Goal: Task Accomplishment & Management: Use online tool/utility

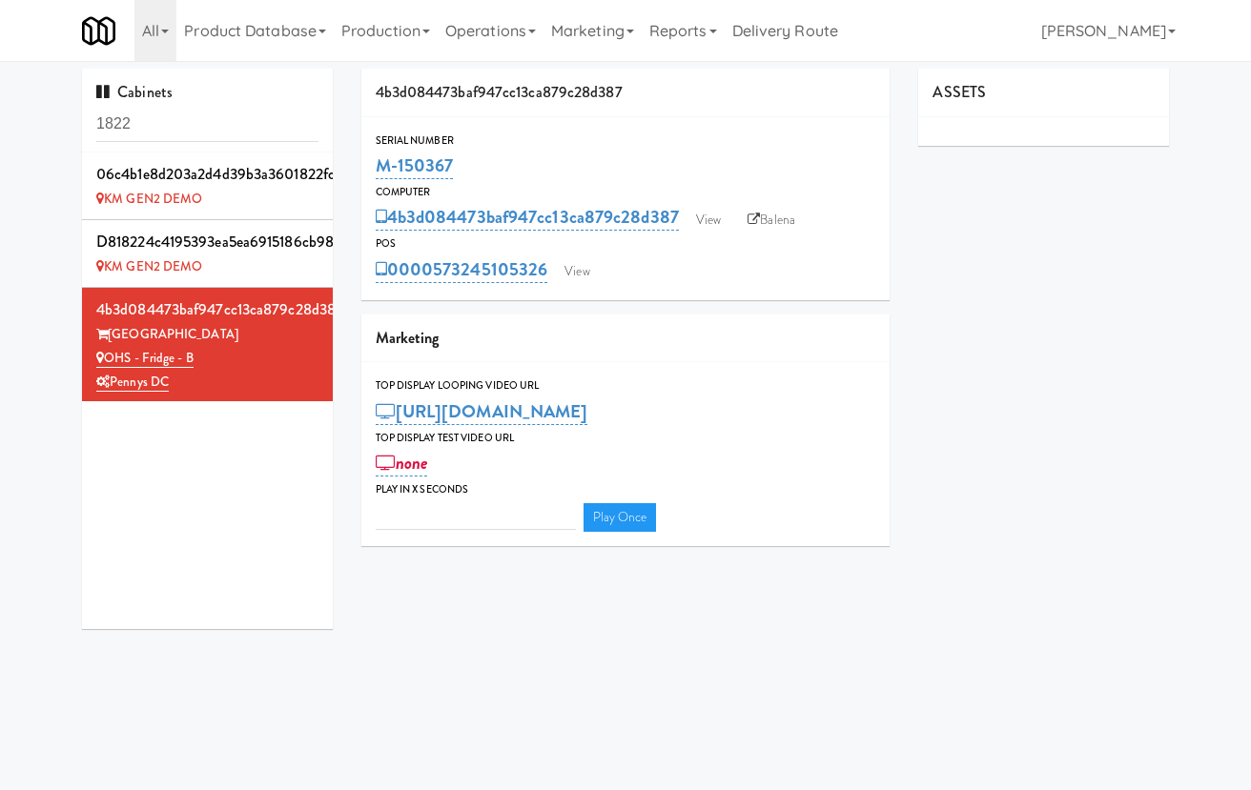
type input "3"
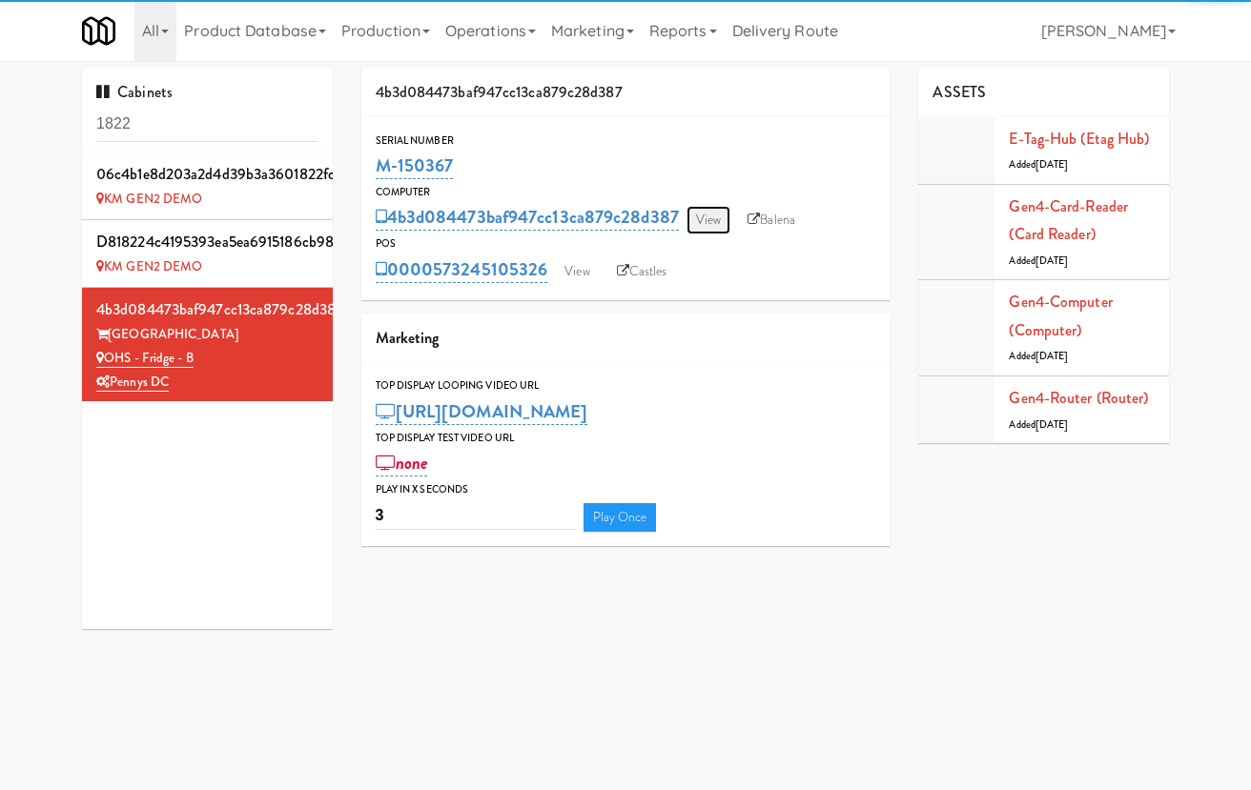
click at [709, 221] on link "View" at bounding box center [709, 220] width 44 height 29
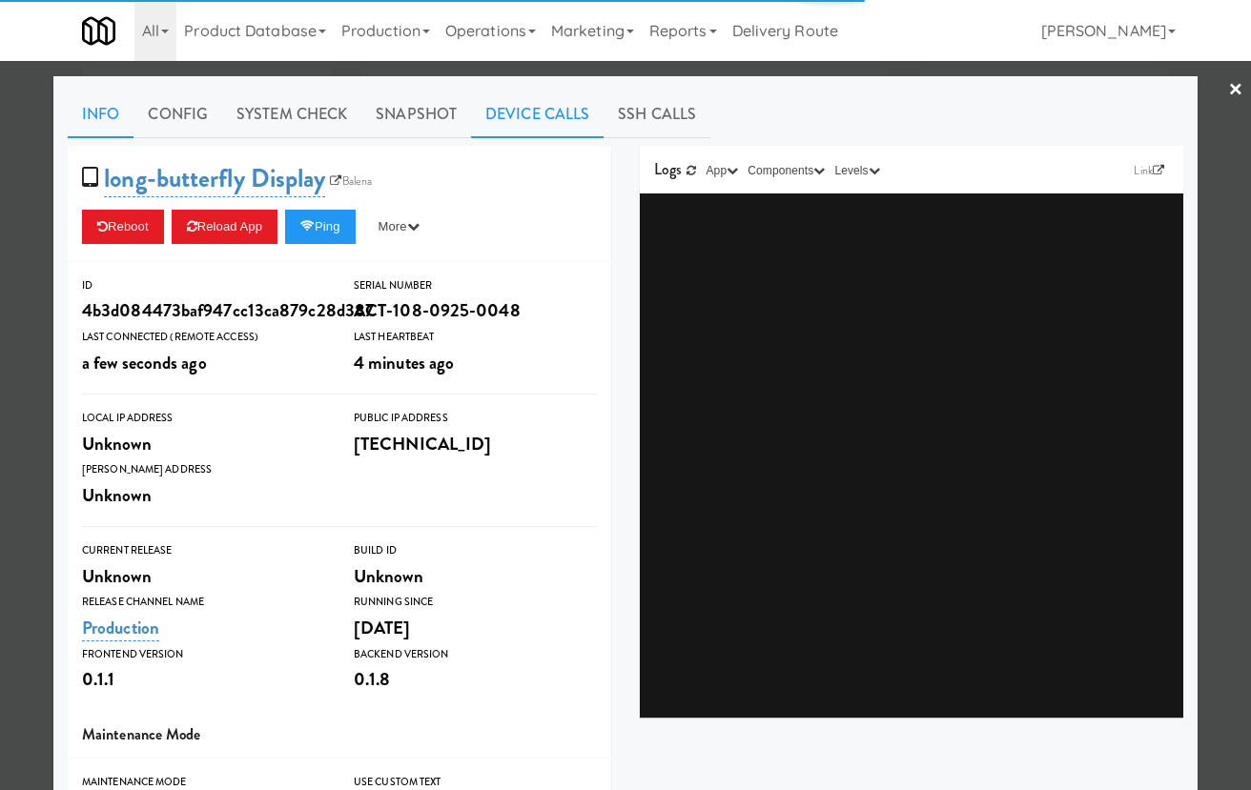
click at [568, 116] on link "Device Calls" at bounding box center [537, 115] width 133 height 48
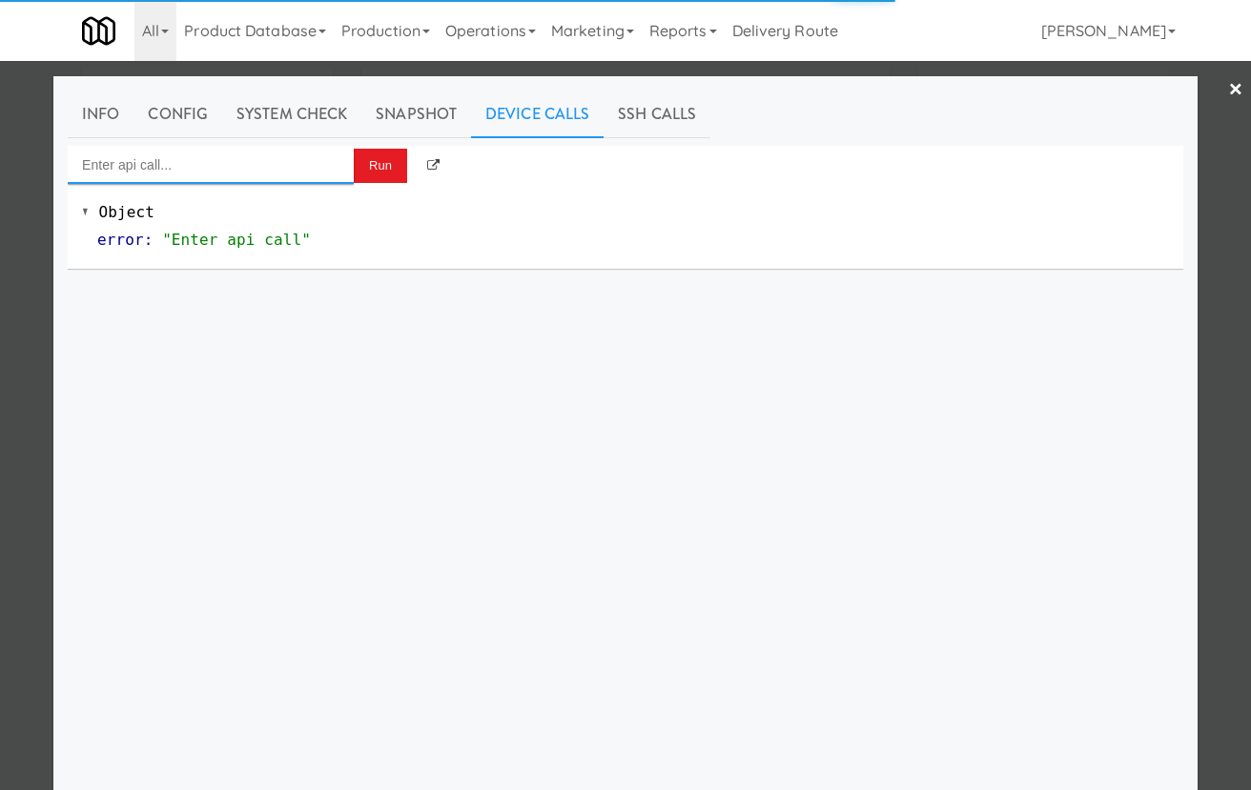
click at [298, 155] on input "Enter api call..." at bounding box center [211, 165] width 286 height 38
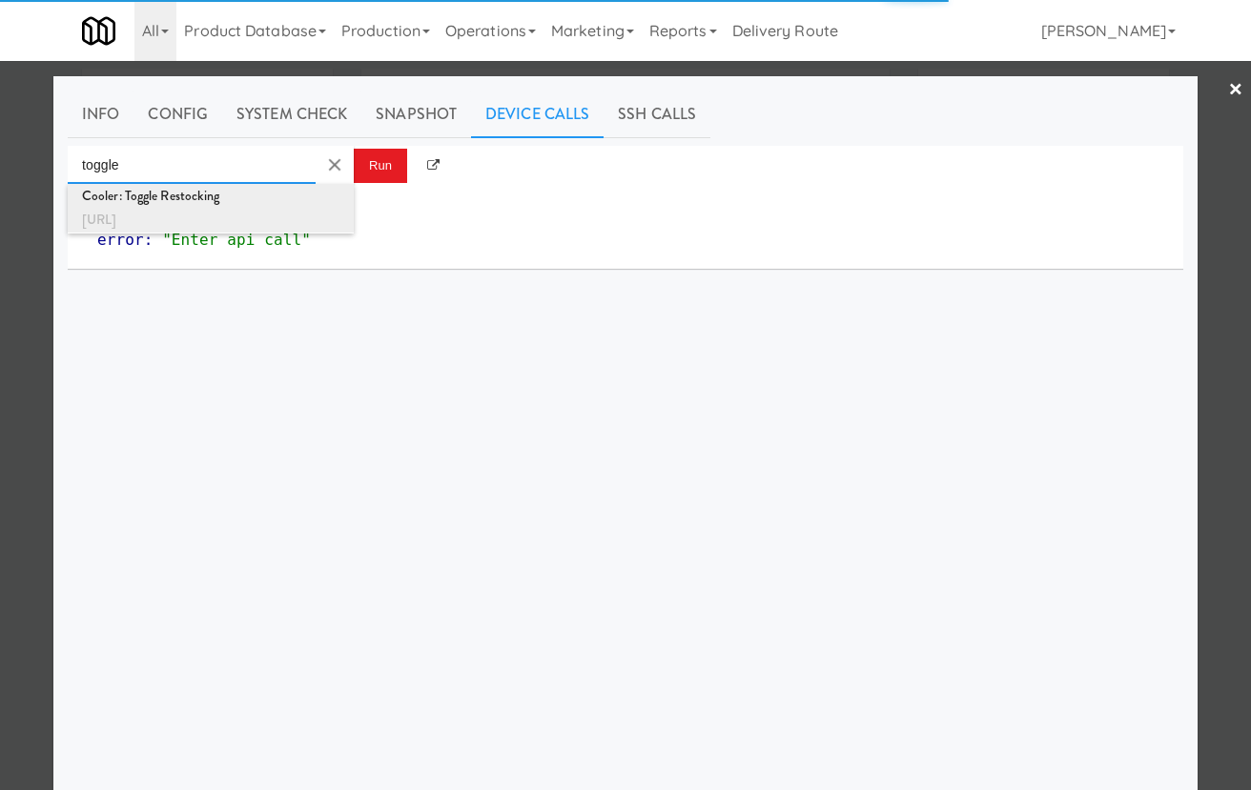
click at [298, 197] on div "Cooler: Toggle Restocking" at bounding box center [210, 196] width 257 height 25
type input "Cooler: Toggle Restocking"
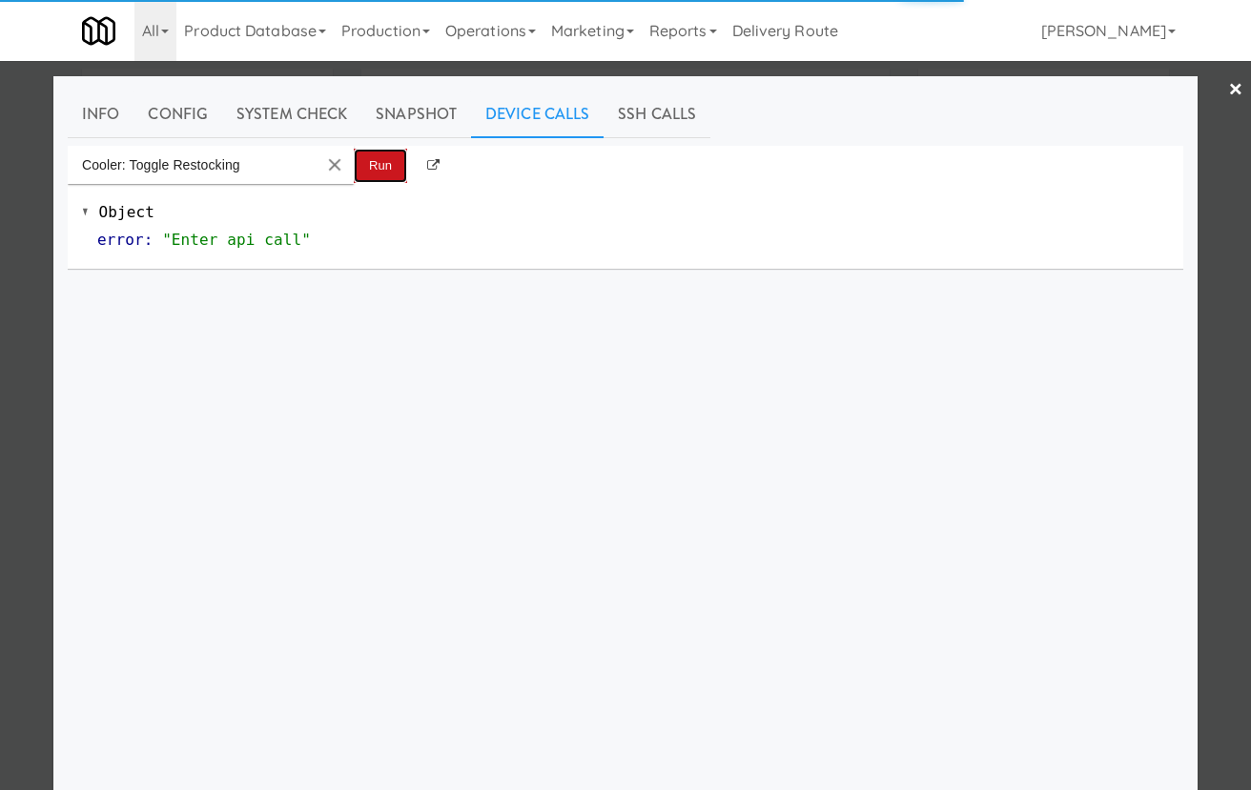
click at [370, 149] on button "Run" at bounding box center [380, 166] width 53 height 34
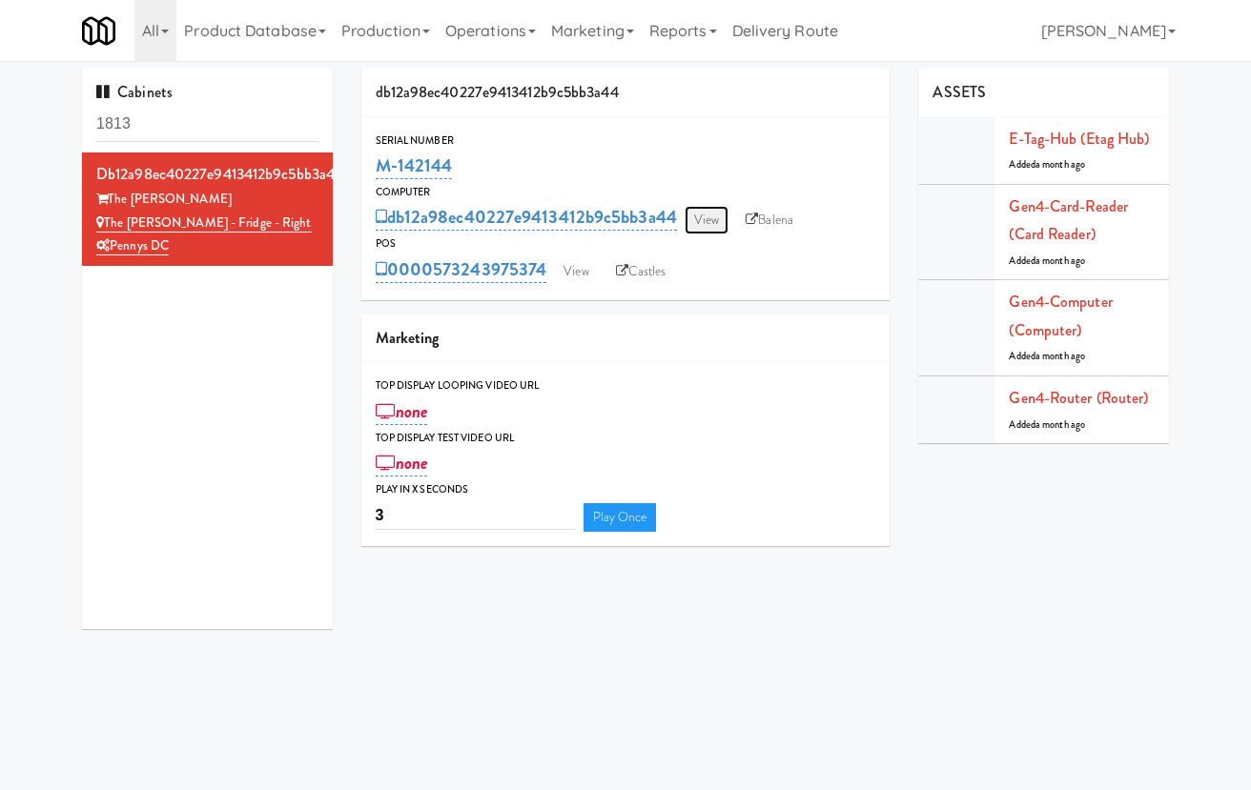
click at [703, 218] on link "View" at bounding box center [707, 220] width 44 height 29
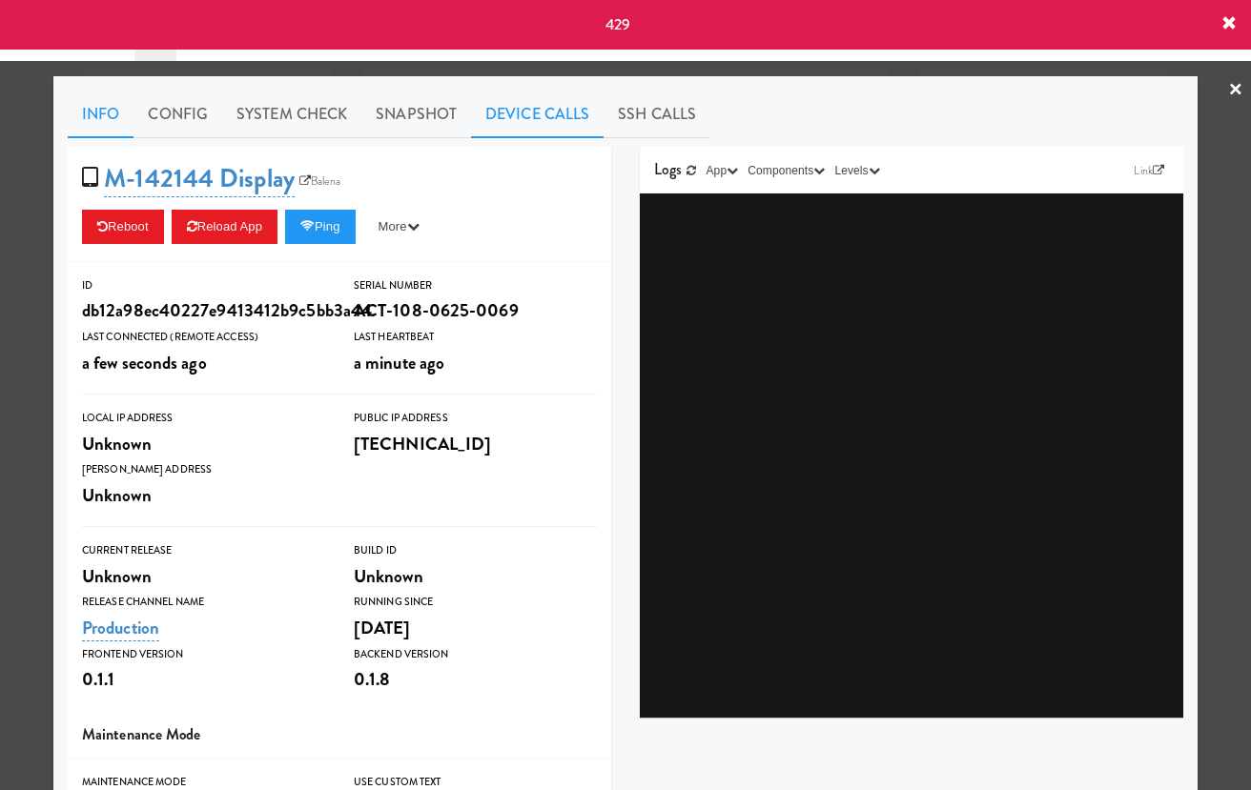
click at [518, 109] on link "Device Calls" at bounding box center [537, 115] width 133 height 48
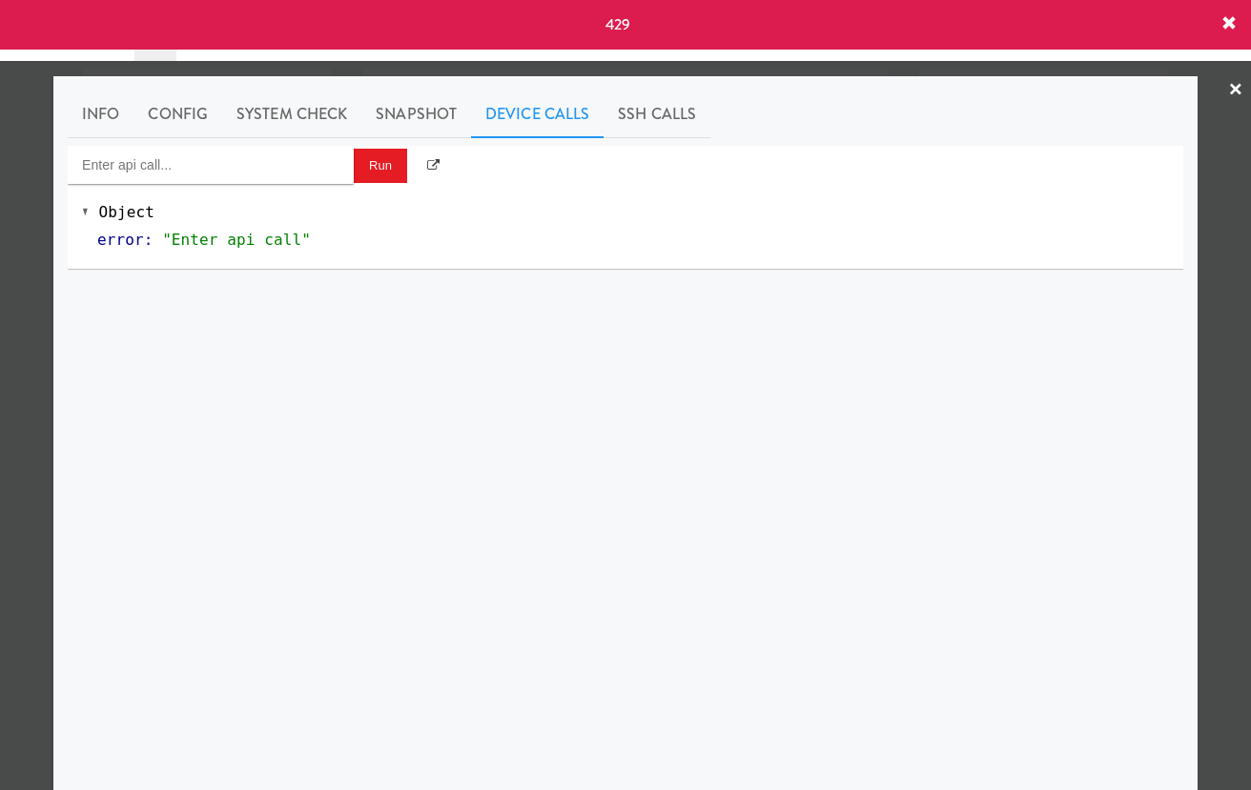
click at [251, 195] on div "Object error : "Enter api call"" at bounding box center [626, 226] width 1116 height 85
click at [261, 178] on input "Enter api call..." at bounding box center [211, 165] width 286 height 38
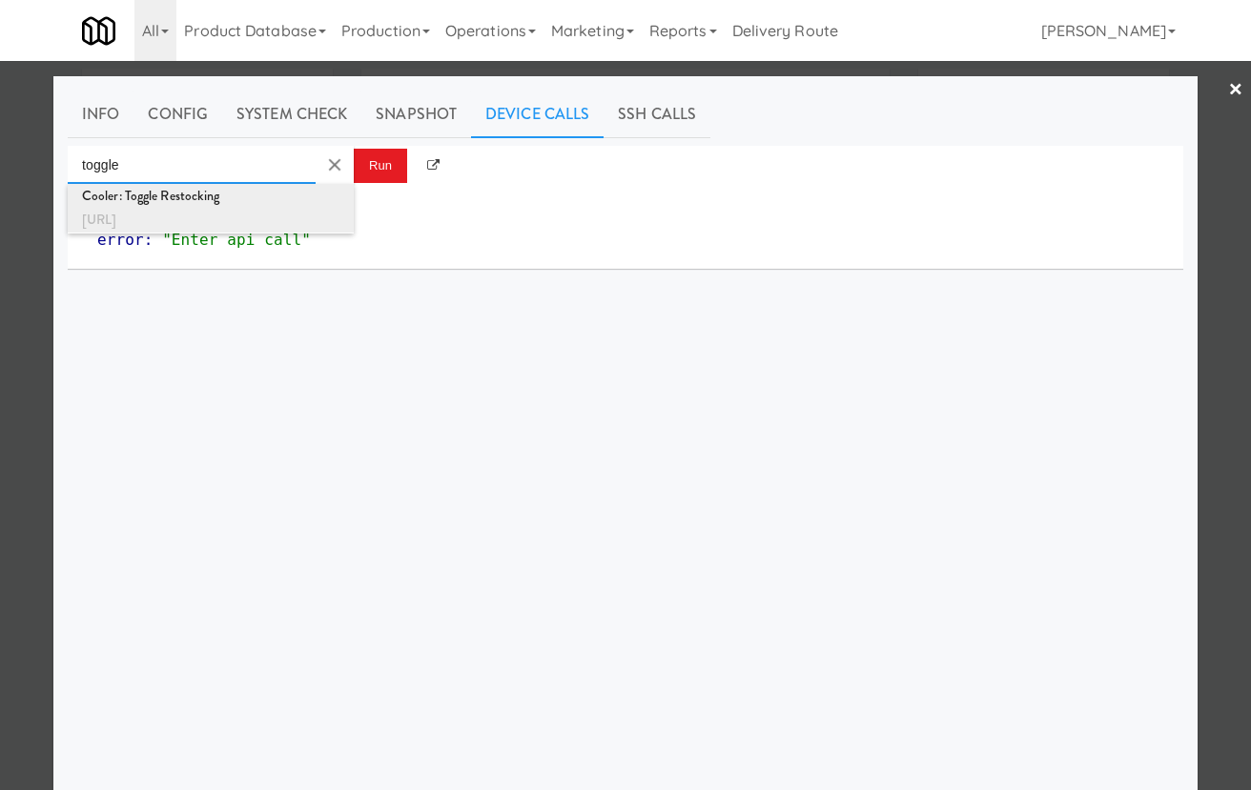
click at [261, 224] on div "[URL]" at bounding box center [210, 220] width 257 height 25
type input "Cooler: Toggle Restocking"
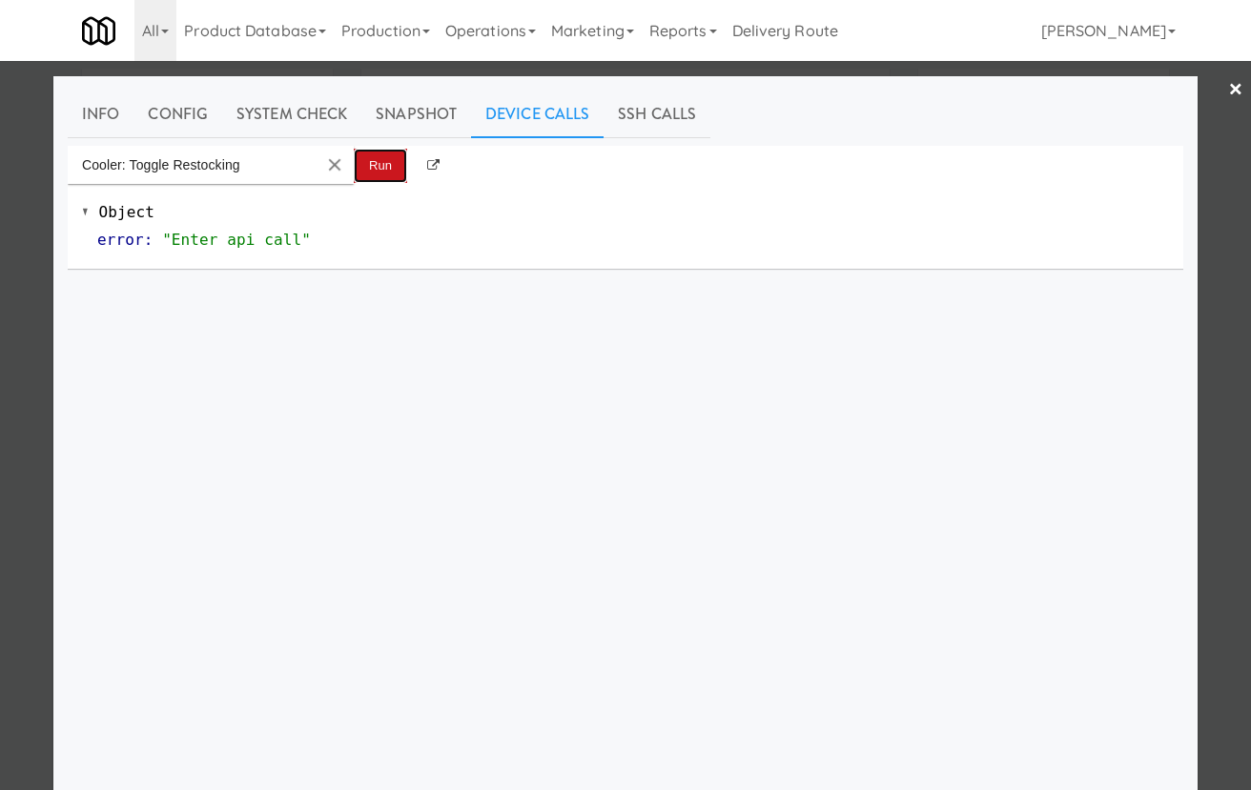
click at [364, 175] on button "Run" at bounding box center [380, 166] width 53 height 34
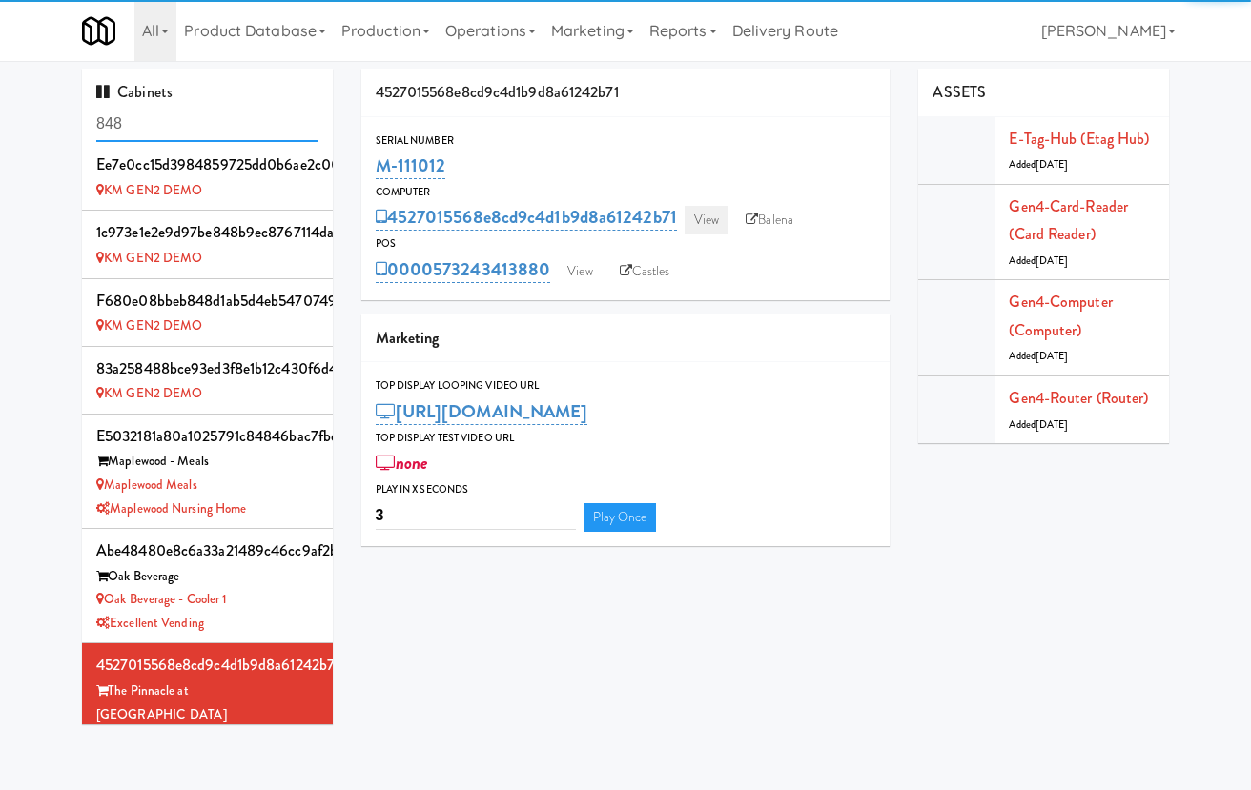
scroll to position [455, 0]
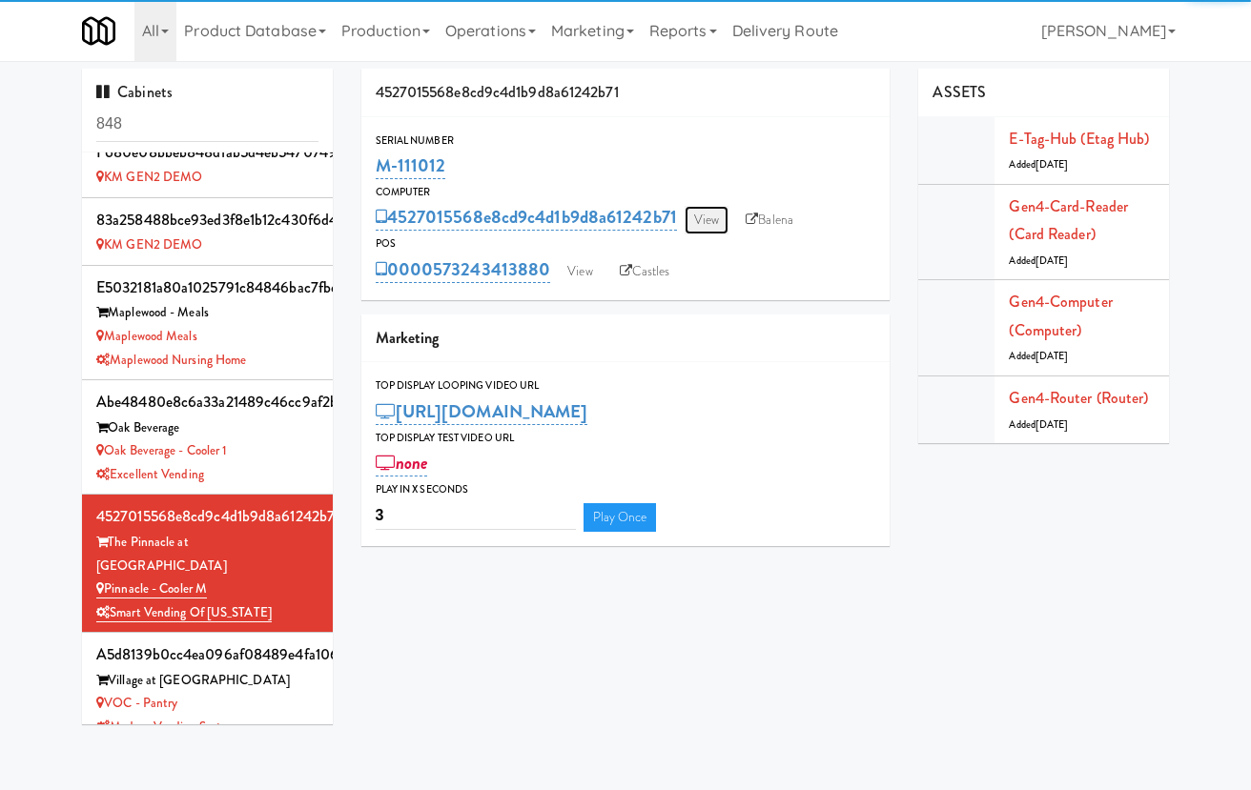
click at [706, 219] on link "View" at bounding box center [707, 220] width 44 height 29
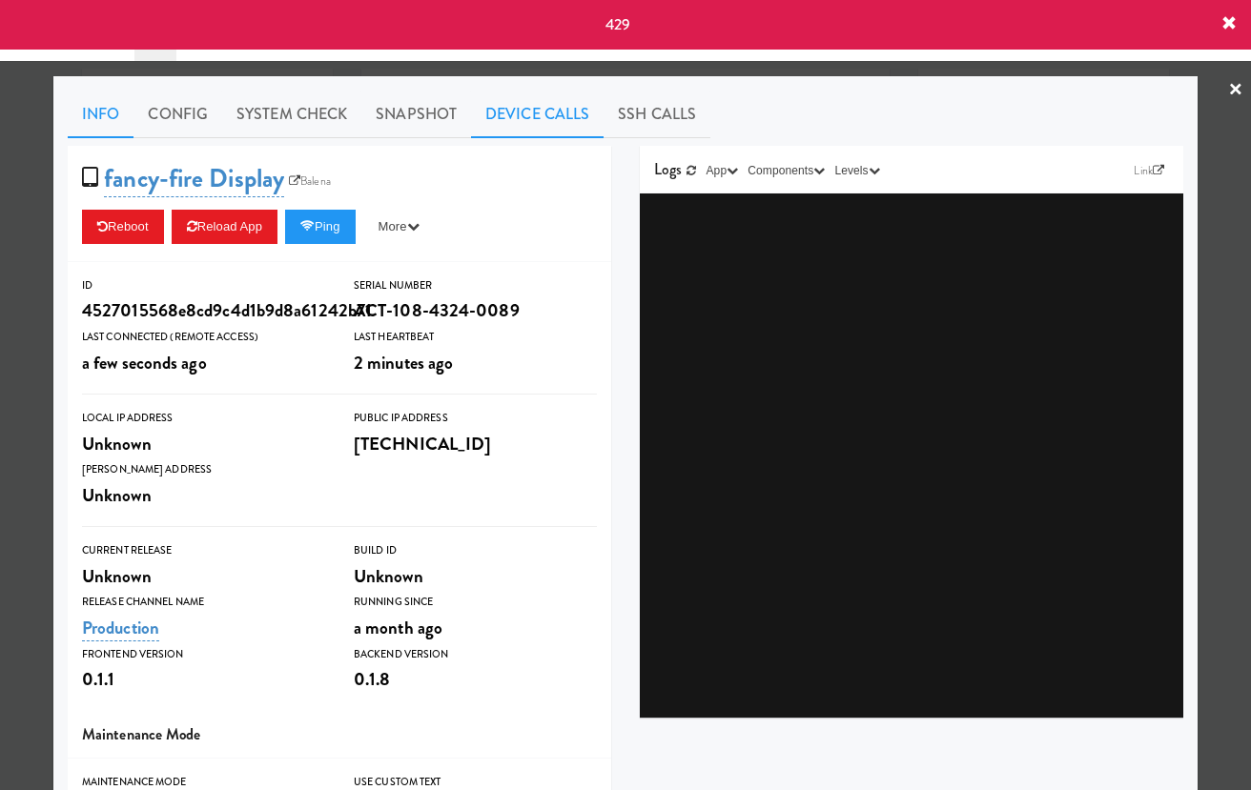
click at [524, 115] on link "Device Calls" at bounding box center [537, 115] width 133 height 48
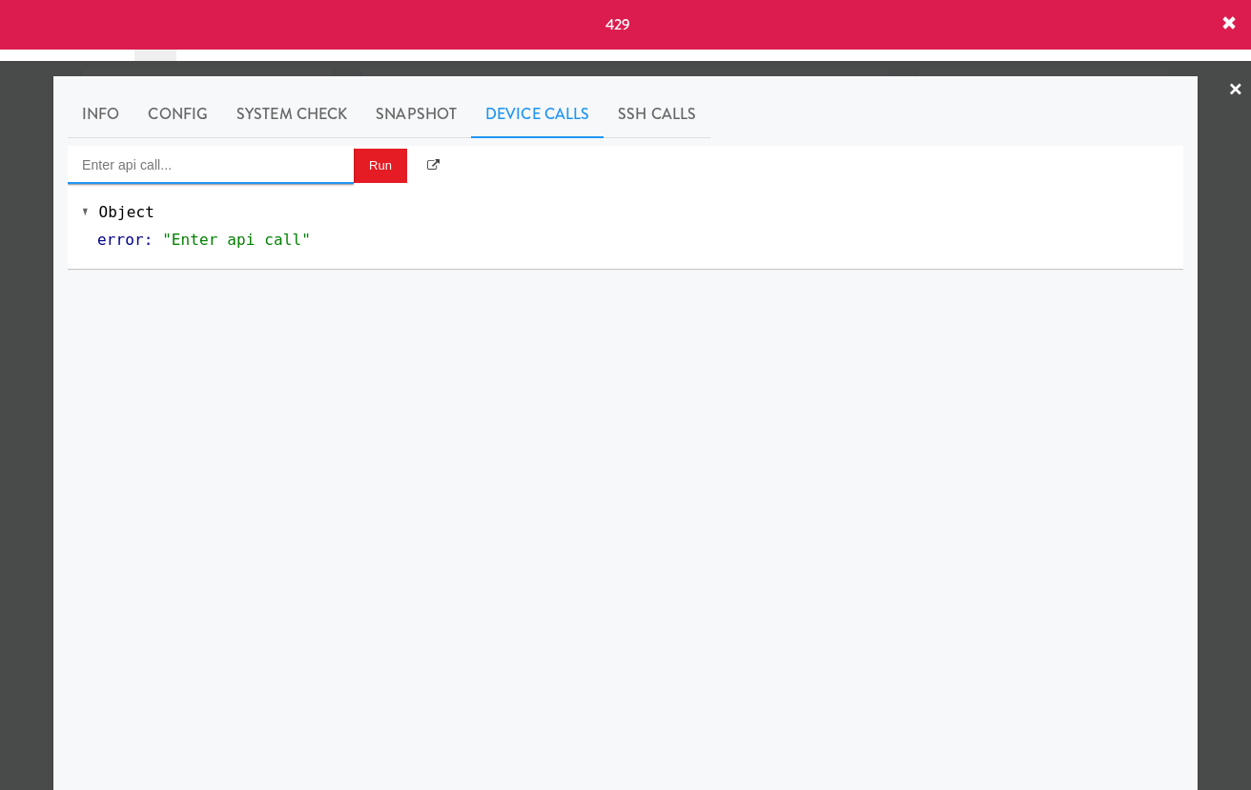
click at [318, 159] on input "Enter api call..." at bounding box center [211, 165] width 286 height 38
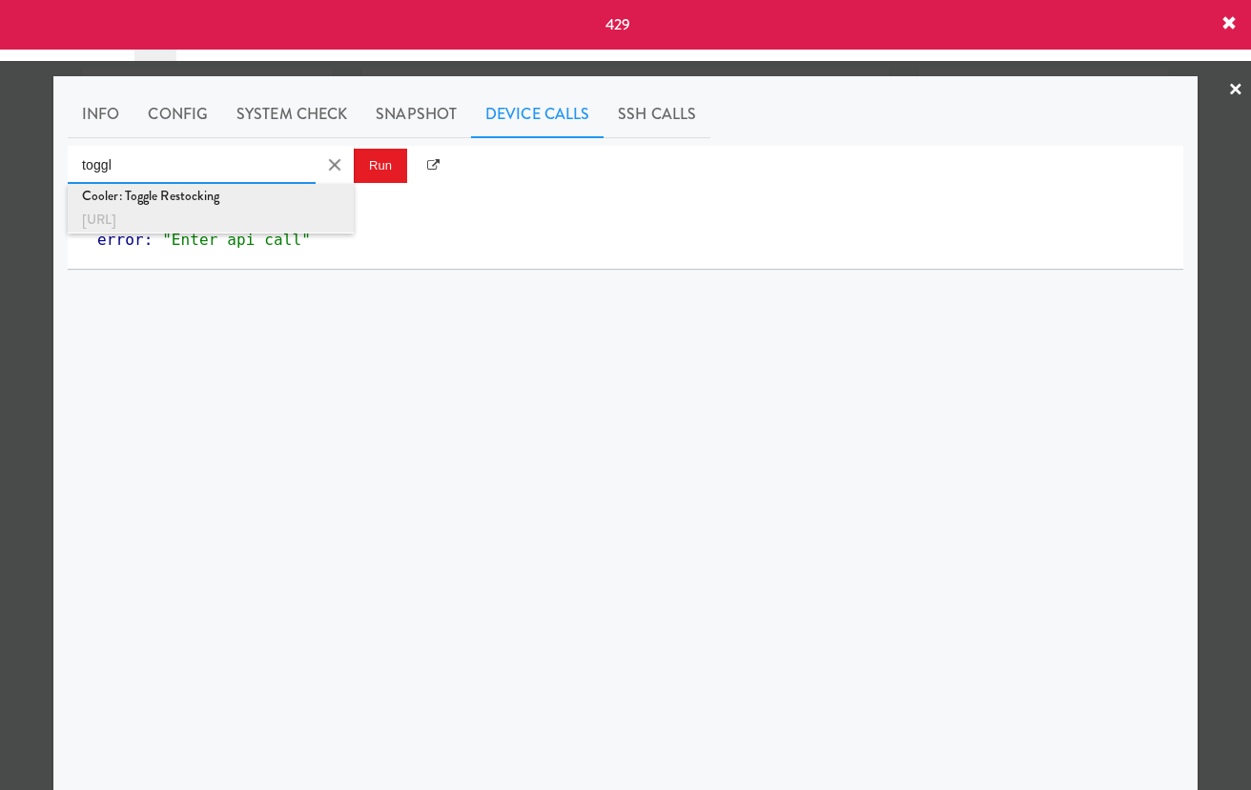
click at [293, 223] on div "[URL]" at bounding box center [210, 220] width 257 height 25
type input "Cooler: Toggle Restocking"
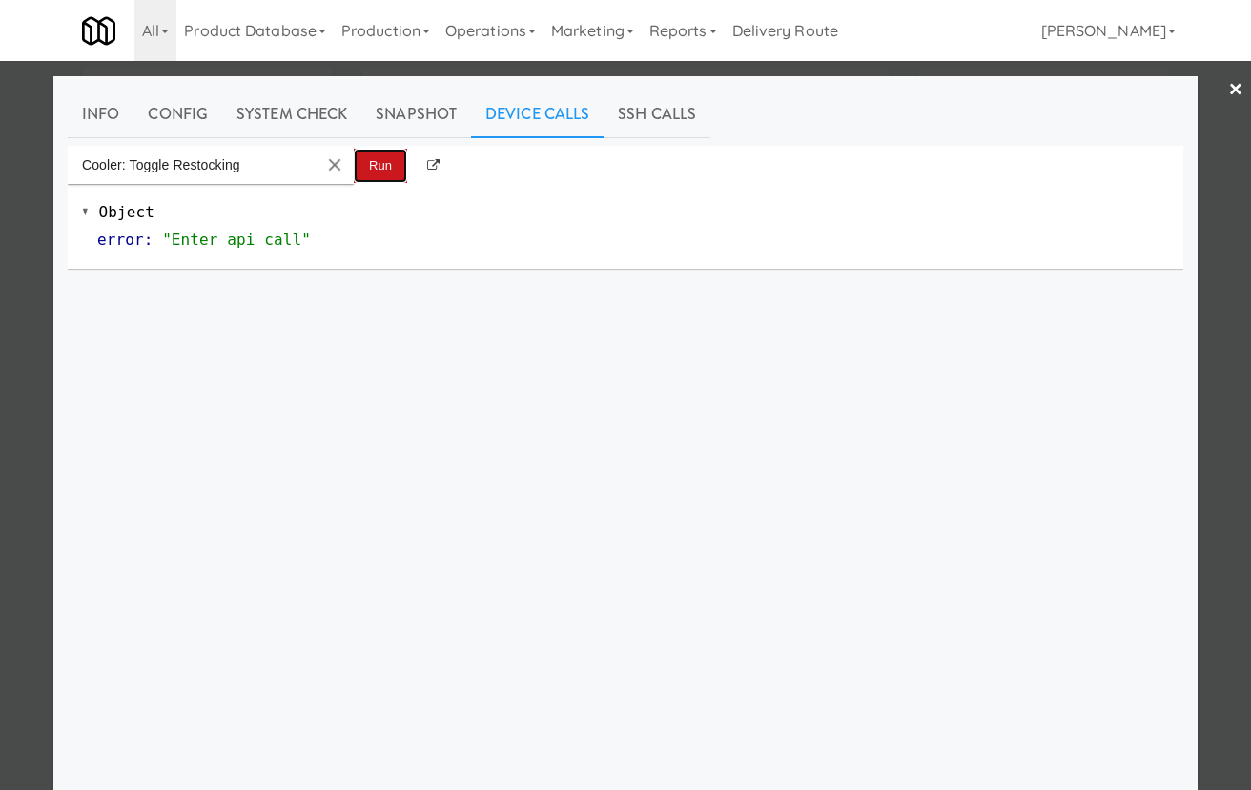
click at [383, 163] on button "Run" at bounding box center [380, 166] width 53 height 34
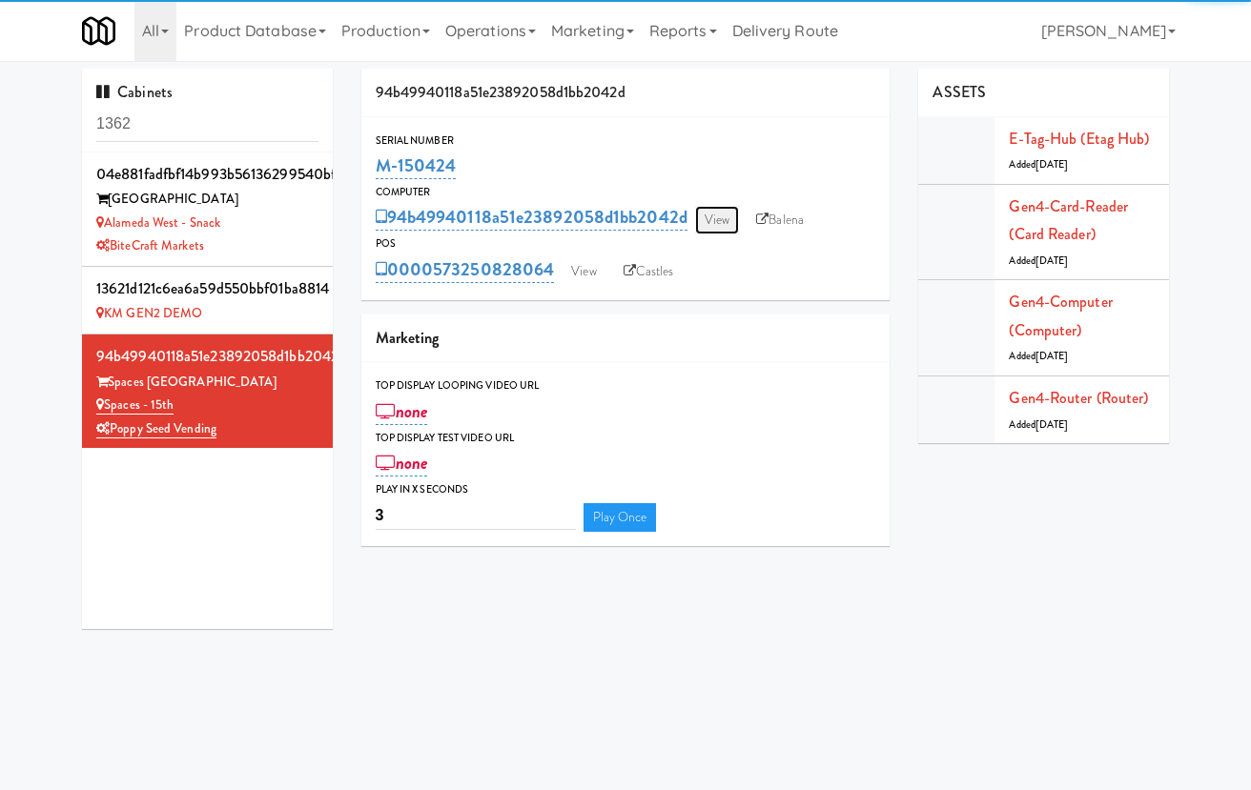
click at [718, 207] on link "View" at bounding box center [717, 220] width 44 height 29
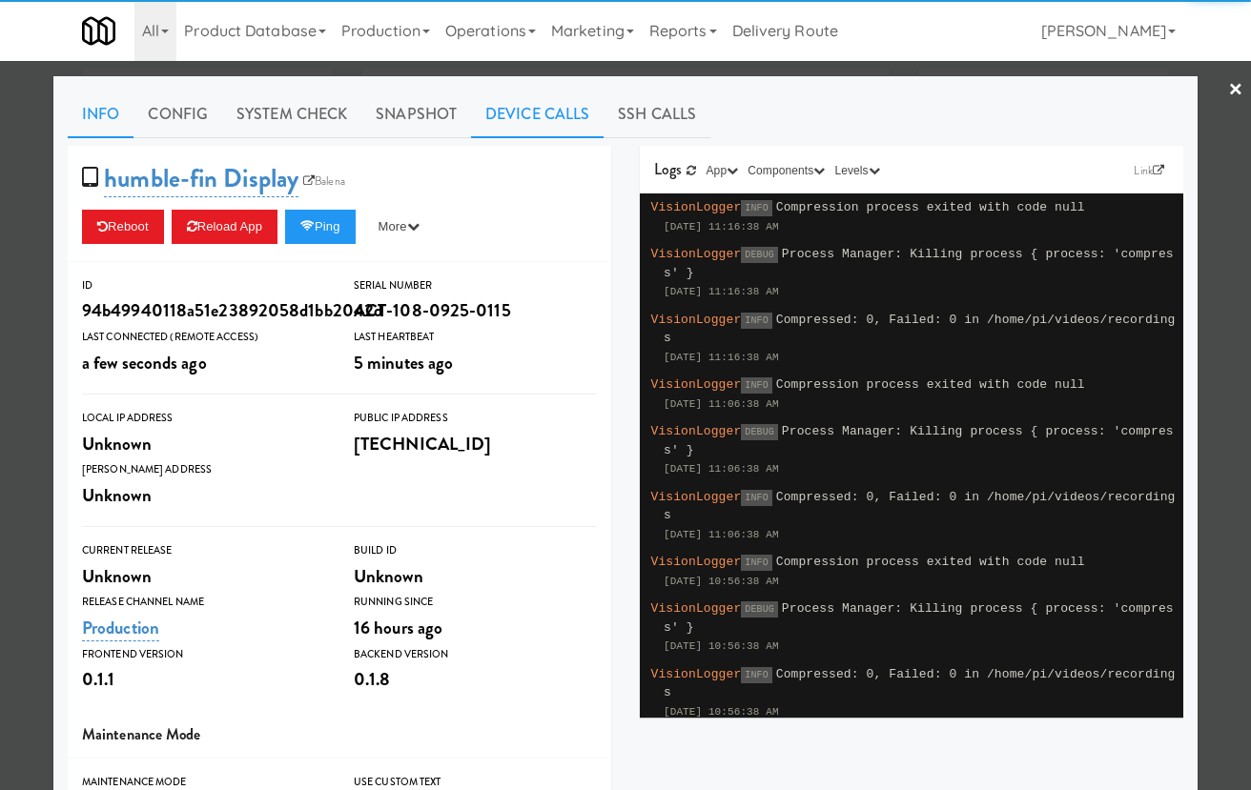
click at [584, 110] on link "Device Calls" at bounding box center [537, 115] width 133 height 48
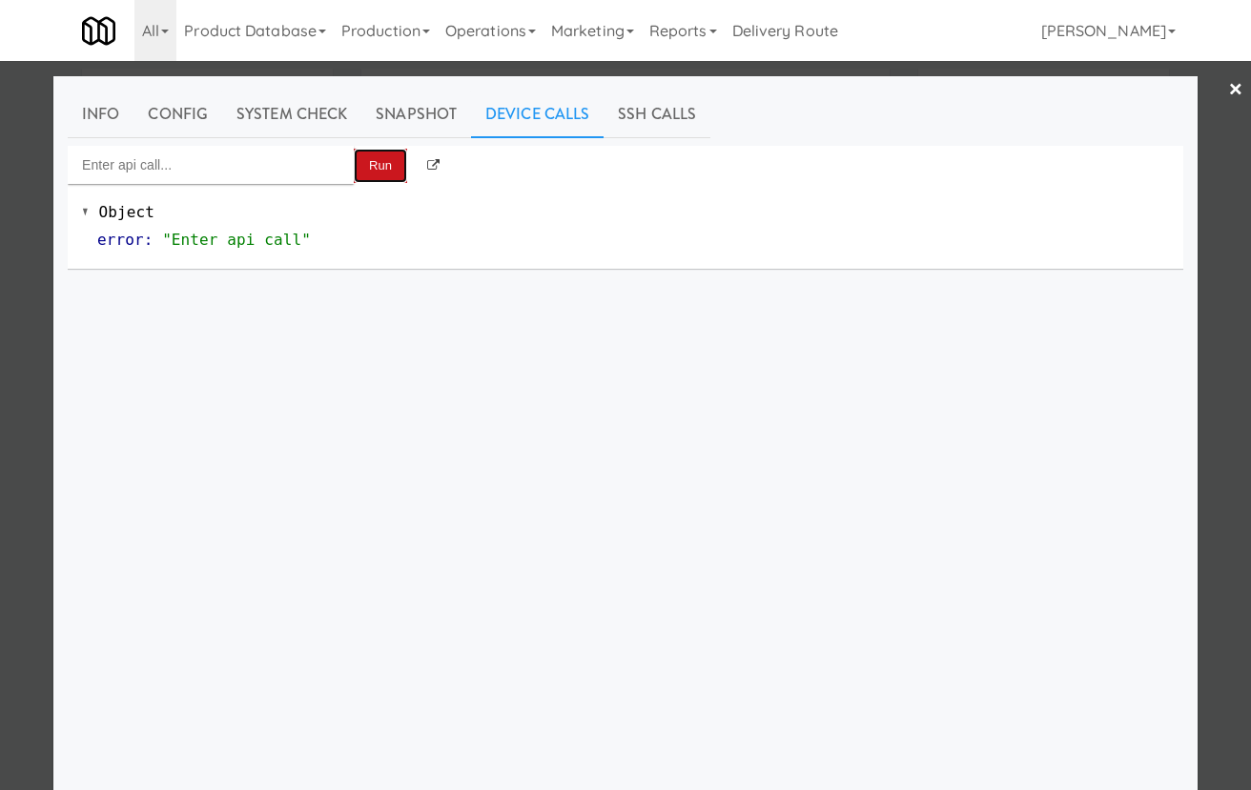
click at [354, 159] on button "Run" at bounding box center [380, 166] width 53 height 34
click at [315, 167] on input "Enter api call..." at bounding box center [211, 165] width 286 height 38
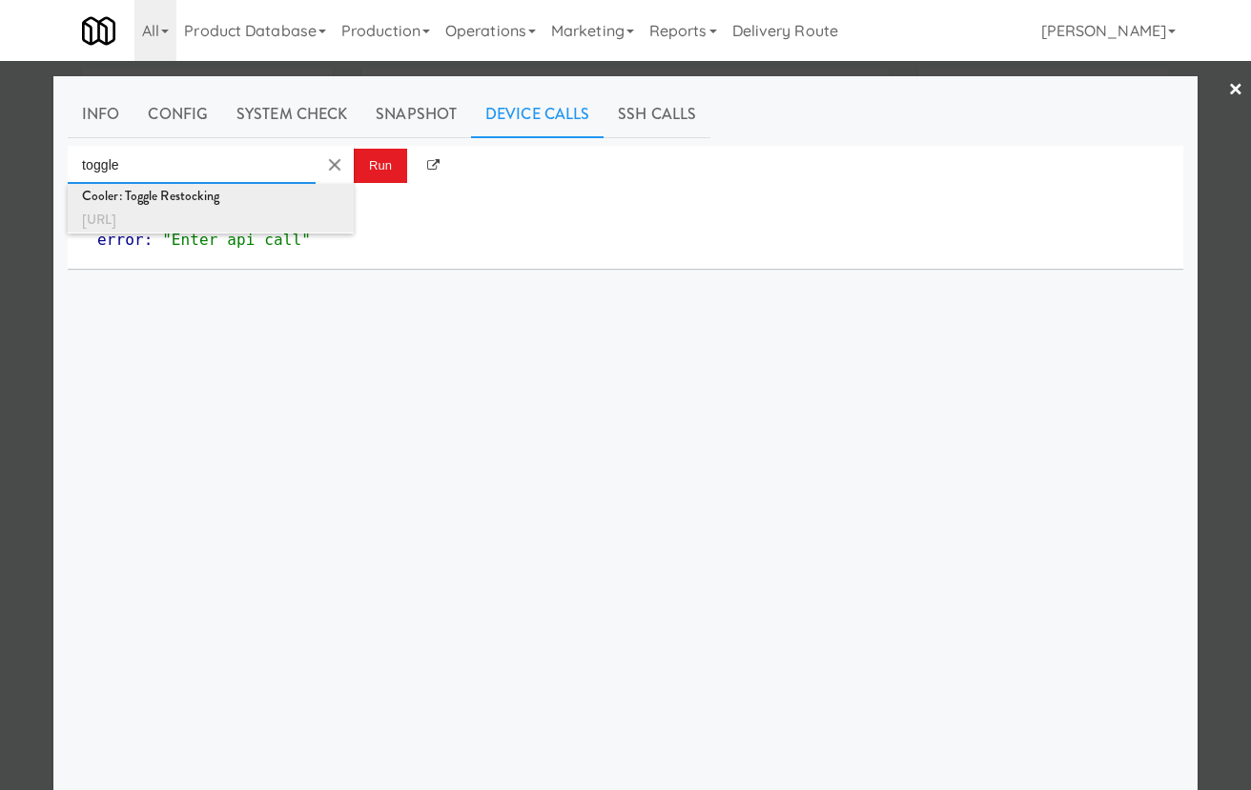
click at [326, 194] on div "Cooler: Toggle Restocking" at bounding box center [210, 196] width 257 height 25
type input "Cooler: Toggle Restocking"
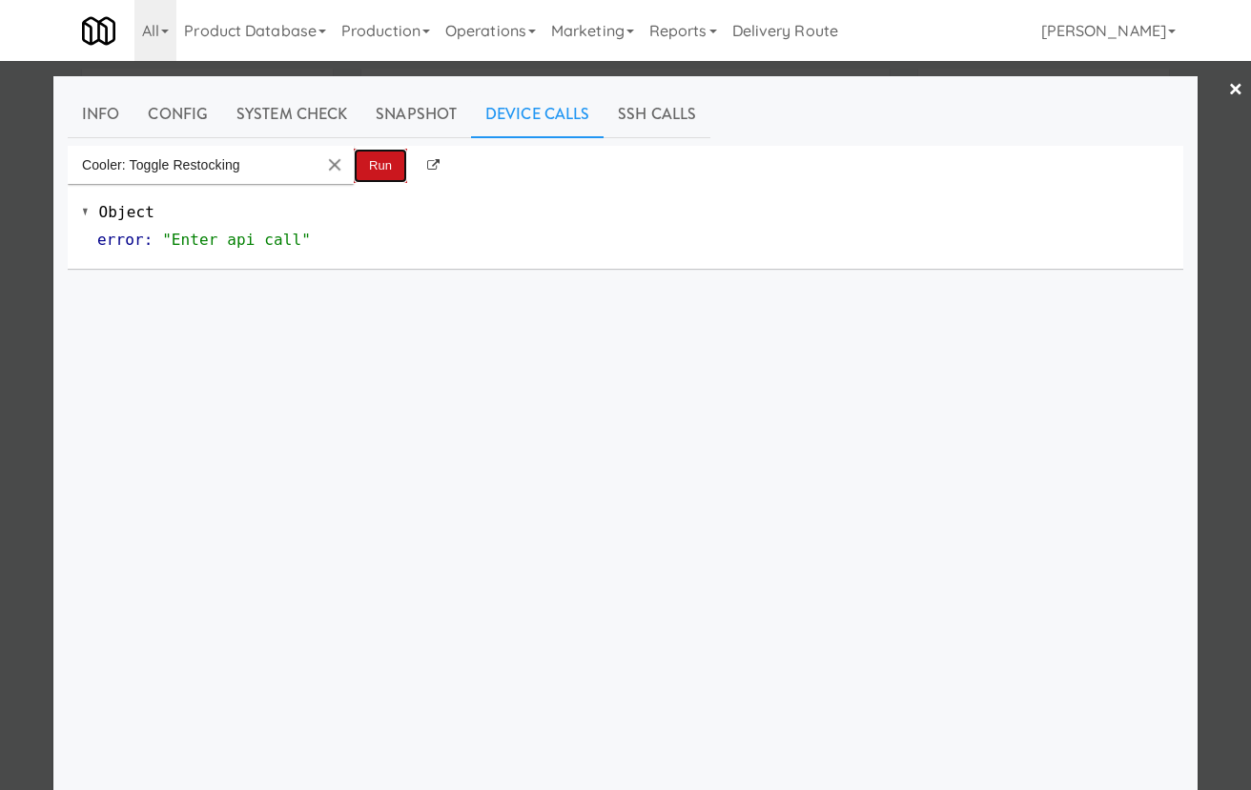
click at [371, 164] on button "Run" at bounding box center [380, 166] width 53 height 34
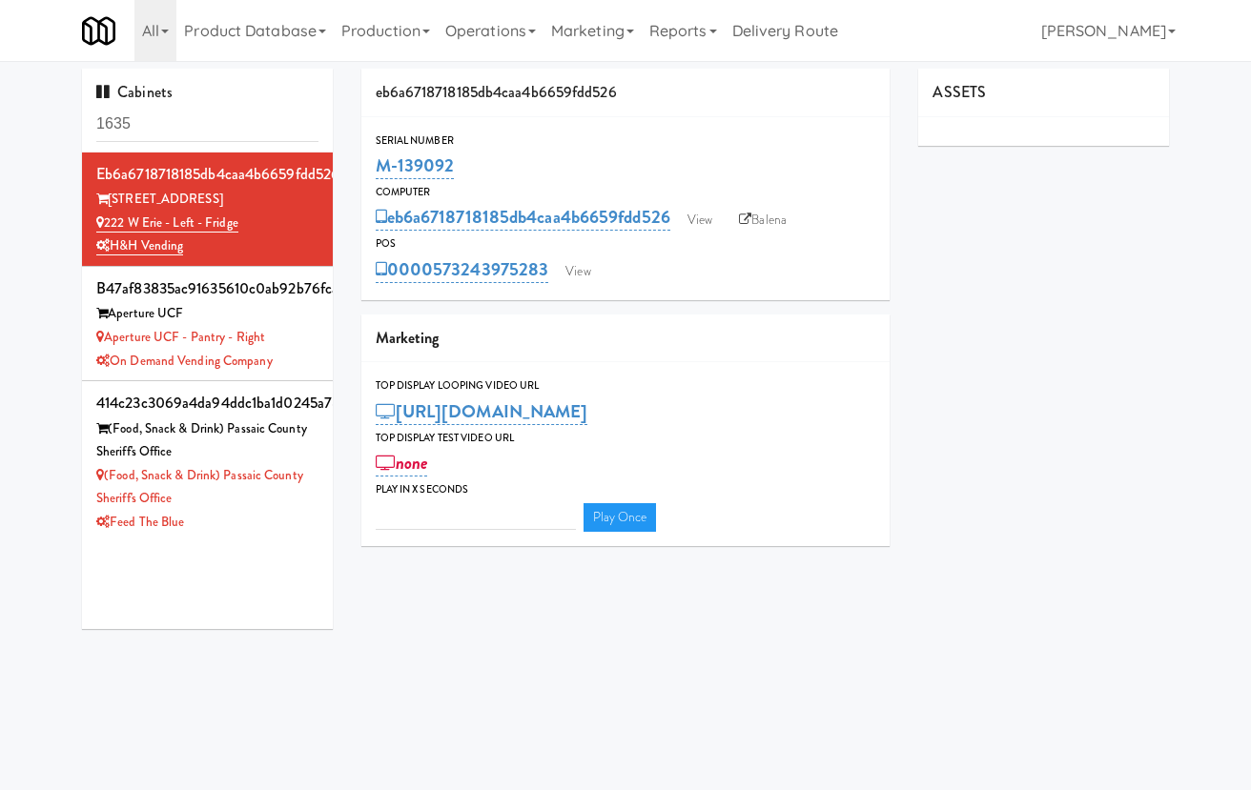
type input "3"
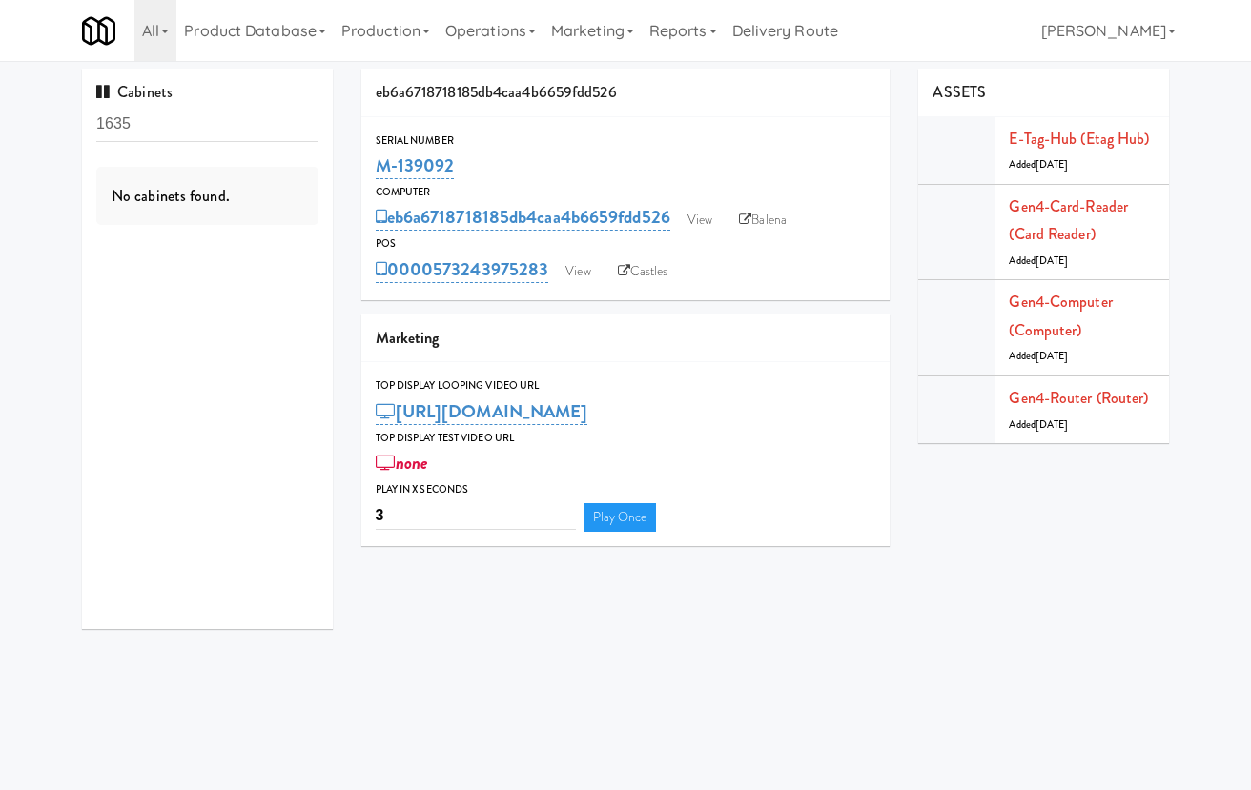
click at [681, 214] on div "eb6a6718718185db4caa4b6659fdd526 View Balena" at bounding box center [626, 217] width 501 height 32
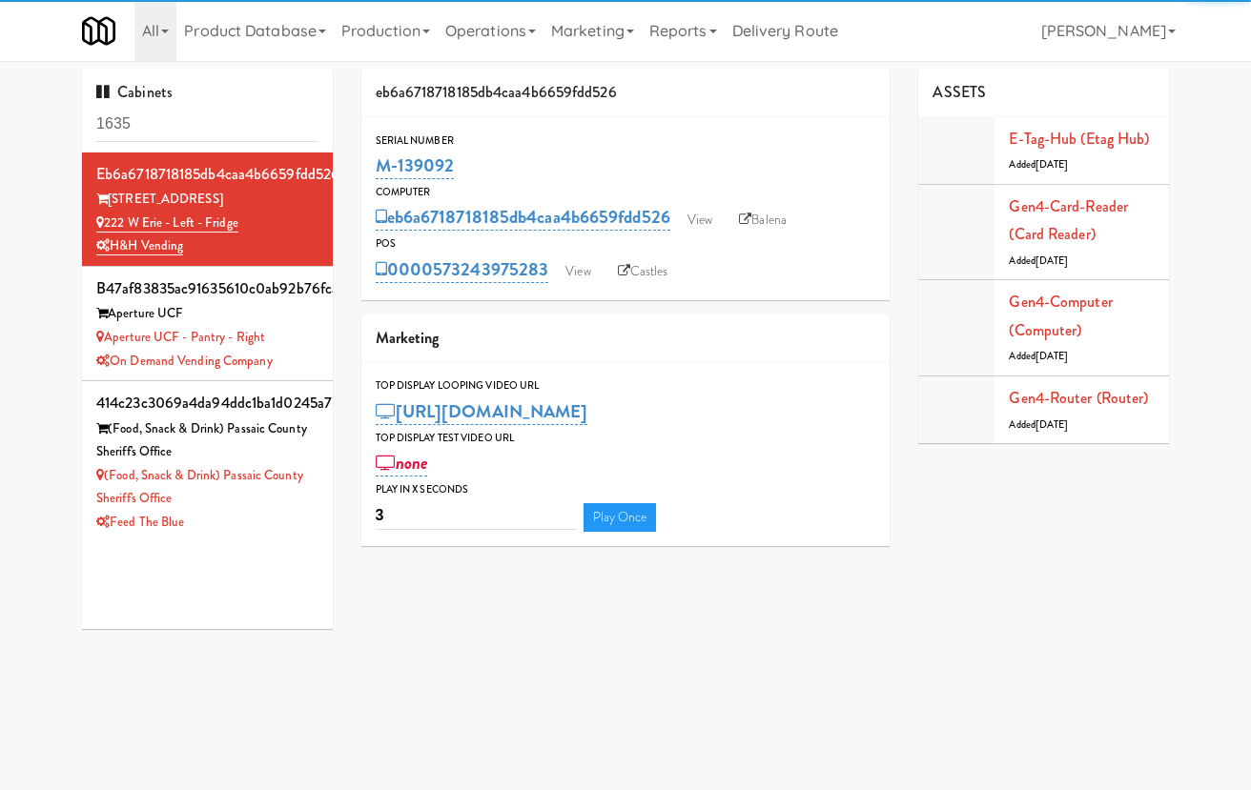
click at [728, 228] on div "eb6a6718718185db4caa4b6659fdd526 View Balena" at bounding box center [626, 217] width 501 height 32
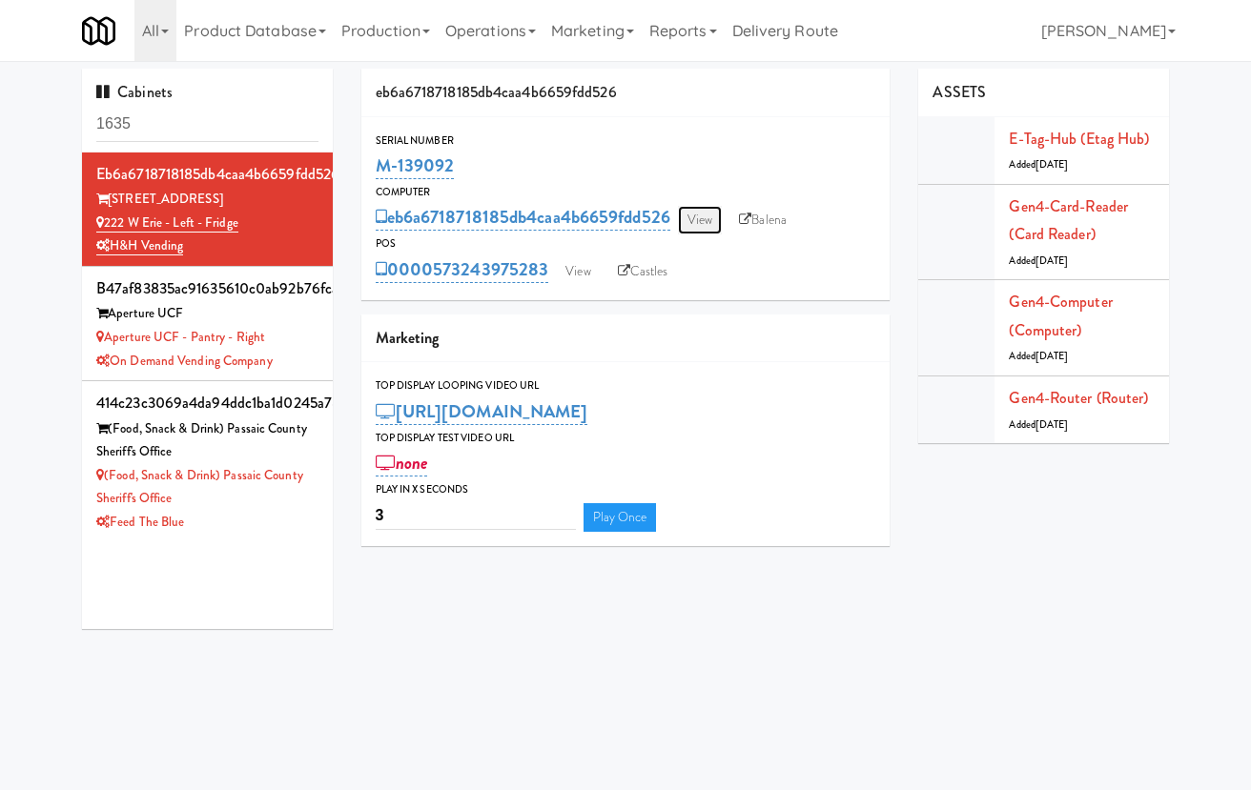
click at [721, 227] on link "View" at bounding box center [700, 220] width 44 height 29
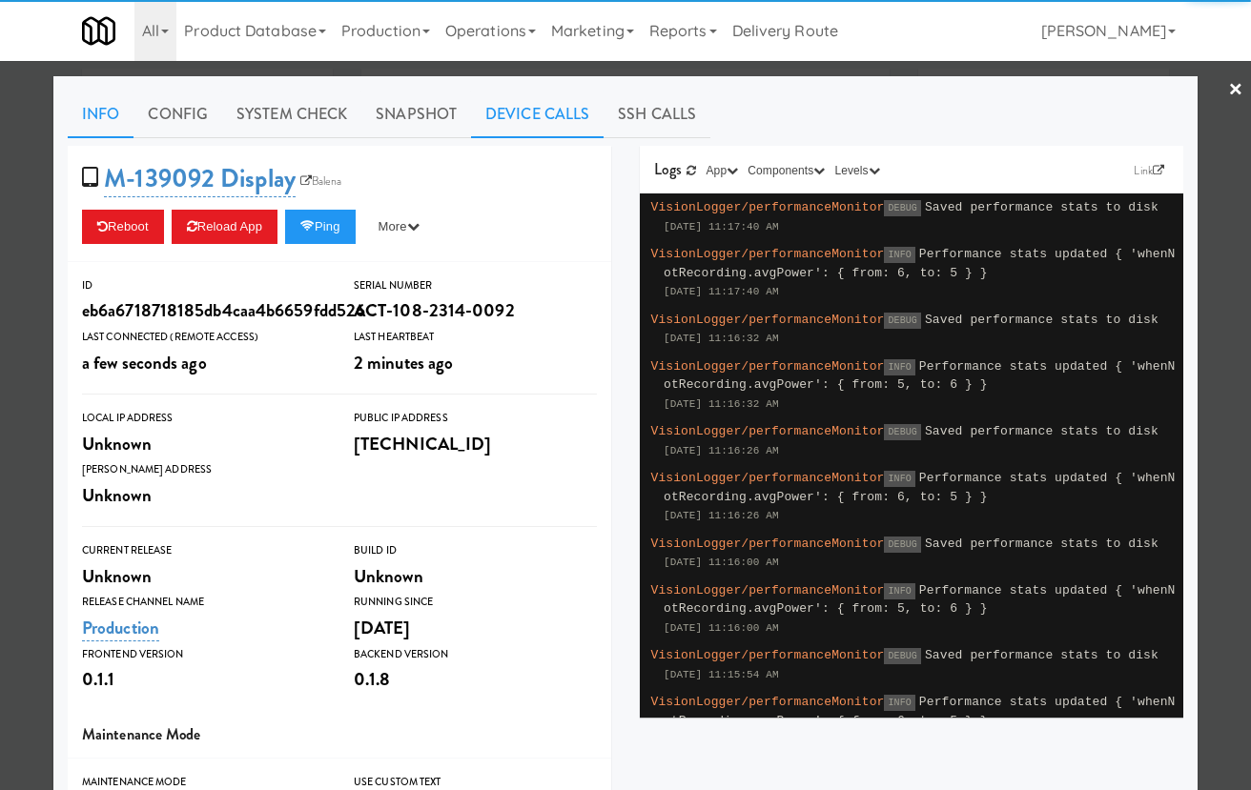
click at [557, 114] on link "Device Calls" at bounding box center [537, 115] width 133 height 48
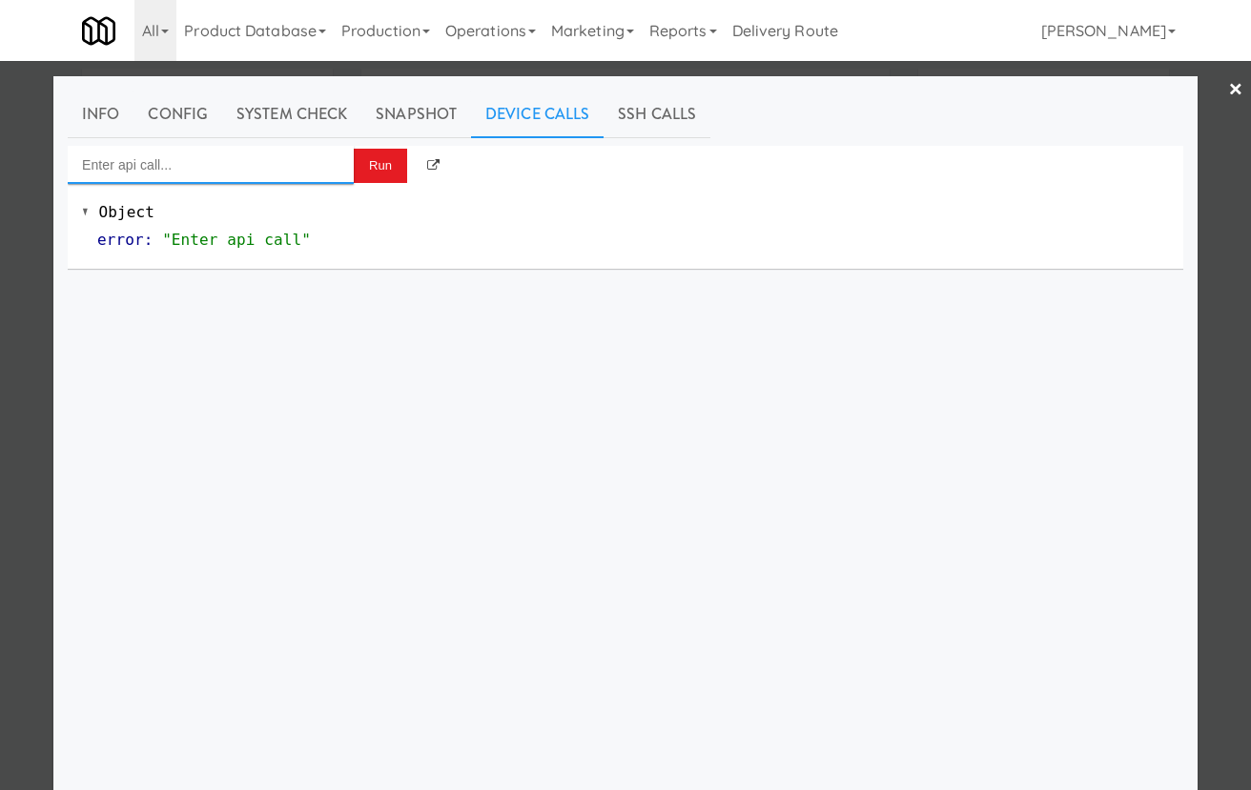
click at [270, 166] on input "Enter api call..." at bounding box center [211, 165] width 286 height 38
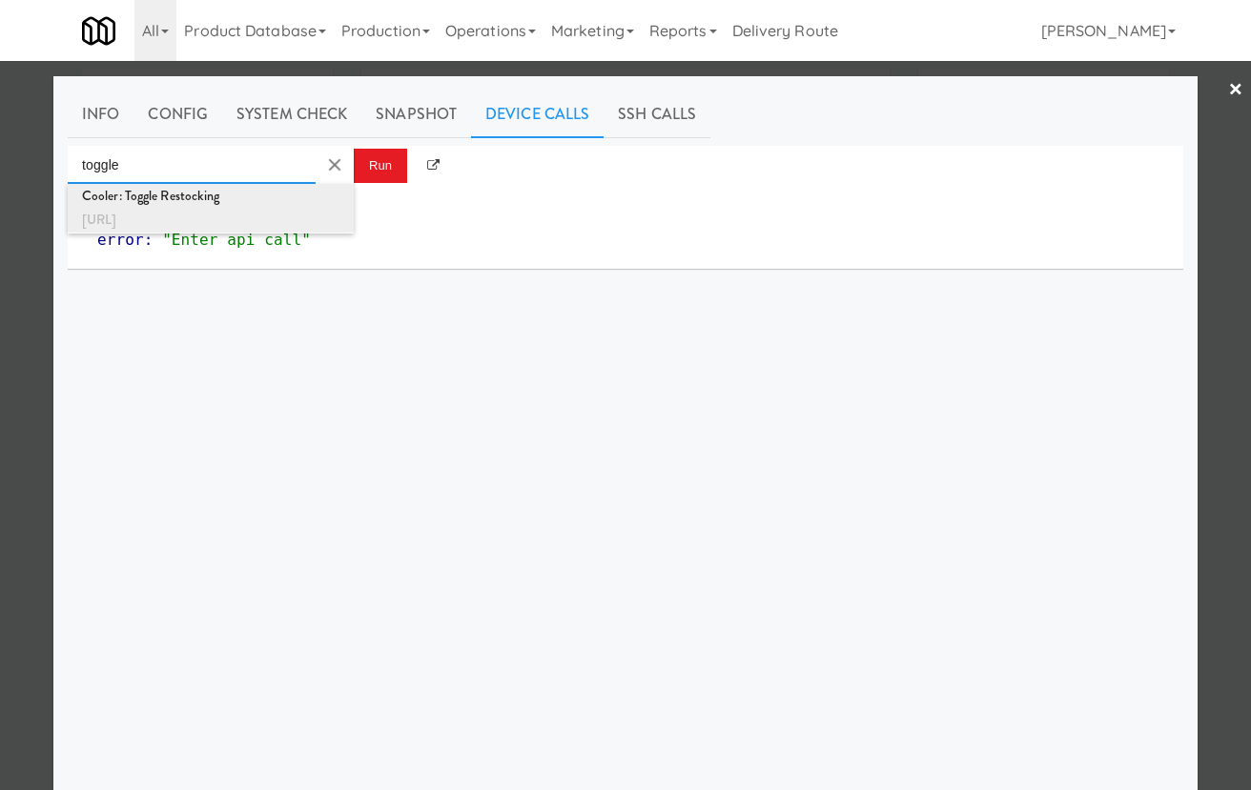
click at [248, 198] on div "Cooler: Toggle Restocking" at bounding box center [210, 196] width 257 height 25
type input "Cooler: Toggle Restocking"
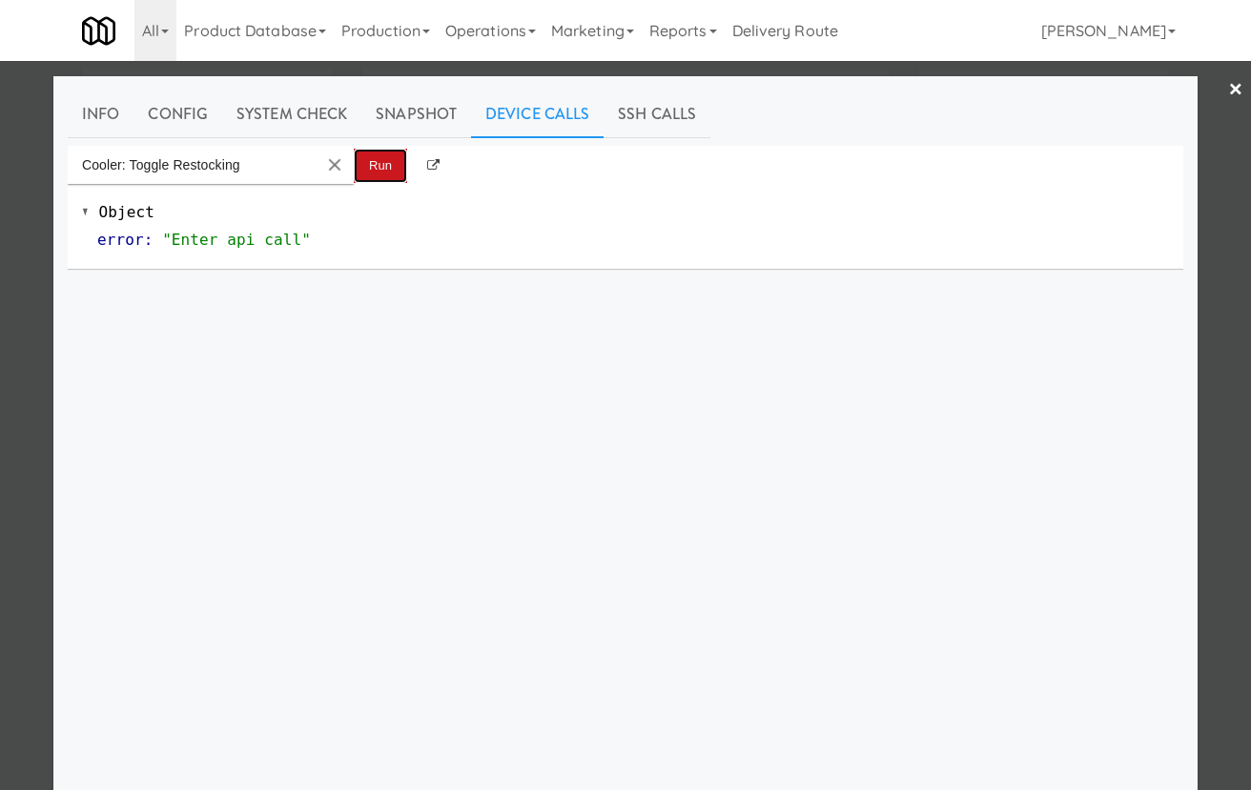
click at [369, 168] on button "Run" at bounding box center [380, 166] width 53 height 34
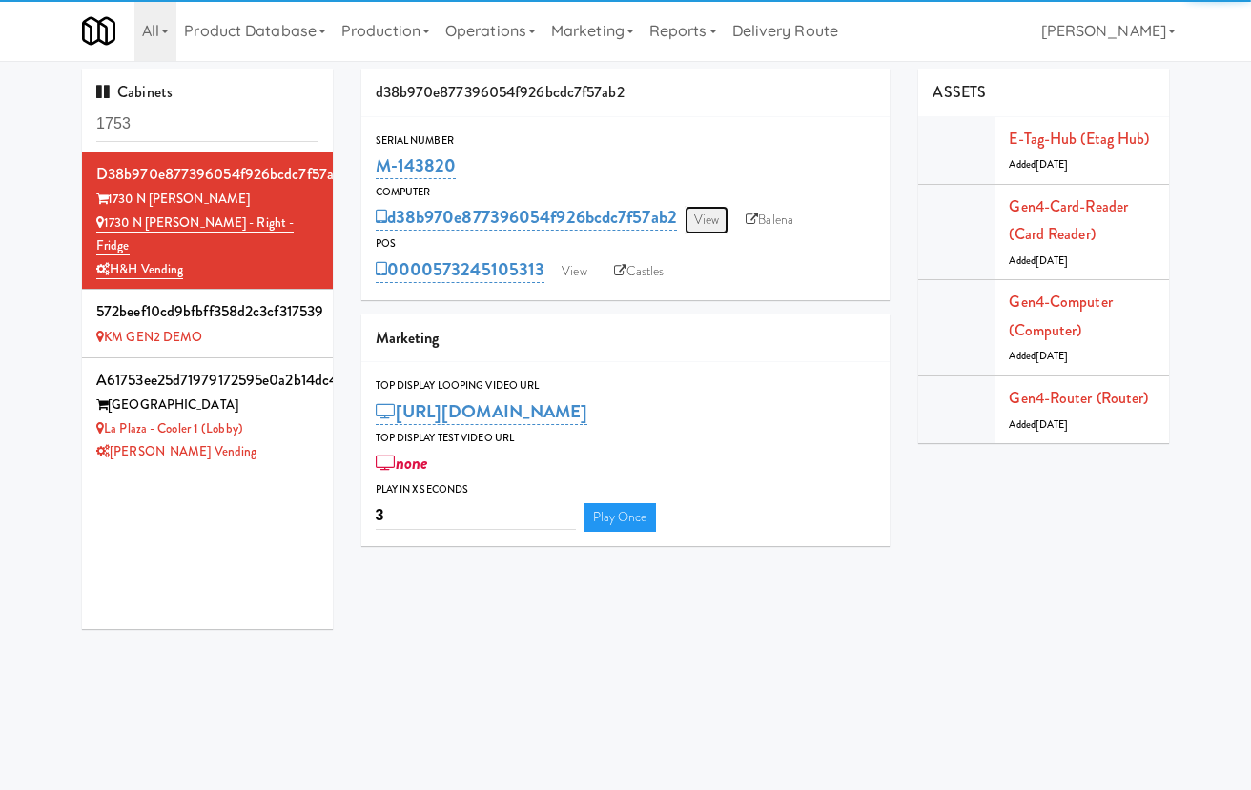
click at [708, 215] on link "View" at bounding box center [707, 220] width 44 height 29
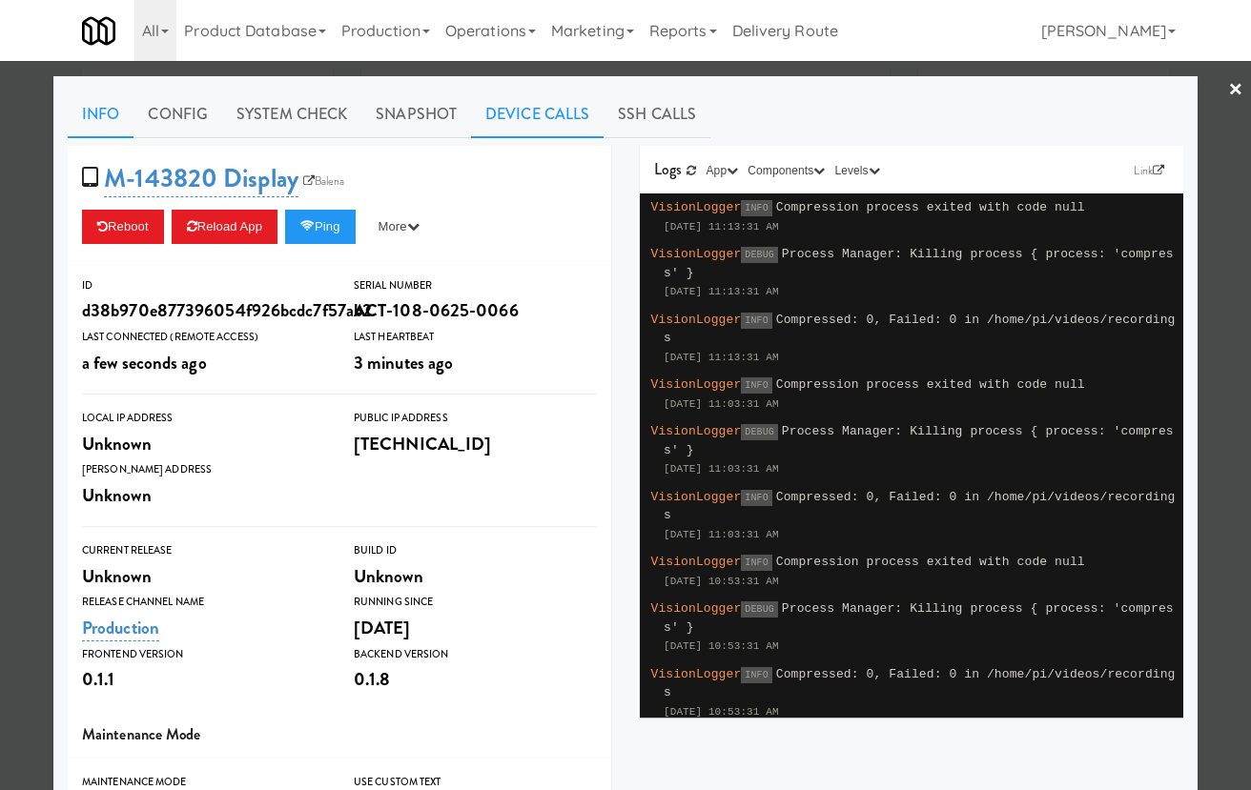
click at [501, 117] on link "Device Calls" at bounding box center [537, 115] width 133 height 48
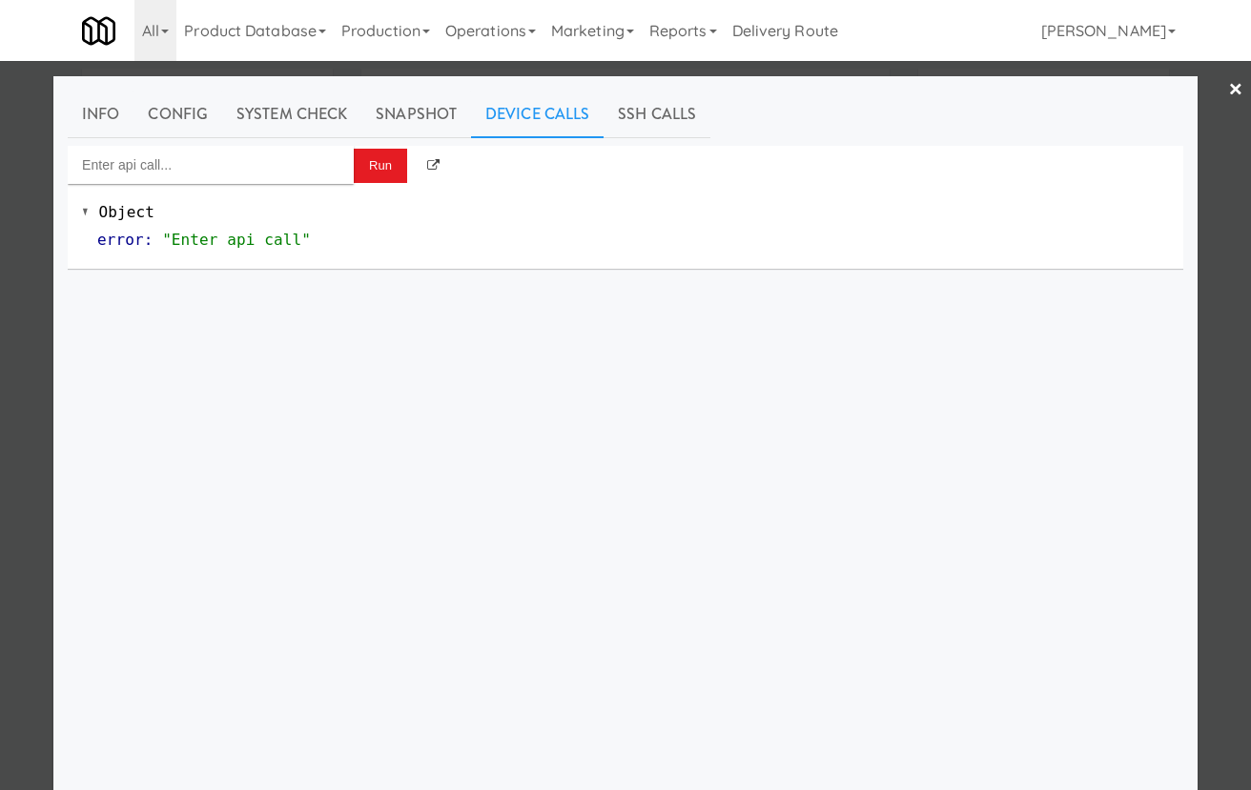
click at [260, 184] on div "Object error : "Enter api call"" at bounding box center [626, 226] width 1116 height 85
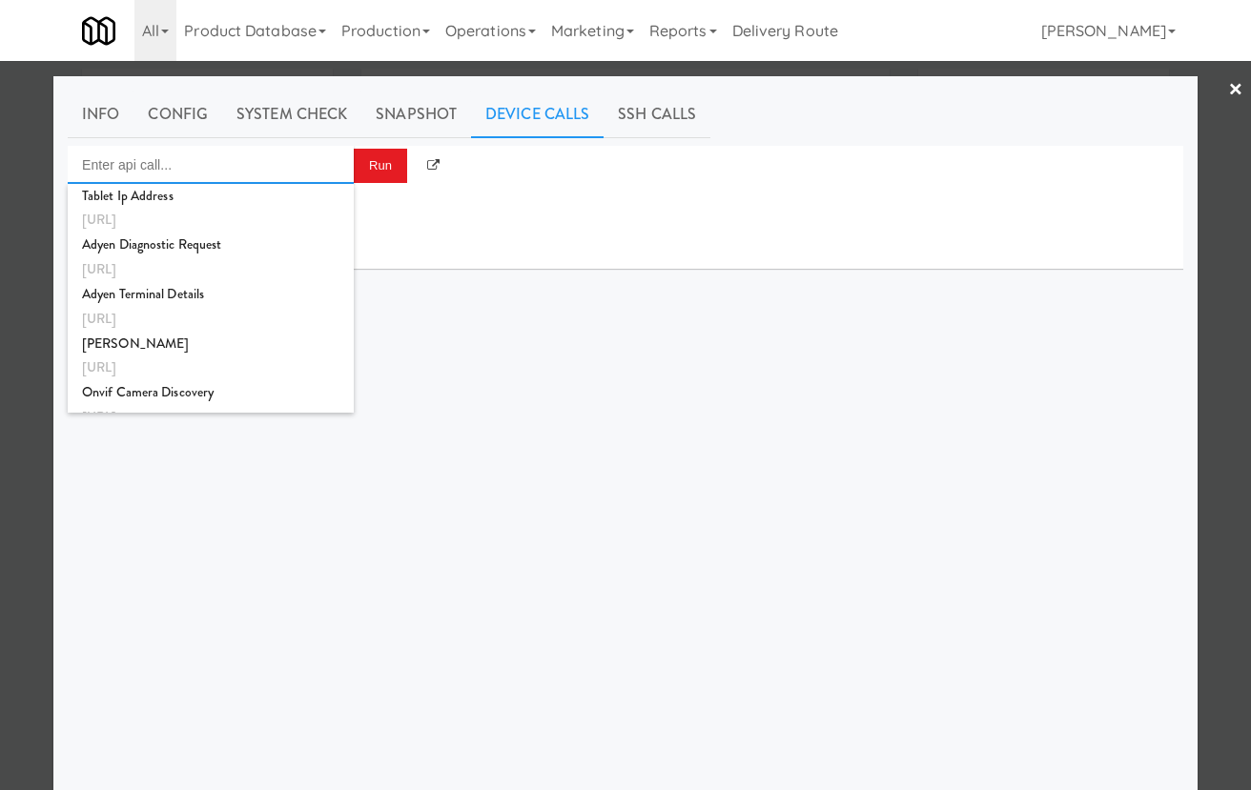
click at [260, 174] on input "Enter api call..." at bounding box center [211, 165] width 286 height 38
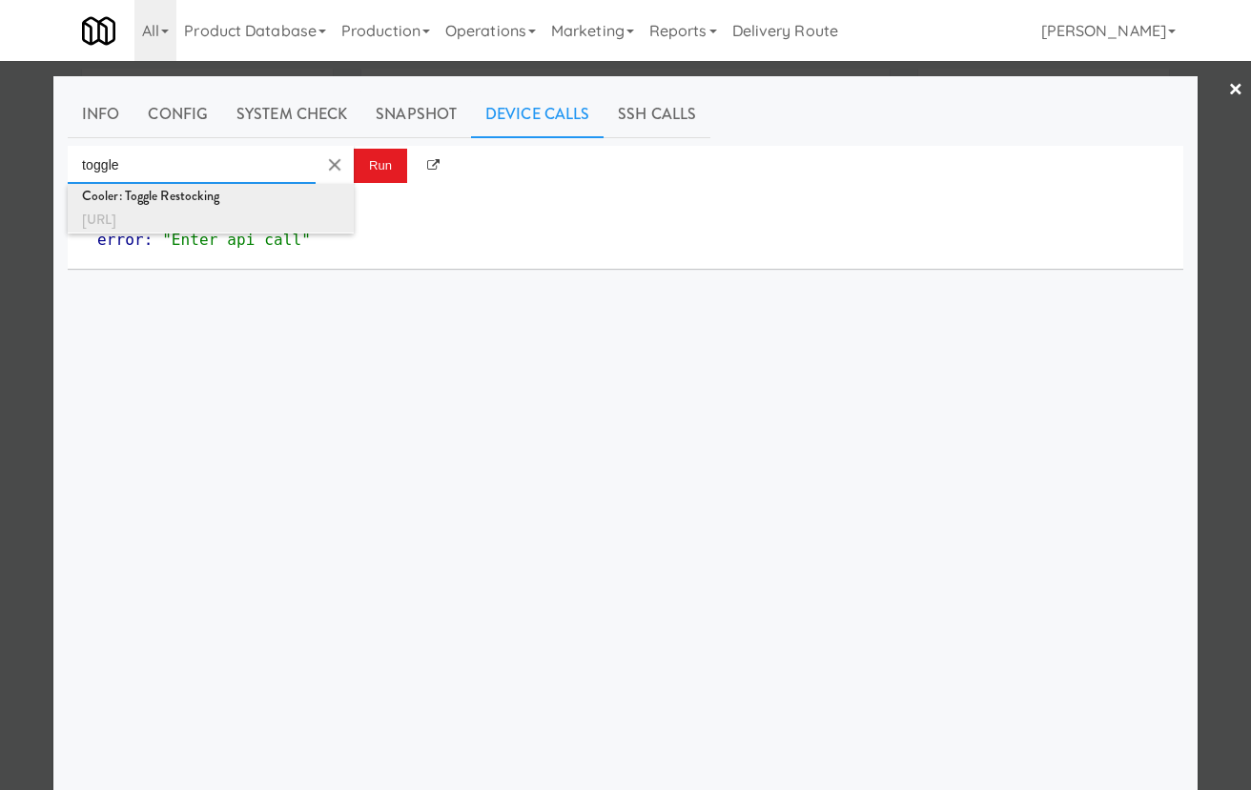
click at [279, 226] on div "http://localhost:3000/cooler/restocking-mode/toggle" at bounding box center [210, 220] width 257 height 25
type input "Cooler: Toggle Restocking"
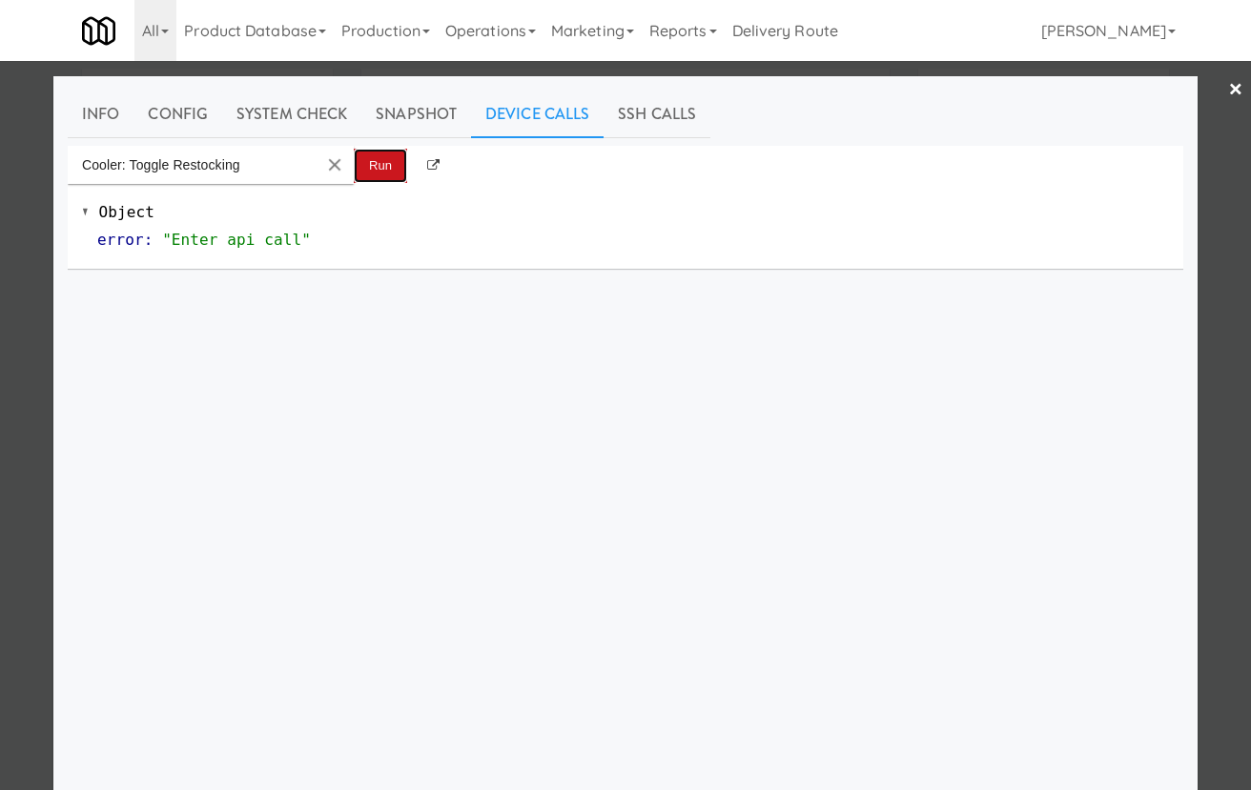
click at [387, 151] on button "Run" at bounding box center [380, 166] width 53 height 34
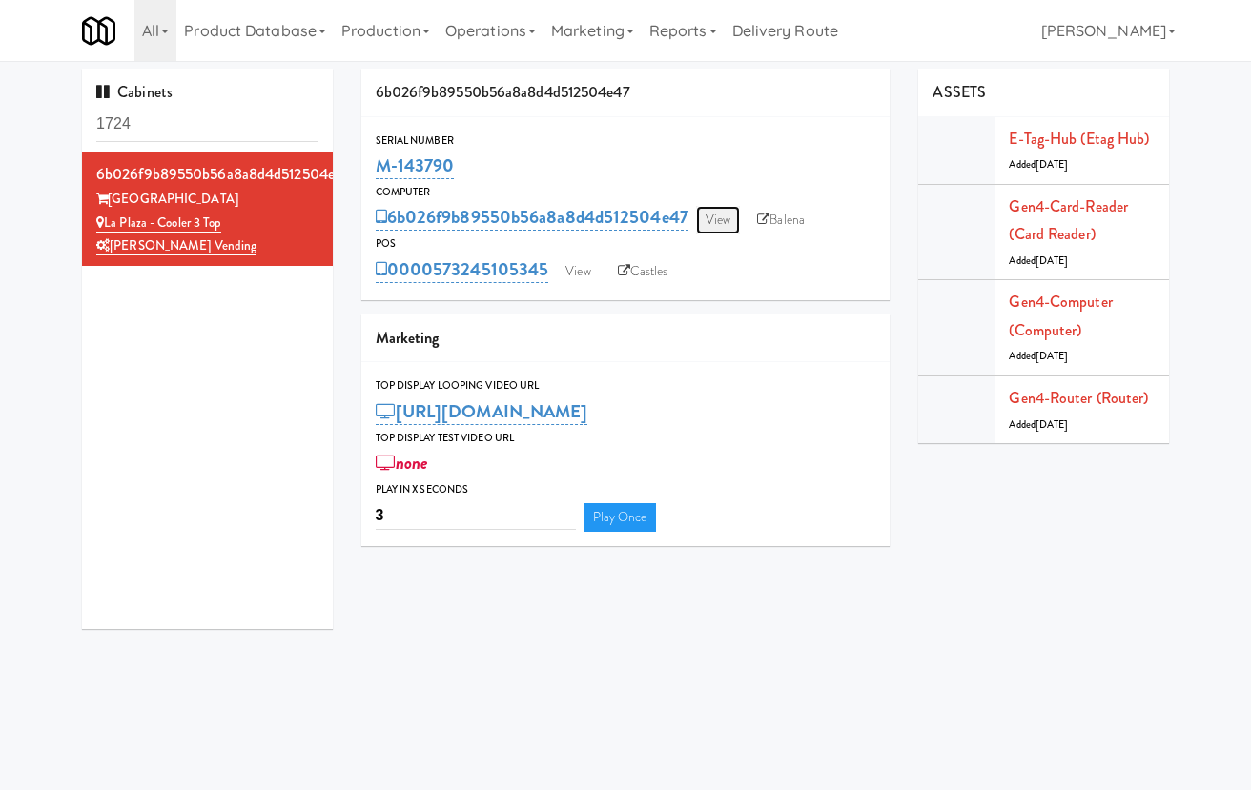
click at [718, 206] on link "View" at bounding box center [718, 220] width 44 height 29
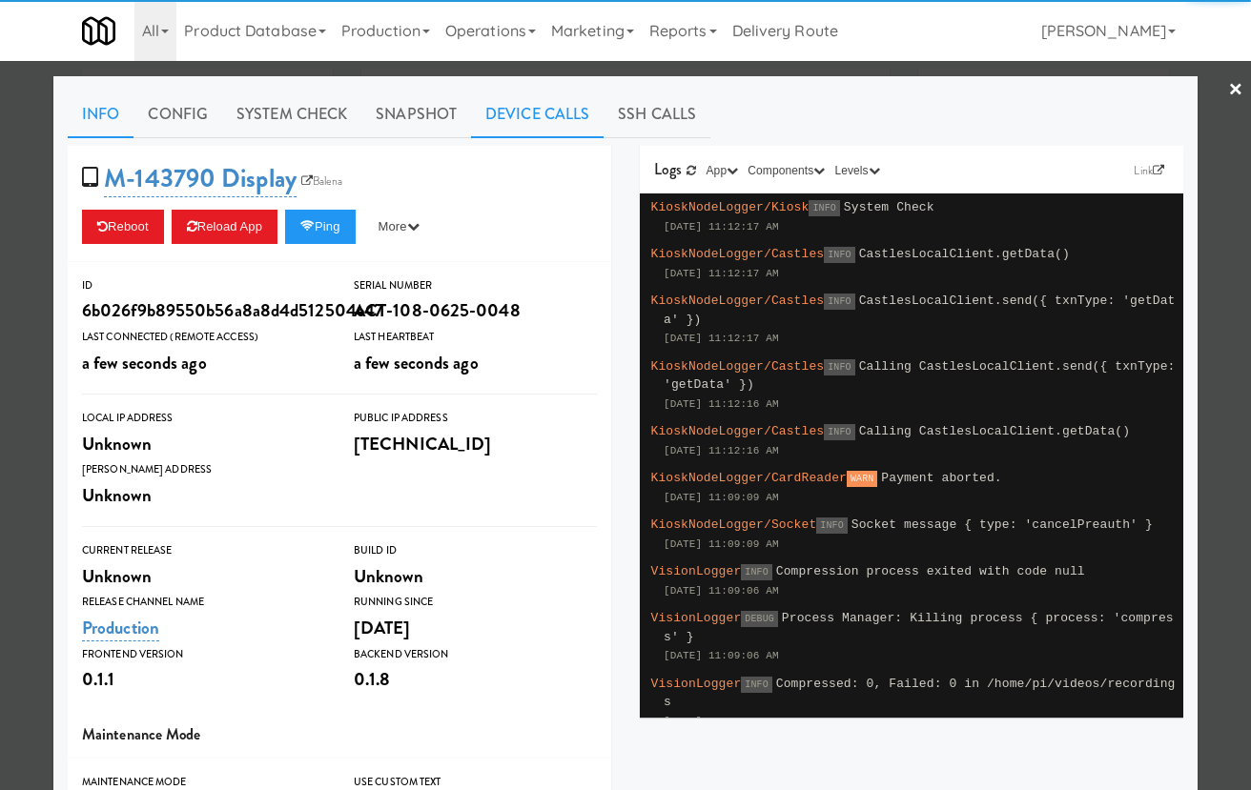
click at [511, 103] on link "Device Calls" at bounding box center [537, 115] width 133 height 48
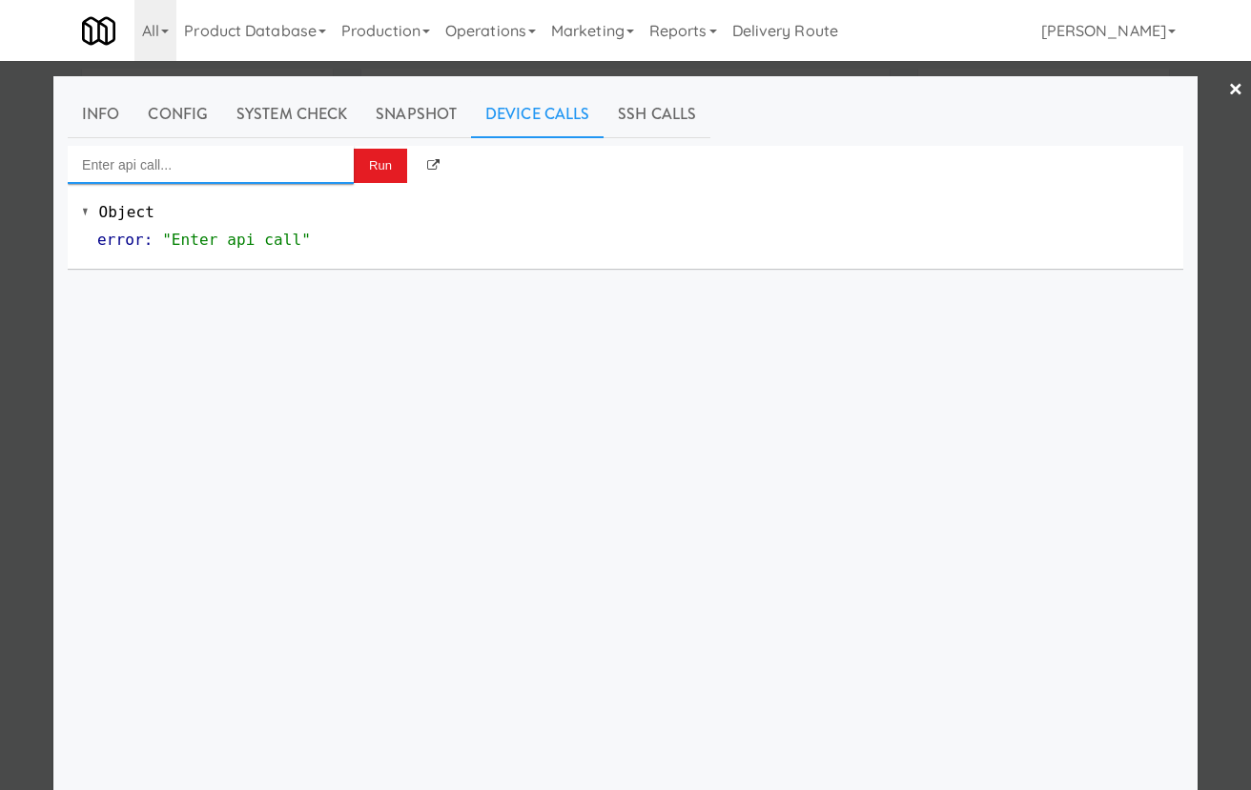
click at [287, 160] on input "Enter api call..." at bounding box center [211, 165] width 286 height 38
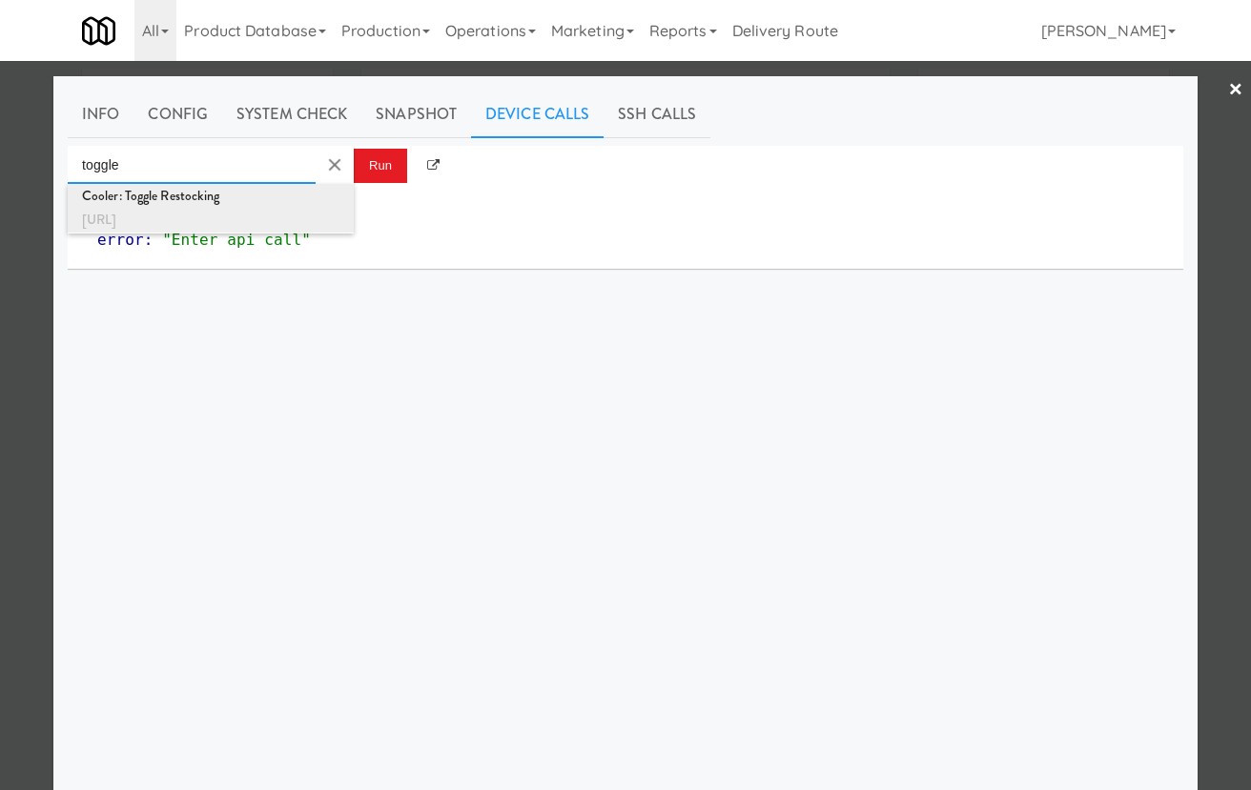
click at [308, 214] on div "http://localhost:3000/cooler/restocking-mode/toggle" at bounding box center [210, 220] width 257 height 25
type input "Cooler: Toggle Restocking"
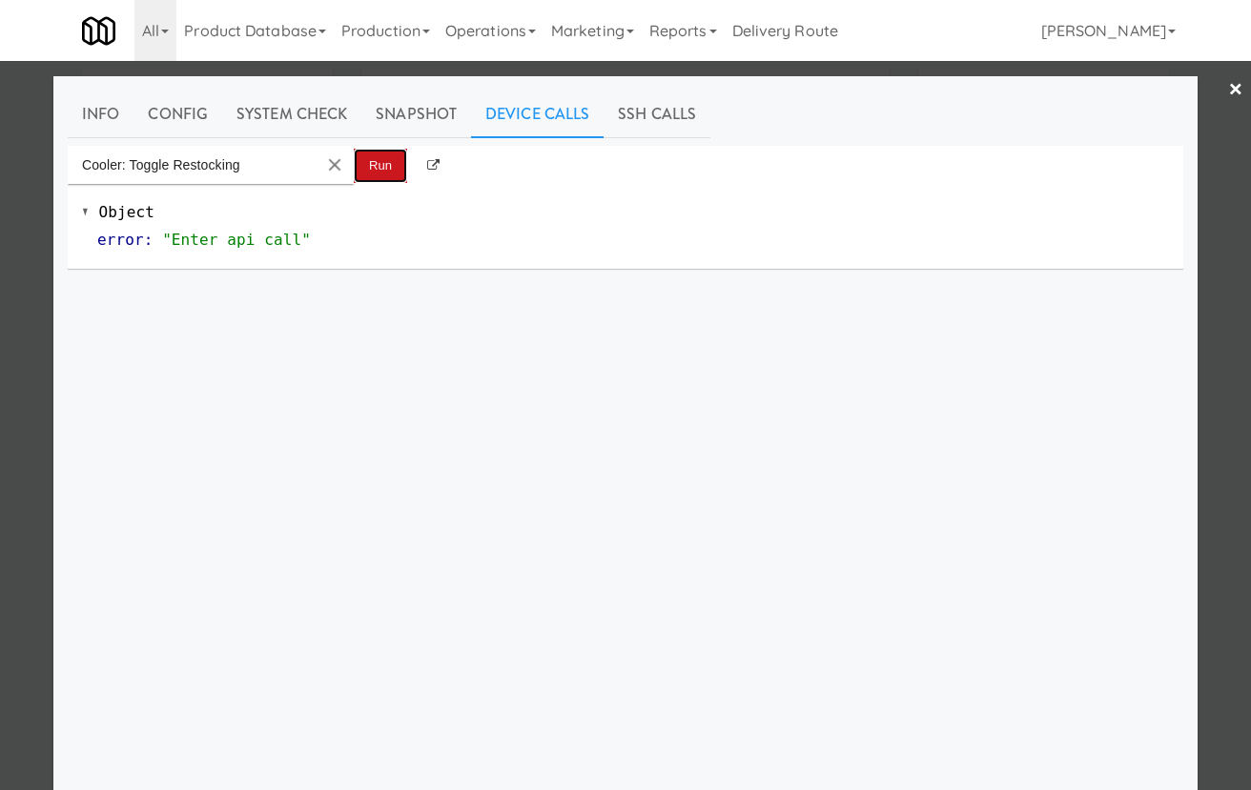
click at [390, 169] on button "Run" at bounding box center [380, 166] width 53 height 34
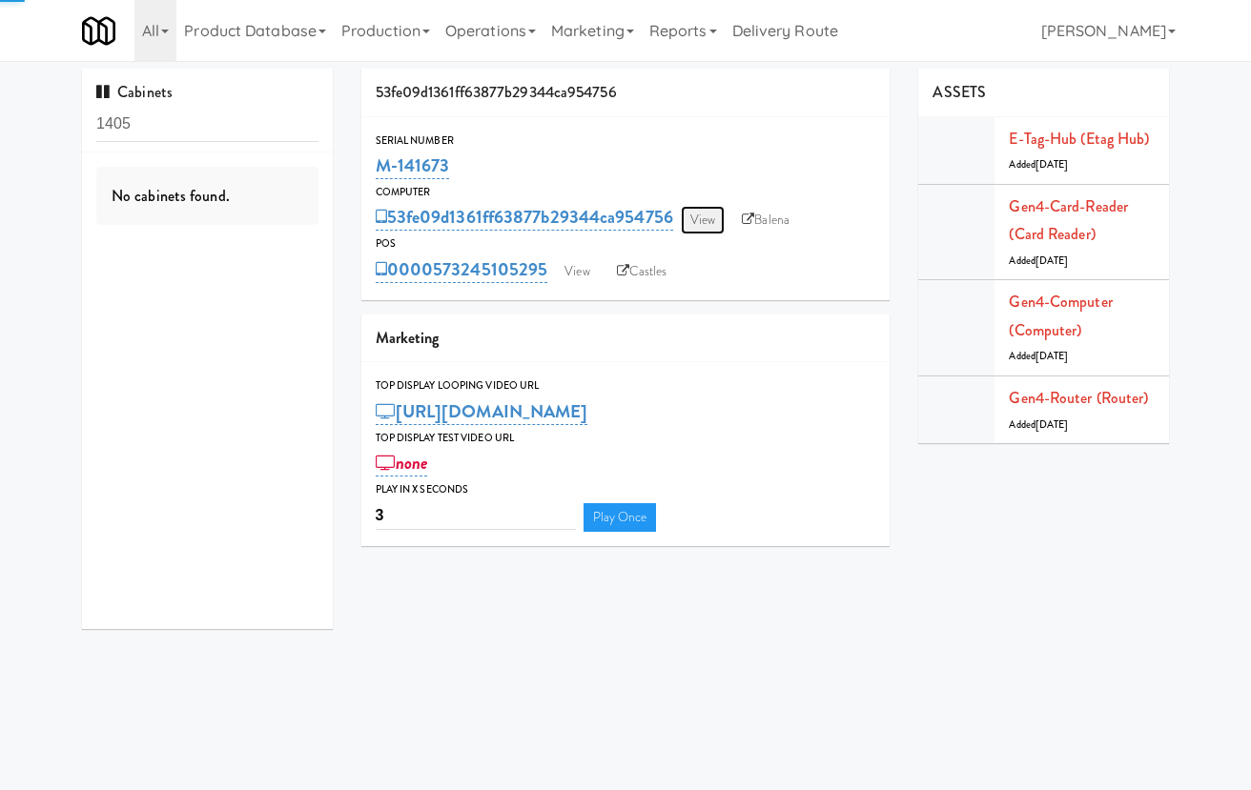
click at [712, 222] on link "View" at bounding box center [703, 220] width 44 height 29
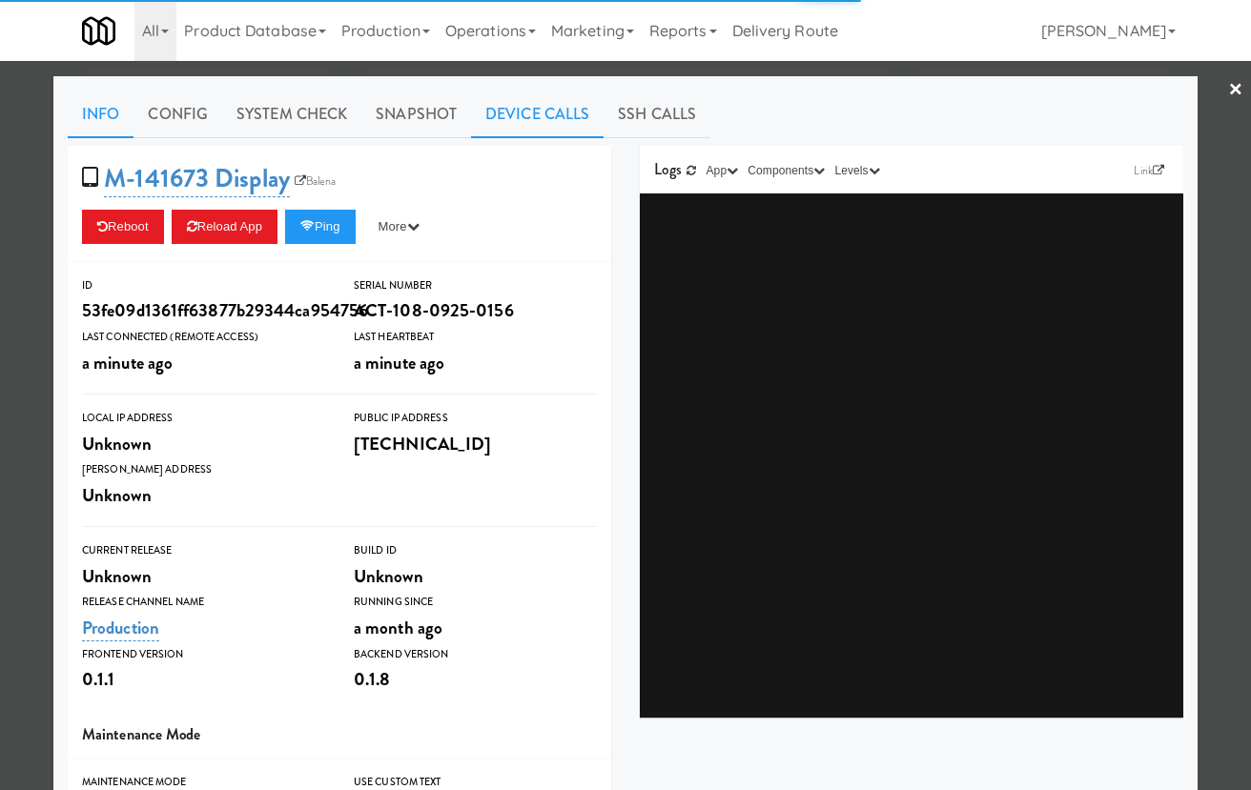
click at [530, 117] on link "Device Calls" at bounding box center [537, 115] width 133 height 48
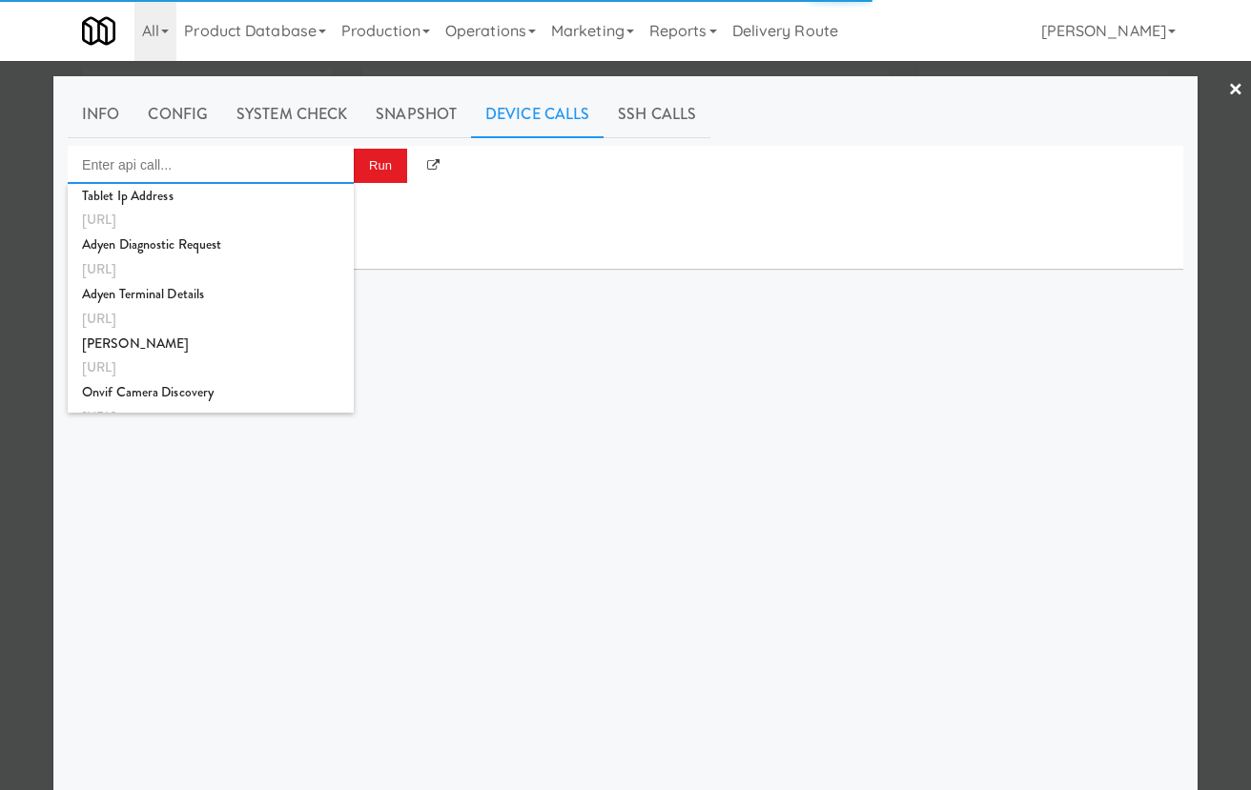
click at [269, 167] on input "Enter api call..." at bounding box center [211, 165] width 286 height 38
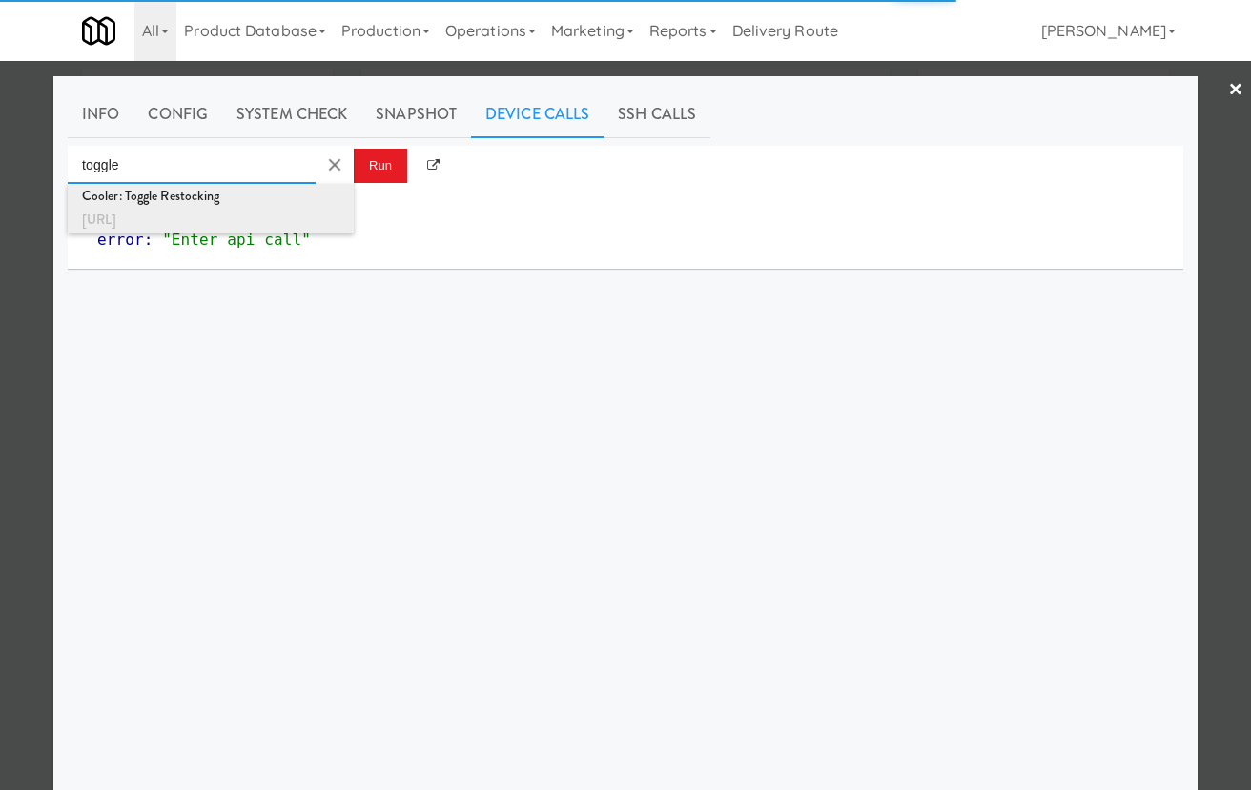
click at [293, 208] on div "[URL]" at bounding box center [210, 220] width 257 height 25
type input "Cooler: Toggle Restocking"
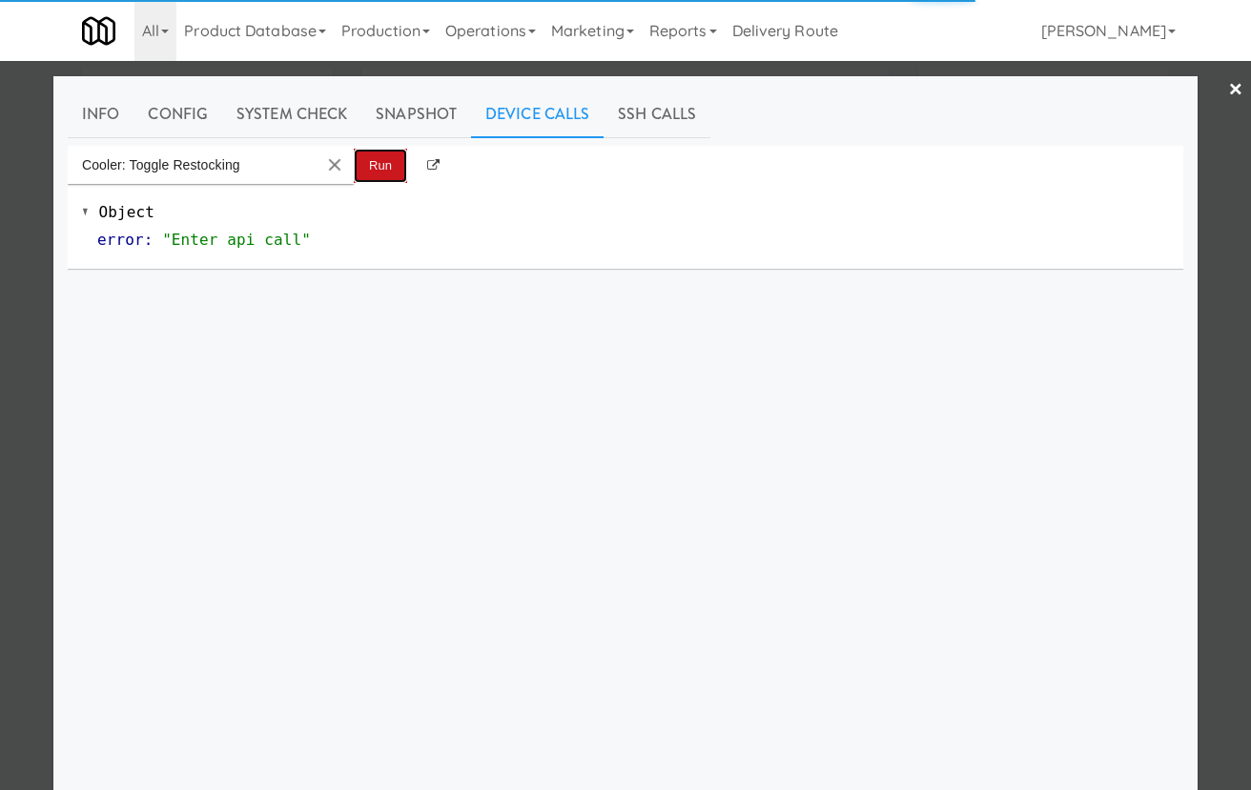
click at [376, 174] on button "Run" at bounding box center [380, 166] width 53 height 34
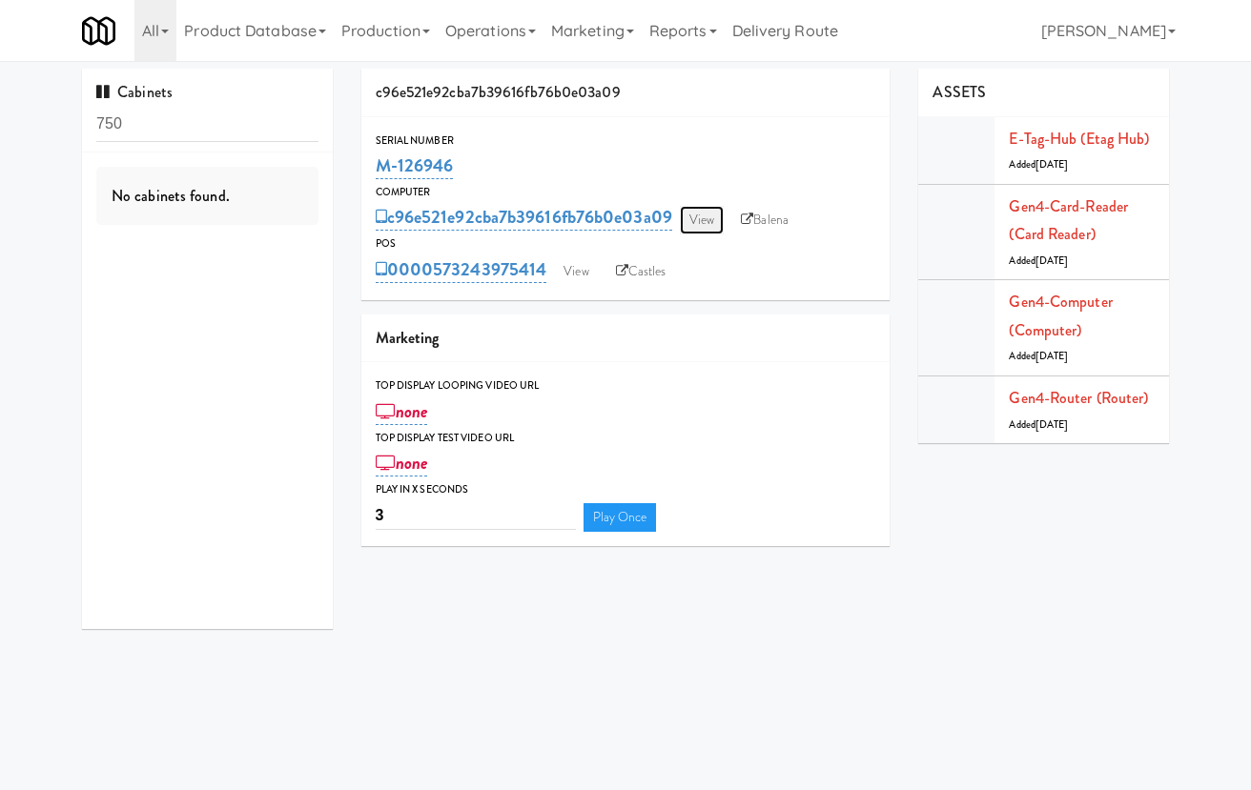
click at [710, 209] on link "View" at bounding box center [702, 220] width 44 height 29
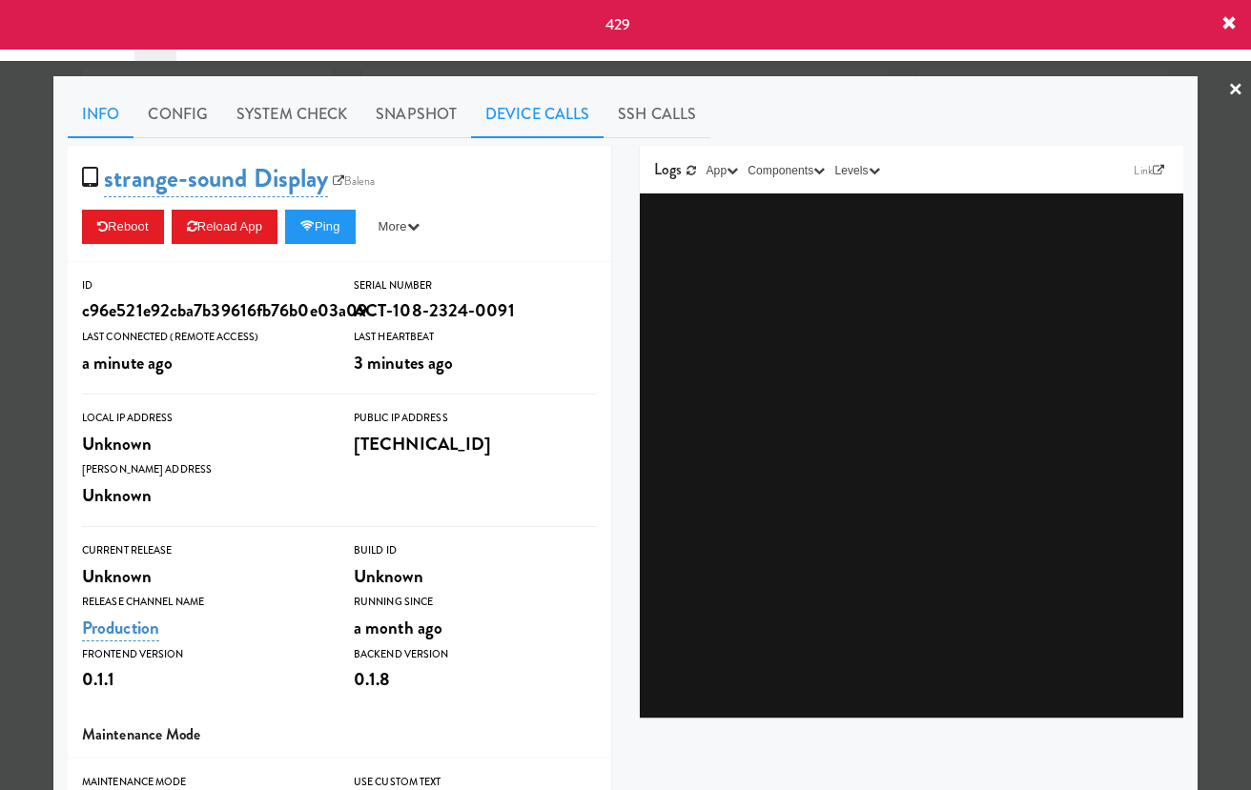
click at [552, 114] on link "Device Calls" at bounding box center [537, 115] width 133 height 48
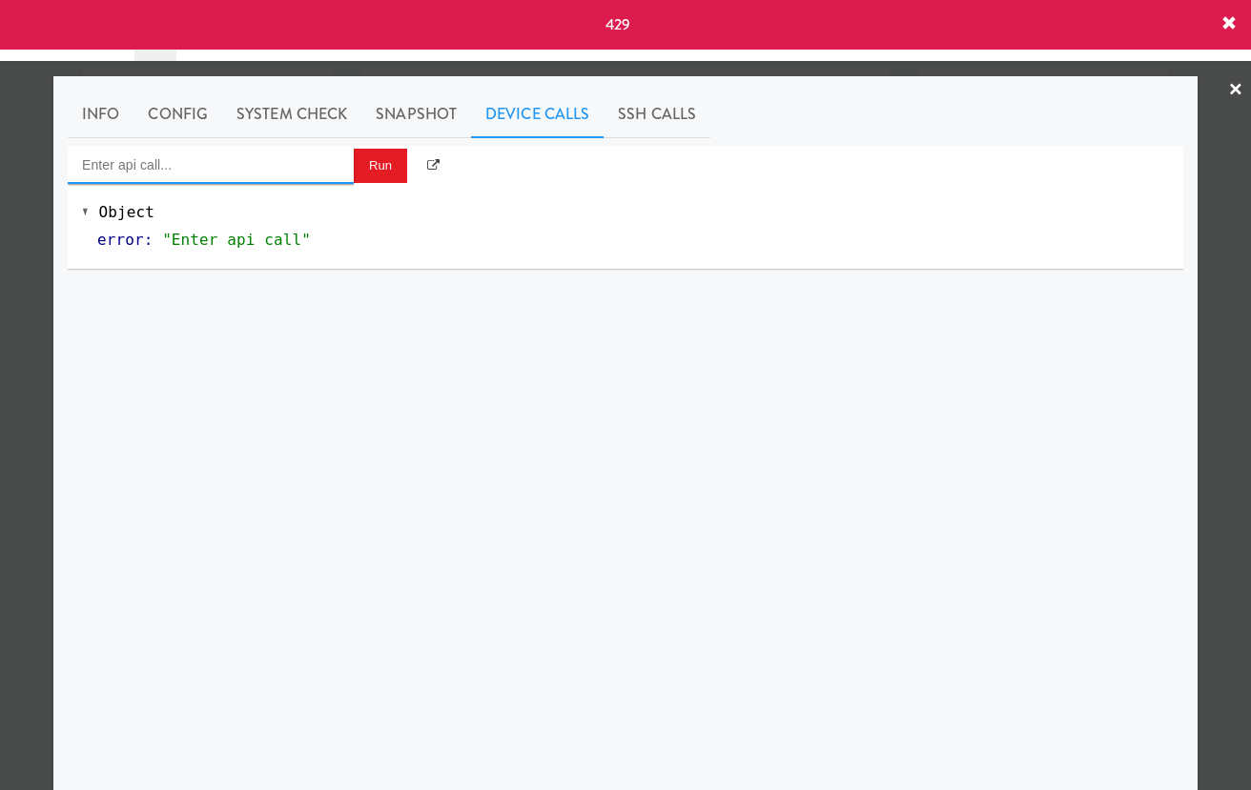
click at [243, 161] on input "Enter api call..." at bounding box center [211, 165] width 286 height 38
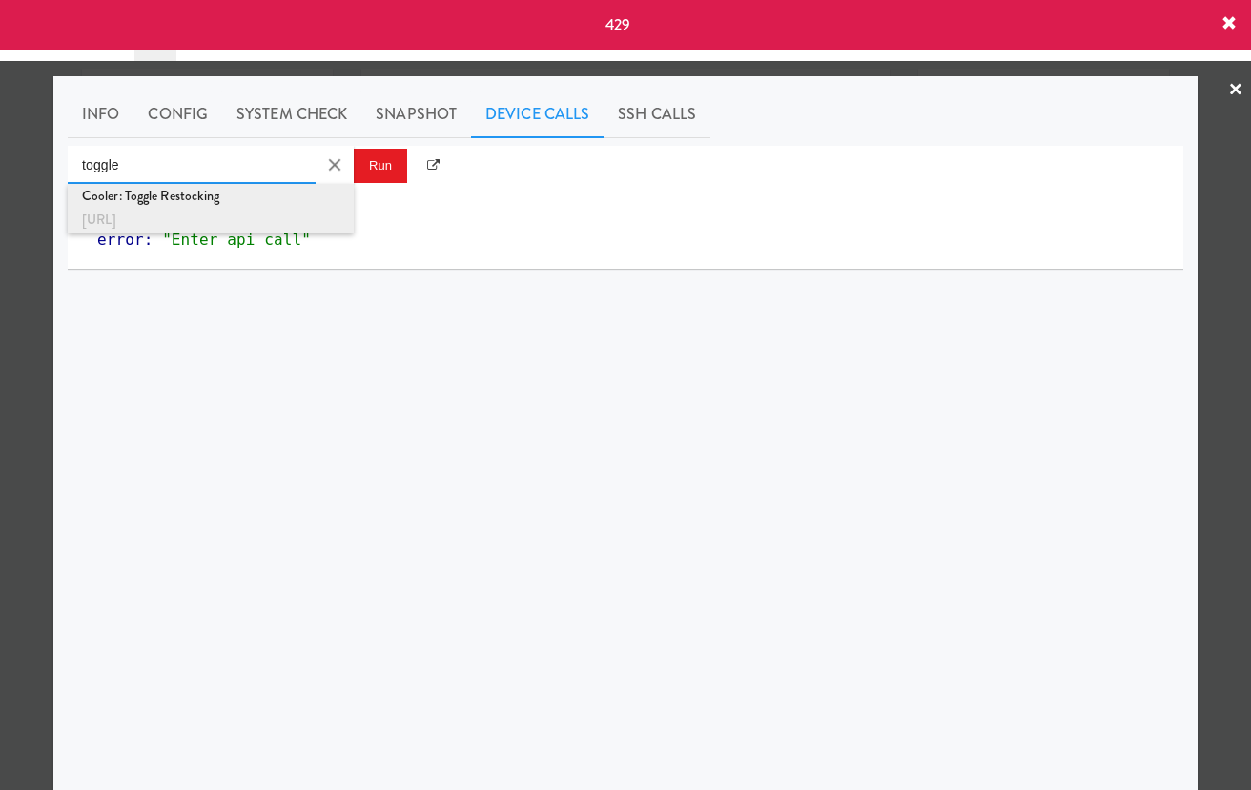
click at [247, 201] on div "Cooler: Toggle Restocking" at bounding box center [210, 196] width 257 height 25
type input "Cooler: Toggle Restocking"
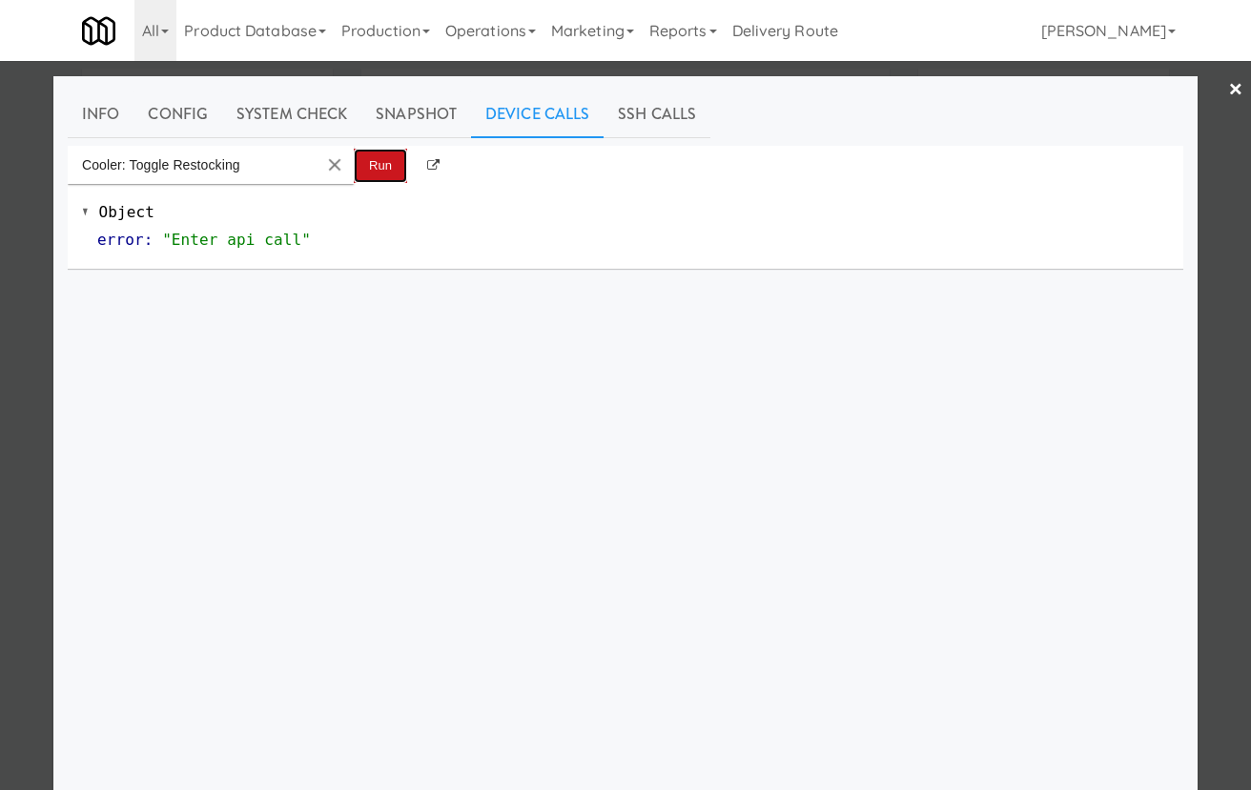
click at [365, 163] on button "Run" at bounding box center [380, 166] width 53 height 34
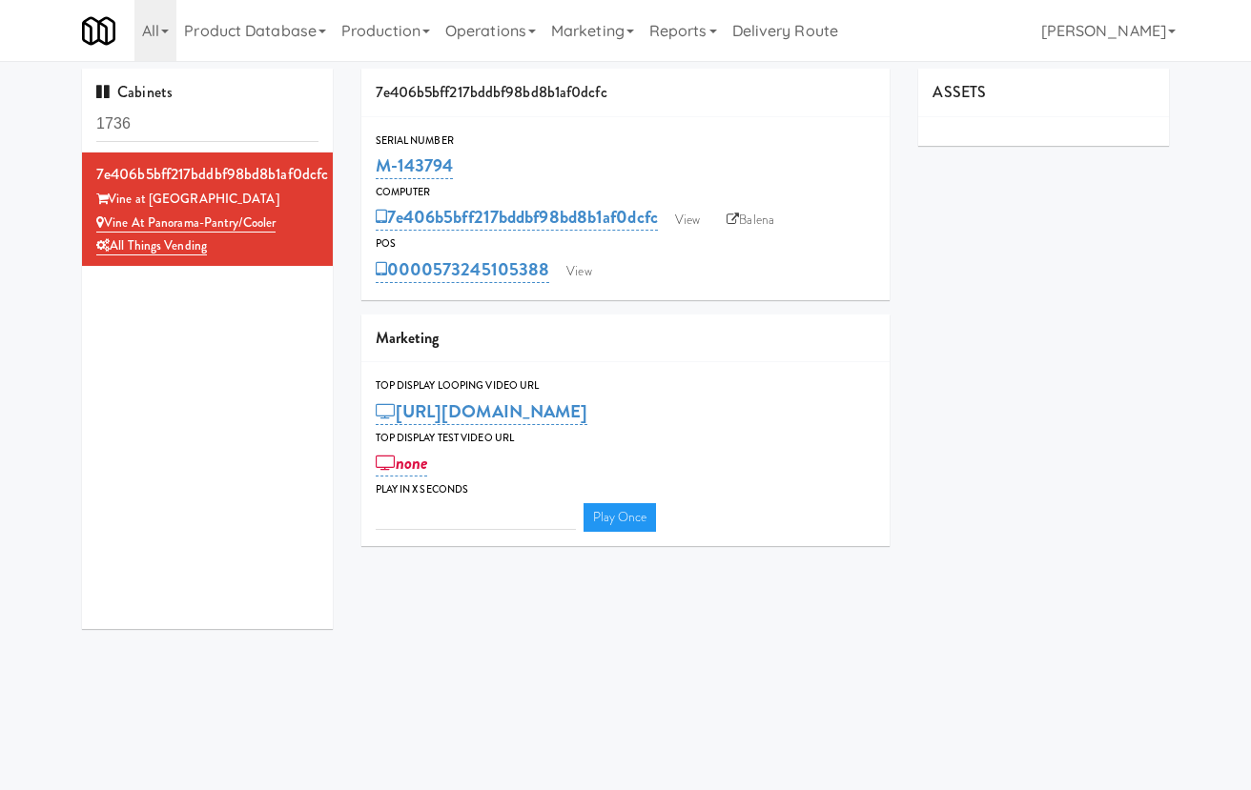
type input "3"
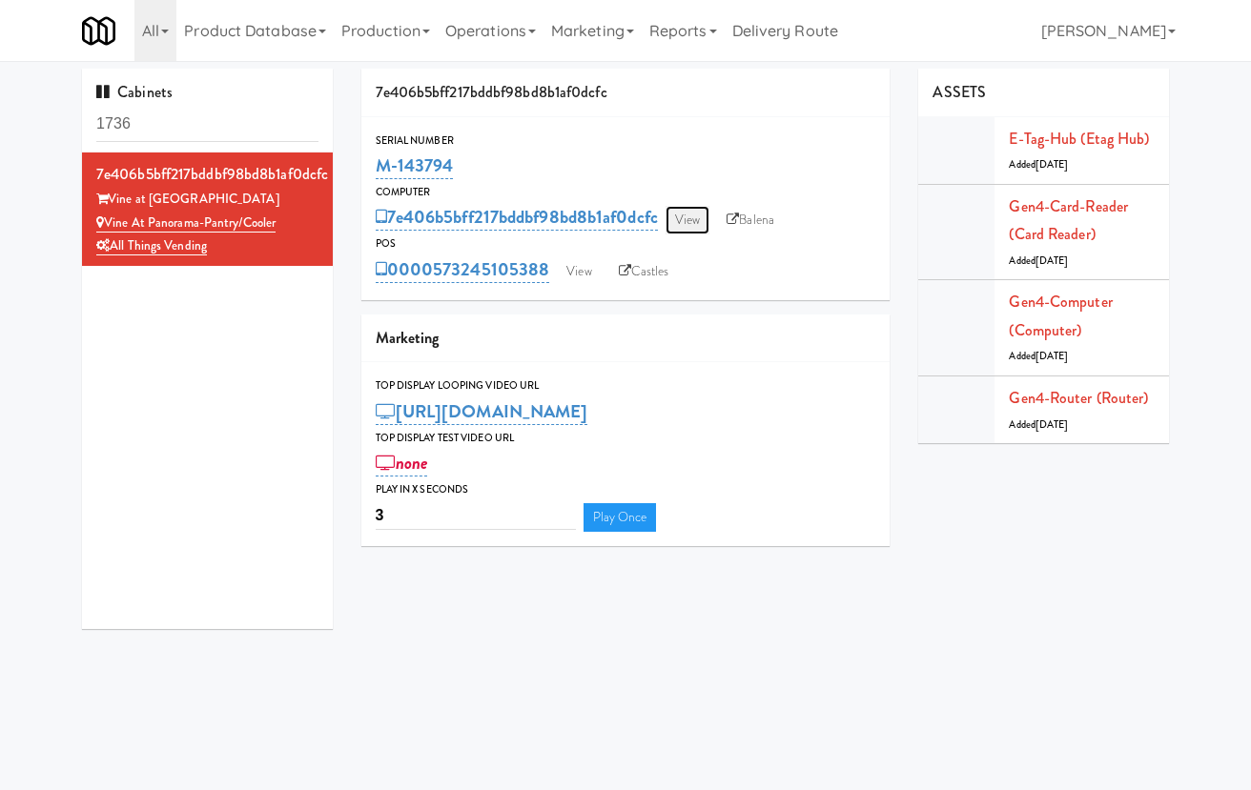
click at [696, 227] on link "View" at bounding box center [688, 220] width 44 height 29
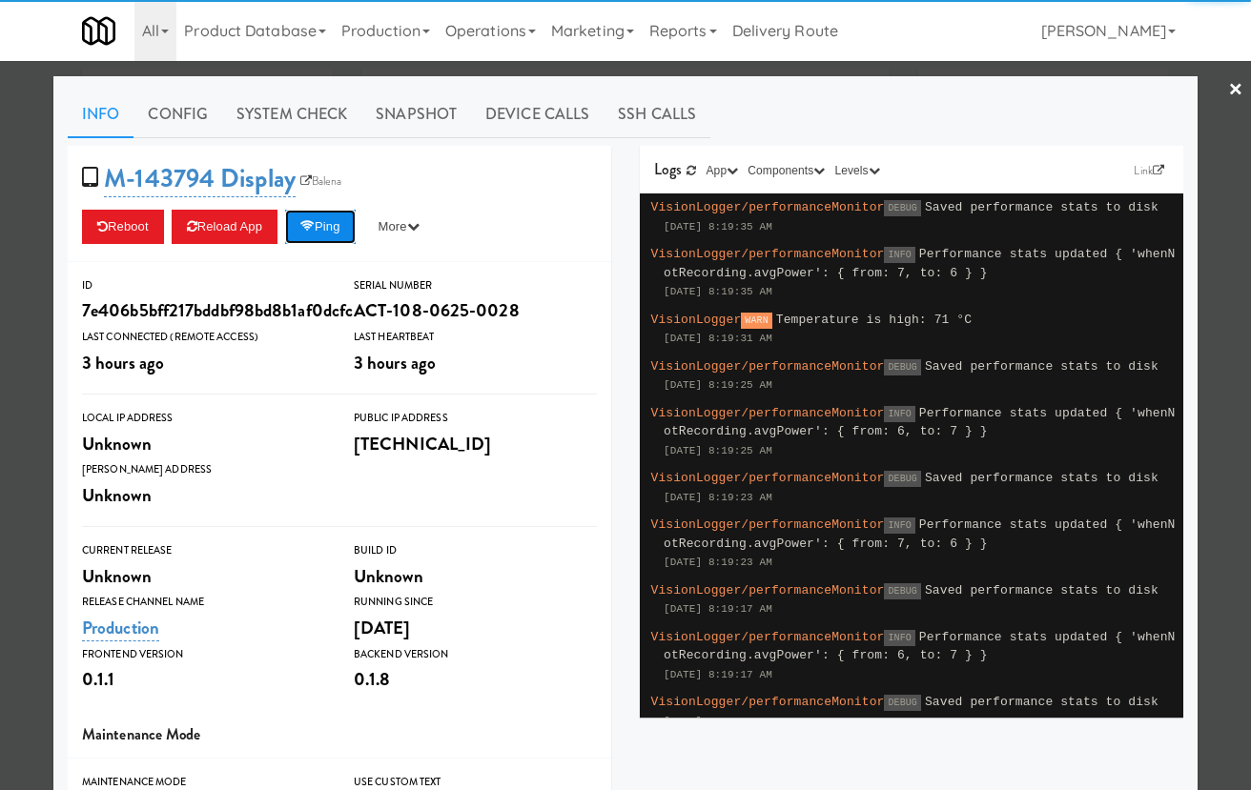
click at [347, 237] on button "Ping" at bounding box center [320, 227] width 71 height 34
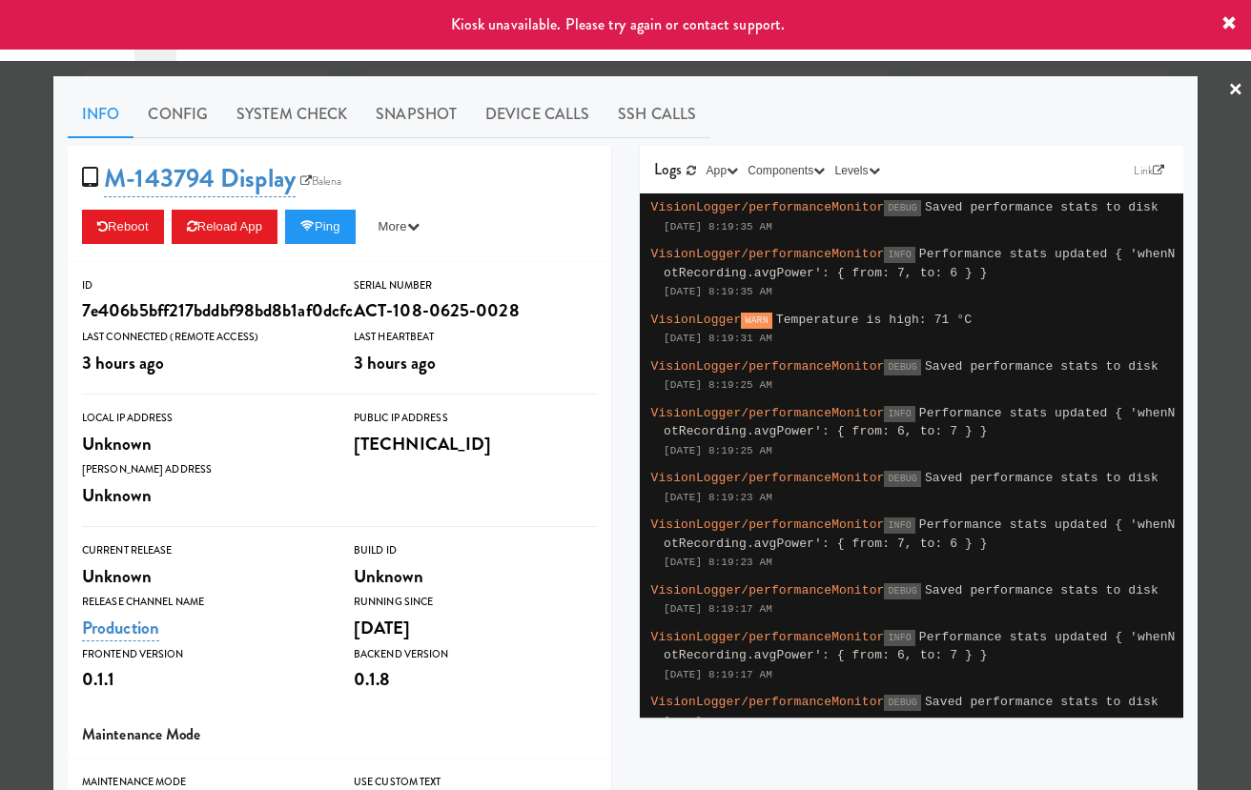
click at [25, 290] on div at bounding box center [625, 395] width 1251 height 790
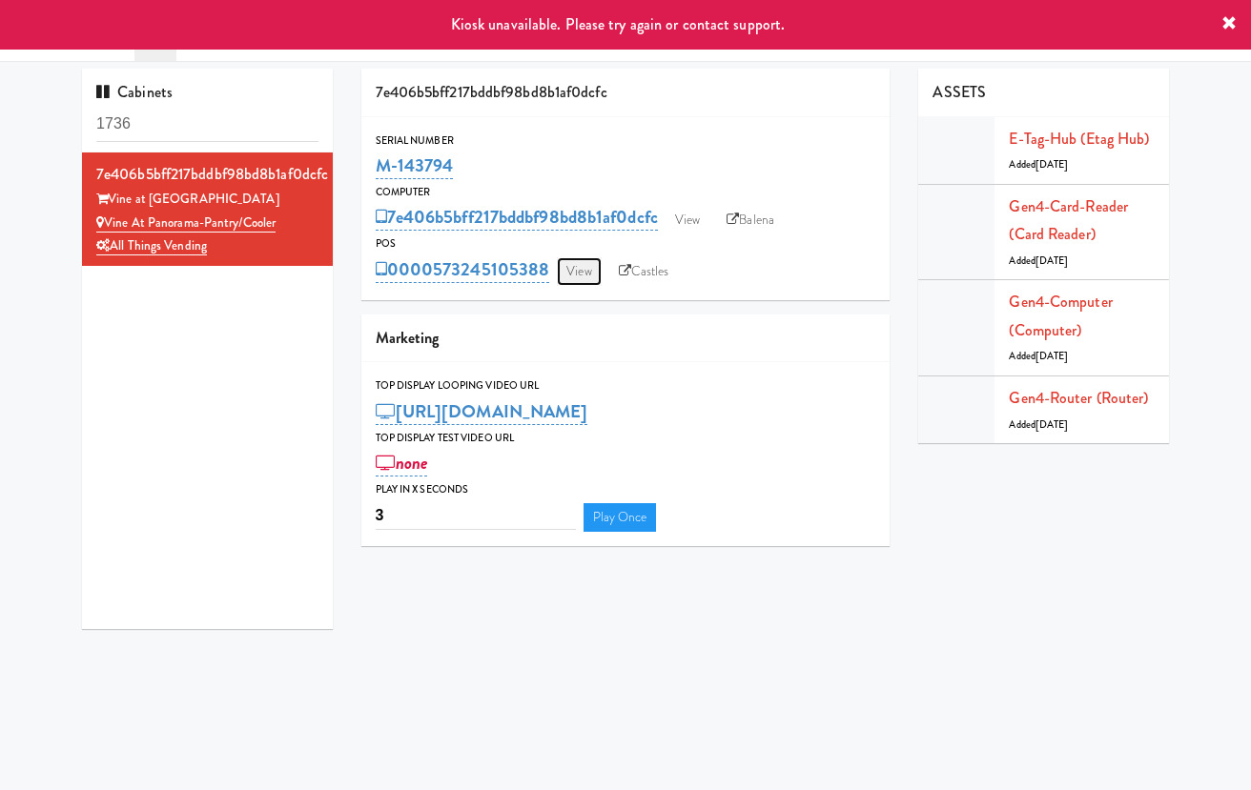
click at [564, 274] on link "View" at bounding box center [579, 271] width 44 height 29
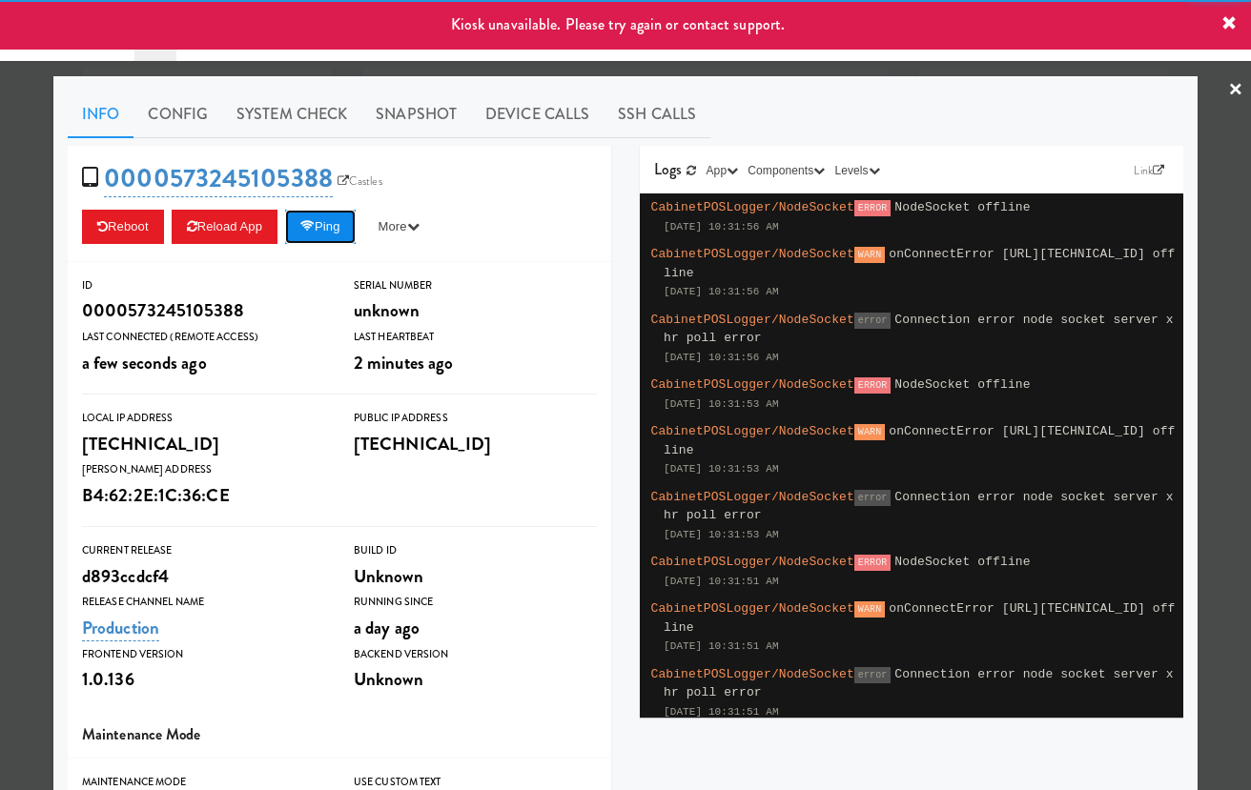
click at [337, 233] on button "Ping" at bounding box center [320, 227] width 71 height 34
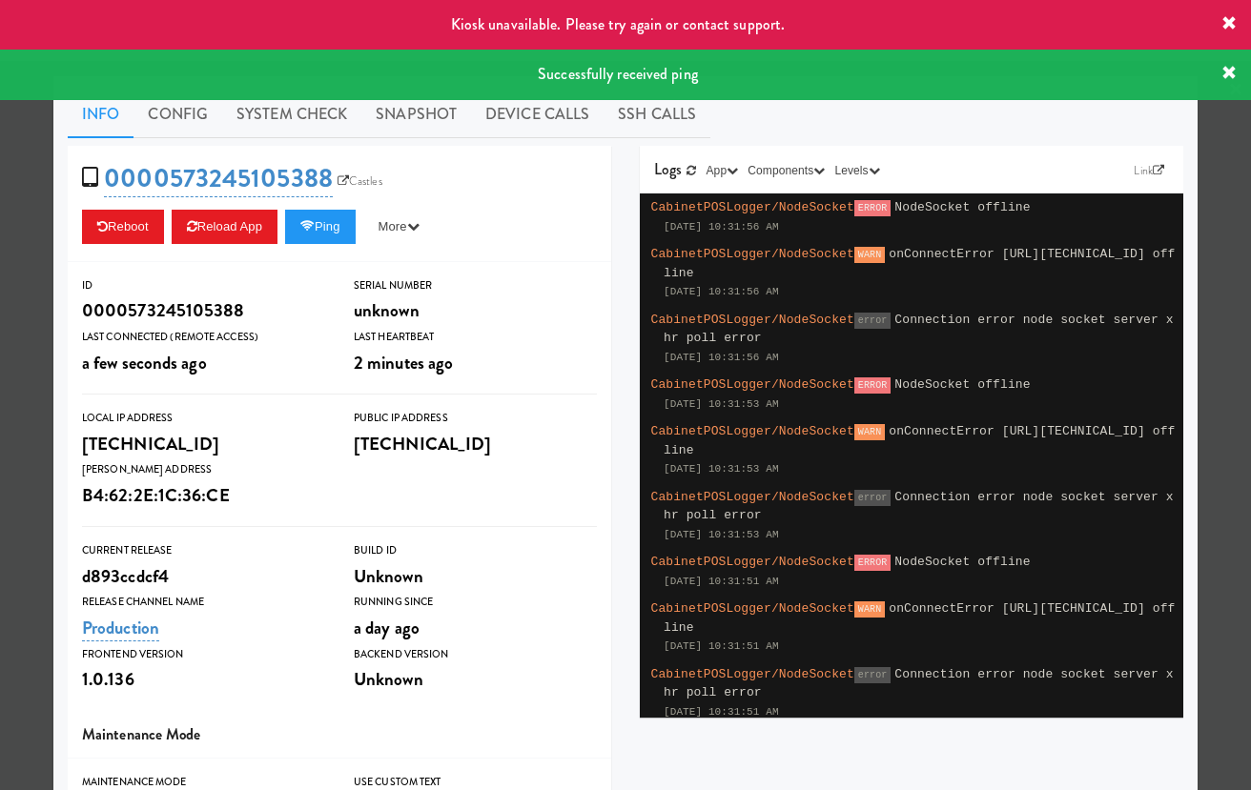
click at [32, 260] on div at bounding box center [625, 395] width 1251 height 790
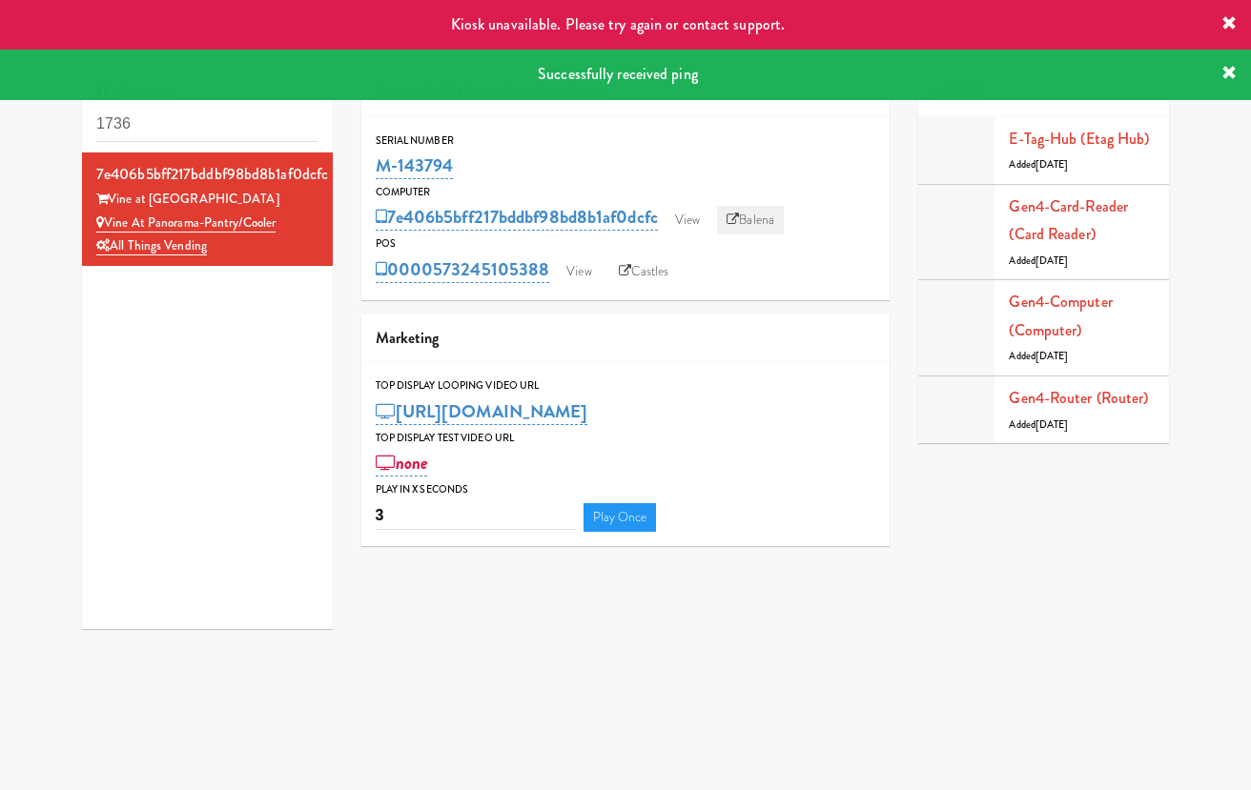
click at [764, 215] on link "Balena" at bounding box center [750, 220] width 67 height 29
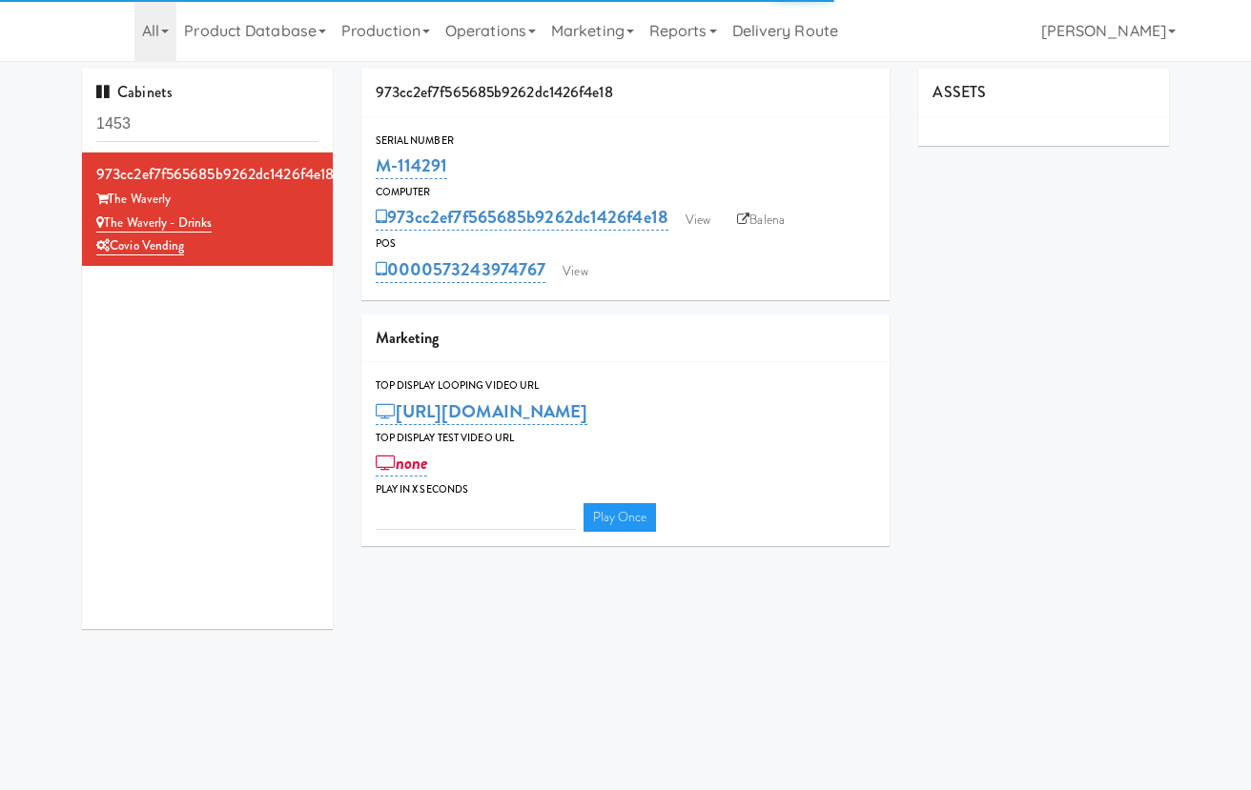
type input "3"
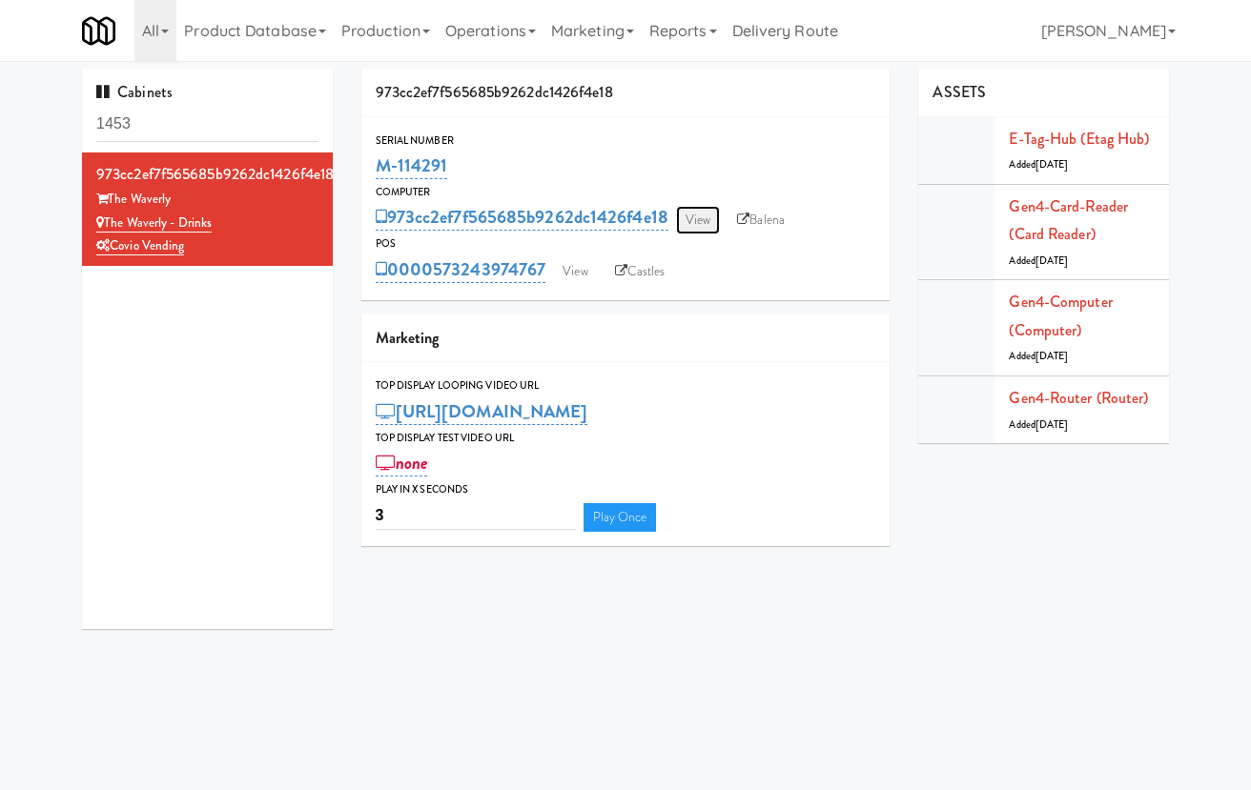
click at [689, 223] on link "View" at bounding box center [698, 220] width 44 height 29
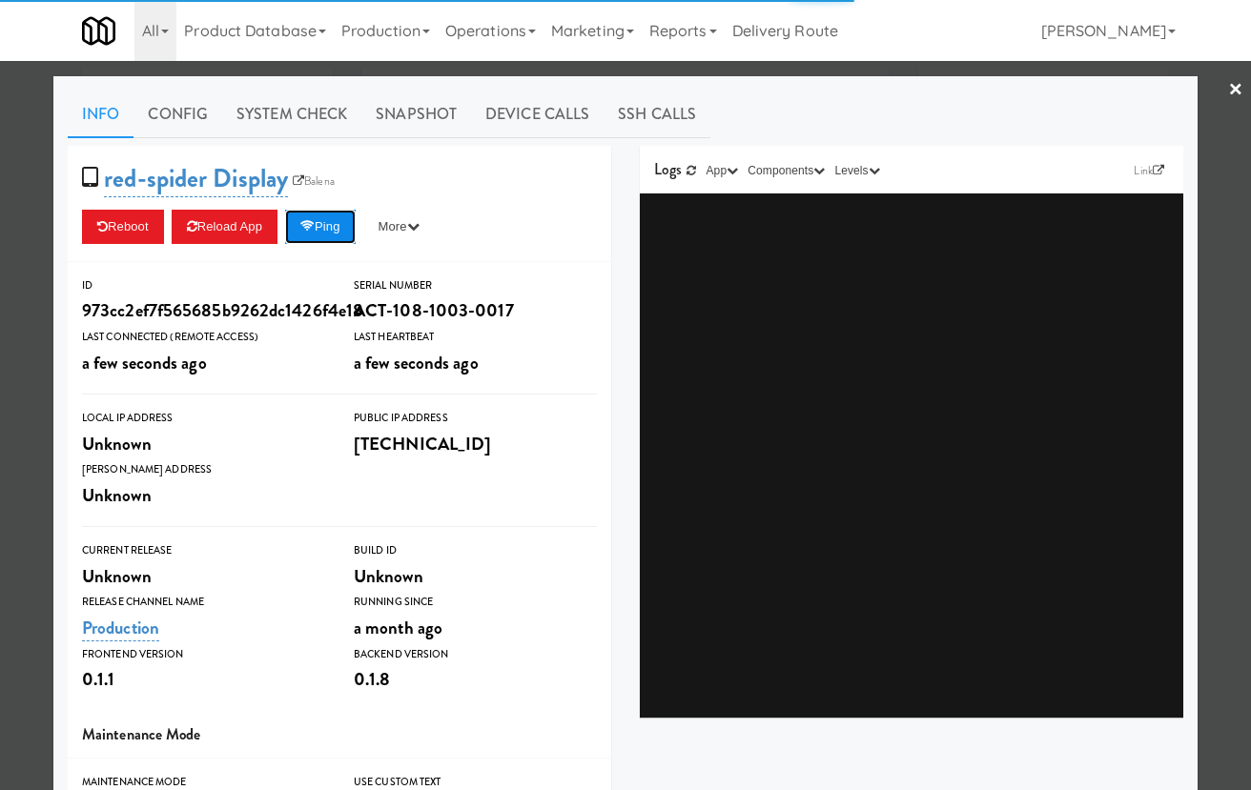
click at [345, 225] on button "Ping" at bounding box center [320, 227] width 71 height 34
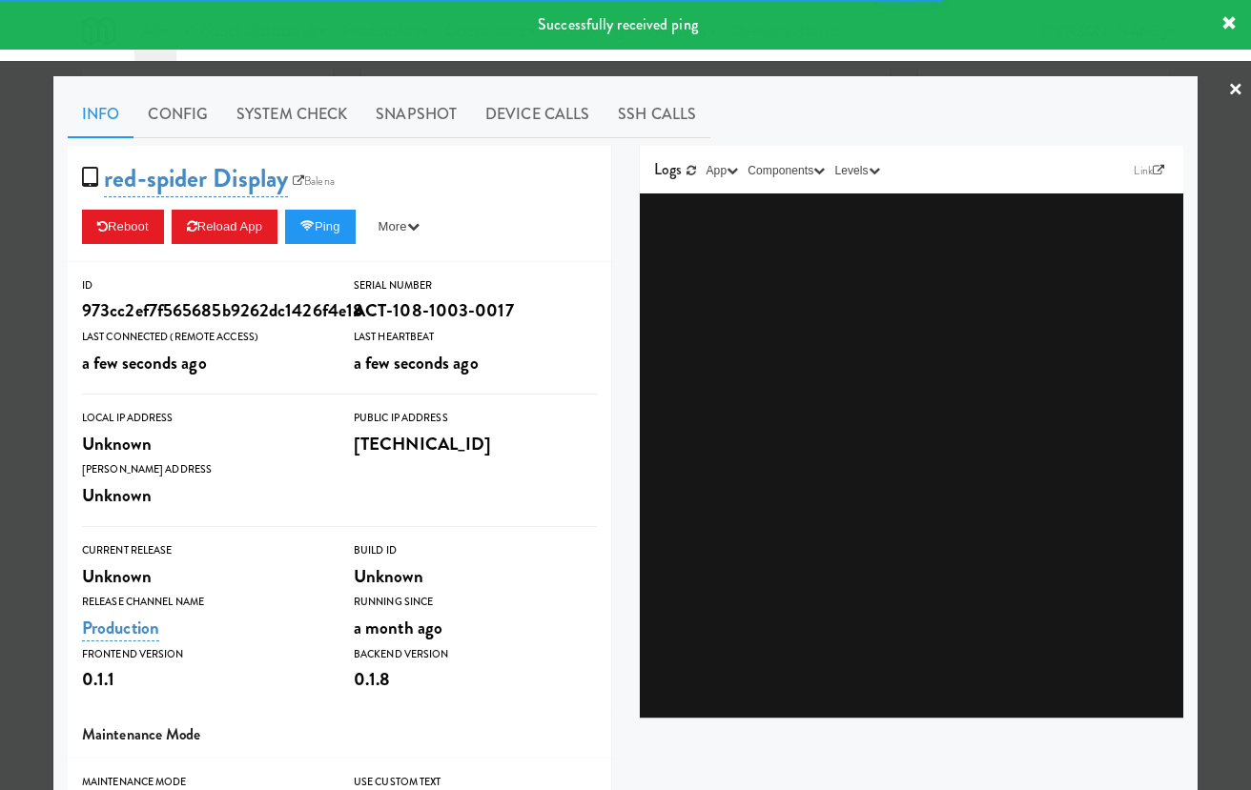
click at [51, 248] on div at bounding box center [625, 395] width 1251 height 790
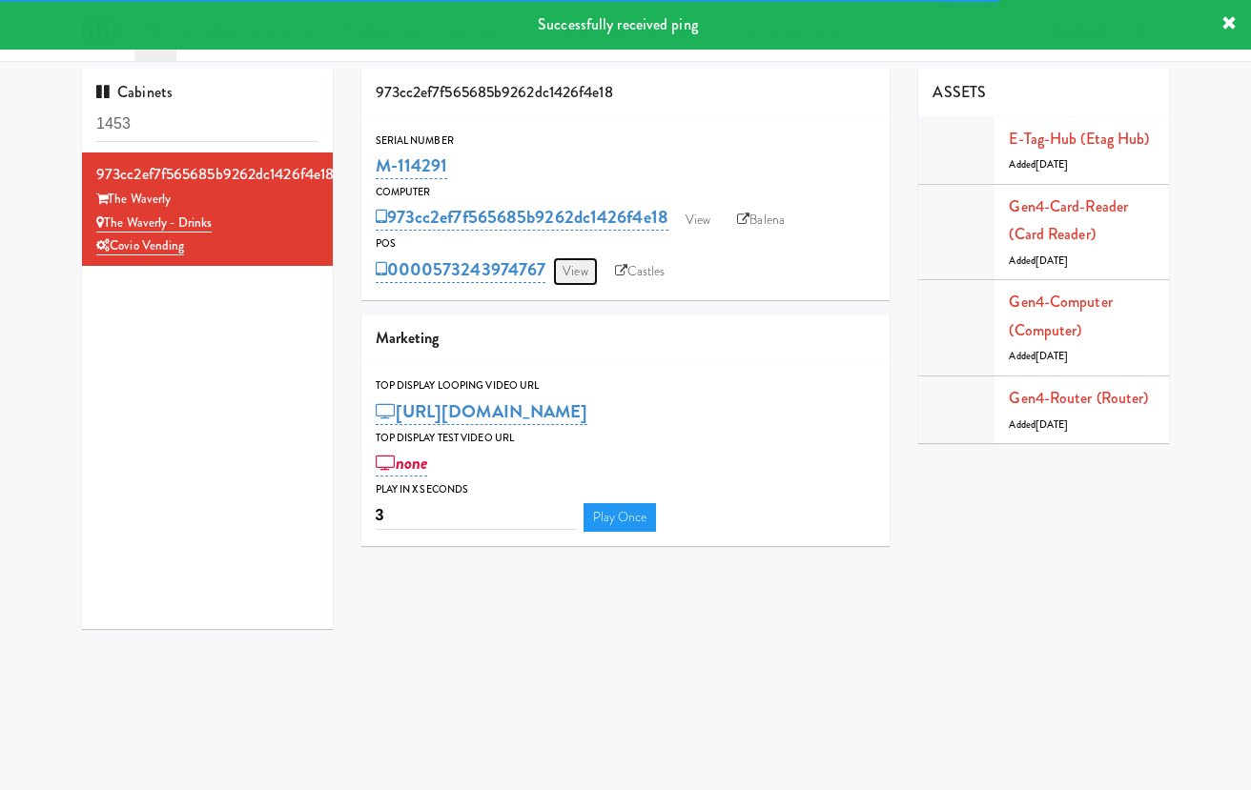
click at [579, 262] on link "View" at bounding box center [575, 271] width 44 height 29
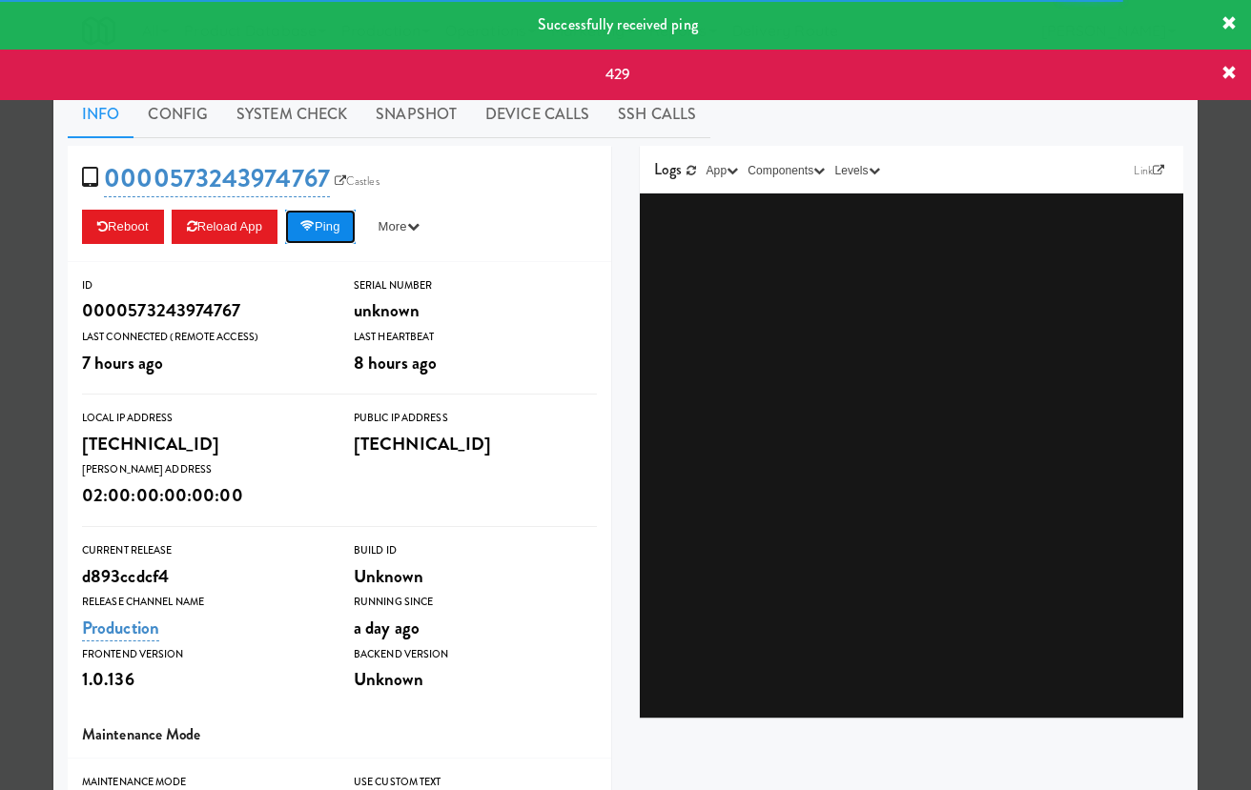
click at [350, 221] on button "Ping" at bounding box center [320, 227] width 71 height 34
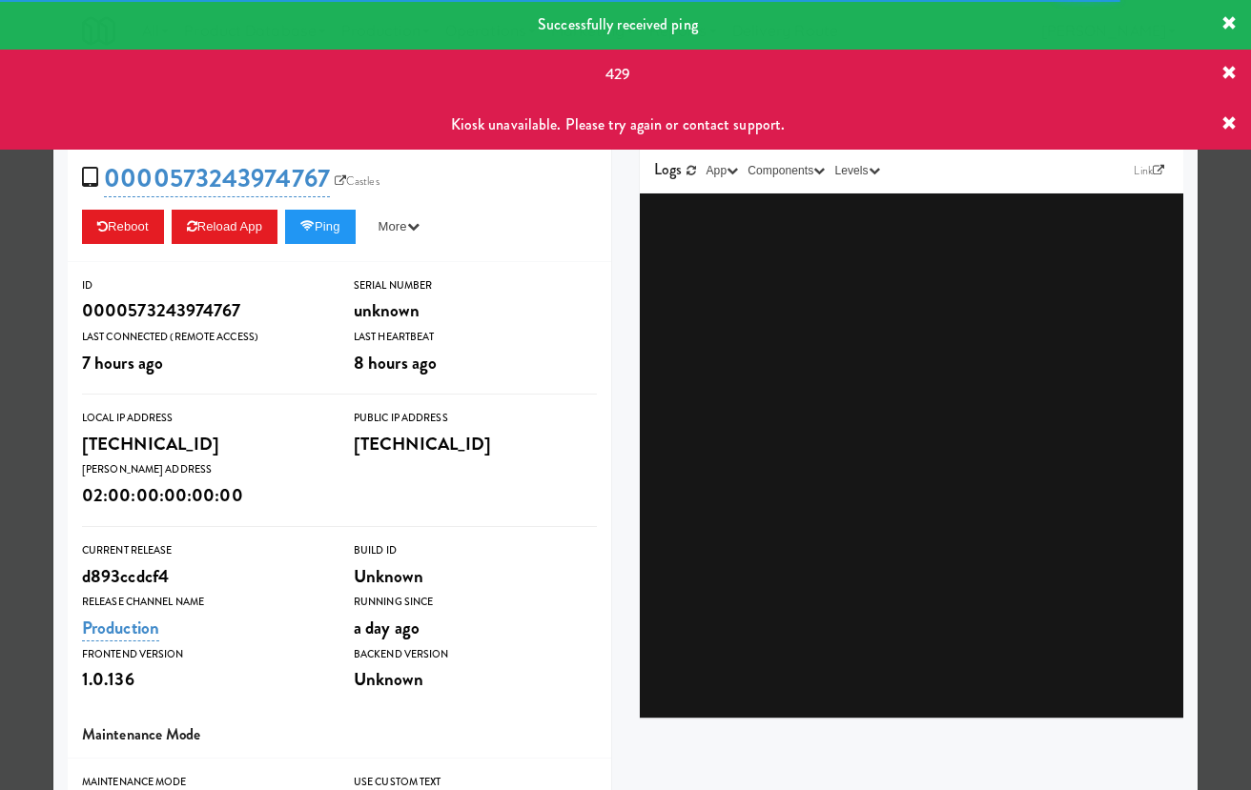
click at [27, 252] on div at bounding box center [625, 395] width 1251 height 790
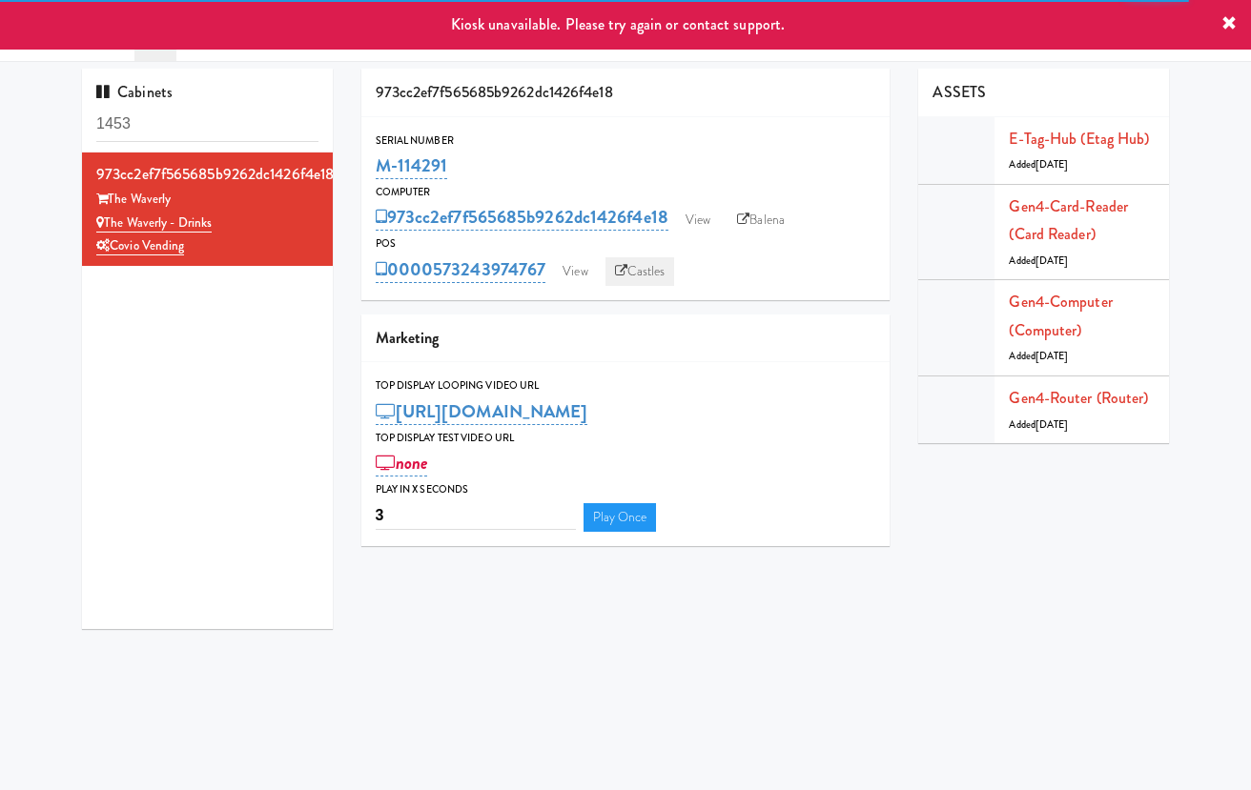
click at [619, 261] on link "Castles" at bounding box center [640, 271] width 70 height 29
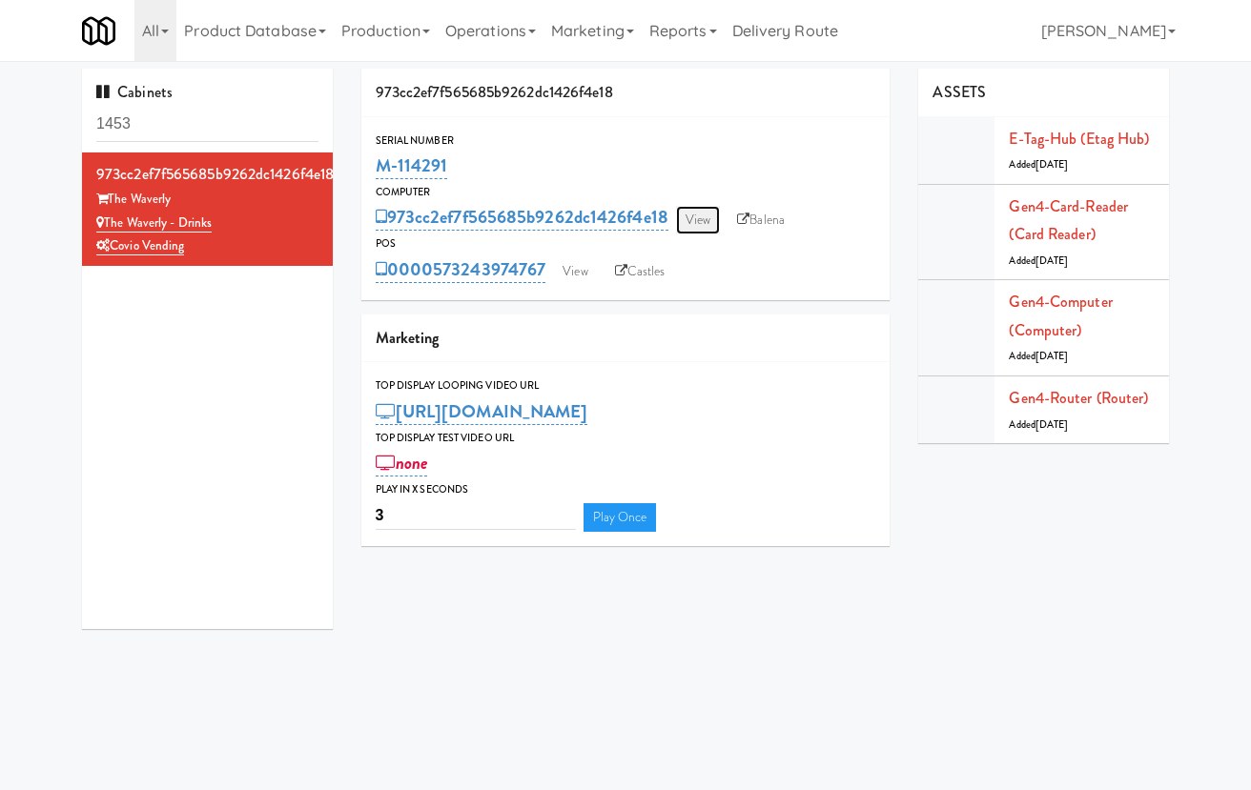
click at [707, 228] on link "View" at bounding box center [698, 220] width 44 height 29
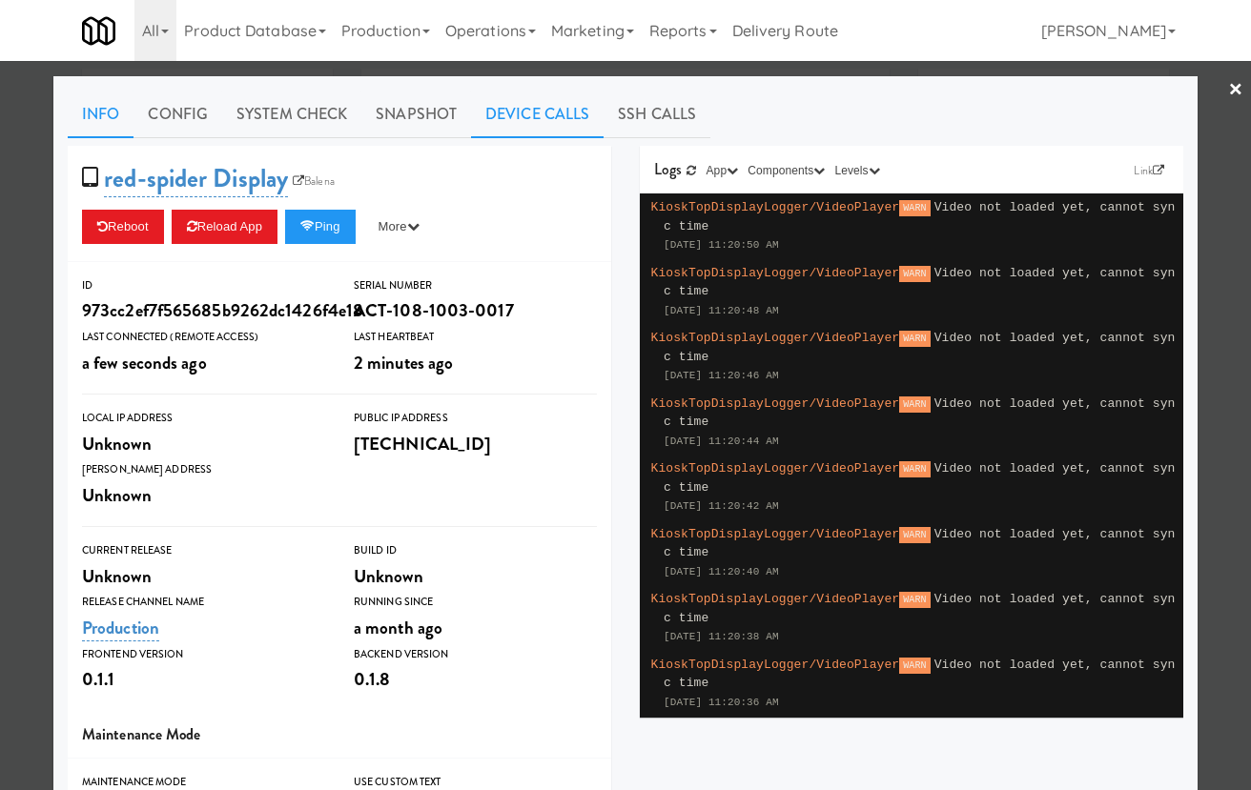
click at [509, 116] on link "Device Calls" at bounding box center [537, 115] width 133 height 48
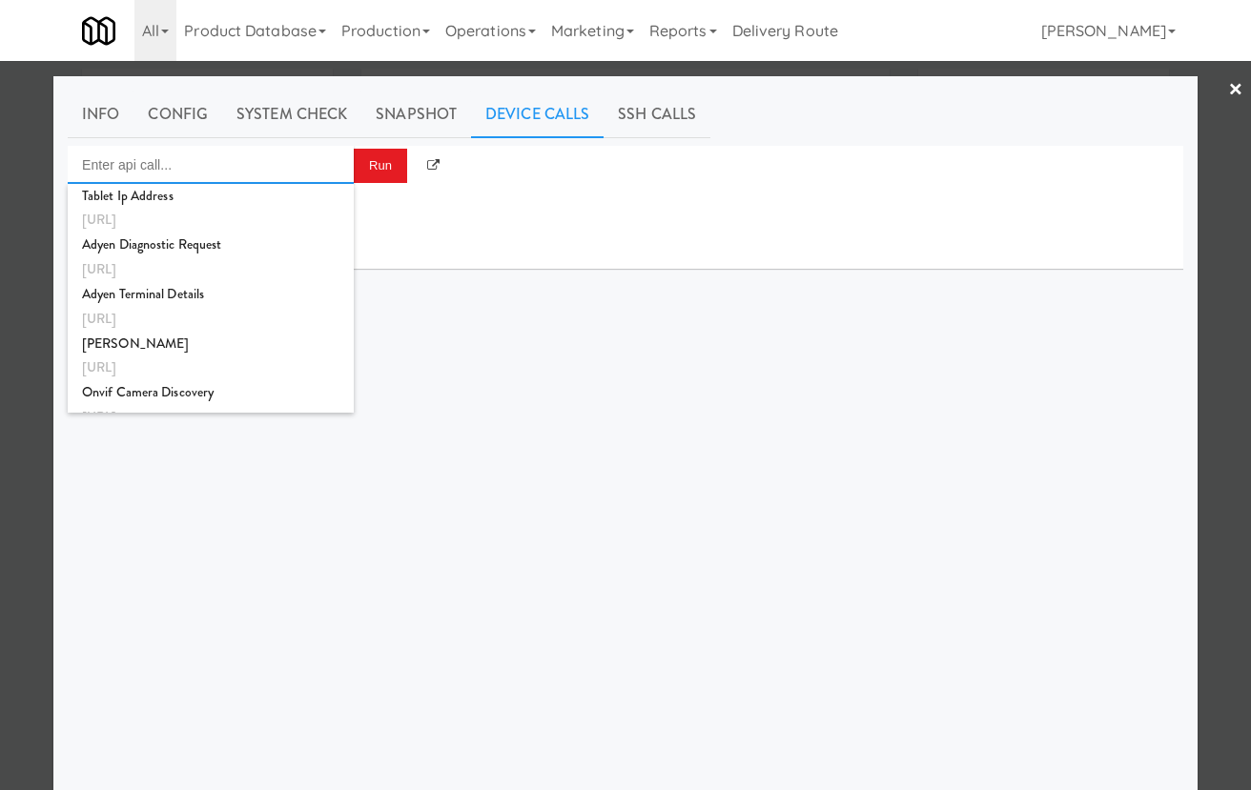
click at [294, 167] on input "Enter api call..." at bounding box center [211, 165] width 286 height 38
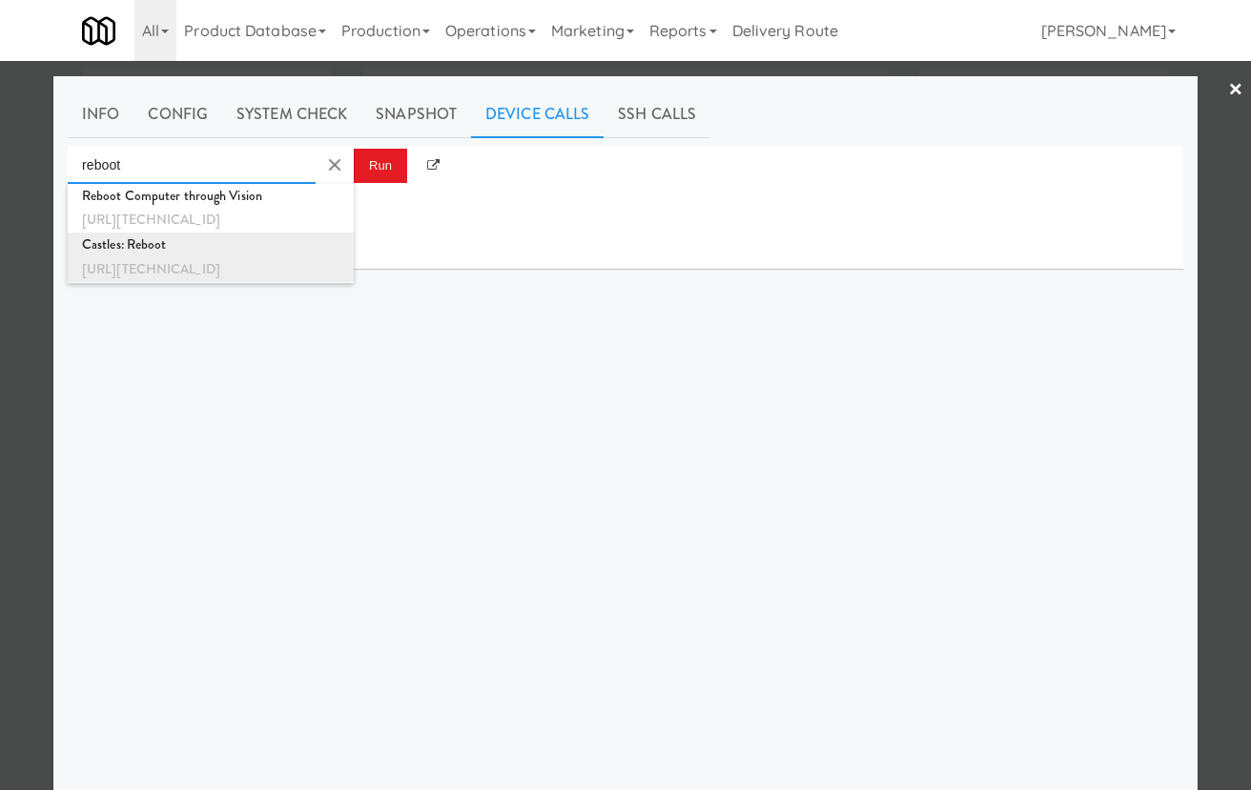
click at [286, 247] on div "Castles: Reboot" at bounding box center [210, 245] width 257 height 25
type input "Castles: Reboot"
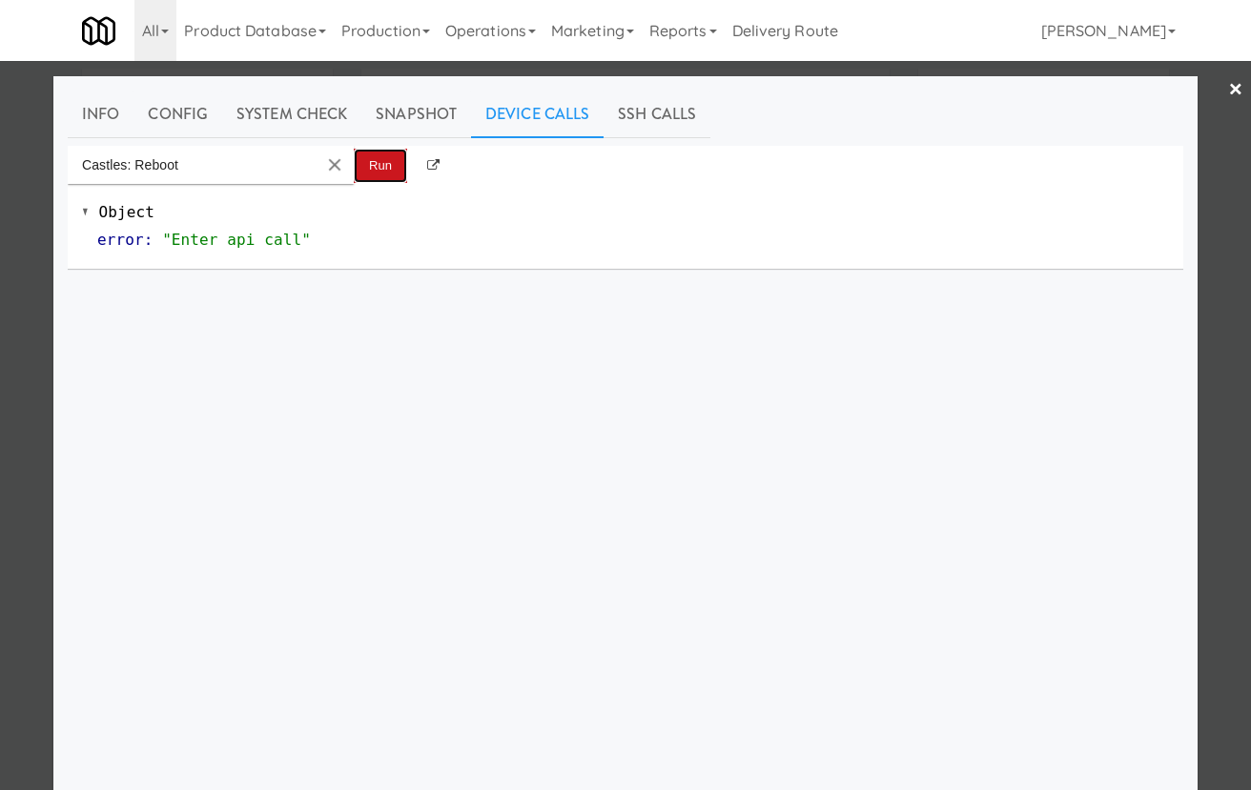
click at [381, 153] on button "Run" at bounding box center [380, 166] width 53 height 34
click at [23, 232] on div at bounding box center [625, 395] width 1251 height 790
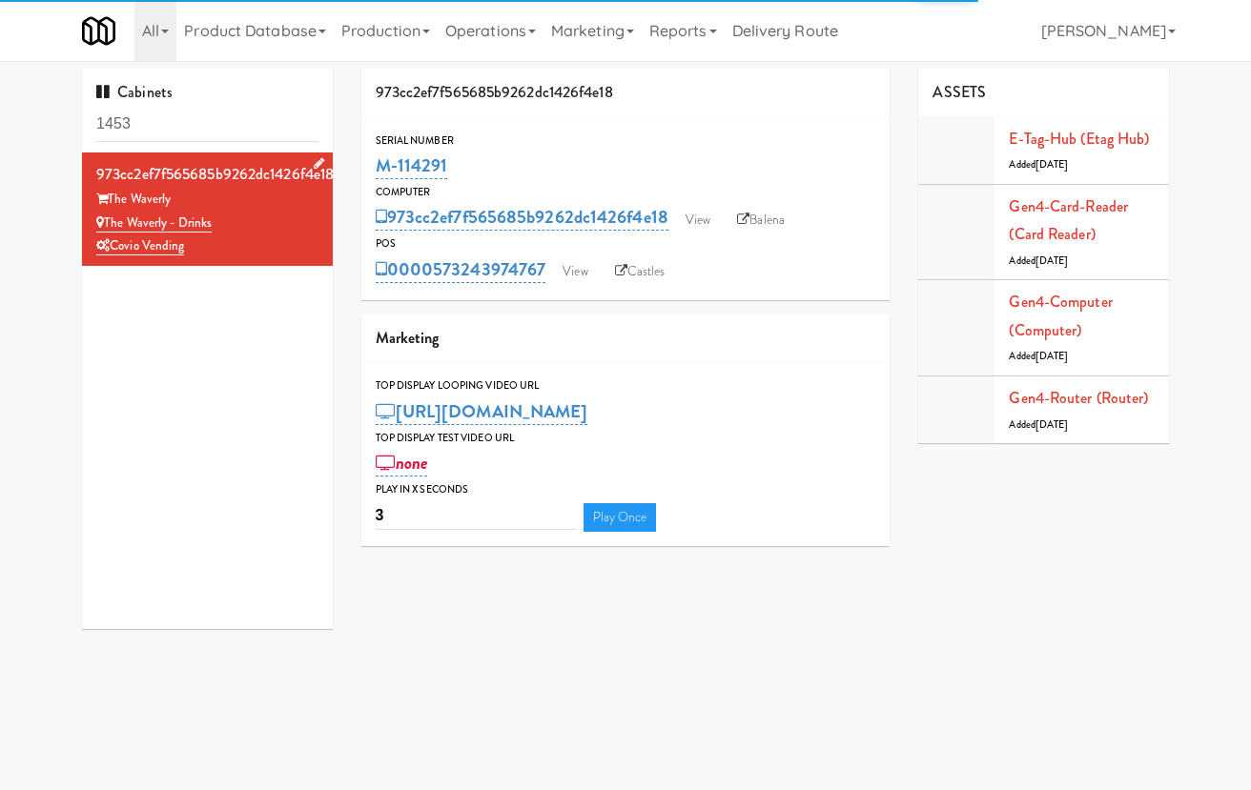
drag, startPoint x: 236, startPoint y: 224, endPoint x: 108, endPoint y: 224, distance: 127.8
click at [108, 224] on div "The Waverly - Drinks" at bounding box center [207, 224] width 222 height 24
copy link "The Waverly - Drinks"
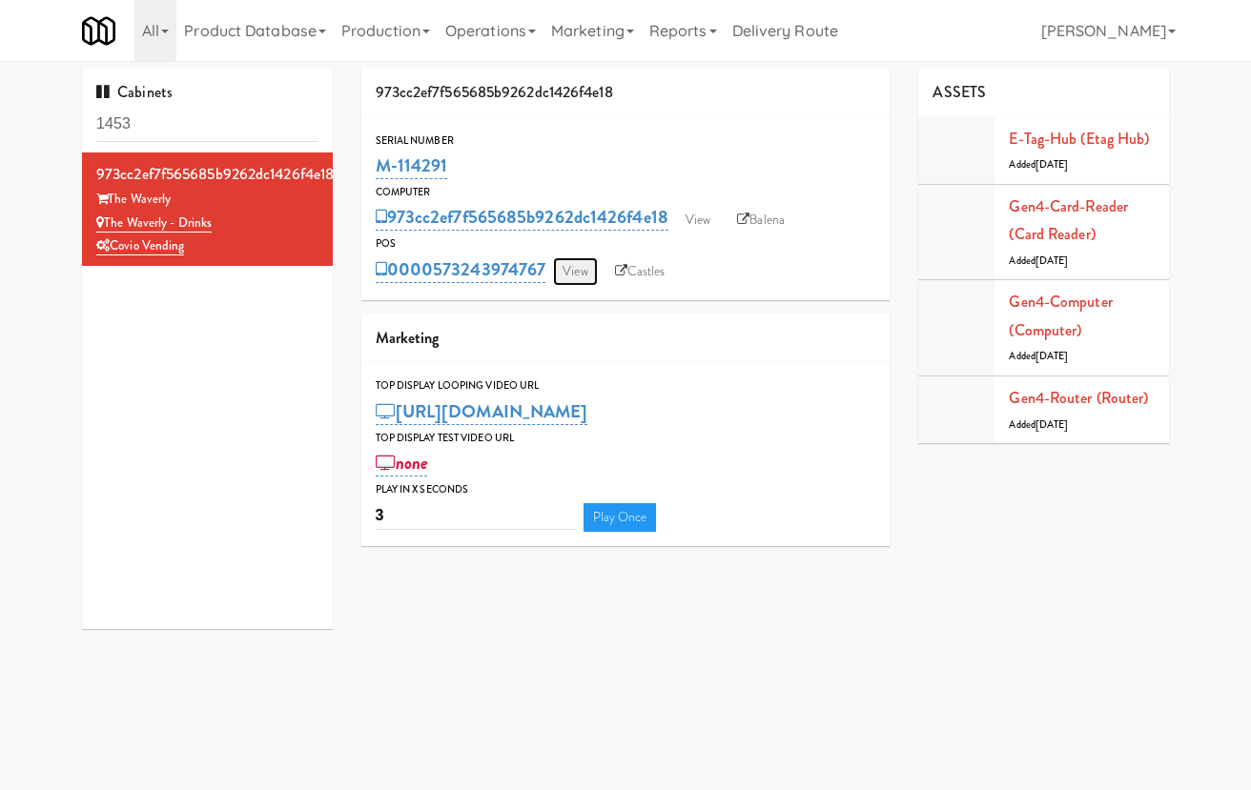
click at [585, 280] on link "View" at bounding box center [575, 271] width 44 height 29
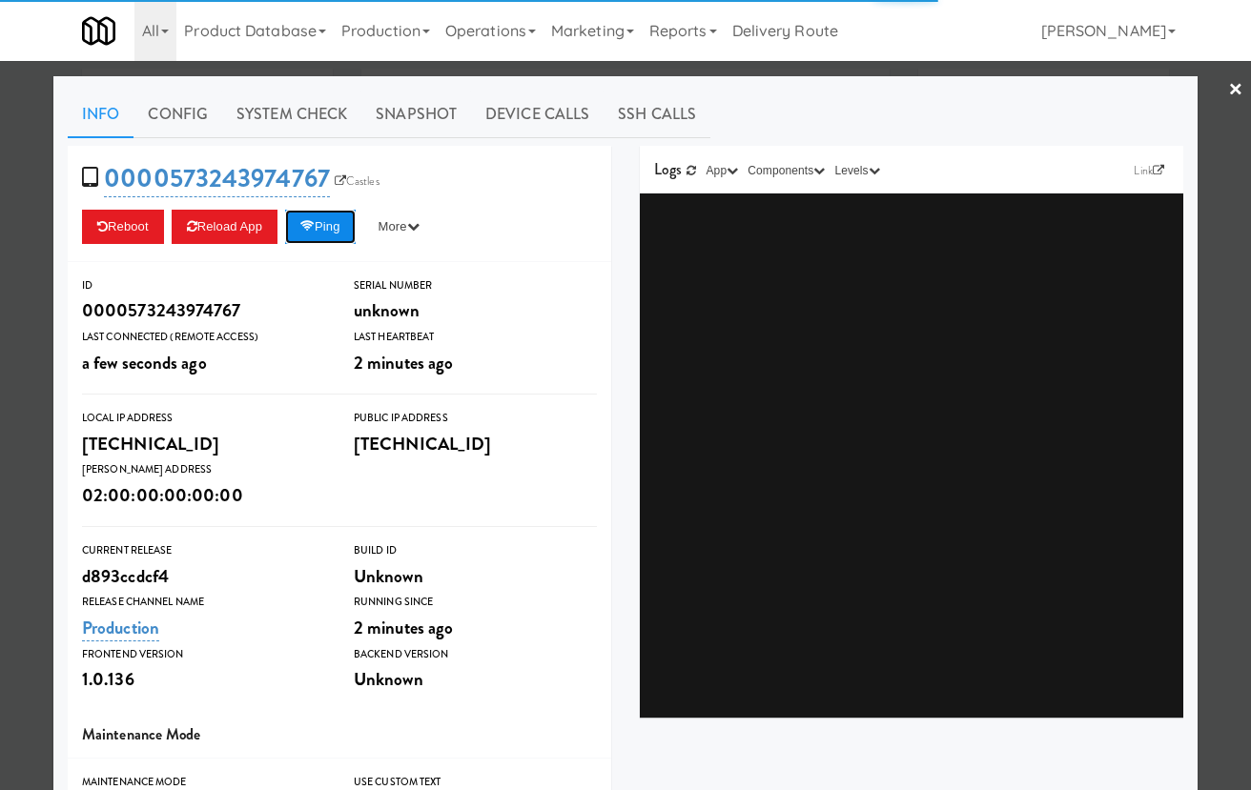
click at [315, 220] on icon at bounding box center [307, 226] width 14 height 12
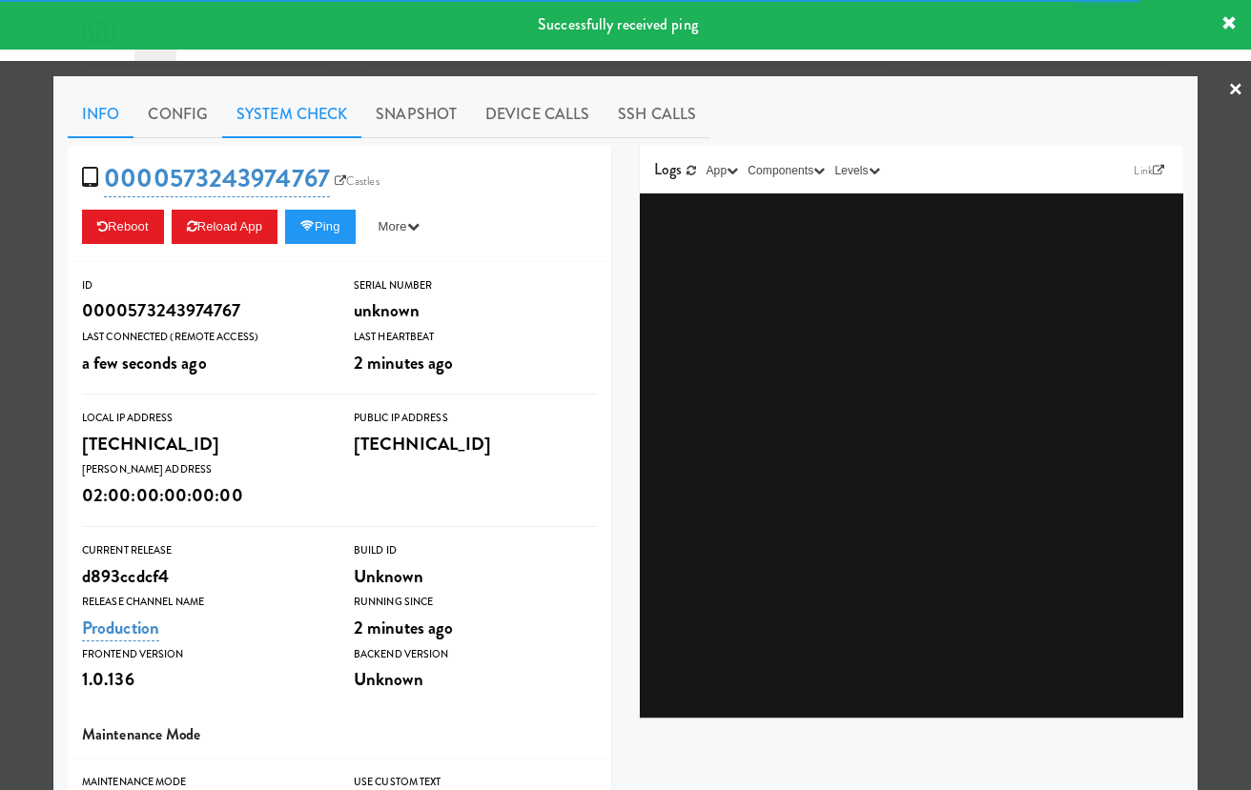
click at [264, 110] on link "System Check" at bounding box center [291, 115] width 139 height 48
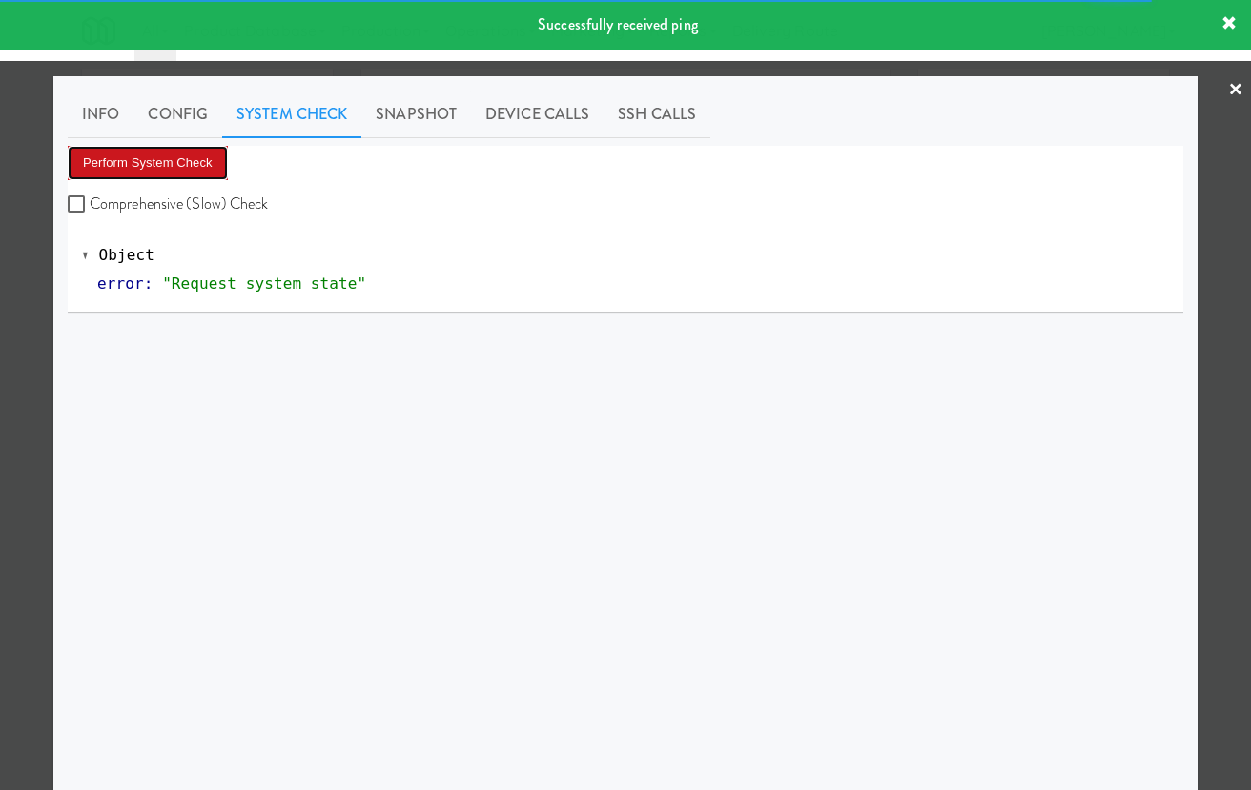
click at [186, 165] on button "Perform System Check" at bounding box center [148, 163] width 160 height 34
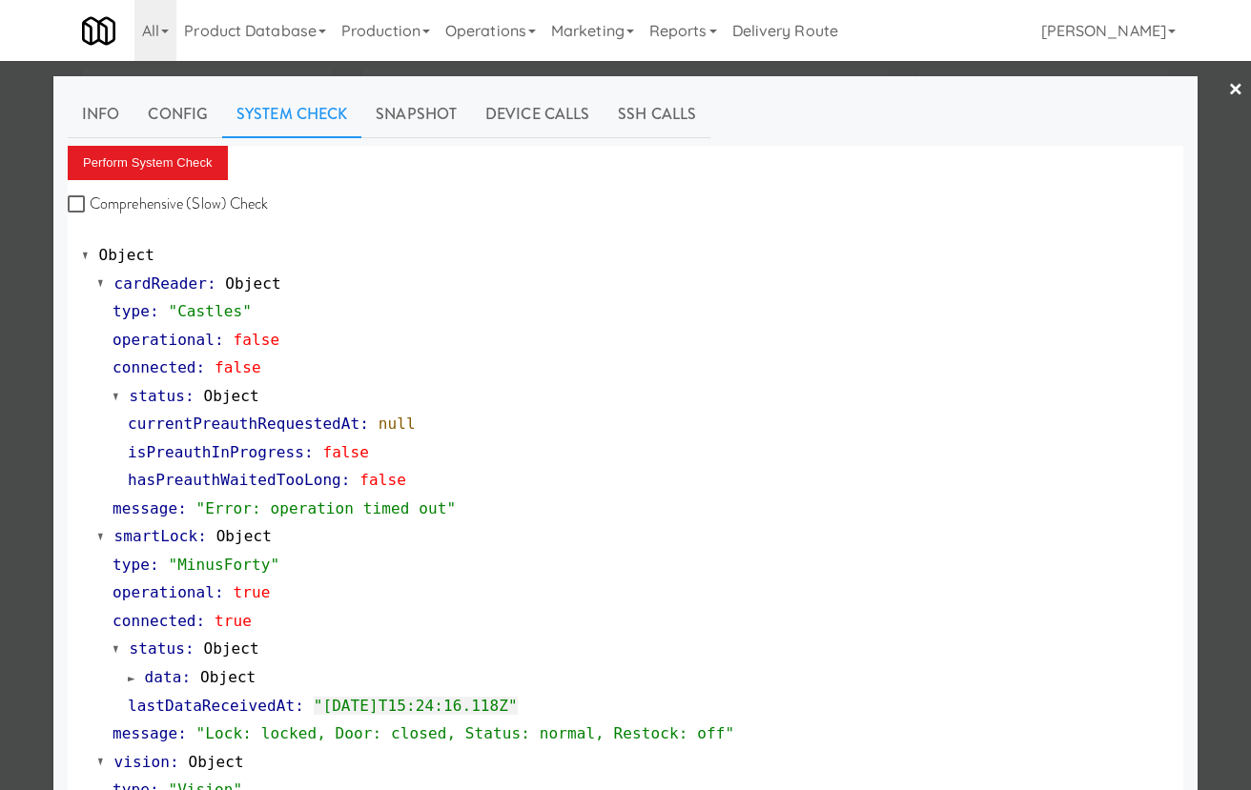
click at [149, 395] on span "status" at bounding box center [157, 396] width 55 height 18
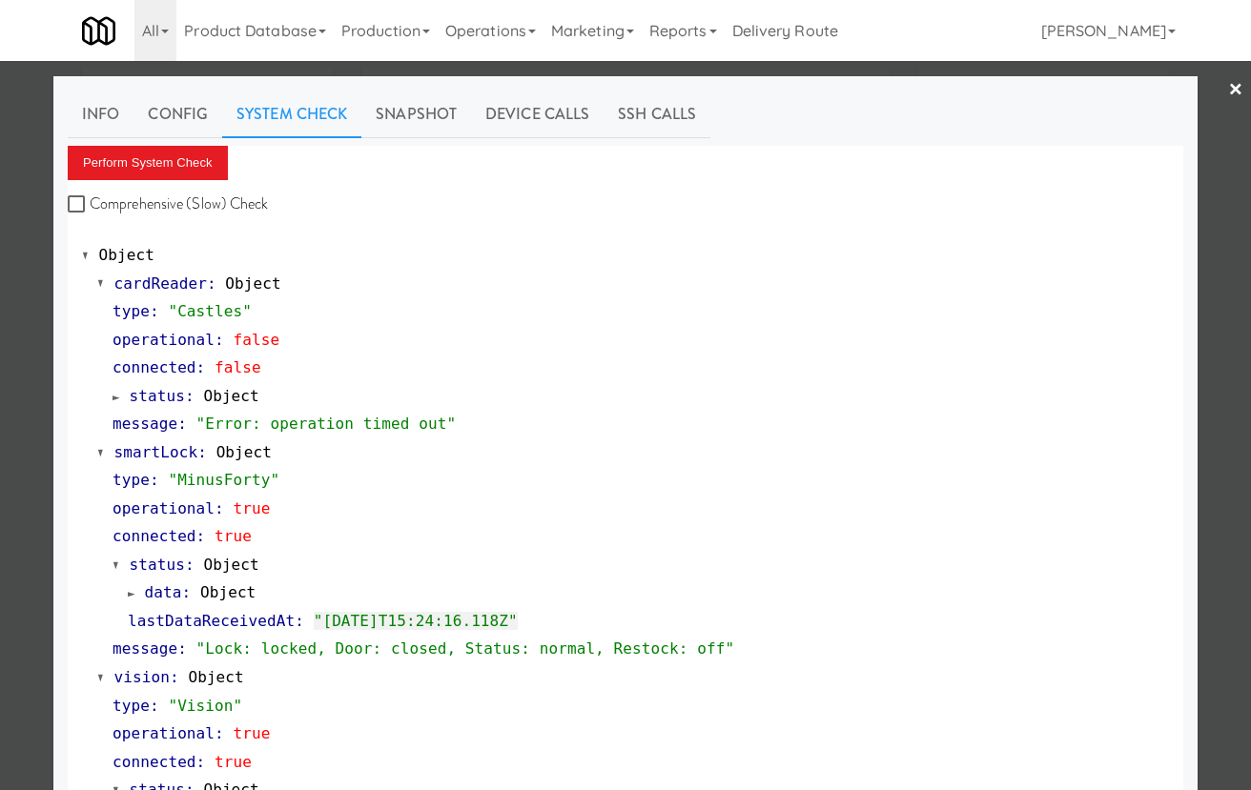
click at [16, 261] on div at bounding box center [625, 395] width 1251 height 790
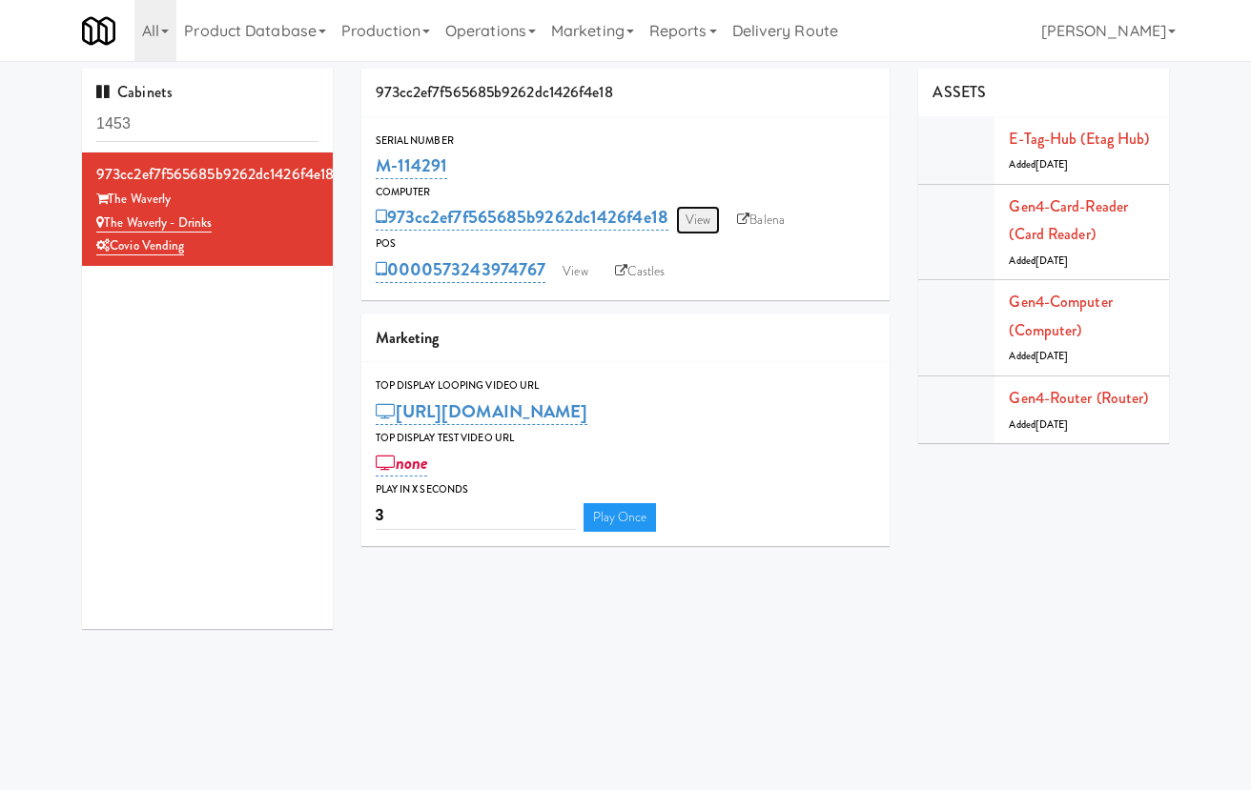
click at [718, 224] on link "View" at bounding box center [698, 220] width 44 height 29
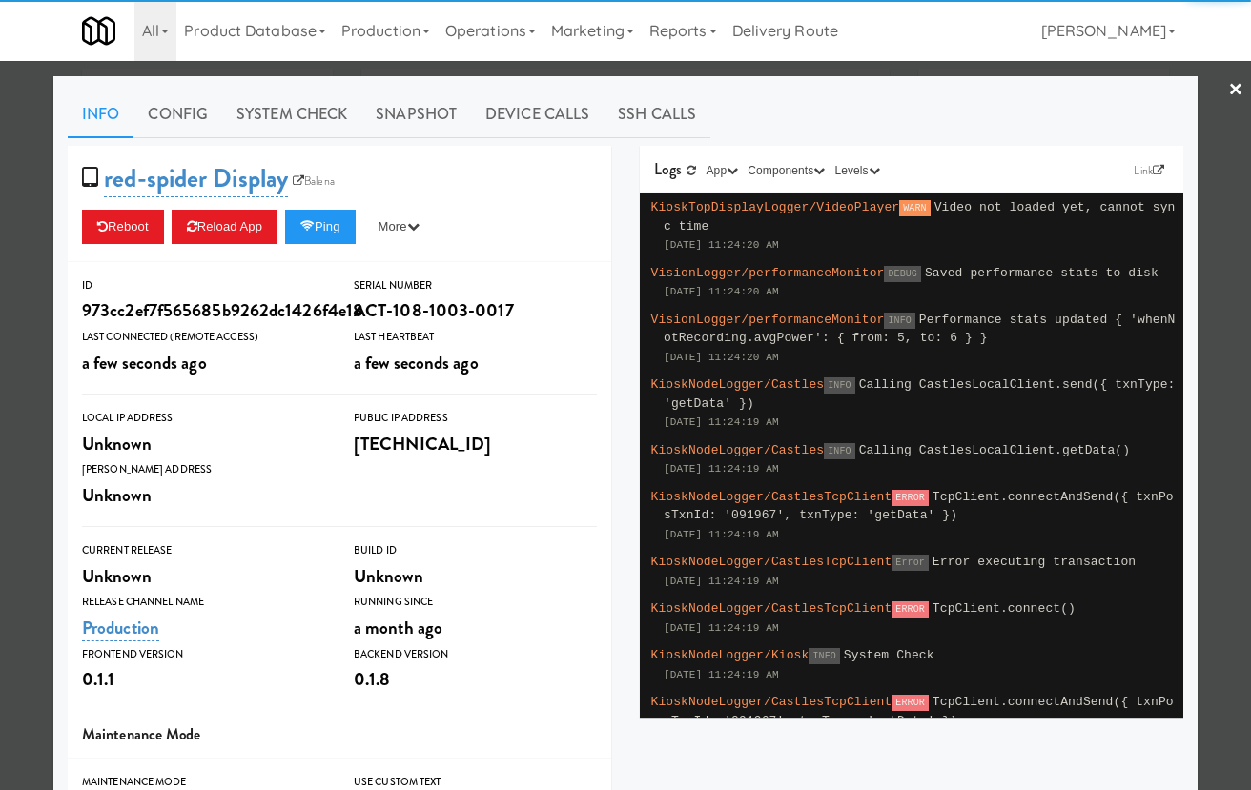
click at [521, 119] on link "Device Calls" at bounding box center [537, 115] width 133 height 48
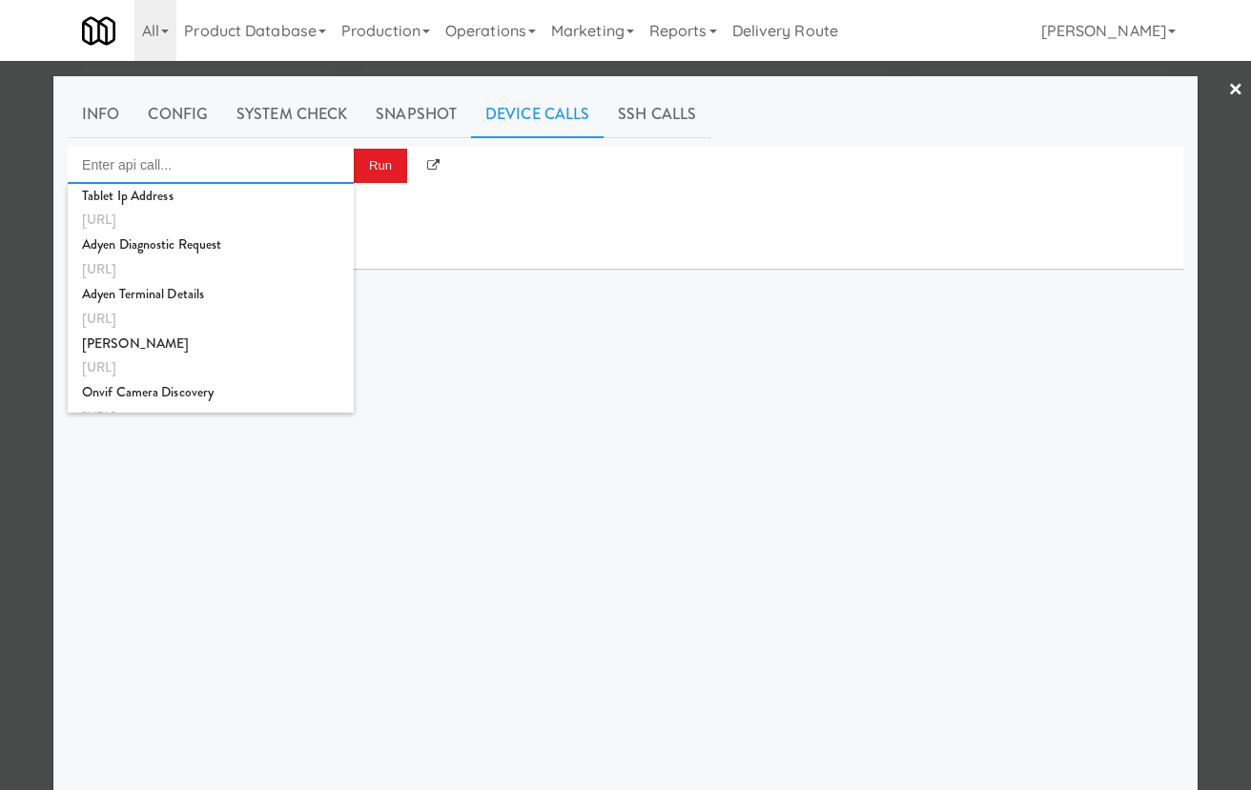
click at [245, 152] on input "Enter api call..." at bounding box center [211, 165] width 286 height 38
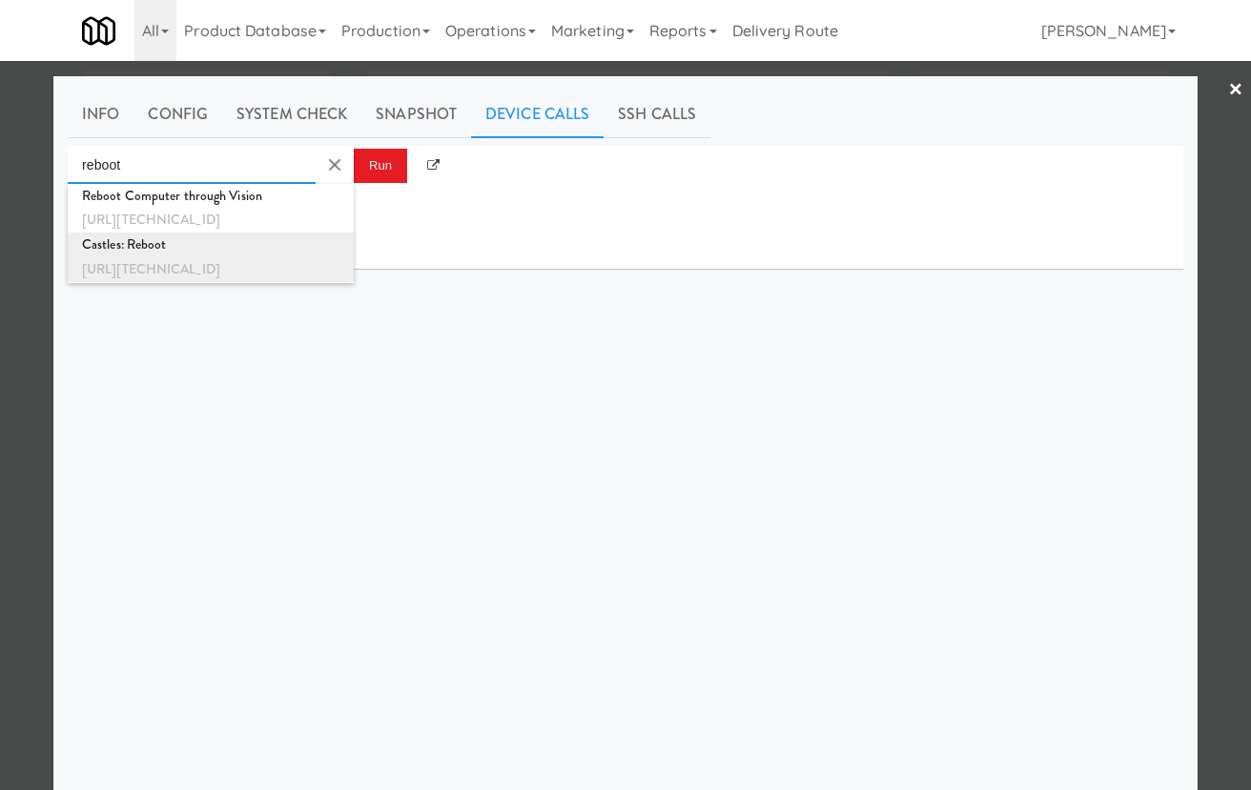
click at [255, 254] on div "Castles: Reboot" at bounding box center [210, 245] width 257 height 25
type input "Castles: Reboot"
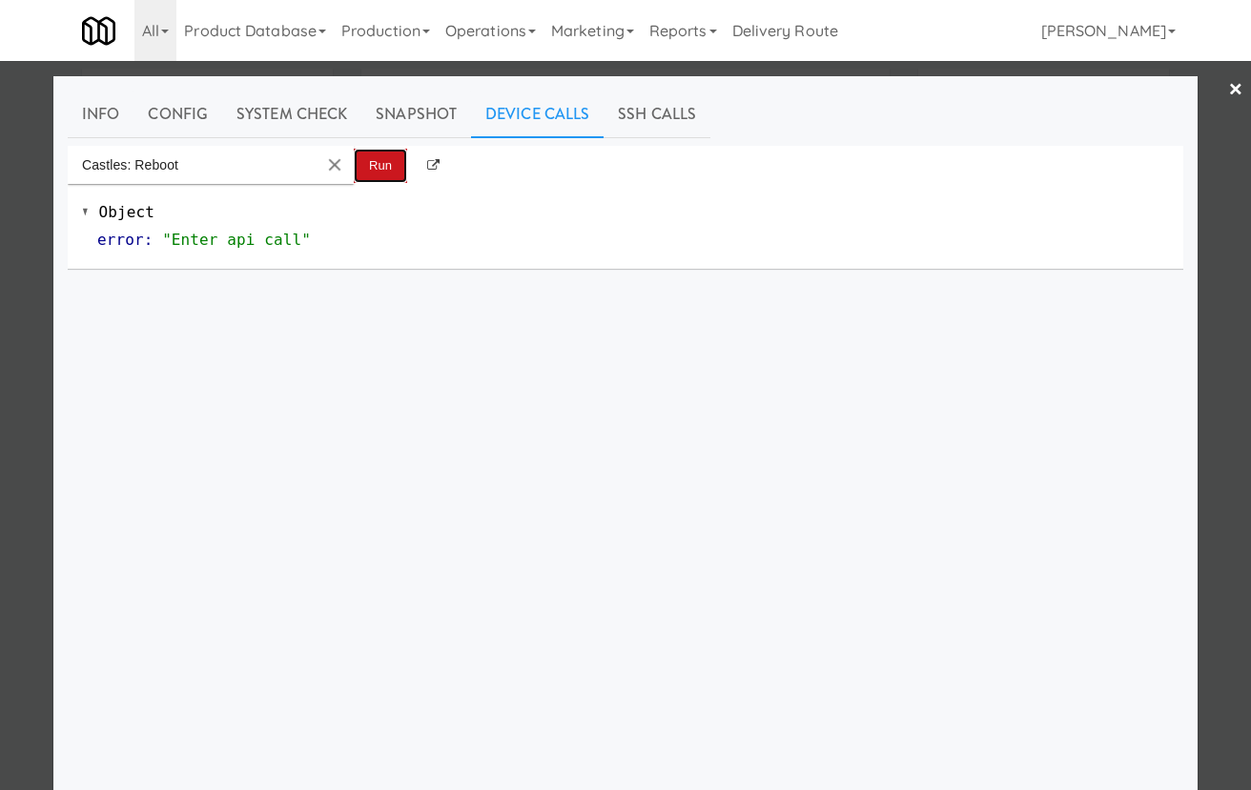
click at [379, 149] on button "Run" at bounding box center [380, 166] width 53 height 34
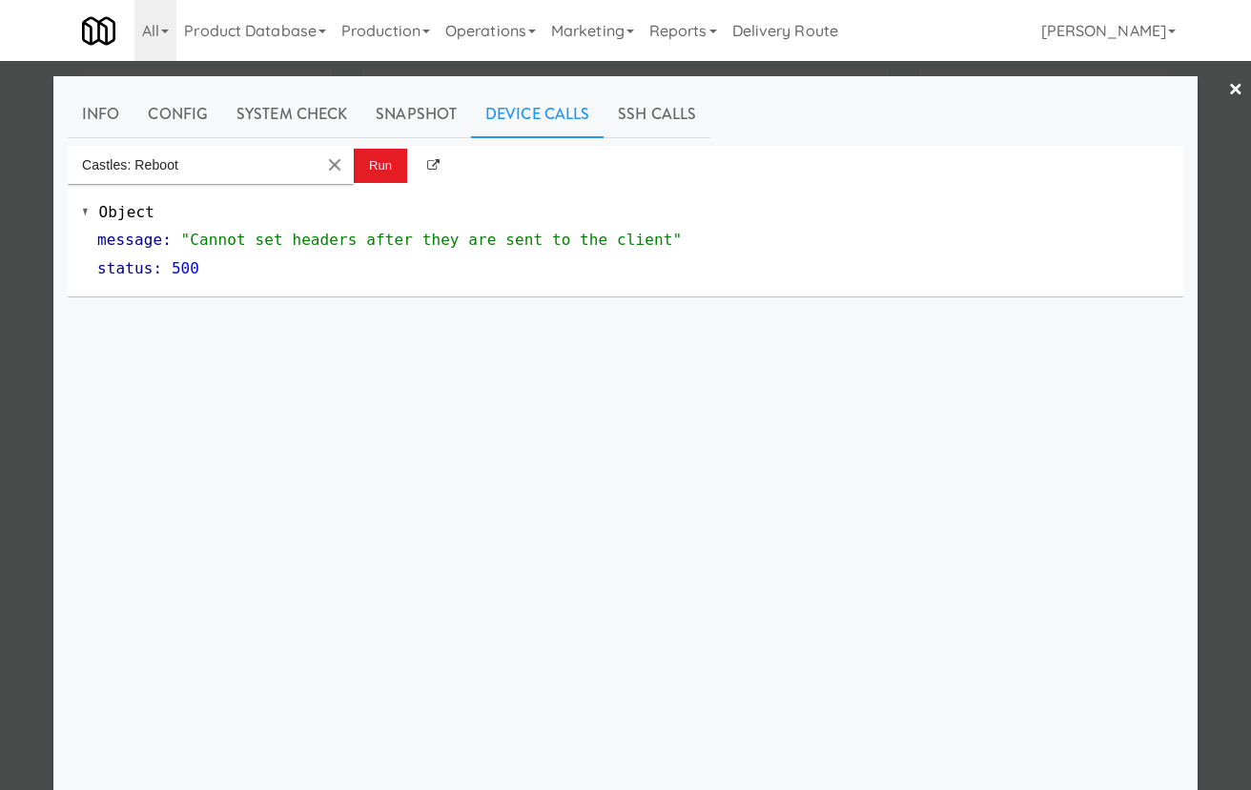
click at [576, 70] on div at bounding box center [625, 395] width 1251 height 790
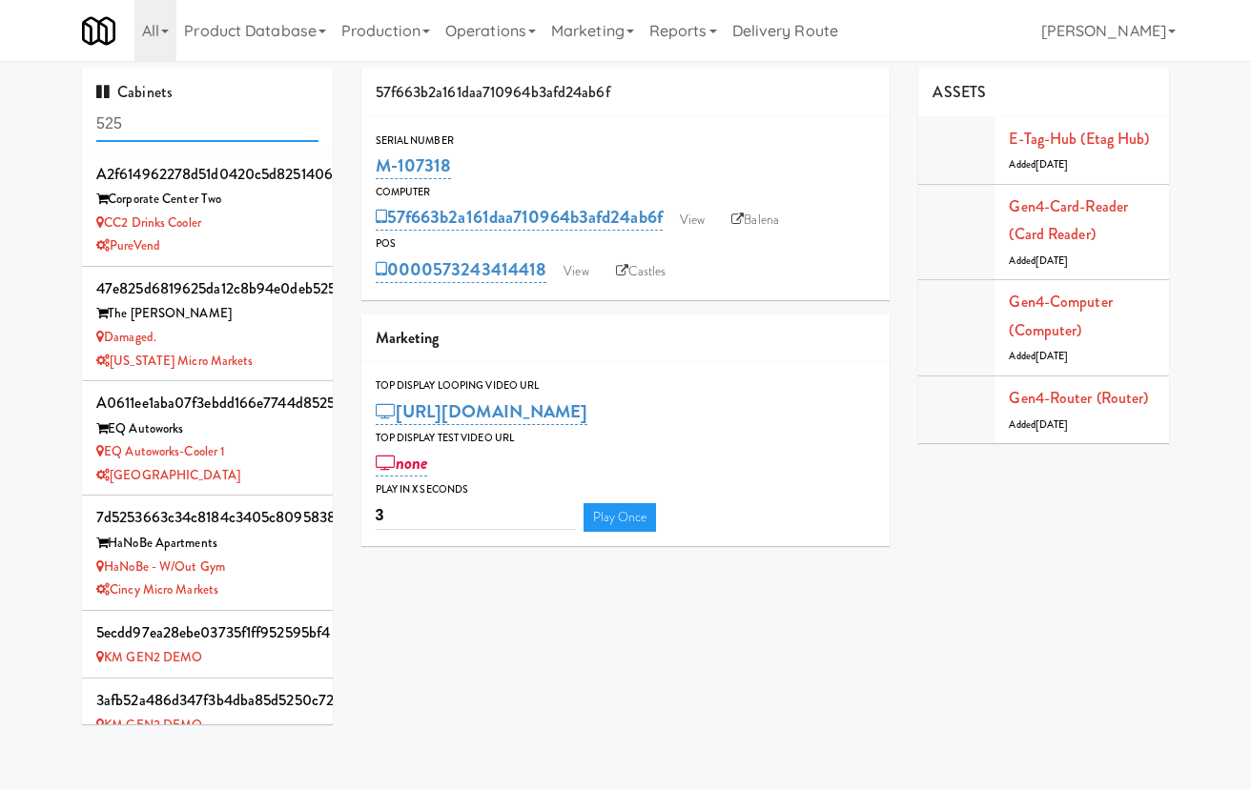
scroll to position [548, 0]
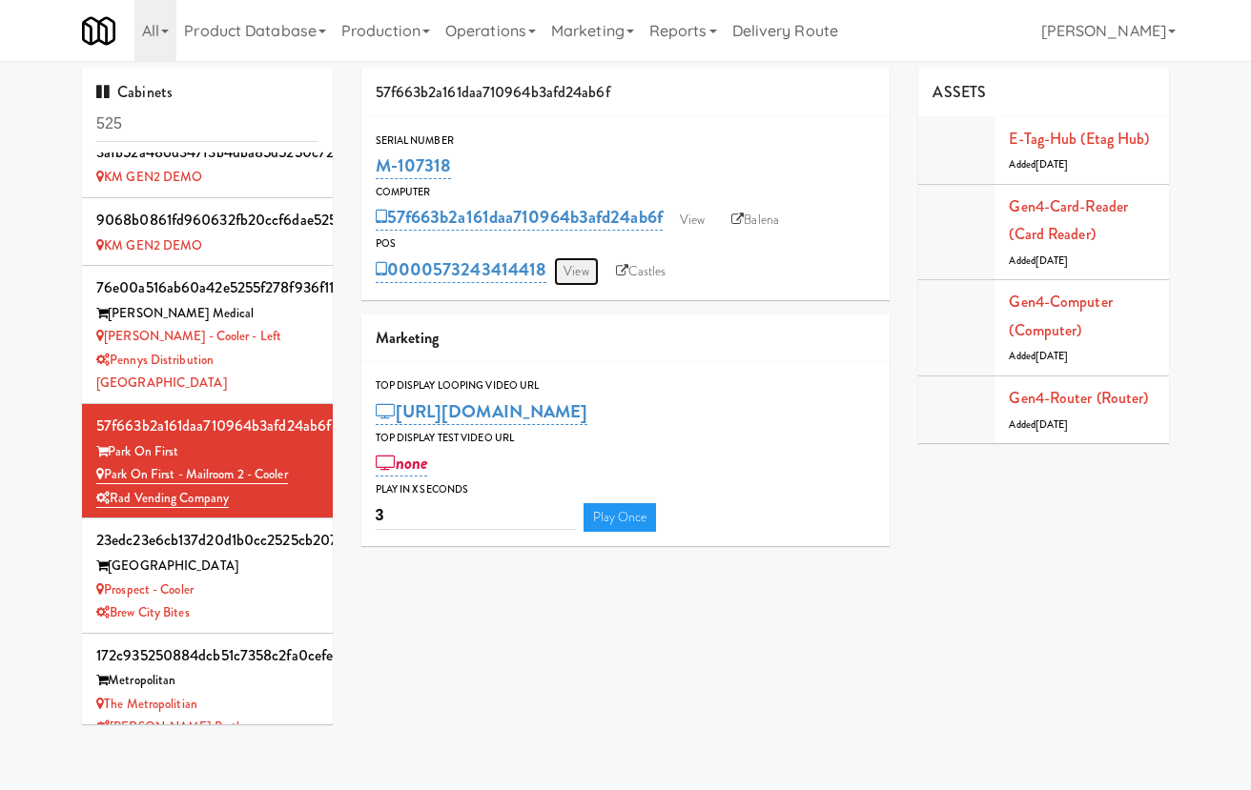
click at [577, 265] on link "View" at bounding box center [576, 271] width 44 height 29
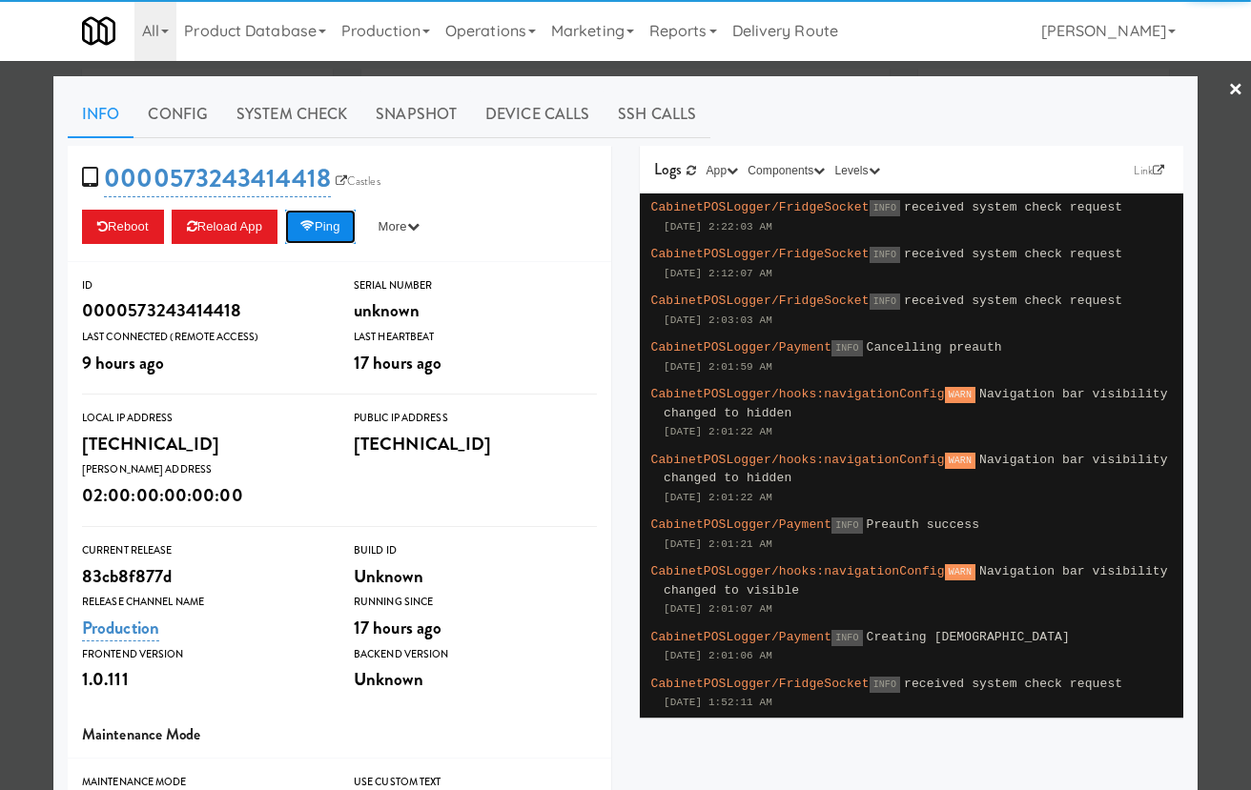
click at [353, 225] on button "Ping" at bounding box center [320, 227] width 71 height 34
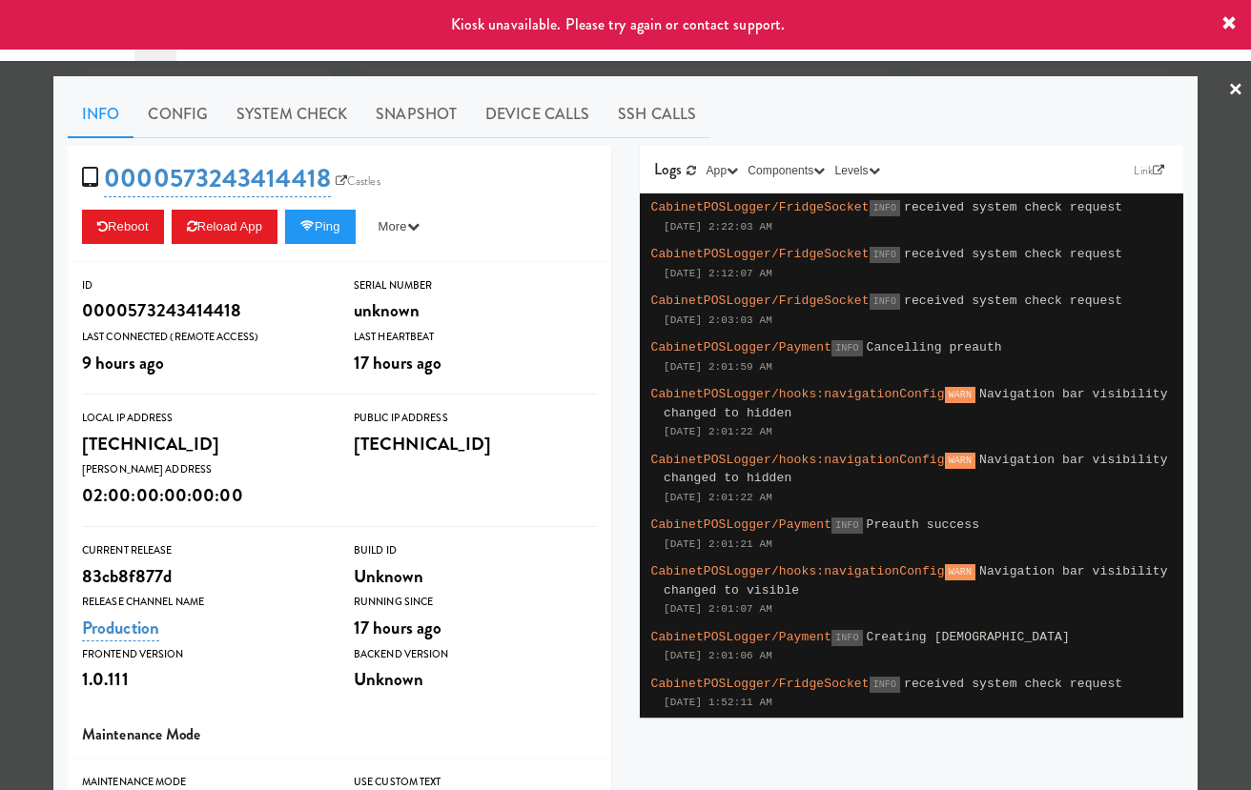
click at [543, 74] on div at bounding box center [625, 395] width 1251 height 790
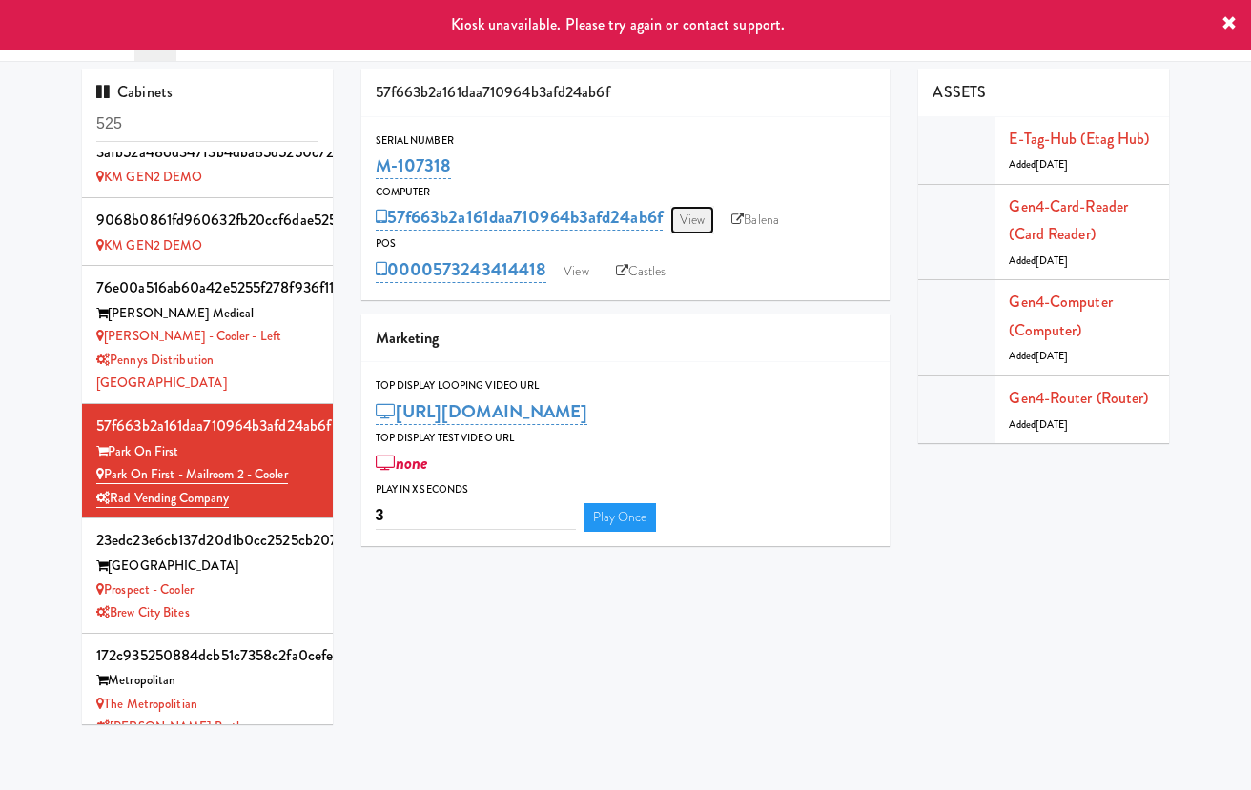
click at [679, 213] on link "View" at bounding box center [692, 220] width 44 height 29
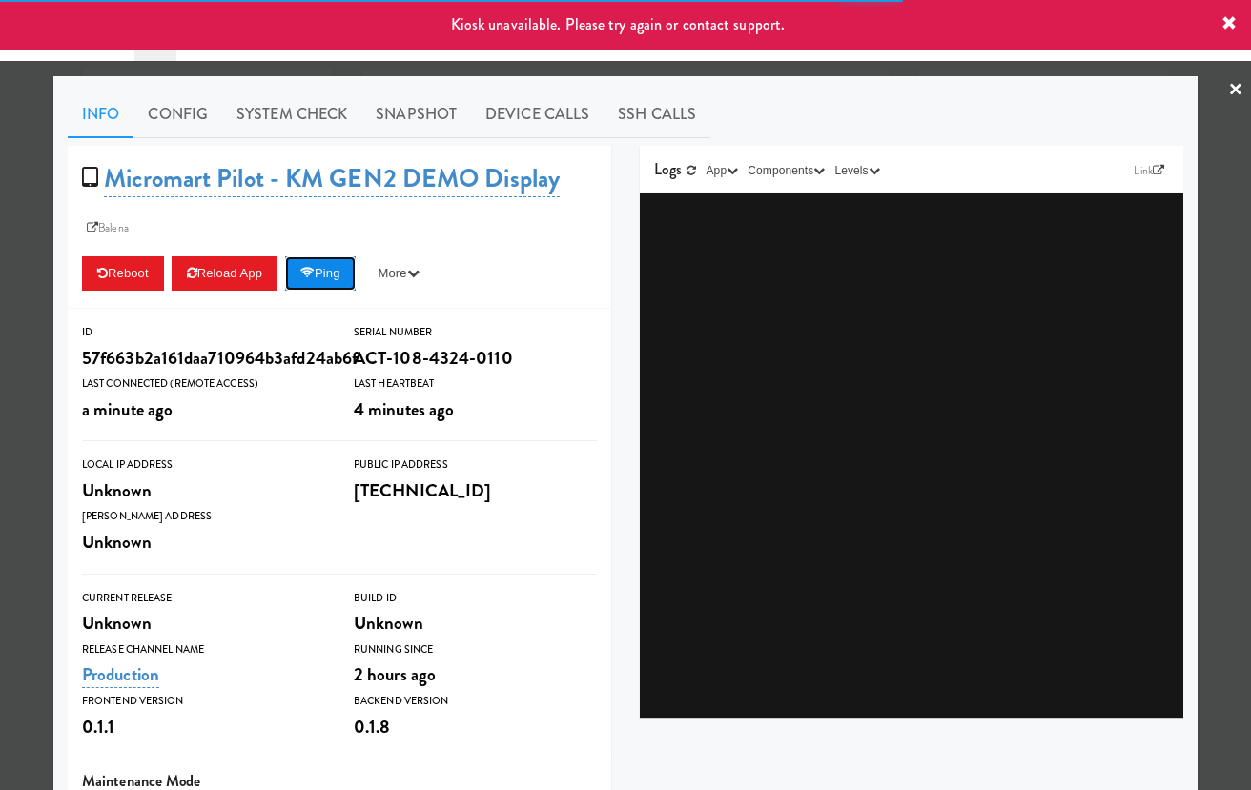
click at [349, 265] on button "Ping" at bounding box center [320, 273] width 71 height 34
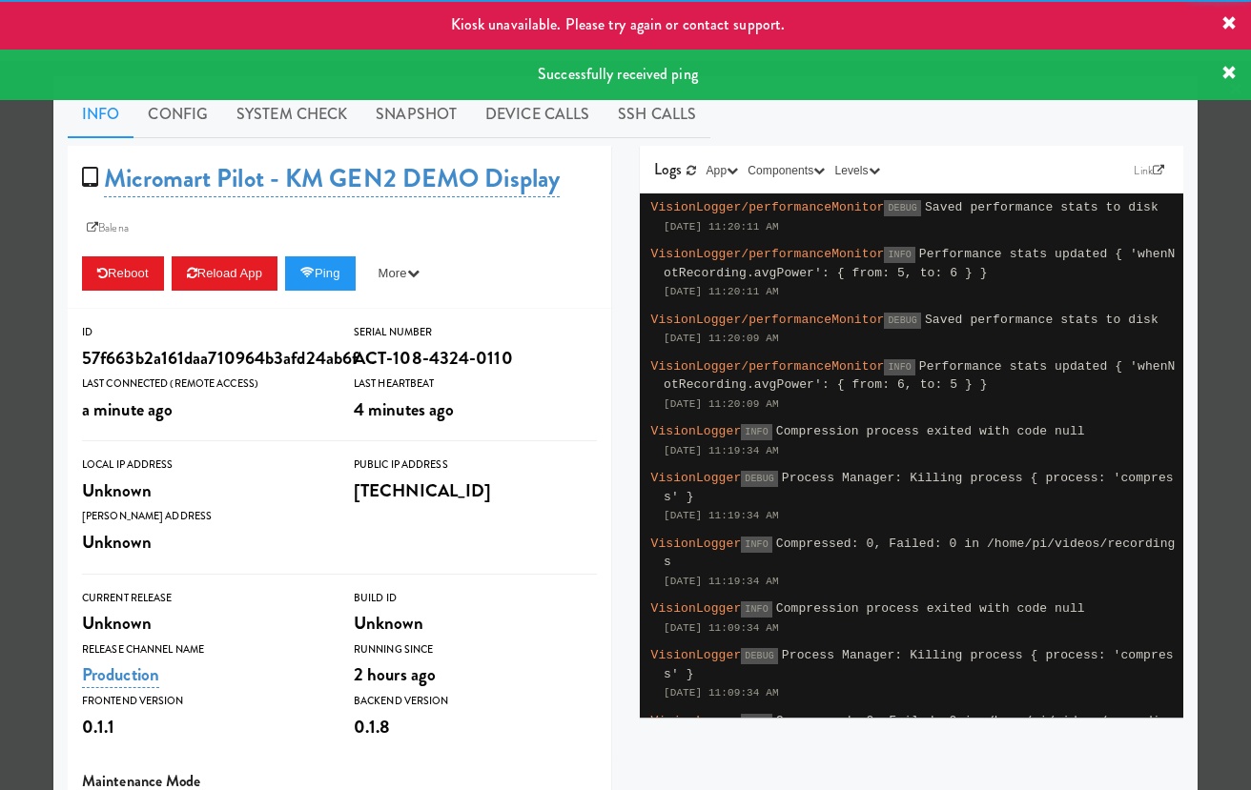
click at [18, 208] on div at bounding box center [625, 395] width 1251 height 790
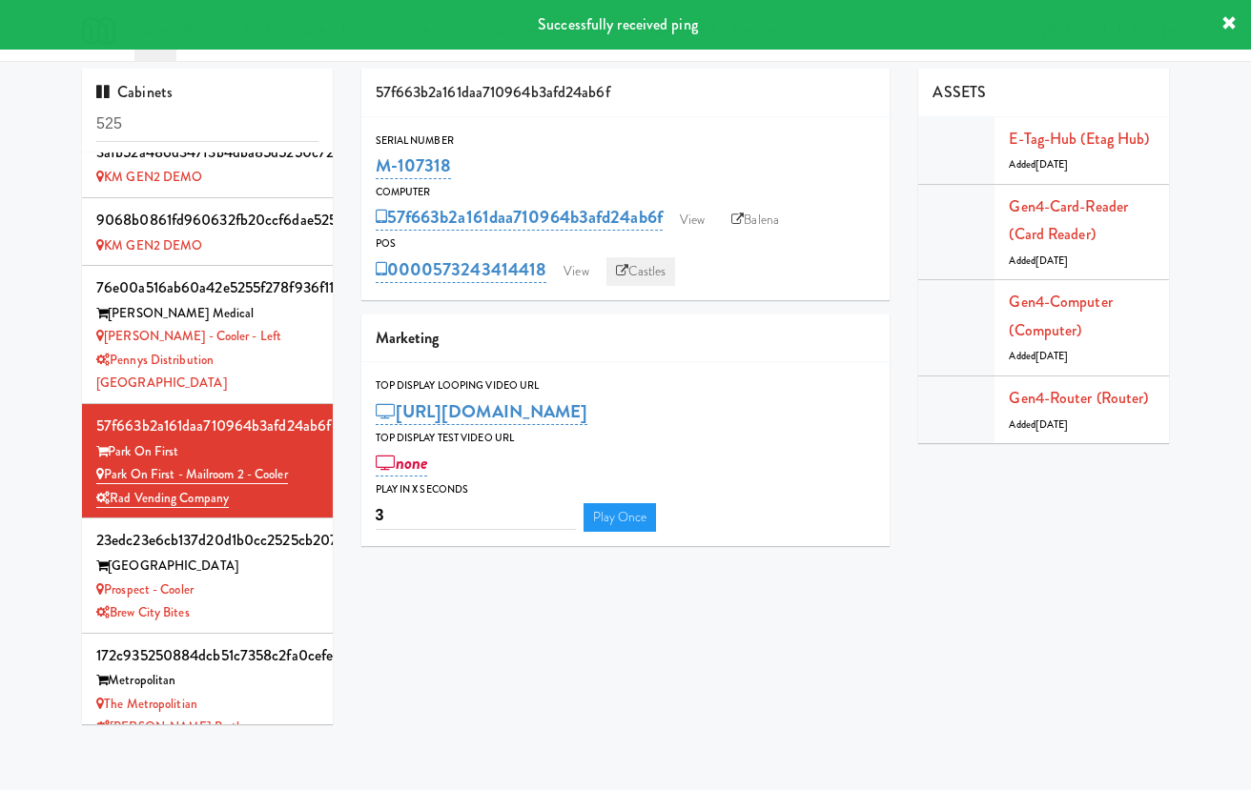
click at [627, 262] on link "Castles" at bounding box center [641, 271] width 70 height 29
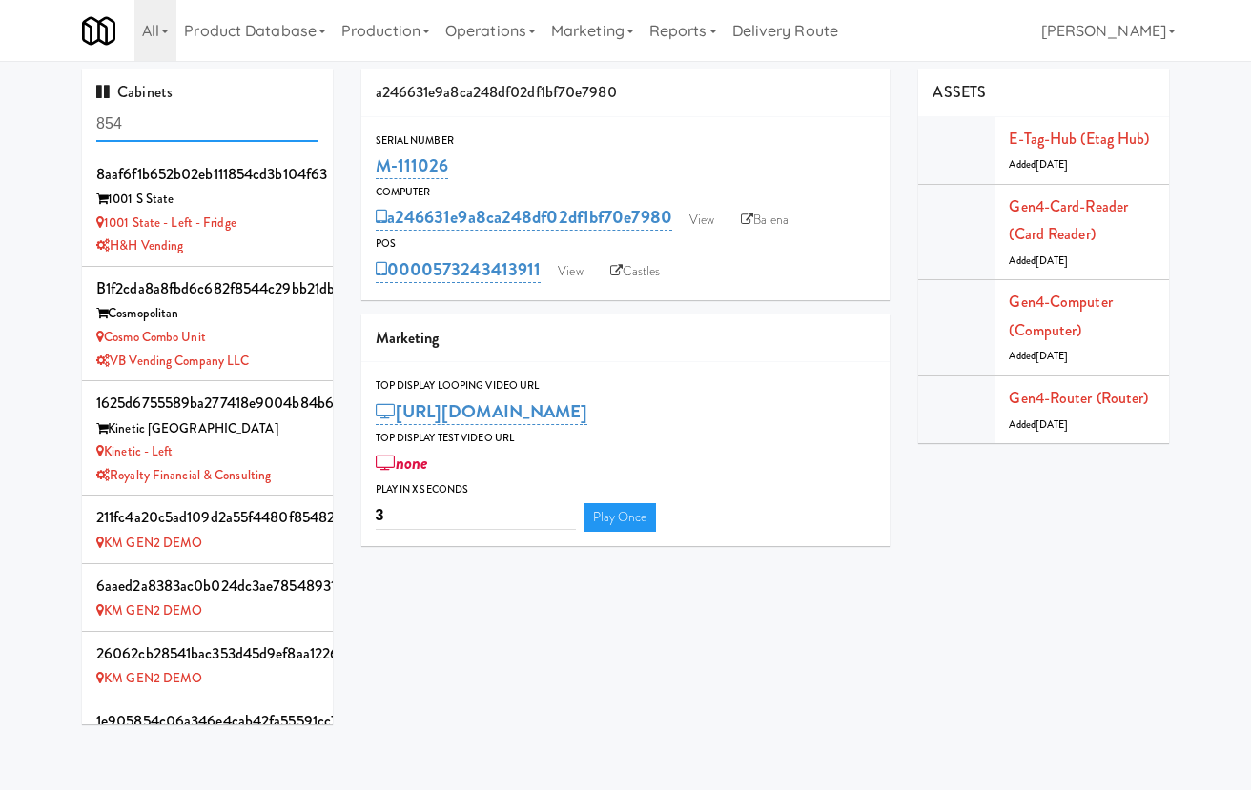
scroll to position [1050, 0]
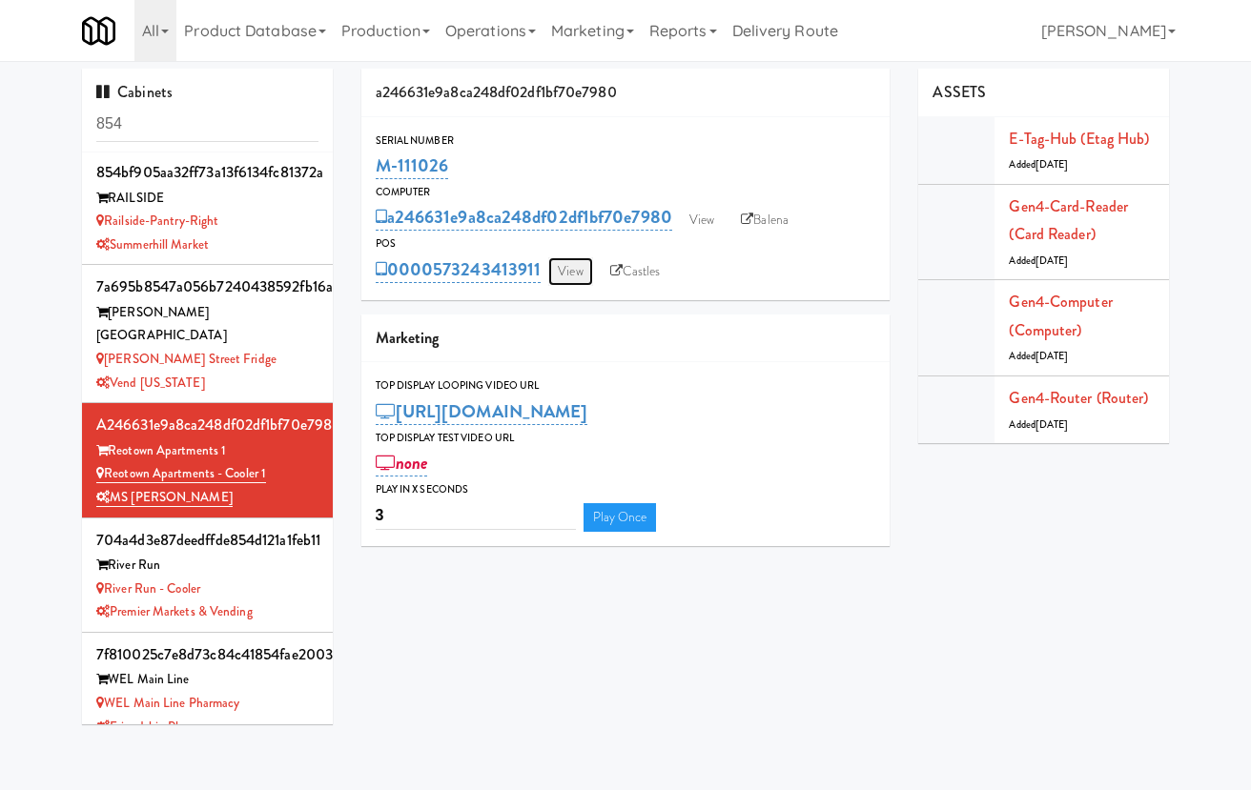
click at [574, 281] on link "View" at bounding box center [570, 271] width 44 height 29
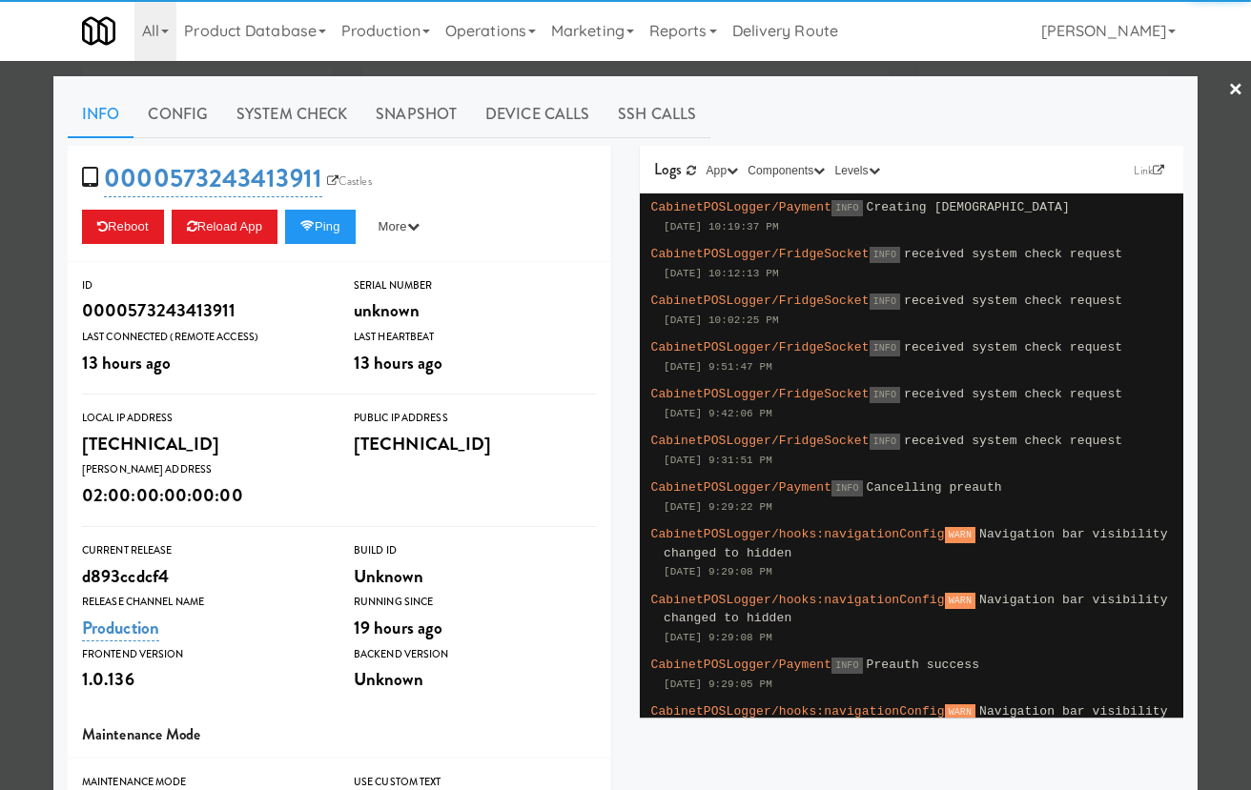
click at [29, 246] on div at bounding box center [625, 395] width 1251 height 790
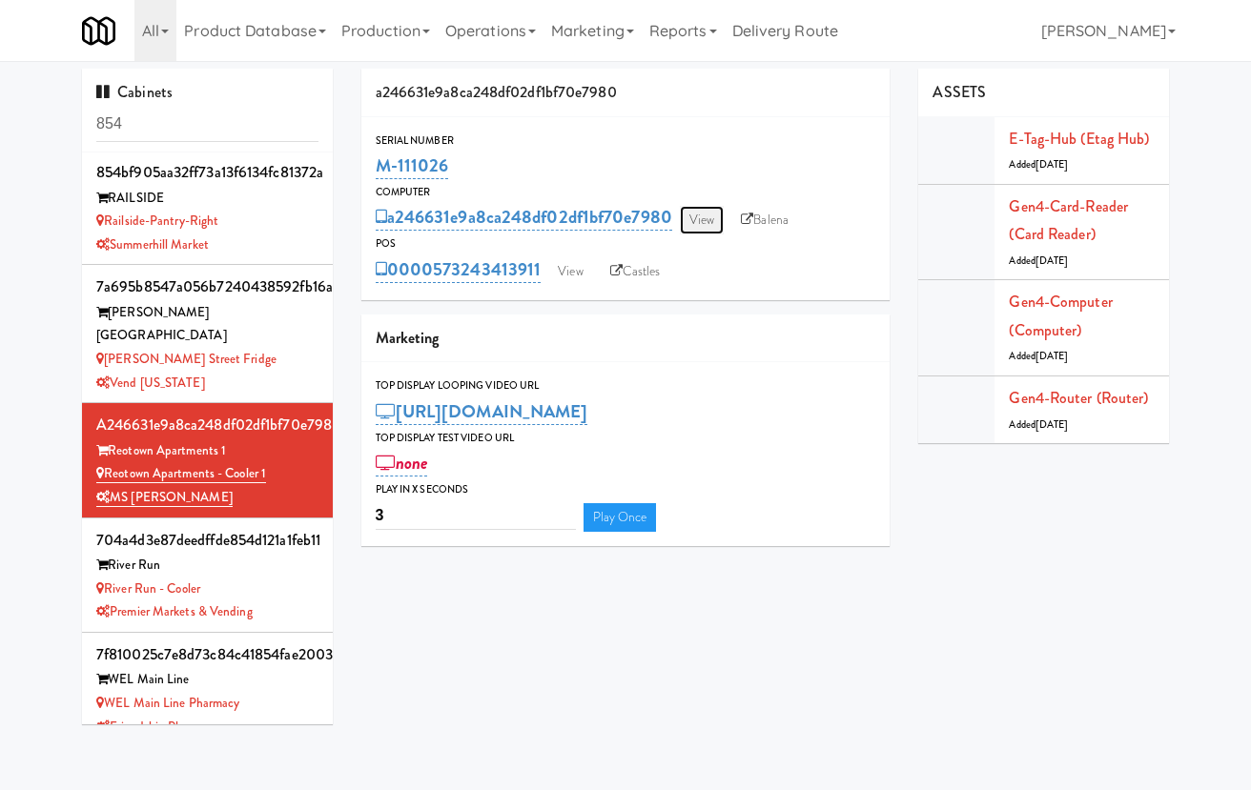
click at [704, 214] on link "View" at bounding box center [702, 220] width 44 height 29
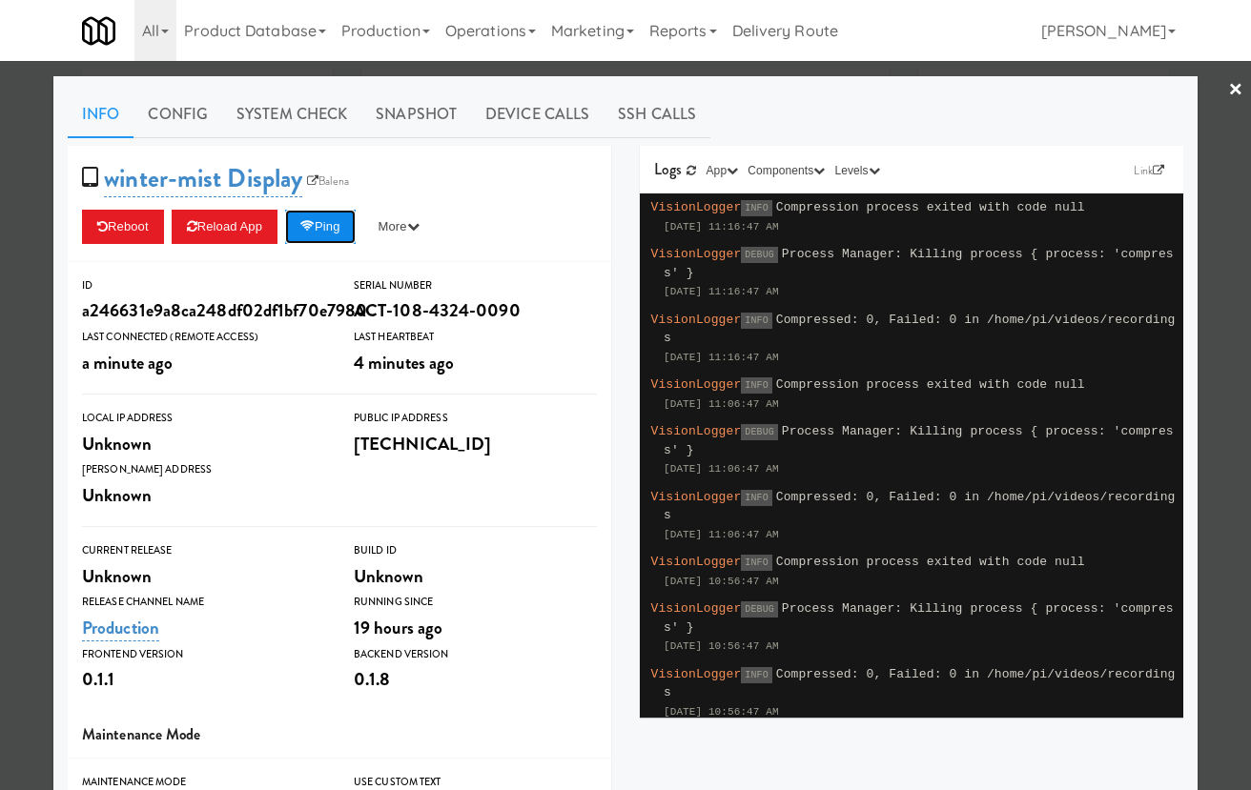
click at [304, 234] on button "Ping" at bounding box center [320, 227] width 71 height 34
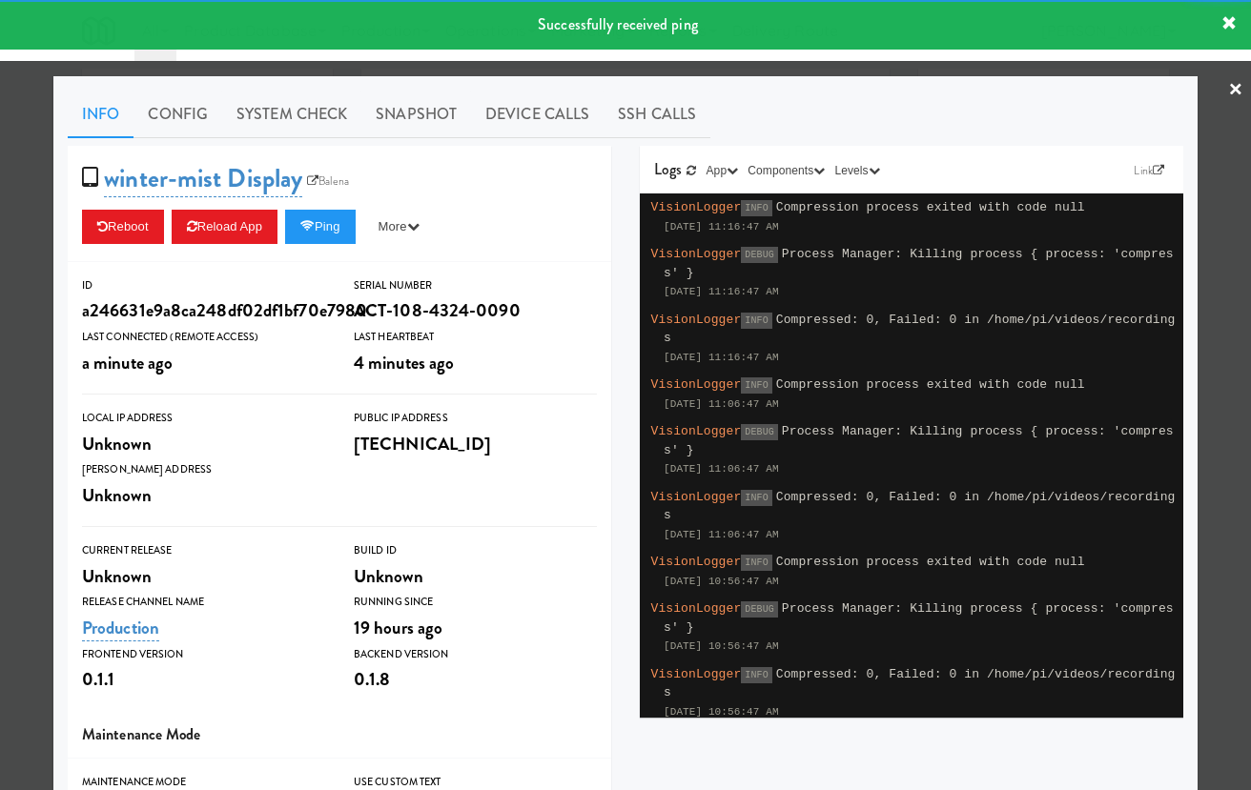
click at [29, 216] on div at bounding box center [625, 395] width 1251 height 790
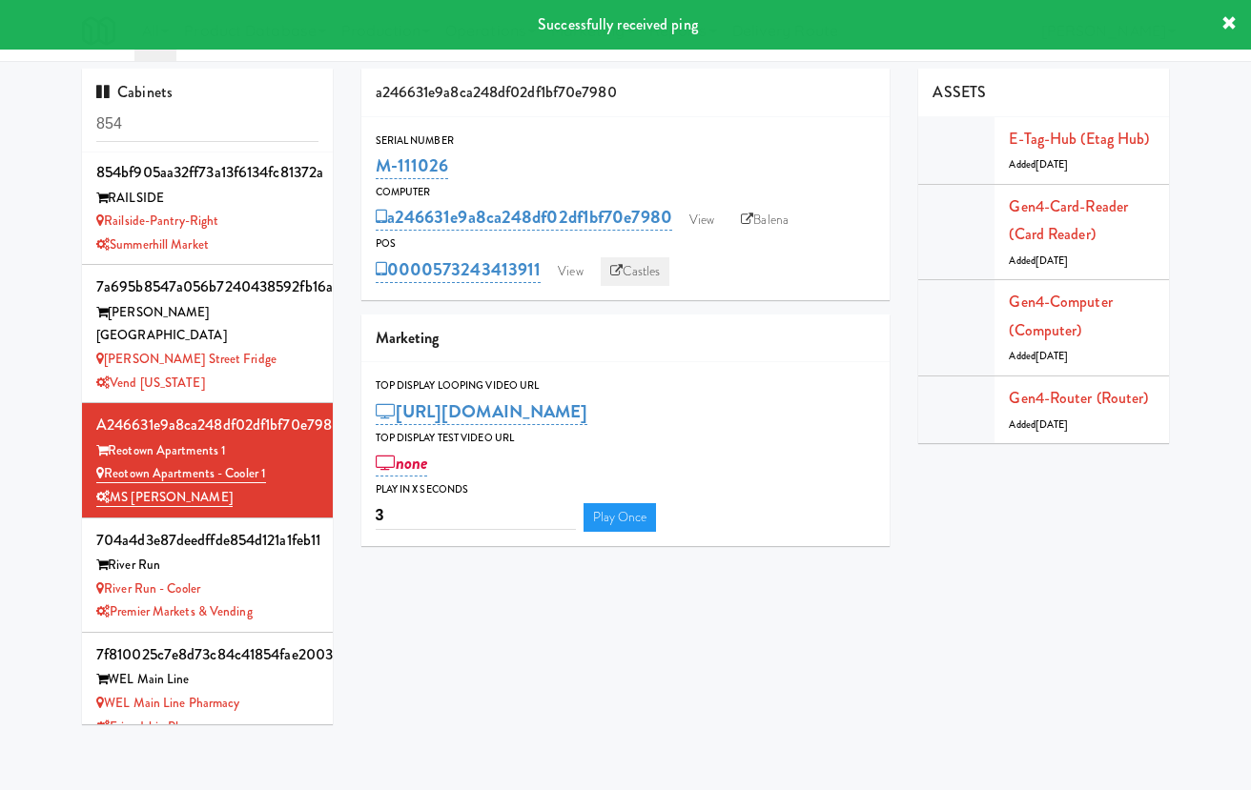
click at [611, 273] on icon at bounding box center [616, 271] width 12 height 12
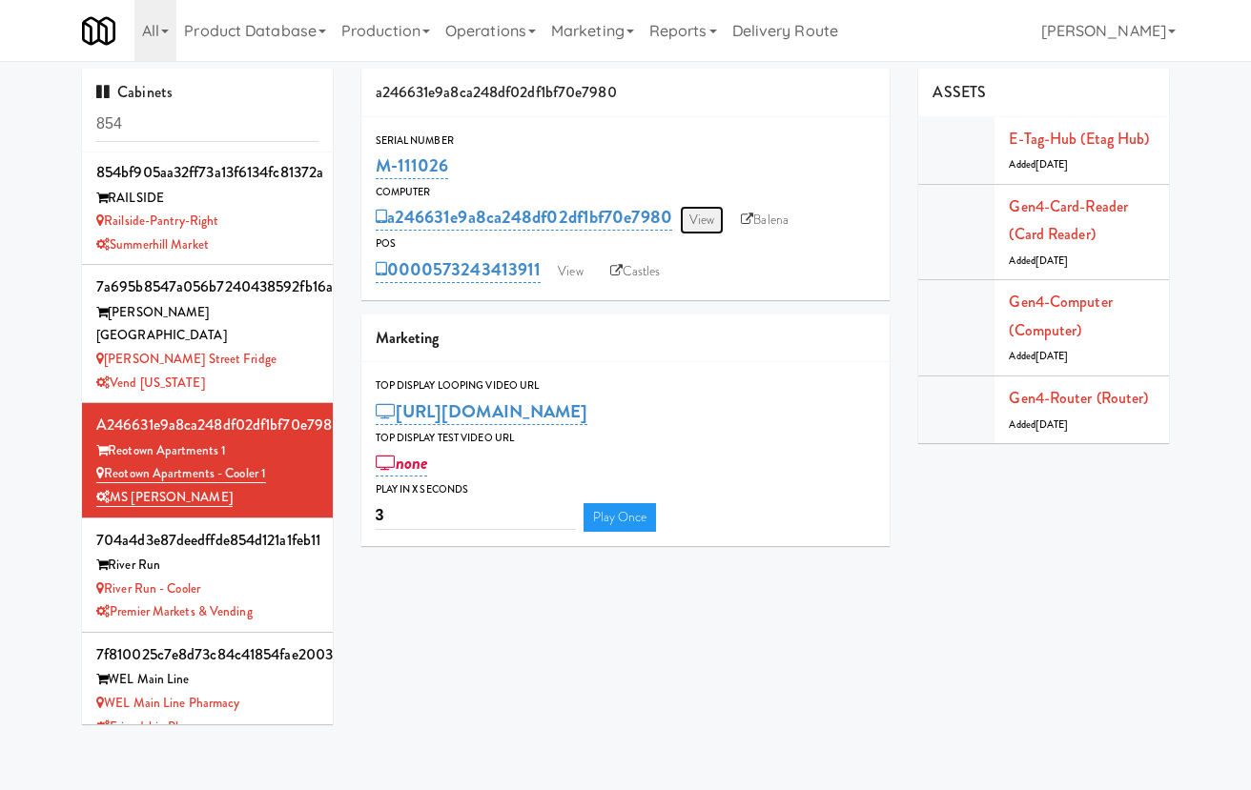
click at [708, 224] on link "View" at bounding box center [702, 220] width 44 height 29
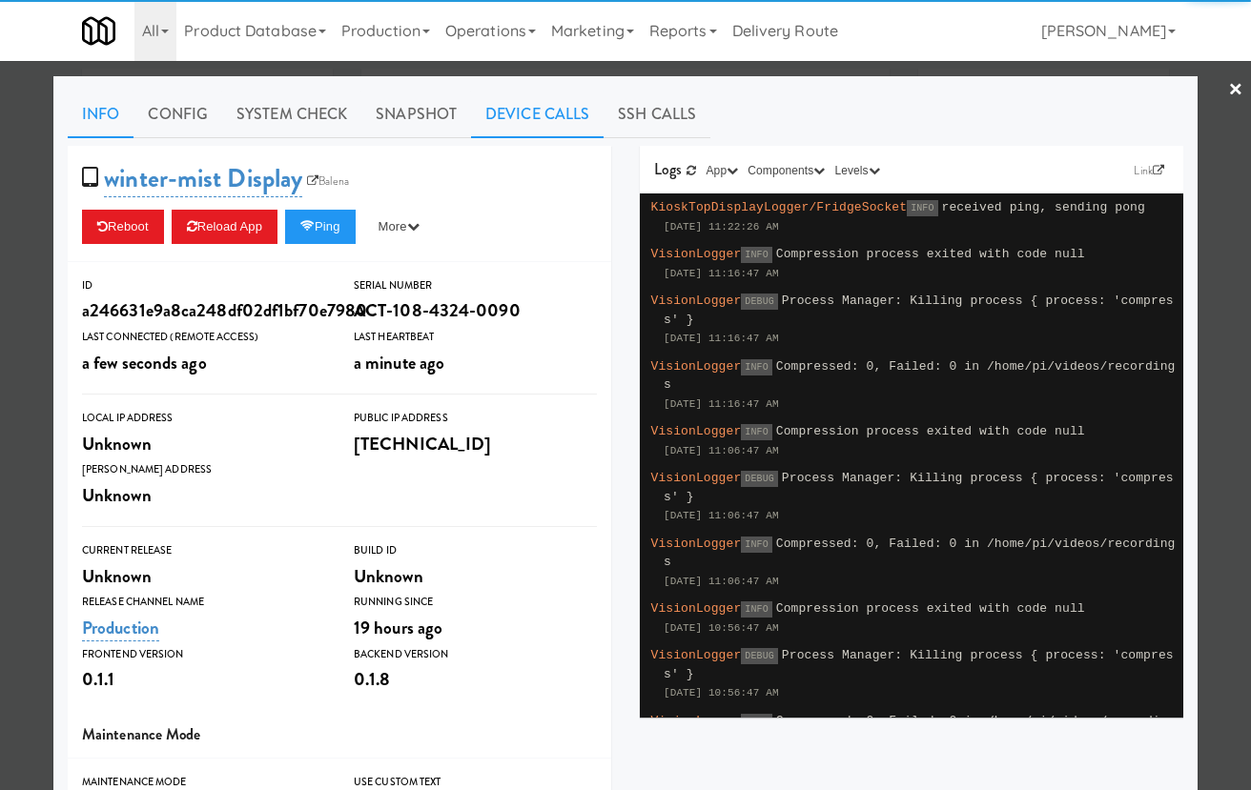
click at [562, 125] on link "Device Calls" at bounding box center [537, 115] width 133 height 48
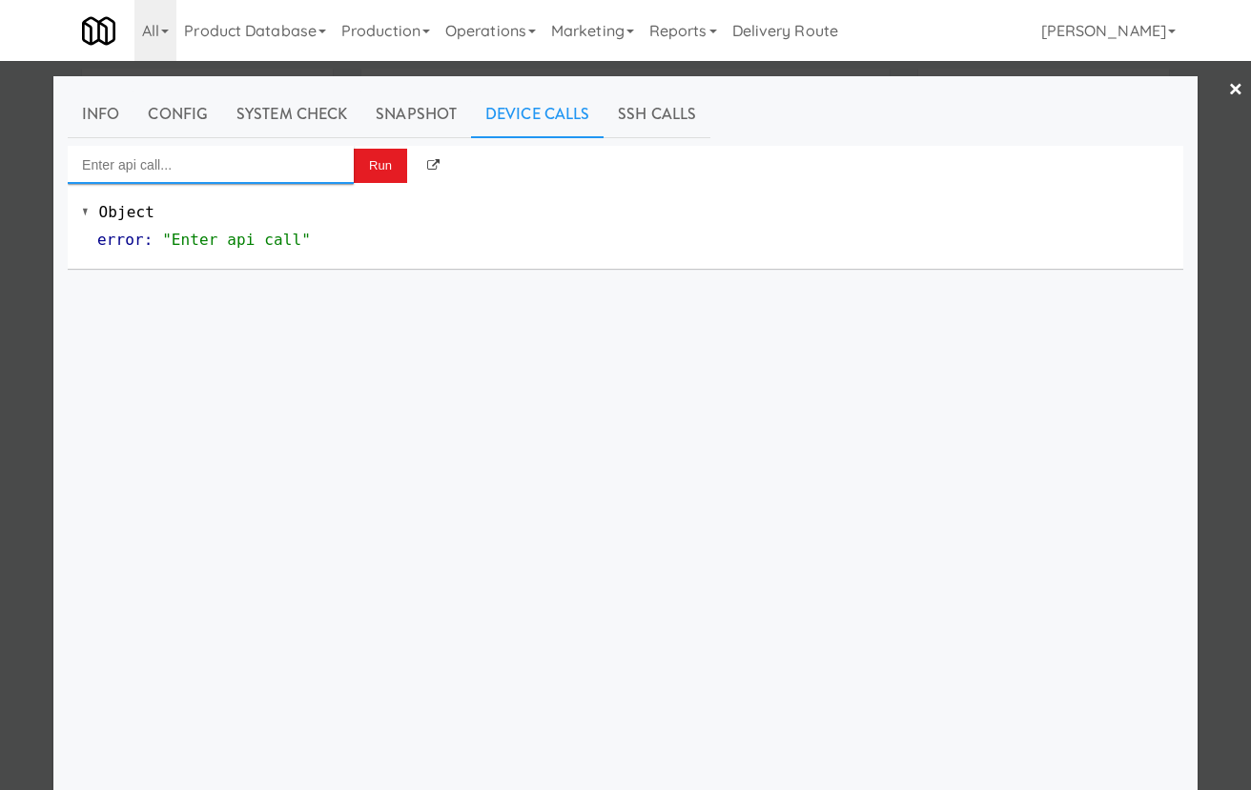
click at [225, 161] on input "Enter api call..." at bounding box center [211, 165] width 286 height 38
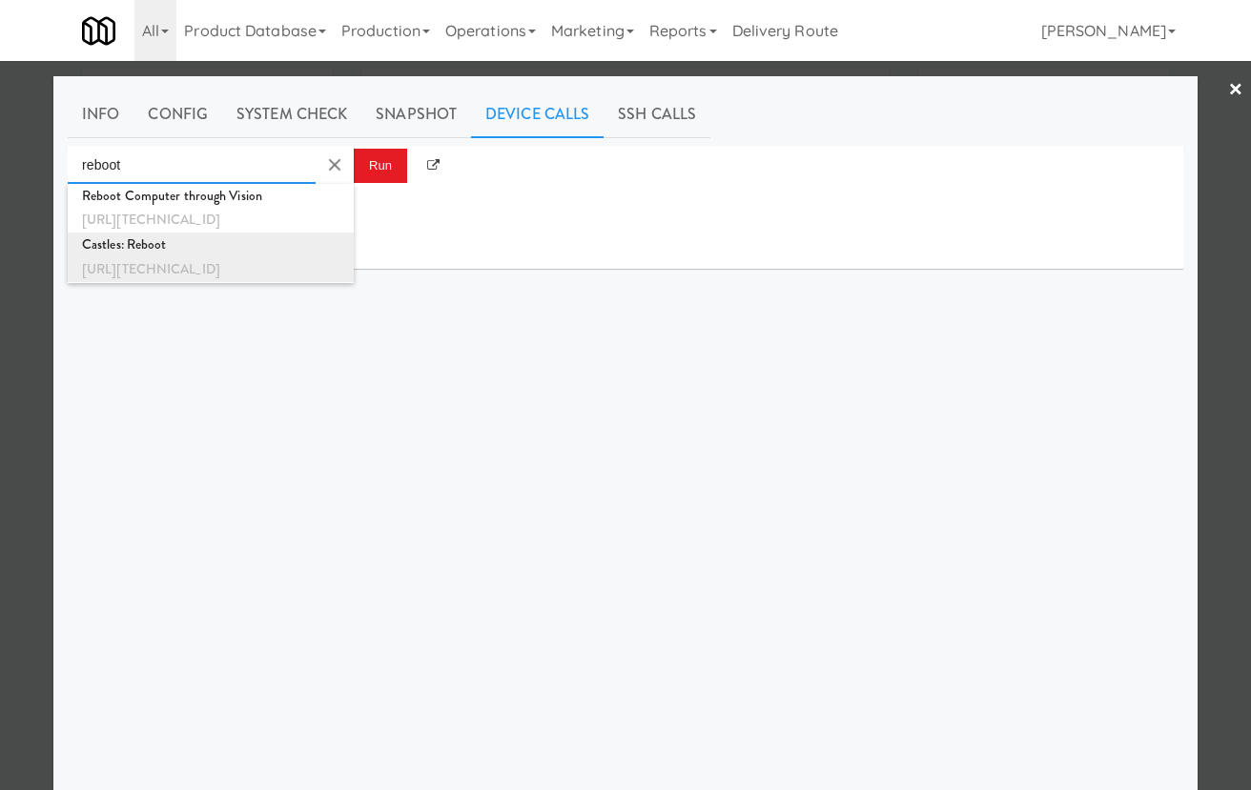
click at [260, 268] on div "[URL][TECHNICAL_ID]" at bounding box center [210, 269] width 257 height 25
type input "Castles: Reboot"
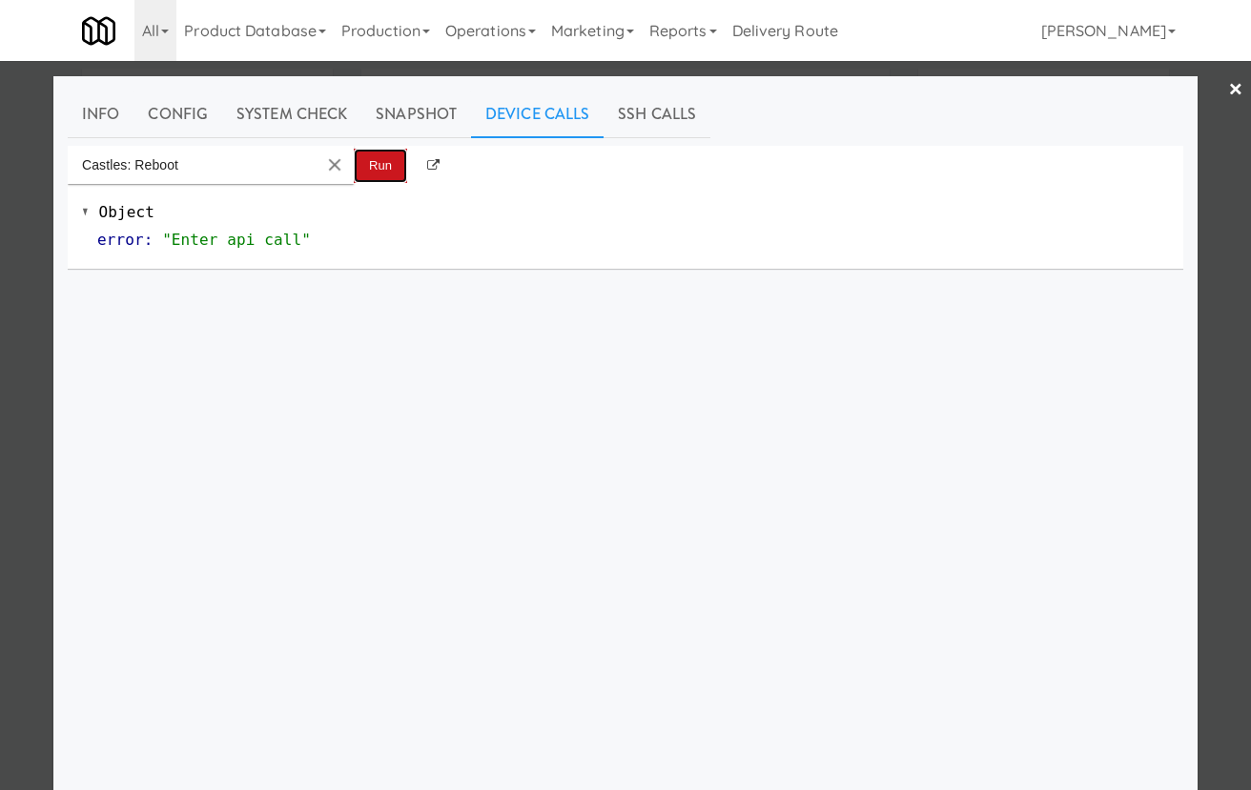
click at [395, 163] on button "Run" at bounding box center [380, 166] width 53 height 34
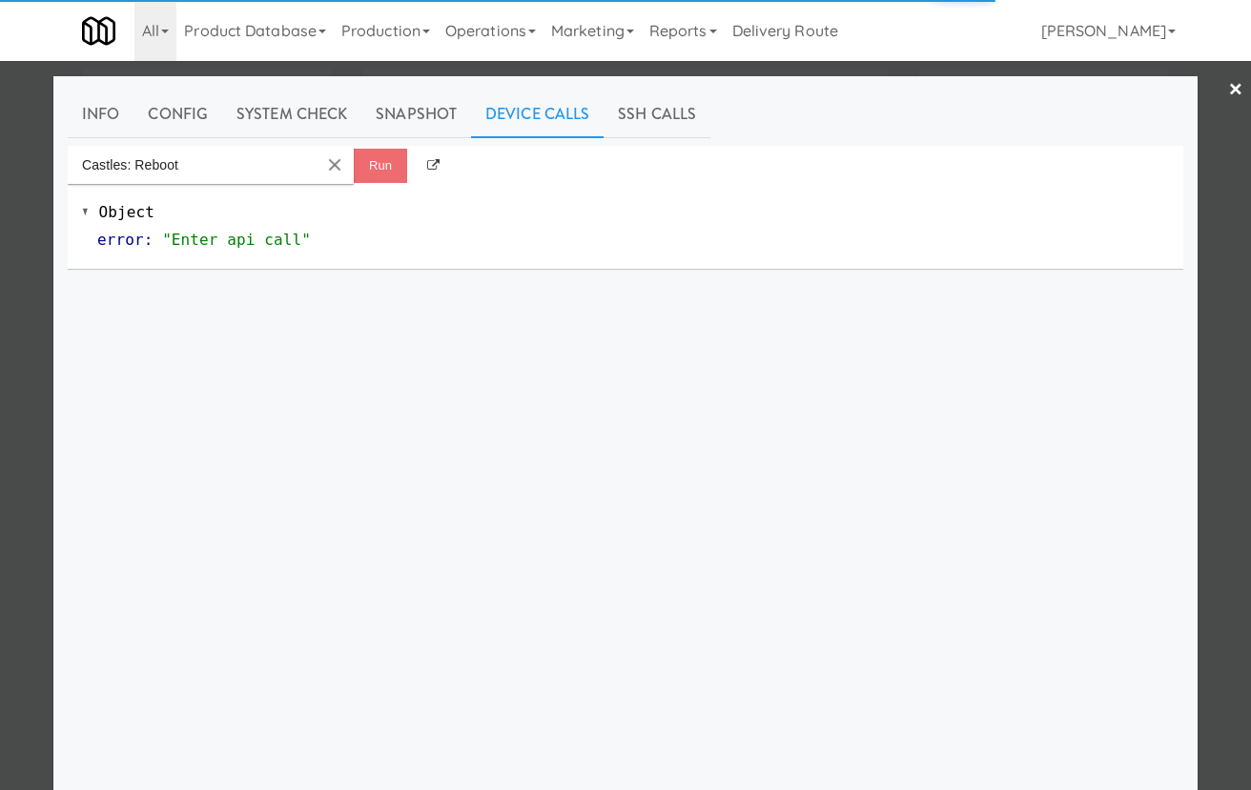
click at [6, 341] on div at bounding box center [625, 395] width 1251 height 790
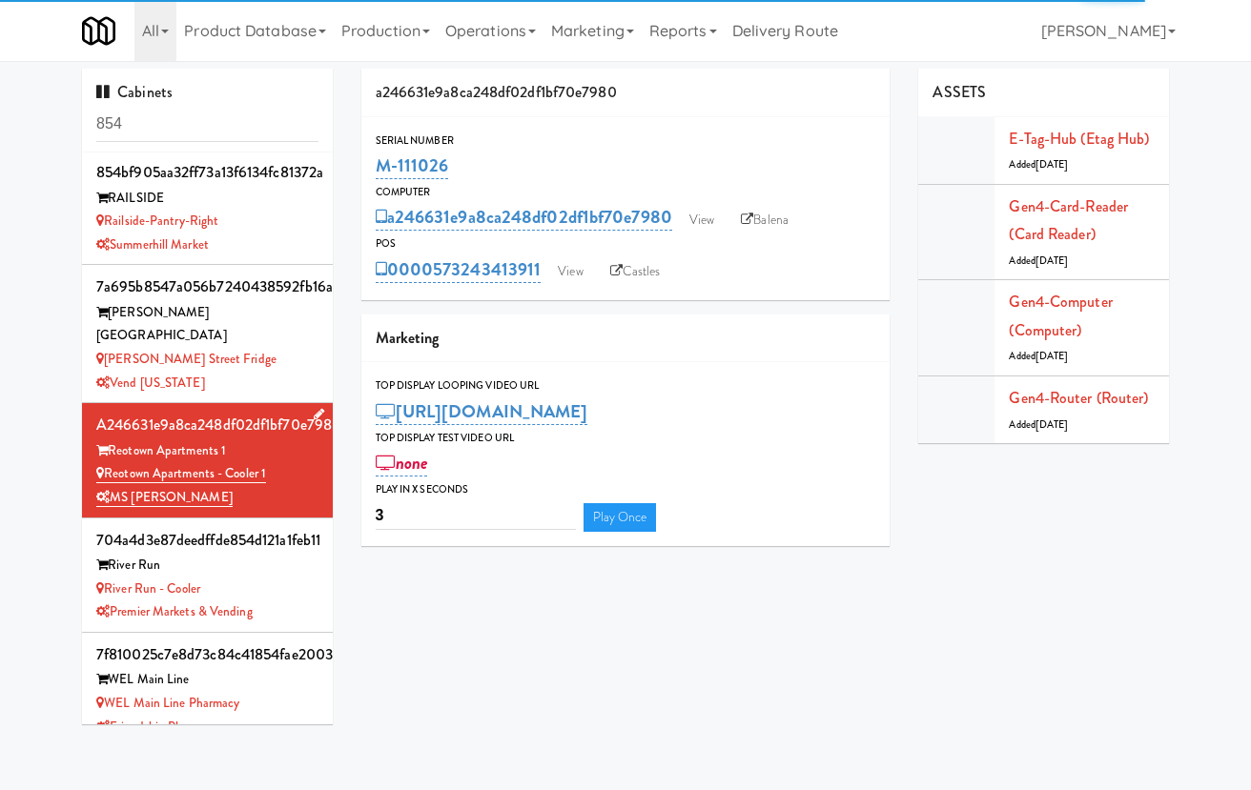
drag, startPoint x: 297, startPoint y: 450, endPoint x: 103, endPoint y: 452, distance: 193.6
click at [103, 462] on div "Reotown Apartments - Cooler 1" at bounding box center [207, 474] width 222 height 24
copy link "Reotown Apartments - Cooler 1"
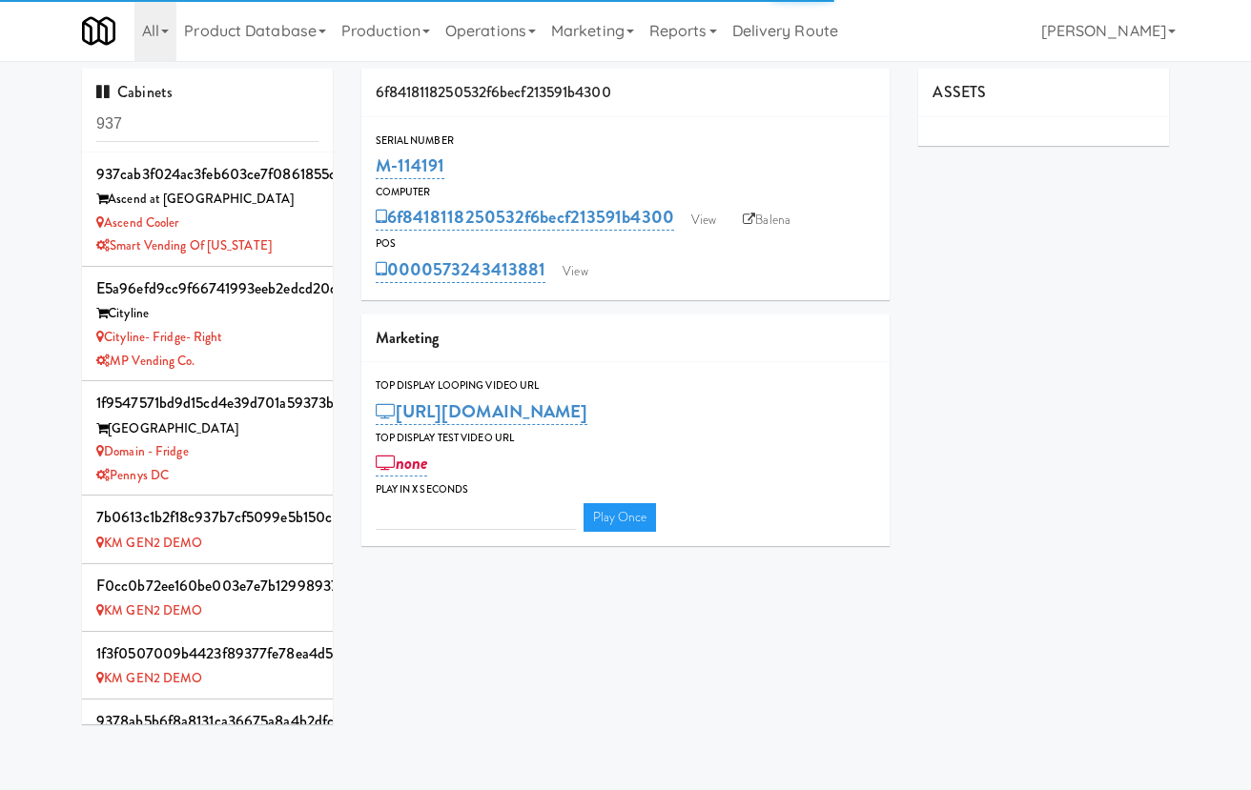
type input "3"
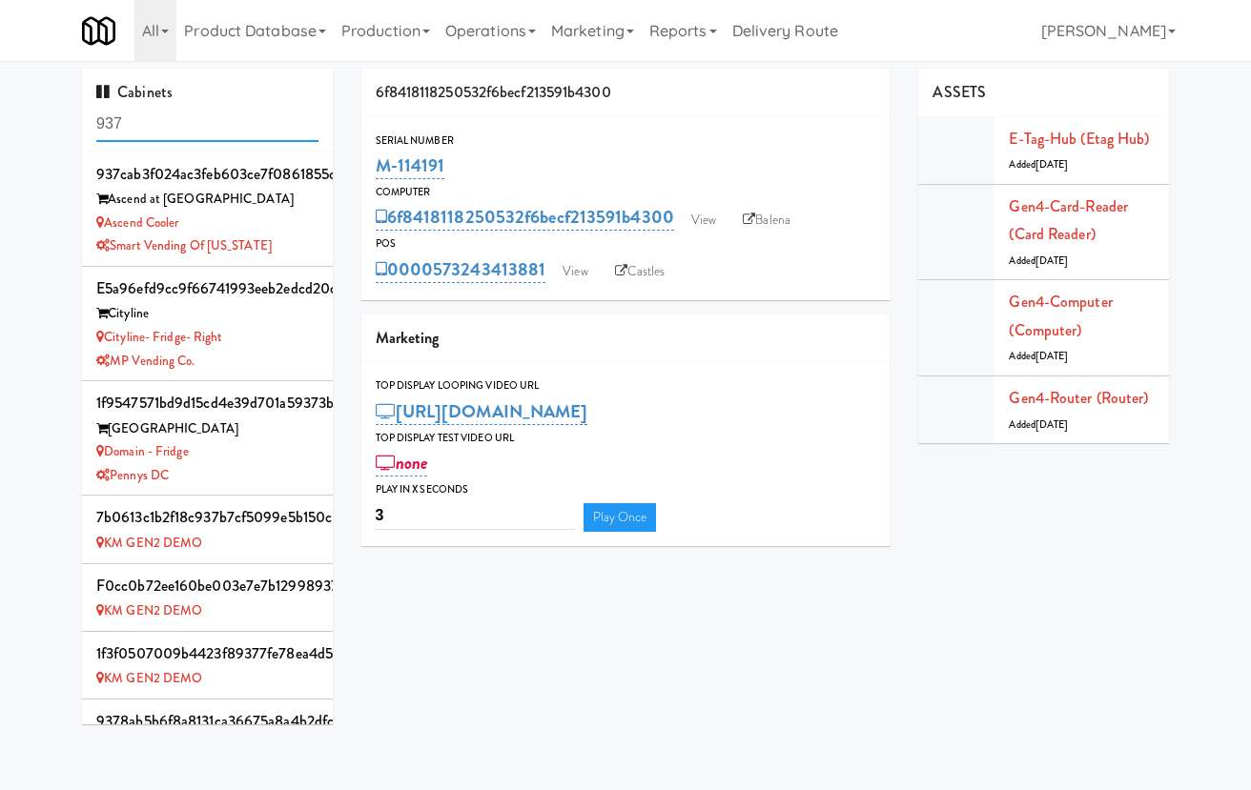
scroll to position [773, 0]
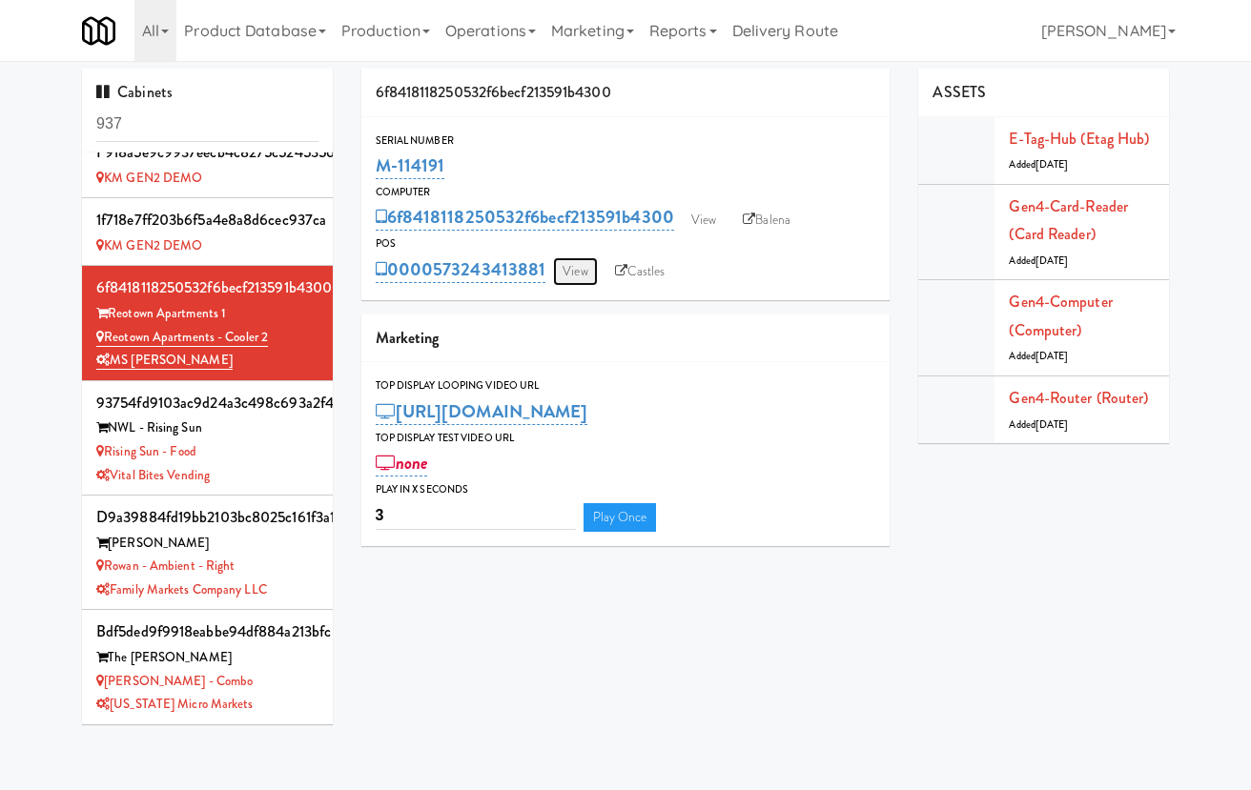
click at [578, 265] on link "View" at bounding box center [575, 271] width 44 height 29
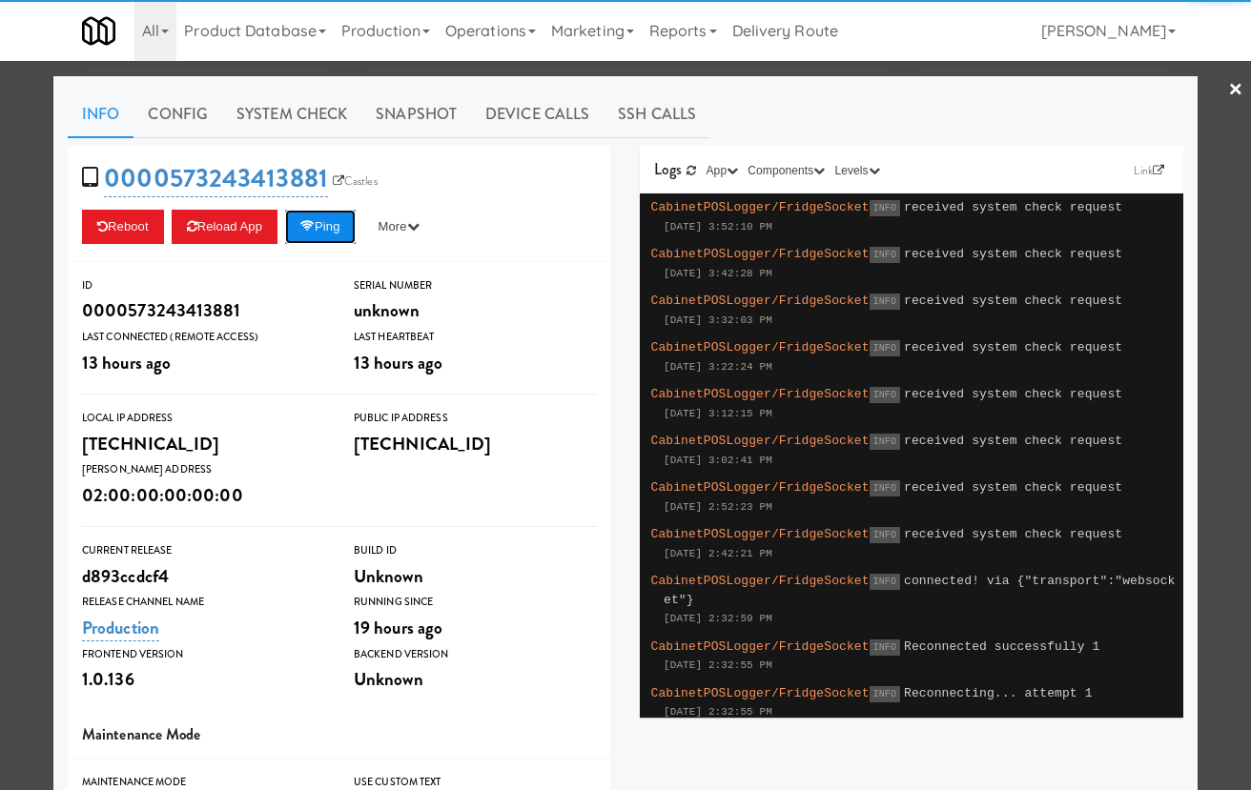
click at [348, 229] on button "Ping" at bounding box center [320, 227] width 71 height 34
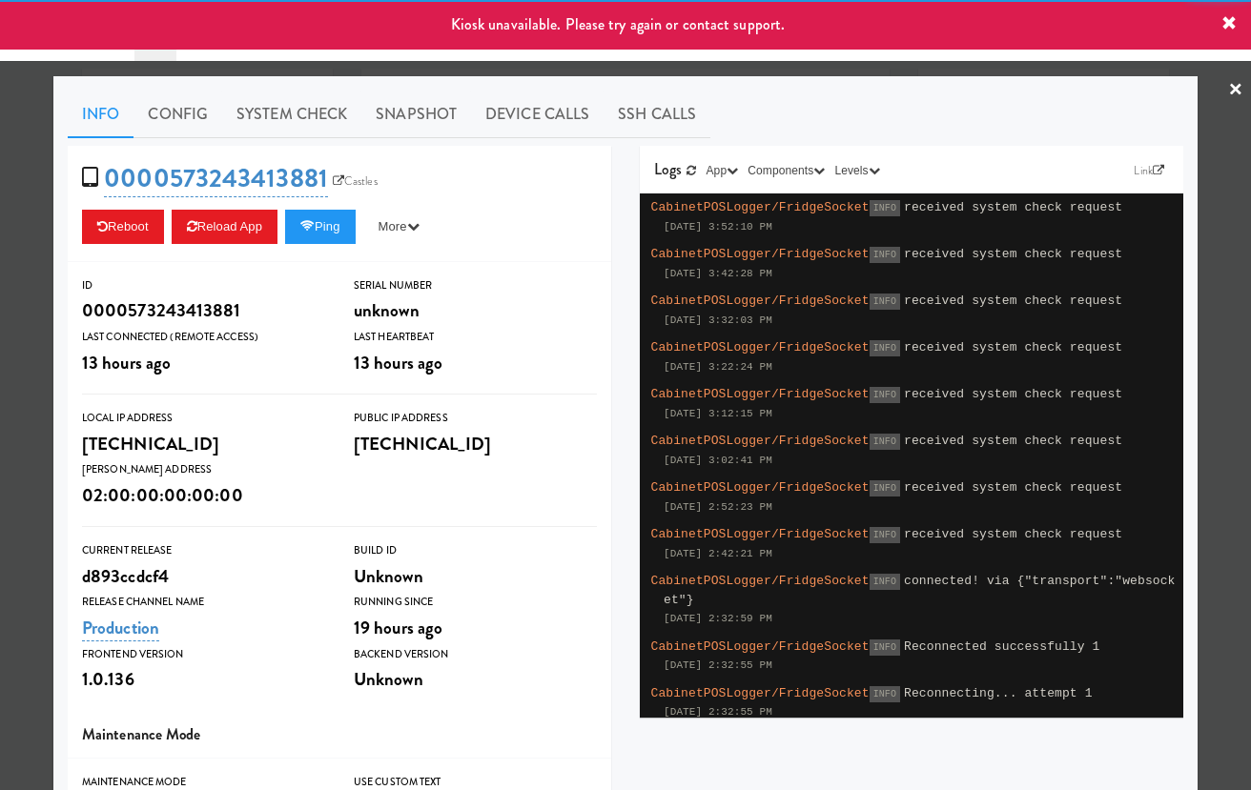
click at [11, 230] on div at bounding box center [625, 395] width 1251 height 790
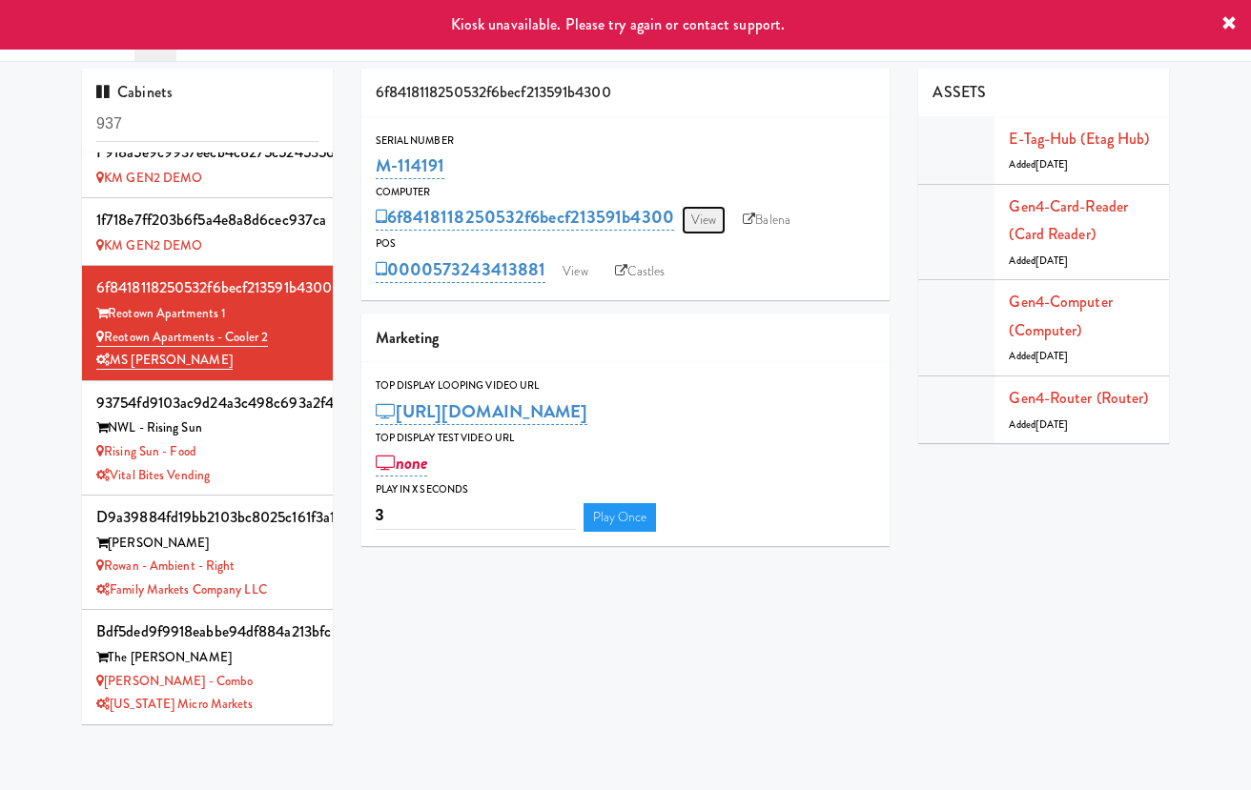
click at [706, 220] on link "View" at bounding box center [704, 220] width 44 height 29
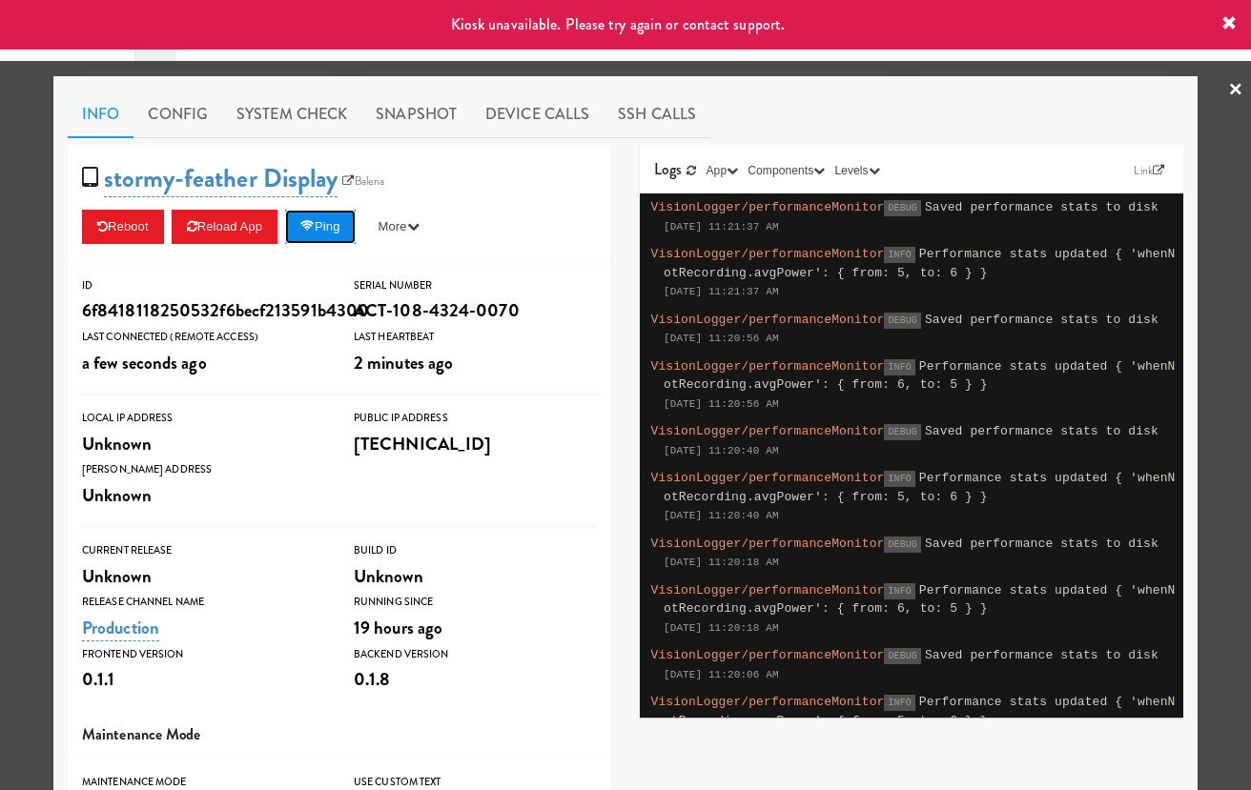
click at [354, 223] on button "Ping" at bounding box center [320, 227] width 71 height 34
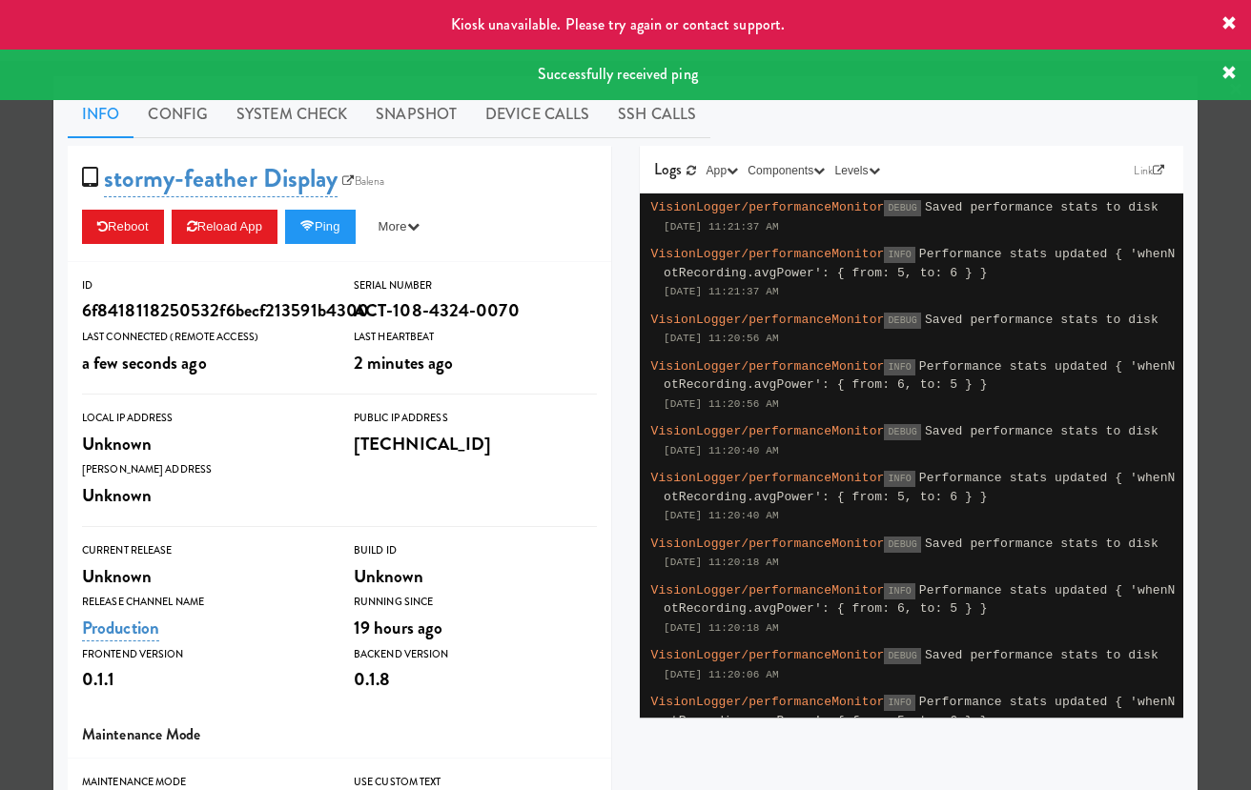
click at [34, 248] on div at bounding box center [625, 395] width 1251 height 790
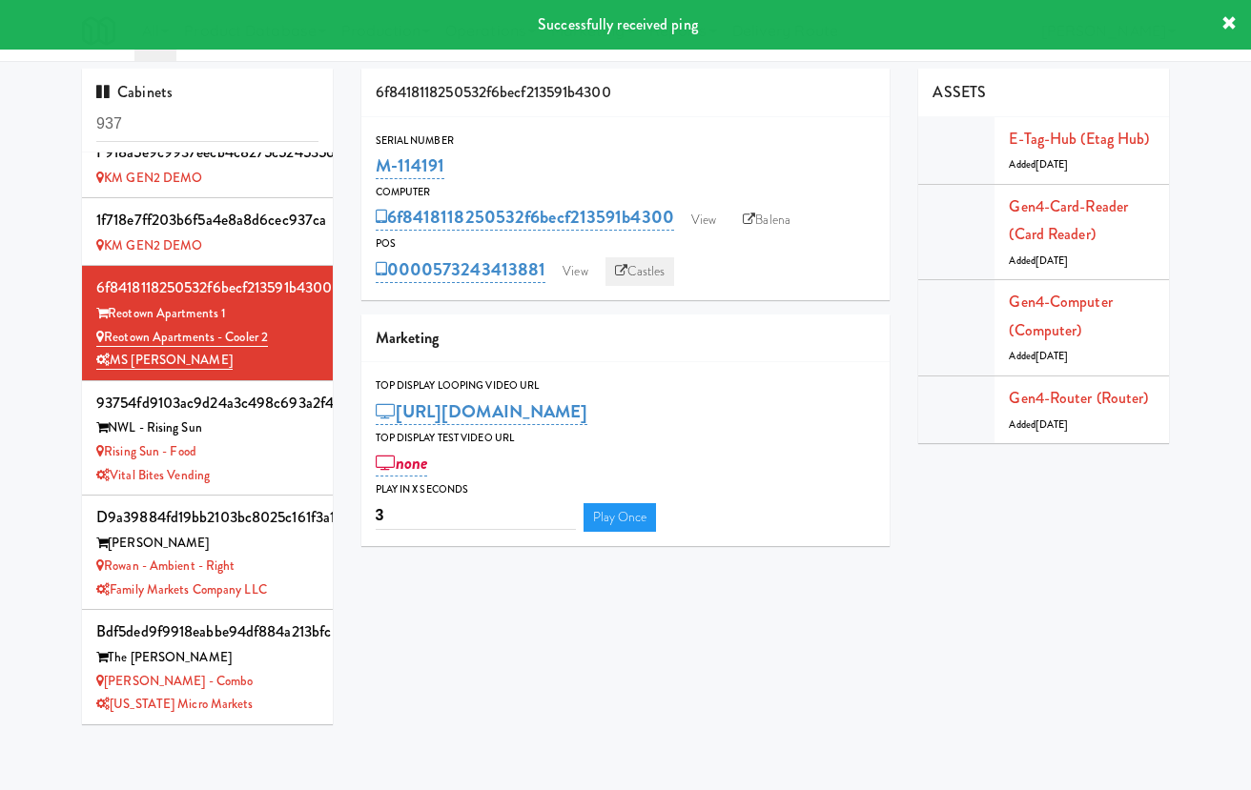
click at [637, 266] on link "Castles" at bounding box center [640, 271] width 70 height 29
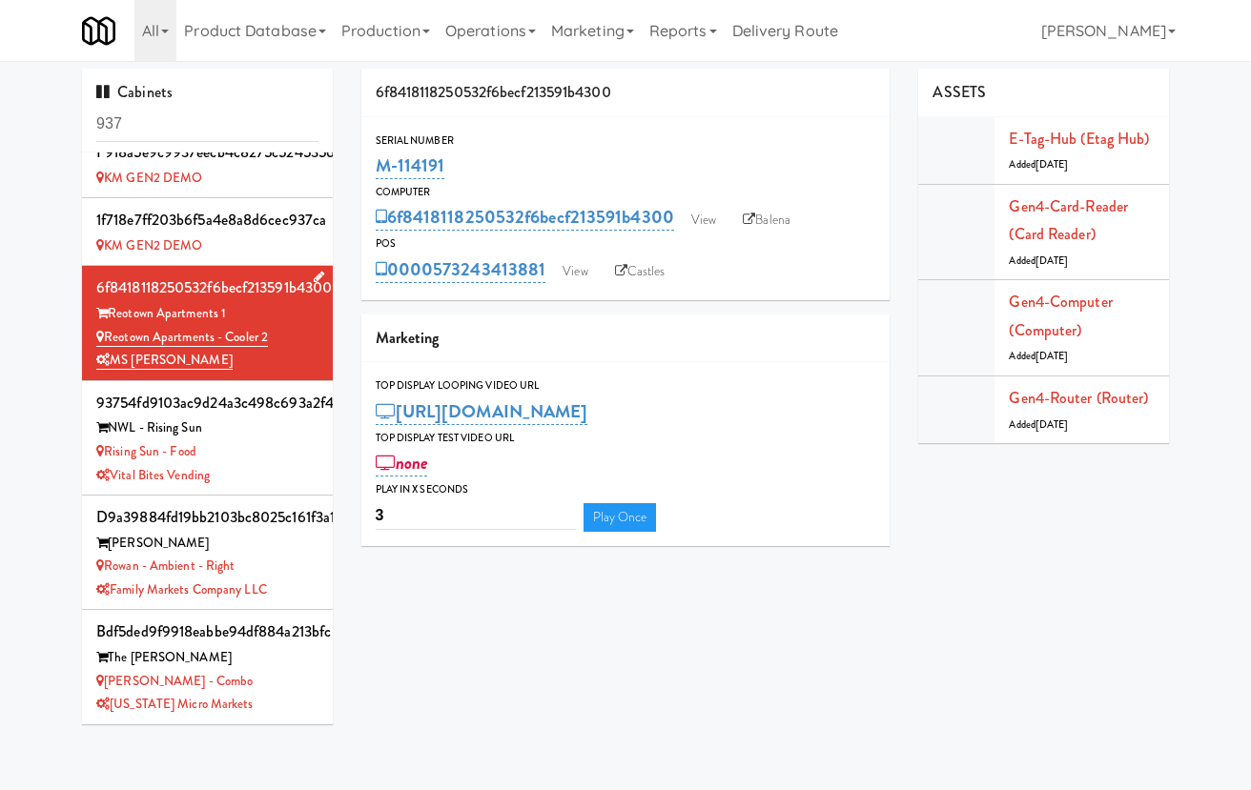
drag, startPoint x: 264, startPoint y: 315, endPoint x: 107, endPoint y: 316, distance: 157.3
click at [107, 316] on div "Reotown Apartments 1" at bounding box center [207, 314] width 222 height 24
drag, startPoint x: 295, startPoint y: 339, endPoint x: 101, endPoint y: 339, distance: 193.6
click at [101, 339] on div "Reotown Apartments - Cooler 2" at bounding box center [207, 338] width 222 height 24
copy link "Reotown Apartments - Cooler 2"
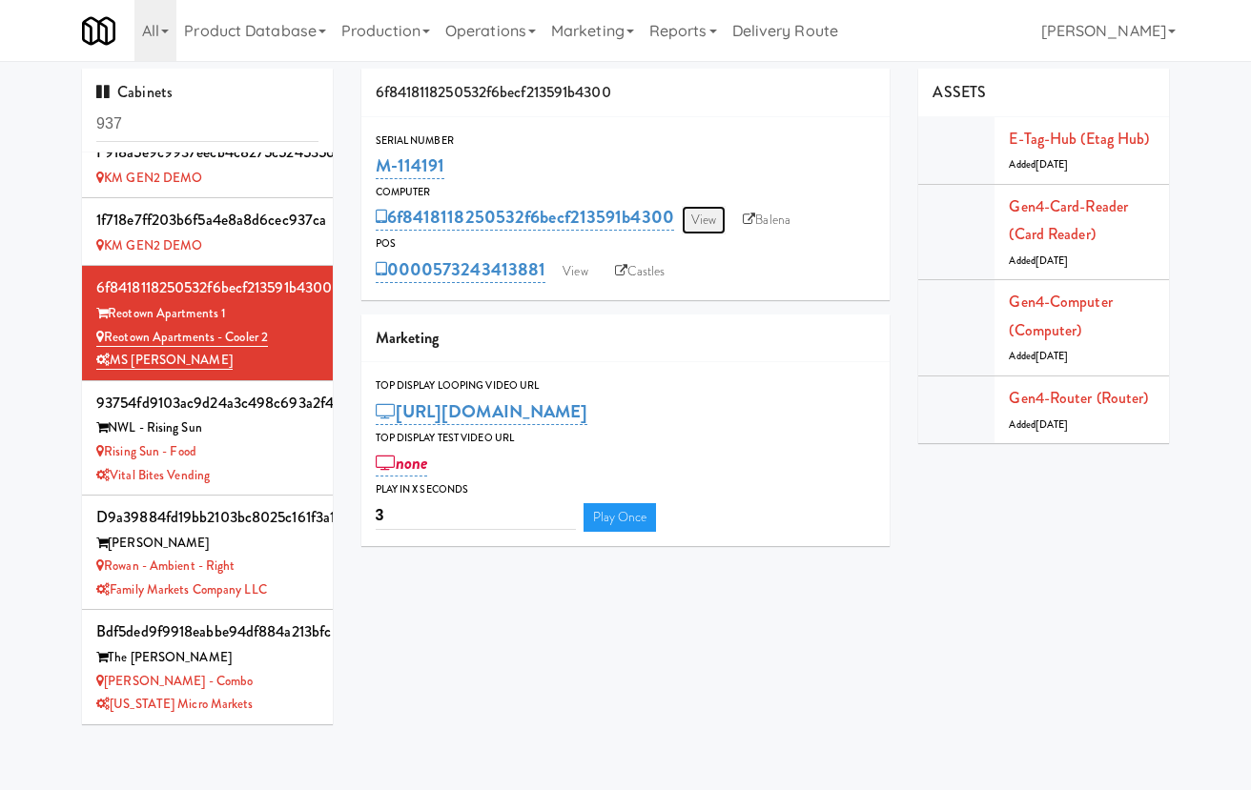
click at [700, 223] on link "View" at bounding box center [704, 220] width 44 height 29
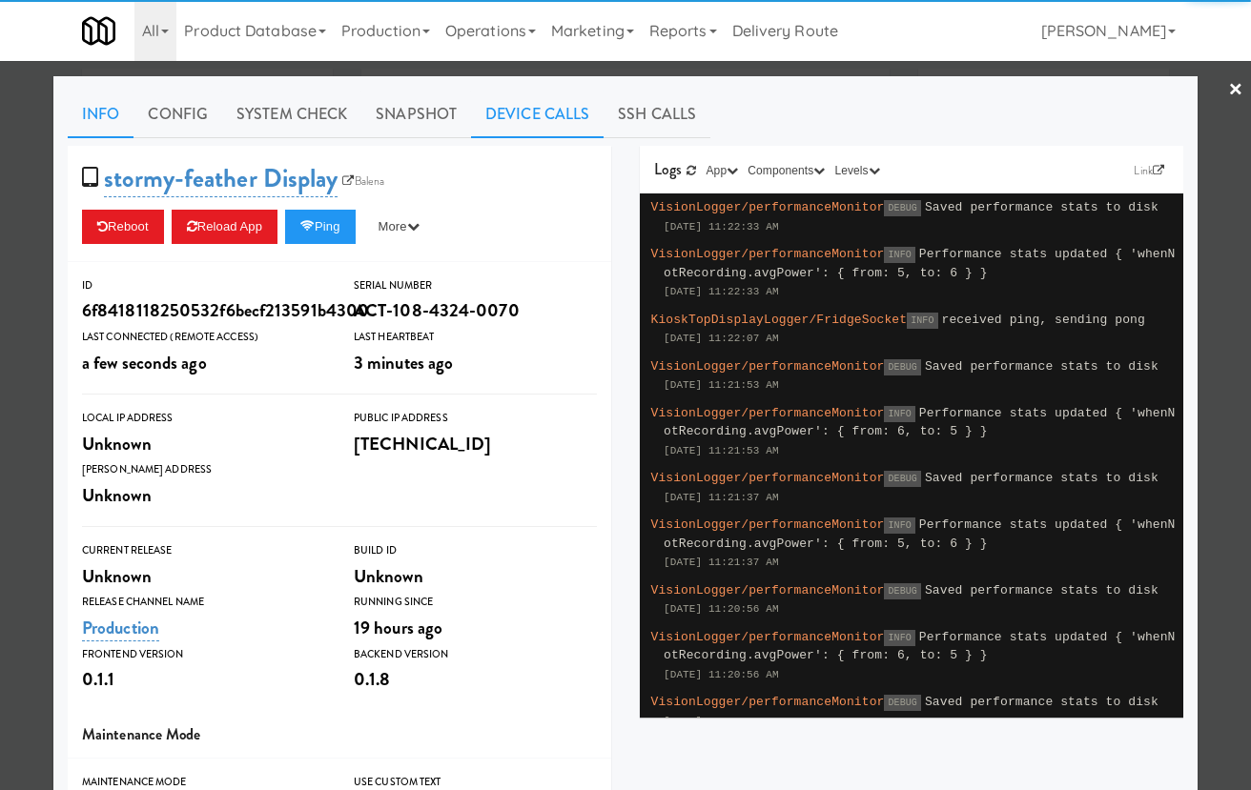
click at [536, 113] on link "Device Calls" at bounding box center [537, 115] width 133 height 48
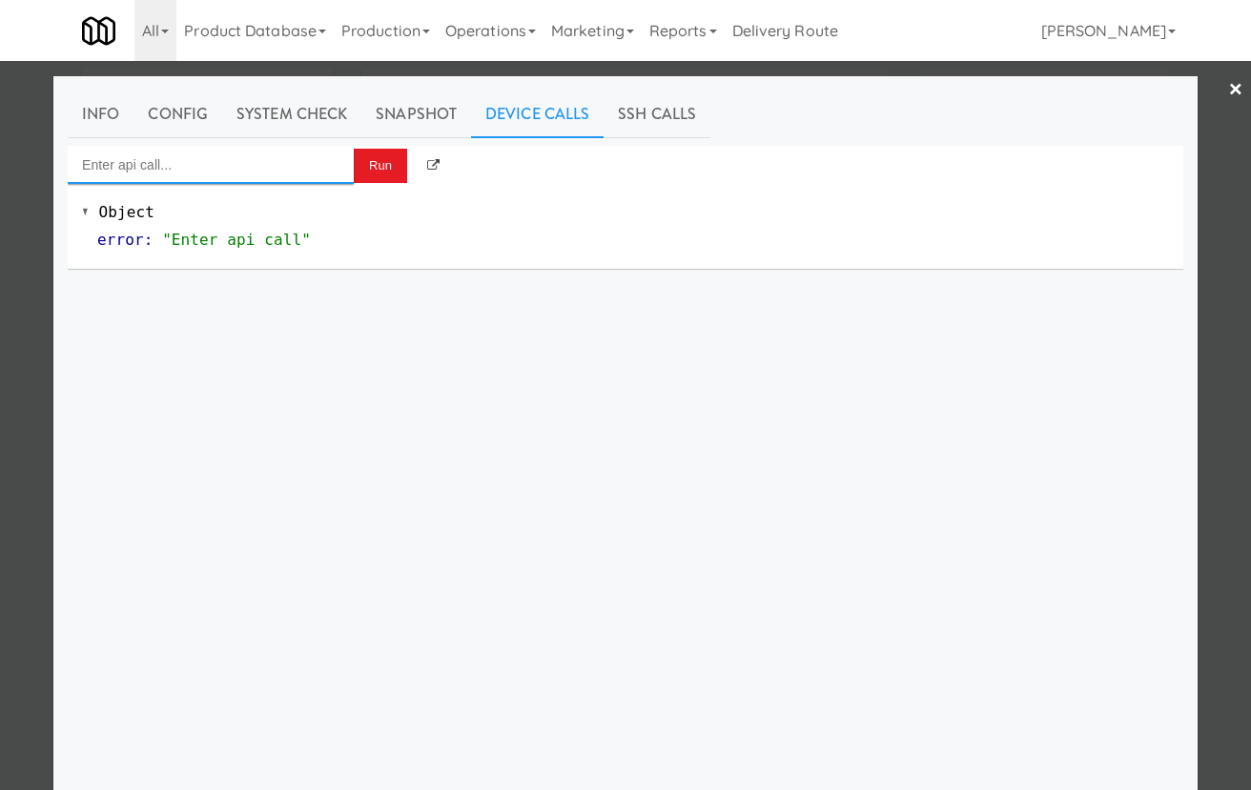
click at [285, 174] on input "Enter api call..." at bounding box center [211, 165] width 286 height 38
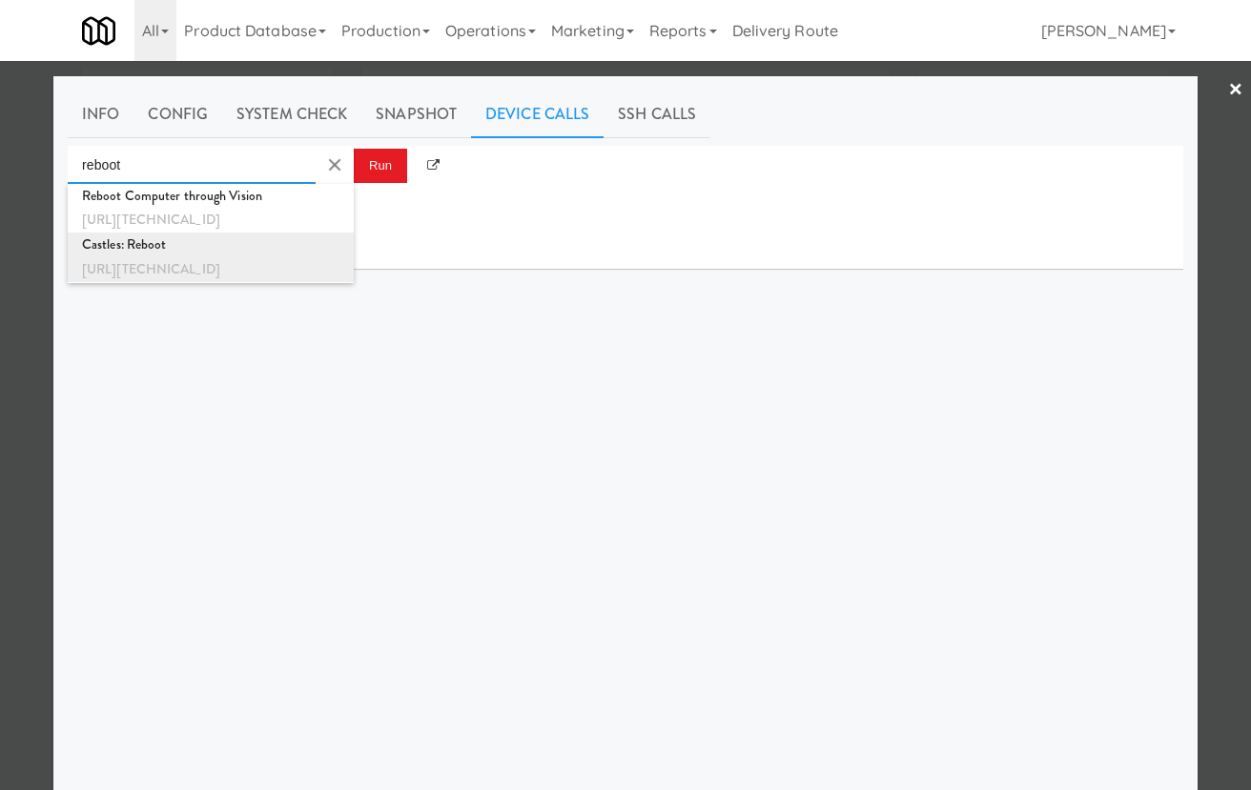
click at [268, 260] on div "[URL][TECHNICAL_ID]" at bounding box center [210, 269] width 257 height 25
type input "Castles: Reboot"
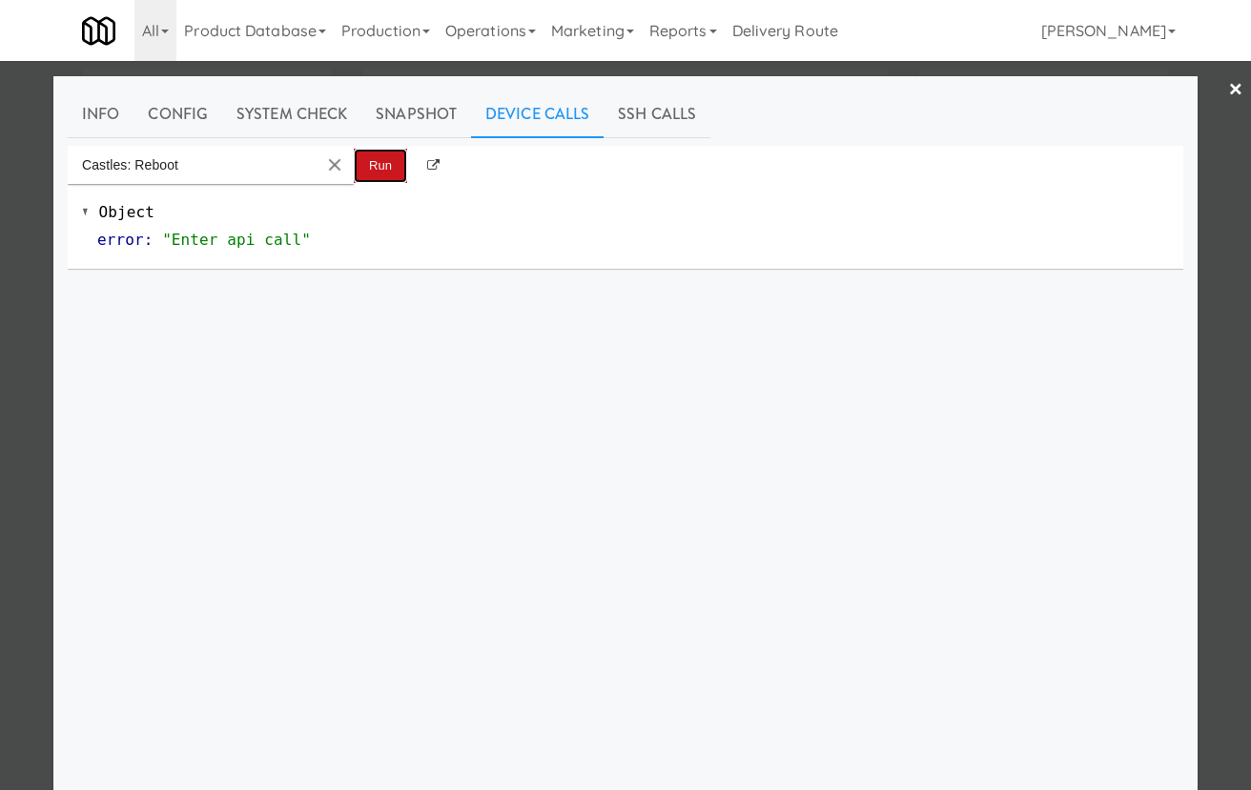
click at [384, 173] on button "Run" at bounding box center [380, 166] width 53 height 34
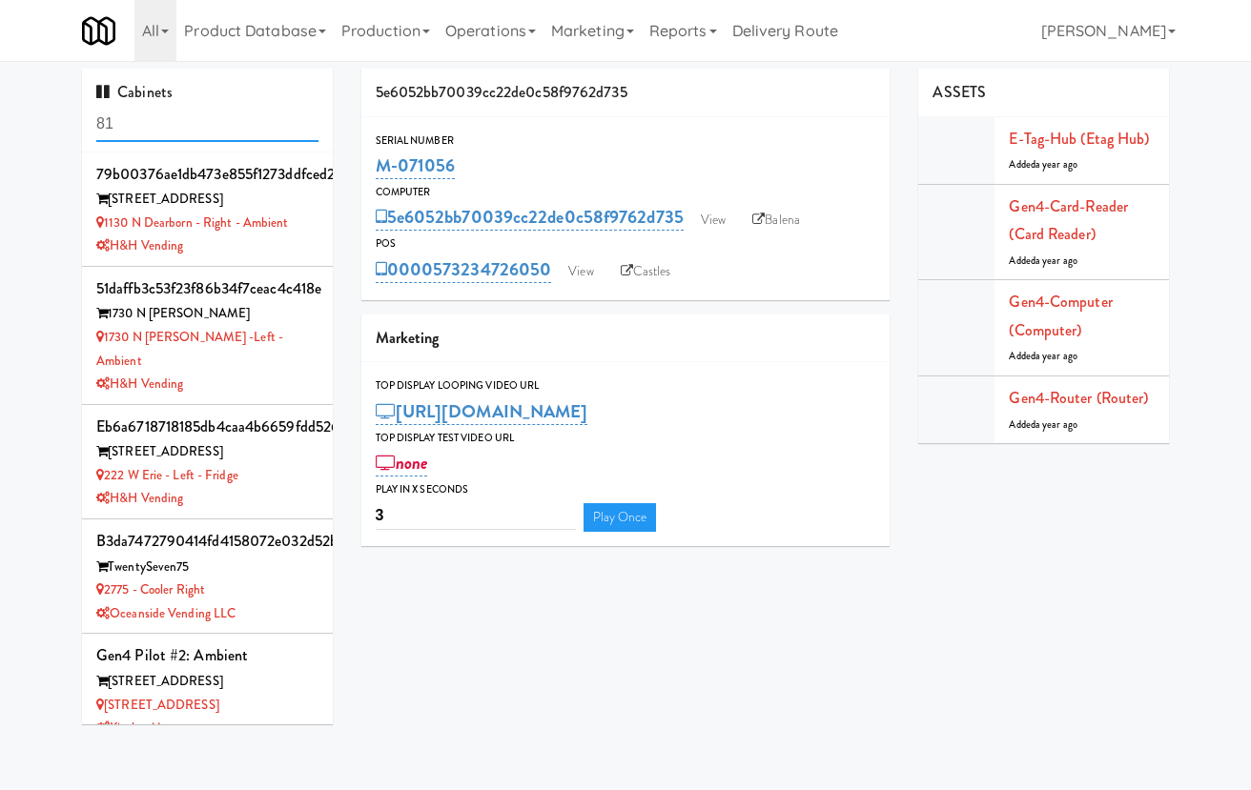
scroll to position [2160, 0]
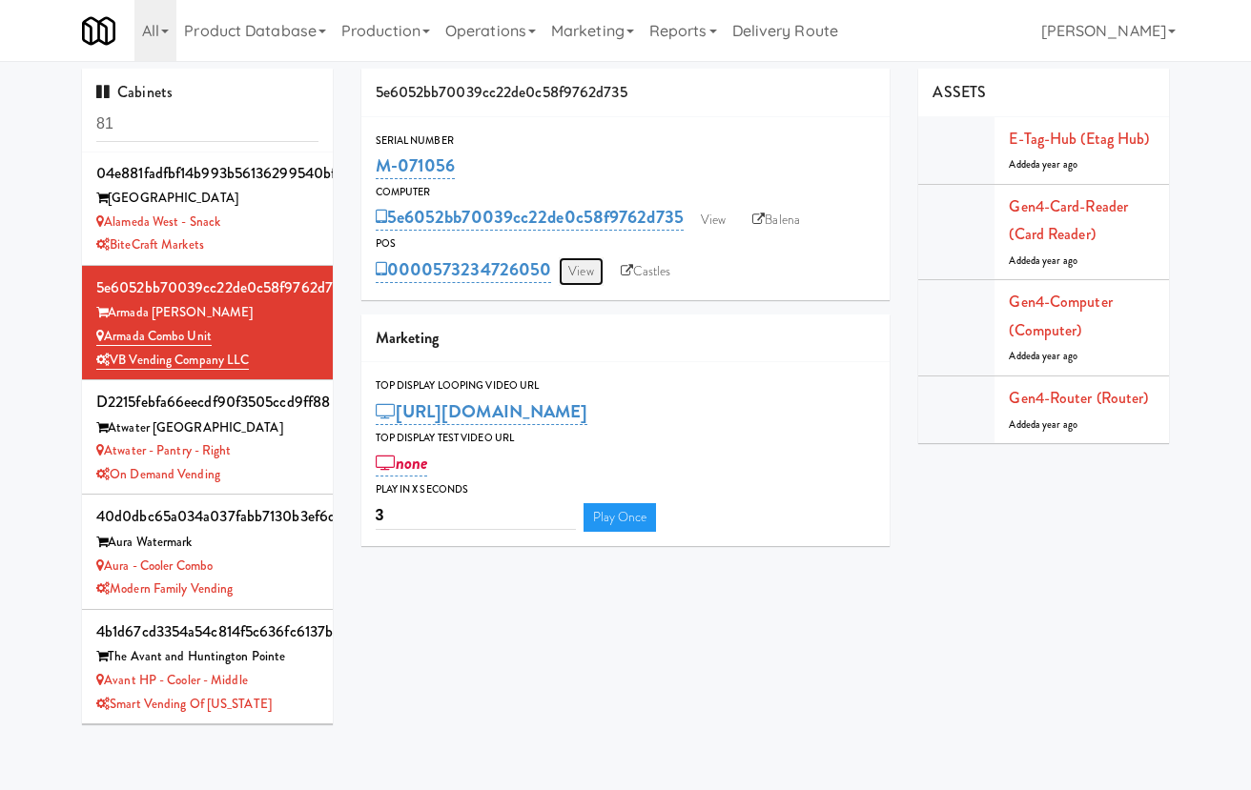
click at [571, 259] on link "View" at bounding box center [581, 271] width 44 height 29
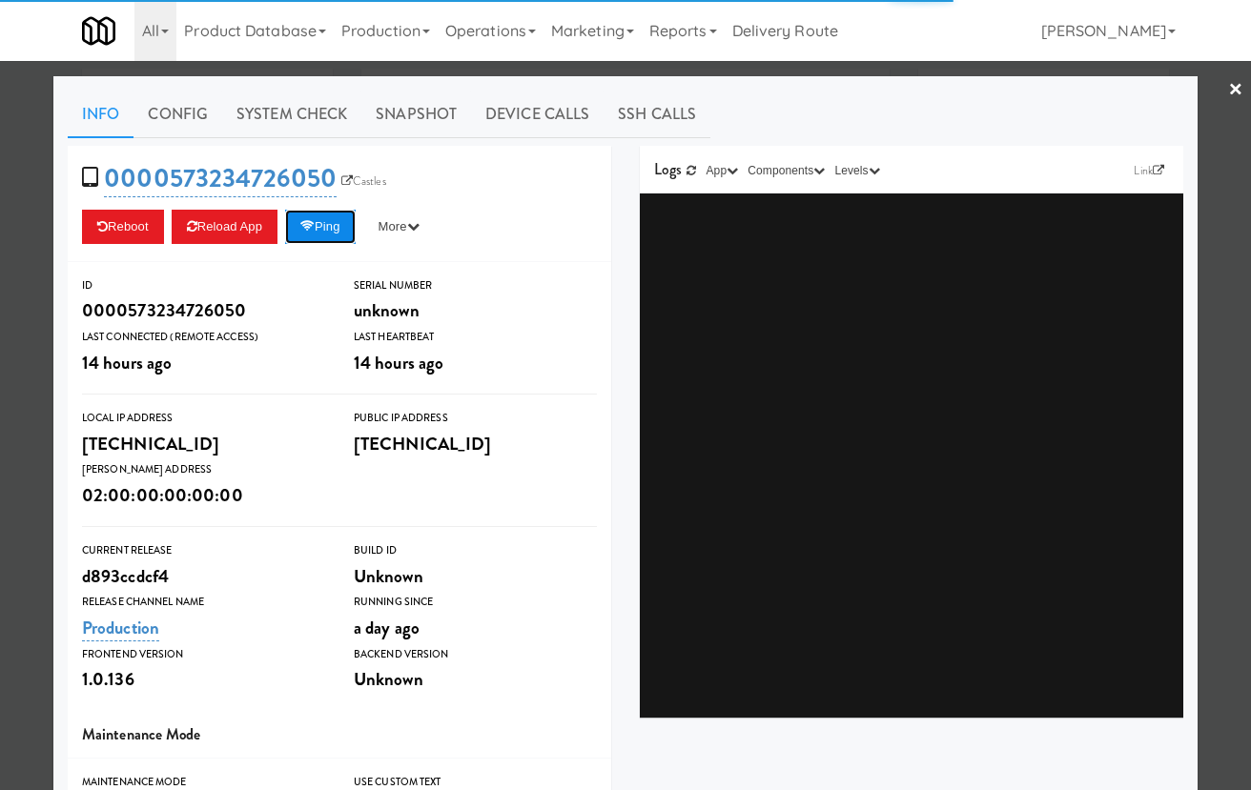
click at [332, 230] on button "Ping" at bounding box center [320, 227] width 71 height 34
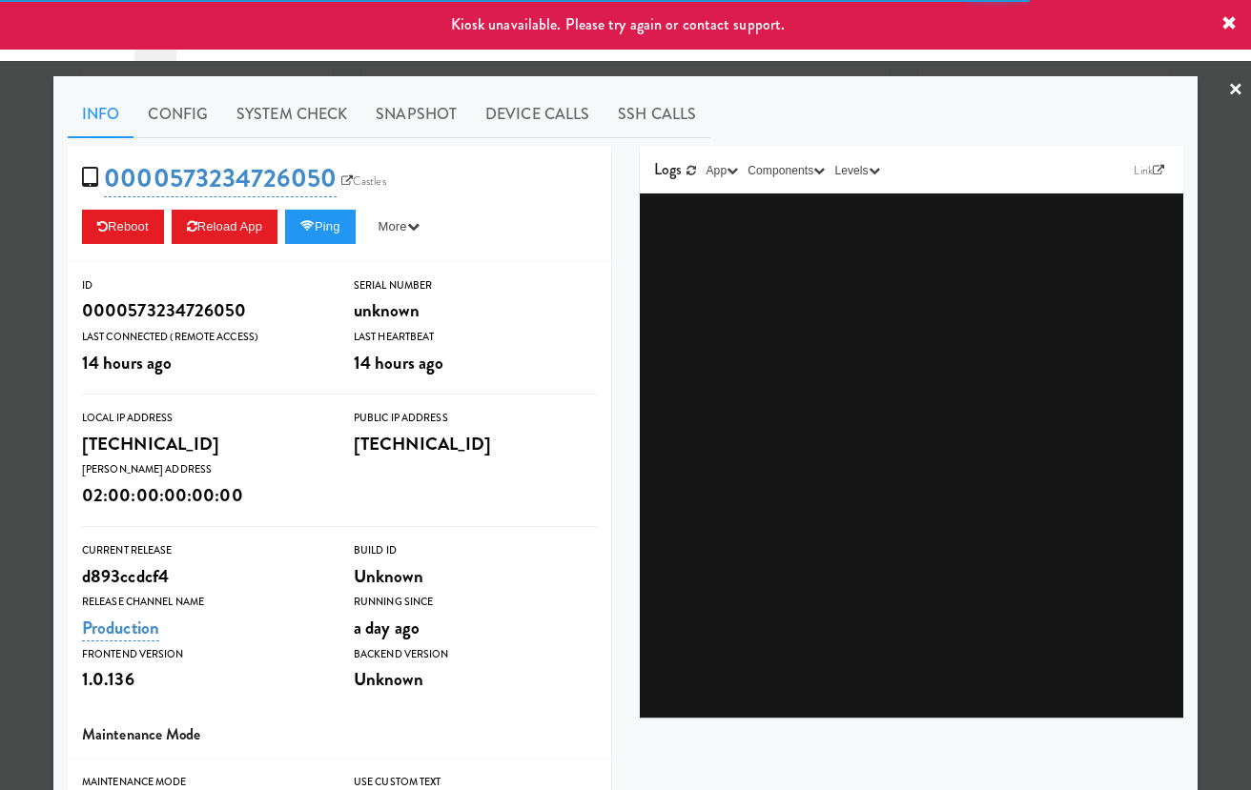
click at [29, 254] on div at bounding box center [625, 395] width 1251 height 790
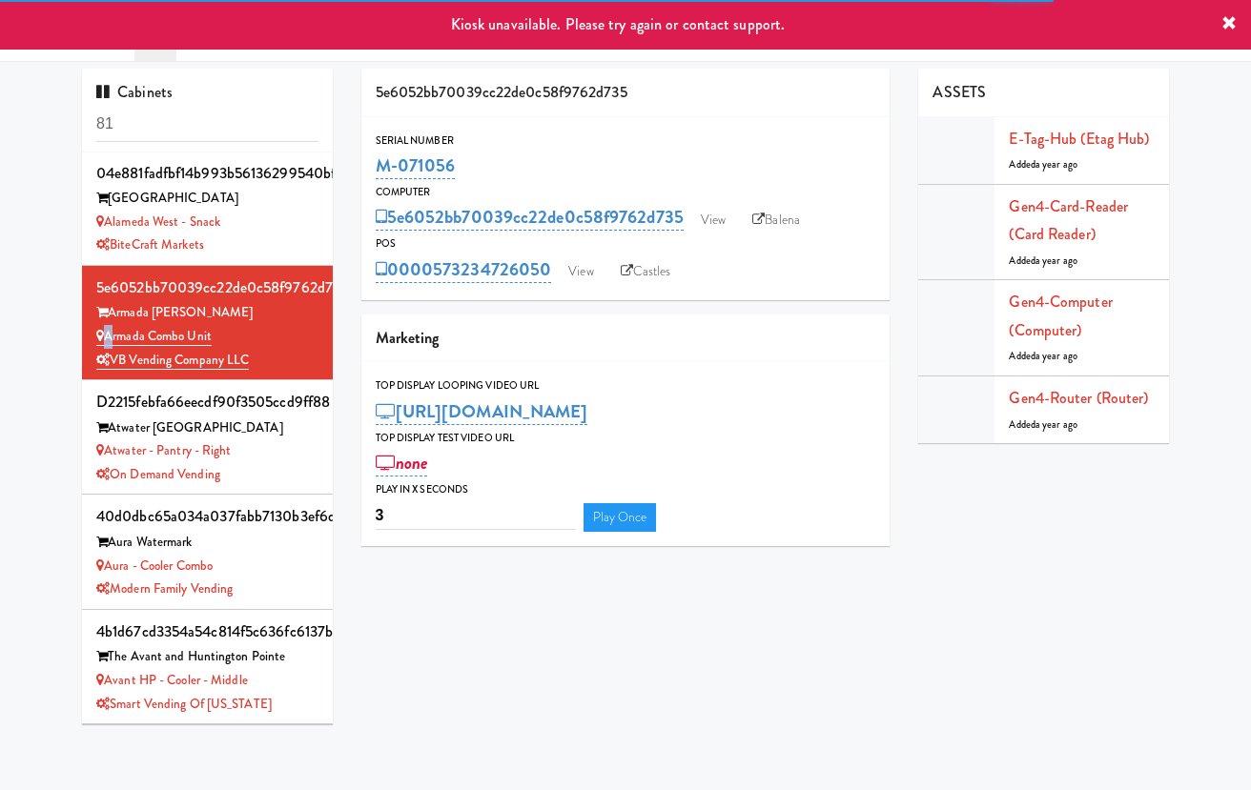
click at [29, 254] on div "Cabinets 81 79b00376ae1db473e855f1273ddfced2 1130 N Dearborn St 1130 N Dearborn…" at bounding box center [625, 404] width 1251 height 670
click at [705, 224] on link "View" at bounding box center [713, 220] width 44 height 29
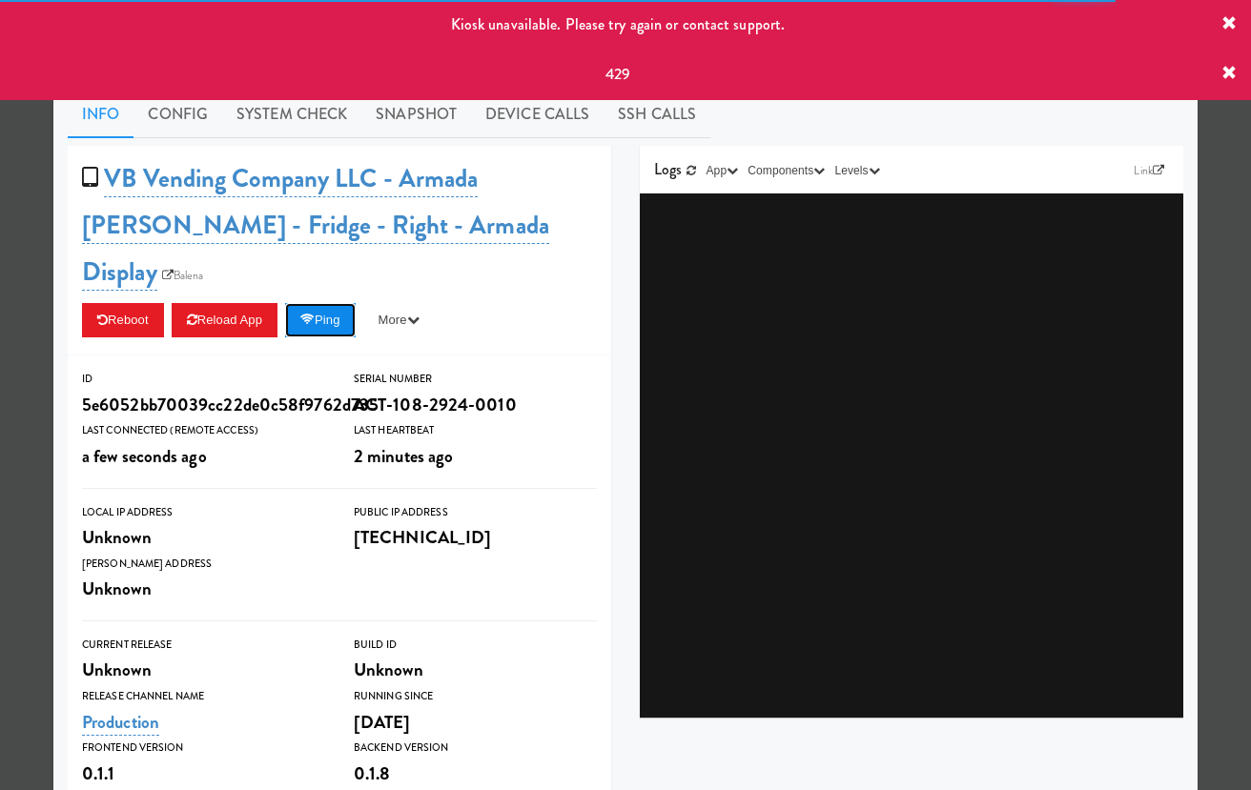
click button "Ping"
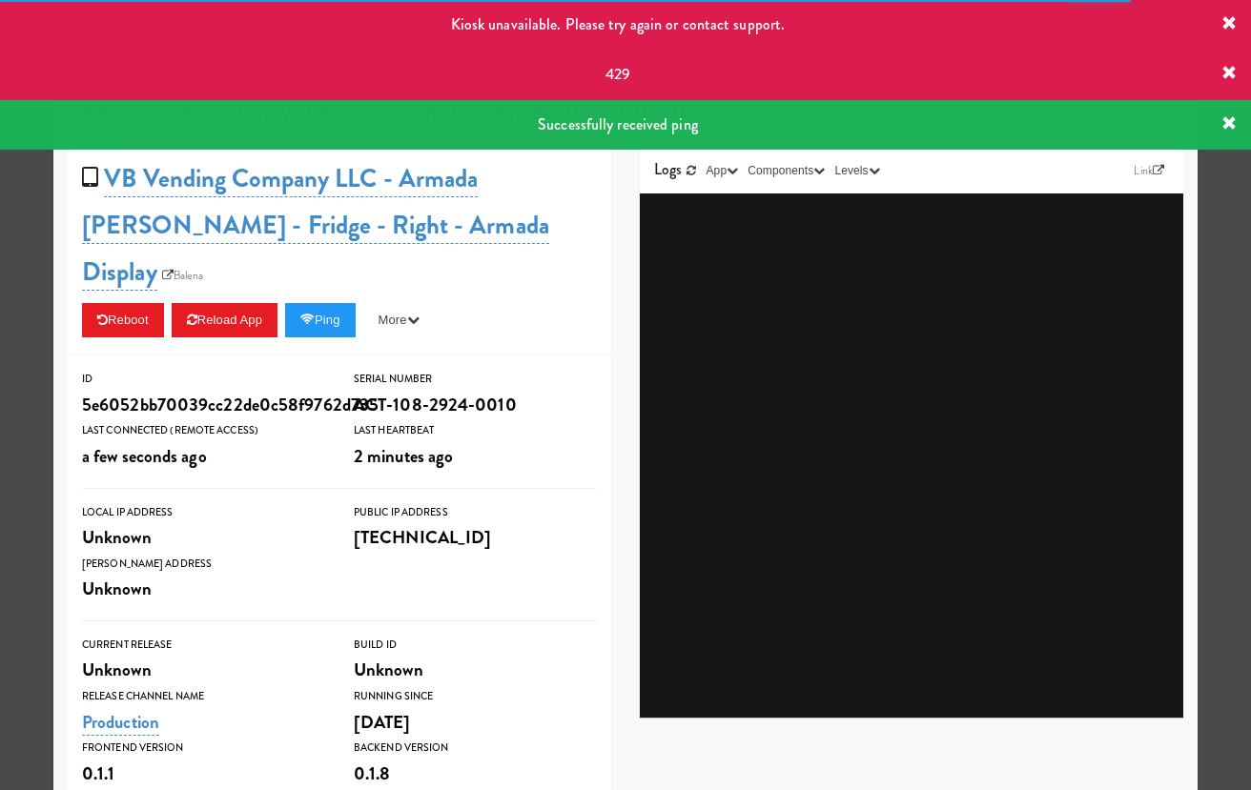
click div
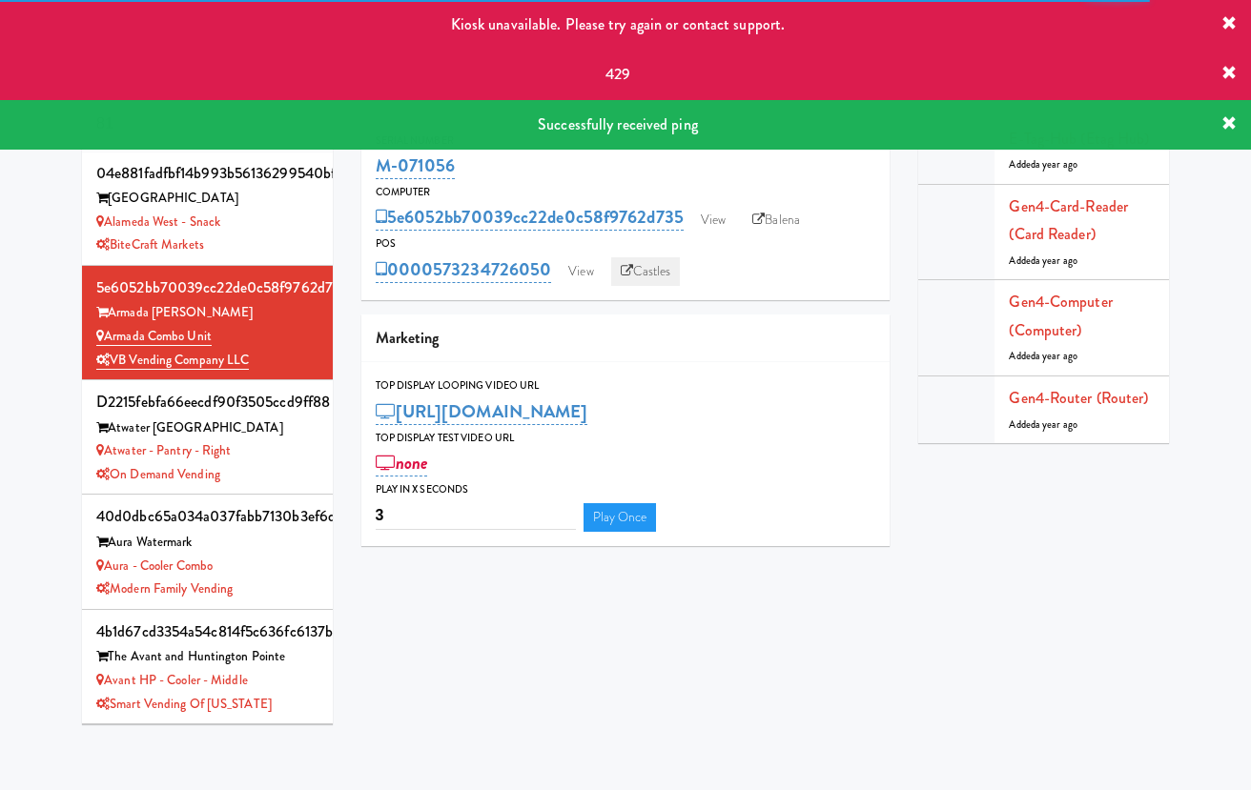
click link "Castles"
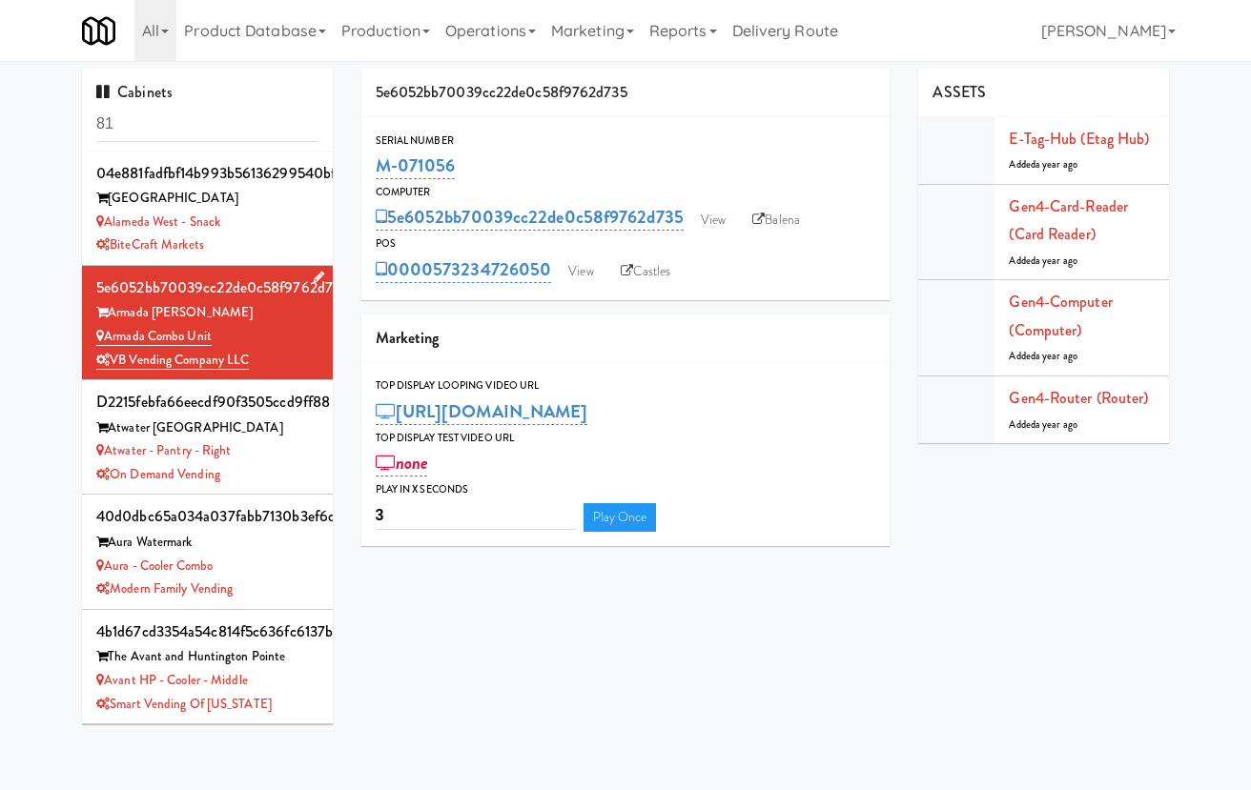
drag, startPoint x: 243, startPoint y: 241, endPoint x: 98, endPoint y: 248, distance: 145.1
click div "Armada Combo Unit"
copy link "Armada Combo Unit"
click link "View"
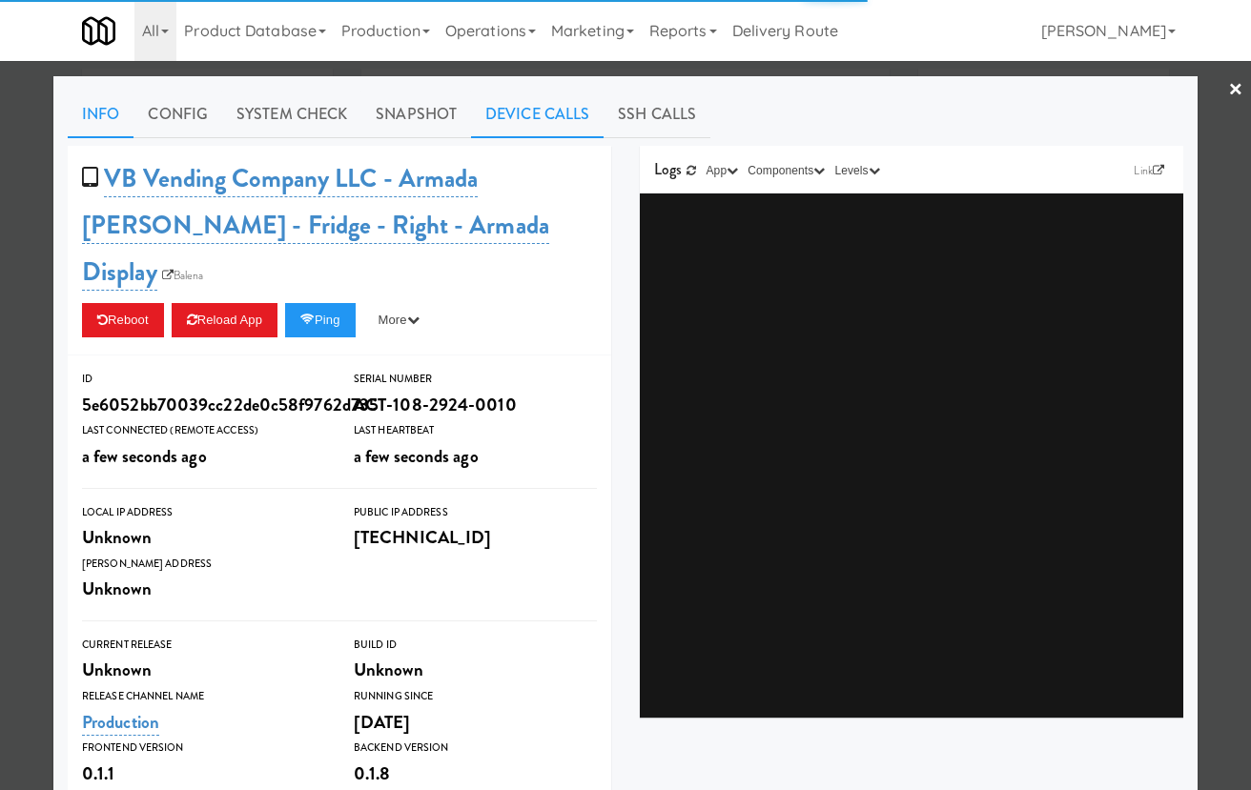
click link "Device Calls"
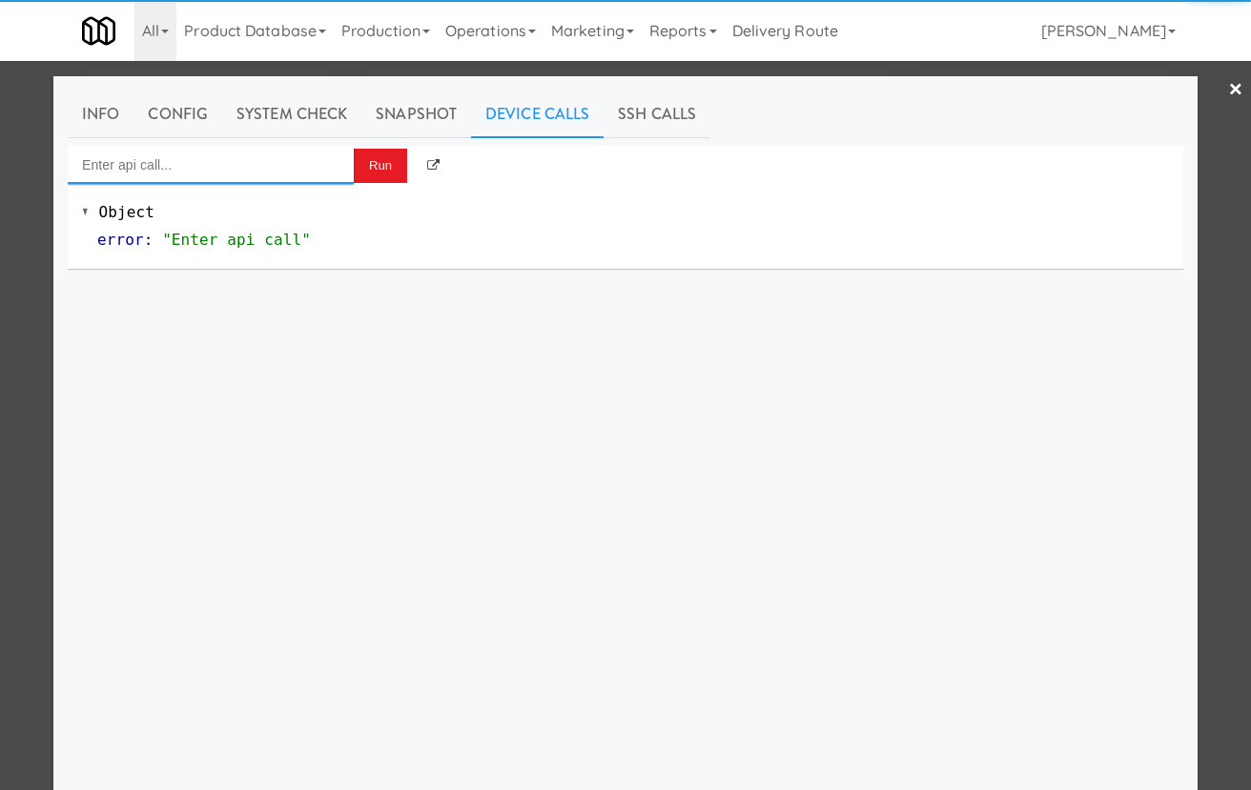
click input "Enter api call..."
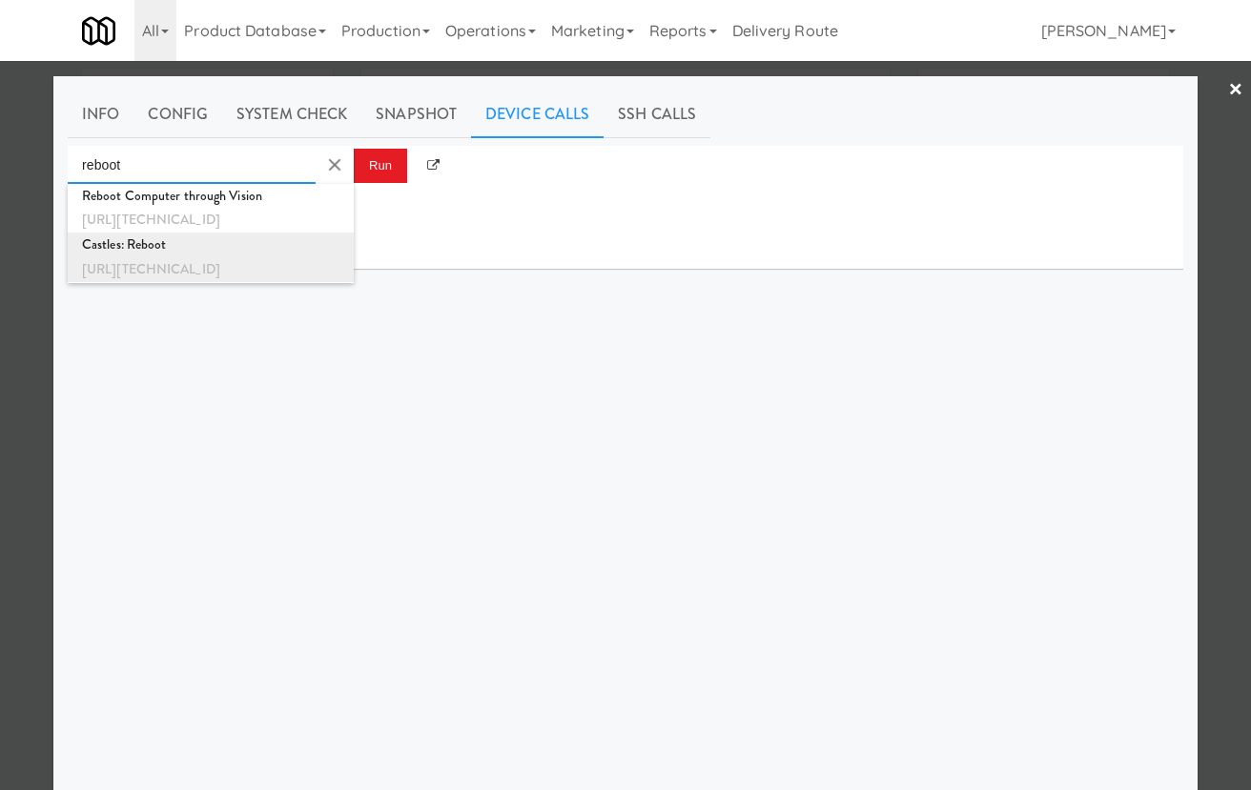
click div "http://192.168.11.4:3000/castles-sdk/reboot"
type input "Castles: Reboot"
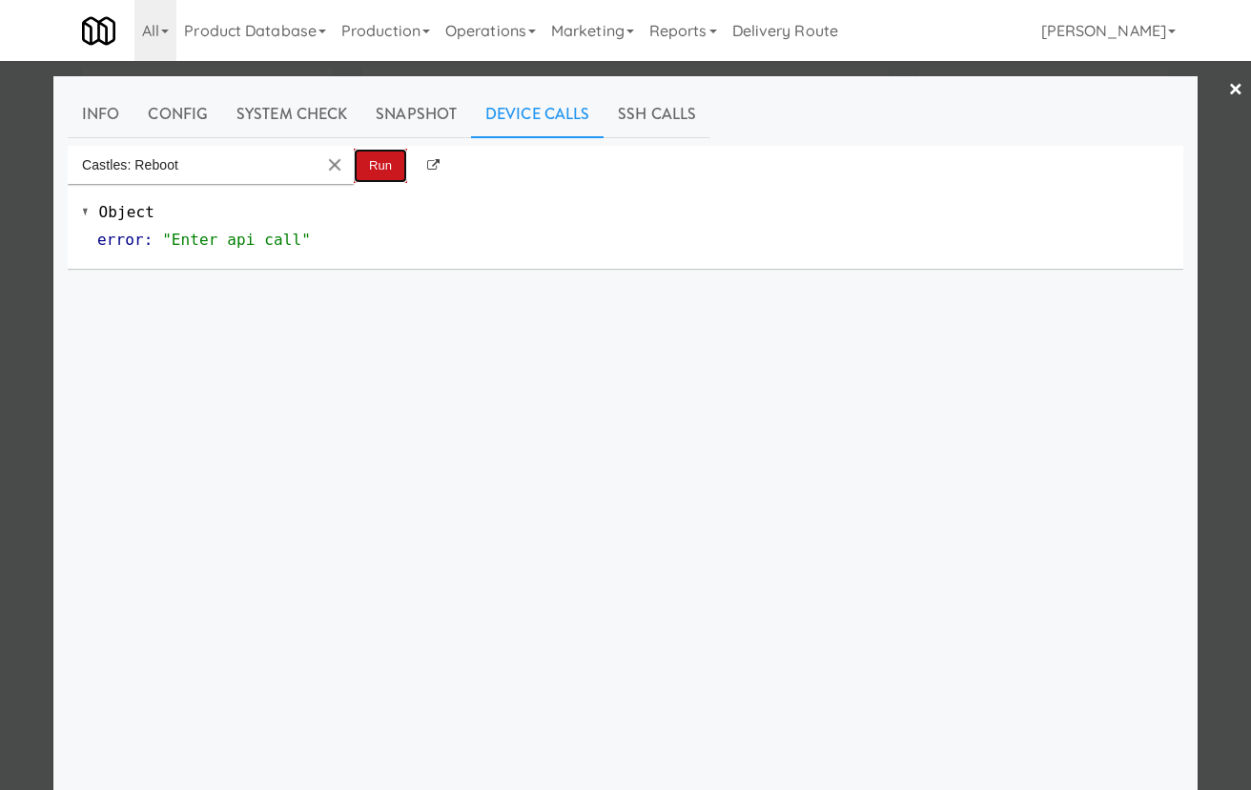
click button "Run"
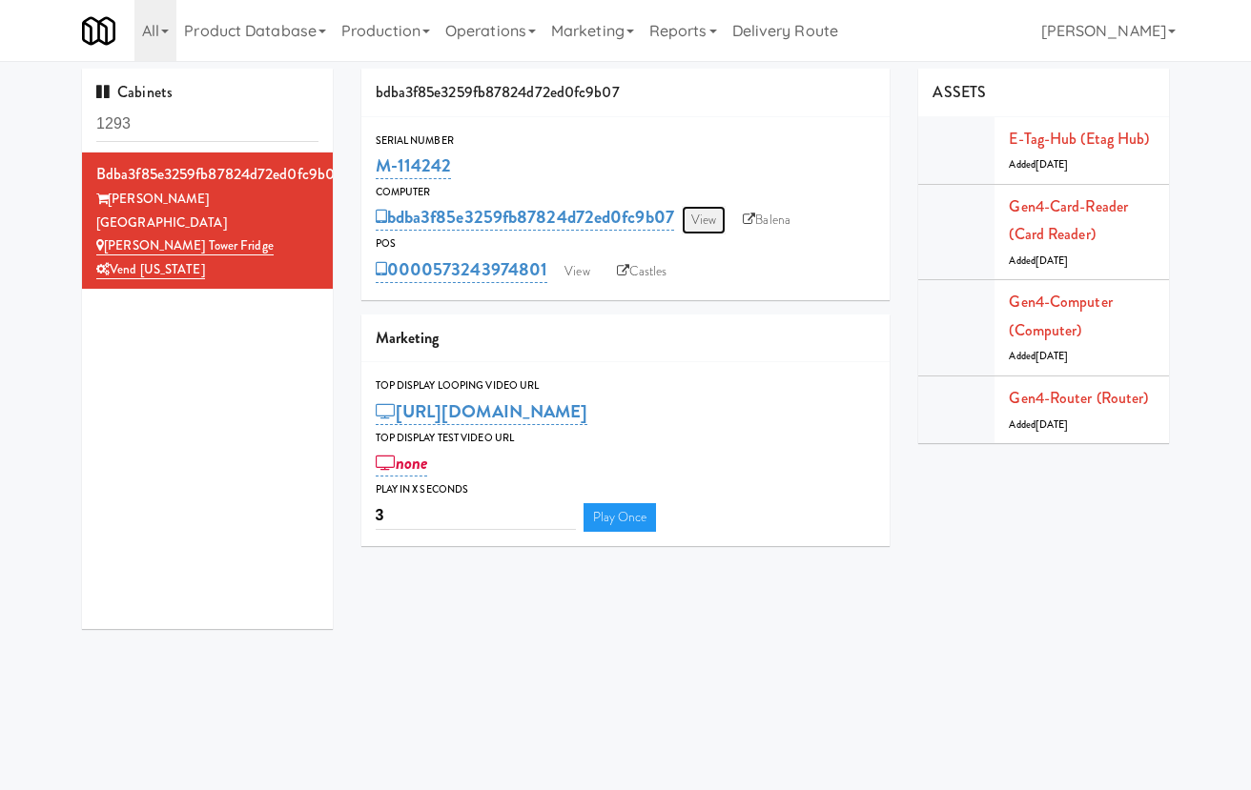
click at [713, 224] on link "View" at bounding box center [704, 220] width 44 height 29
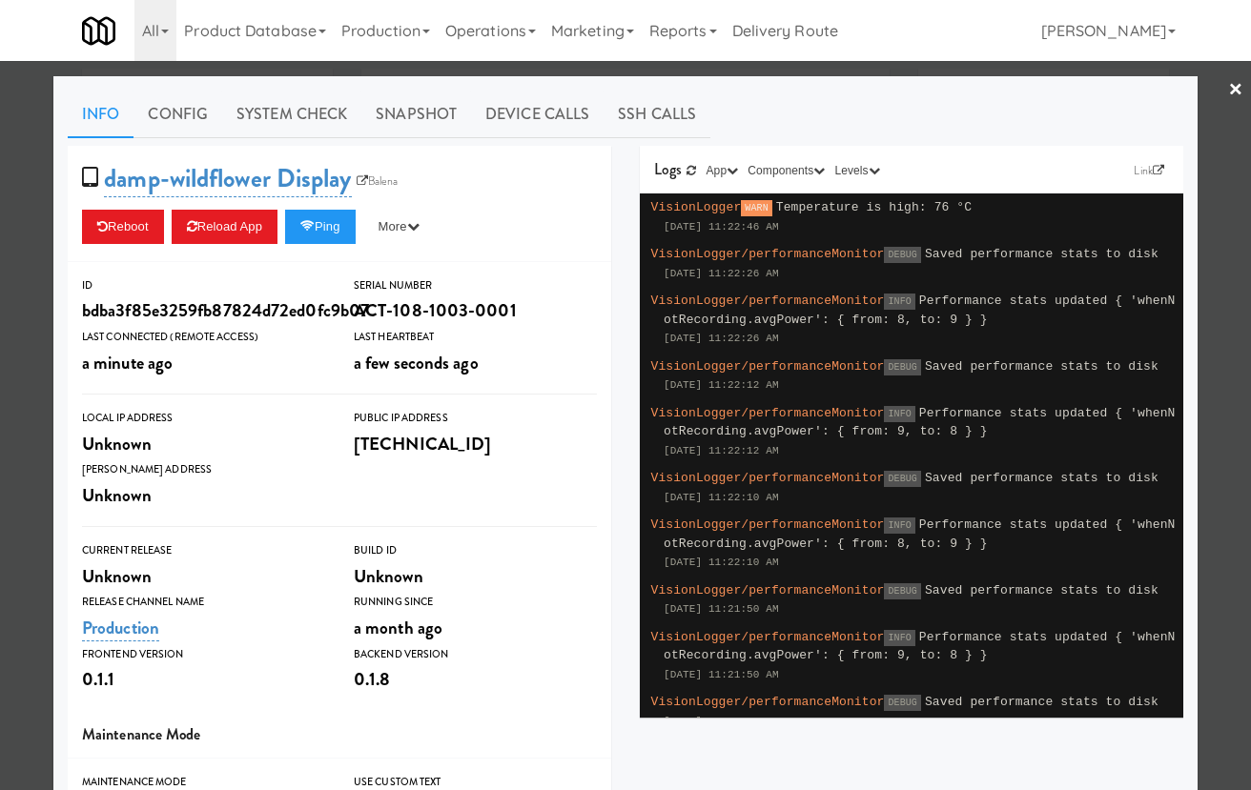
click at [442, 67] on div at bounding box center [625, 395] width 1251 height 790
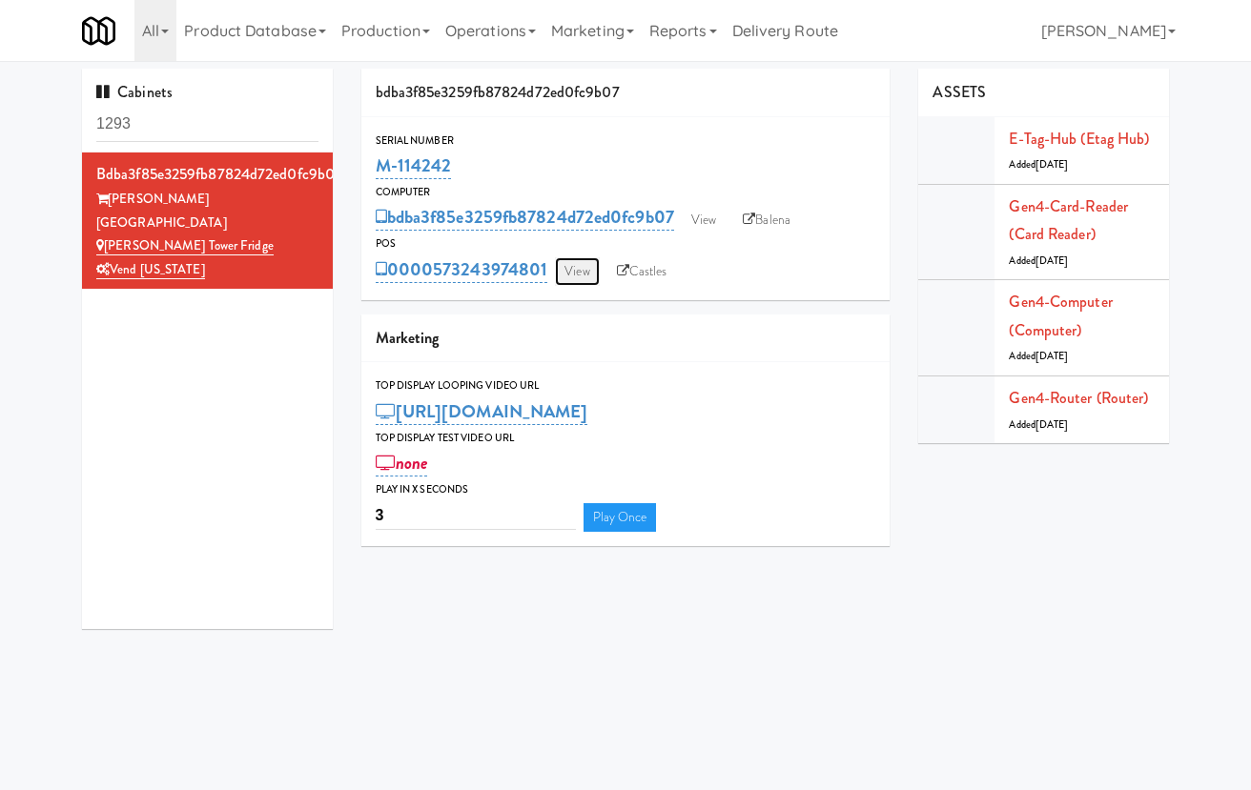
click at [583, 272] on link "View" at bounding box center [577, 271] width 44 height 29
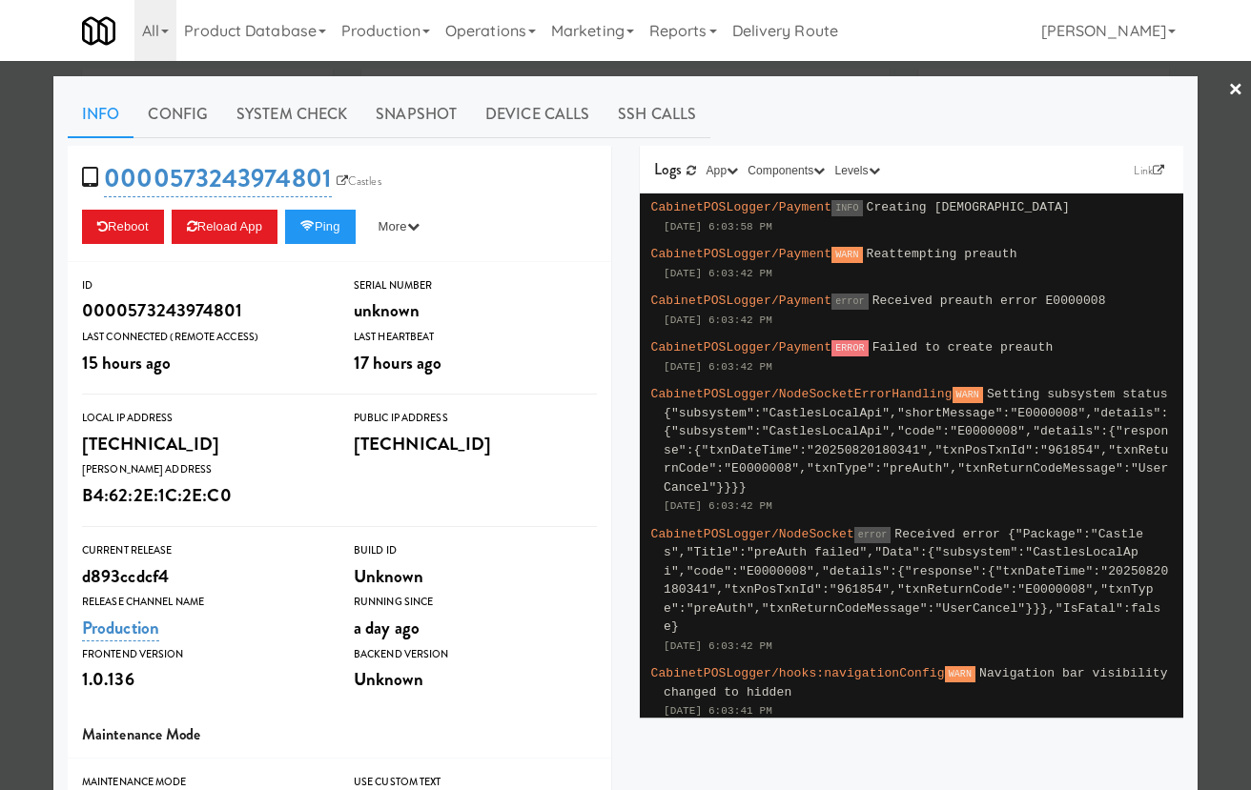
click at [441, 70] on div at bounding box center [625, 395] width 1251 height 790
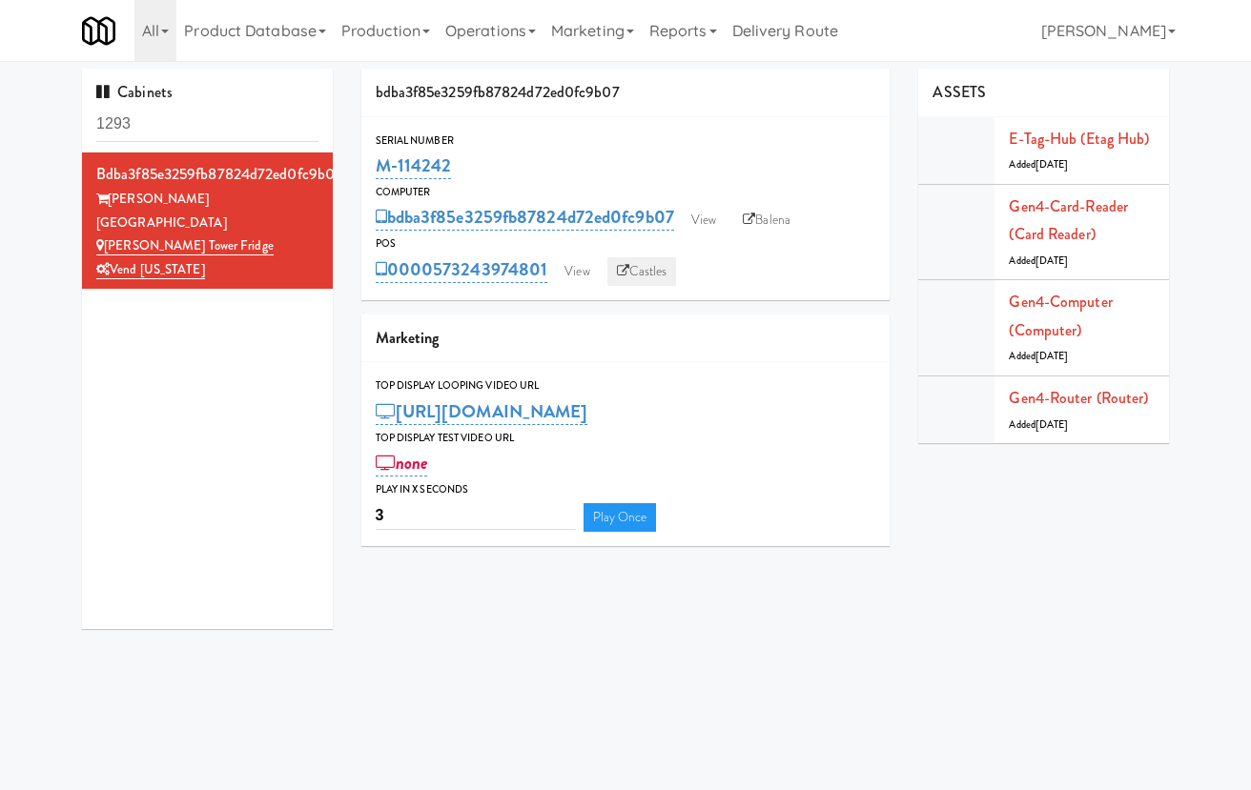
click at [637, 275] on link "Castles" at bounding box center [642, 271] width 70 height 29
click at [704, 214] on link "View" at bounding box center [704, 220] width 44 height 29
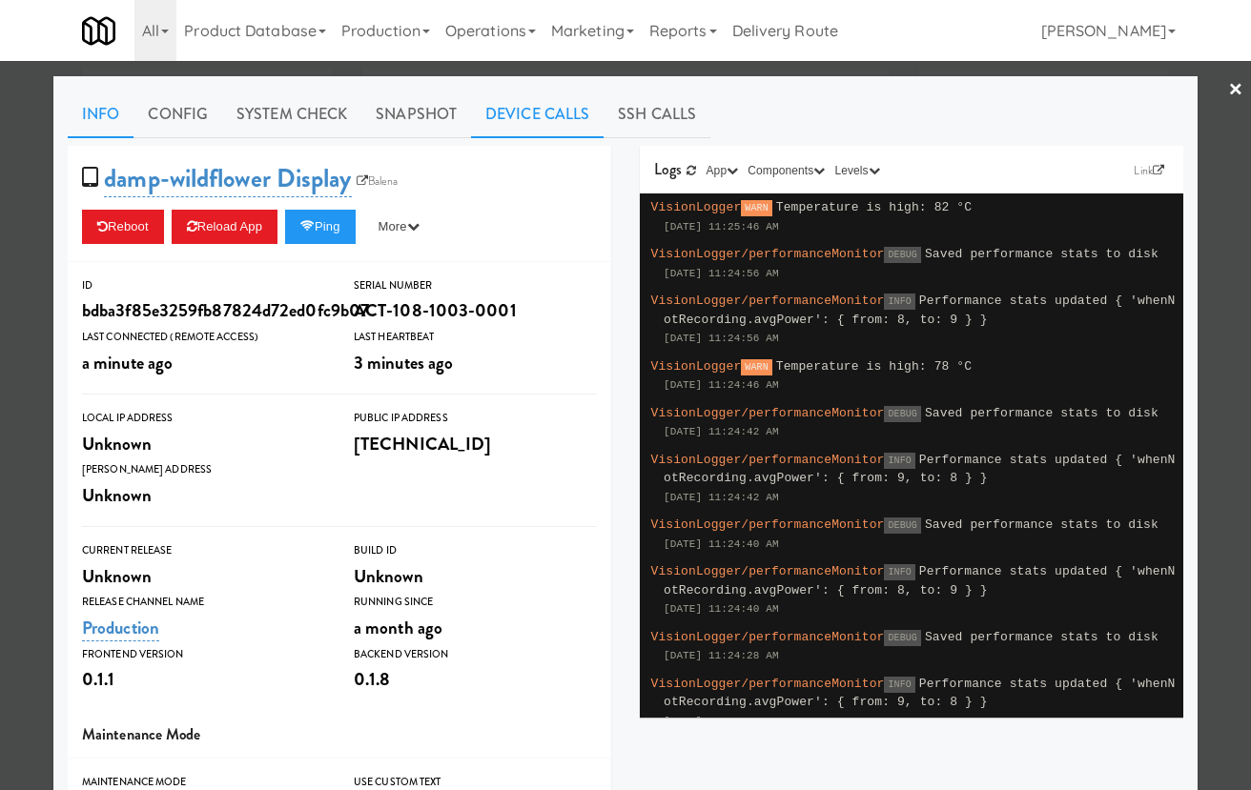
click at [544, 113] on link "Device Calls" at bounding box center [537, 115] width 133 height 48
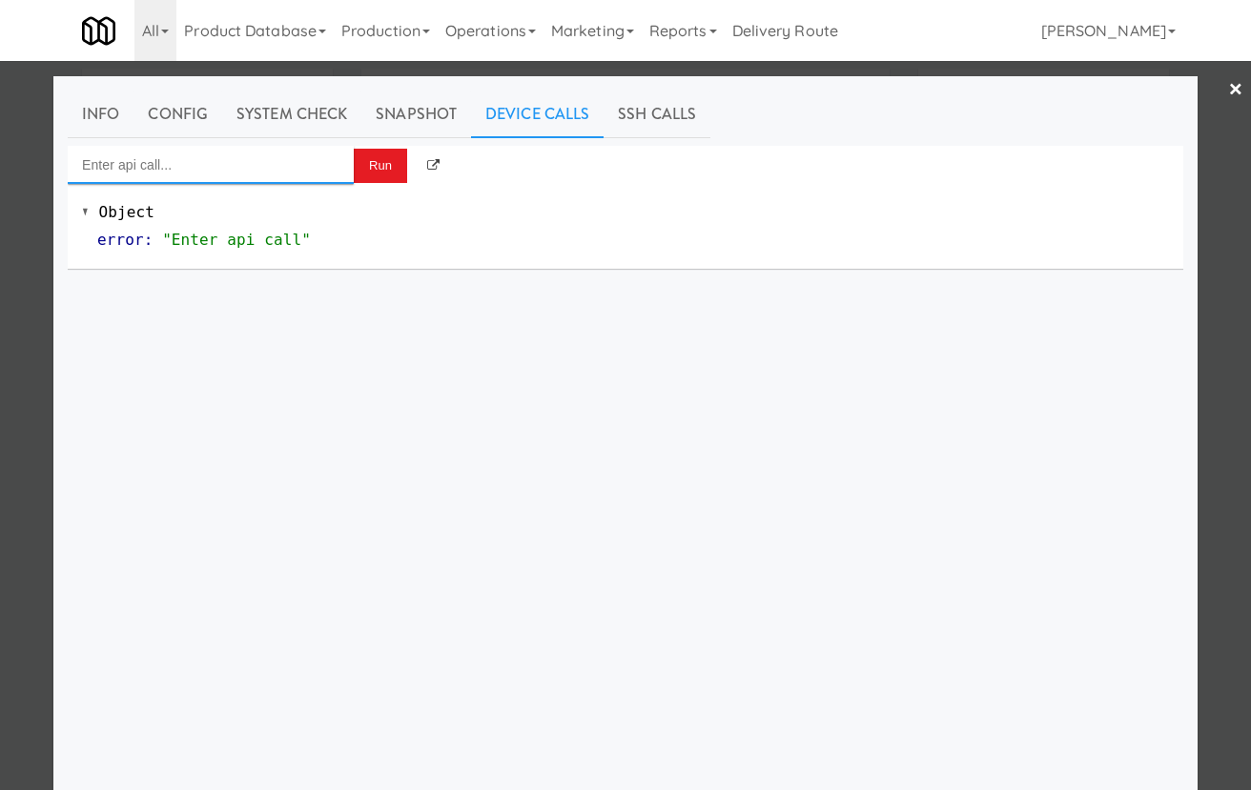
click at [340, 161] on input "Enter api call..." at bounding box center [211, 165] width 286 height 38
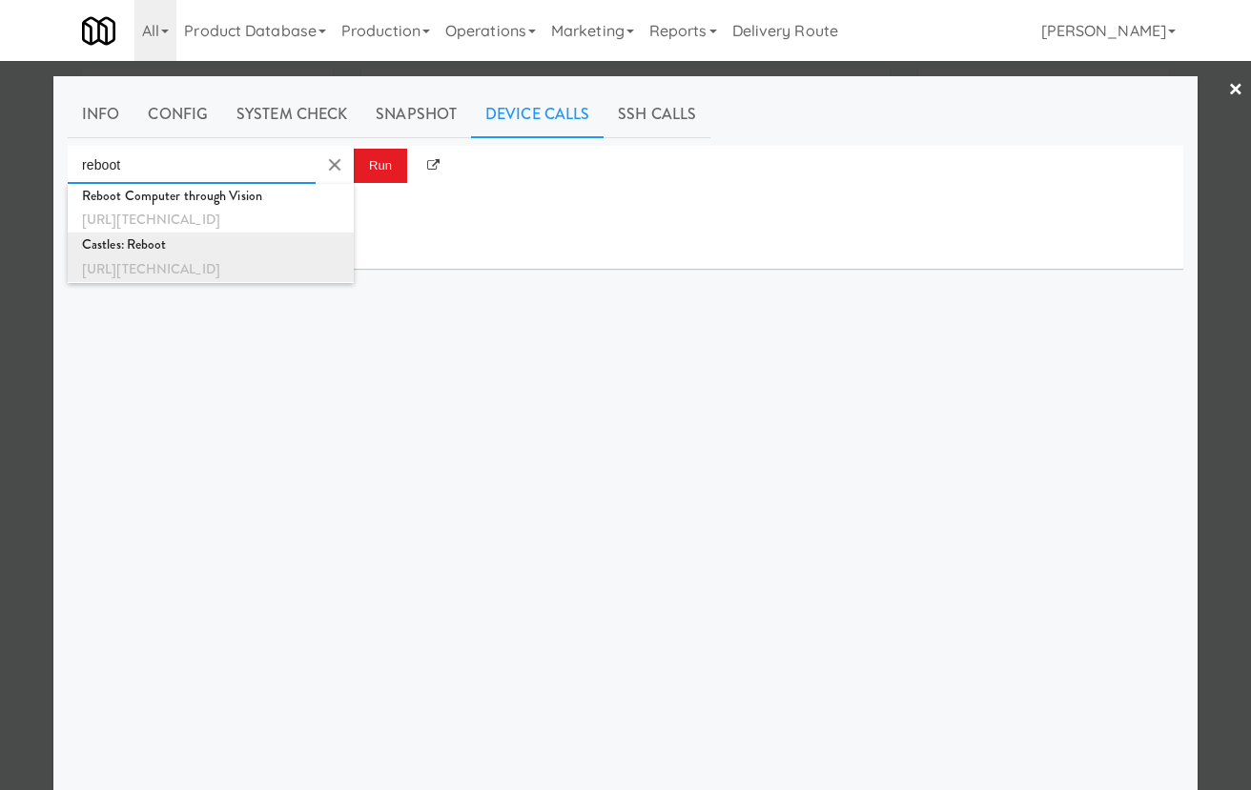
click at [312, 244] on div "Castles: Reboot" at bounding box center [210, 245] width 257 height 25
type input "Castles: Reboot"
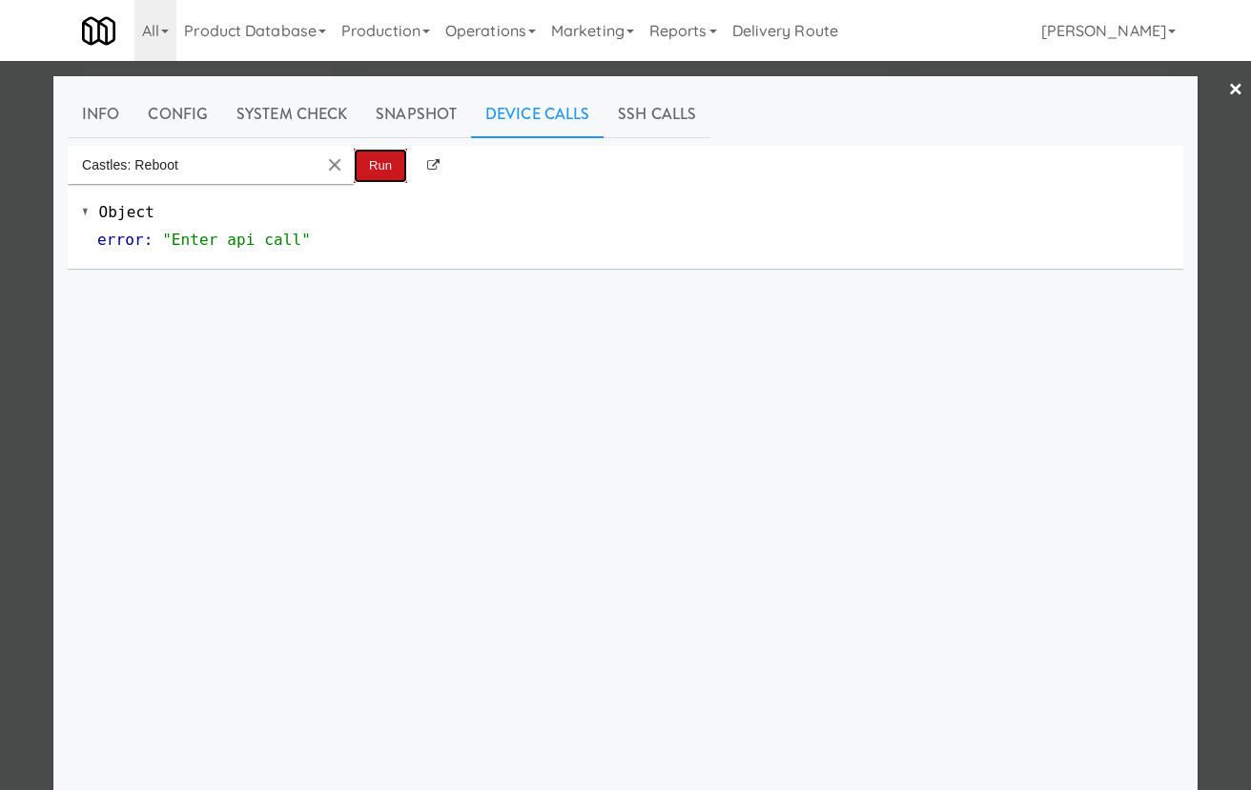
click at [376, 168] on button "Run" at bounding box center [380, 166] width 53 height 34
click at [1240, 121] on div at bounding box center [625, 395] width 1251 height 790
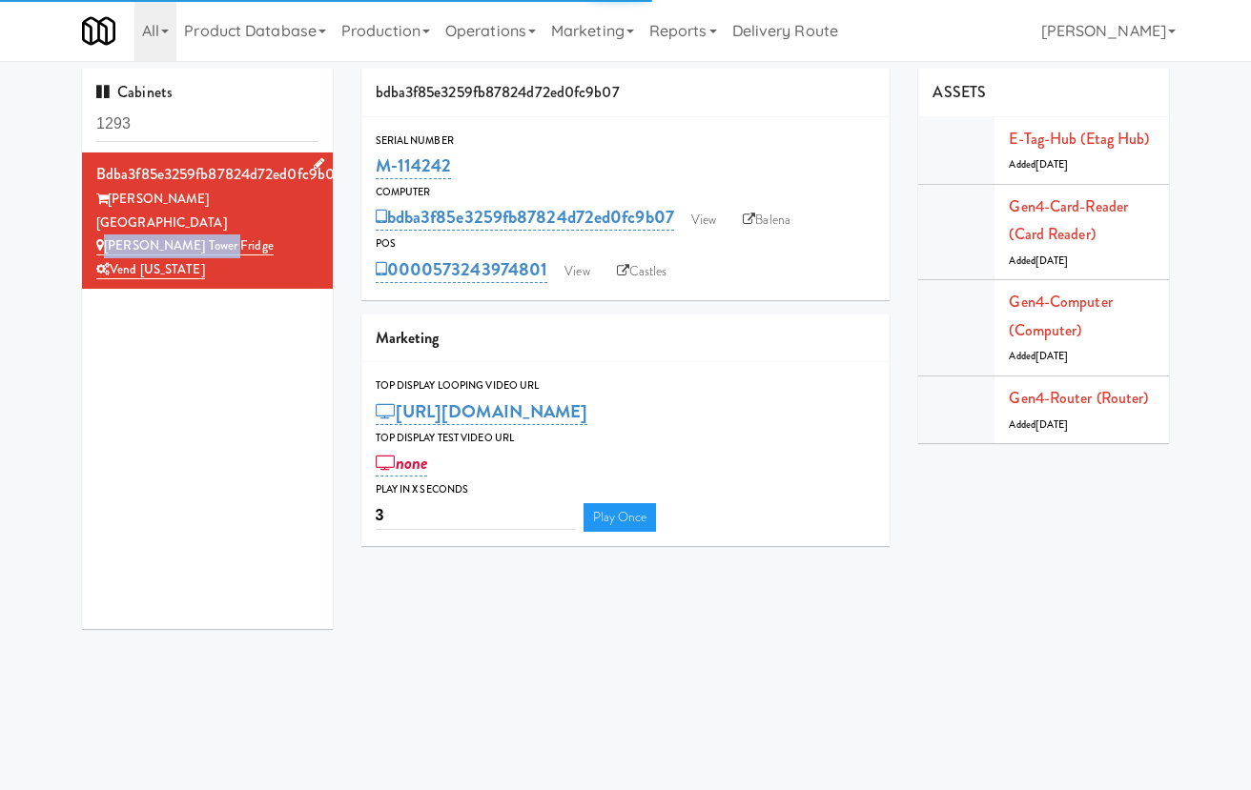
drag, startPoint x: 236, startPoint y: 221, endPoint x: 104, endPoint y: 221, distance: 131.6
click at [104, 235] on div "Archer Tower Fridge" at bounding box center [207, 247] width 222 height 24
copy link "Archer Tower Fridge"
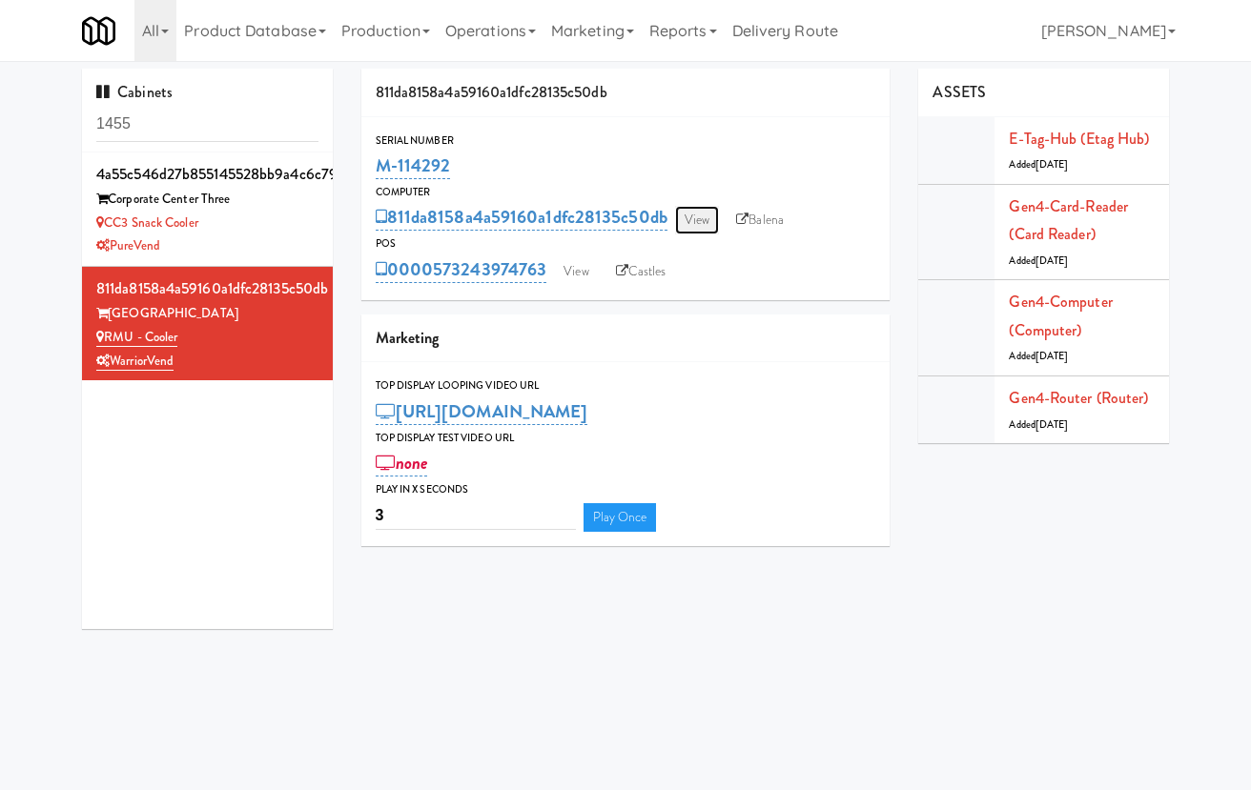
click at [692, 217] on link "View" at bounding box center [697, 220] width 44 height 29
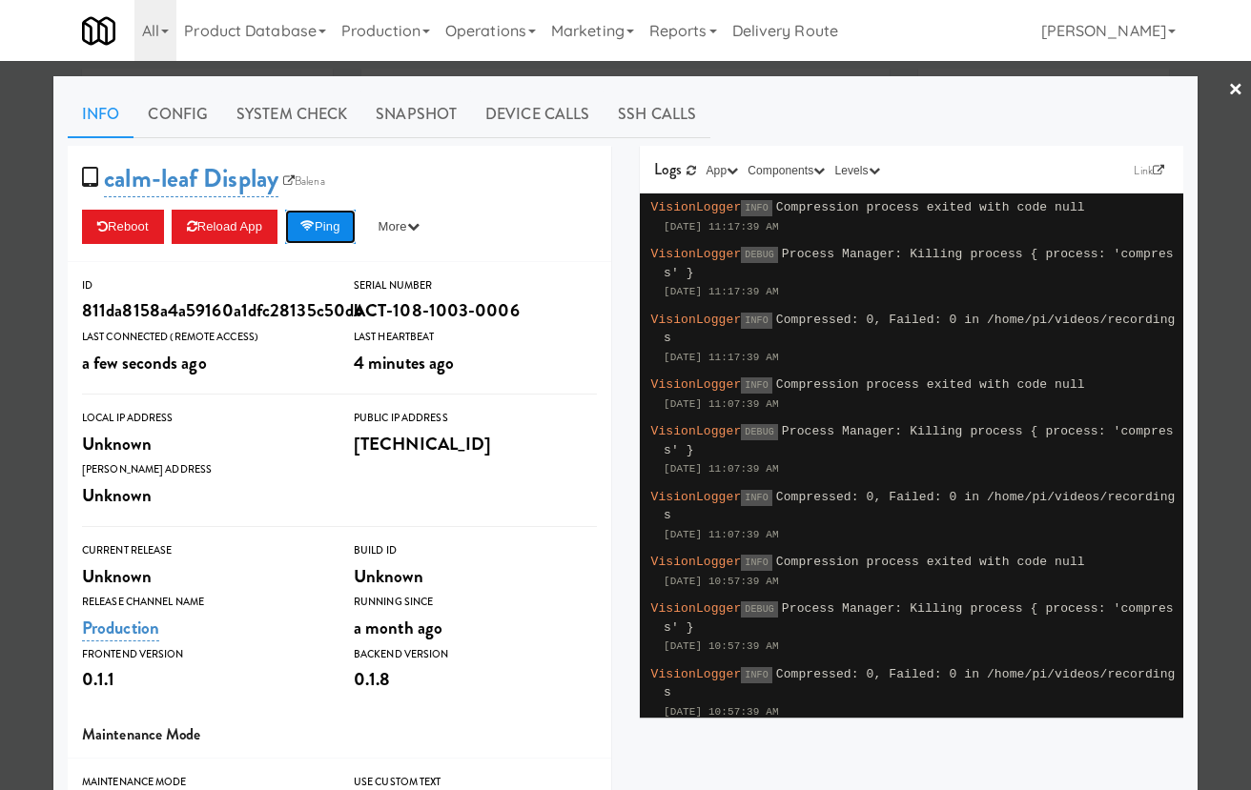
click at [329, 221] on button "Ping" at bounding box center [320, 227] width 71 height 34
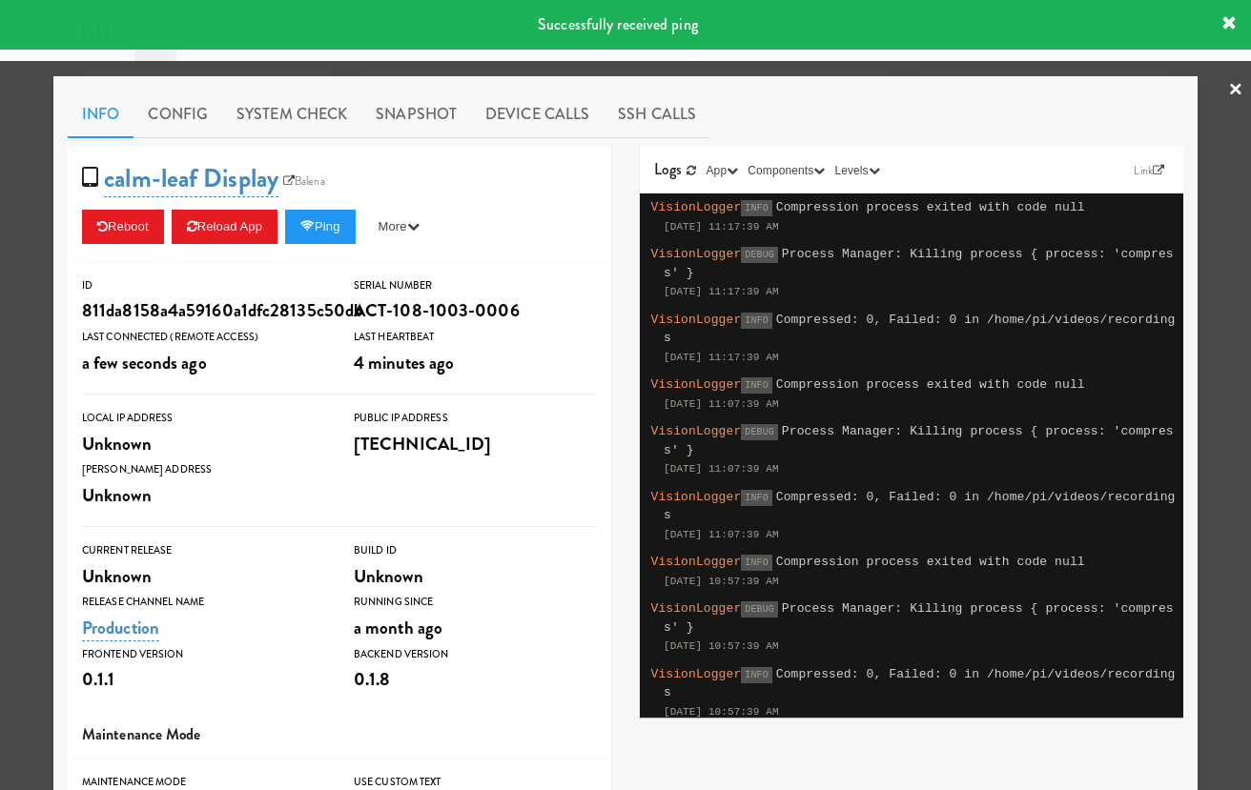
click at [23, 195] on div at bounding box center [625, 395] width 1251 height 790
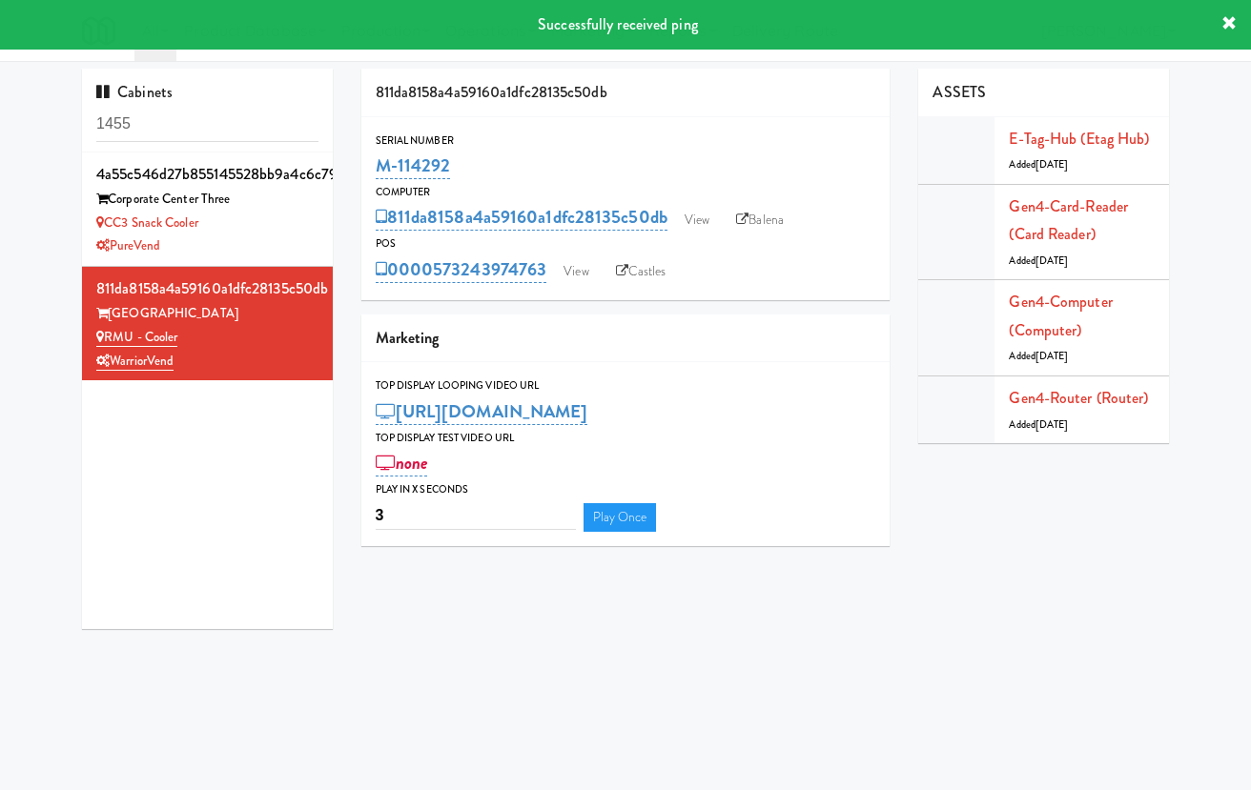
click at [584, 287] on div "Serial Number M-114292 Computer 811da8158a4a59160a1dfc28135c50db View Balena PO…" at bounding box center [625, 208] width 529 height 183
click at [578, 270] on link "View" at bounding box center [576, 271] width 44 height 29
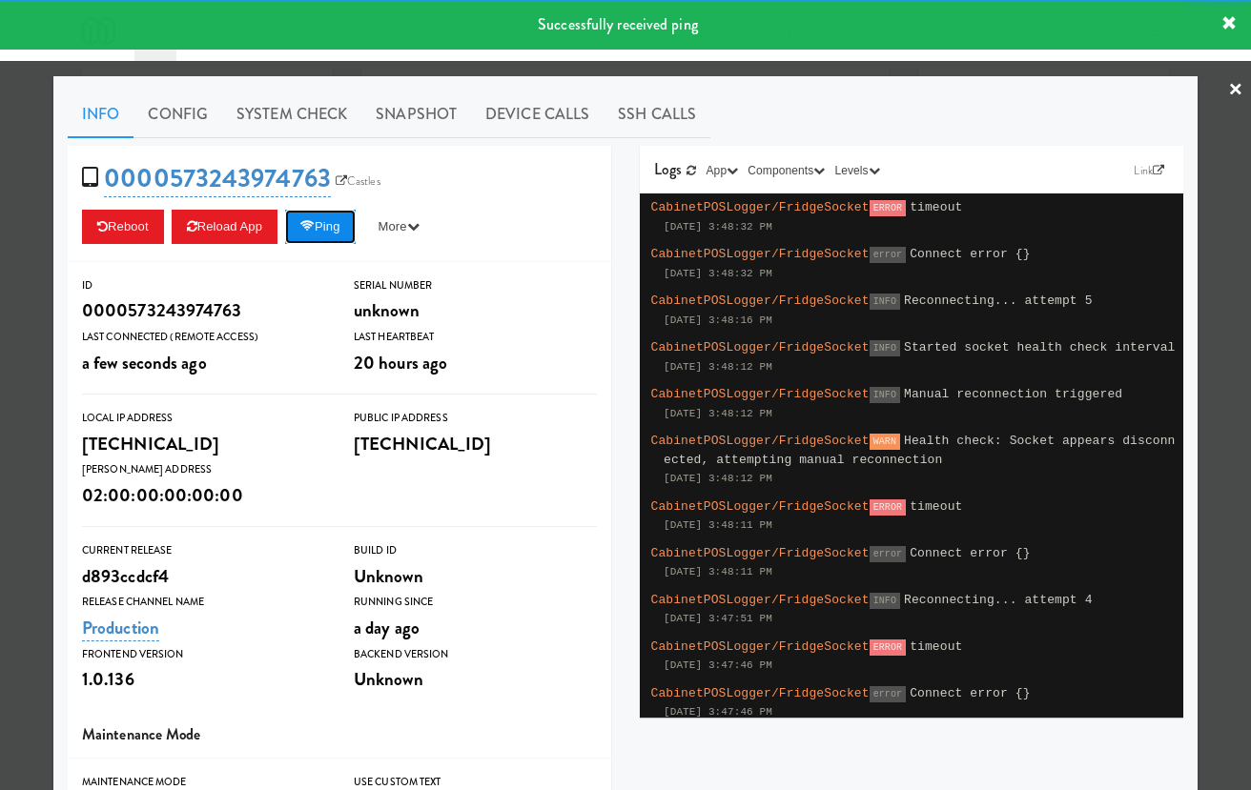
click at [315, 227] on icon at bounding box center [307, 226] width 14 height 12
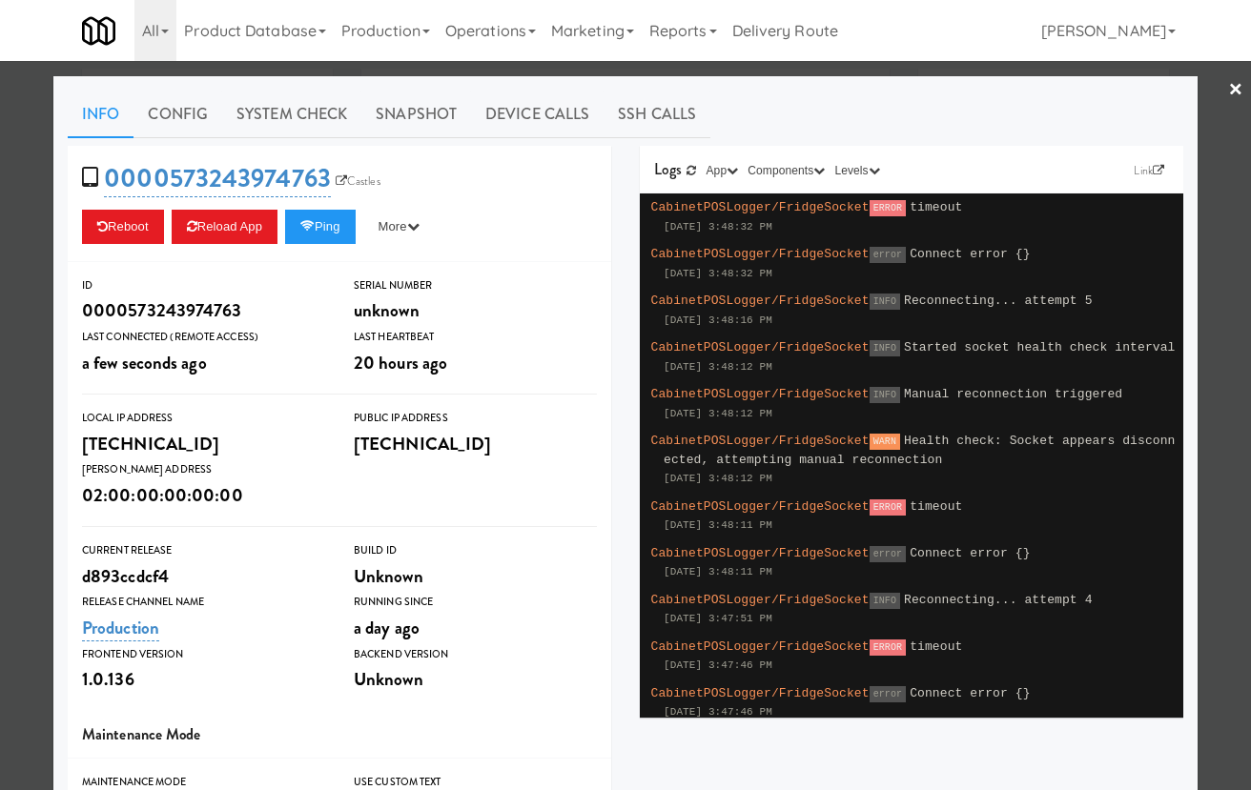
click at [18, 227] on div at bounding box center [625, 395] width 1251 height 790
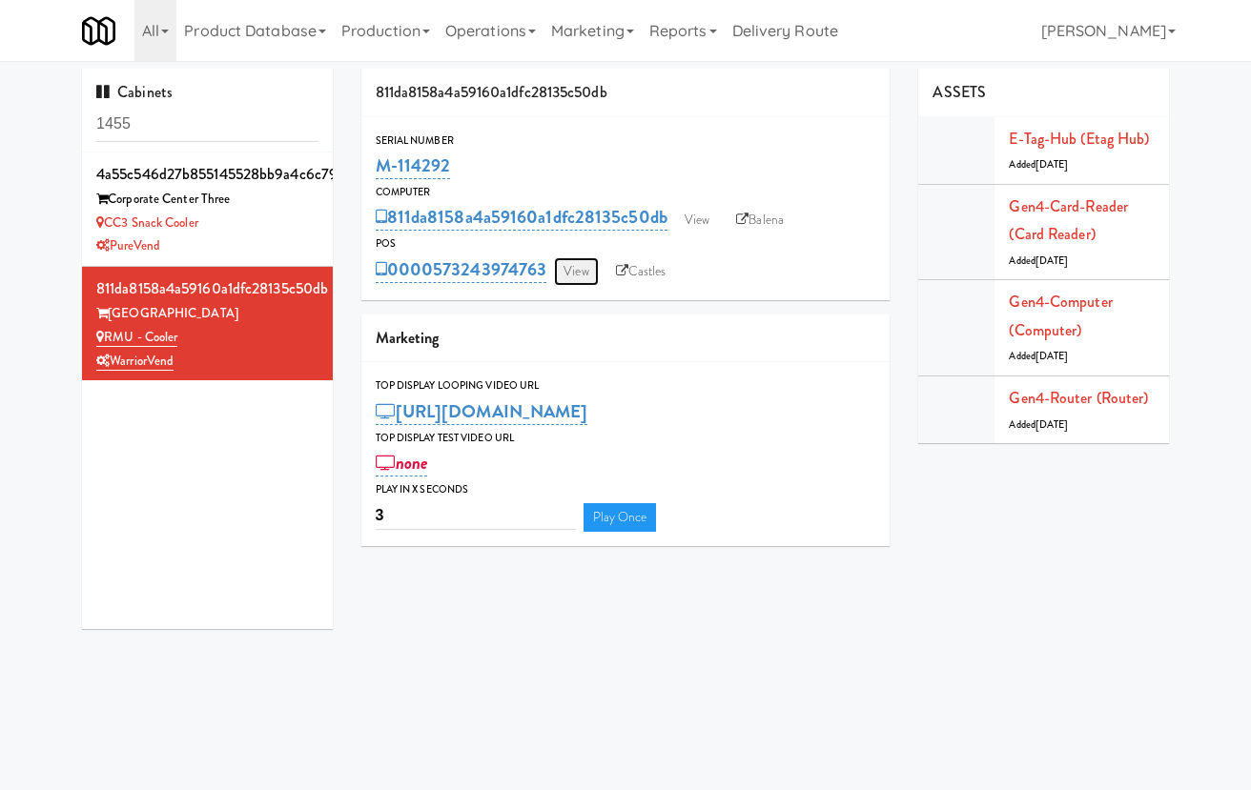
click at [575, 270] on link "View" at bounding box center [576, 271] width 44 height 29
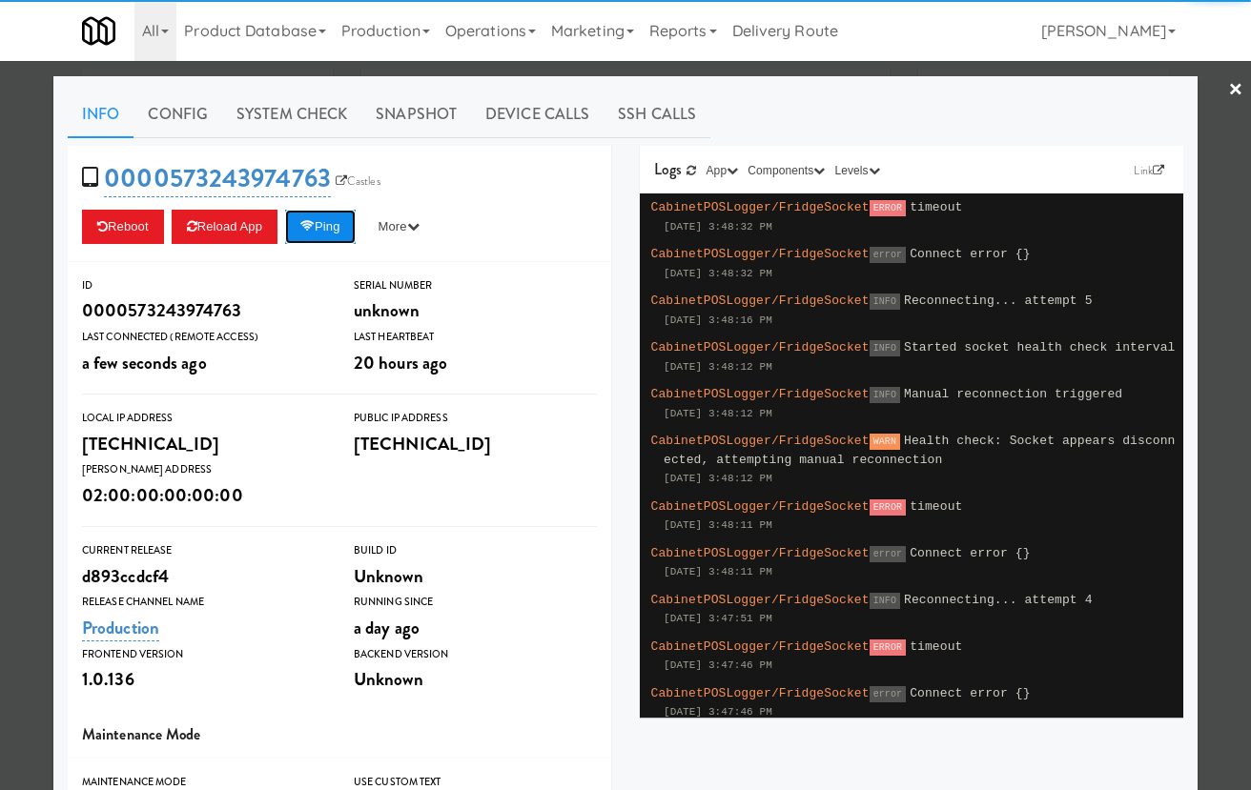
click at [335, 232] on button "Ping" at bounding box center [320, 227] width 71 height 34
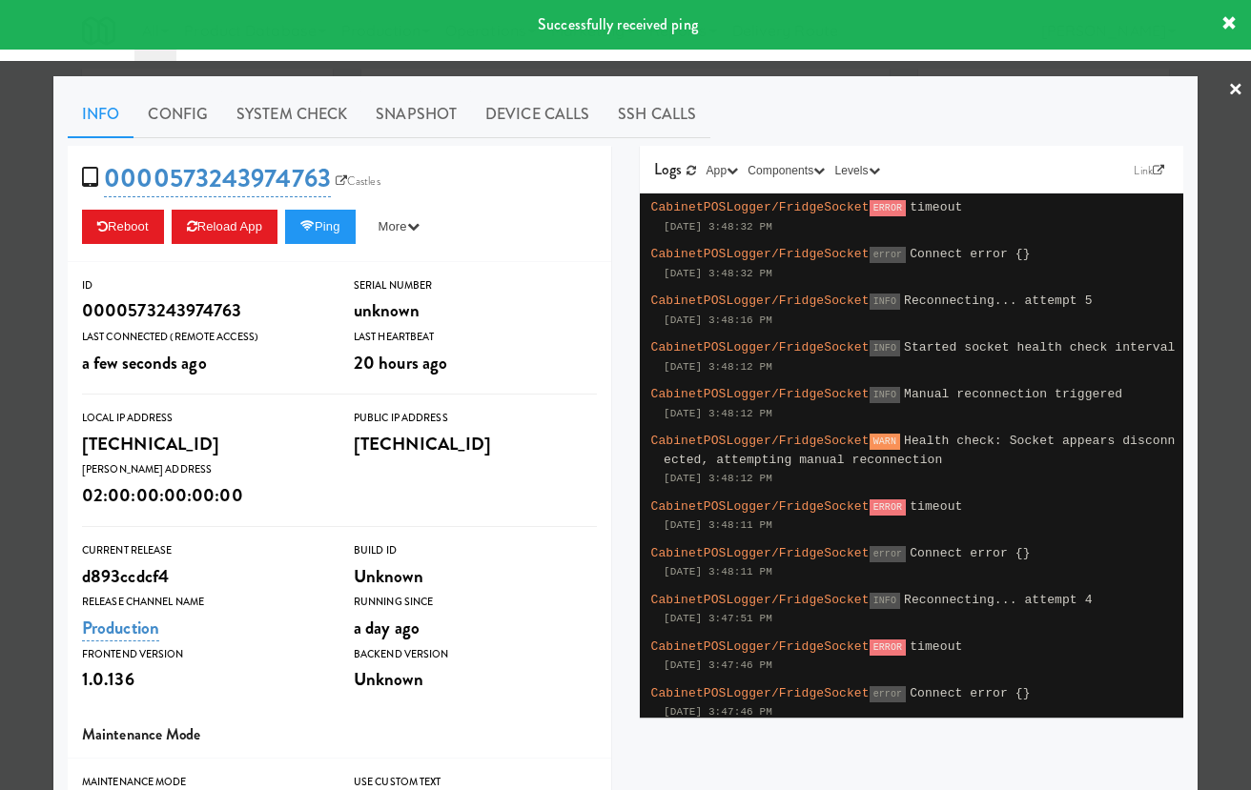
click at [13, 216] on div at bounding box center [625, 395] width 1251 height 790
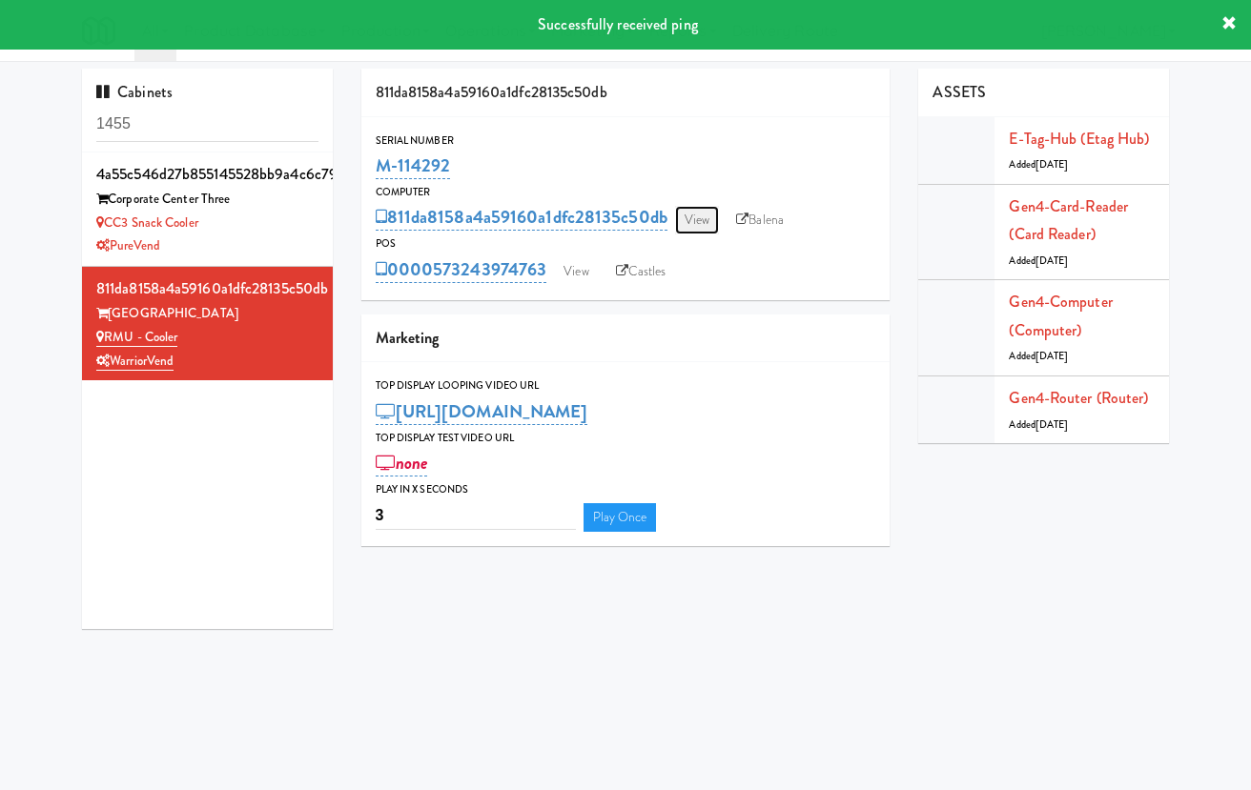
click at [699, 216] on link "View" at bounding box center [697, 220] width 44 height 29
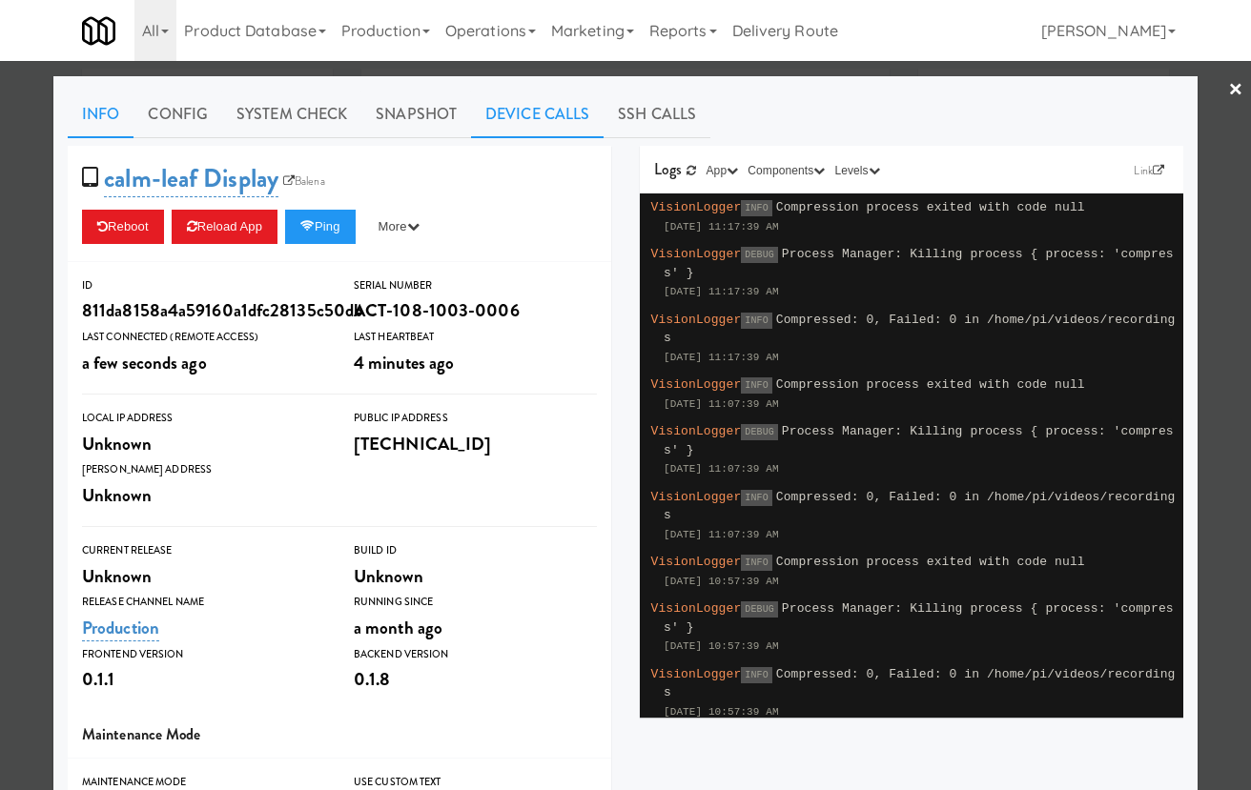
click at [525, 100] on link "Device Calls" at bounding box center [537, 115] width 133 height 48
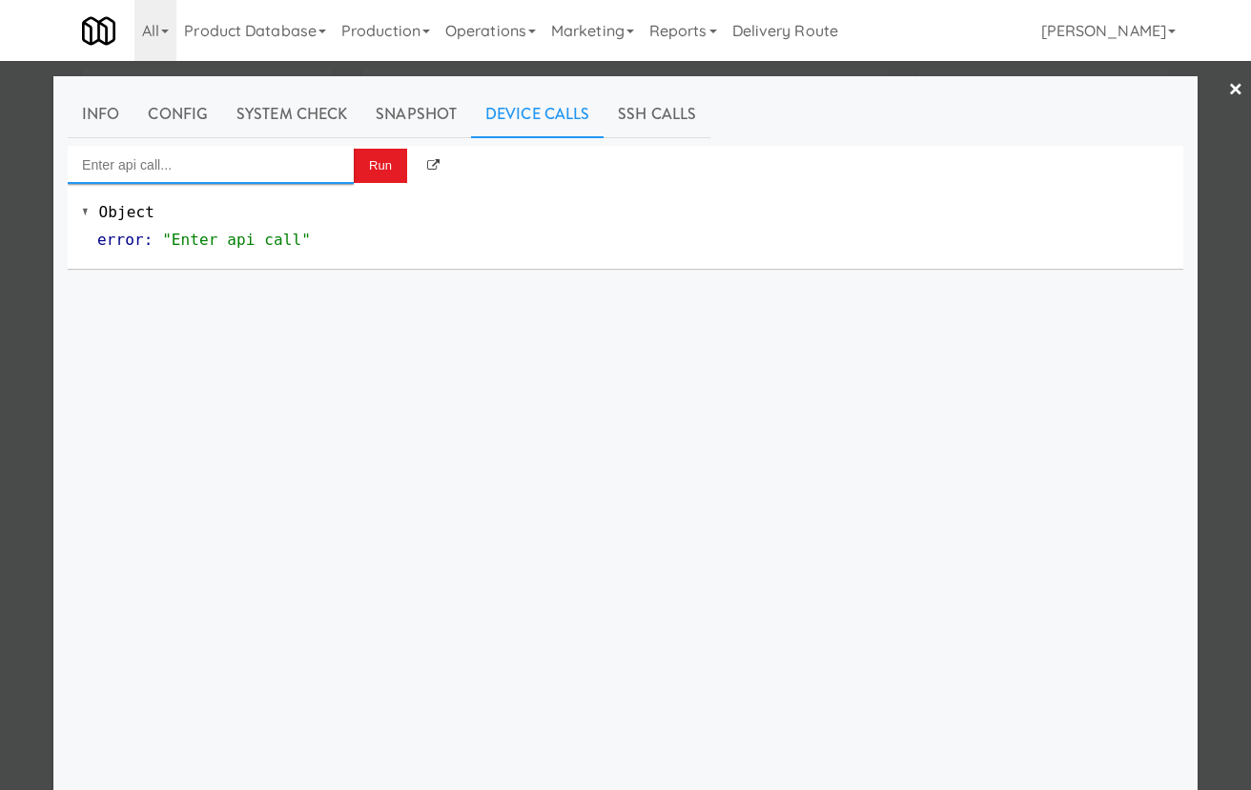
click at [277, 165] on input "Enter api call..." at bounding box center [211, 165] width 286 height 38
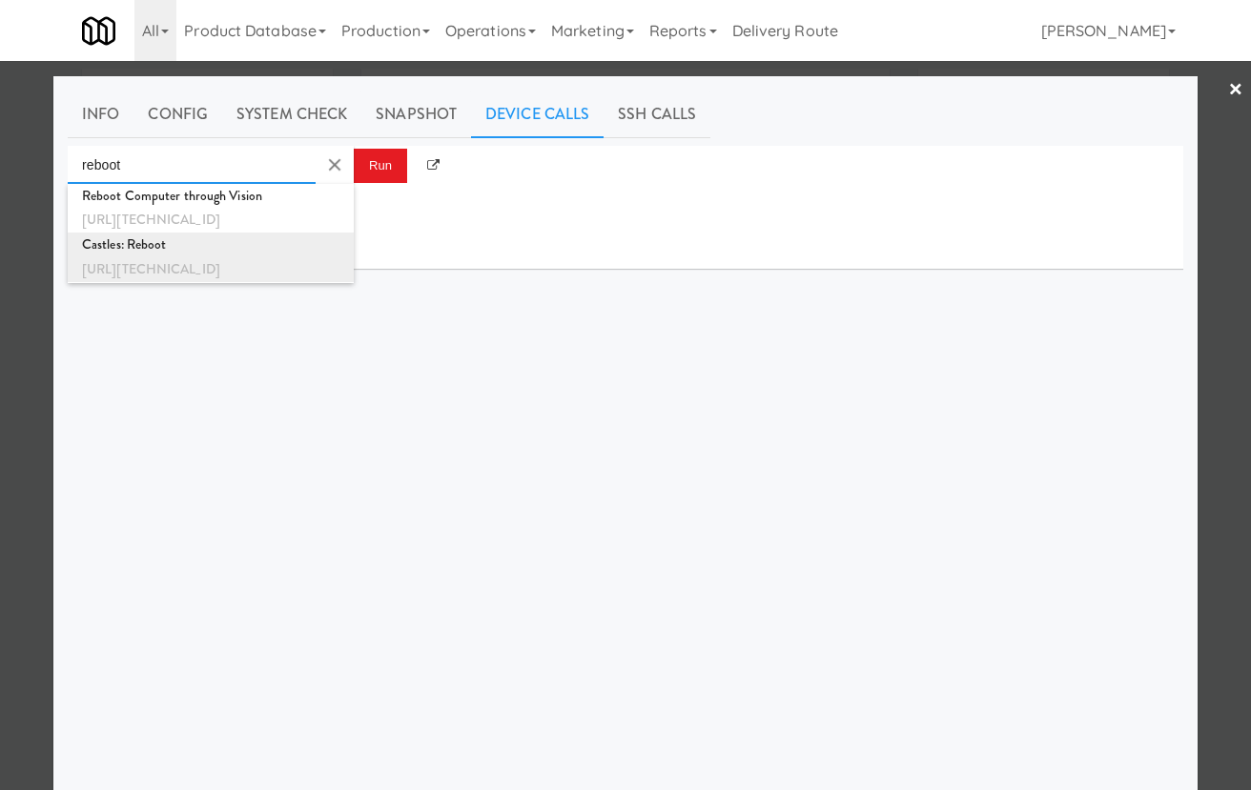
click at [277, 246] on div "Castles: Reboot" at bounding box center [210, 245] width 257 height 25
type input "Castles: Reboot"
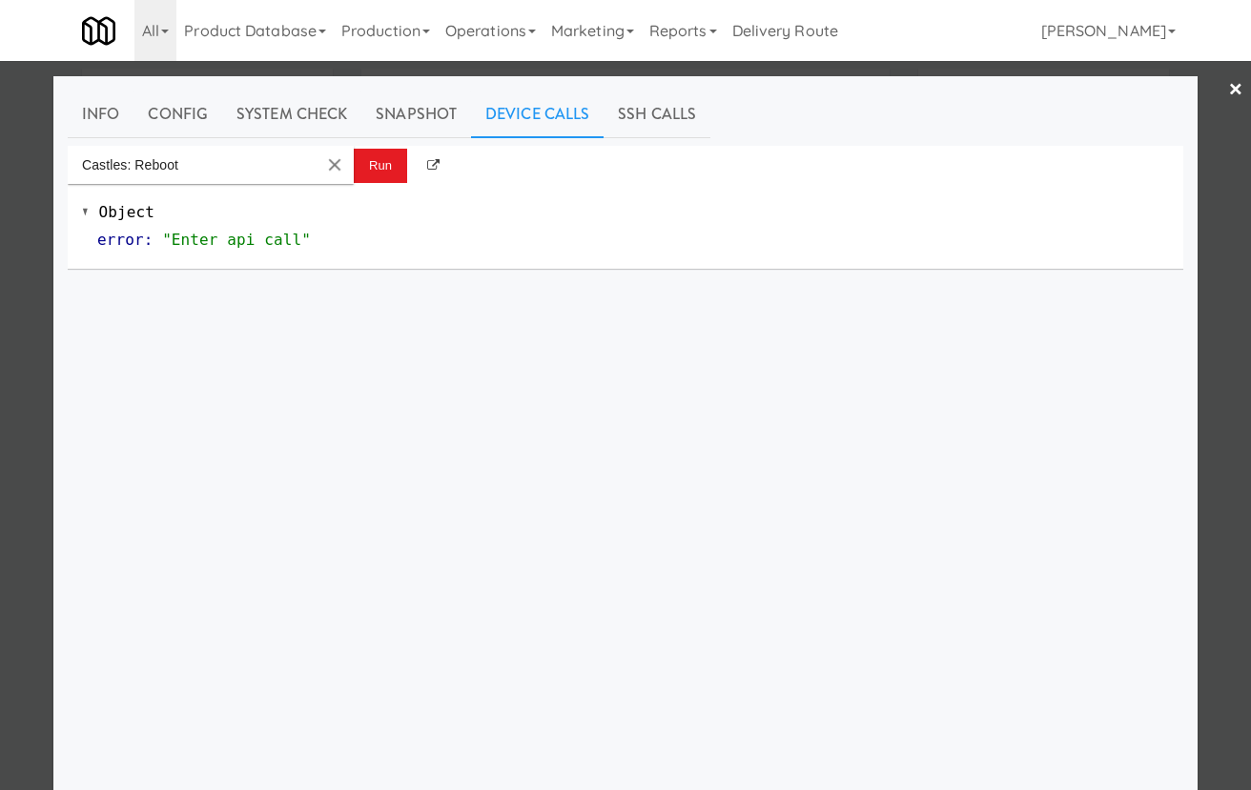
click at [352, 168] on md-autocomplete-wrap "Castles: Reboot" at bounding box center [211, 165] width 286 height 38
click at [377, 169] on button "Run" at bounding box center [380, 166] width 53 height 34
click at [35, 201] on div at bounding box center [625, 395] width 1251 height 790
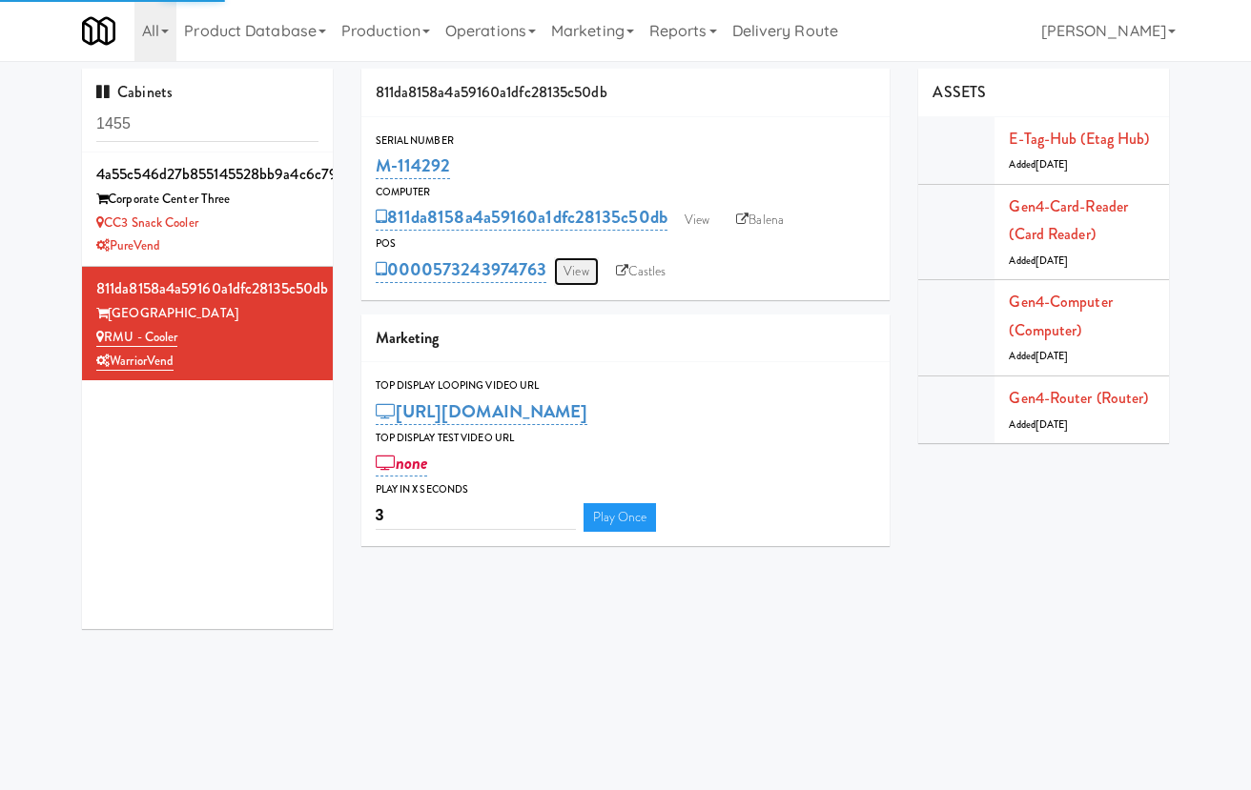
click at [585, 261] on link "View" at bounding box center [576, 271] width 44 height 29
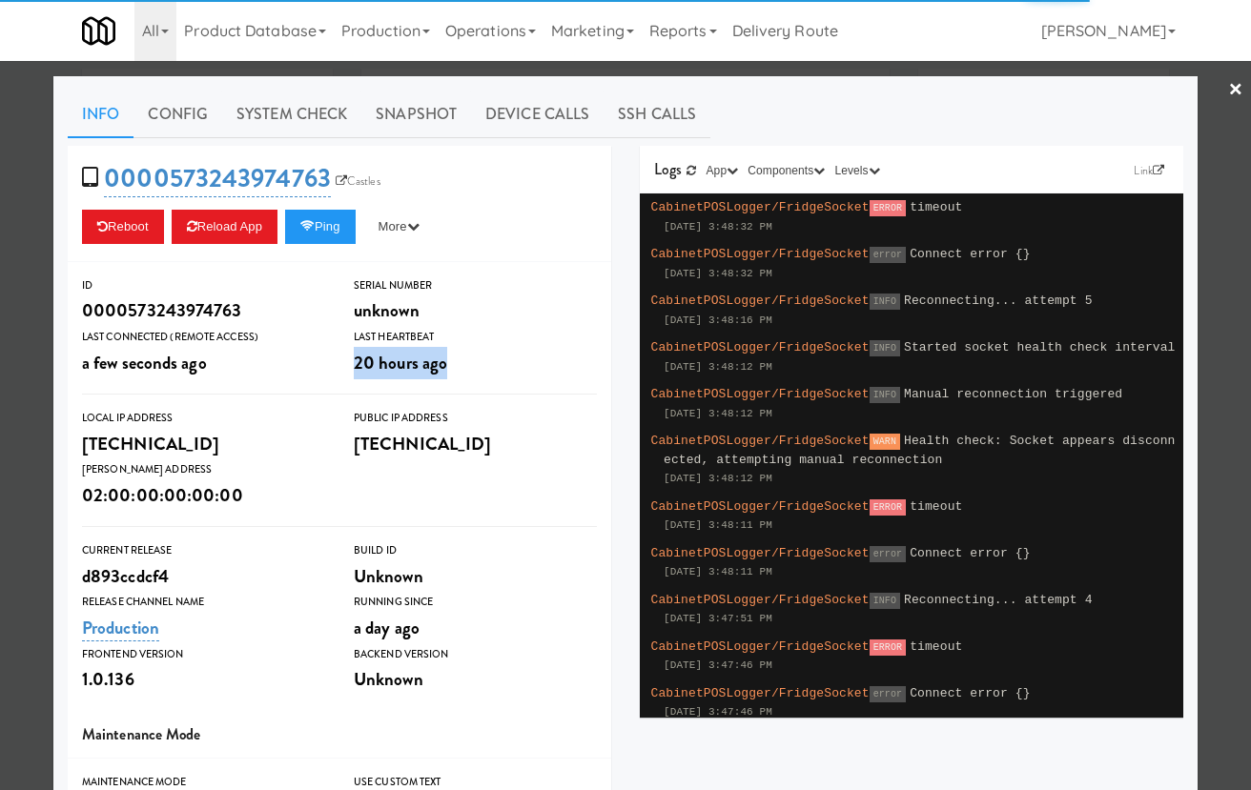
drag, startPoint x: 467, startPoint y: 359, endPoint x: 341, endPoint y: 359, distance: 125.9
click at [341, 359] on div "Last Heartbeat 20 hours ago" at bounding box center [475, 353] width 272 height 51
click at [19, 323] on div at bounding box center [625, 395] width 1251 height 790
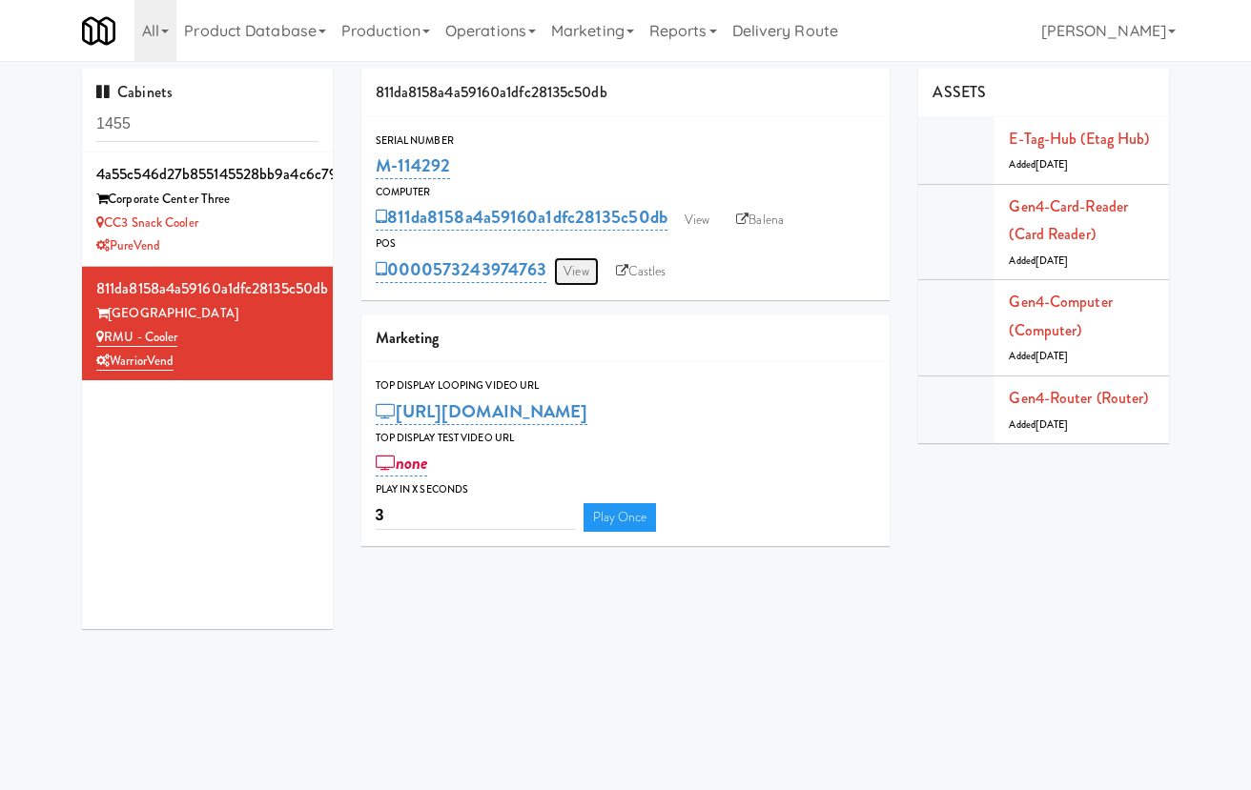
click at [581, 260] on link "View" at bounding box center [576, 271] width 44 height 29
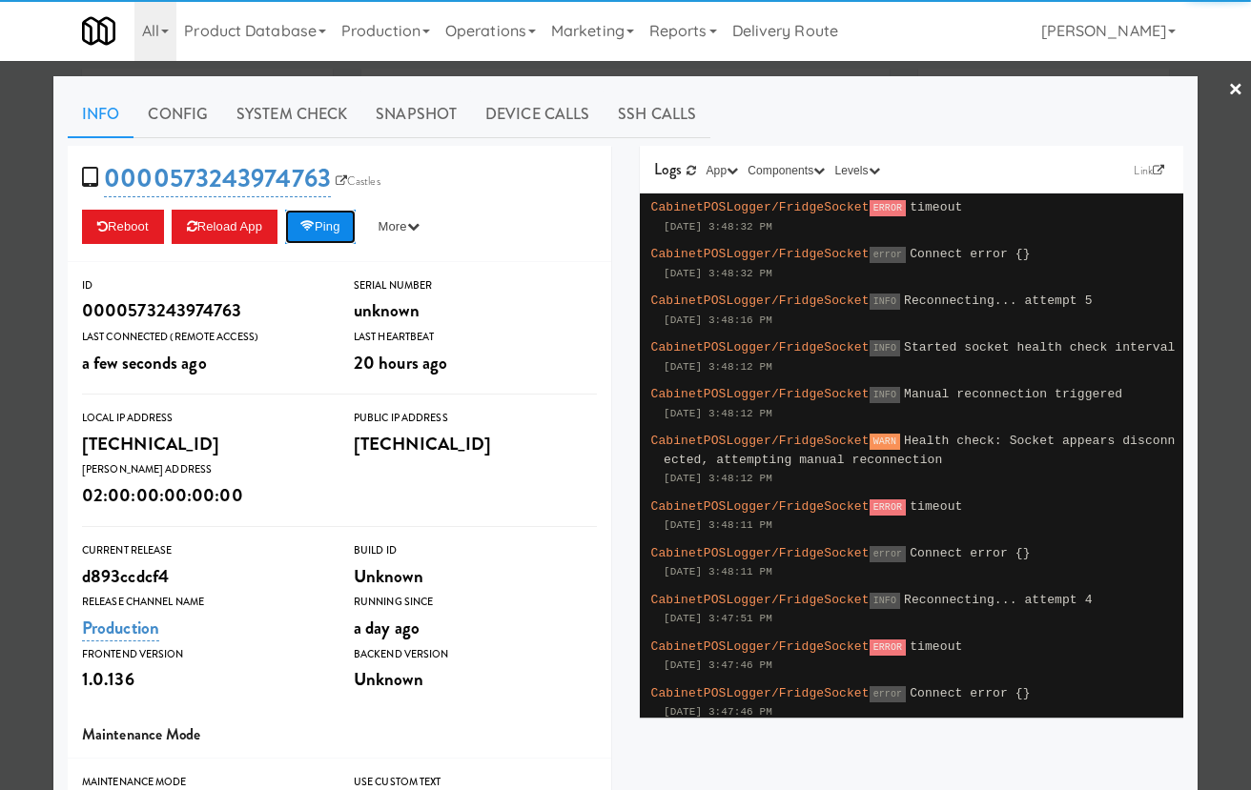
click at [296, 217] on button "Ping" at bounding box center [320, 227] width 71 height 34
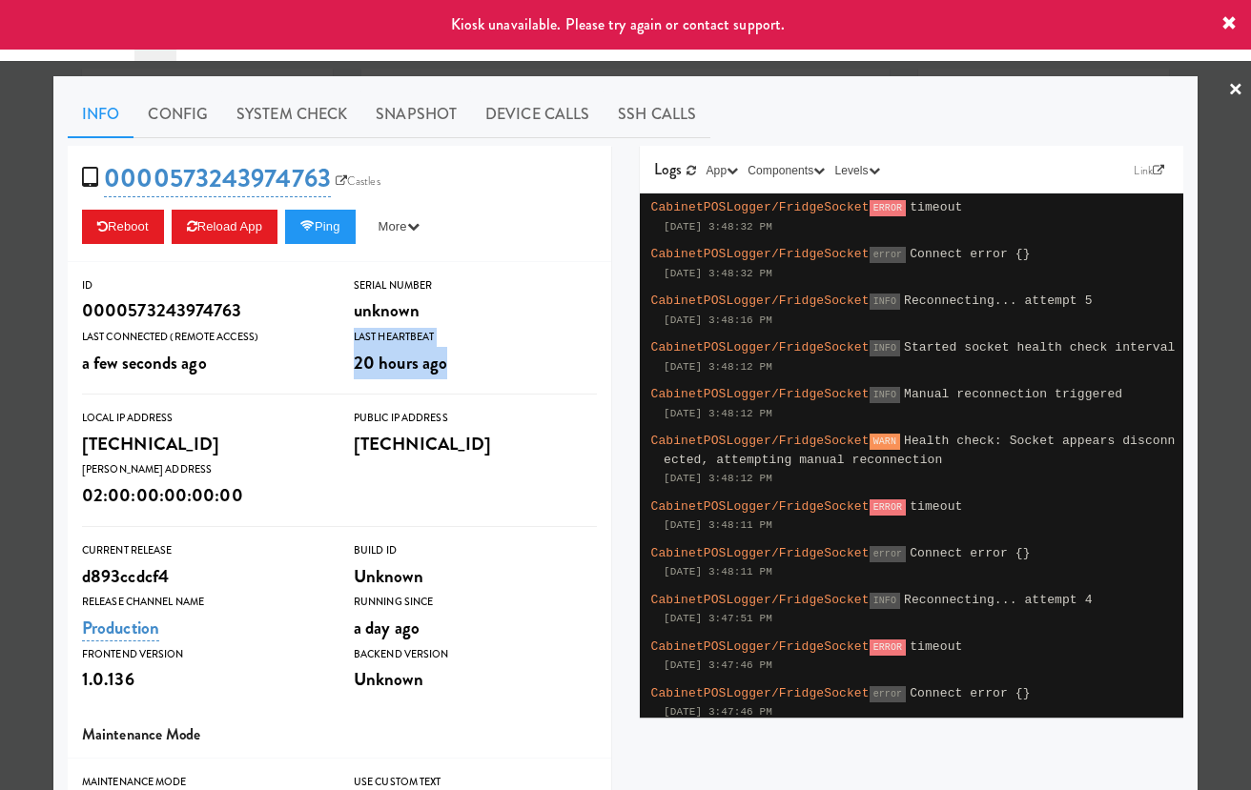
drag, startPoint x: 467, startPoint y: 368, endPoint x: 328, endPoint y: 368, distance: 139.2
click at [328, 368] on div "ID 0000573243974763 Serial Number unknown Last Connected (Remote Access) a few …" at bounding box center [339, 328] width 543 height 103
click at [29, 318] on div at bounding box center [625, 395] width 1251 height 790
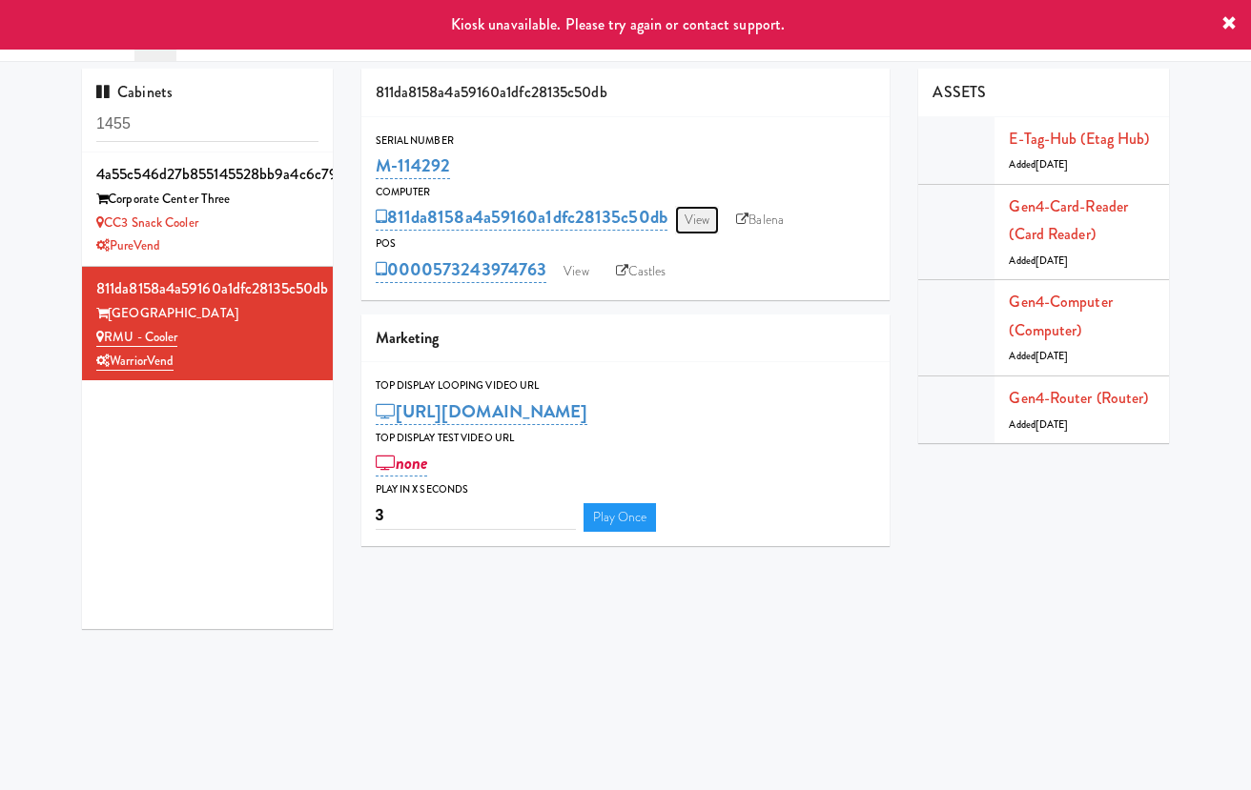
click at [695, 214] on link "View" at bounding box center [697, 220] width 44 height 29
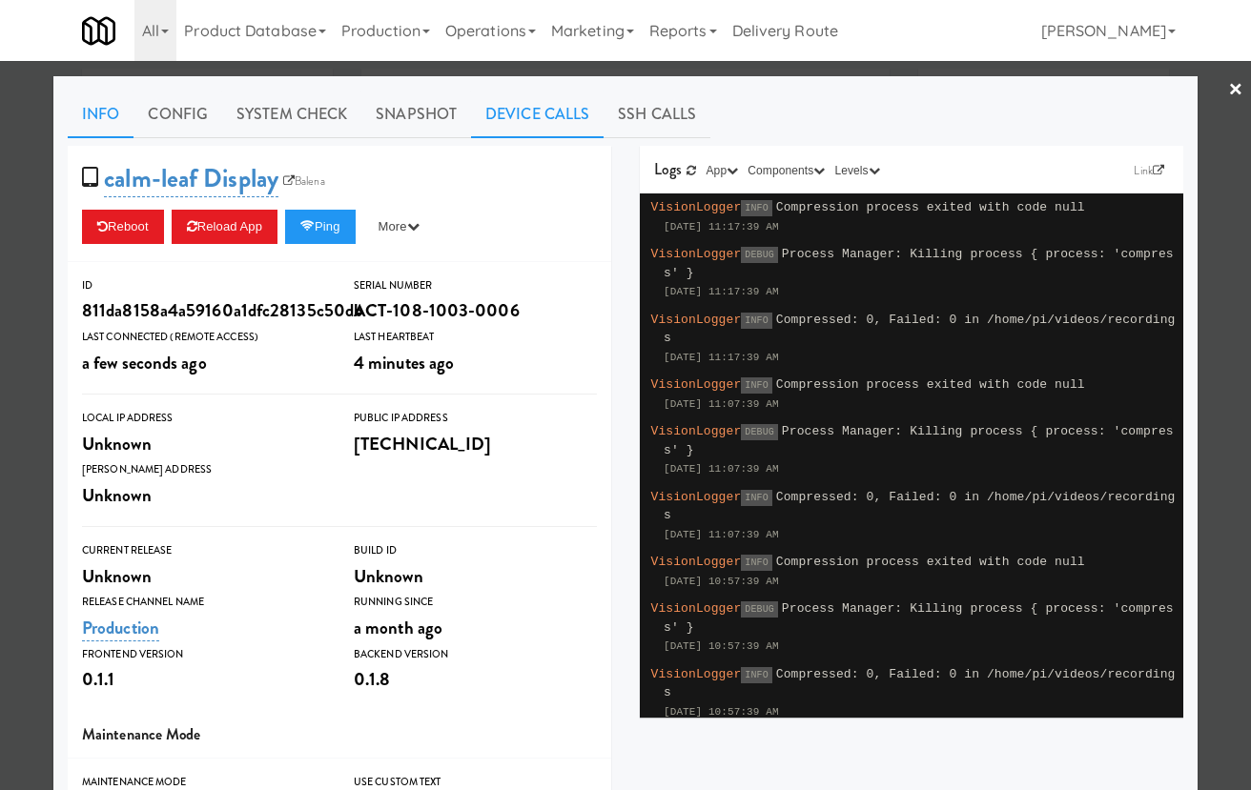
click at [534, 108] on link "Device Calls" at bounding box center [537, 115] width 133 height 48
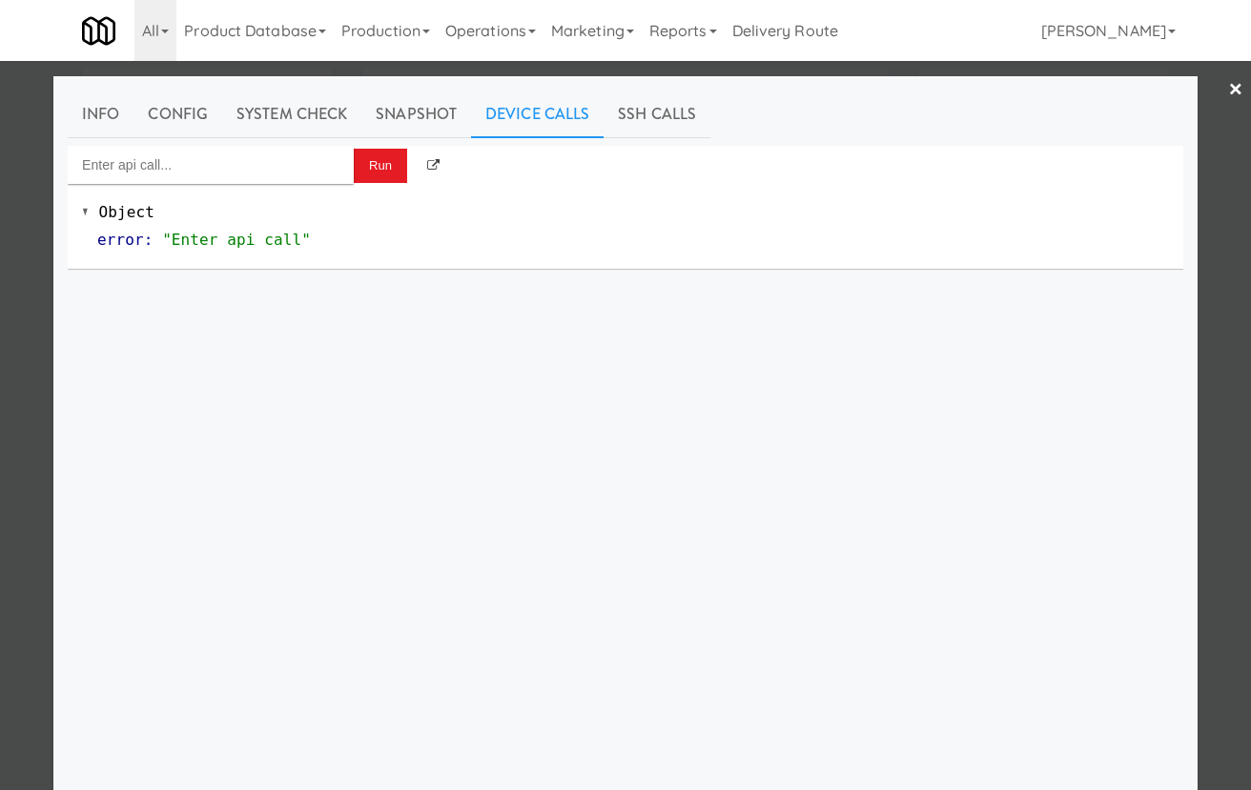
click at [250, 184] on div "Object error : "Enter api call"" at bounding box center [626, 226] width 1116 height 85
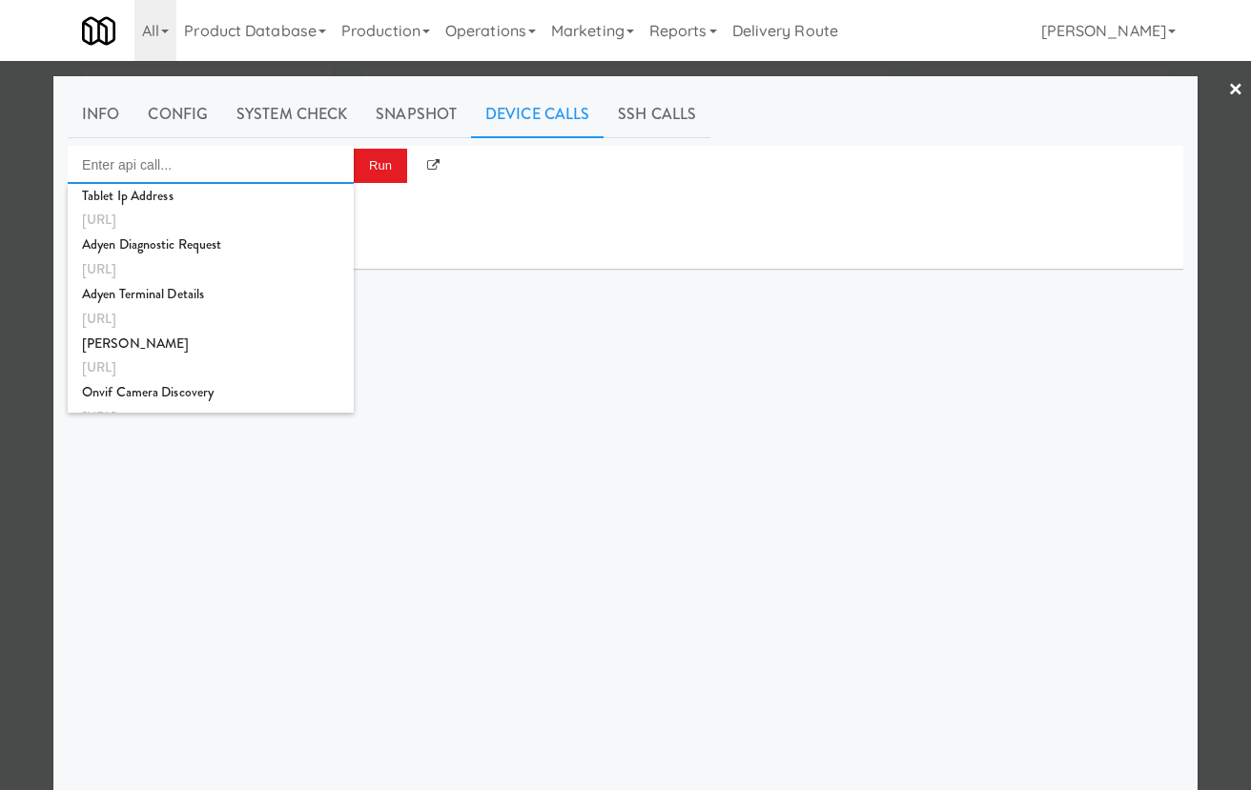
click at [267, 163] on input "Enter api call..." at bounding box center [211, 165] width 286 height 38
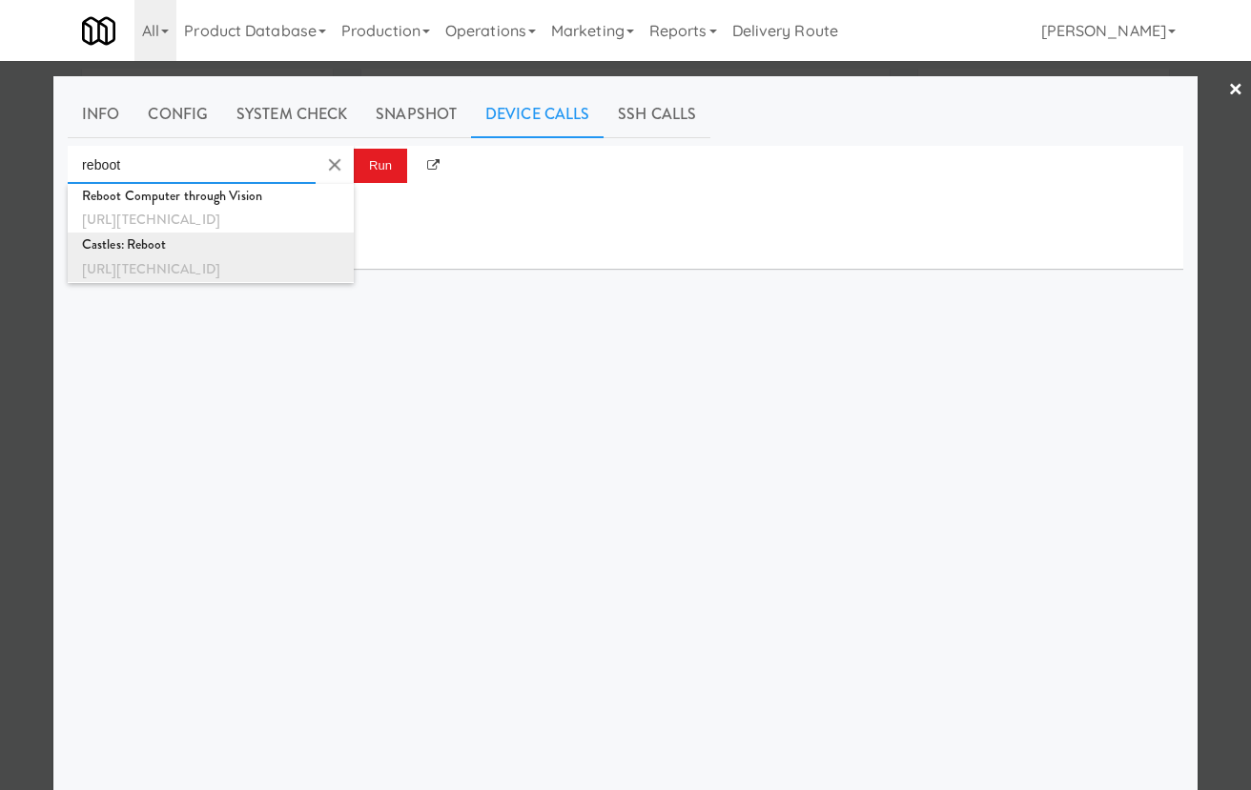
click at [291, 248] on div "Castles: Reboot" at bounding box center [210, 245] width 257 height 25
type input "Castles: Reboot"
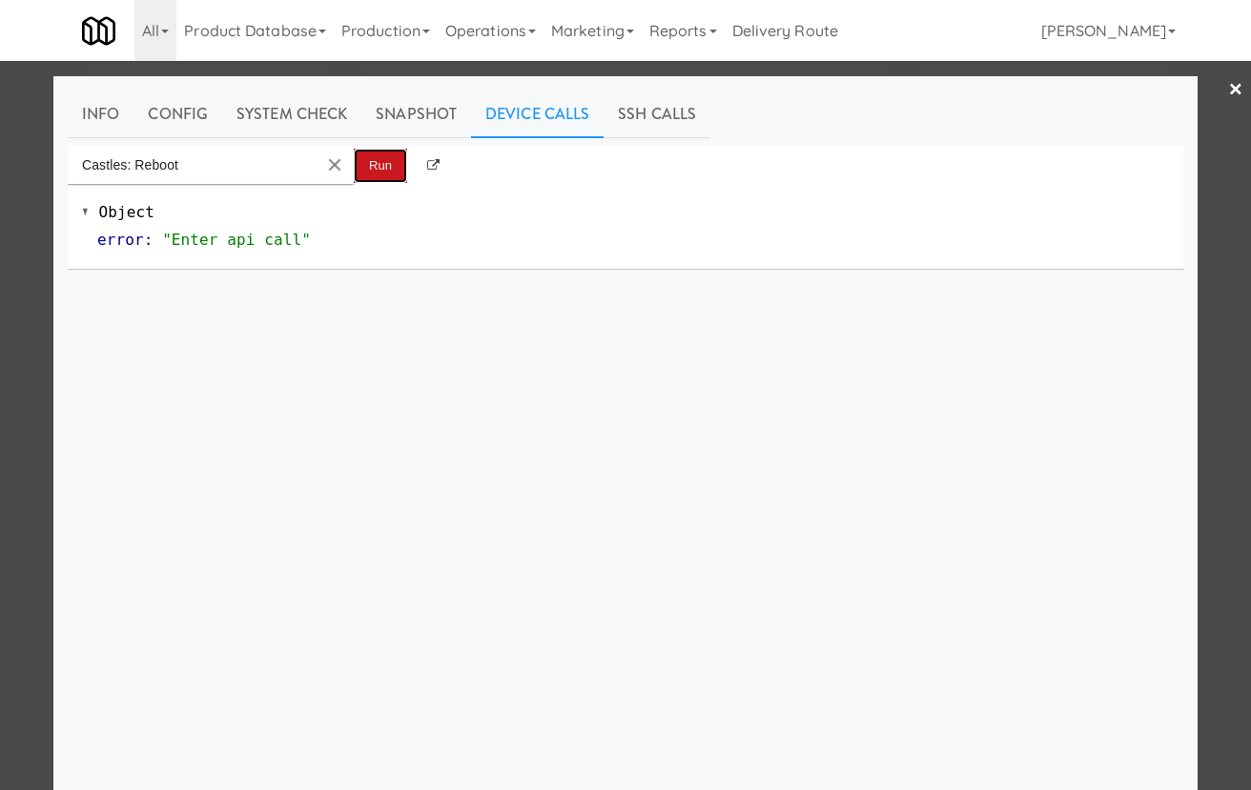
click at [385, 166] on button "Run" at bounding box center [380, 166] width 53 height 34
click at [39, 145] on div at bounding box center [625, 395] width 1251 height 790
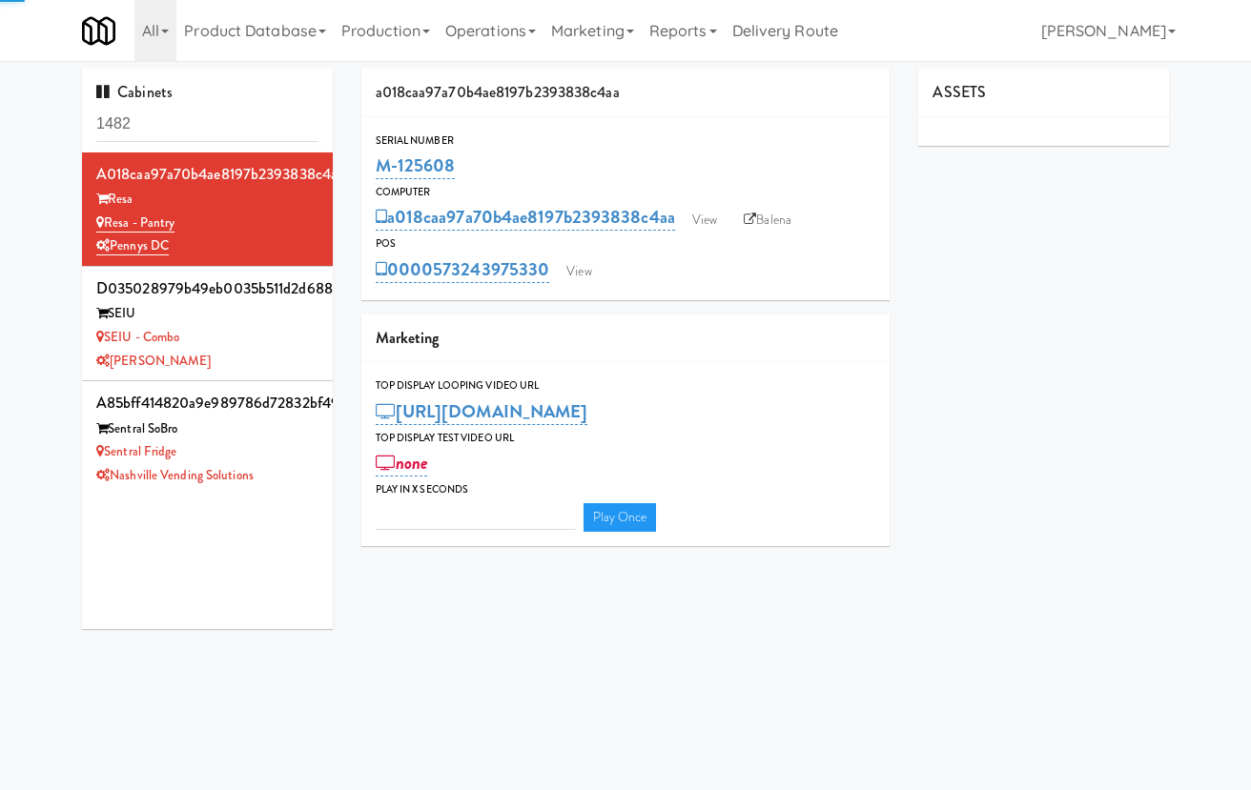
type input "3"
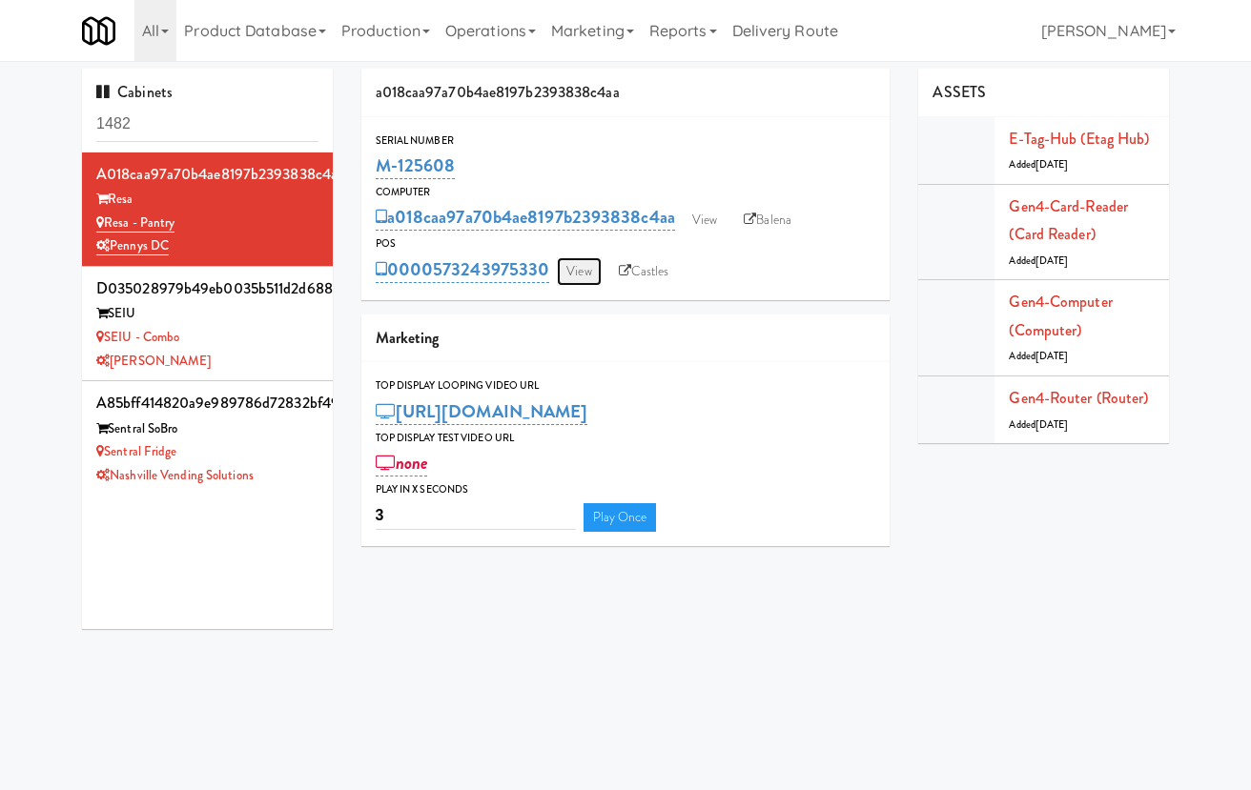
click at [587, 268] on link "View" at bounding box center [579, 271] width 44 height 29
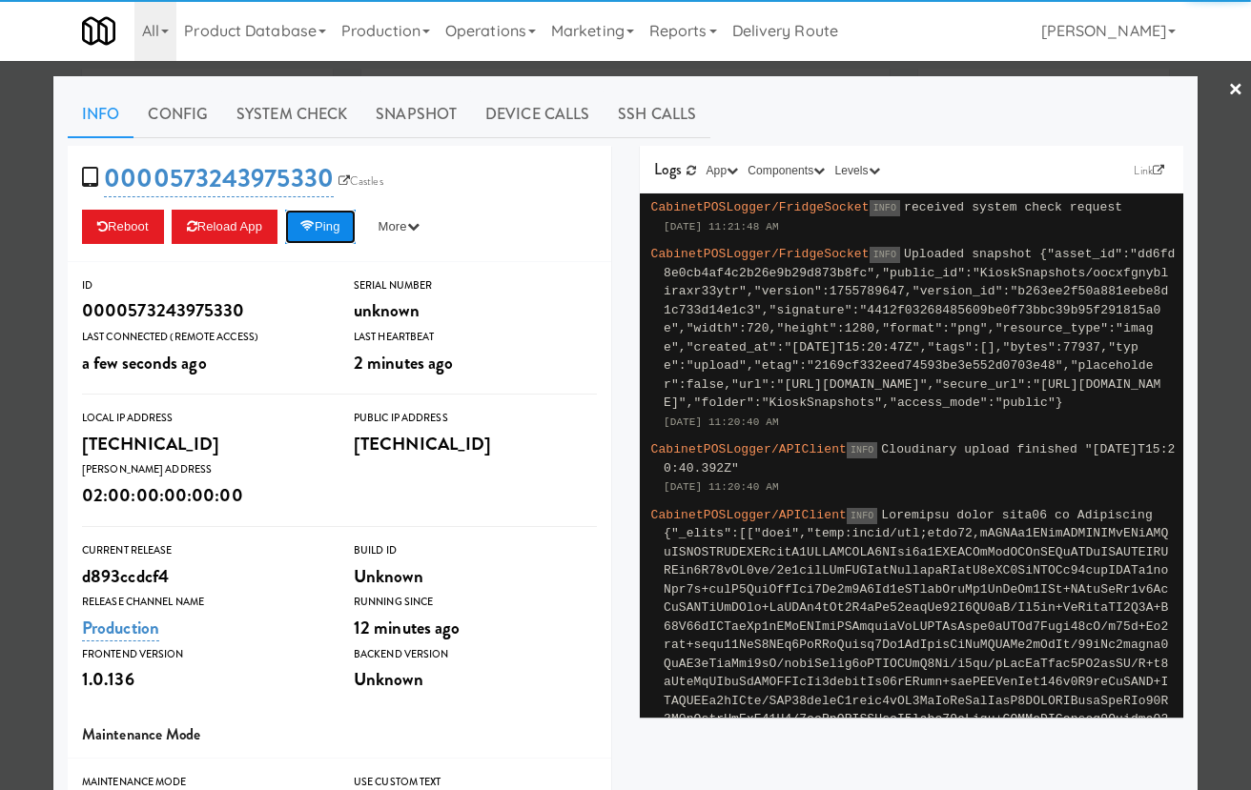
click at [311, 213] on button "Ping" at bounding box center [320, 227] width 71 height 34
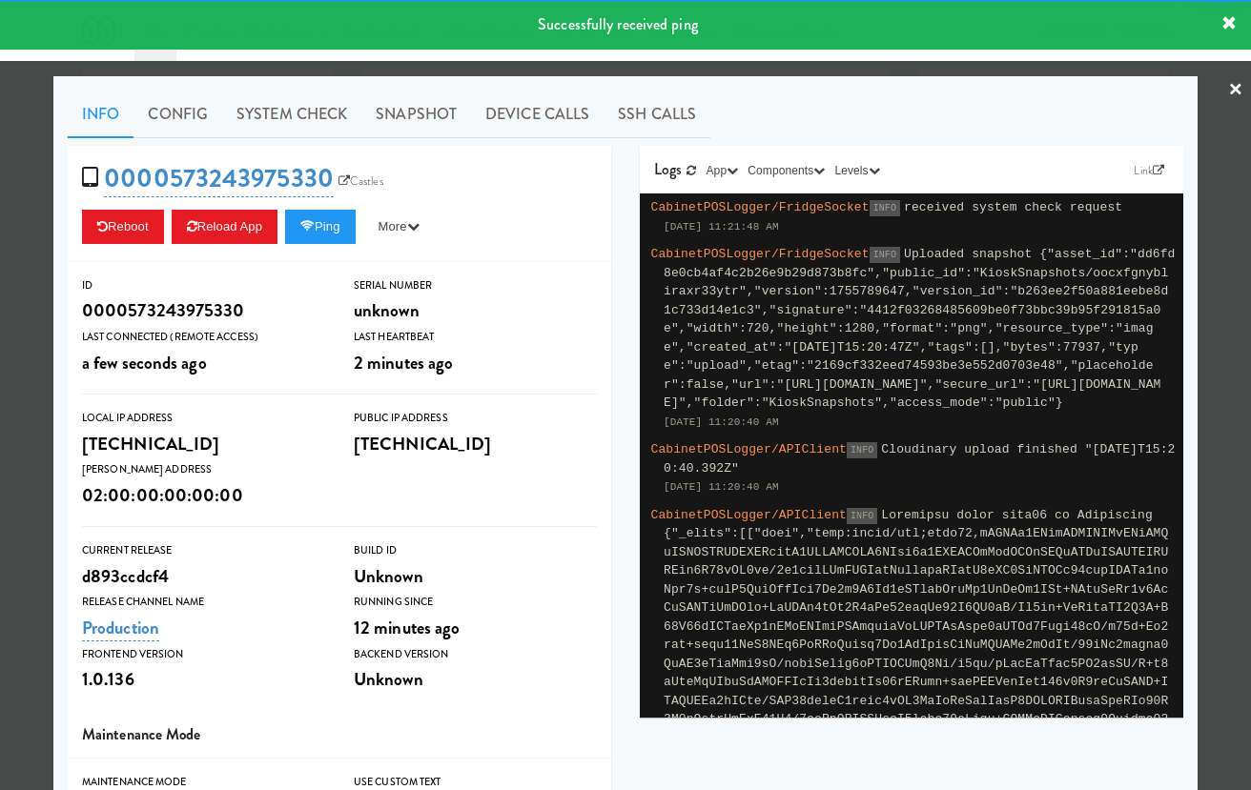
click at [38, 246] on div at bounding box center [625, 395] width 1251 height 790
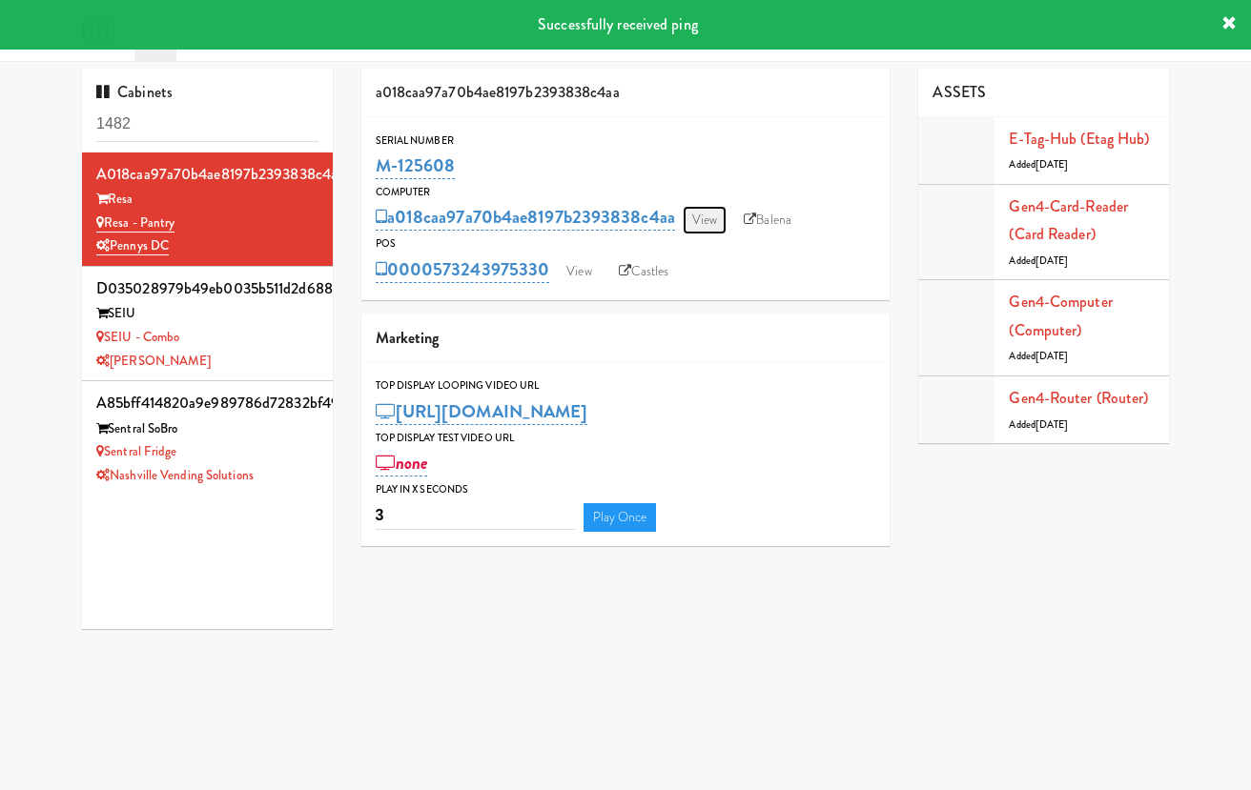
click at [717, 226] on link "View" at bounding box center [705, 220] width 44 height 29
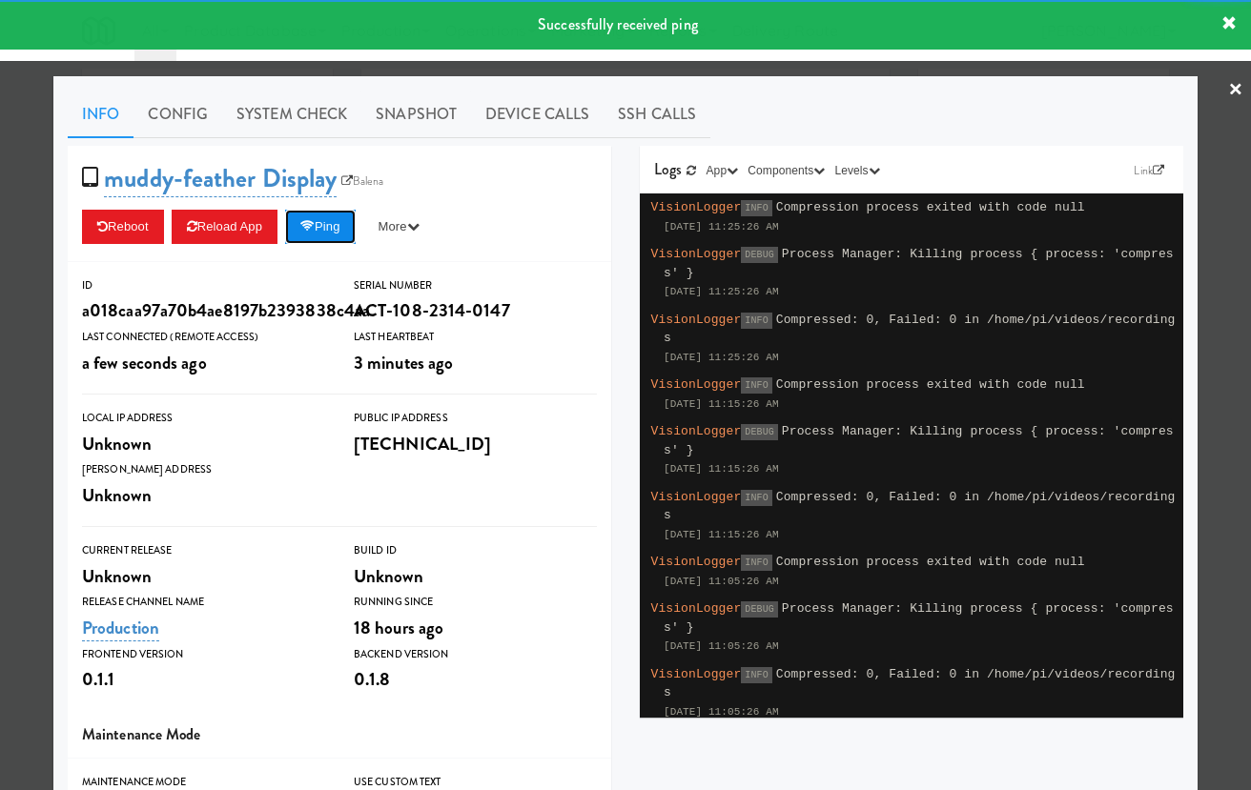
click at [343, 224] on button "Ping" at bounding box center [320, 227] width 71 height 34
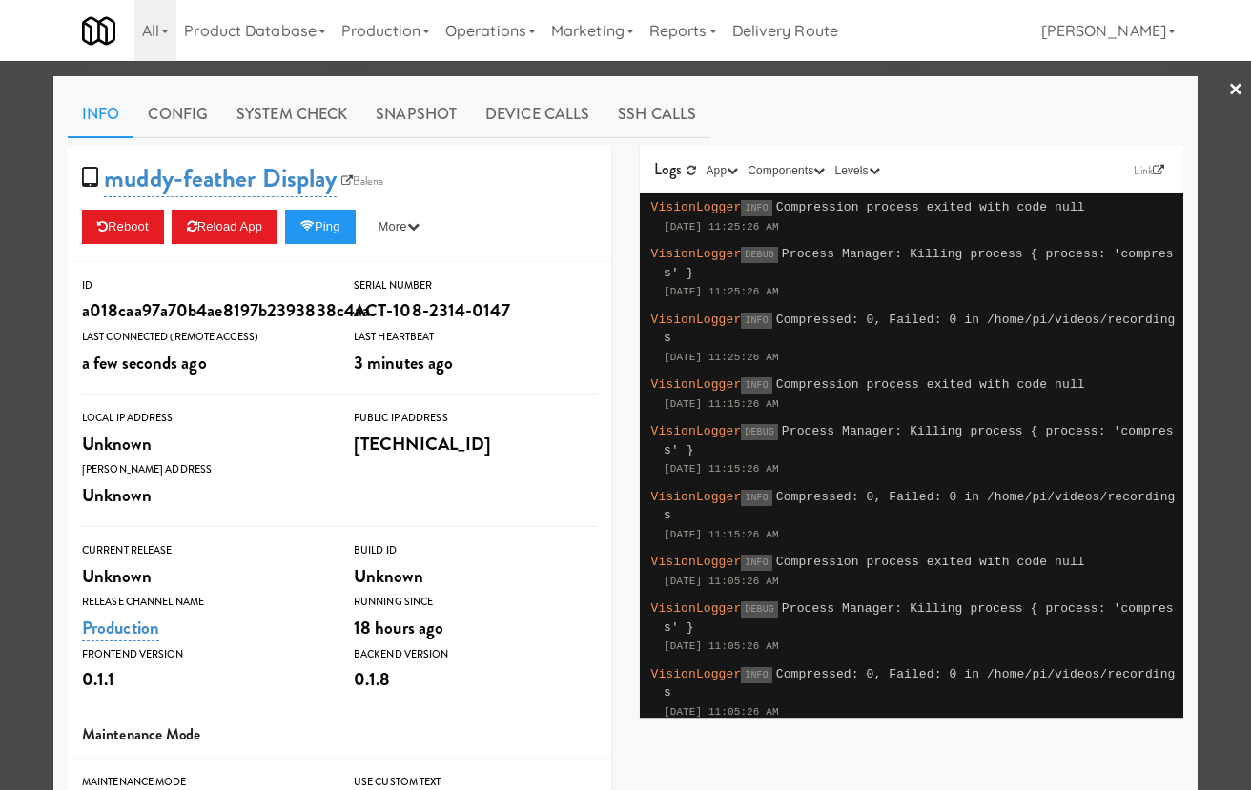
click at [422, 139] on div "Info Config System Check Snapshot Device Calls SSH Calls muddy-feather Display …" at bounding box center [626, 557] width 1116 height 933
click at [569, 110] on link "Device Calls" at bounding box center [537, 115] width 133 height 48
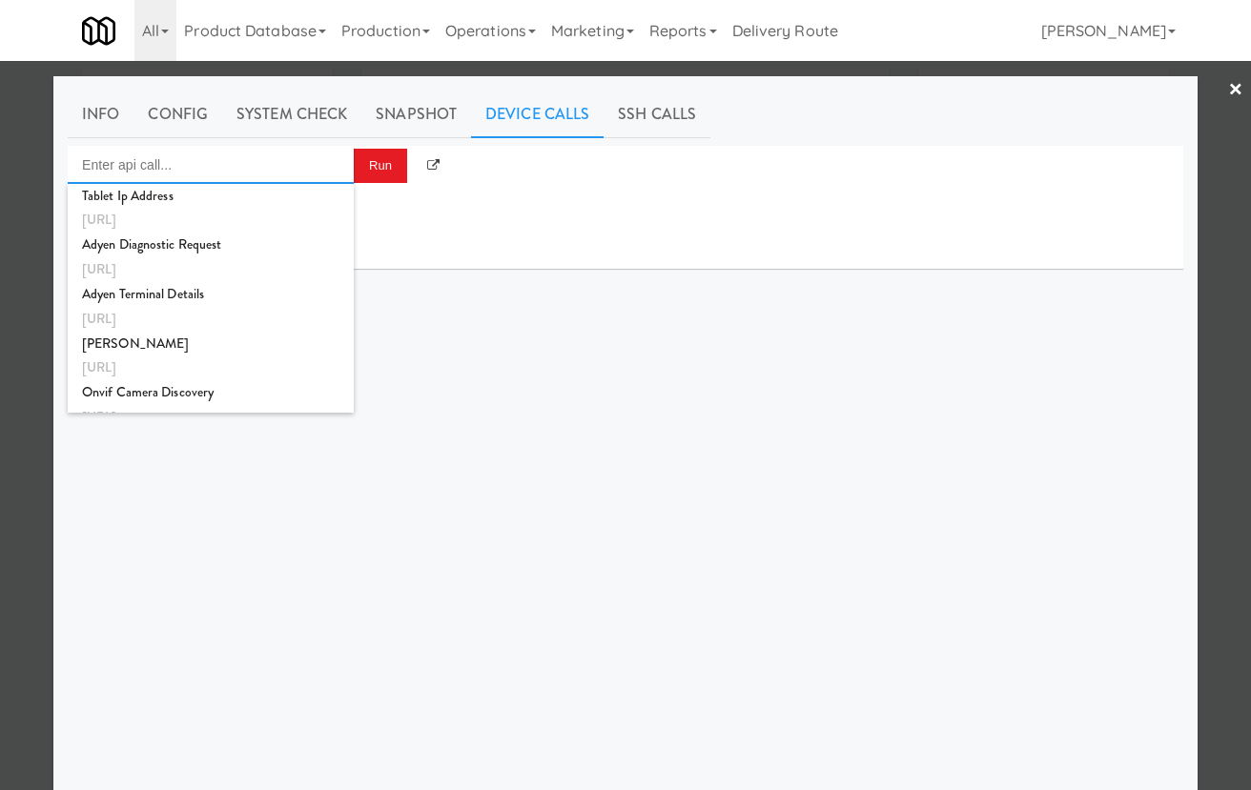
click at [311, 164] on input "Enter api call..." at bounding box center [211, 165] width 286 height 38
click at [25, 185] on div at bounding box center [625, 395] width 1251 height 790
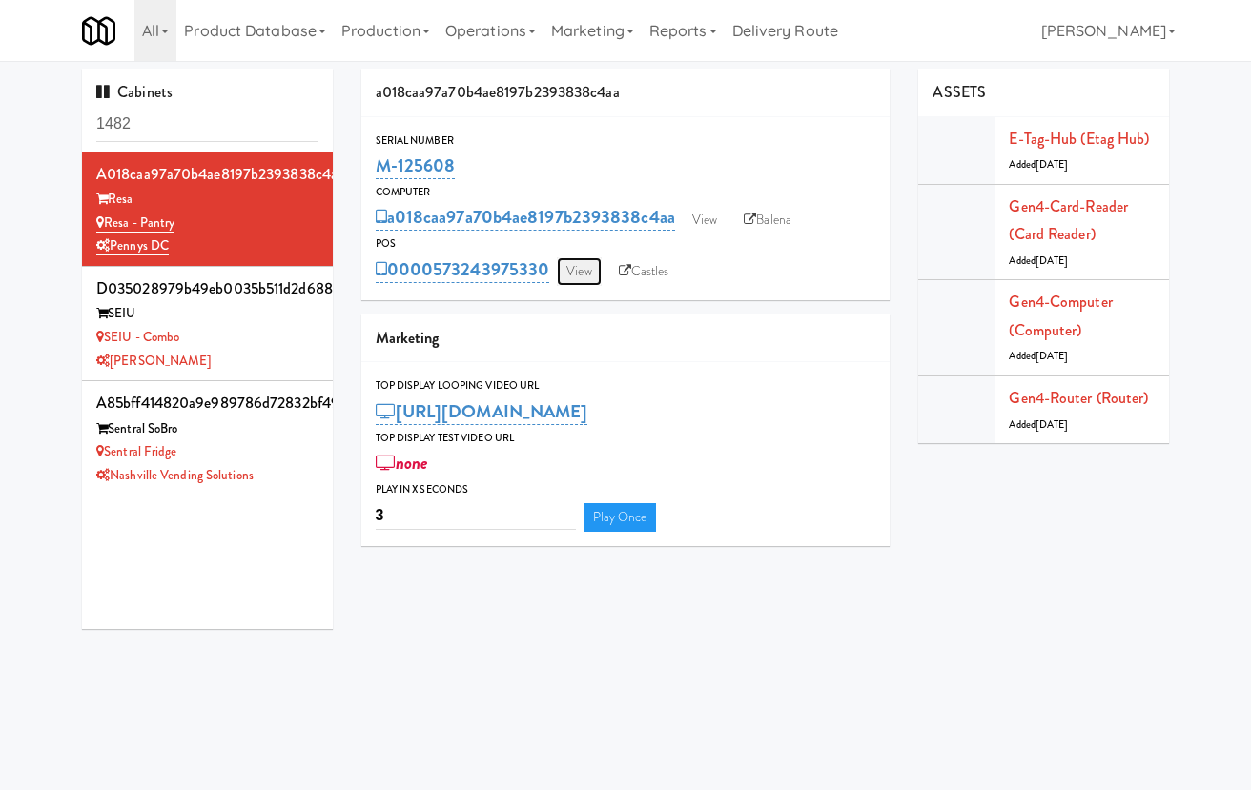
click at [566, 267] on link "View" at bounding box center [579, 271] width 44 height 29
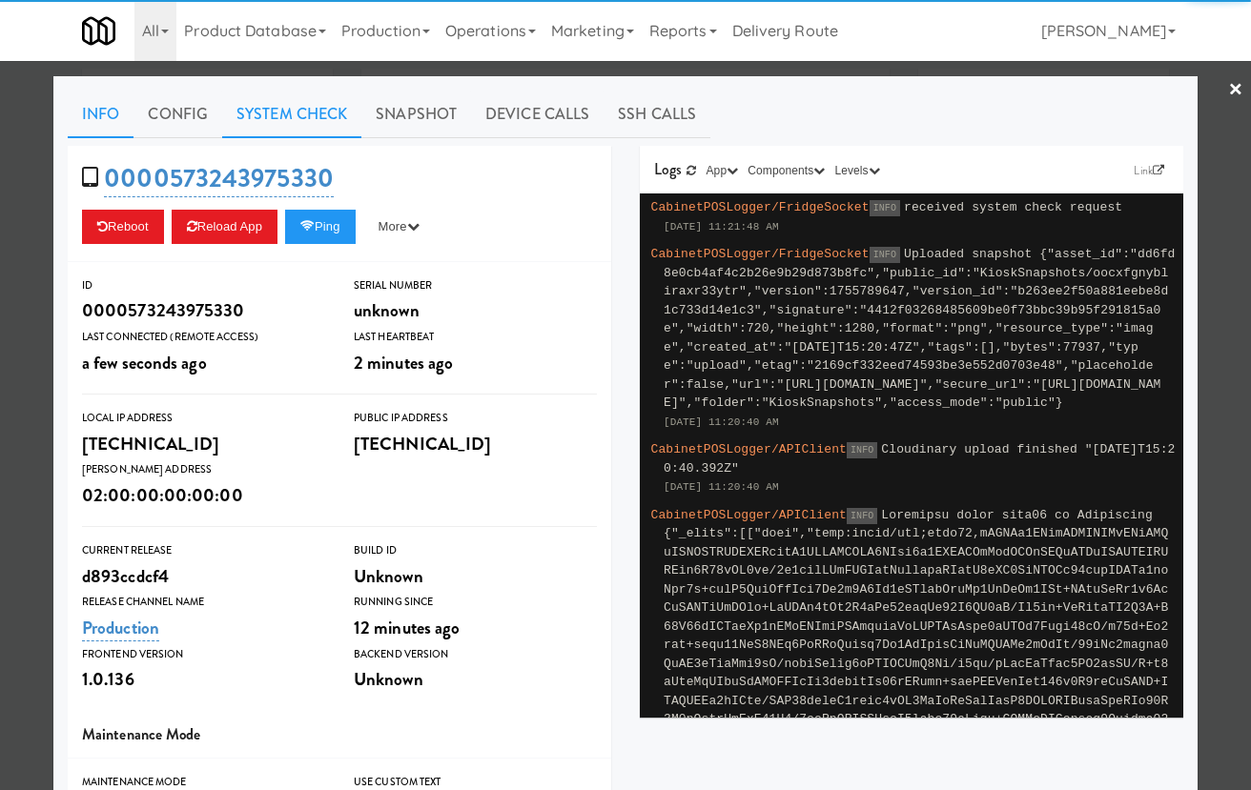
click at [314, 103] on link "System Check" at bounding box center [291, 115] width 139 height 48
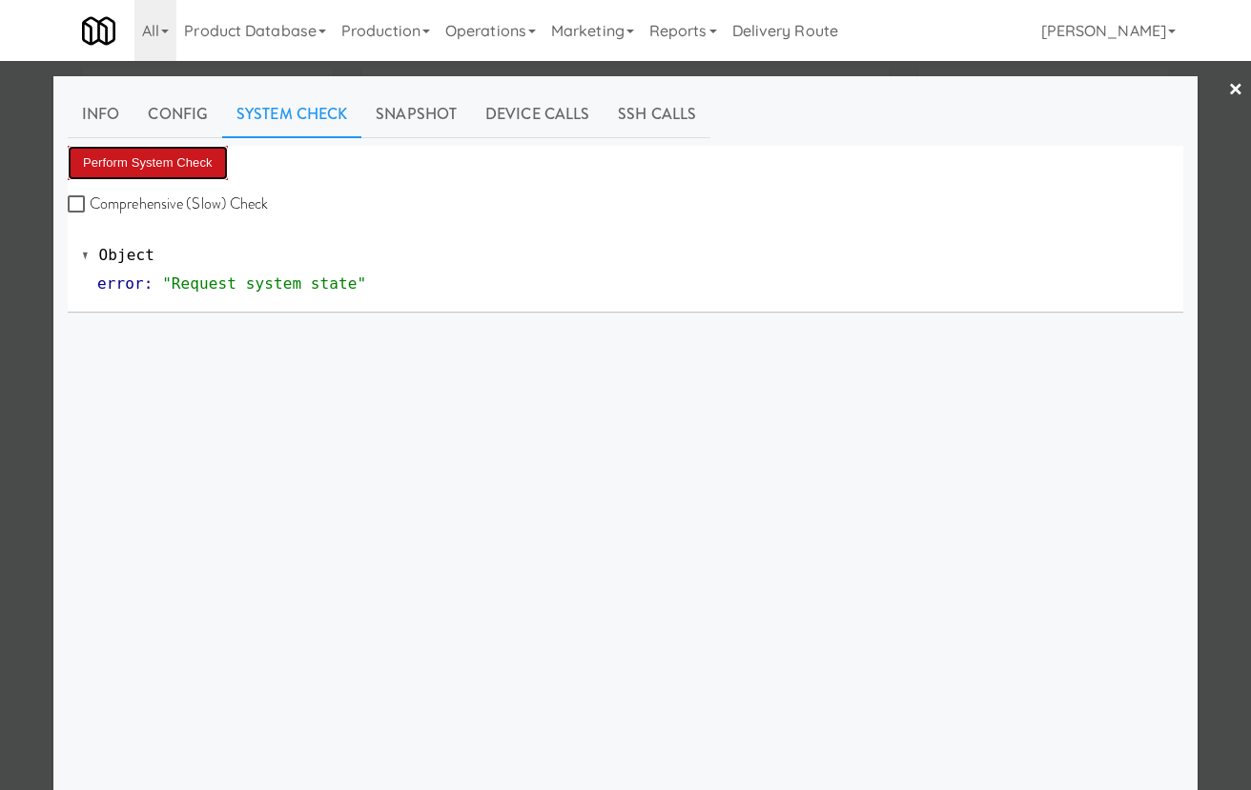
click at [200, 154] on button "Perform System Check" at bounding box center [148, 163] width 160 height 34
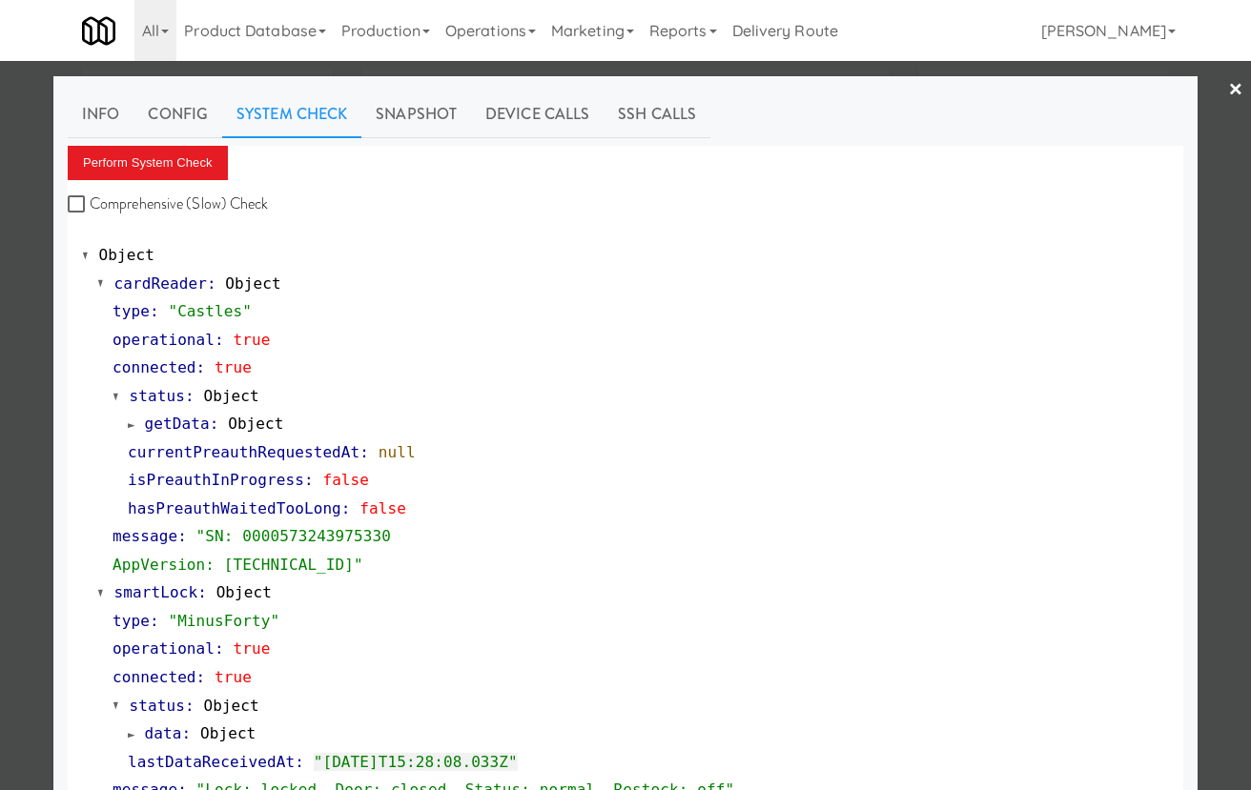
click at [1225, 121] on div at bounding box center [625, 395] width 1251 height 790
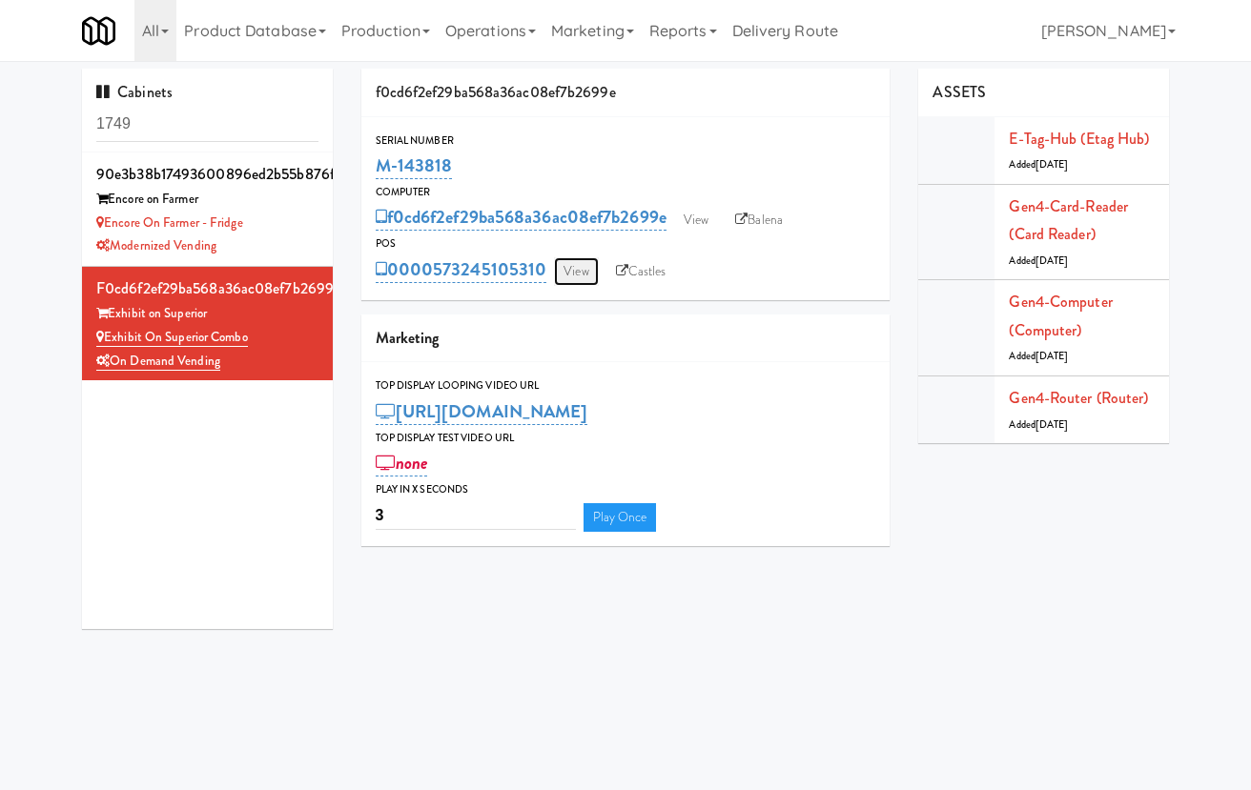
click at [586, 278] on link "View" at bounding box center [576, 271] width 44 height 29
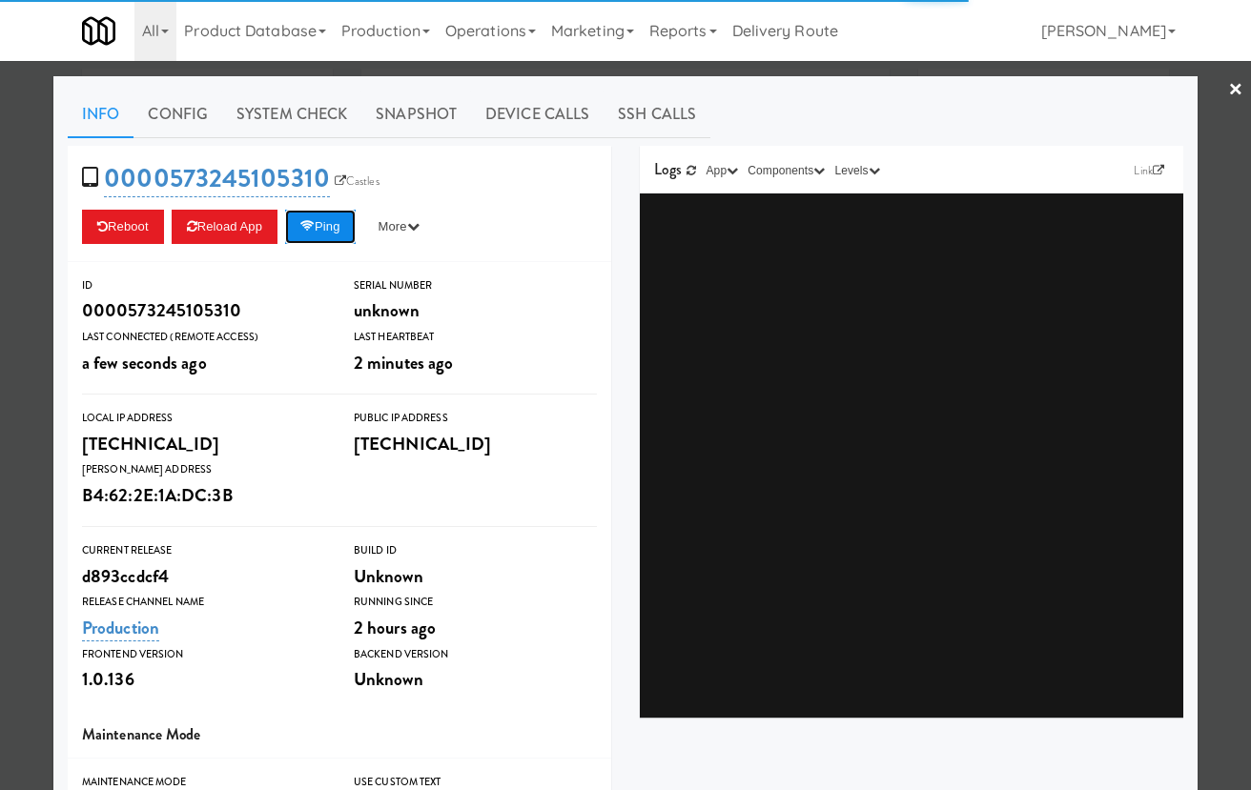
click at [345, 215] on button "Ping" at bounding box center [320, 227] width 71 height 34
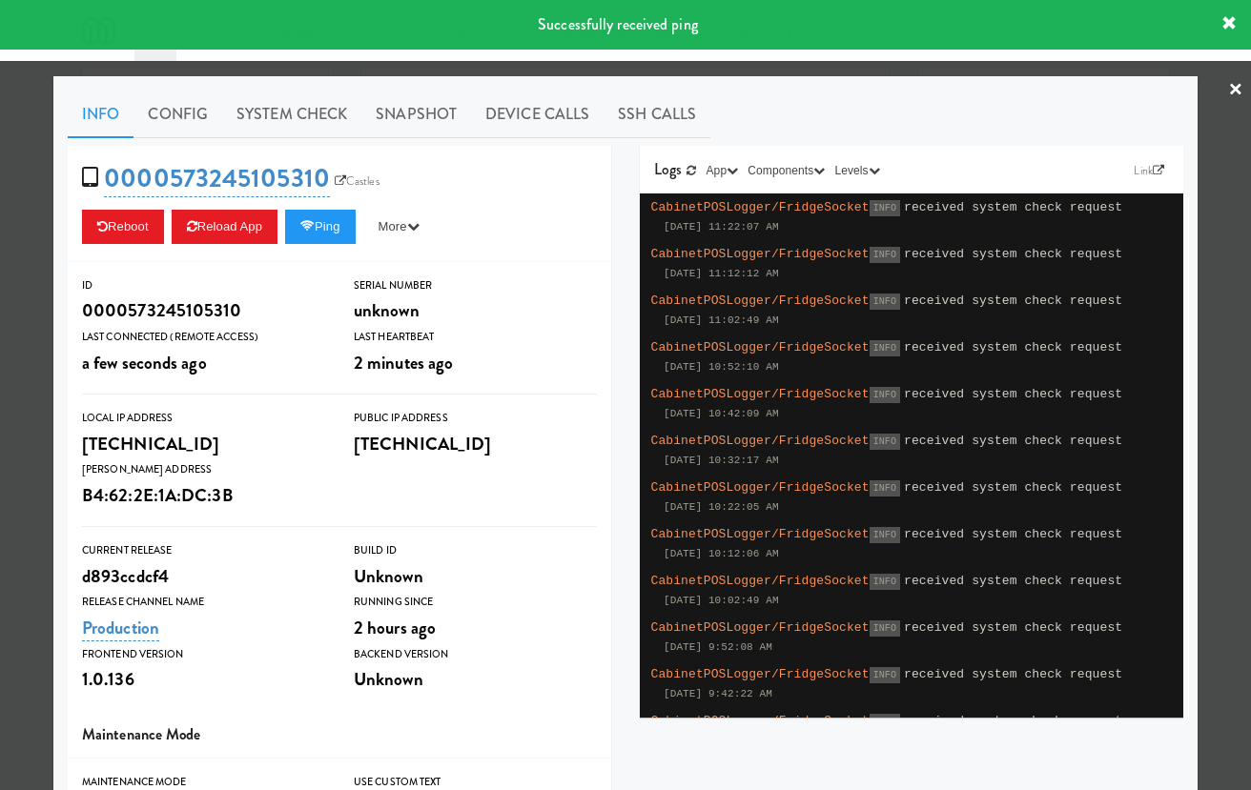
click at [31, 212] on div at bounding box center [625, 395] width 1251 height 790
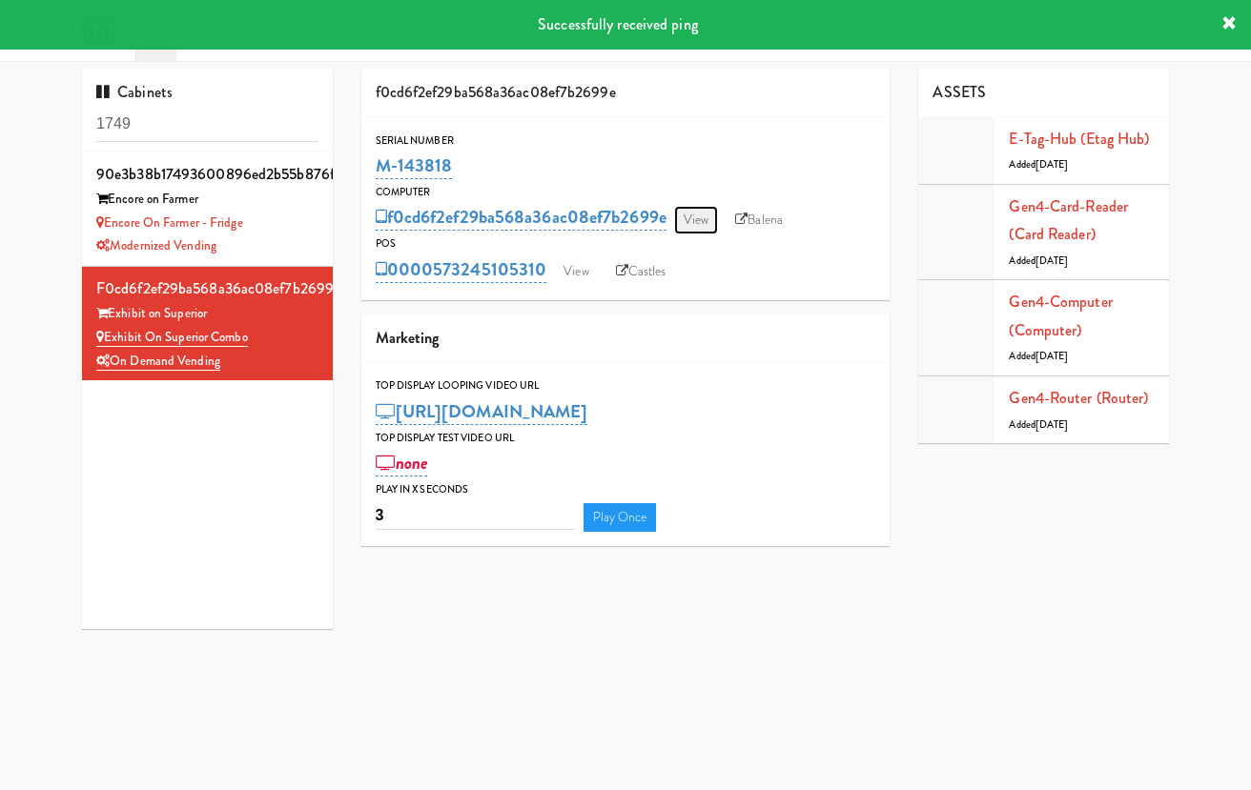
click at [687, 212] on link "View" at bounding box center [696, 220] width 44 height 29
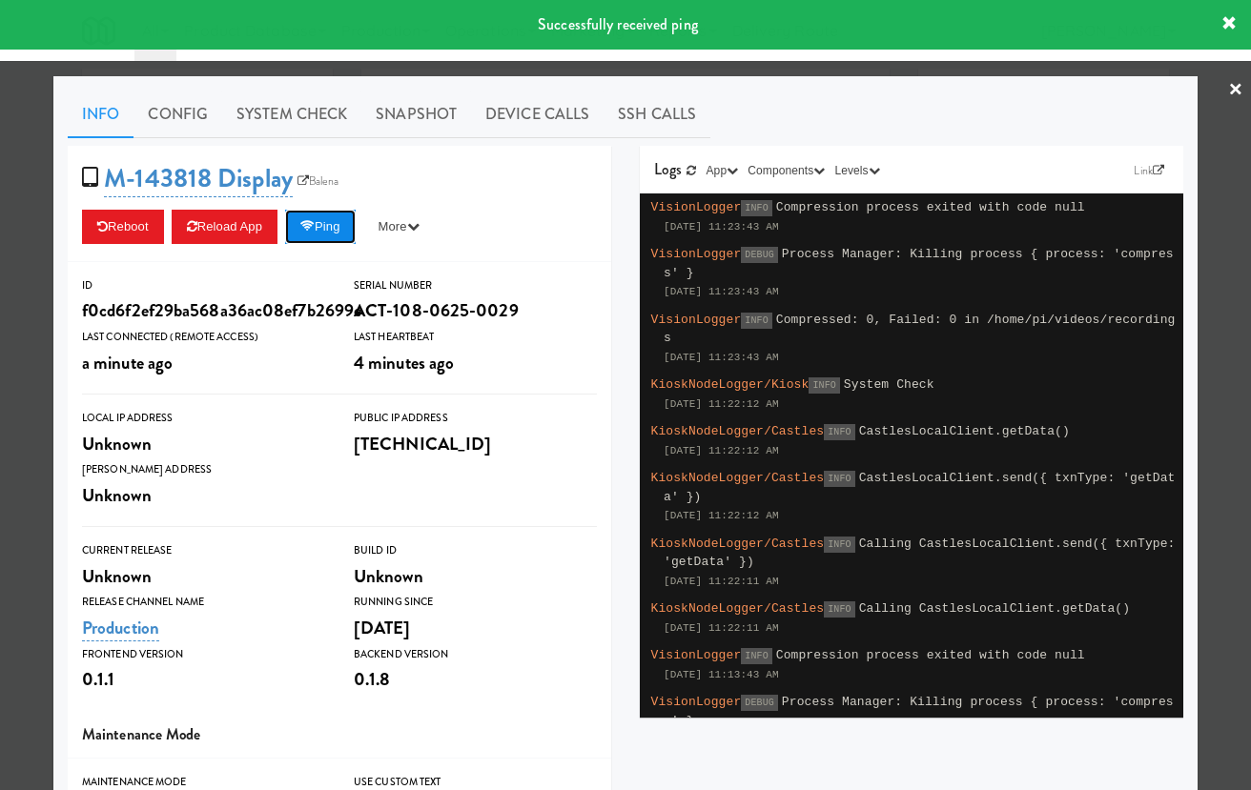
click at [338, 215] on button "Ping" at bounding box center [320, 227] width 71 height 34
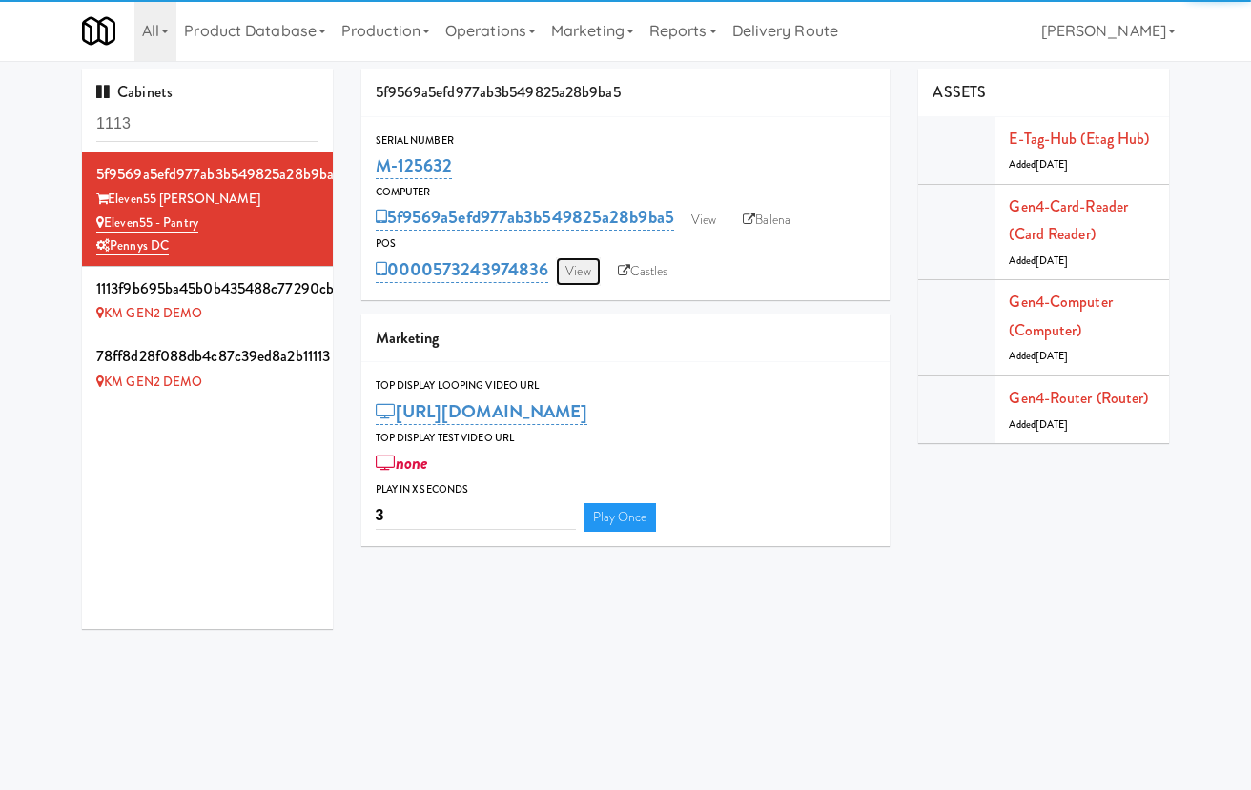
click at [590, 262] on link "View" at bounding box center [578, 271] width 44 height 29
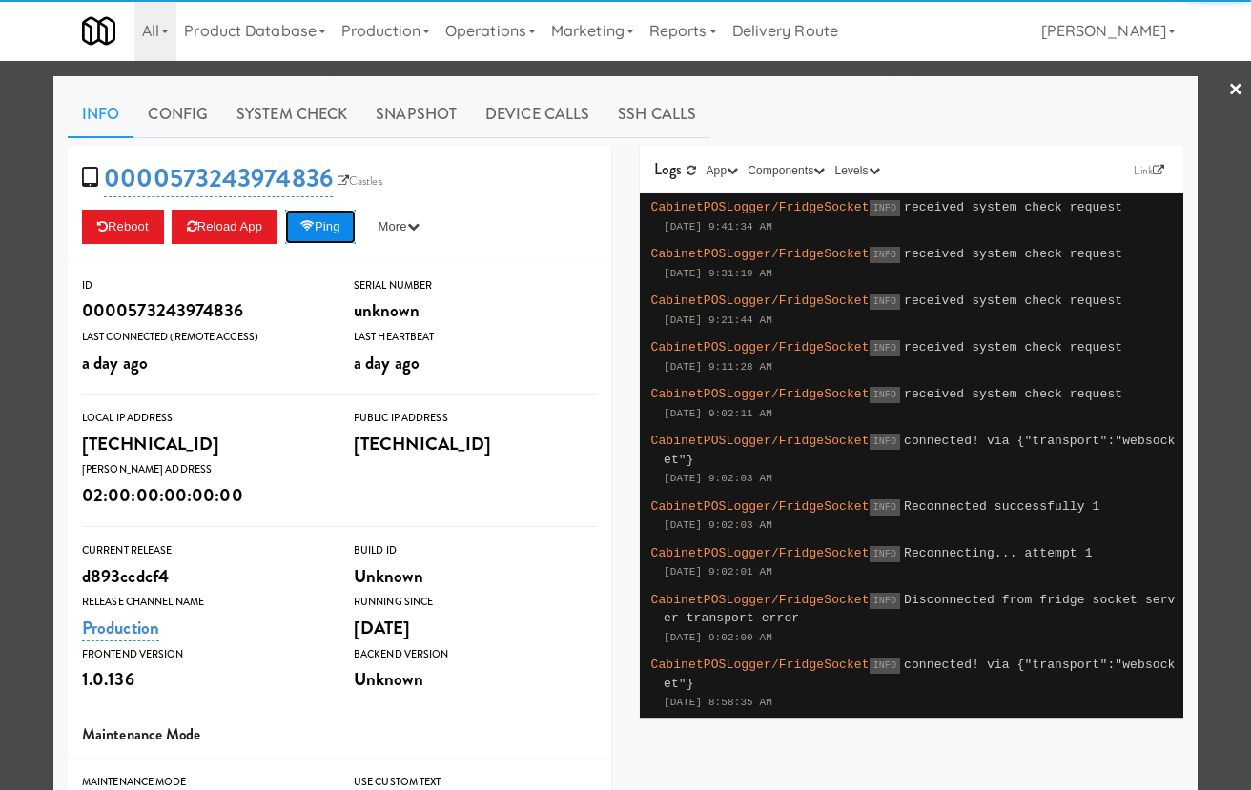
click at [343, 227] on button "Ping" at bounding box center [320, 227] width 71 height 34
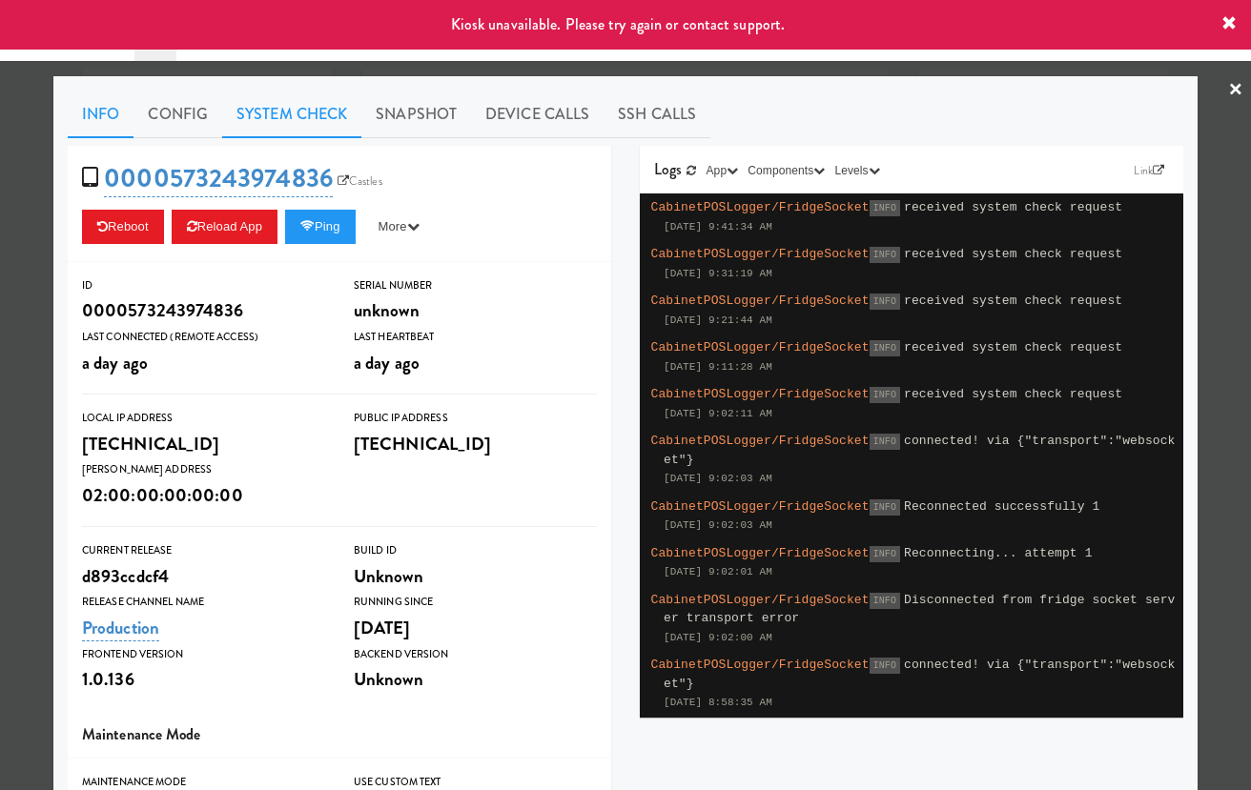
click at [296, 123] on link "System Check" at bounding box center [291, 115] width 139 height 48
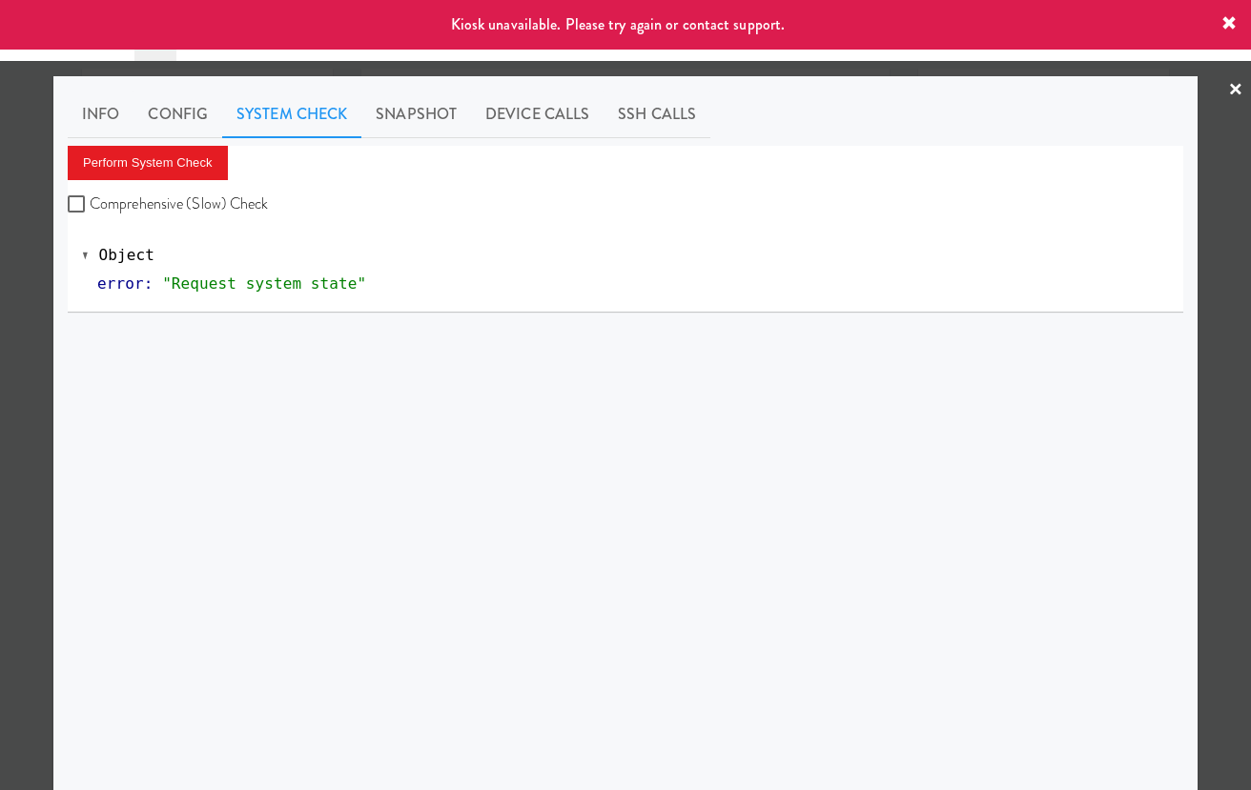
click at [37, 189] on div at bounding box center [625, 395] width 1251 height 790
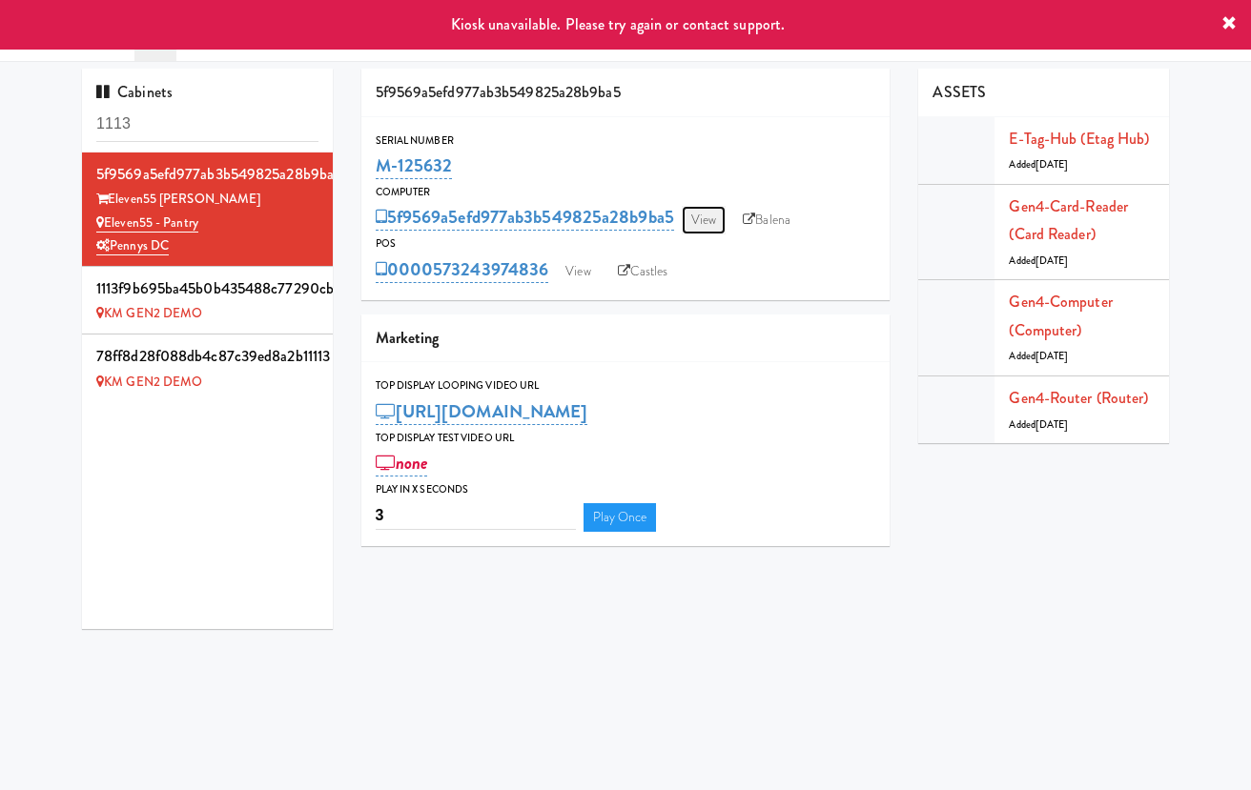
click at [717, 214] on link "View" at bounding box center [704, 220] width 44 height 29
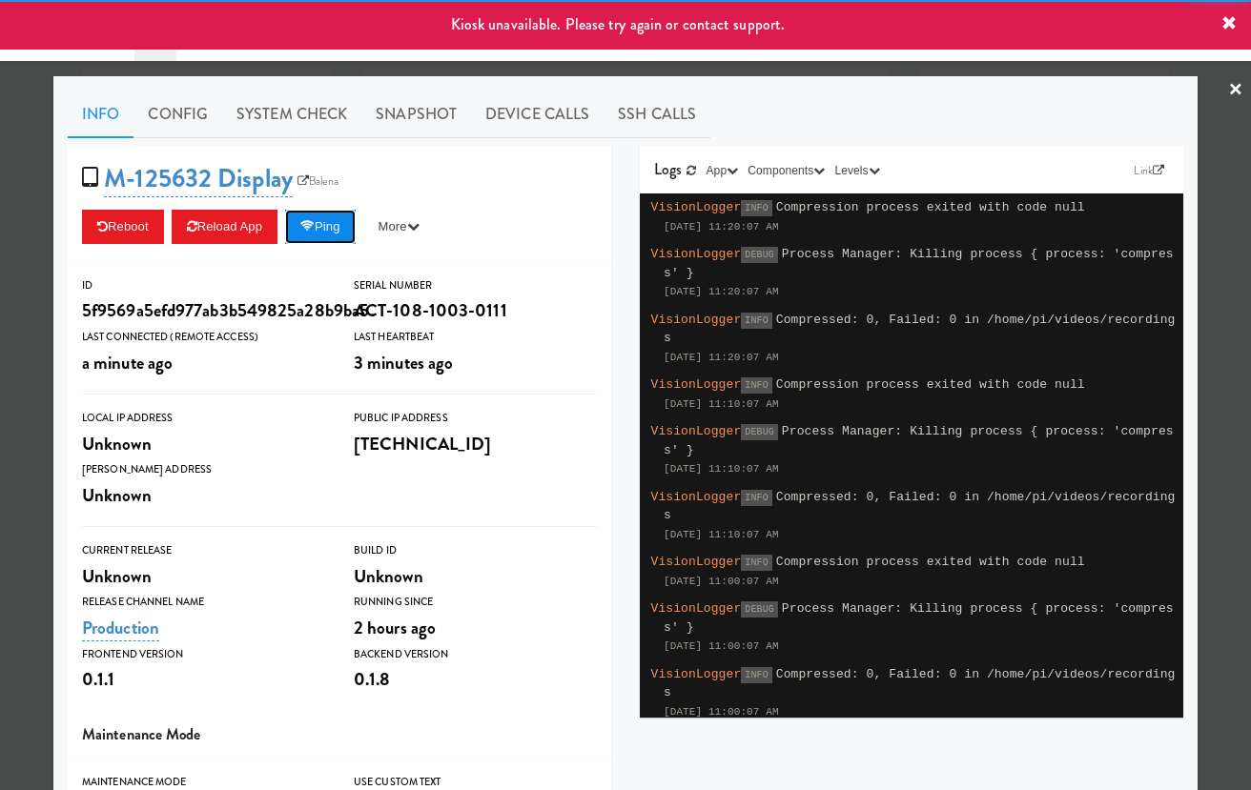
click at [315, 228] on icon at bounding box center [307, 226] width 14 height 12
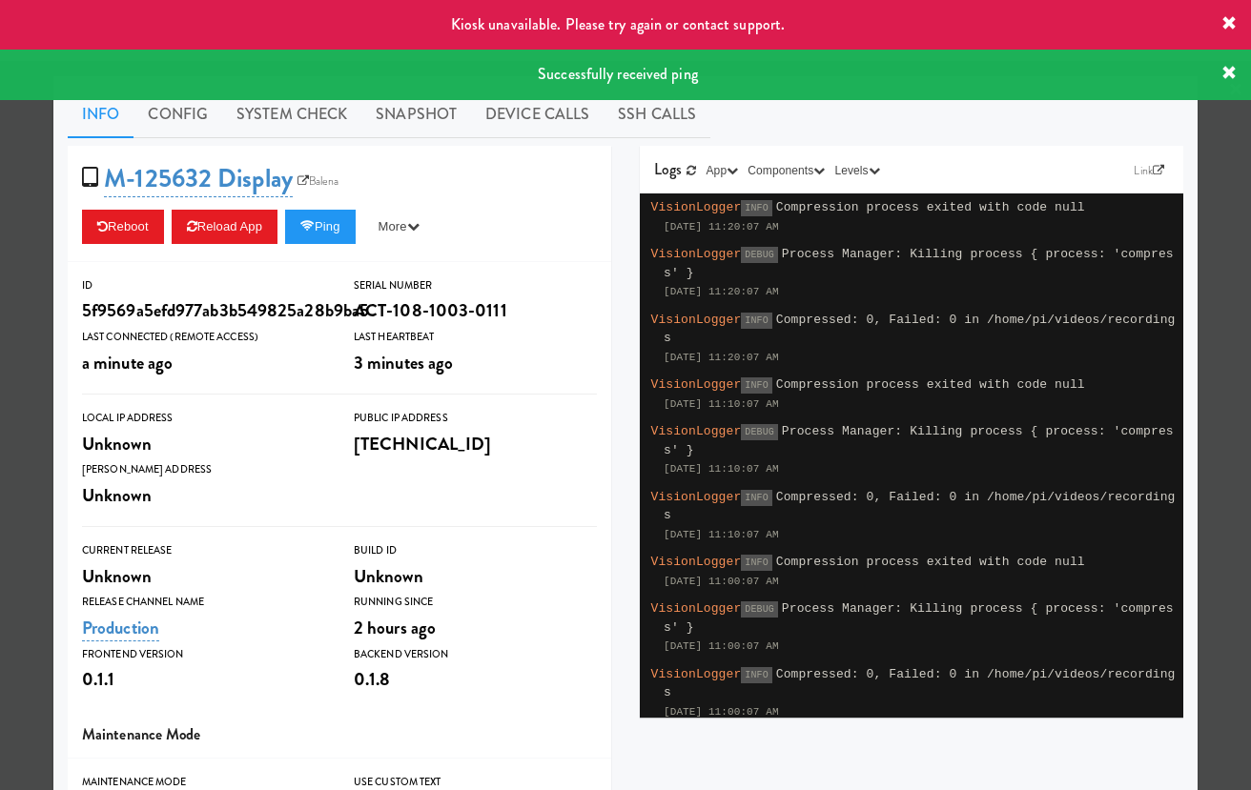
click at [37, 246] on div at bounding box center [625, 395] width 1251 height 790
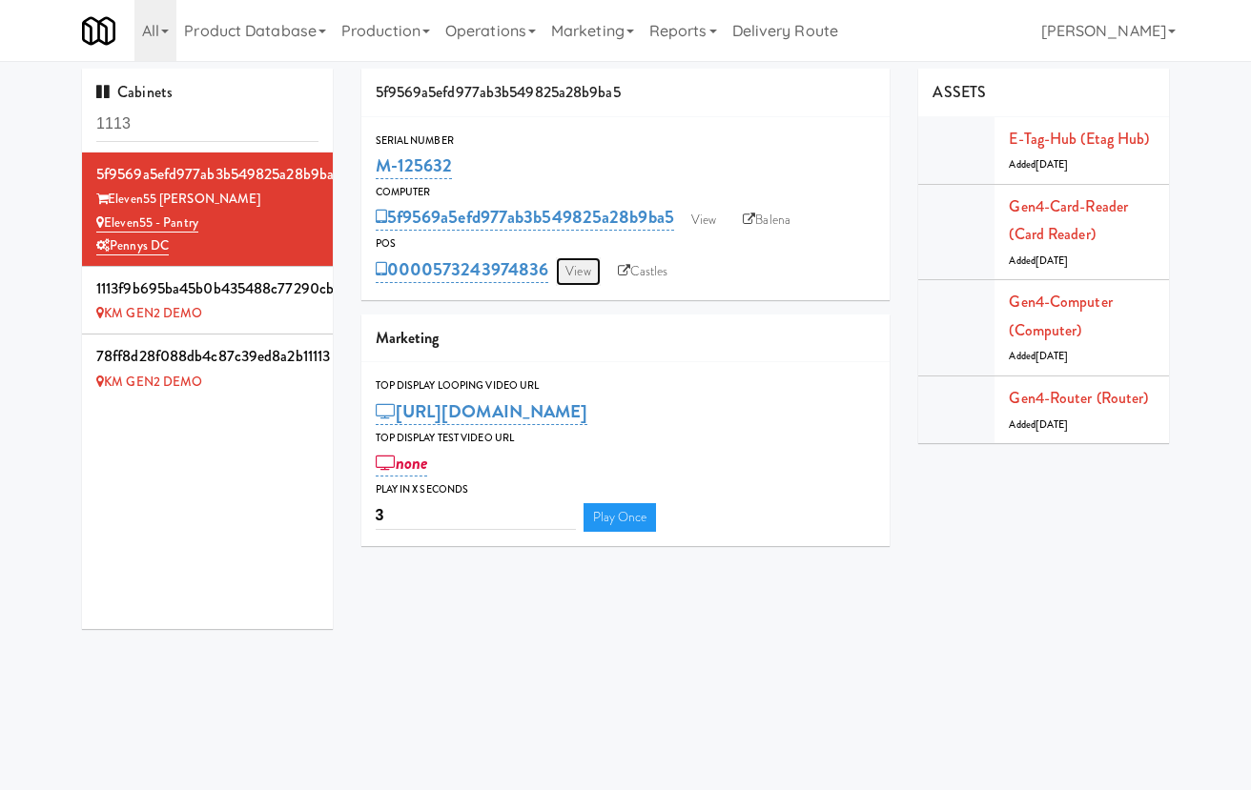
click at [588, 276] on link "View" at bounding box center [578, 271] width 44 height 29
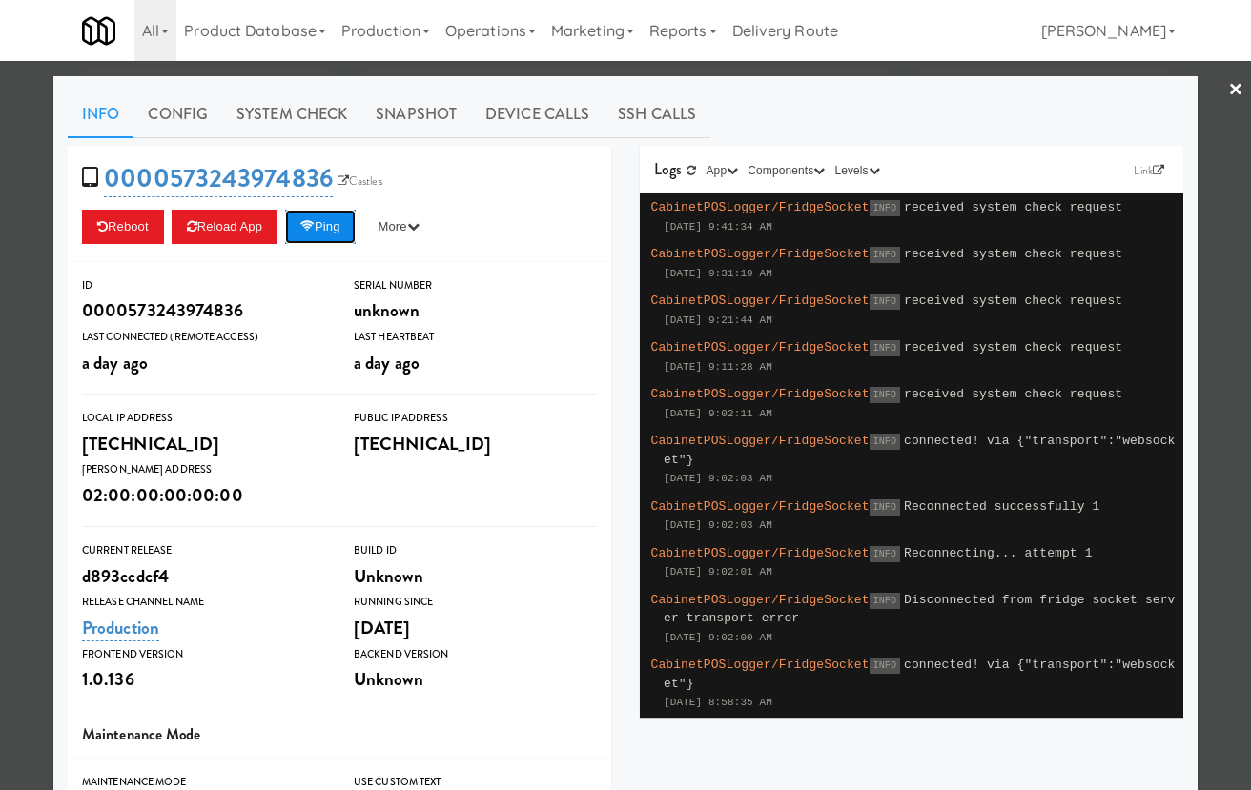
click at [356, 219] on button "Ping" at bounding box center [320, 227] width 71 height 34
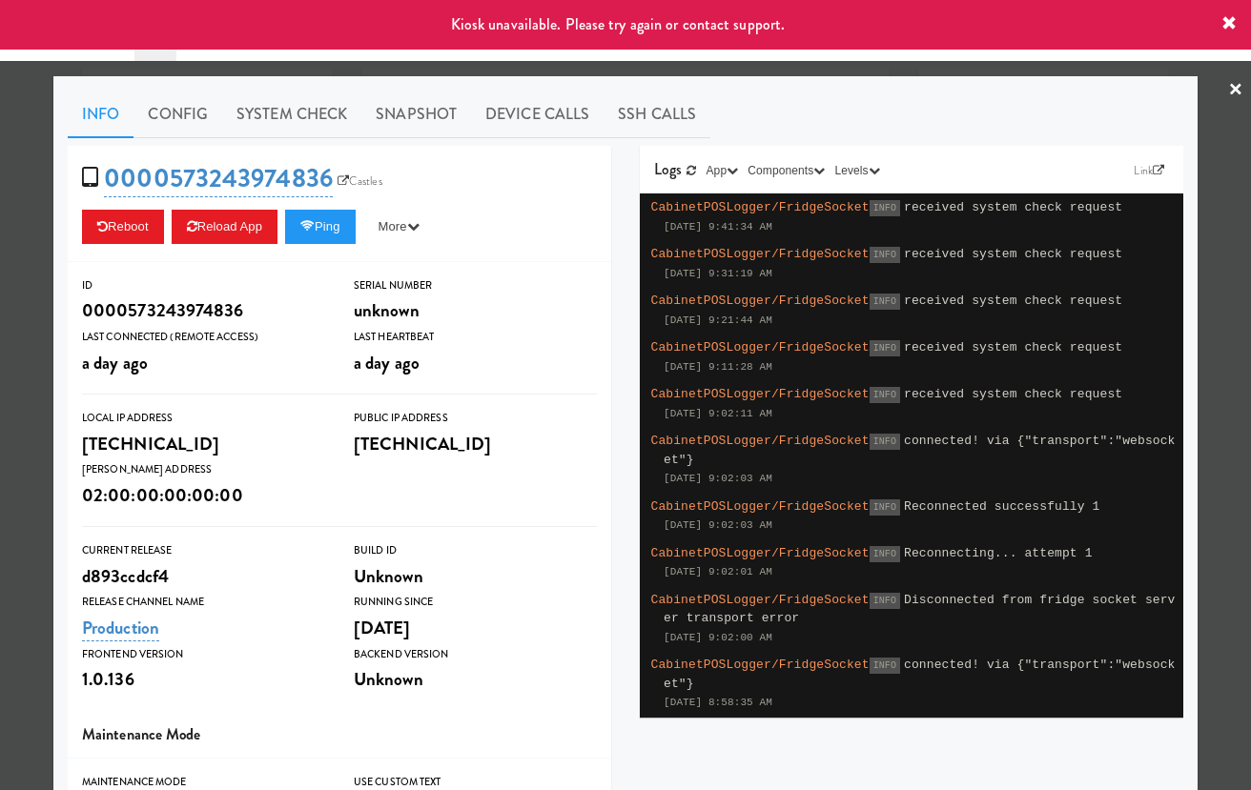
click at [31, 240] on div at bounding box center [625, 395] width 1251 height 790
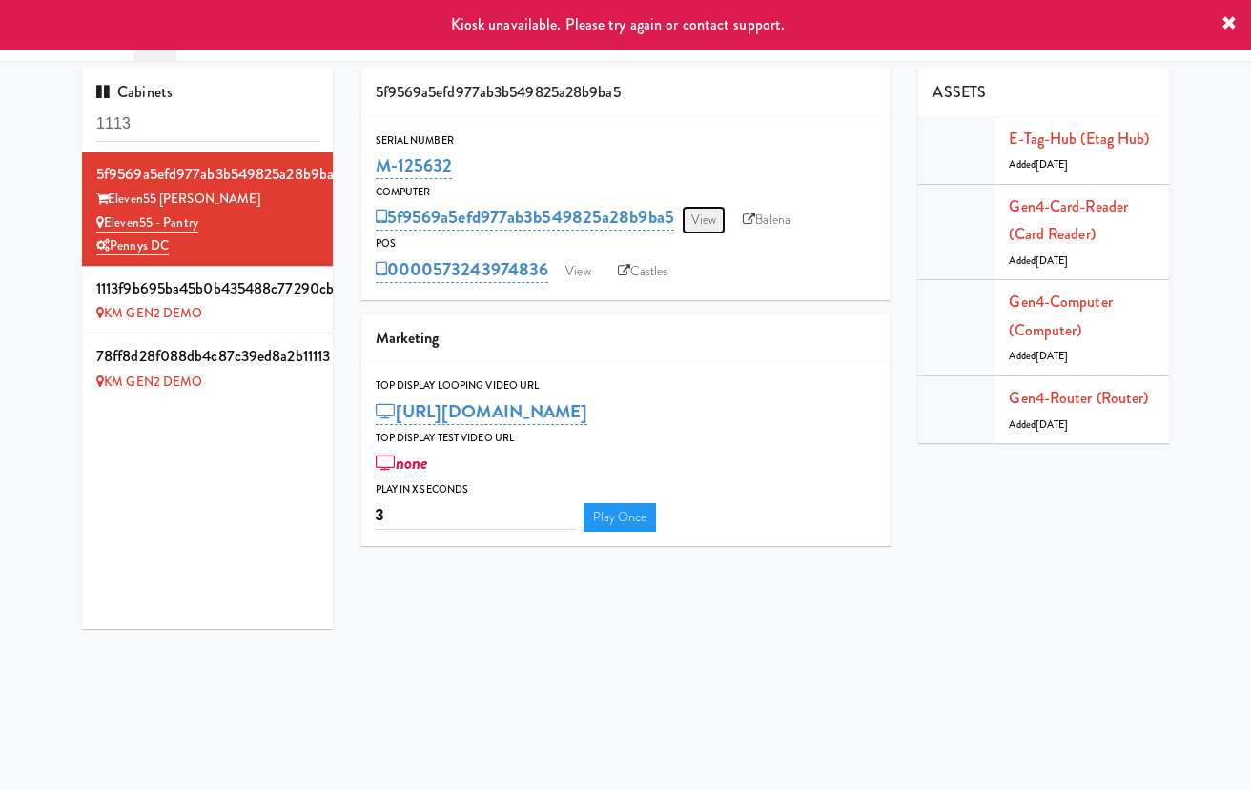
click at [713, 228] on link "View" at bounding box center [704, 220] width 44 height 29
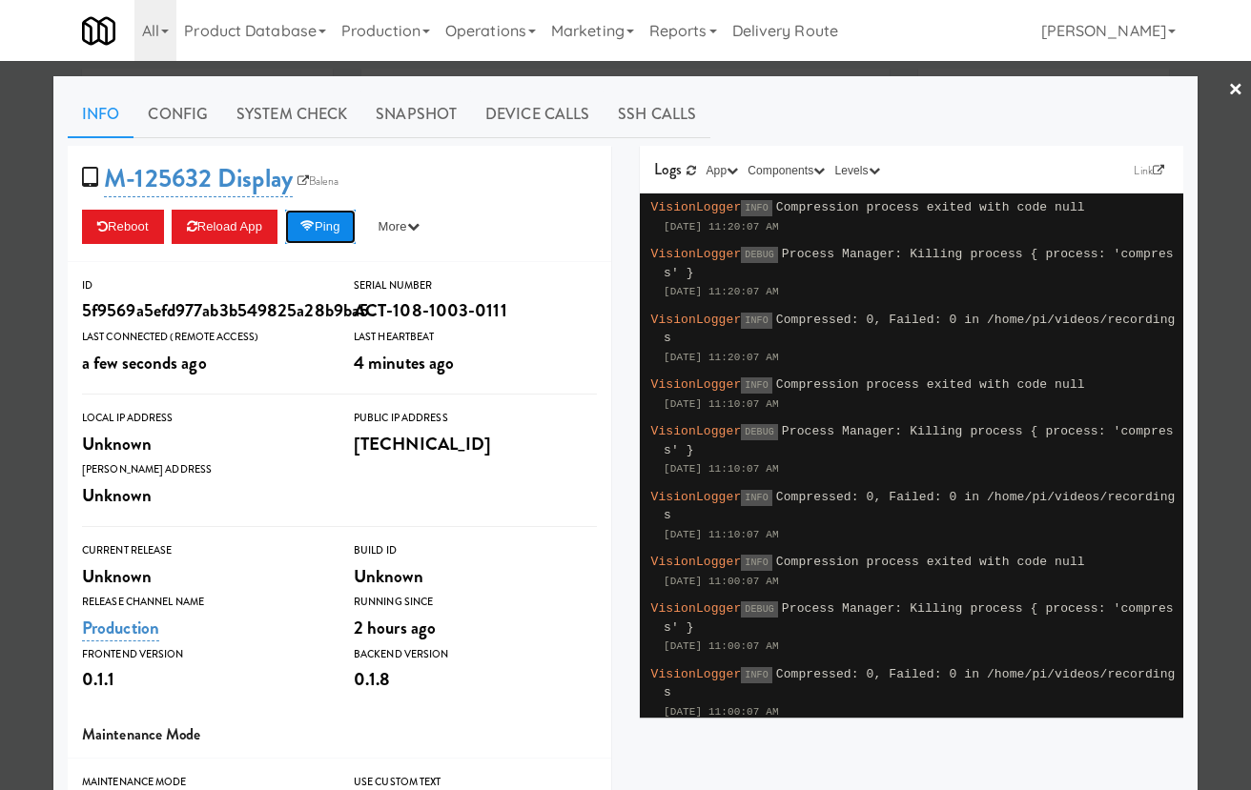
click at [343, 229] on button "Ping" at bounding box center [320, 227] width 71 height 34
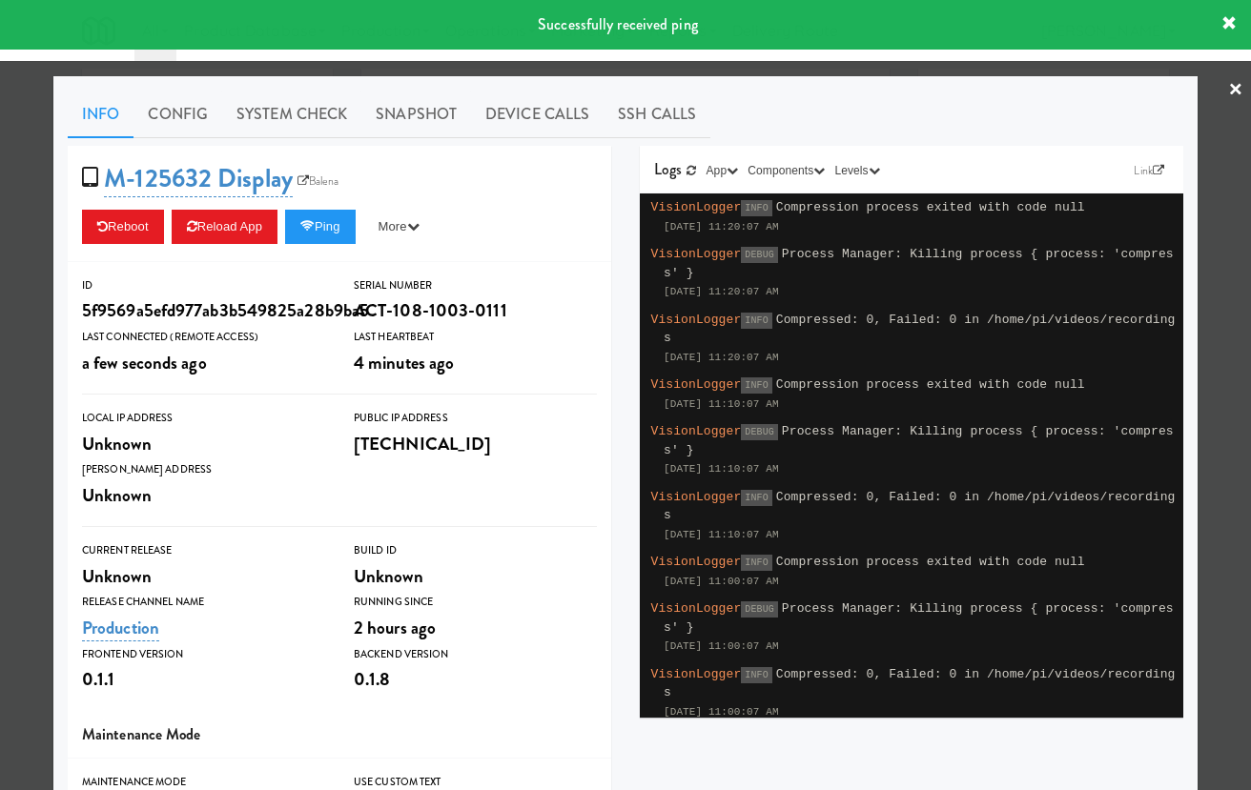
click at [37, 243] on div at bounding box center [625, 395] width 1251 height 790
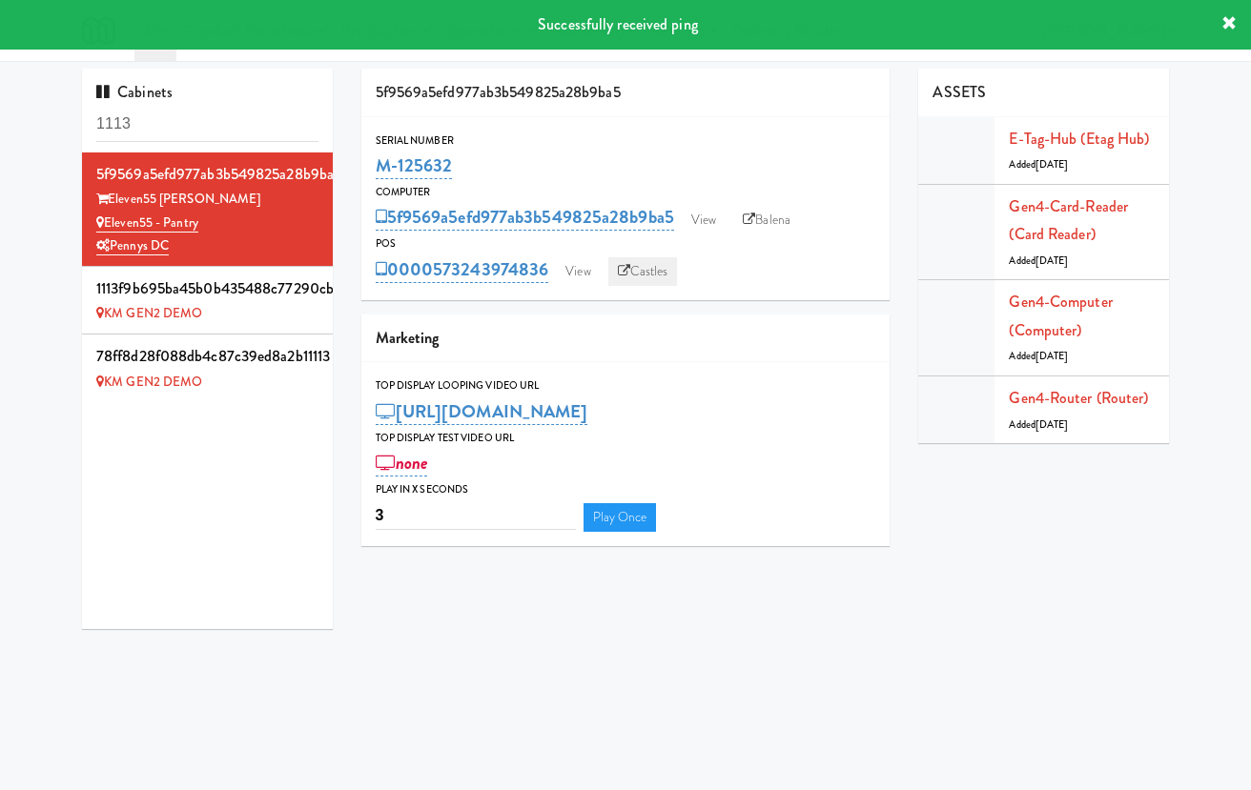
click at [633, 274] on link "Castles" at bounding box center [643, 271] width 70 height 29
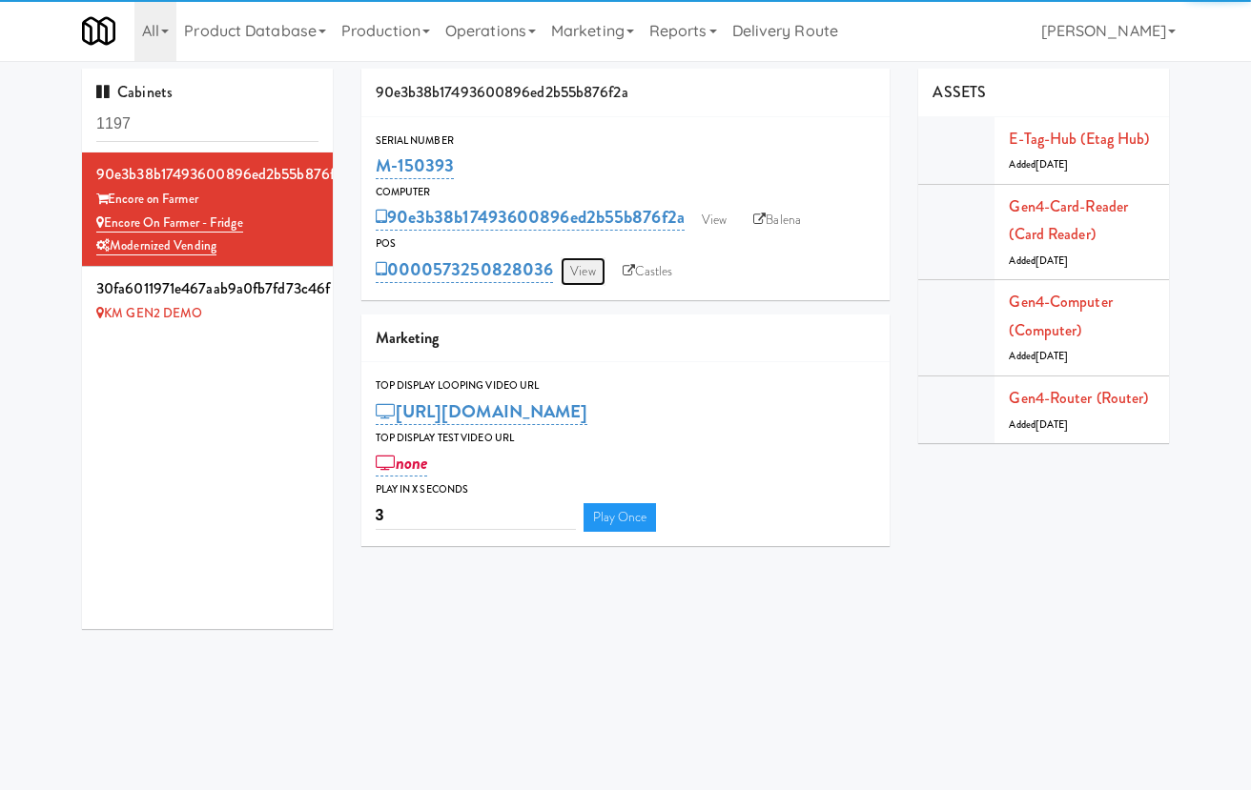
click at [592, 275] on link "View" at bounding box center [583, 271] width 44 height 29
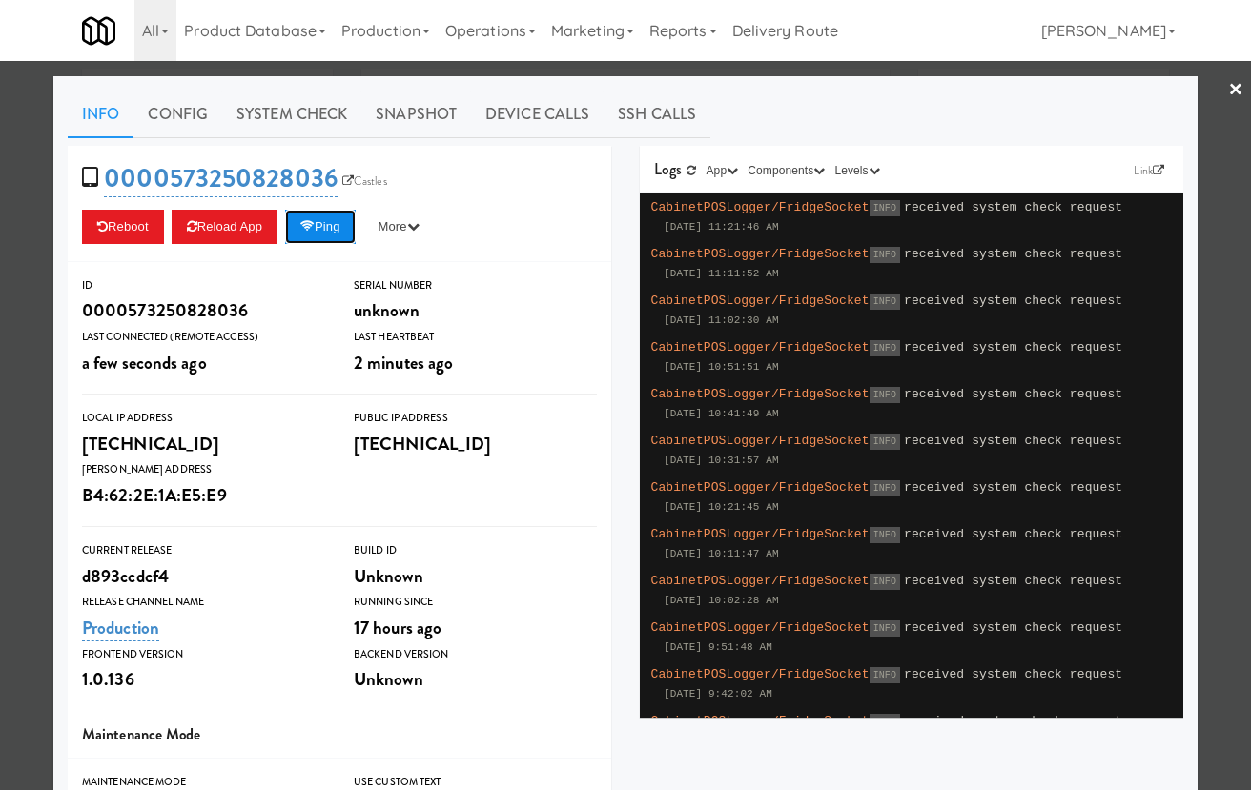
click at [356, 226] on button "Ping" at bounding box center [320, 227] width 71 height 34
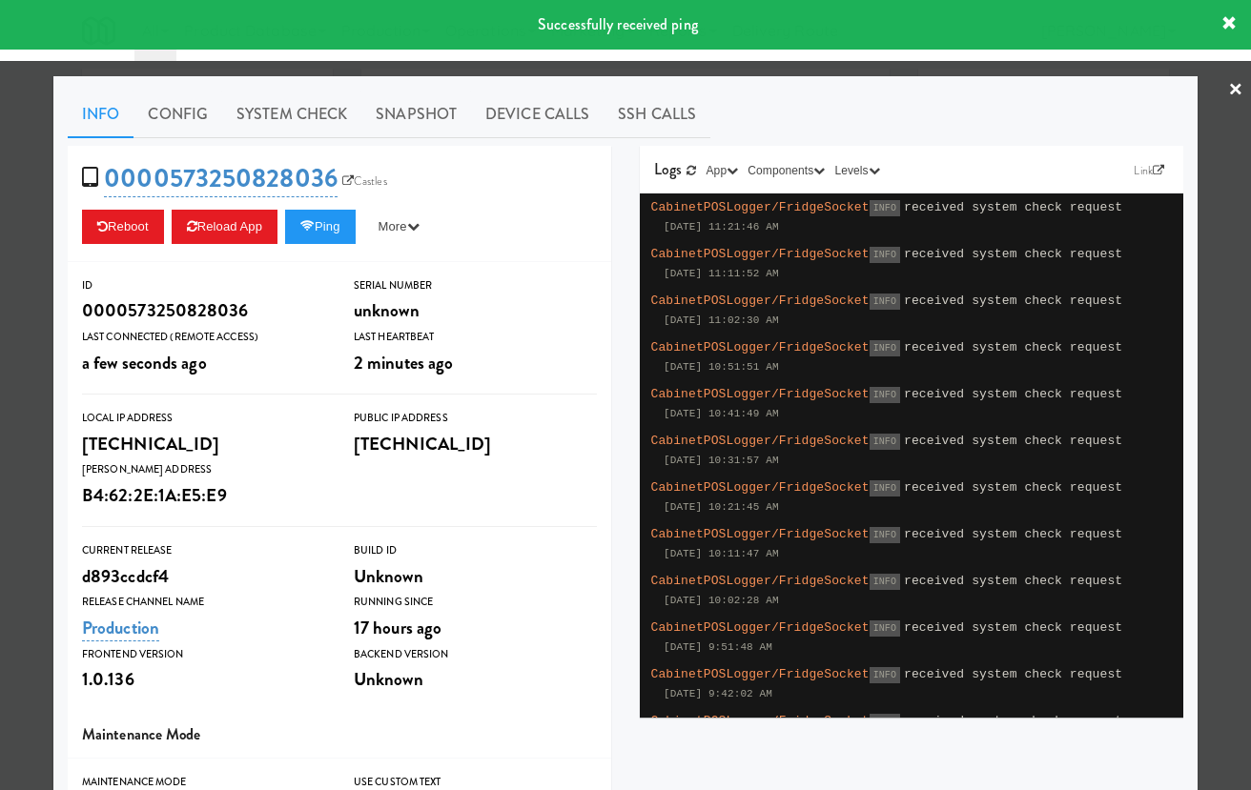
click at [16, 193] on div at bounding box center [625, 395] width 1251 height 790
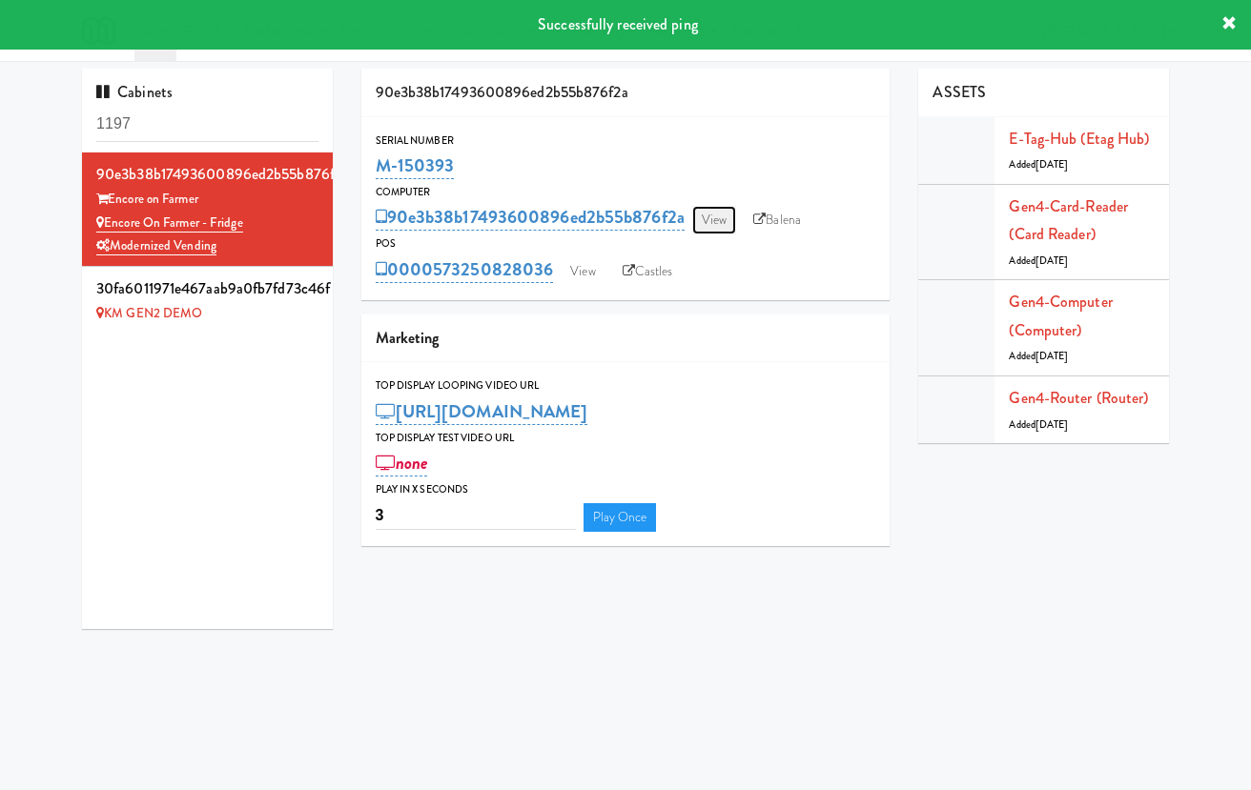
click at [722, 215] on link "View" at bounding box center [714, 220] width 44 height 29
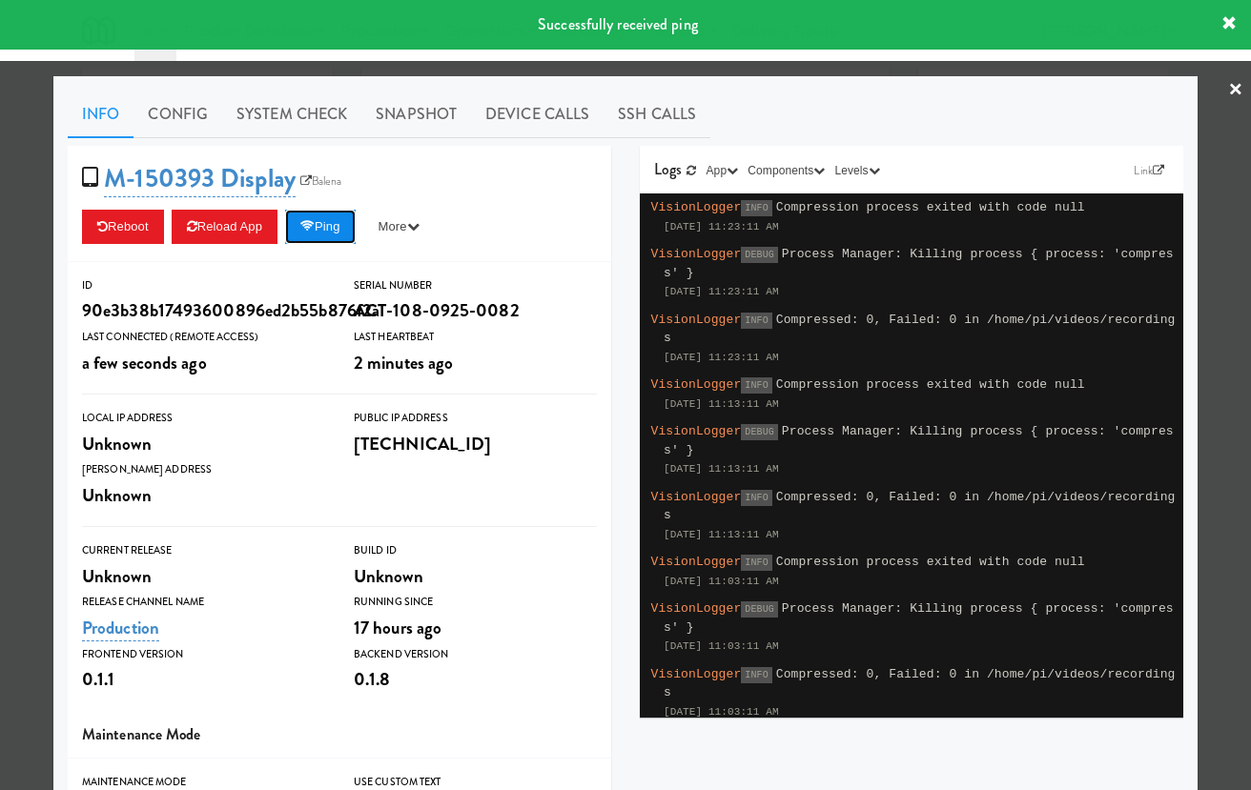
click at [315, 230] on icon at bounding box center [307, 226] width 14 height 12
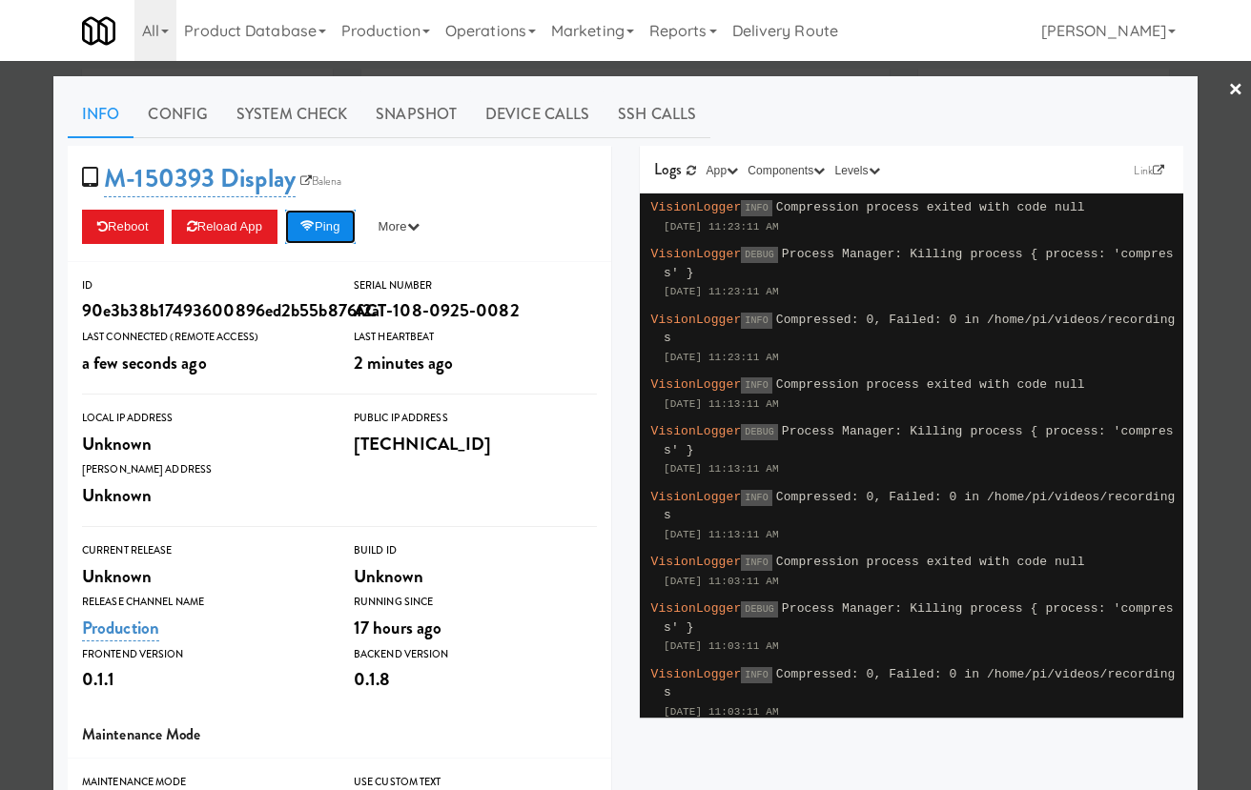
click at [315, 230] on icon at bounding box center [307, 226] width 14 height 12
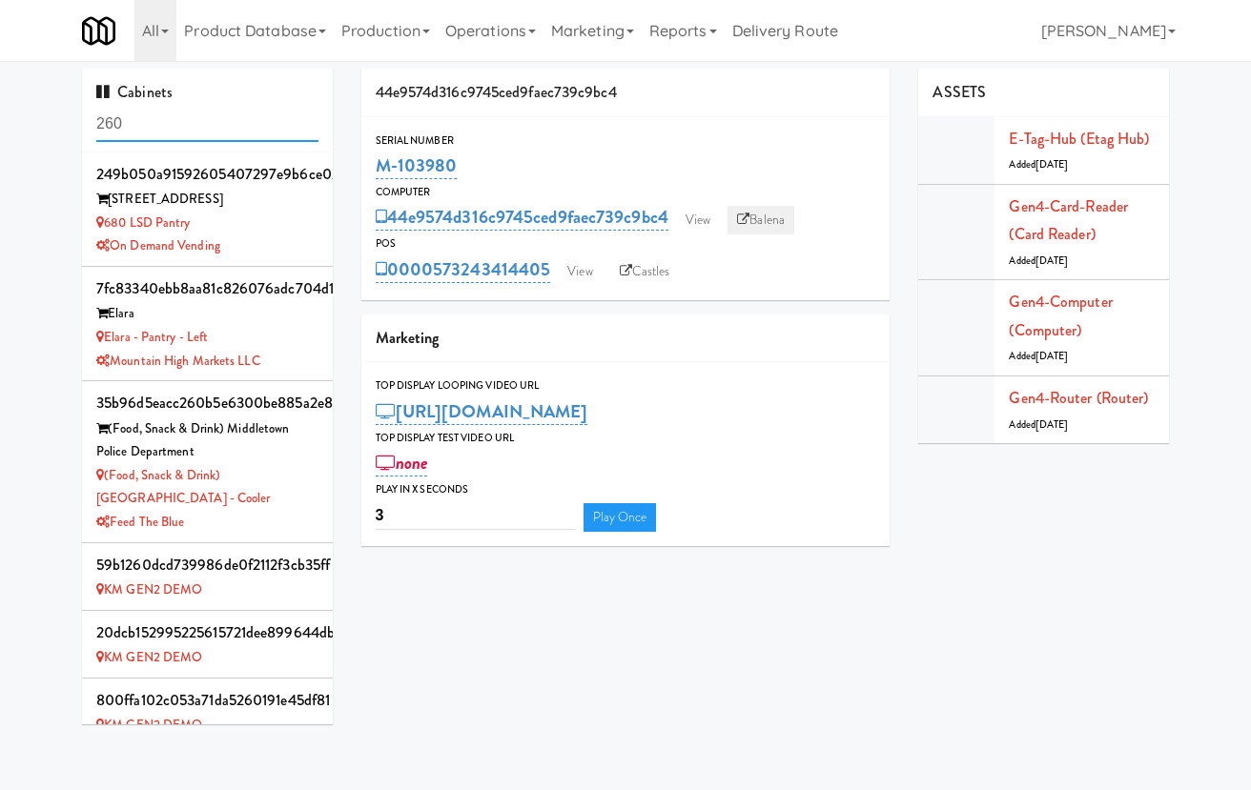
scroll to position [843, 0]
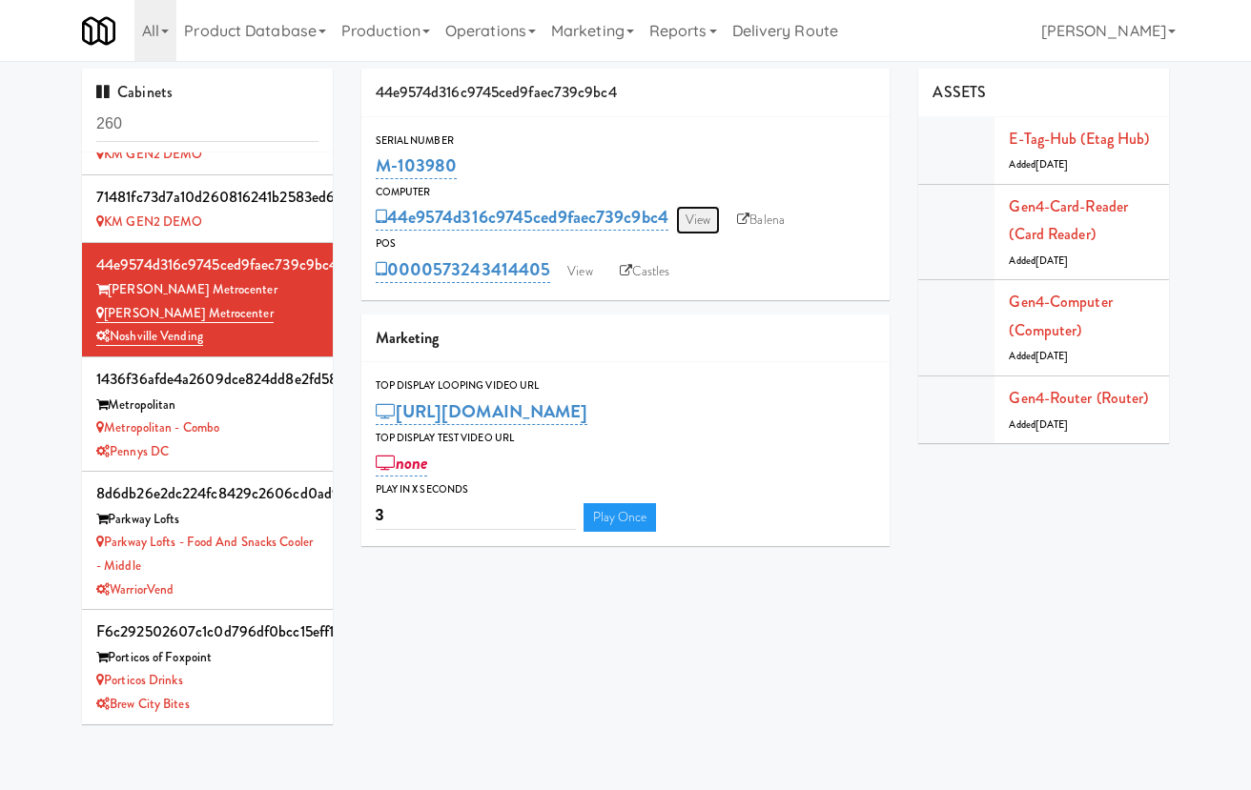
click at [714, 220] on link "View" at bounding box center [698, 220] width 44 height 29
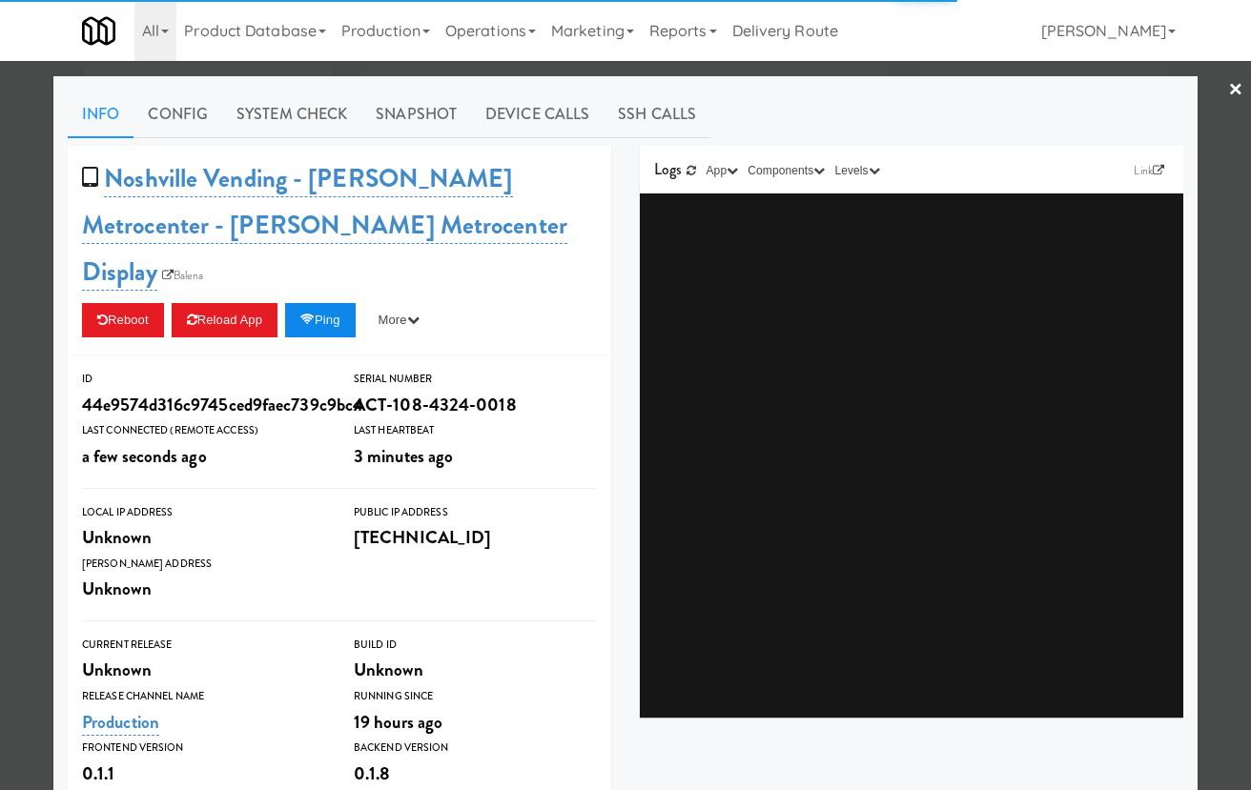
scroll to position [843, 0]
click at [336, 303] on button "Ping" at bounding box center [320, 320] width 71 height 34
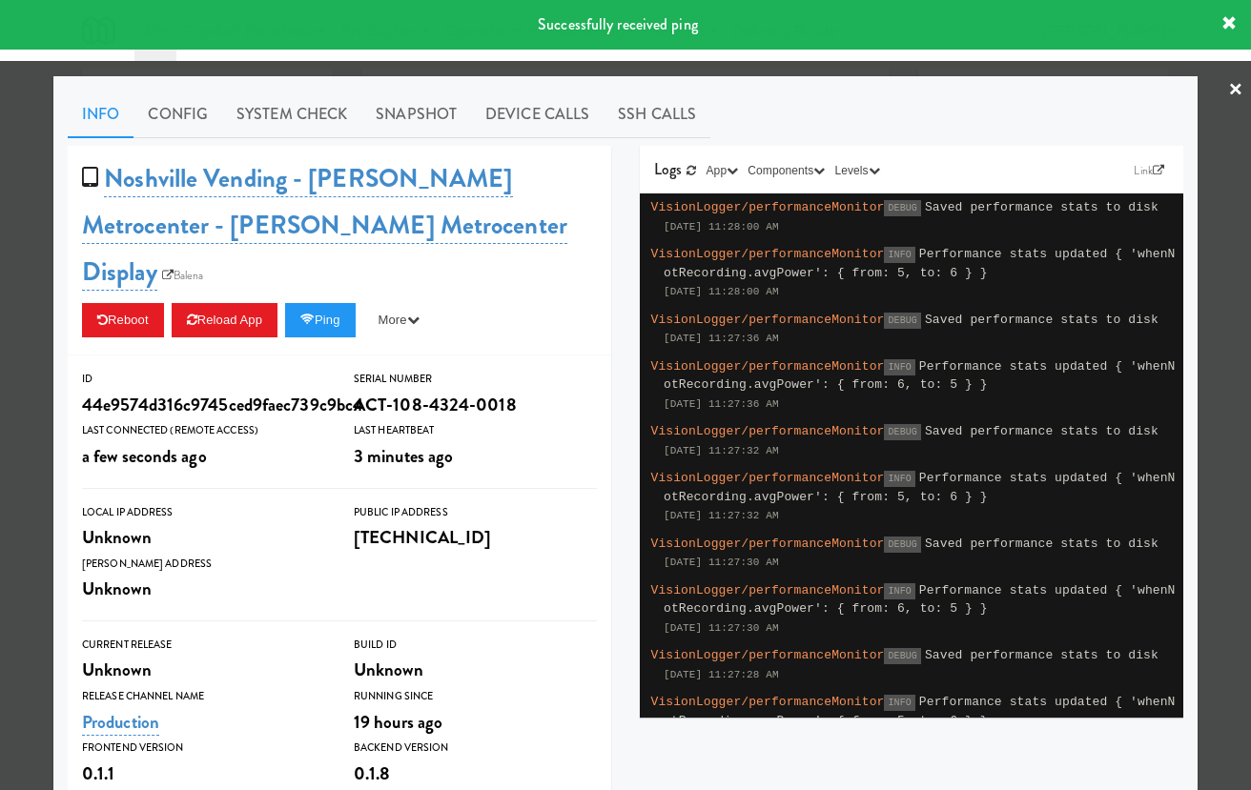
click at [42, 248] on div at bounding box center [625, 395] width 1251 height 790
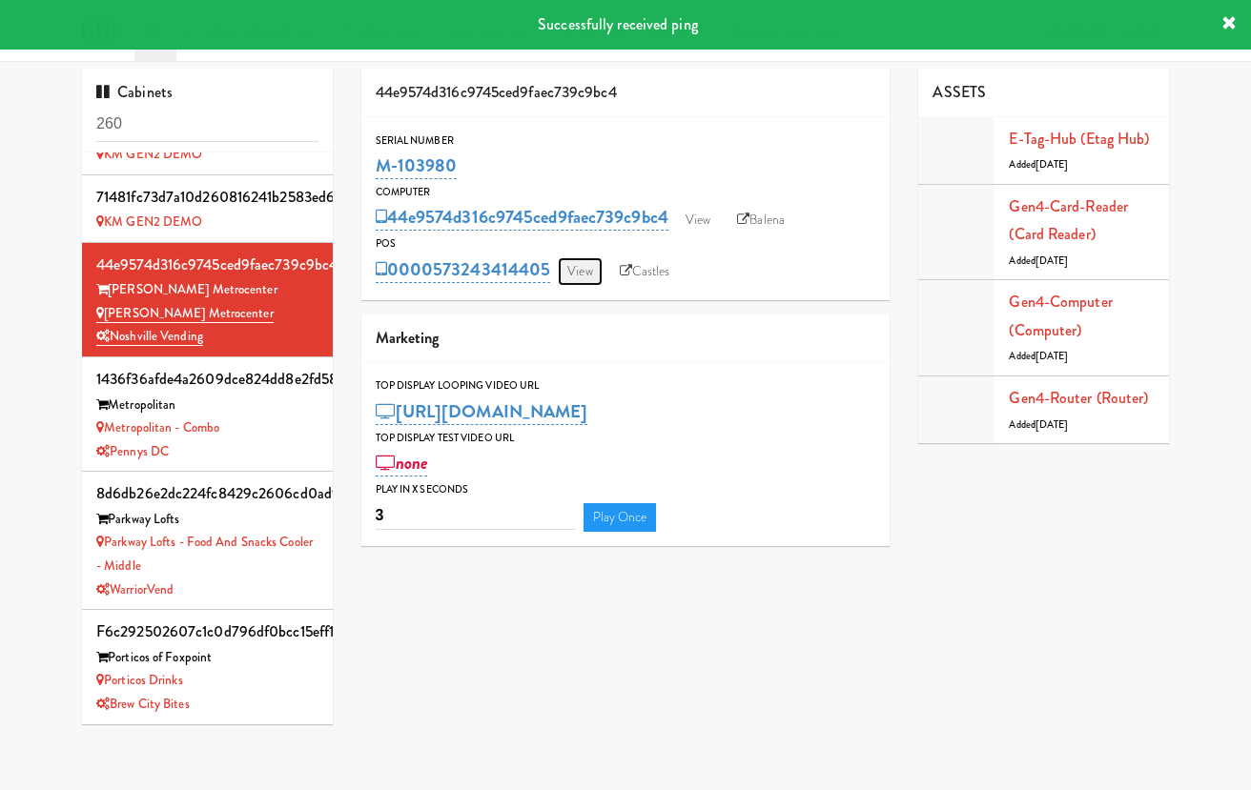
click at [585, 266] on link "View" at bounding box center [580, 271] width 44 height 29
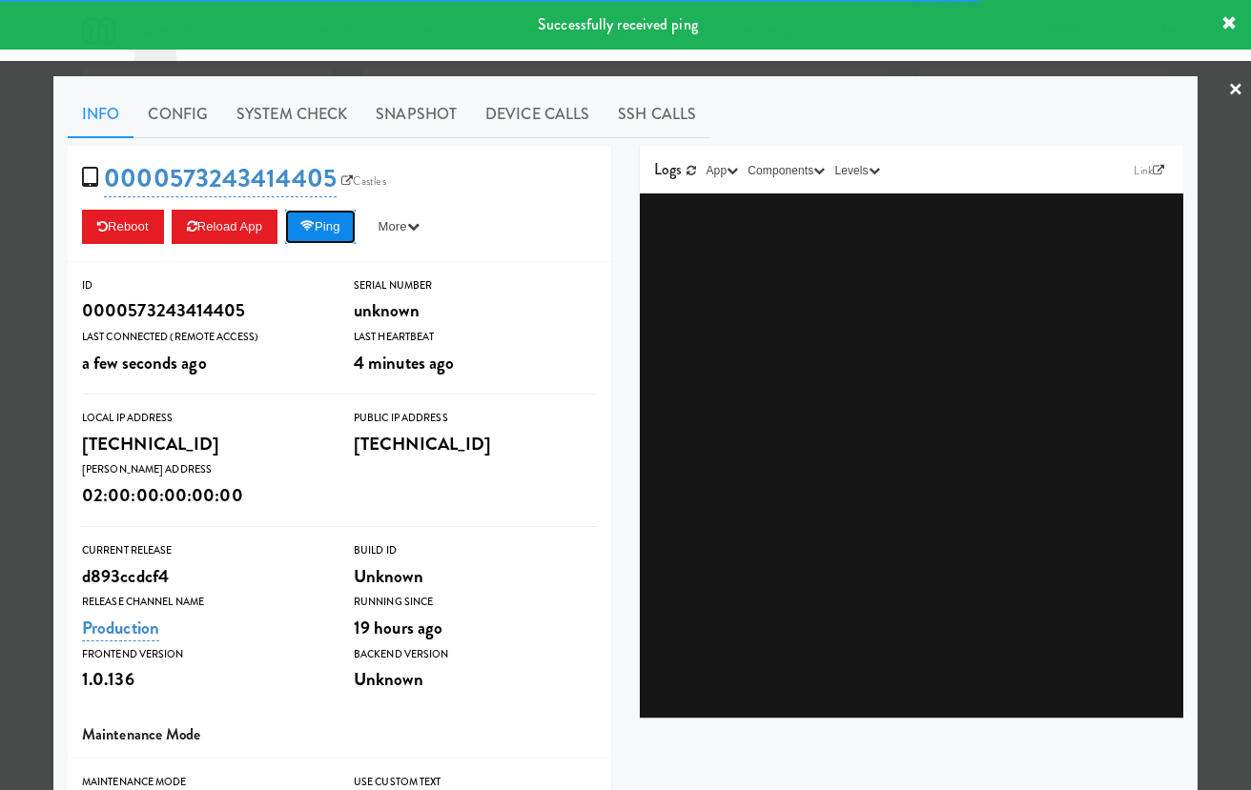
click at [350, 222] on button "Ping" at bounding box center [320, 227] width 71 height 34
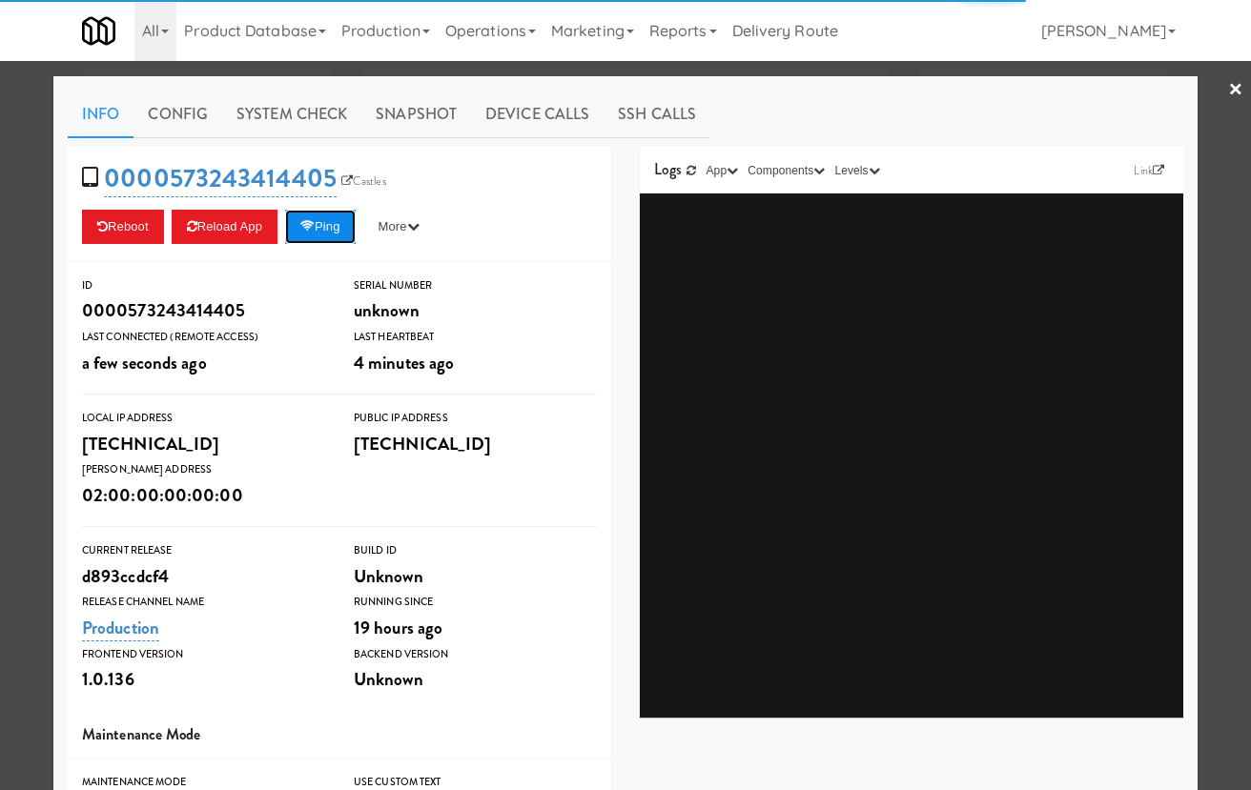
click at [350, 222] on button "Ping" at bounding box center [320, 227] width 71 height 34
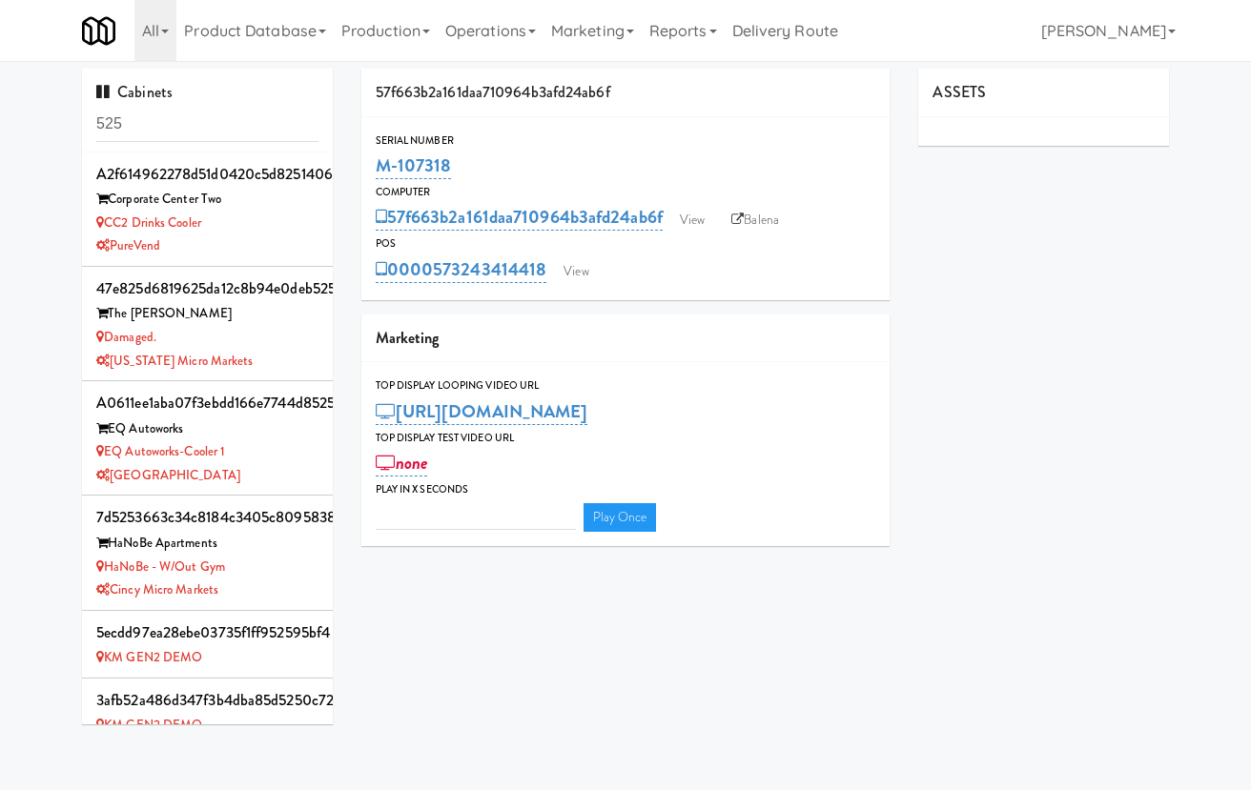
type input "3"
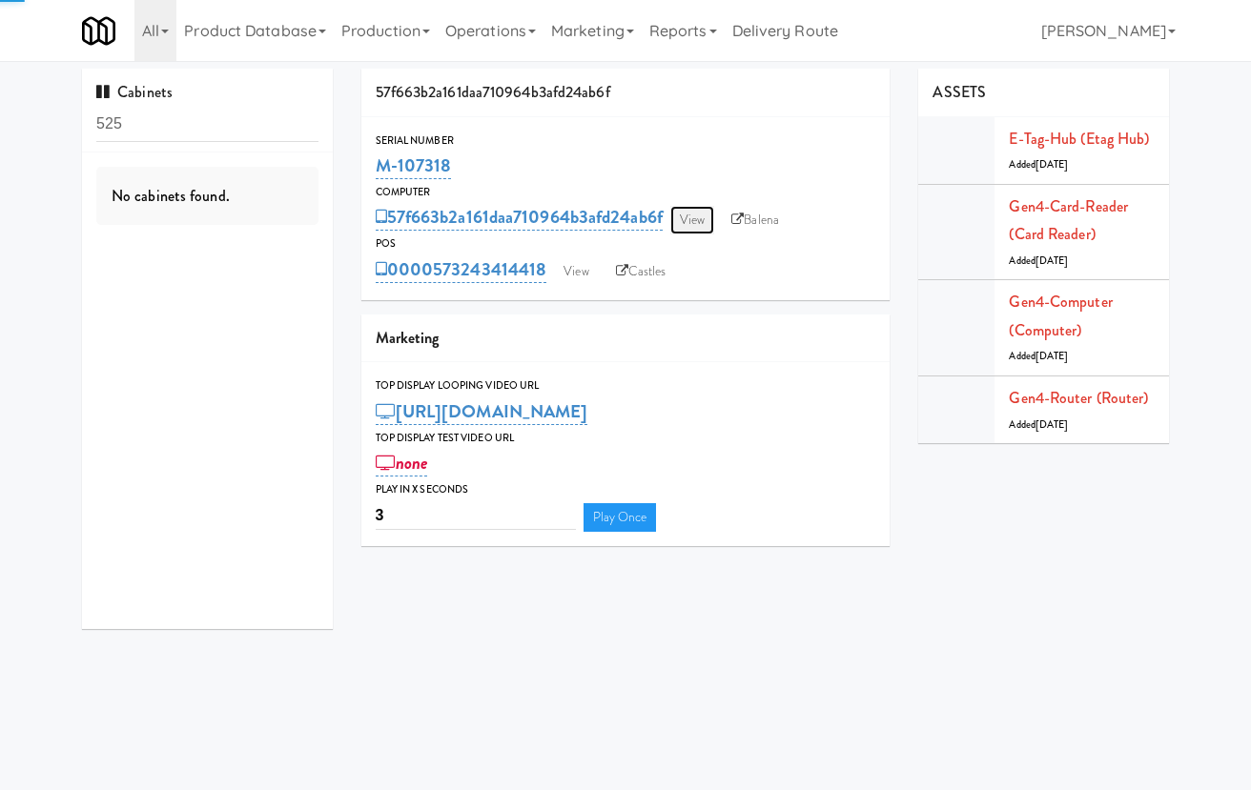
click at [699, 212] on link "View" at bounding box center [692, 220] width 44 height 29
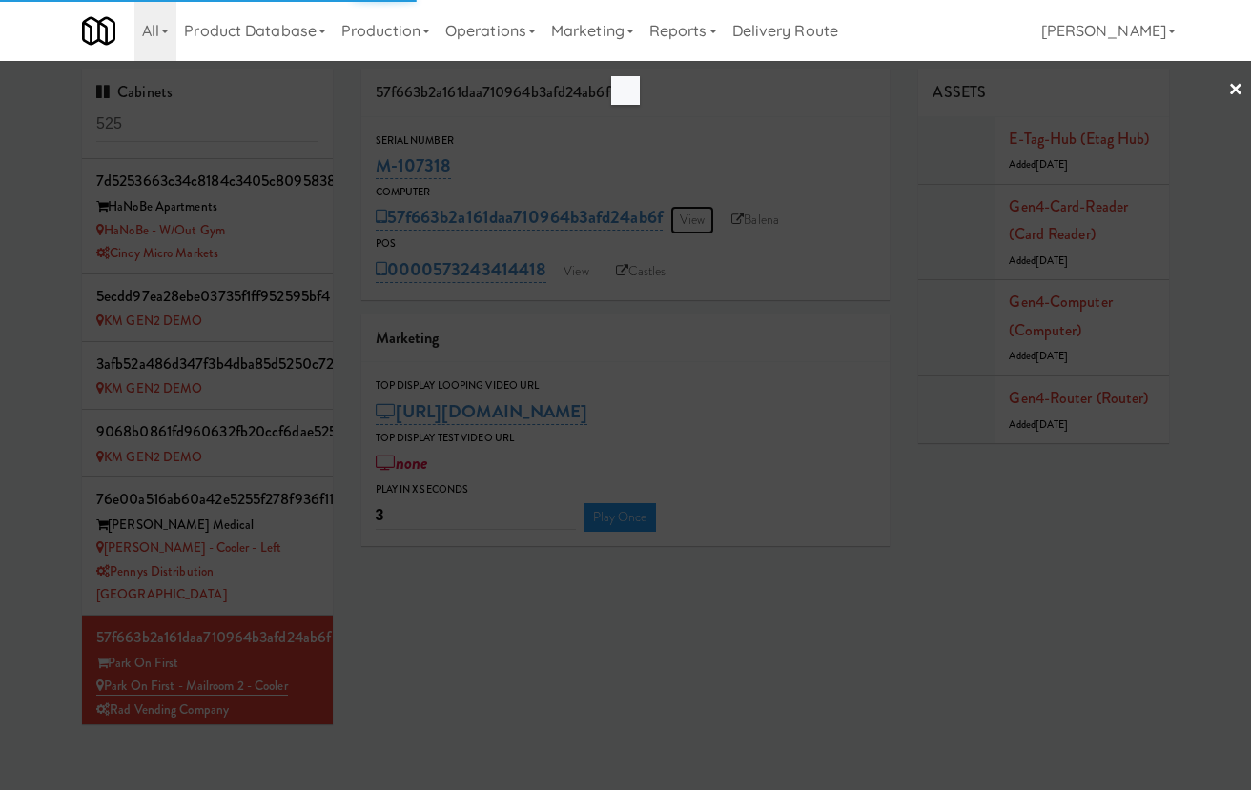
scroll to position [548, 0]
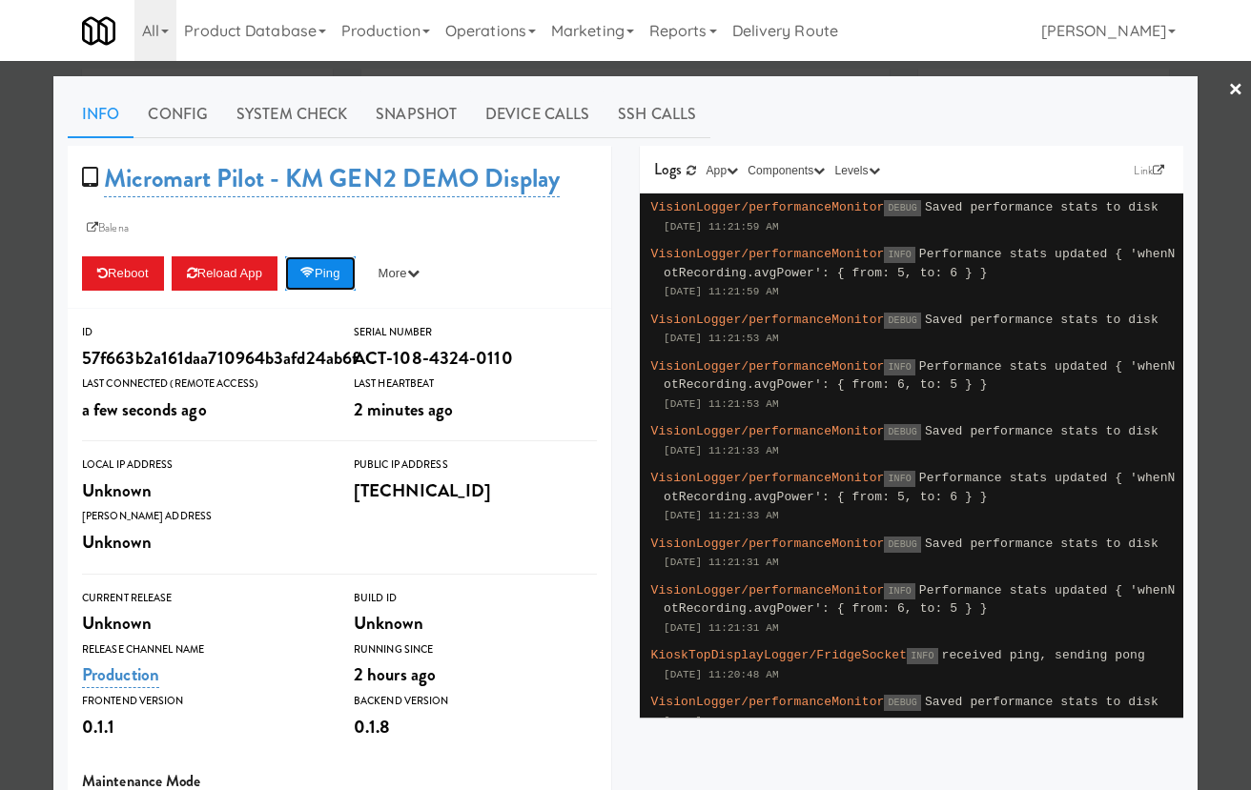
click at [315, 277] on icon at bounding box center [307, 273] width 14 height 12
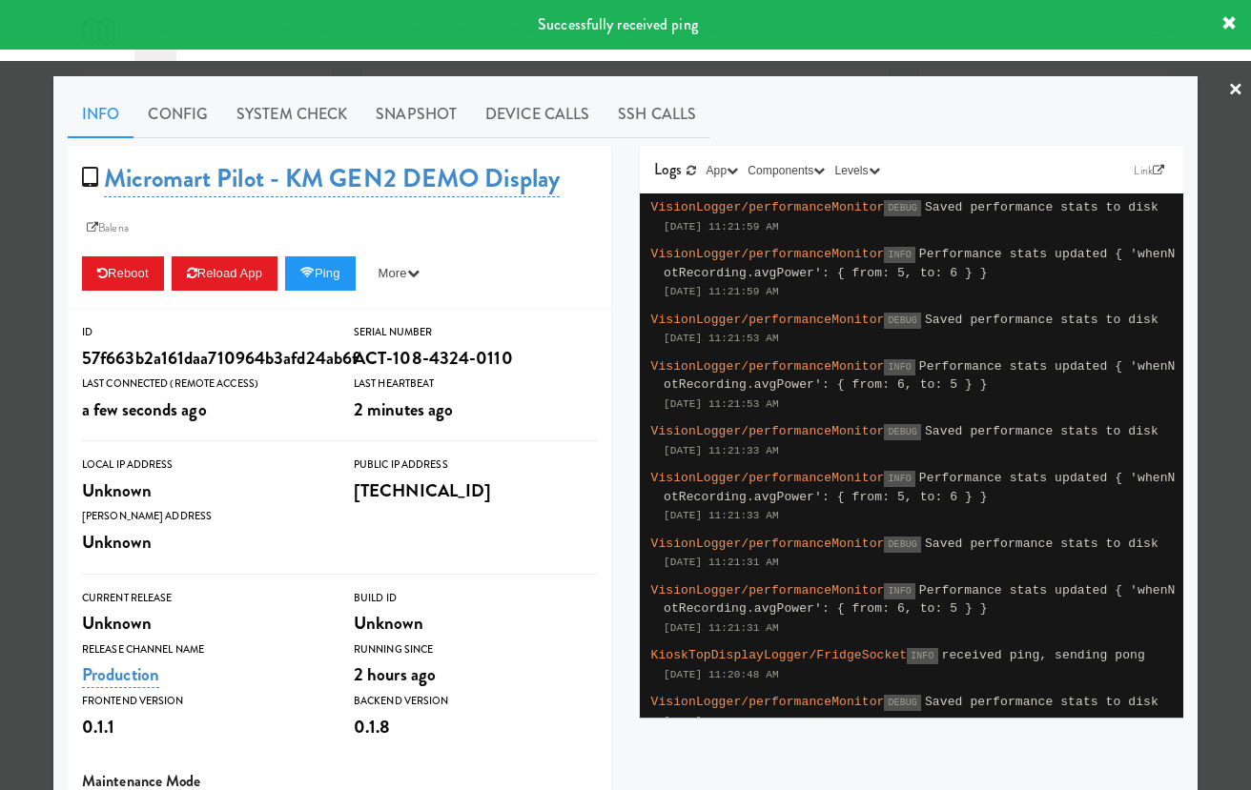
click at [15, 226] on div at bounding box center [625, 395] width 1251 height 790
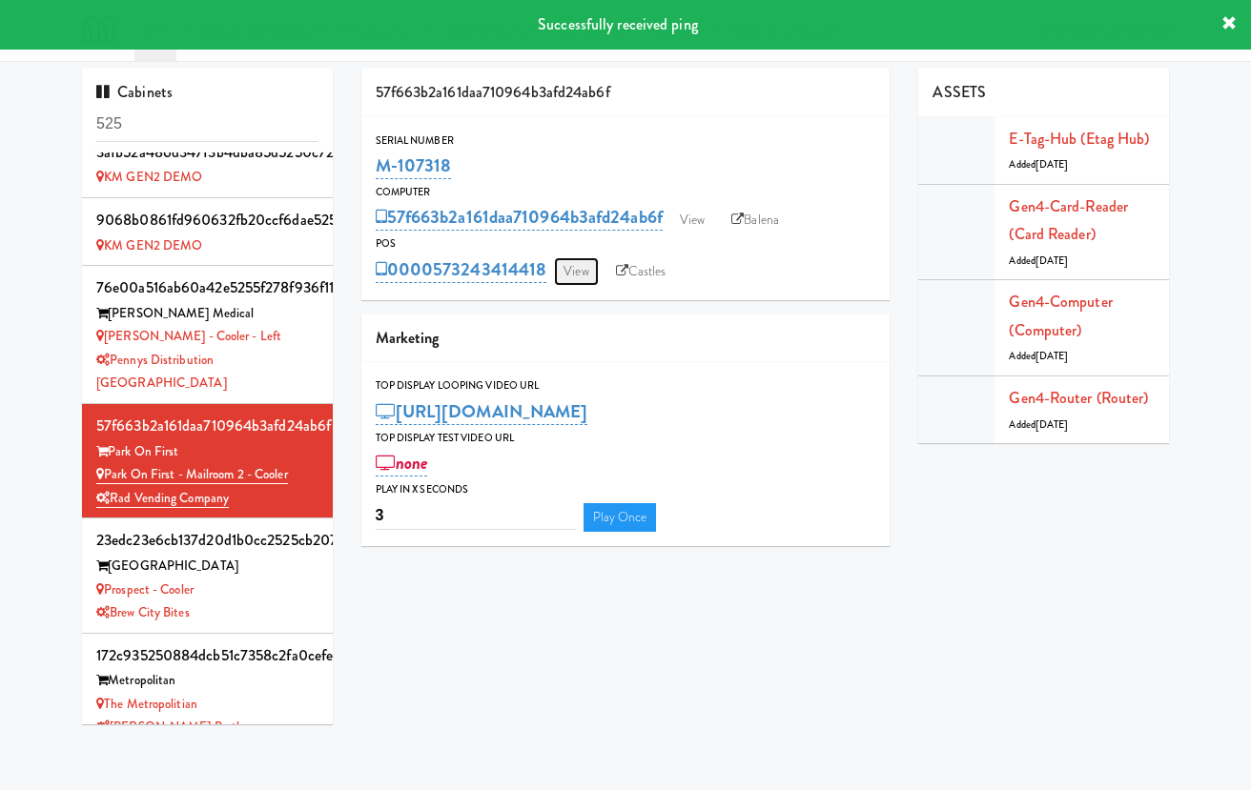
click at [585, 267] on link "View" at bounding box center [576, 271] width 44 height 29
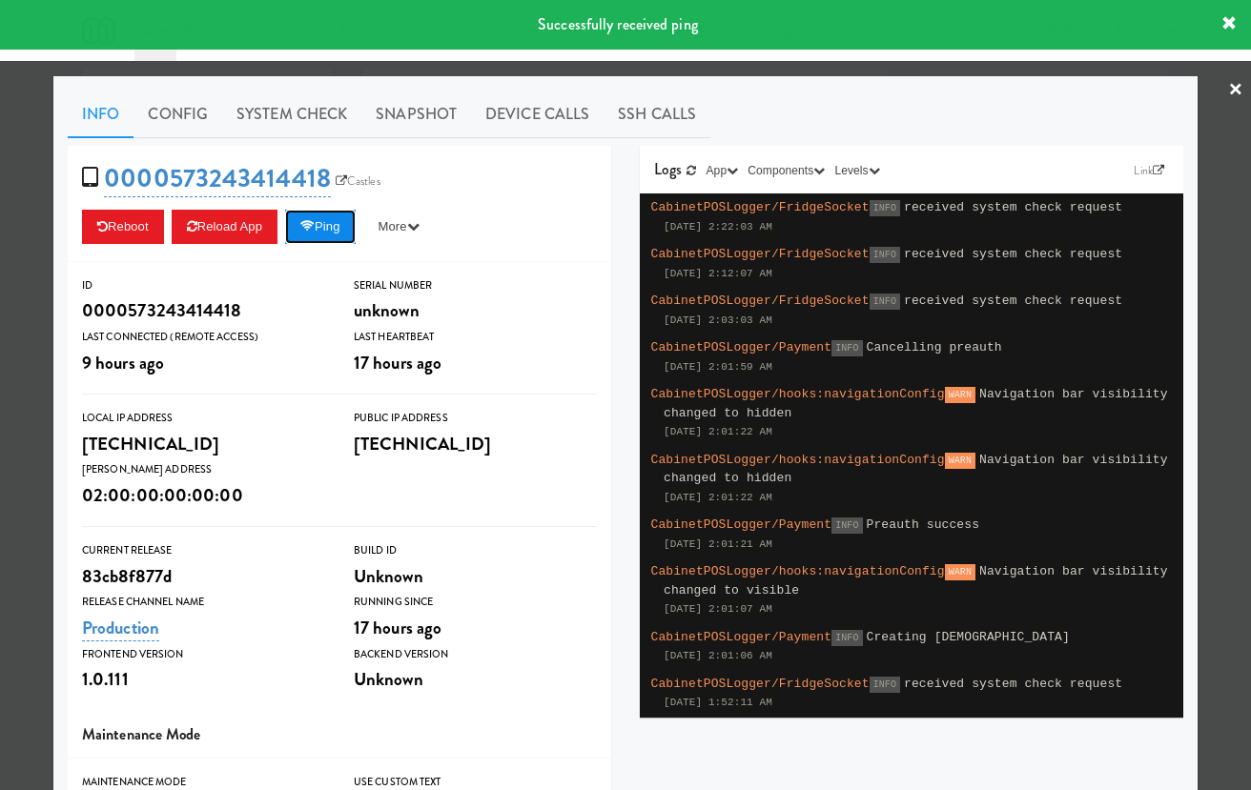
click at [339, 225] on button "Ping" at bounding box center [320, 227] width 71 height 34
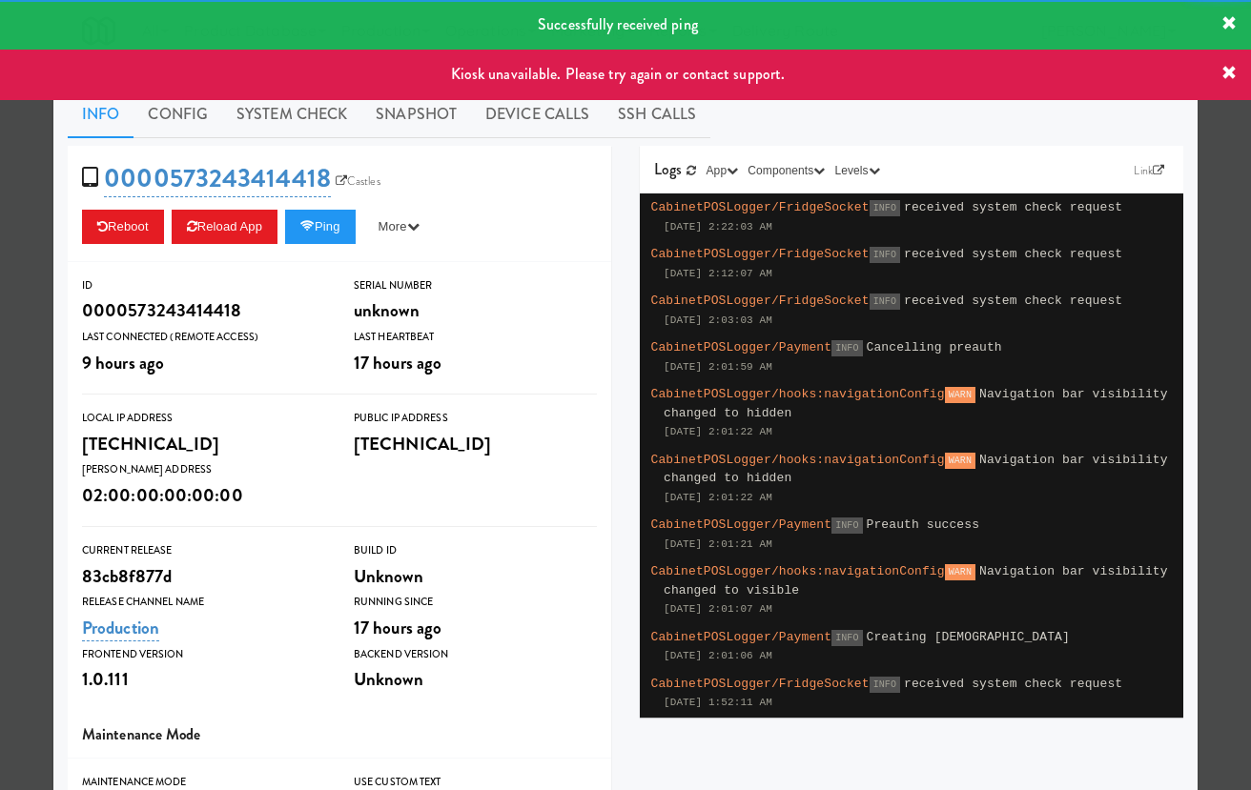
click at [9, 236] on div at bounding box center [625, 395] width 1251 height 790
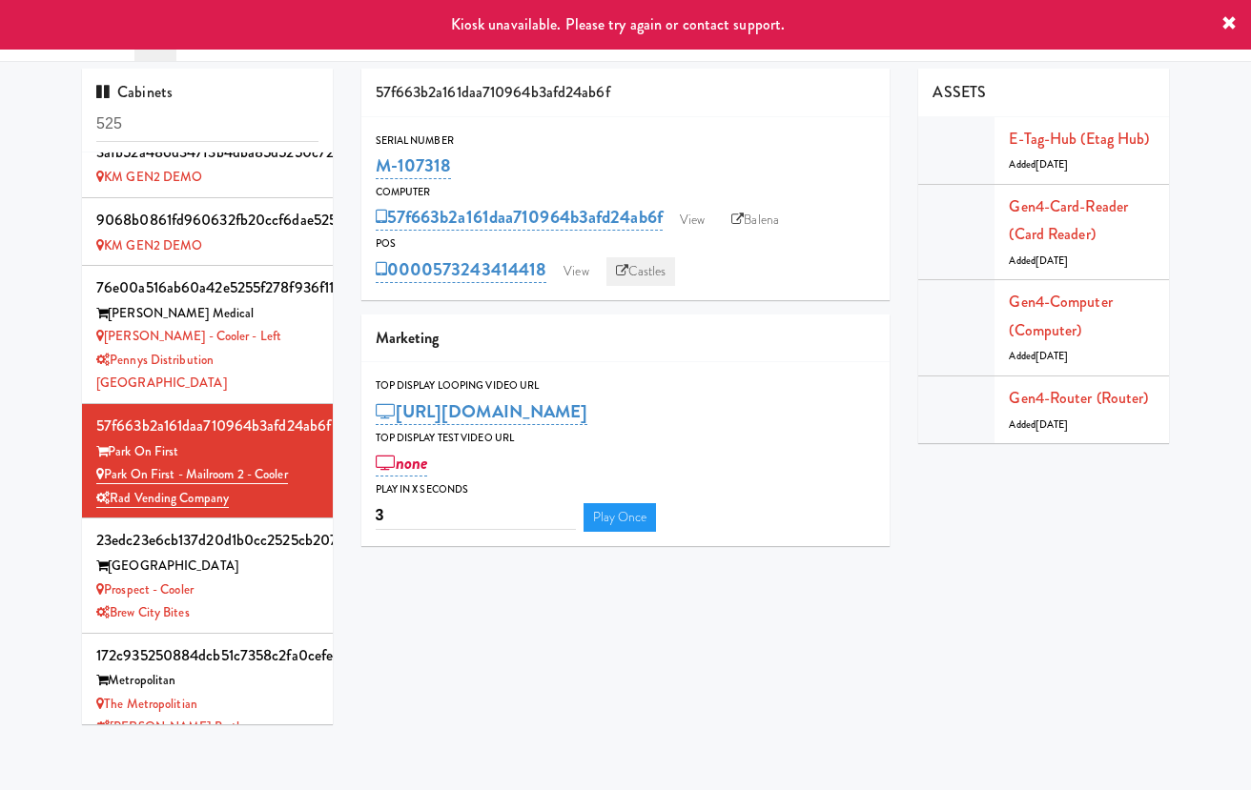
click at [636, 271] on link "Castles" at bounding box center [641, 271] width 70 height 29
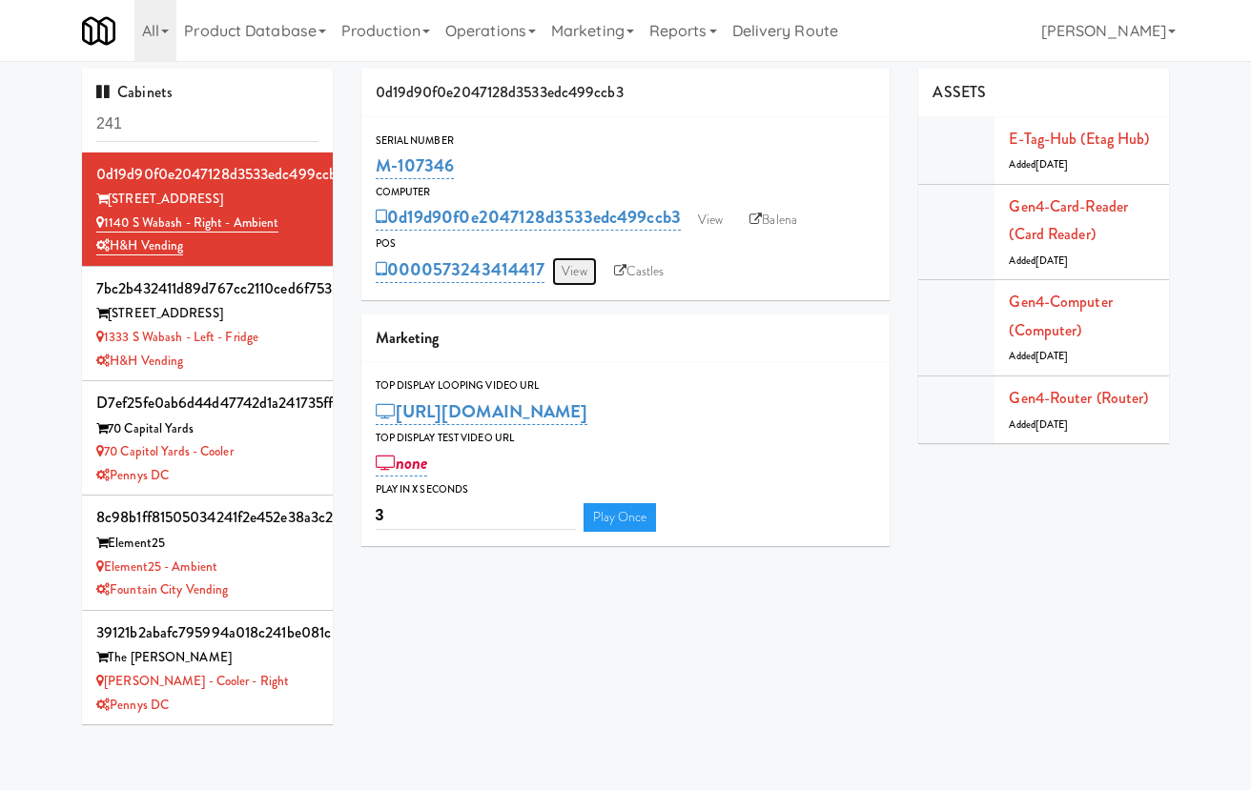
click at [581, 268] on link "View" at bounding box center [574, 271] width 44 height 29
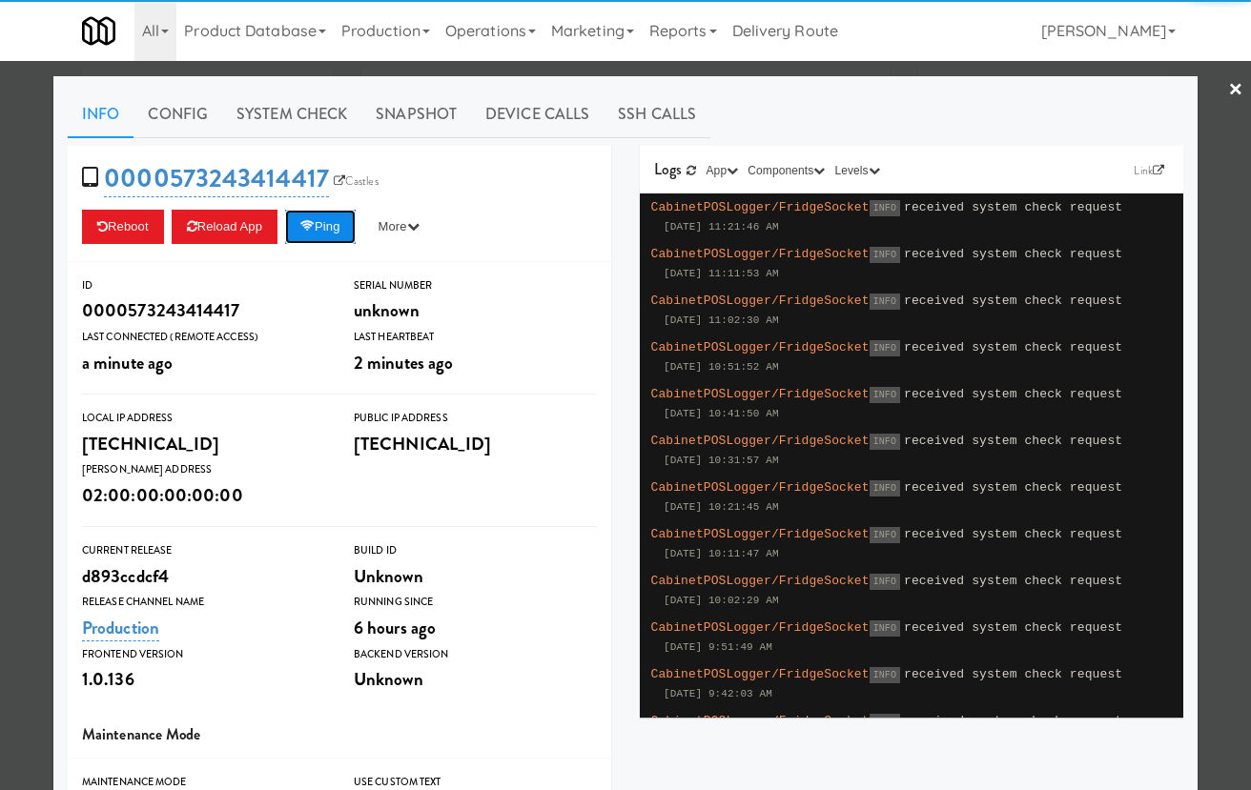
click at [339, 224] on button "Ping" at bounding box center [320, 227] width 71 height 34
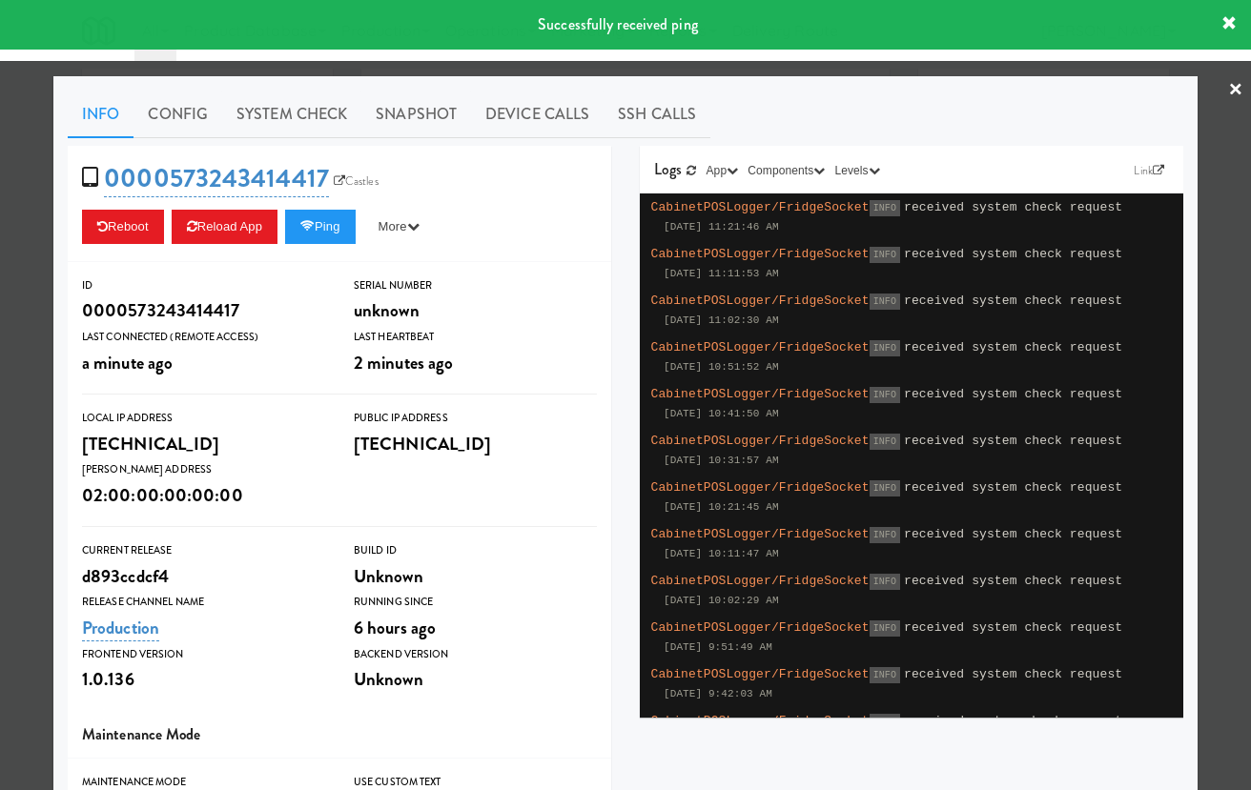
click at [22, 195] on div at bounding box center [625, 395] width 1251 height 790
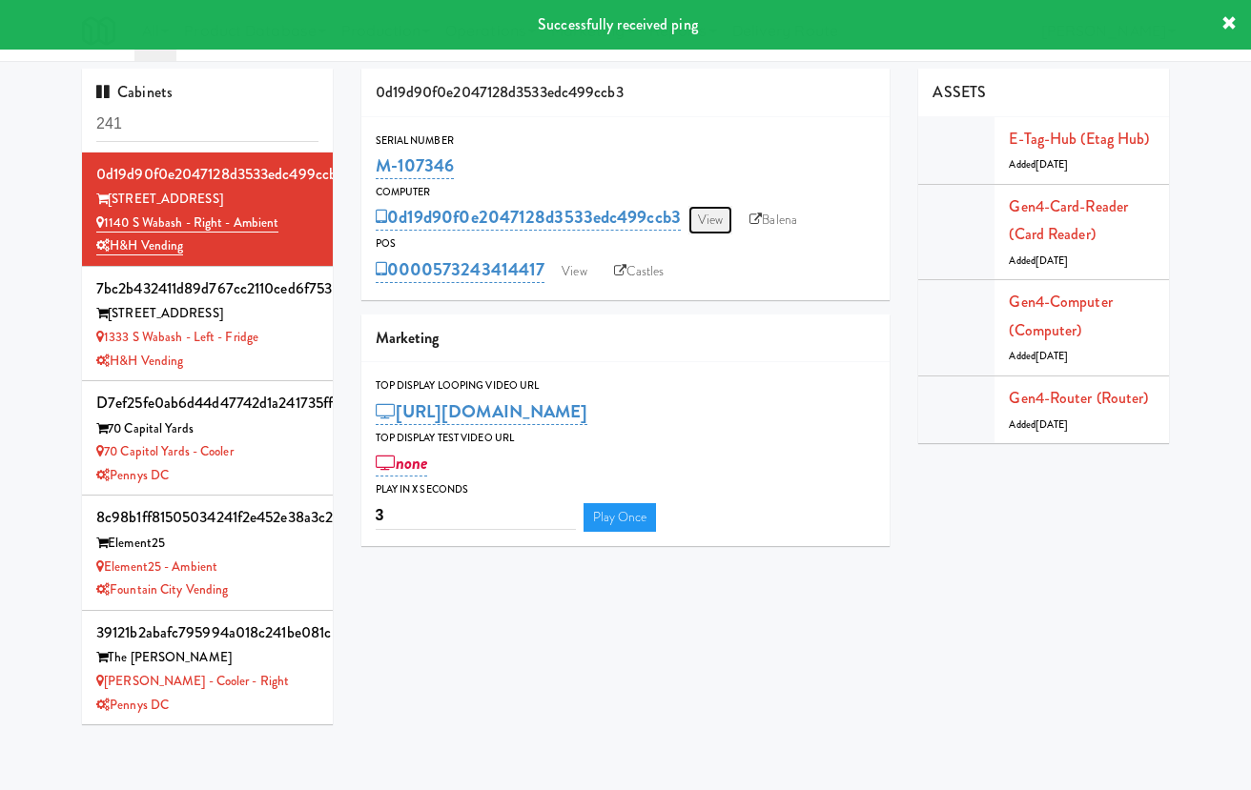
click at [708, 217] on link "View" at bounding box center [710, 220] width 44 height 29
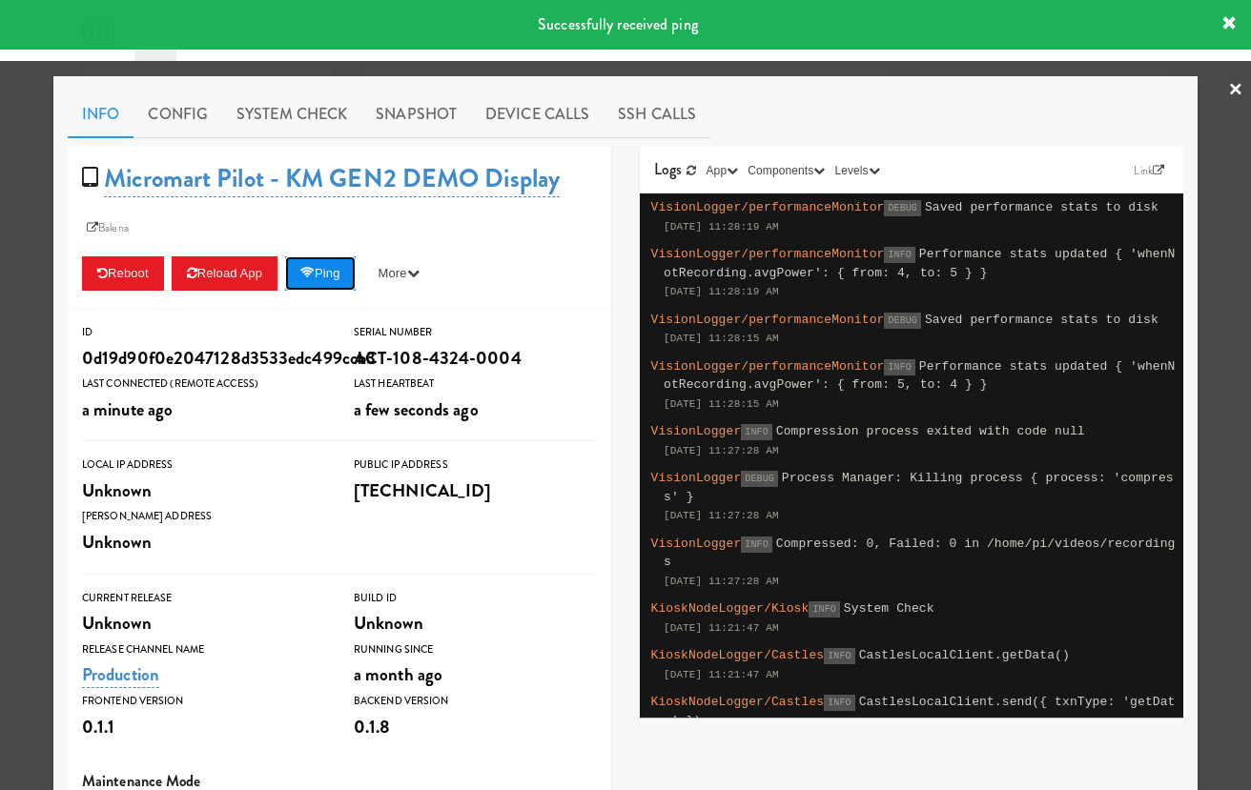
click at [327, 277] on button "Ping" at bounding box center [320, 273] width 71 height 34
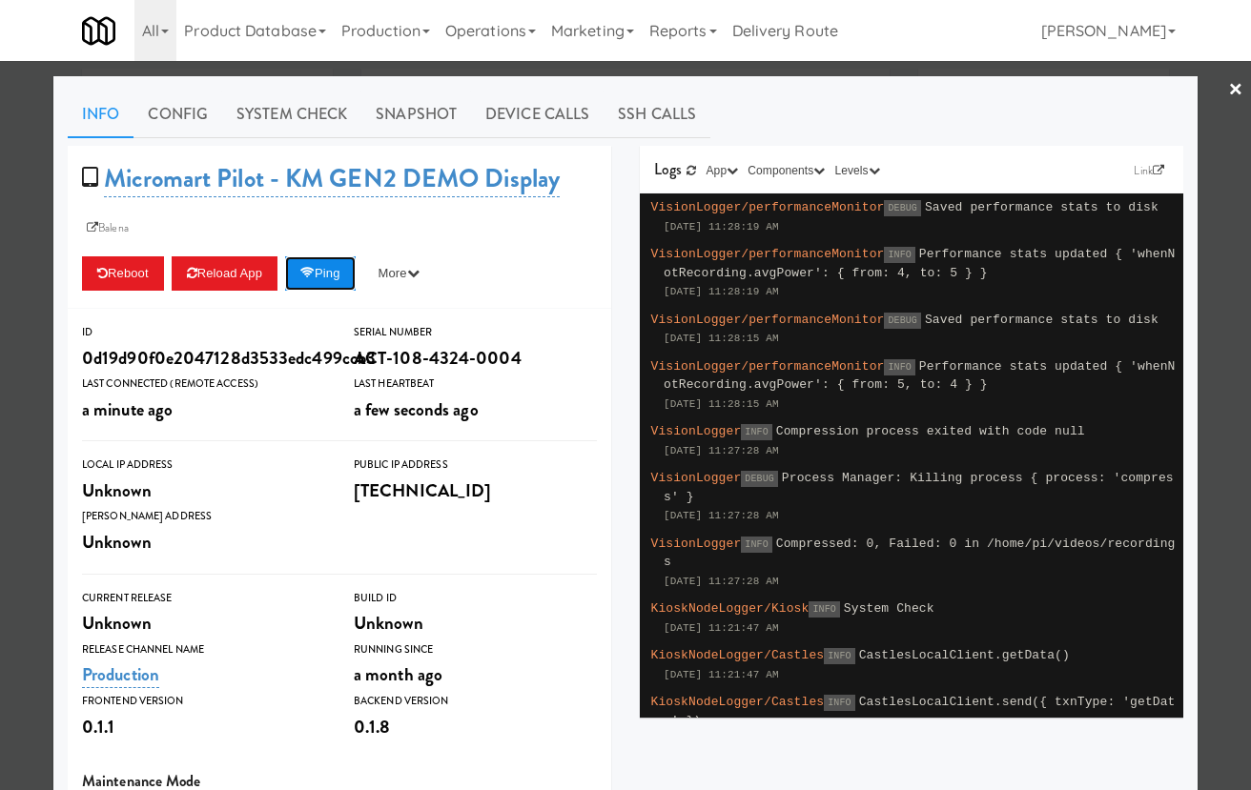
click at [333, 276] on button "Ping" at bounding box center [320, 273] width 71 height 34
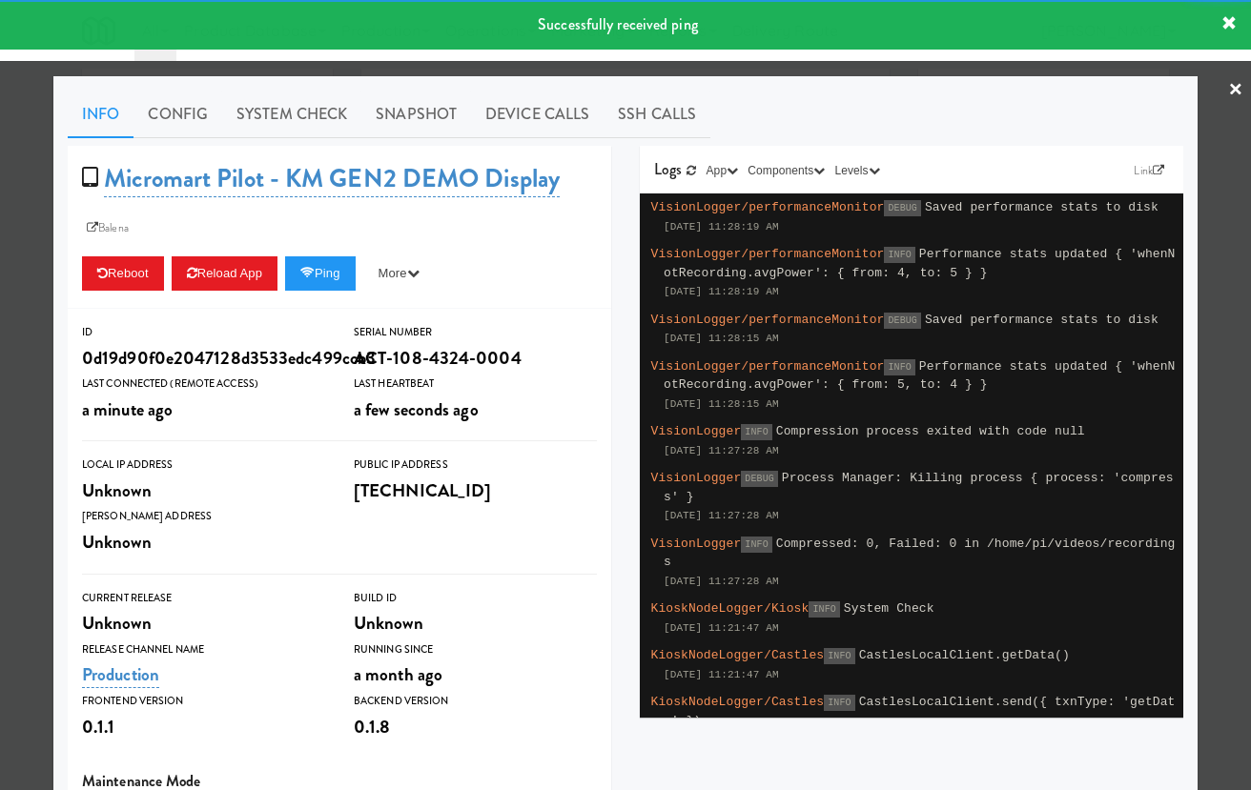
click at [41, 236] on div at bounding box center [625, 395] width 1251 height 790
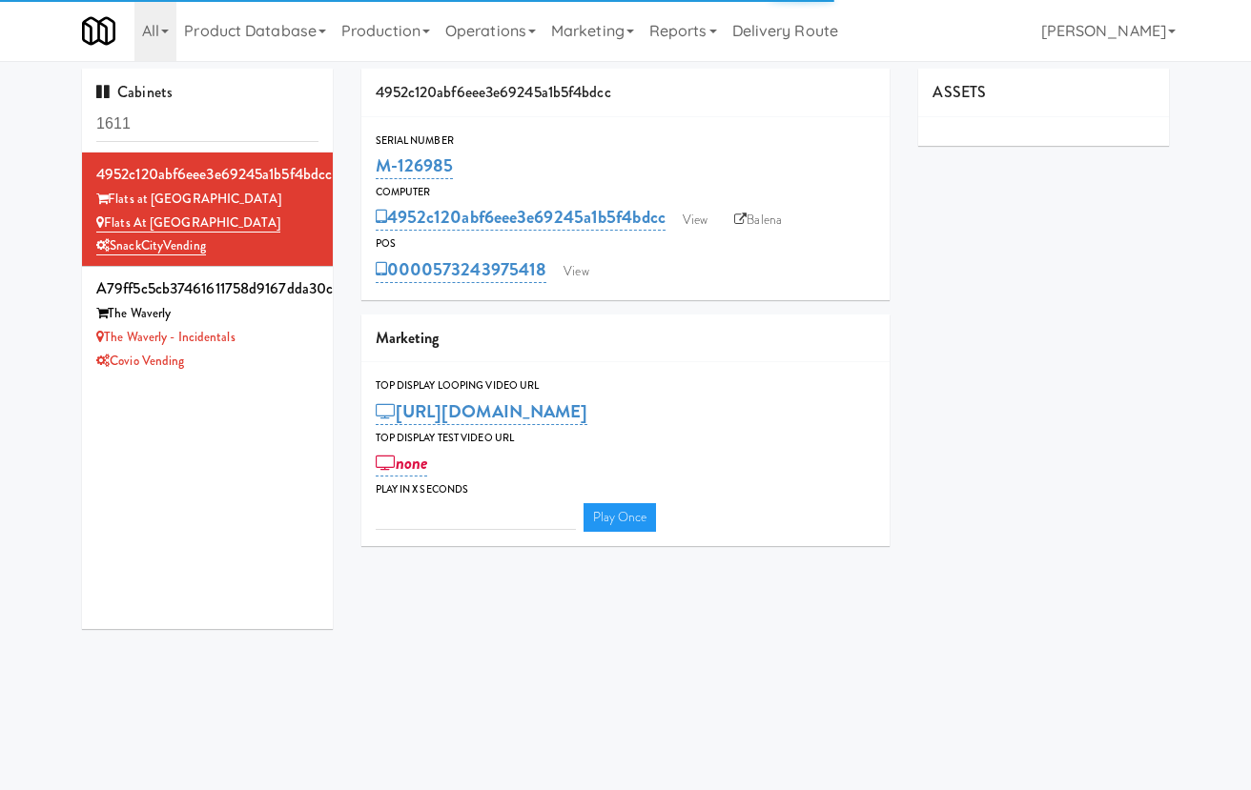
type input "3"
click at [691, 217] on link "View" at bounding box center [695, 220] width 44 height 29
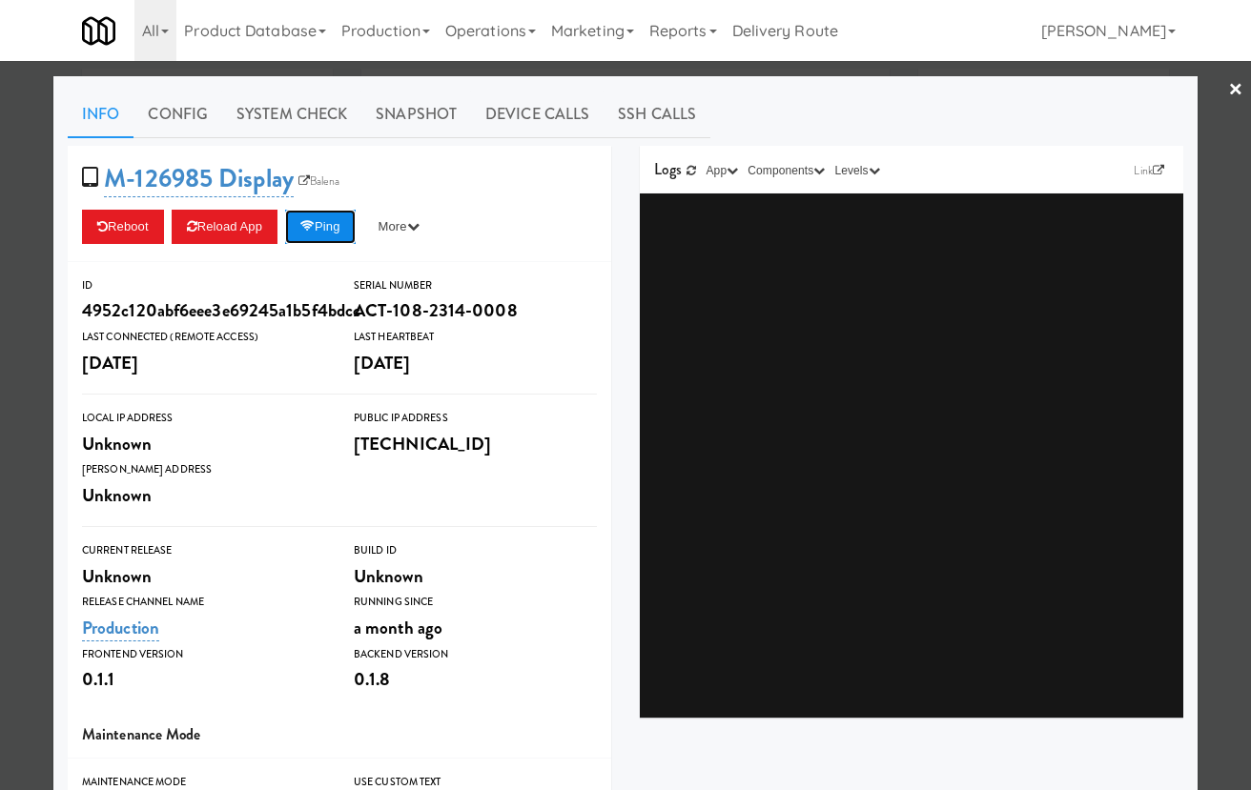
click at [337, 221] on button "Ping" at bounding box center [320, 227] width 71 height 34
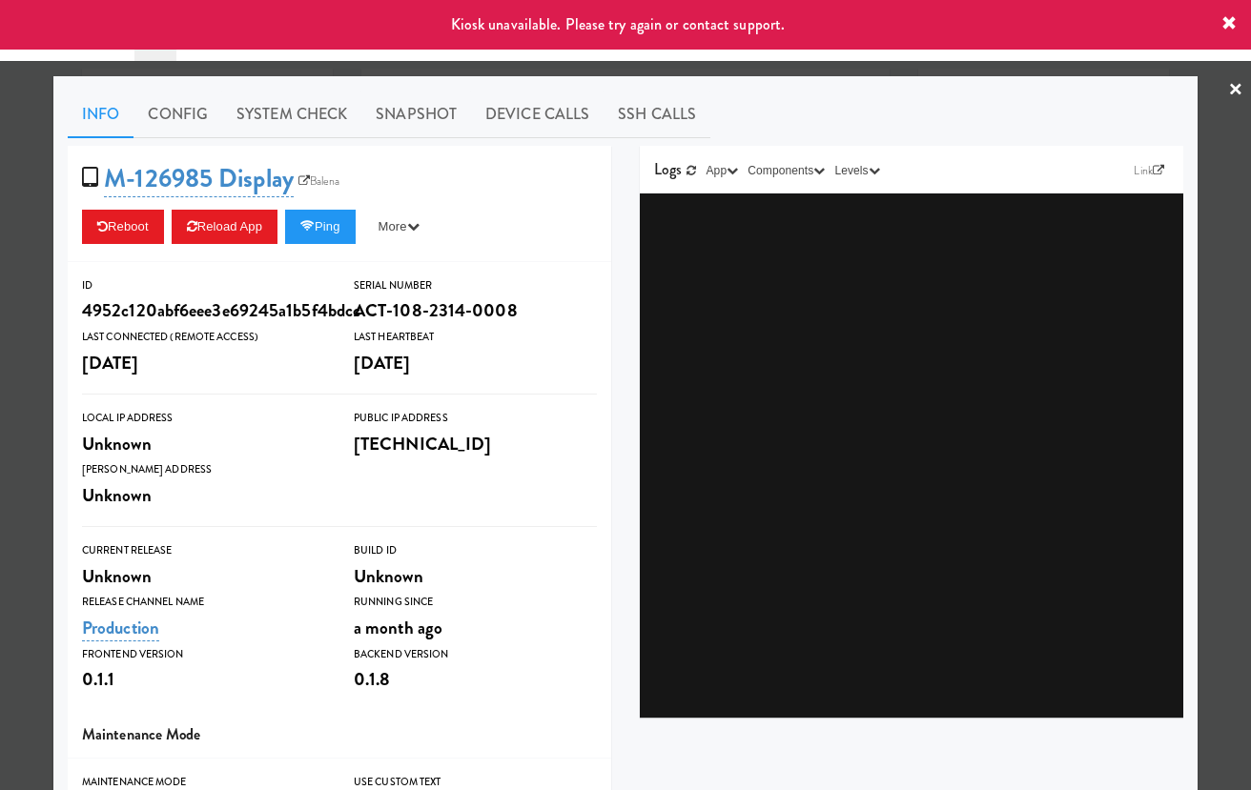
click at [29, 252] on div at bounding box center [625, 395] width 1251 height 790
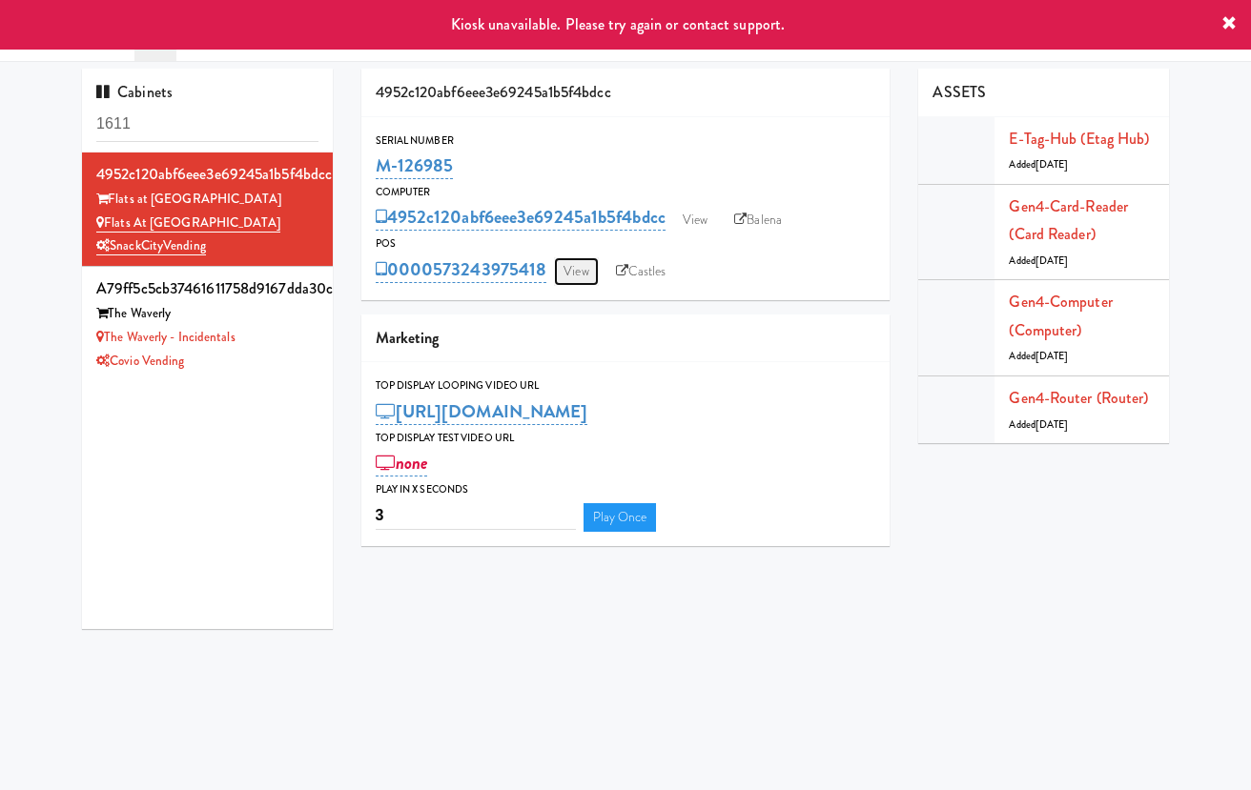
click at [575, 258] on link "View" at bounding box center [576, 271] width 44 height 29
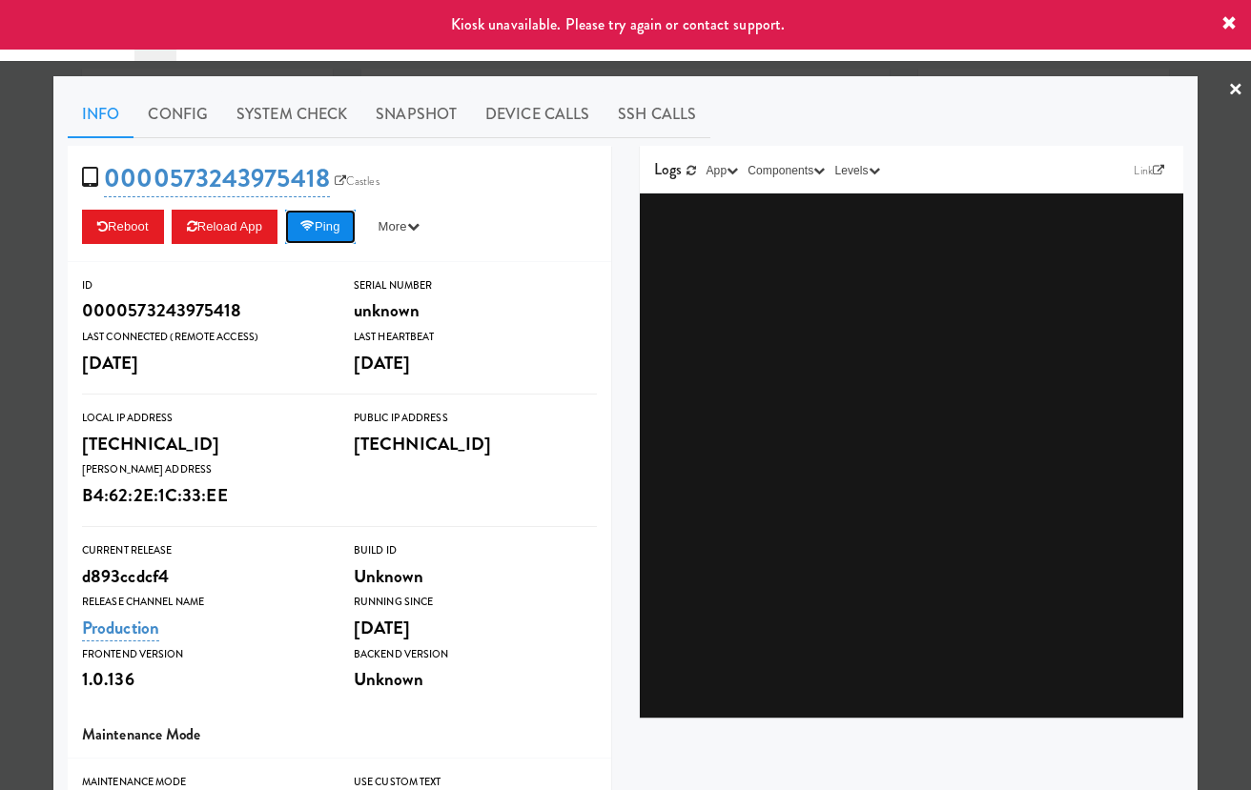
click at [335, 223] on button "Ping" at bounding box center [320, 227] width 71 height 34
click at [31, 271] on div at bounding box center [625, 395] width 1251 height 790
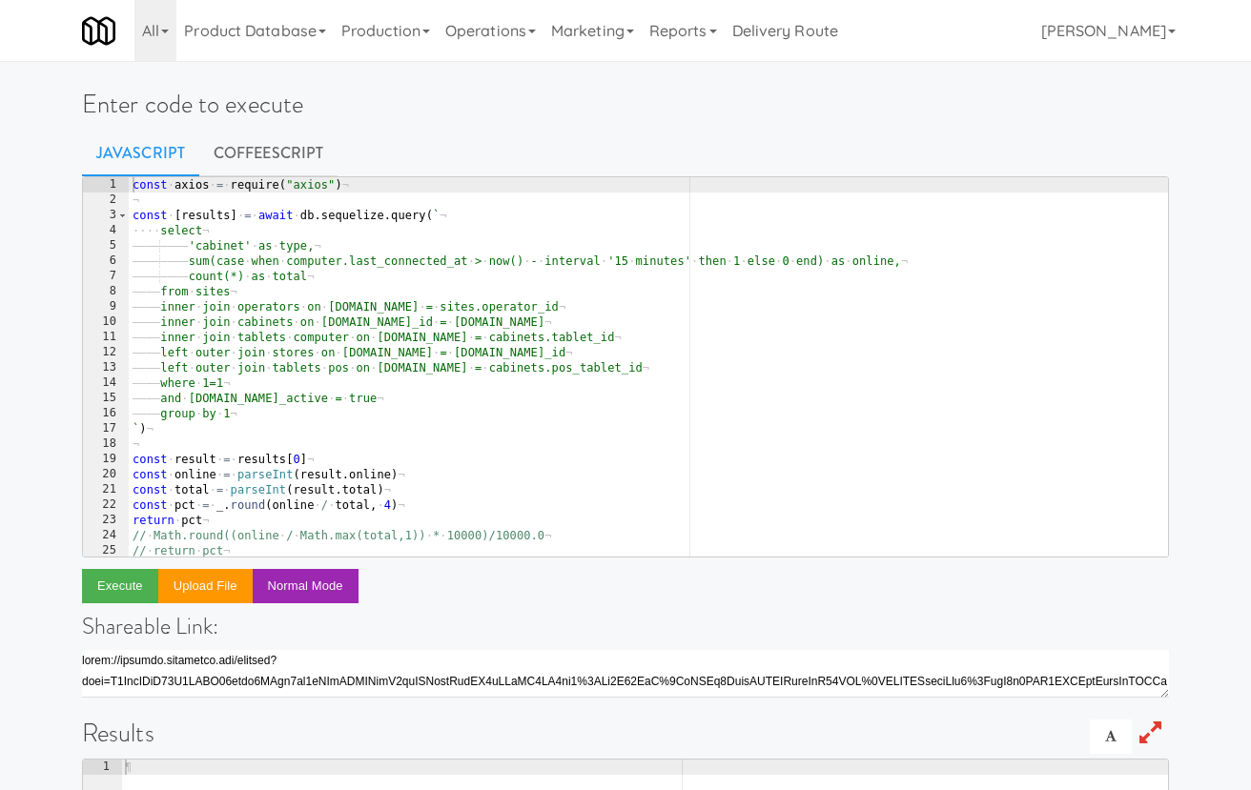
click at [273, 228] on div "const · axios · = · require ( "axios" ) ¬ ¬ const · [ results ] · = · await · d…" at bounding box center [648, 382] width 1039 height 410
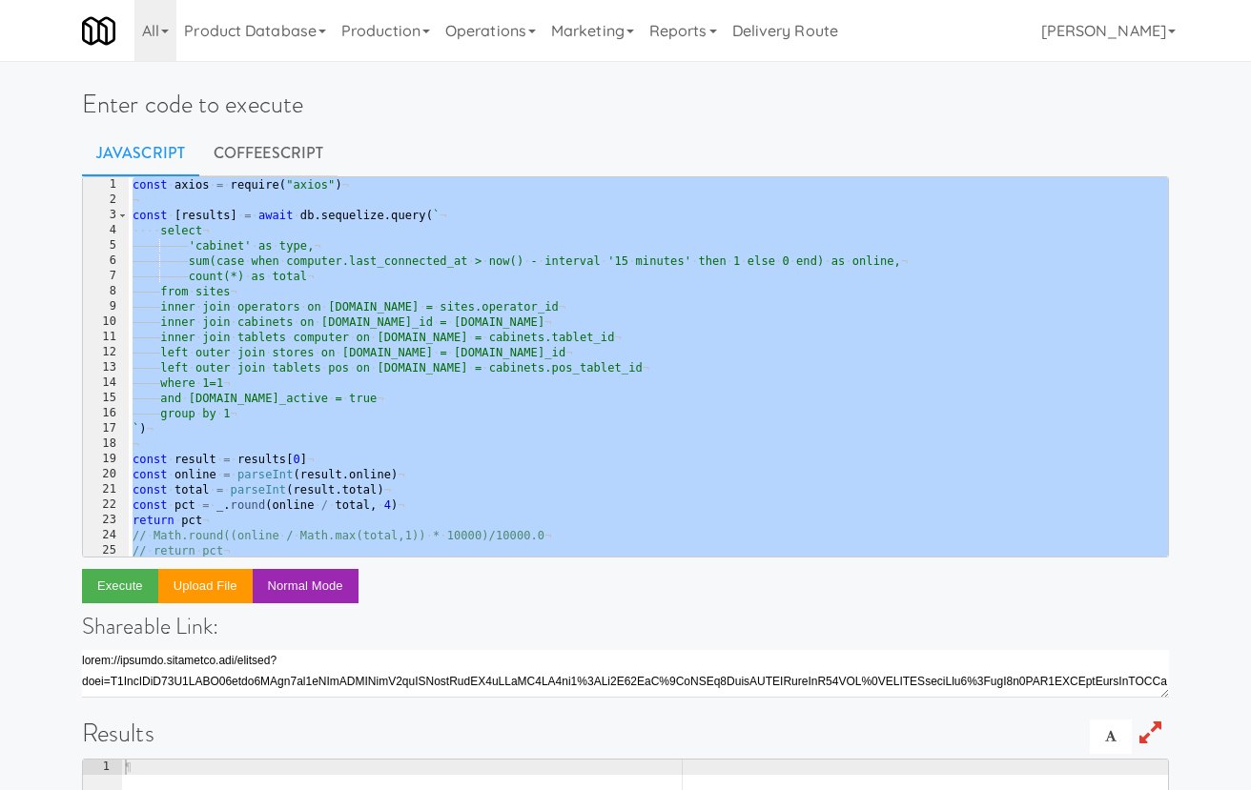
paste textarea "}, { concurrency: 5})"
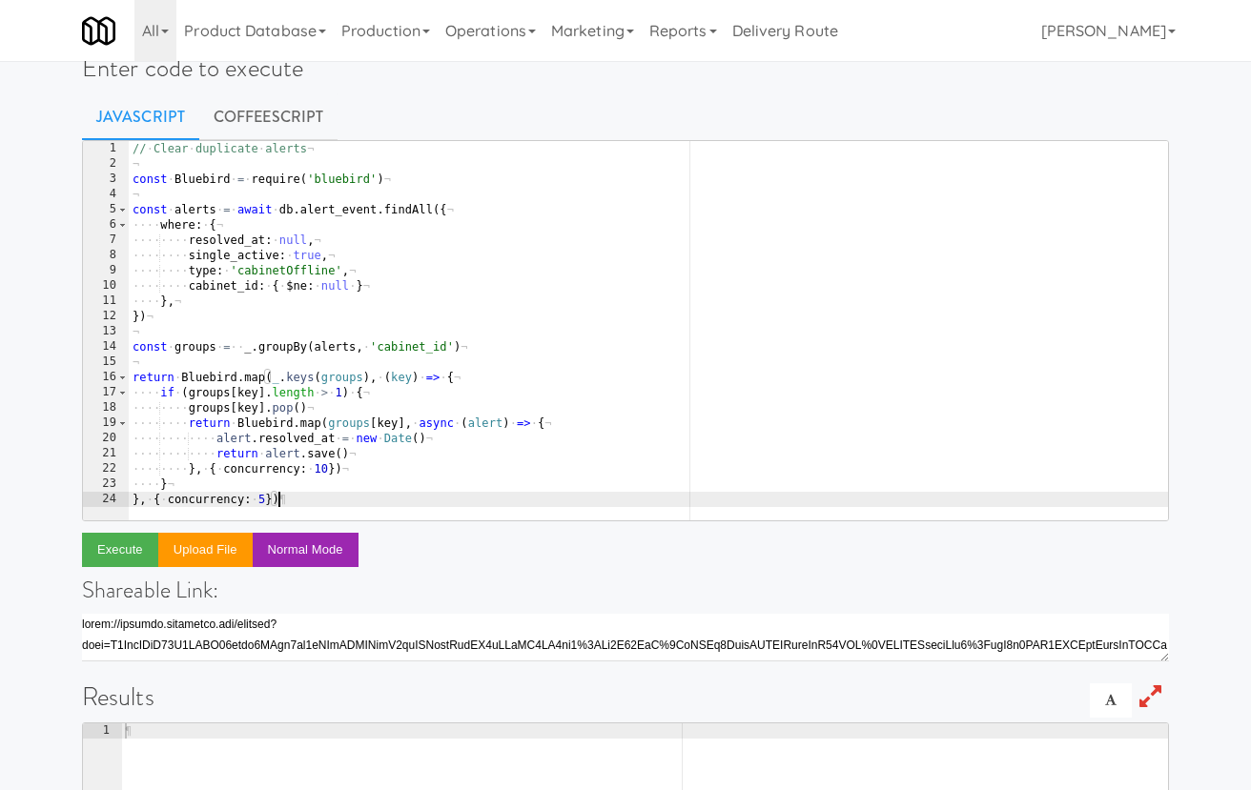
scroll to position [41, 0]
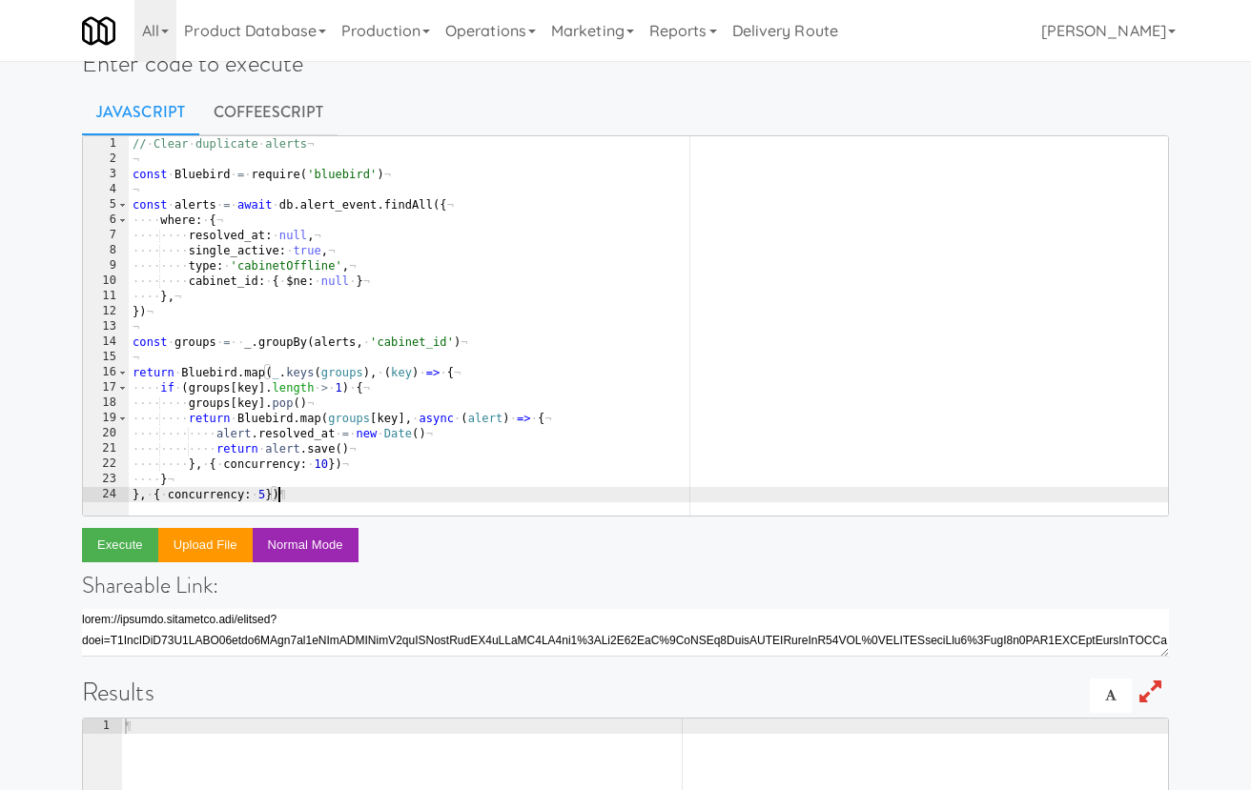
click at [444, 437] on div "// · Clear · duplicate · alerts ¬ ¬ const · Bluebird · = · require ( 'bluebird'…" at bounding box center [648, 341] width 1039 height 410
type textarea "alert.resolved_at = new Date()"
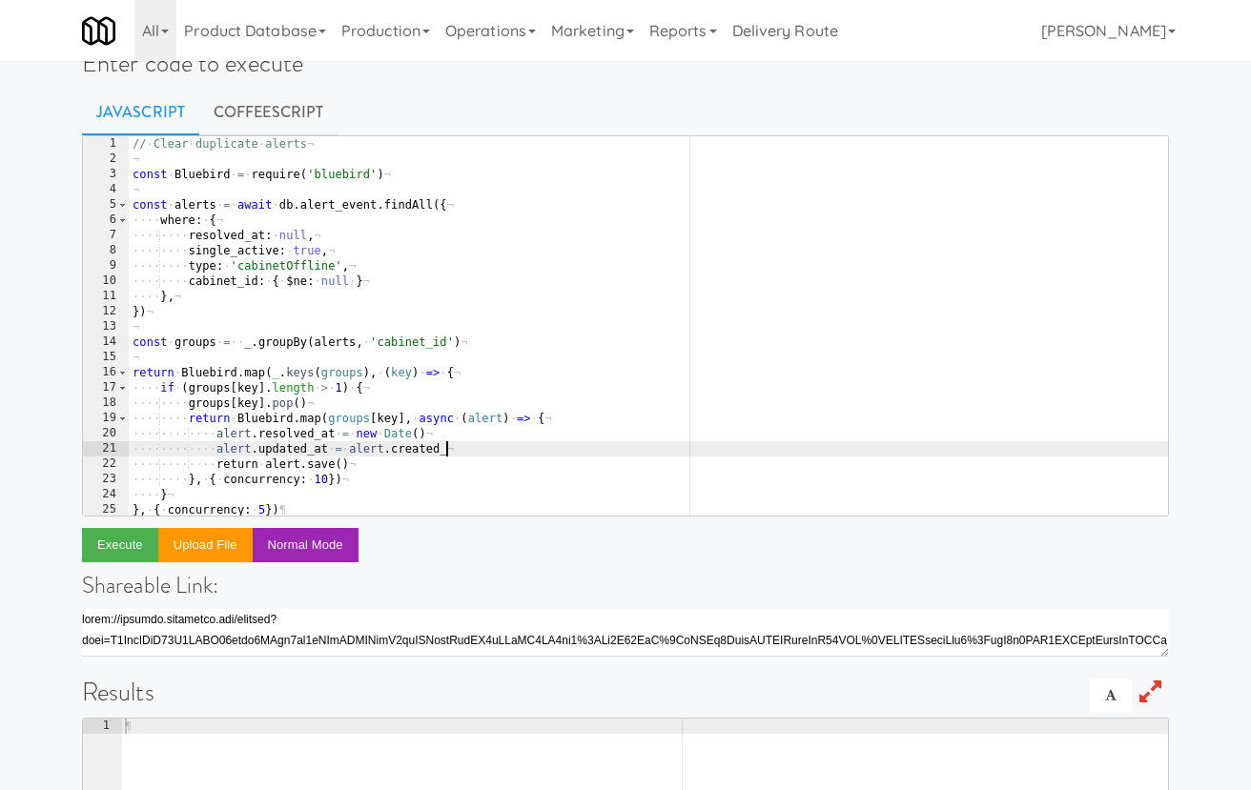
scroll to position [0, 26]
type textarea "alert.updated_at = alert.created_at"
click at [131, 546] on button "Execute" at bounding box center [120, 545] width 76 height 34
click at [432, 335] on div "// · Clear · duplicate · alerts ¬ ¬ const · Bluebird · = · require ( 'bluebird'…" at bounding box center [648, 341] width 1039 height 410
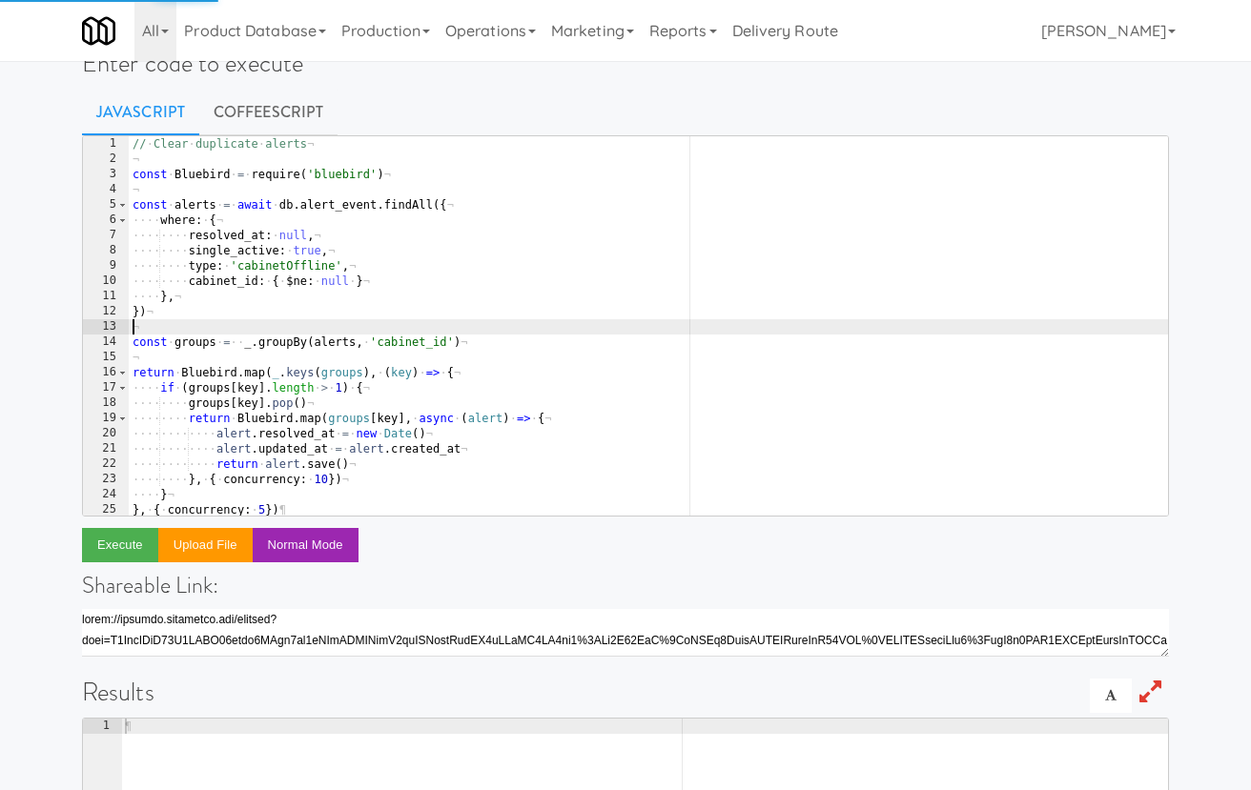
type textarea "} }, { concurrency: 5})"
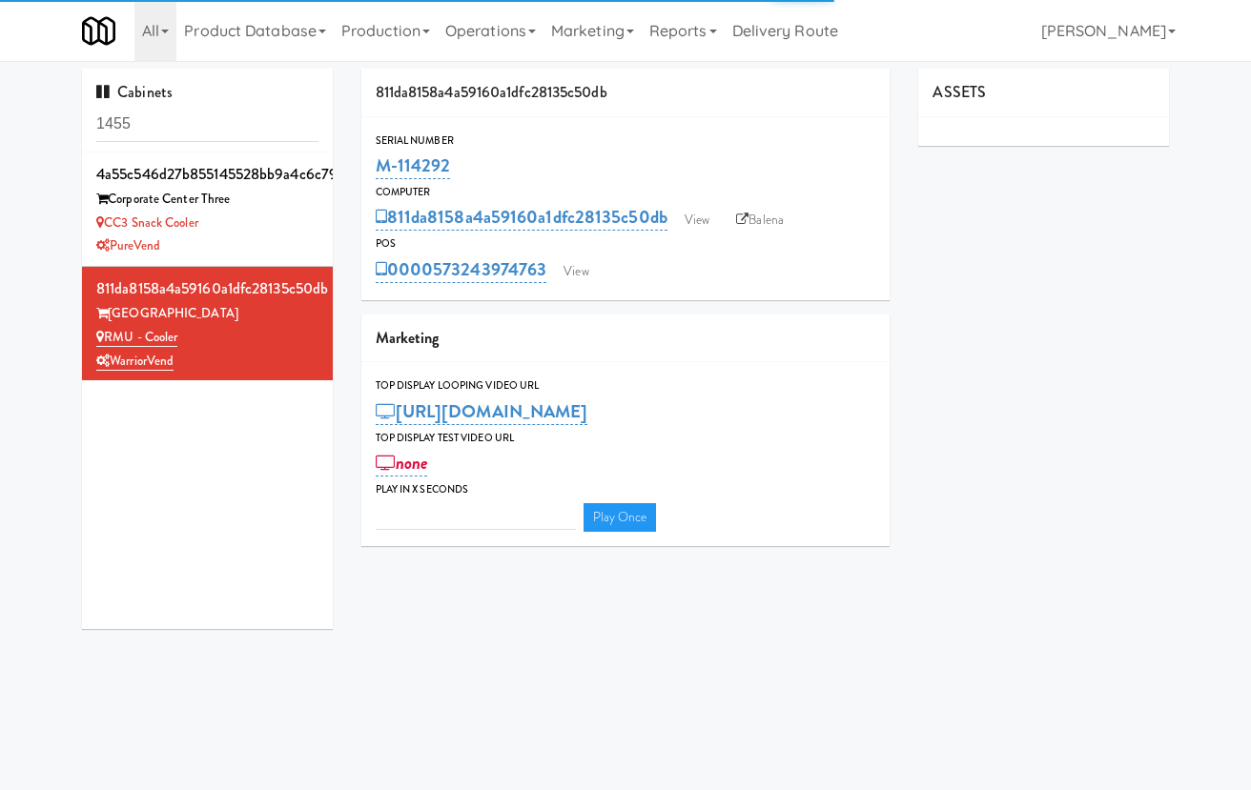
type input "3"
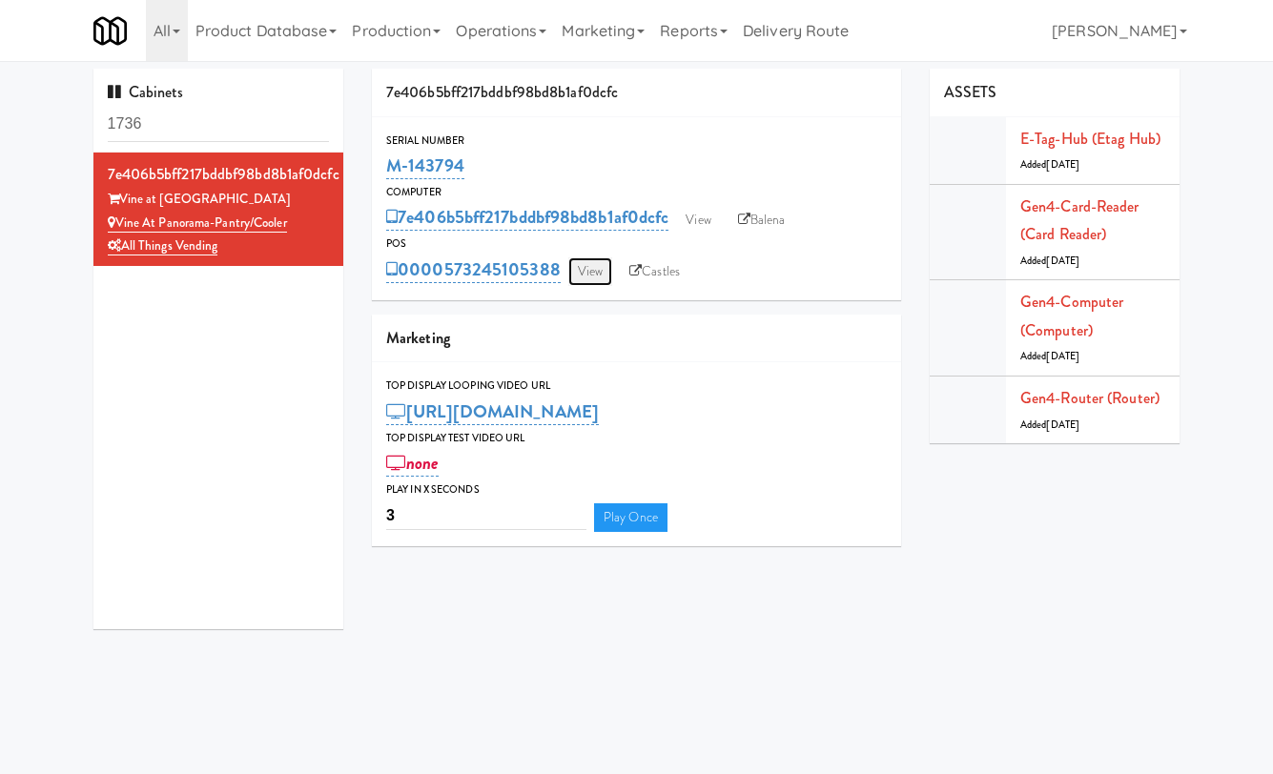
click at [588, 263] on link "View" at bounding box center [590, 271] width 44 height 29
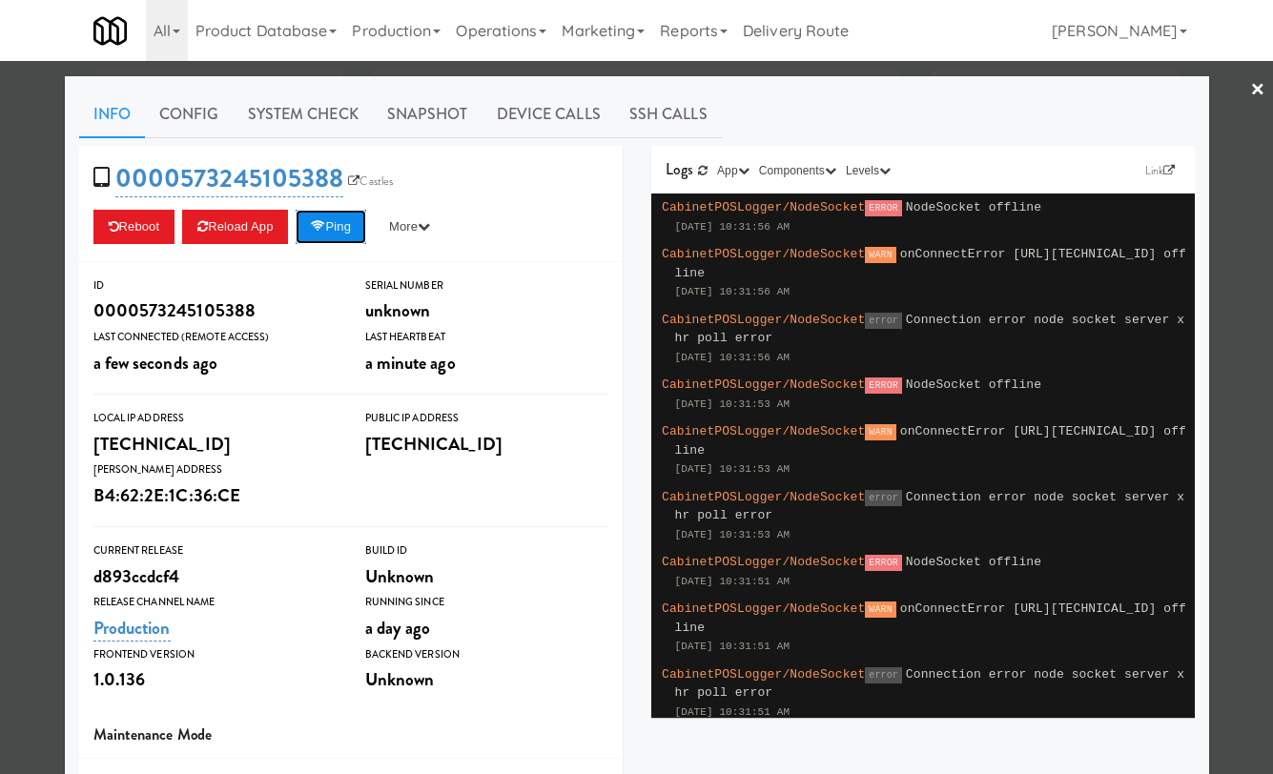
click at [348, 232] on button "Ping" at bounding box center [331, 227] width 71 height 34
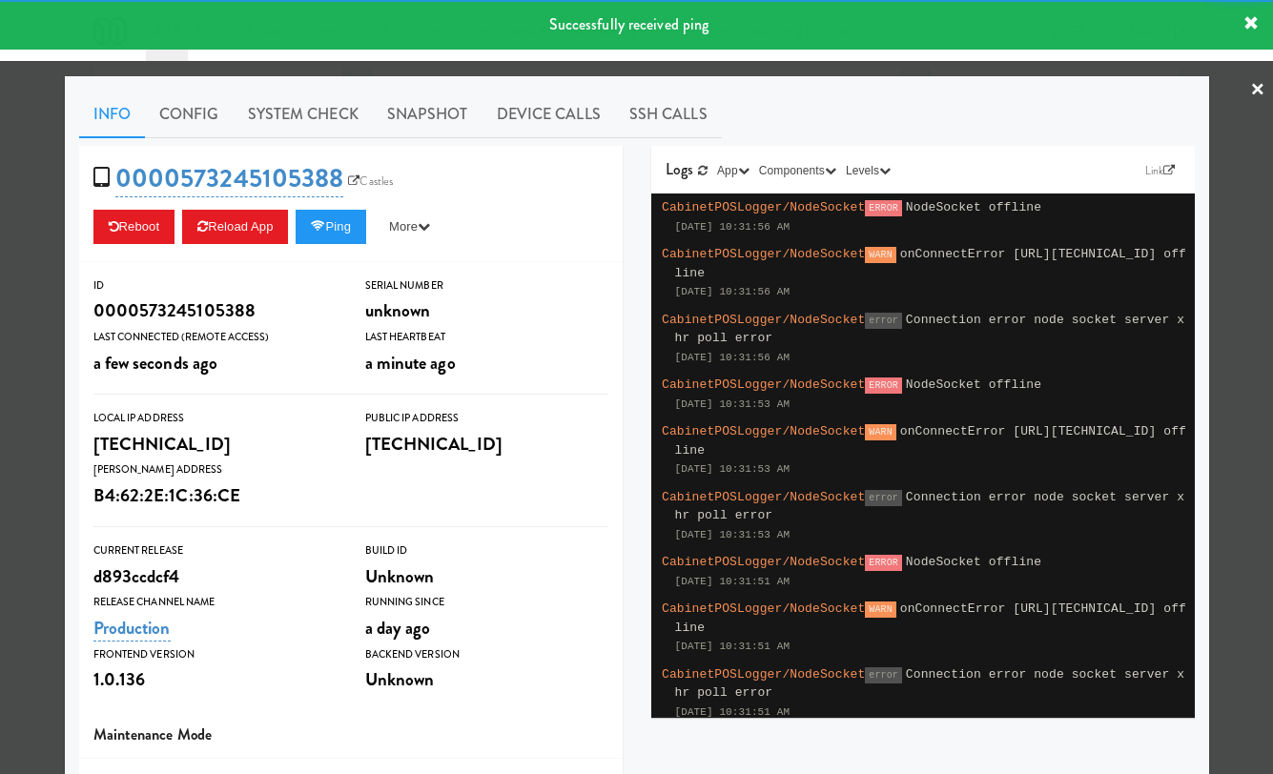
click at [19, 190] on div at bounding box center [636, 387] width 1273 height 774
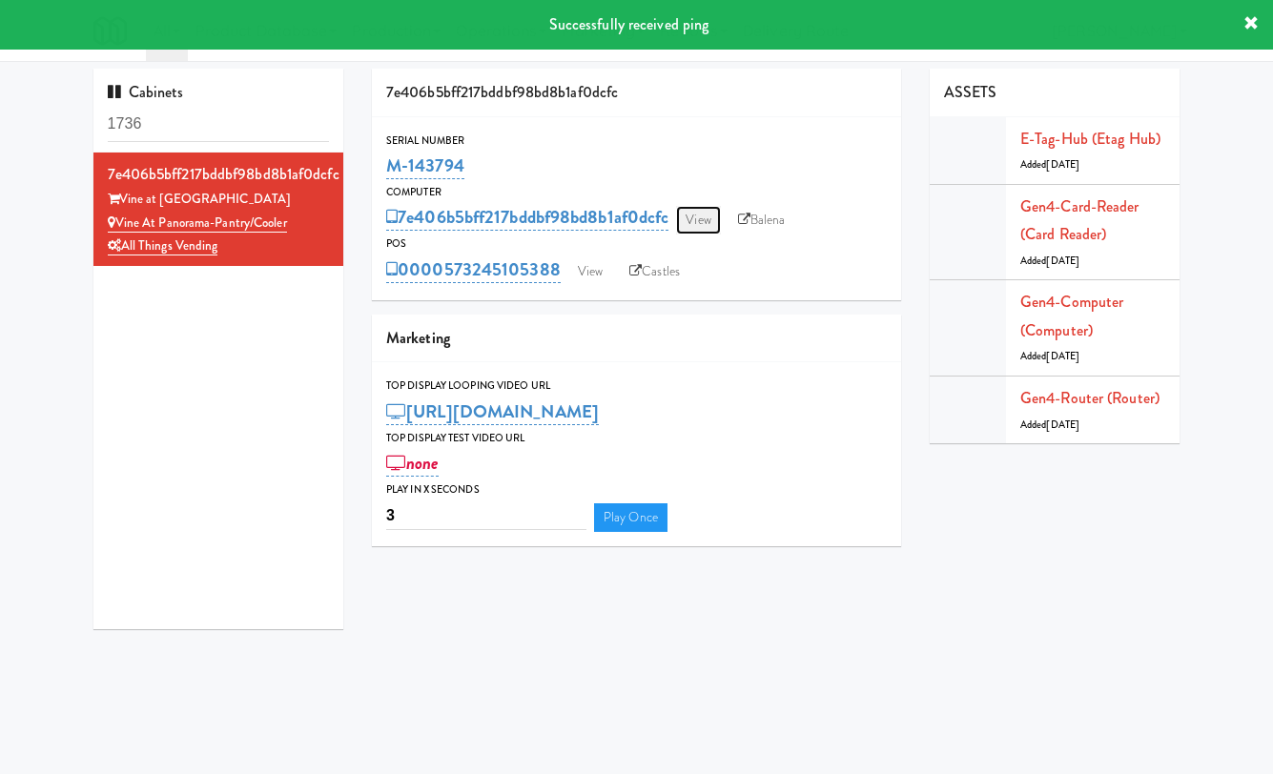
click at [720, 214] on link "View" at bounding box center [698, 220] width 44 height 29
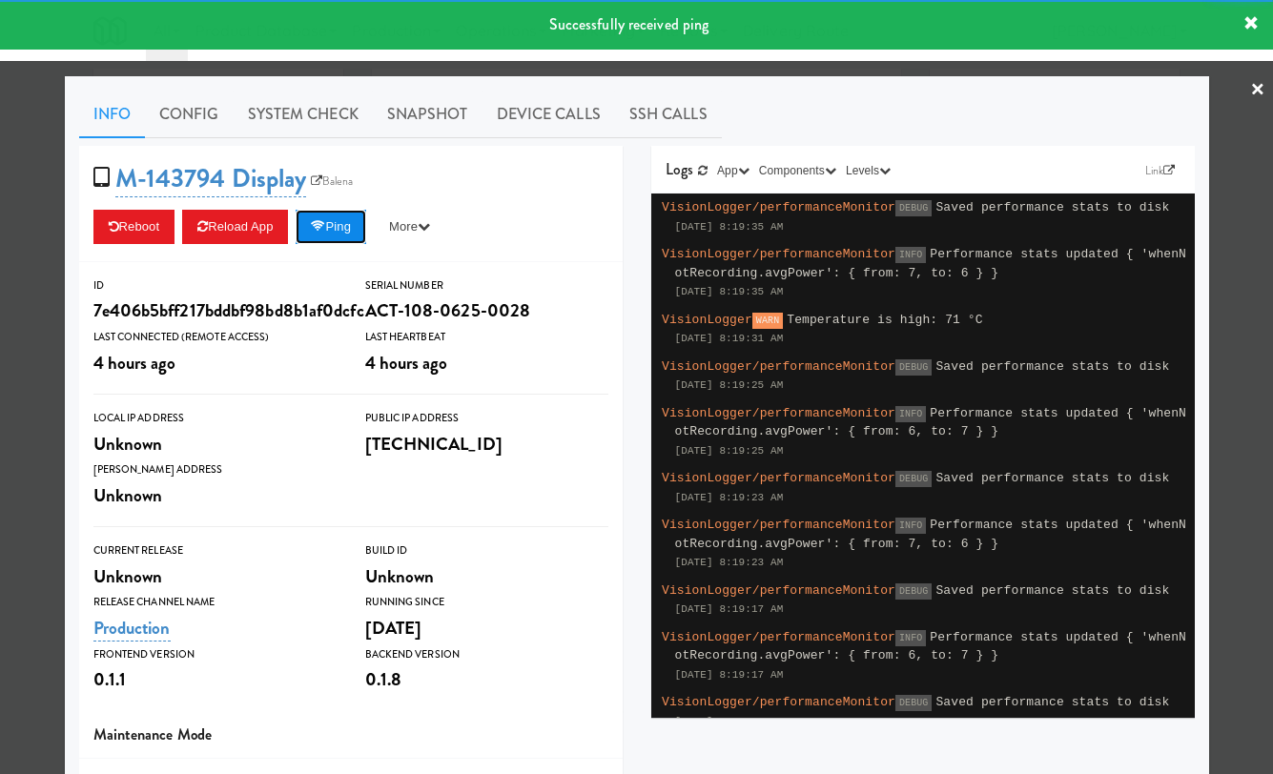
click at [343, 219] on button "Ping" at bounding box center [331, 227] width 71 height 34
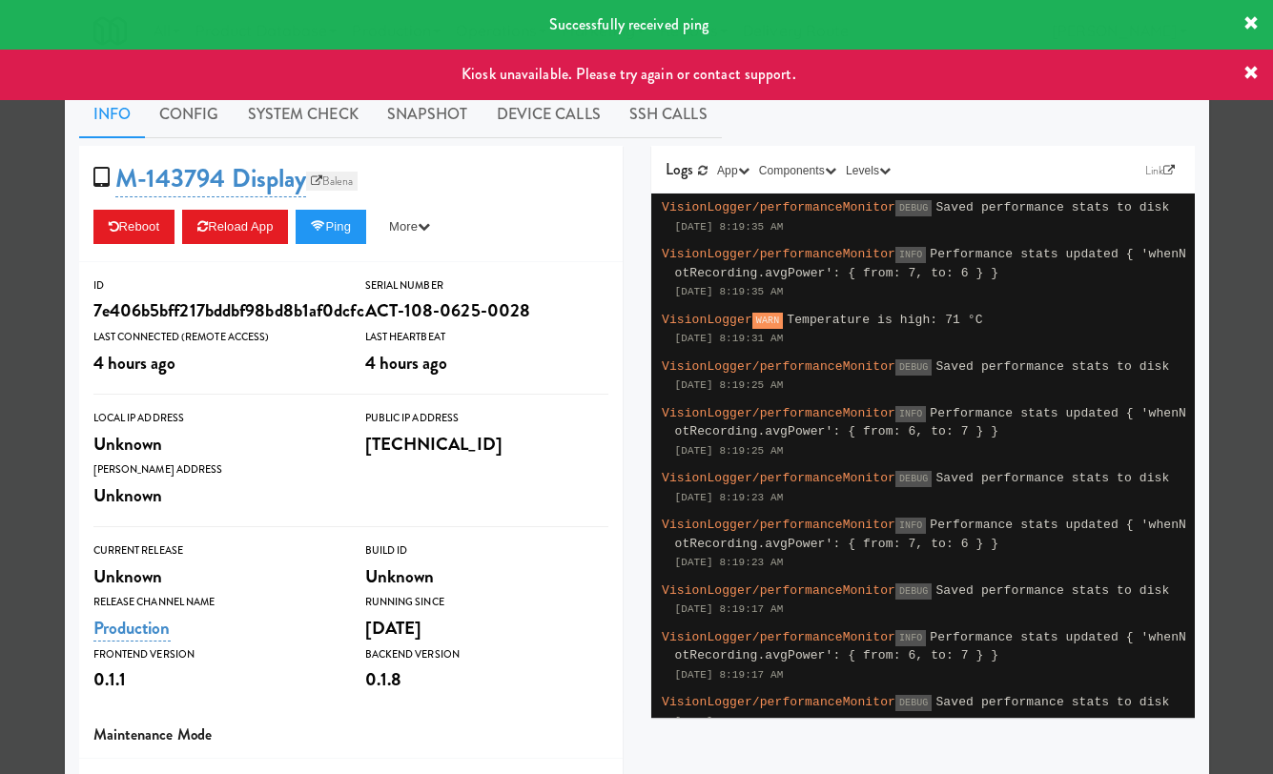
click at [346, 183] on link "Balena" at bounding box center [331, 181] width 51 height 19
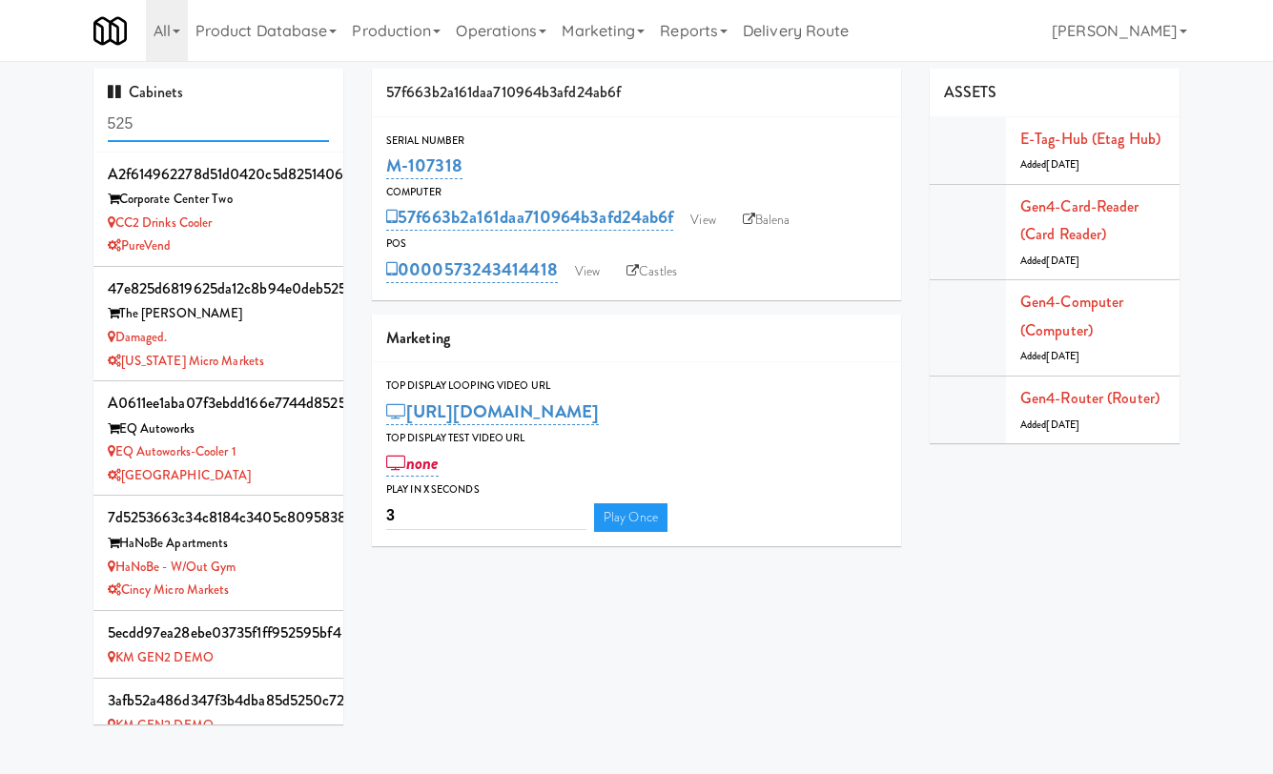
scroll to position [548, 0]
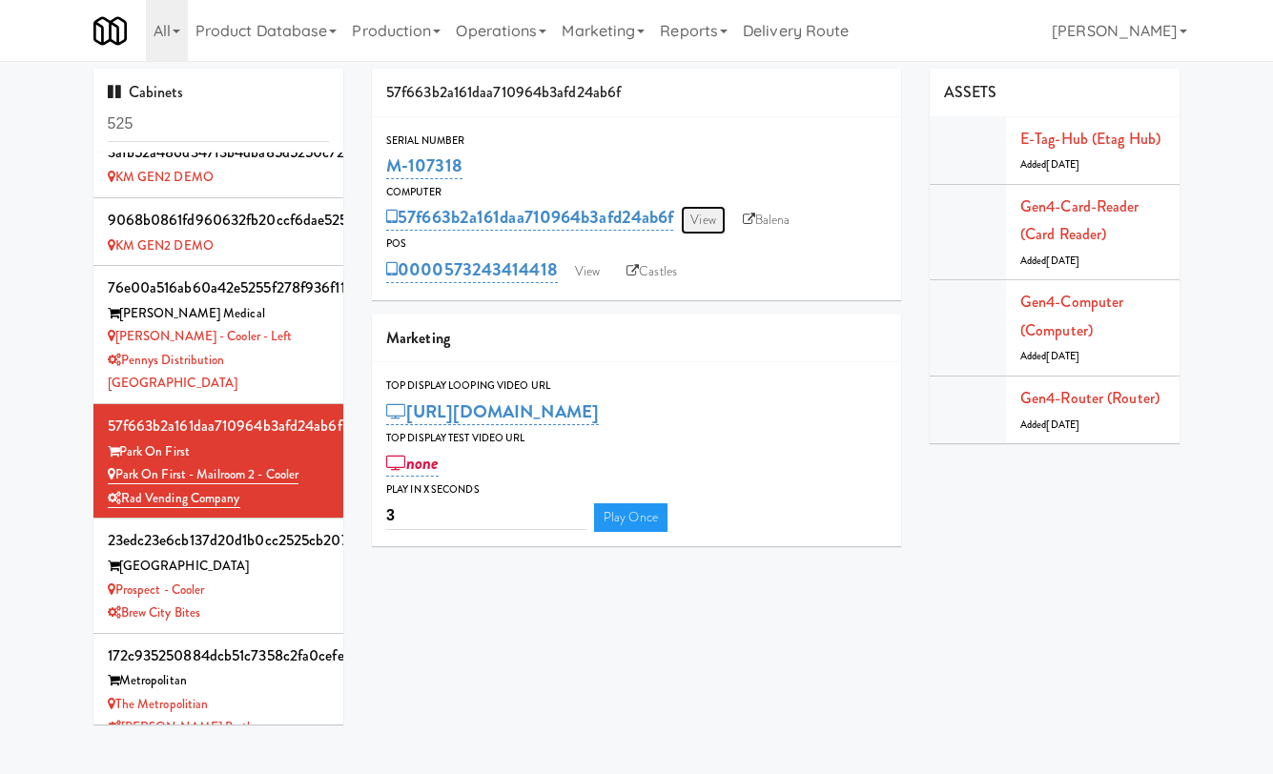
click at [709, 226] on link "View" at bounding box center [703, 220] width 44 height 29
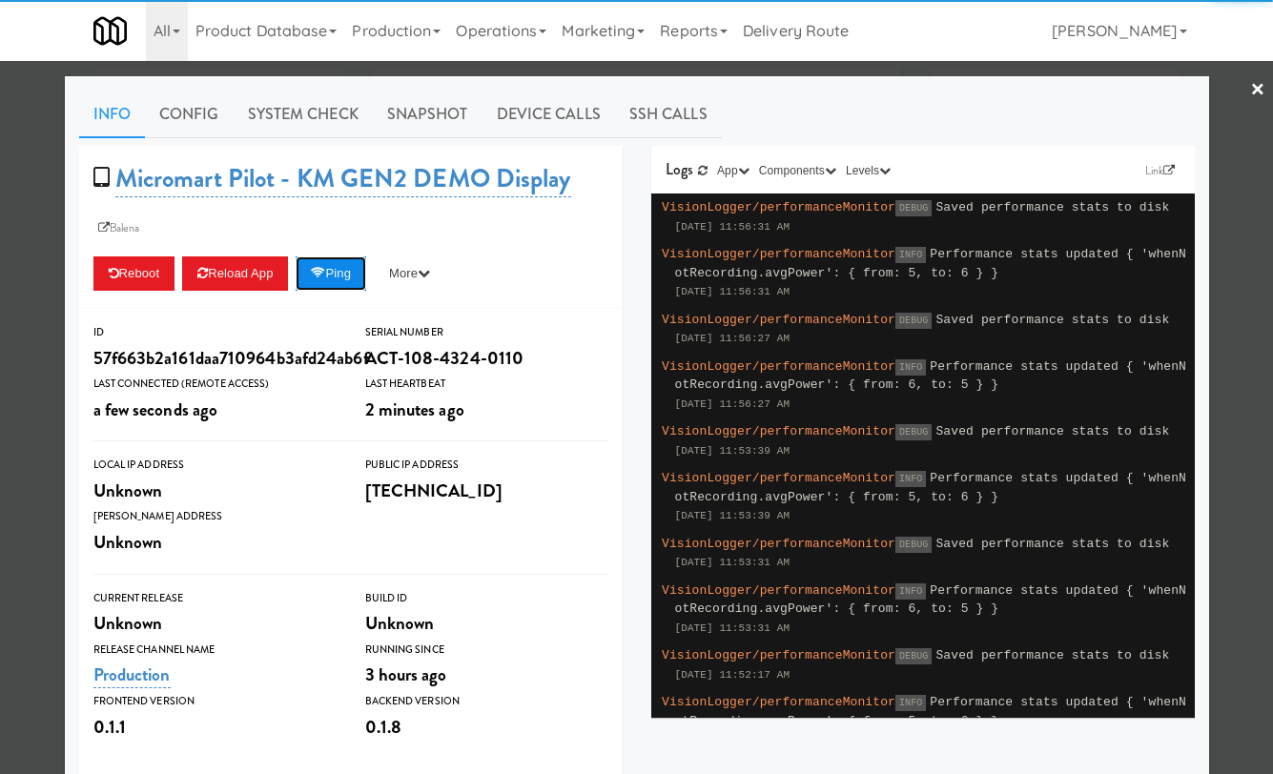
click at [338, 264] on button "Ping" at bounding box center [331, 273] width 71 height 34
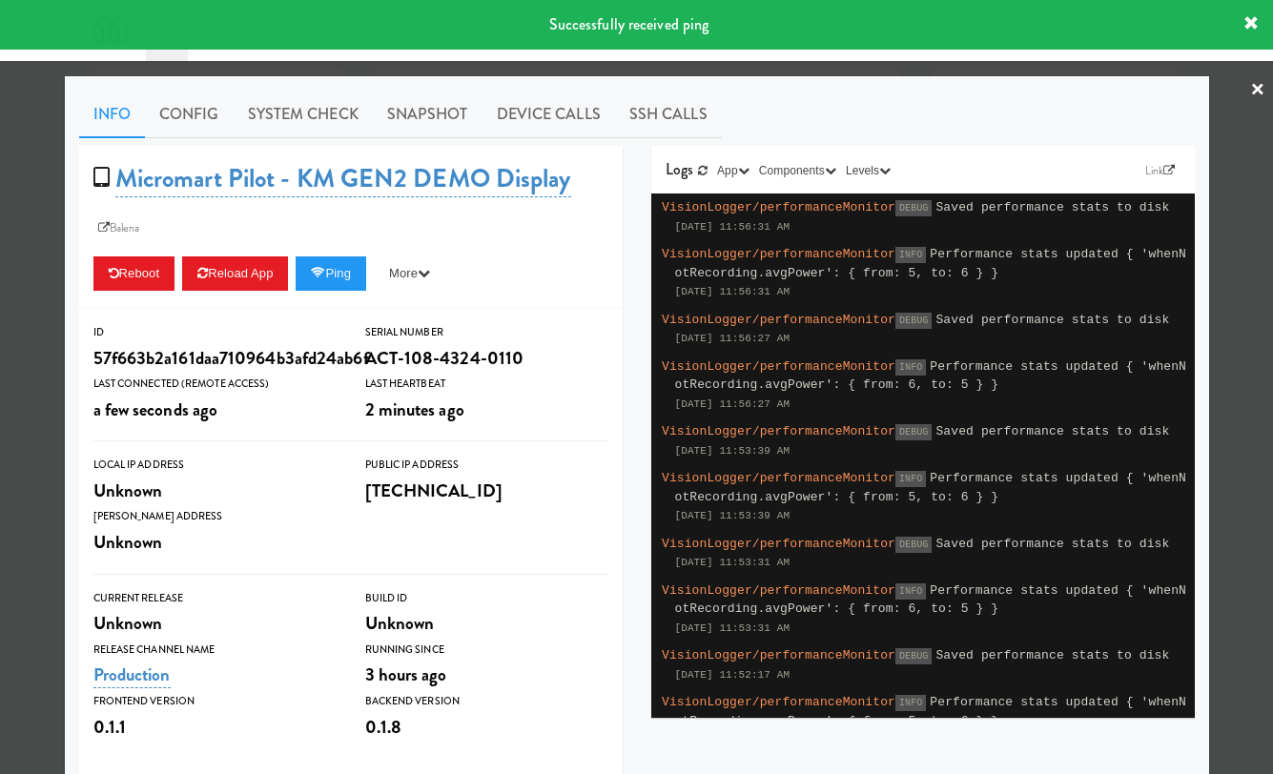
click at [36, 268] on div at bounding box center [636, 387] width 1273 height 774
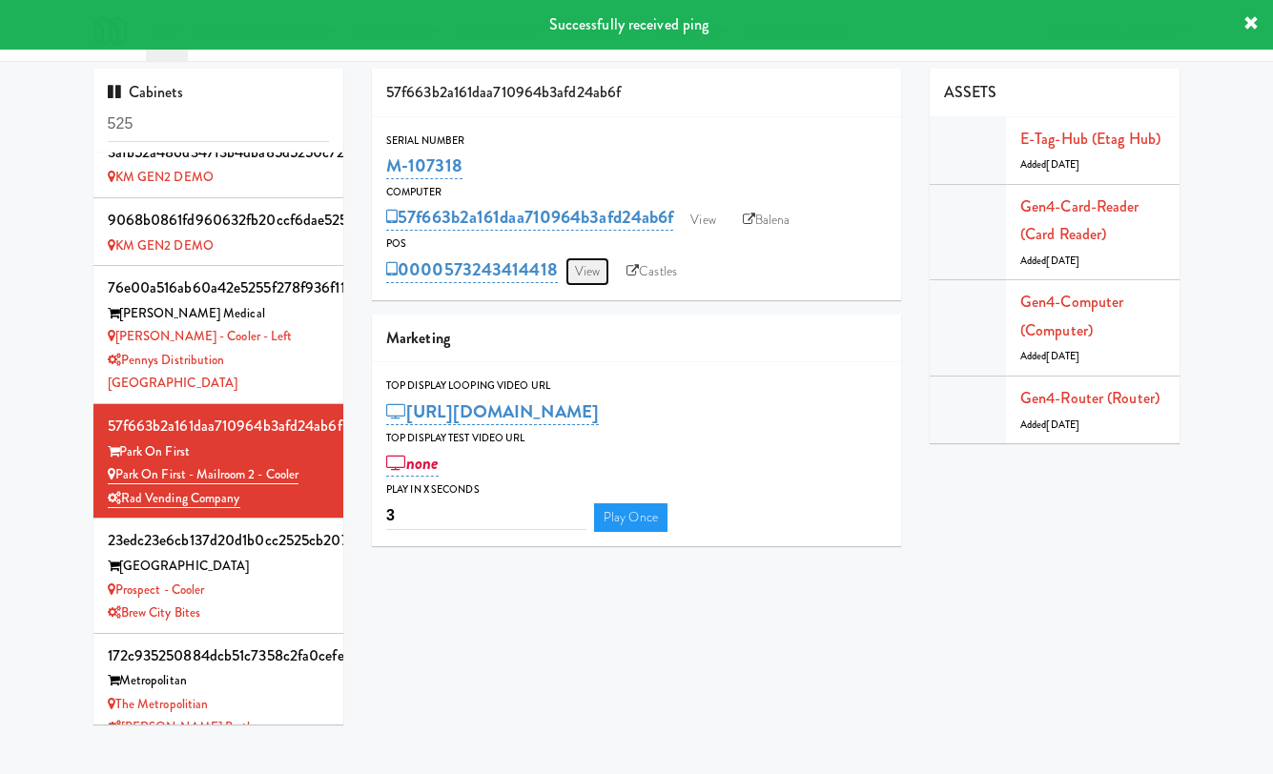
click at [587, 269] on link "View" at bounding box center [587, 271] width 44 height 29
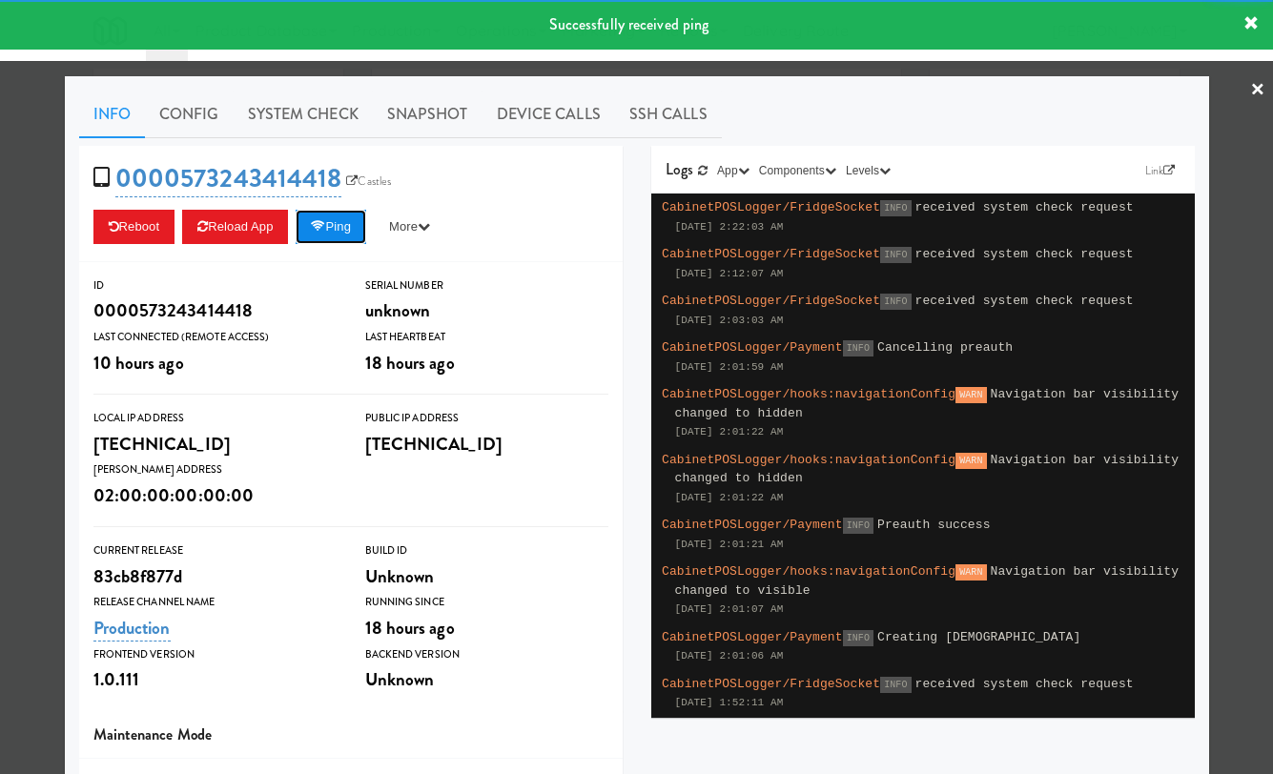
click at [341, 224] on button "Ping" at bounding box center [331, 227] width 71 height 34
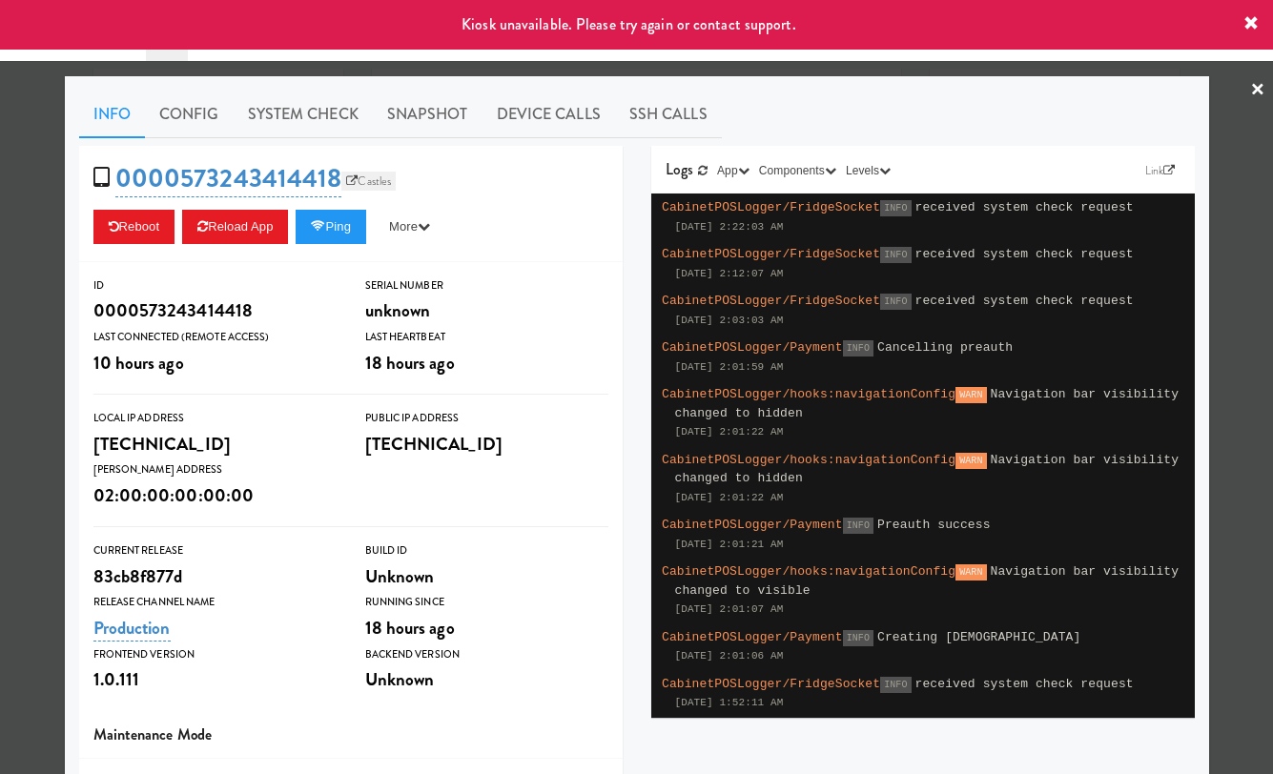
click at [363, 183] on link "Castles" at bounding box center [368, 181] width 54 height 19
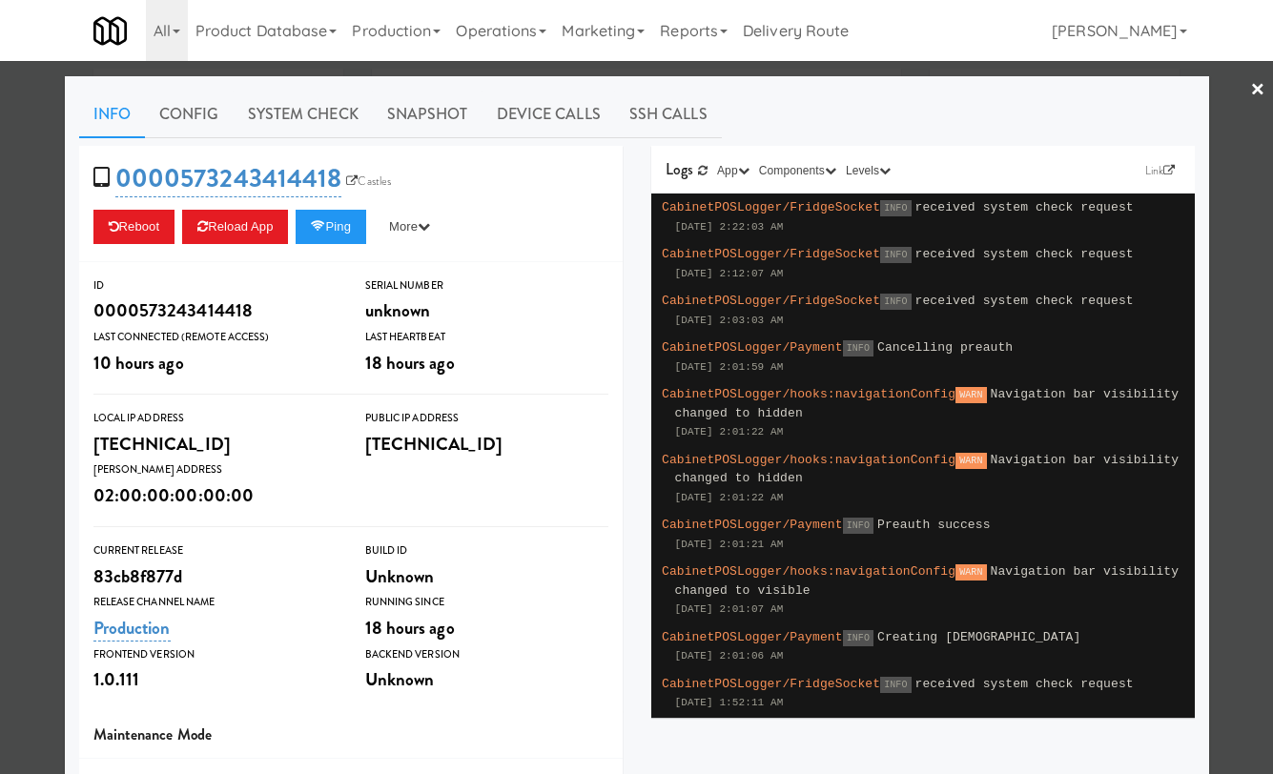
click at [45, 178] on div at bounding box center [636, 387] width 1273 height 774
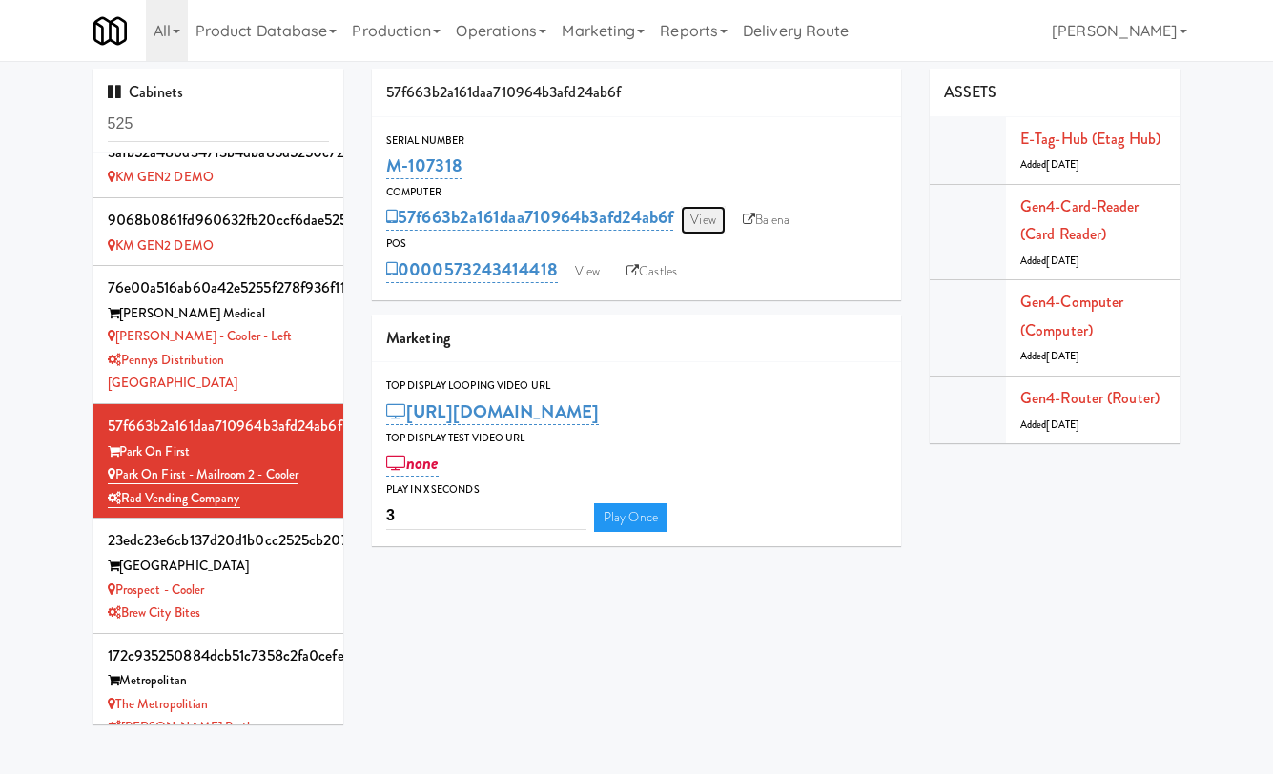
click at [723, 219] on link "View" at bounding box center [703, 220] width 44 height 29
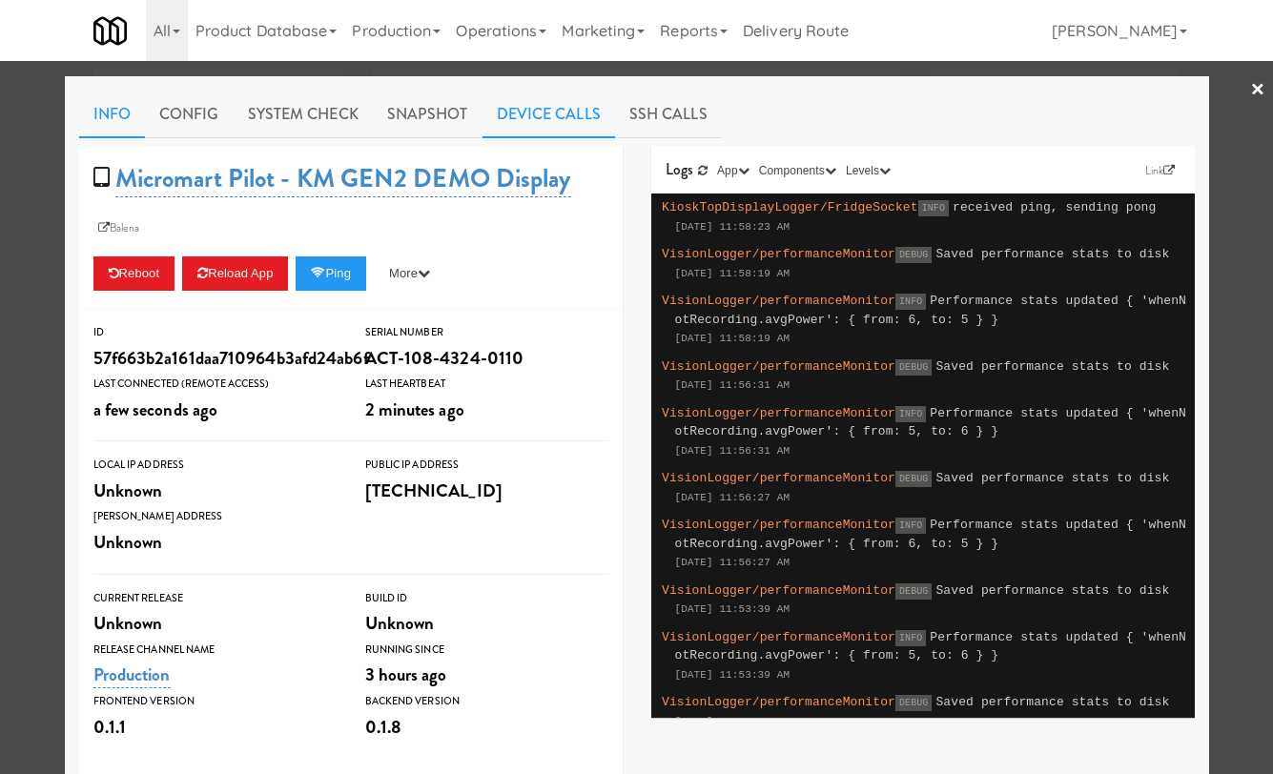
click at [545, 134] on link "Device Calls" at bounding box center [548, 115] width 133 height 48
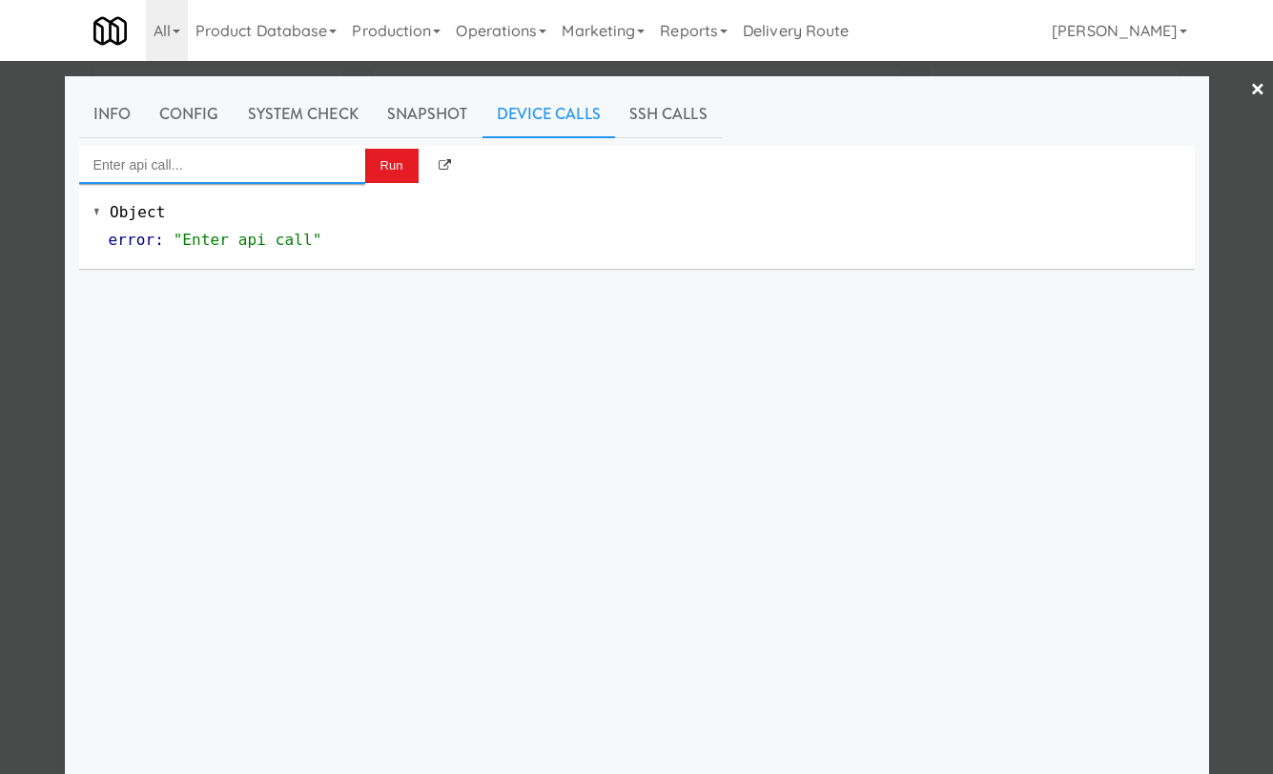
click at [286, 156] on input "Enter api call..." at bounding box center [222, 165] width 286 height 38
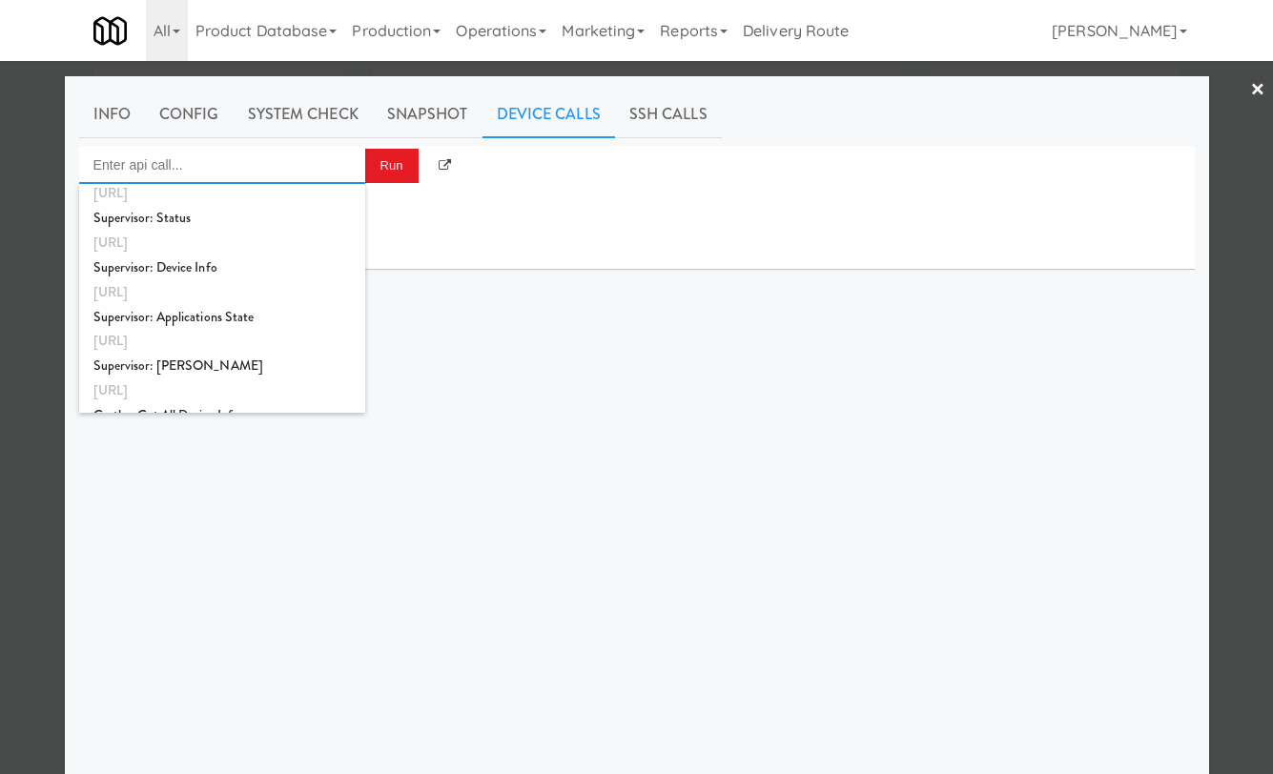
scroll to position [1854, 0]
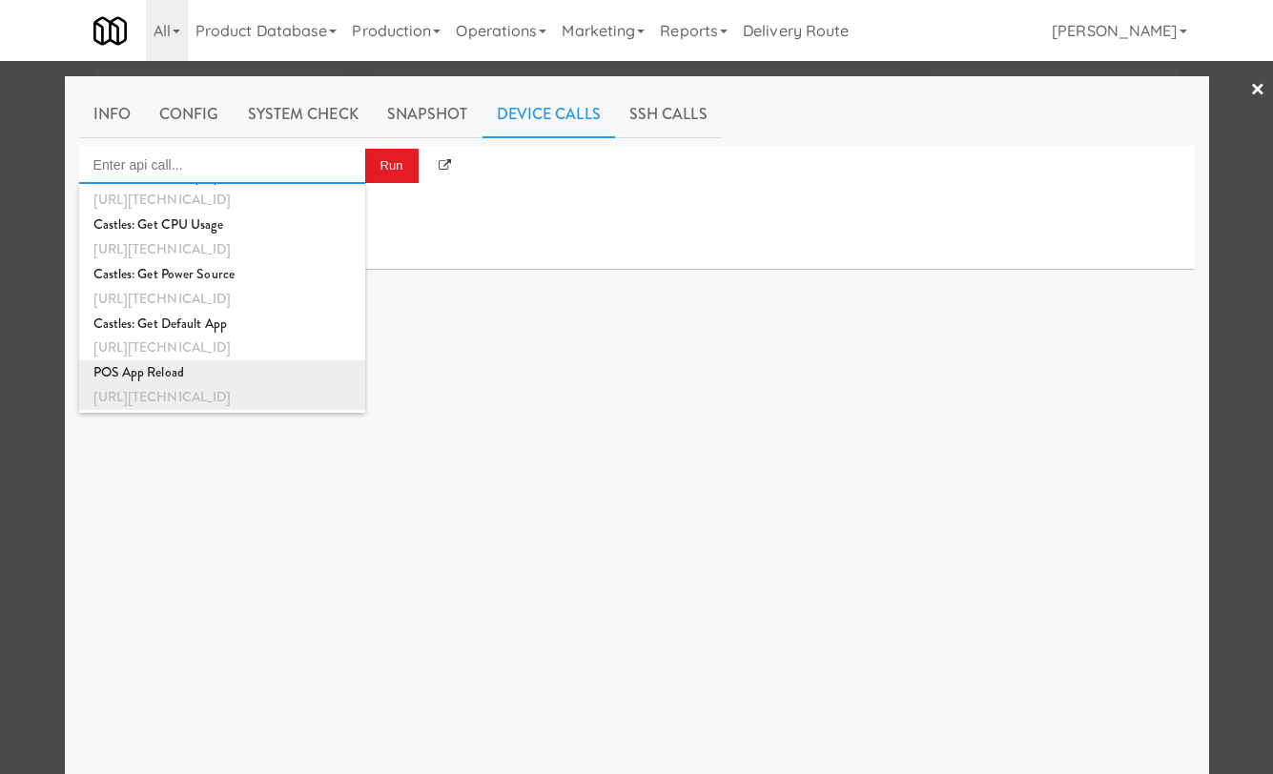
click at [286, 387] on div "http://192.168.11.4:3000/app/reload" at bounding box center [221, 397] width 257 height 25
type input "POS App Reload"
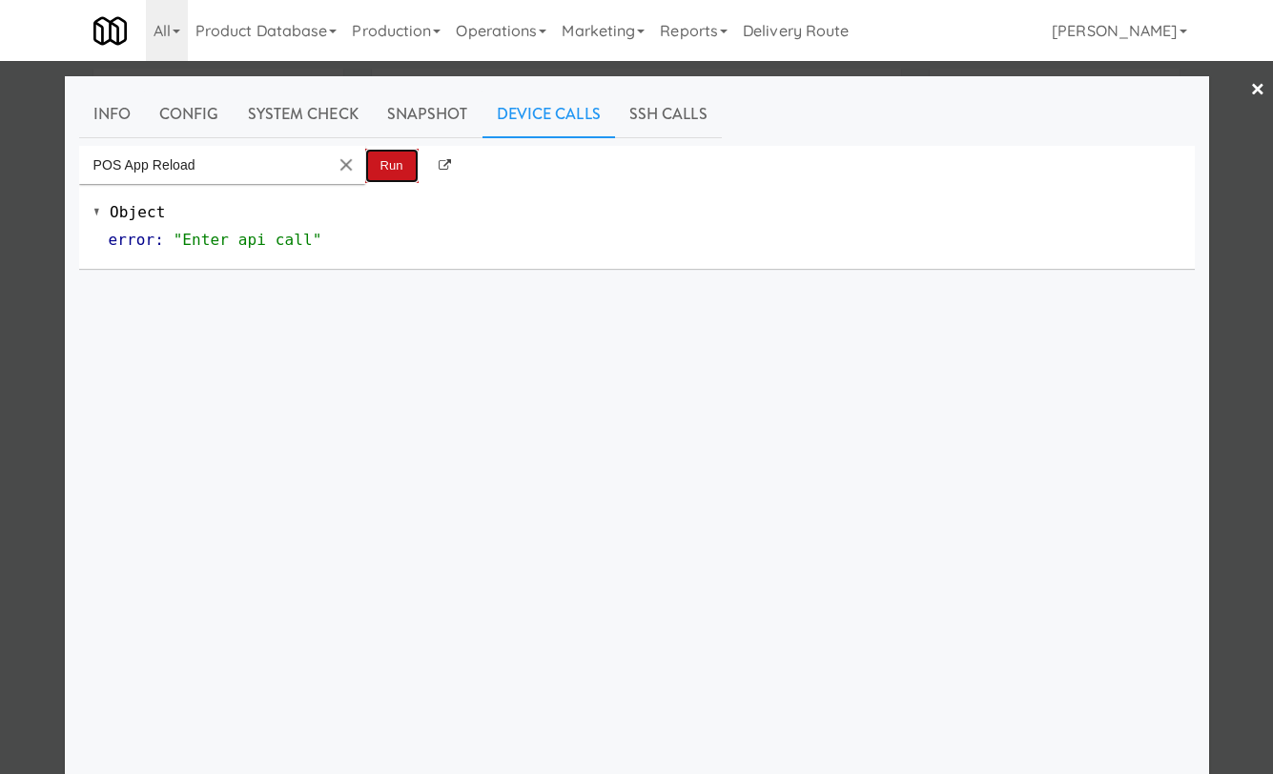
click at [389, 176] on button "Run" at bounding box center [391, 166] width 53 height 34
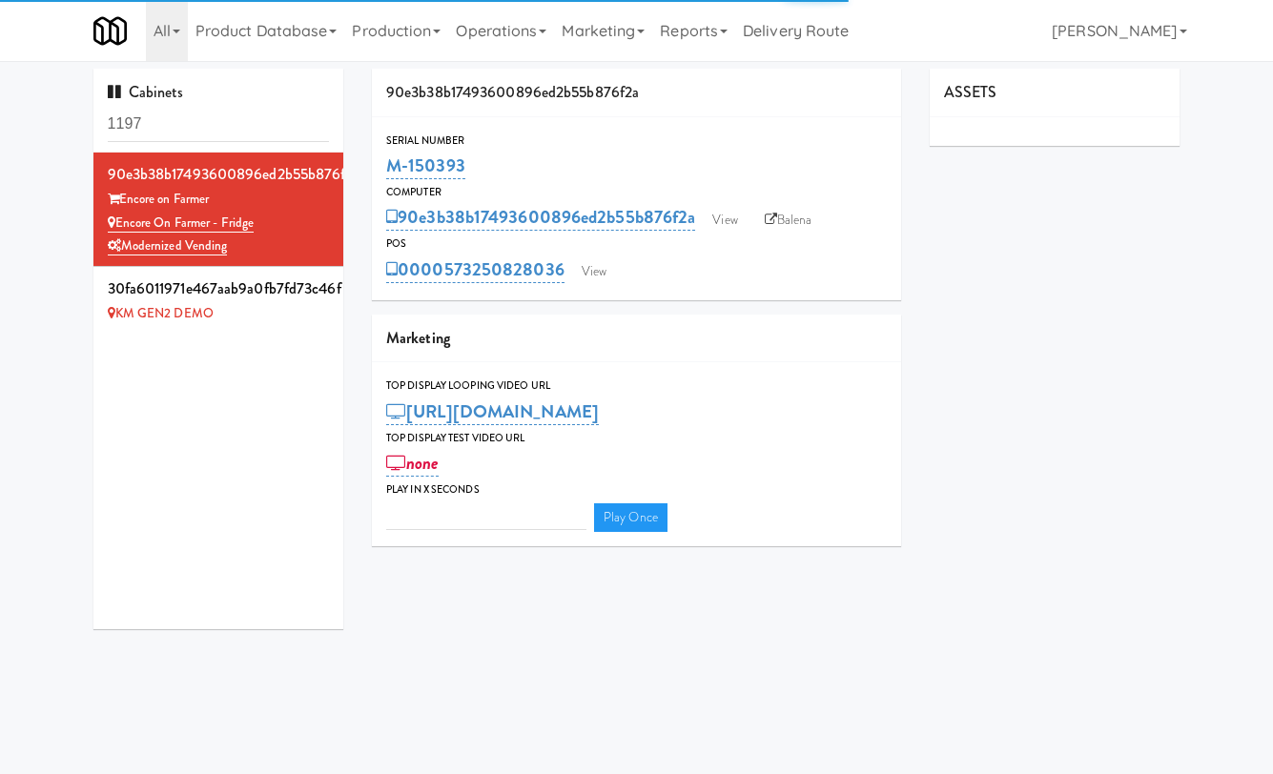
type input "3"
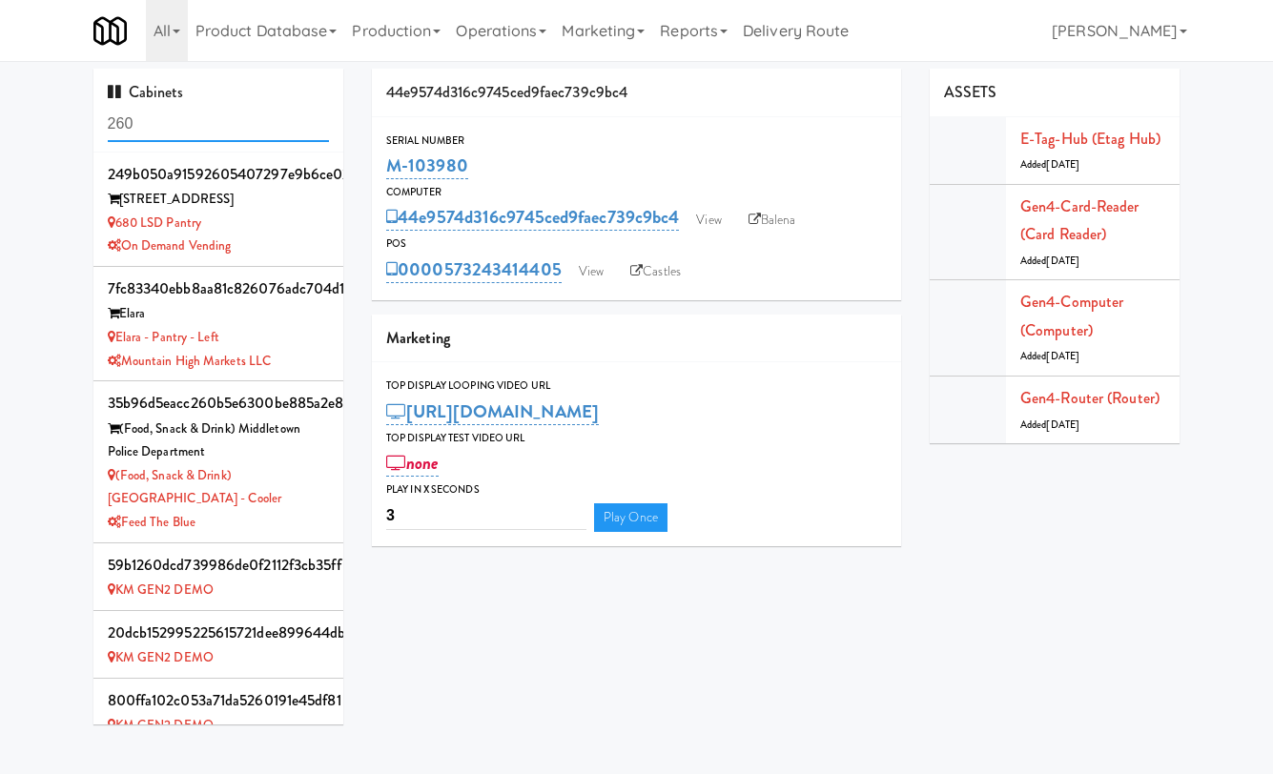
scroll to position [843, 0]
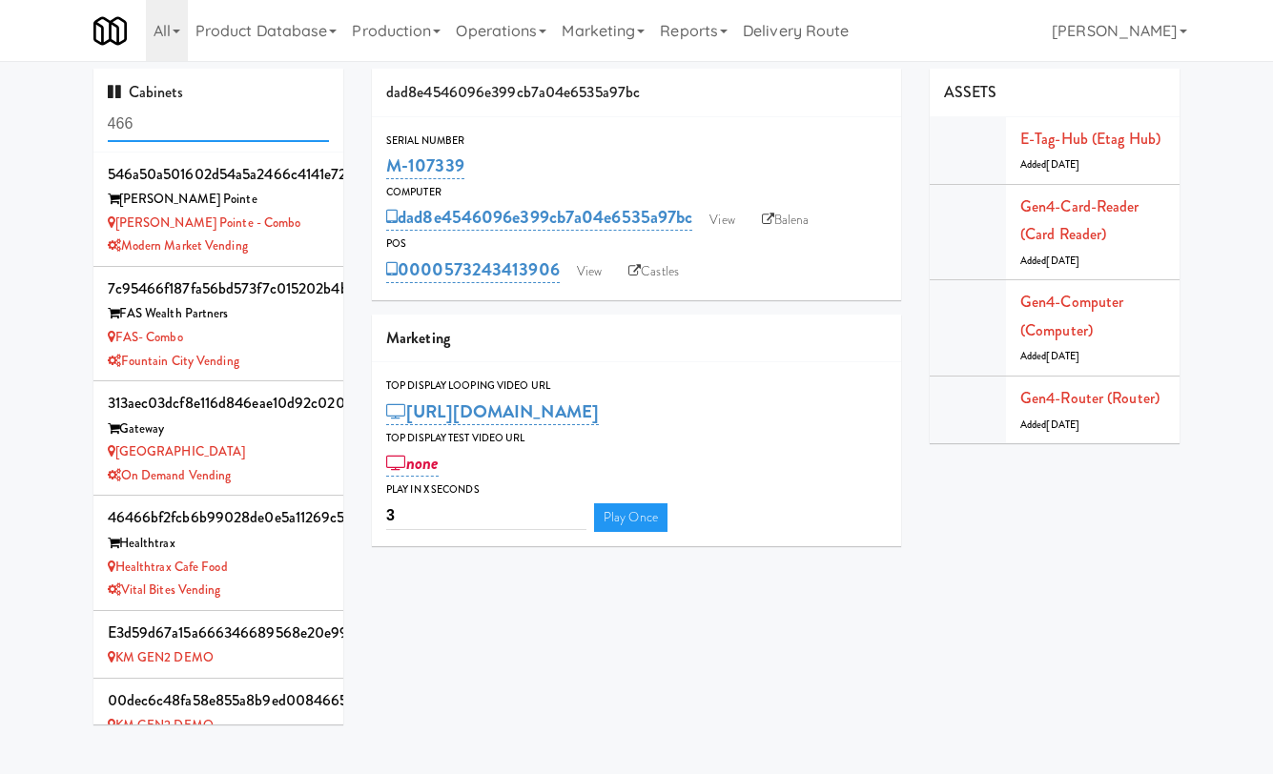
scroll to position [637, 0]
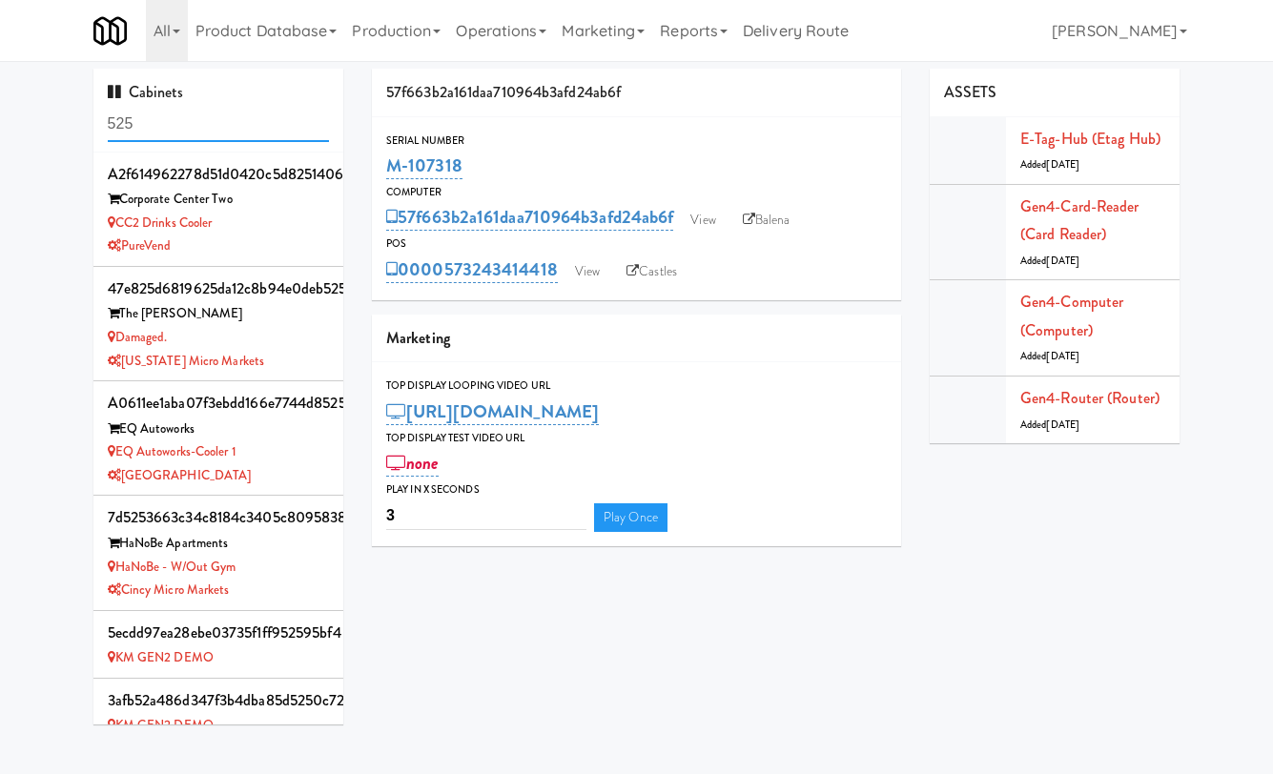
scroll to position [548, 0]
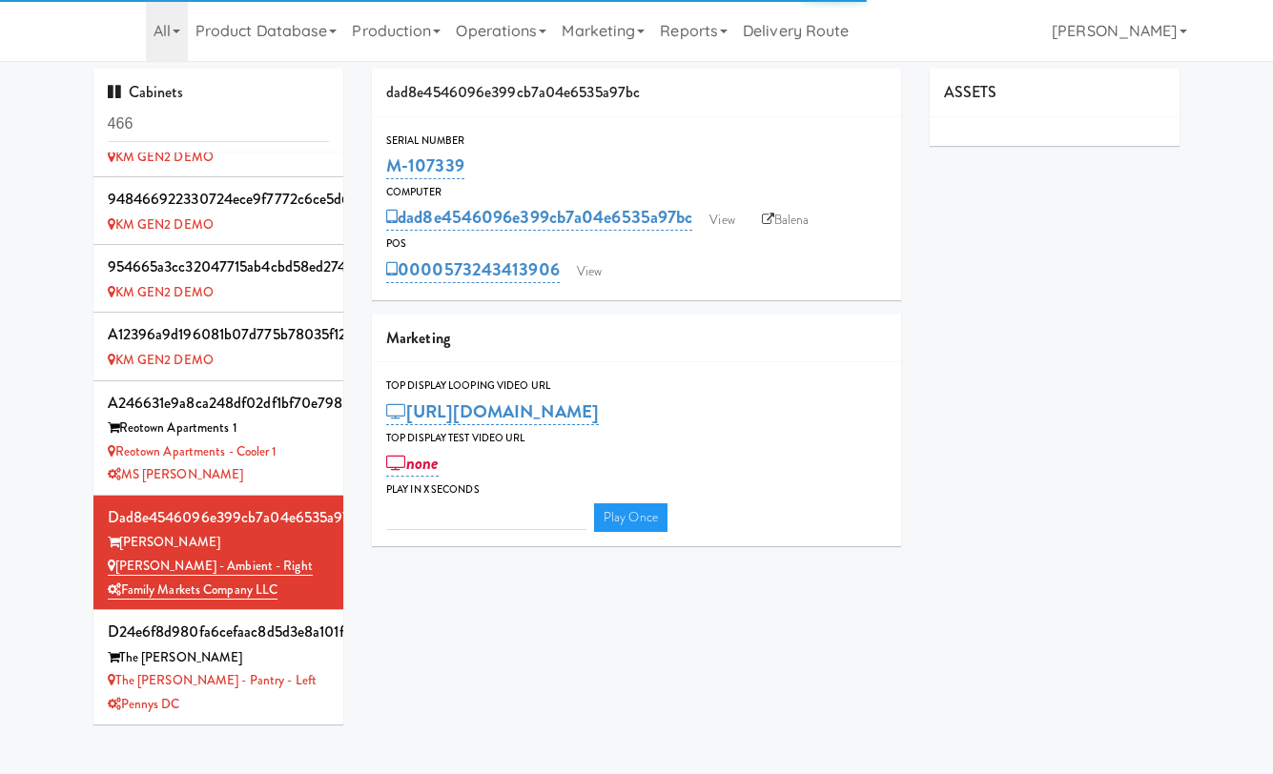
scroll to position [637, 0]
type input "3"
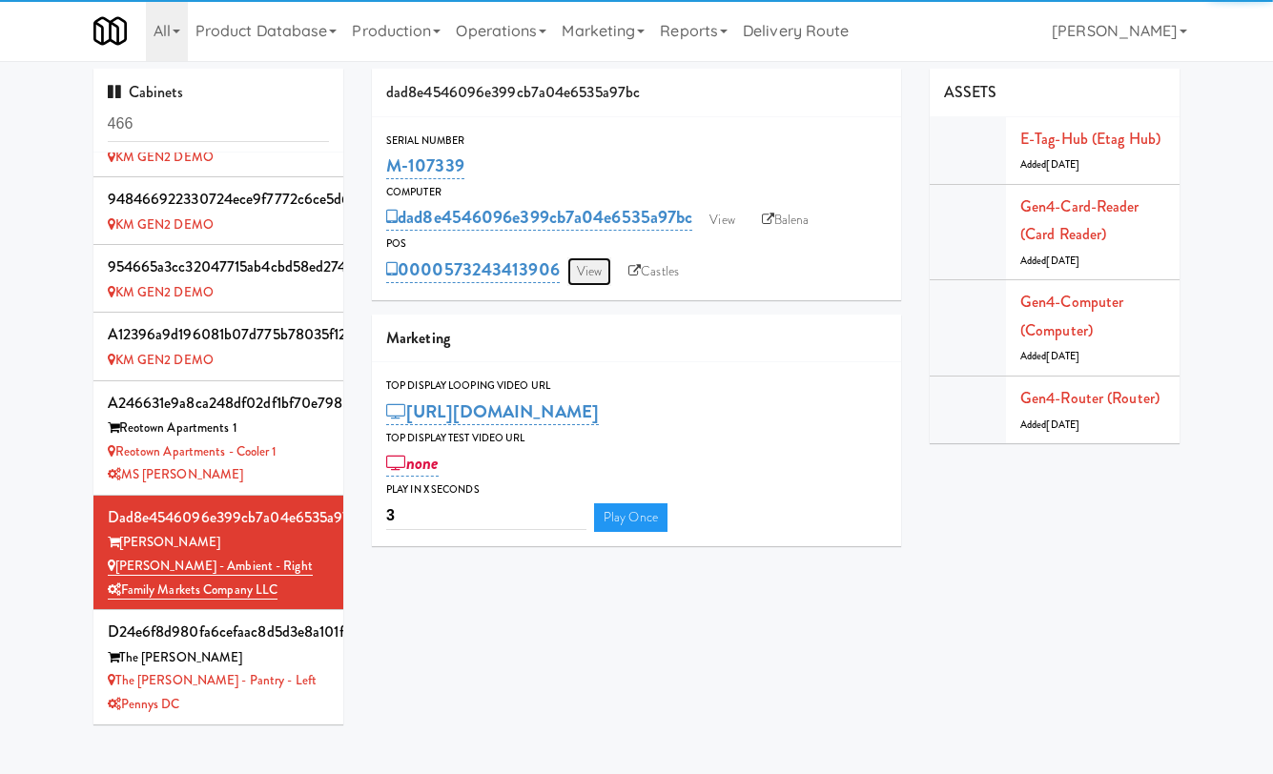
click at [586, 277] on link "View" at bounding box center [589, 271] width 44 height 29
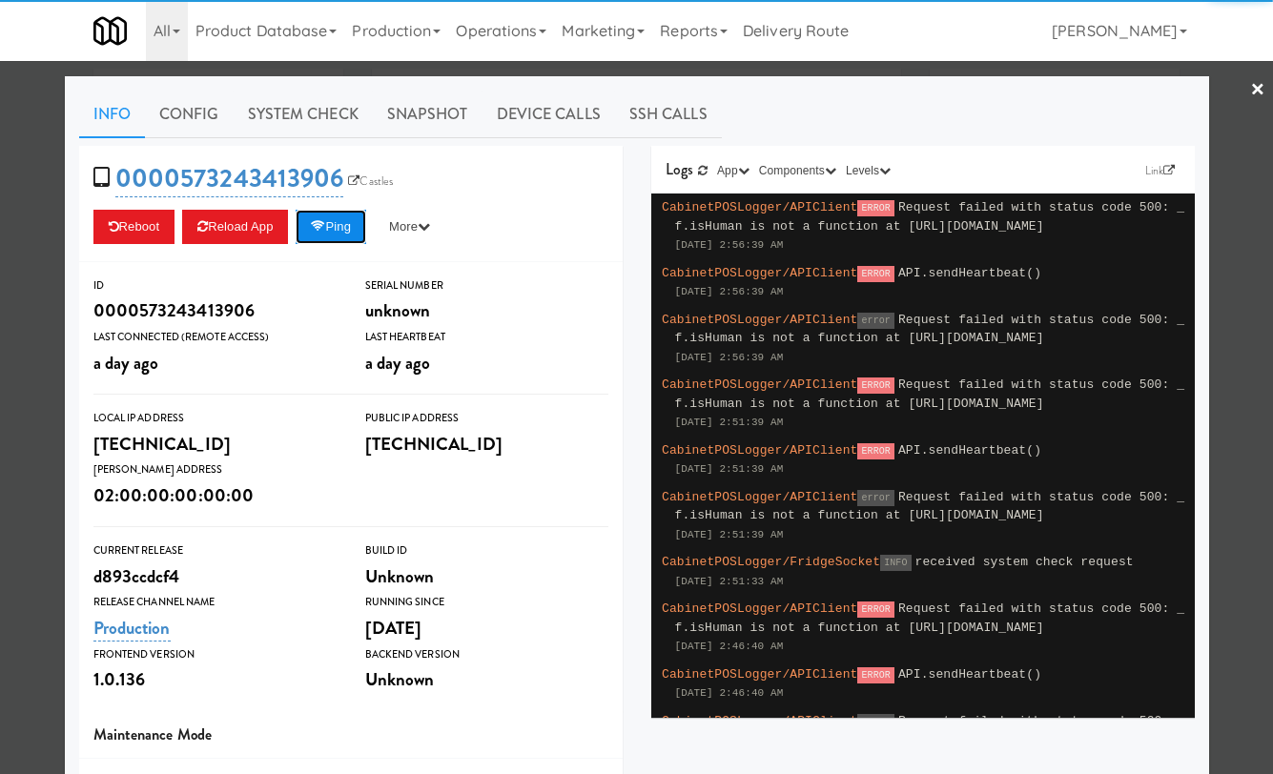
click at [364, 222] on button "Ping" at bounding box center [331, 227] width 71 height 34
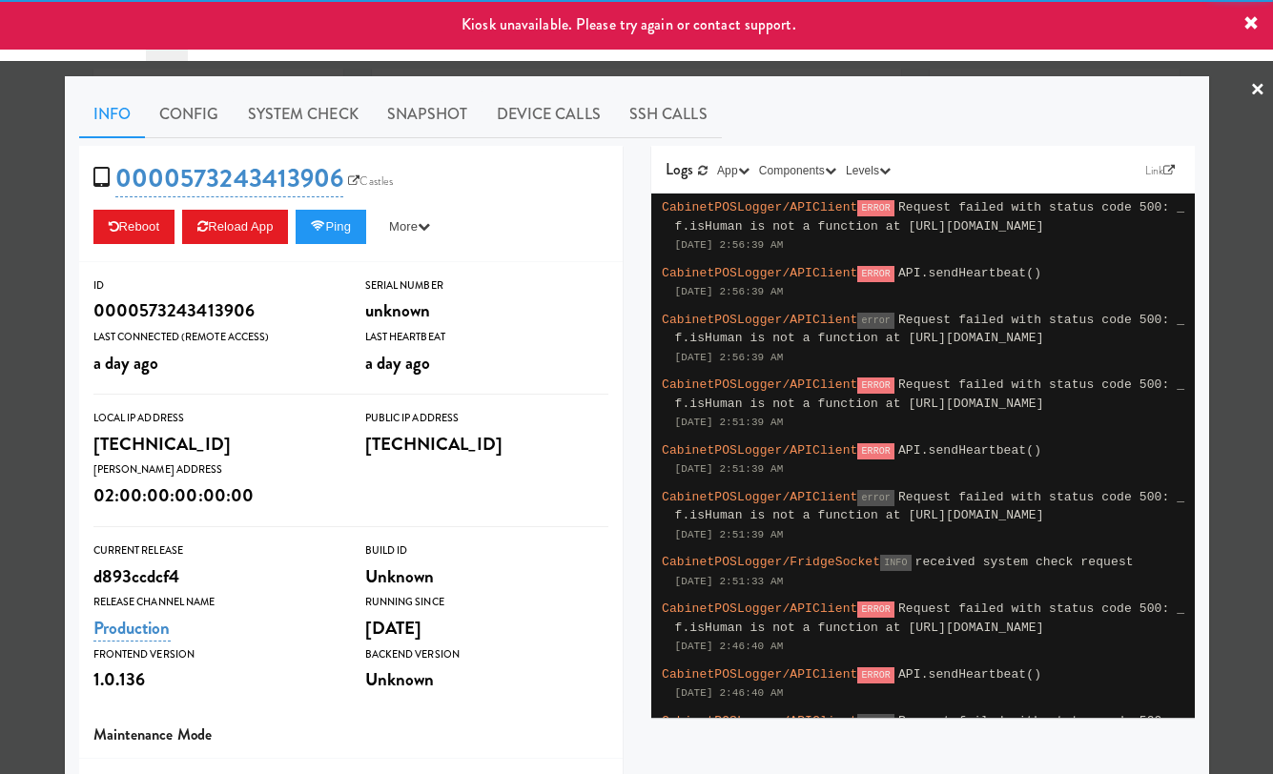
click at [71, 188] on div "Info Config System Check Snapshot Device Calls SSH Calls 0000573243413906 Castl…" at bounding box center [637, 557] width 1144 height 962
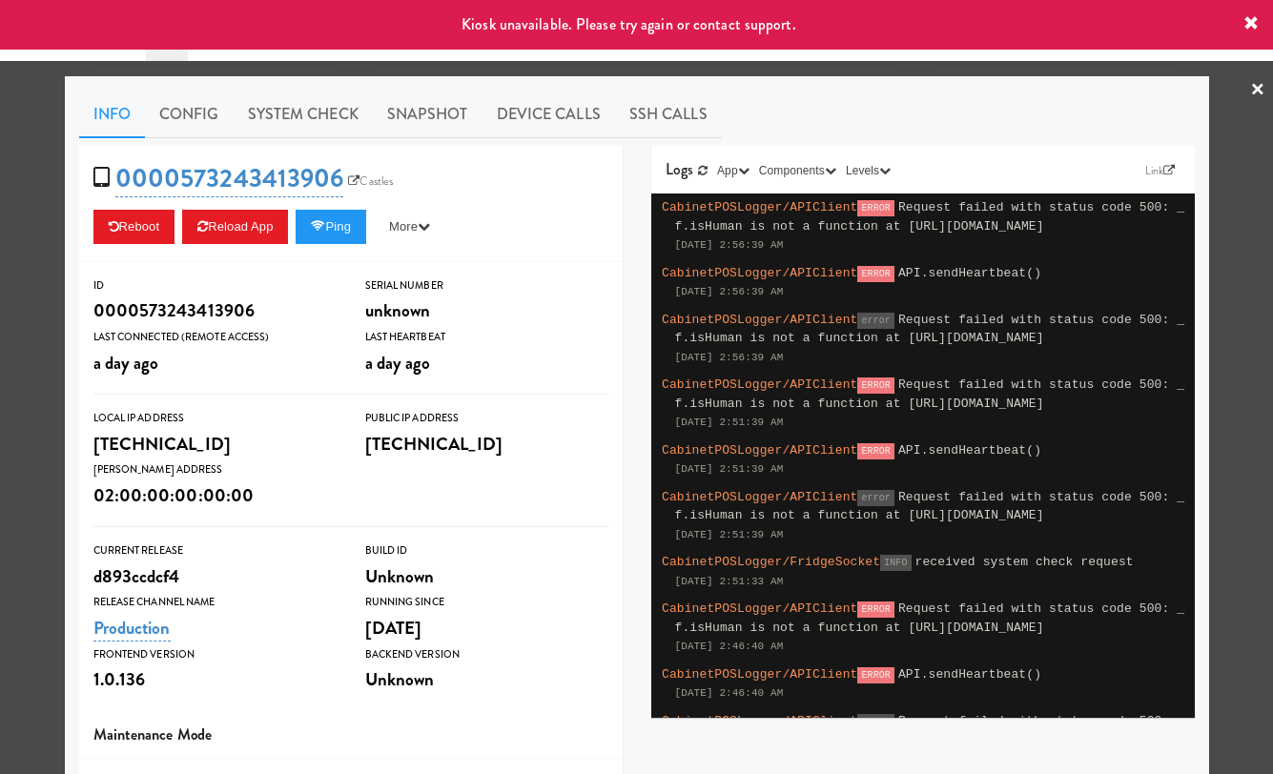
click at [53, 180] on div at bounding box center [636, 387] width 1273 height 774
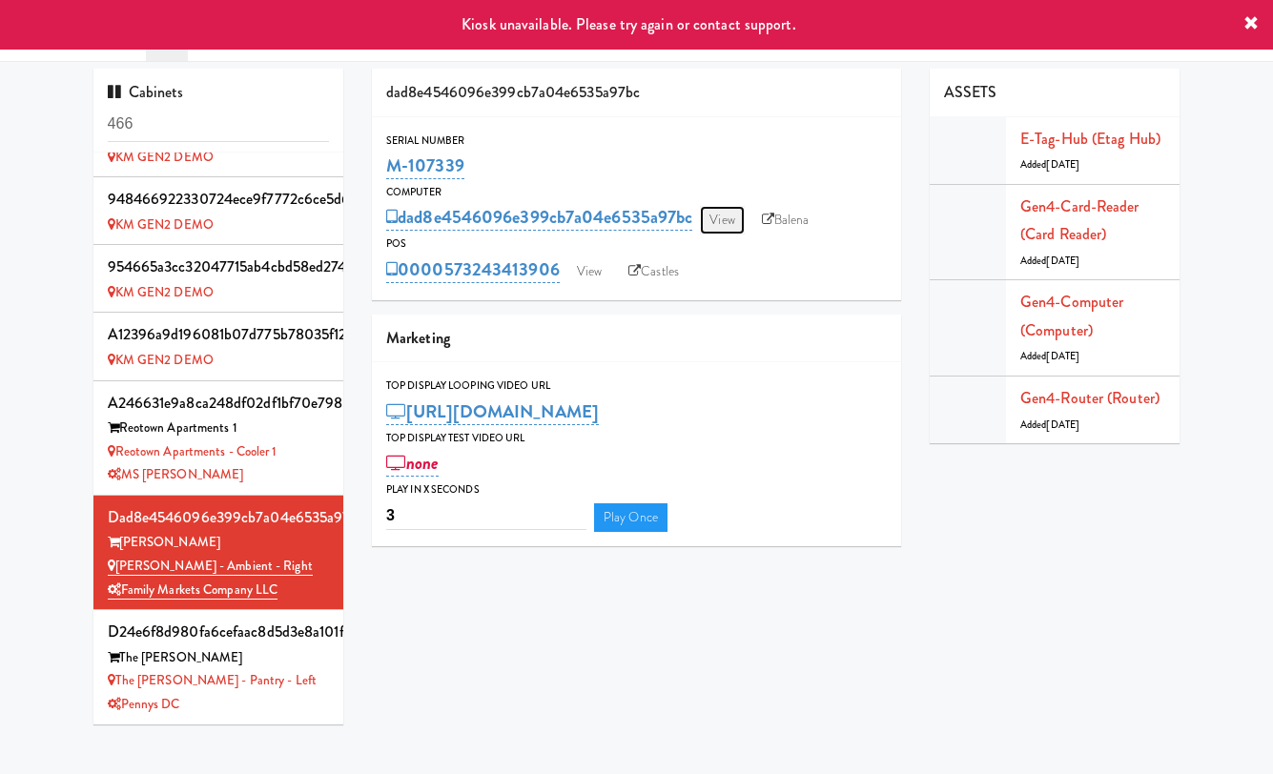
click at [725, 214] on link "View" at bounding box center [722, 220] width 44 height 29
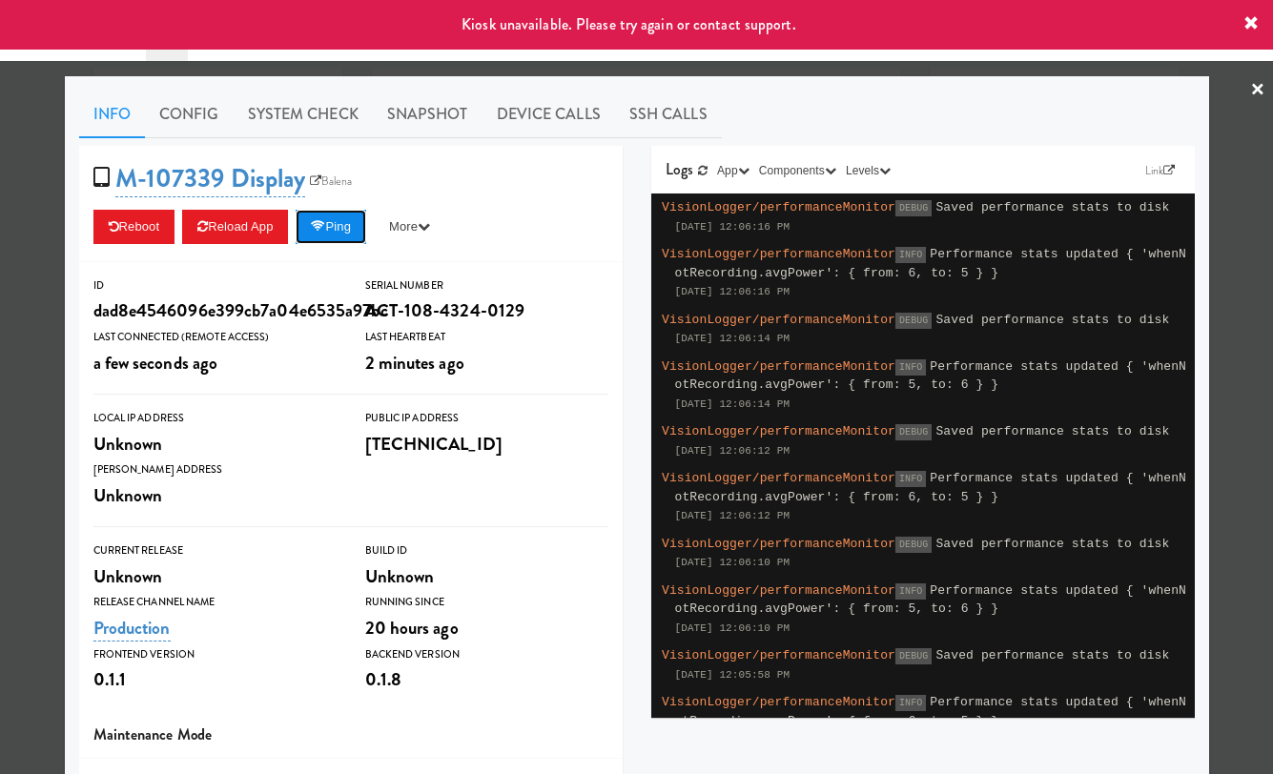
click at [341, 227] on button "Ping" at bounding box center [331, 227] width 71 height 34
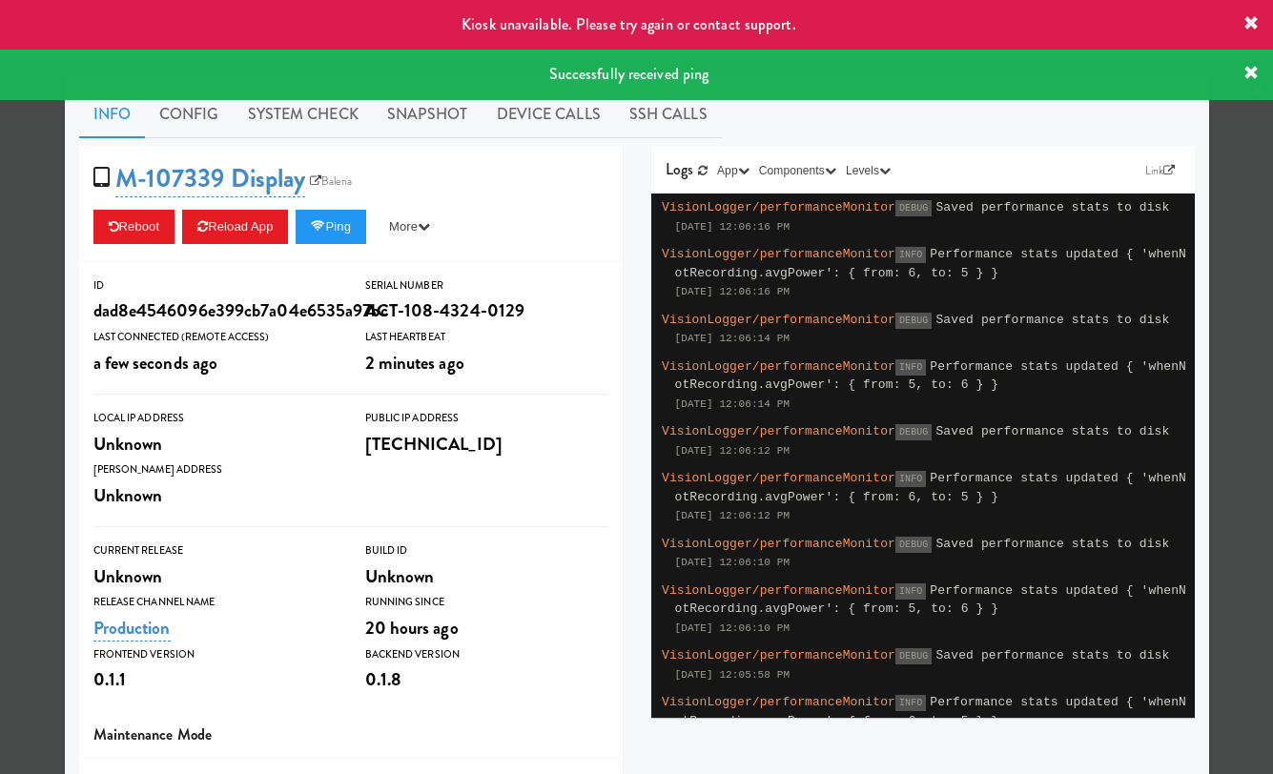
click at [50, 190] on div at bounding box center [636, 387] width 1273 height 774
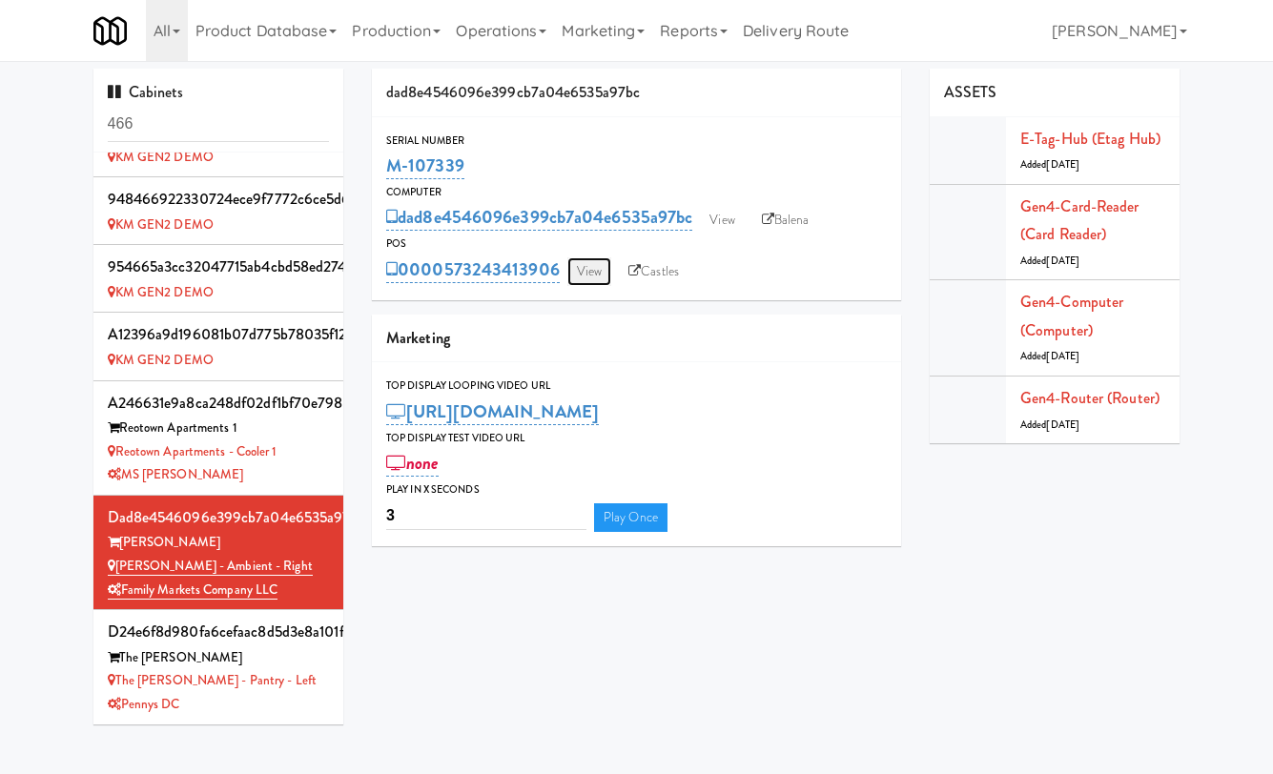
click at [592, 257] on link "View" at bounding box center [589, 271] width 44 height 29
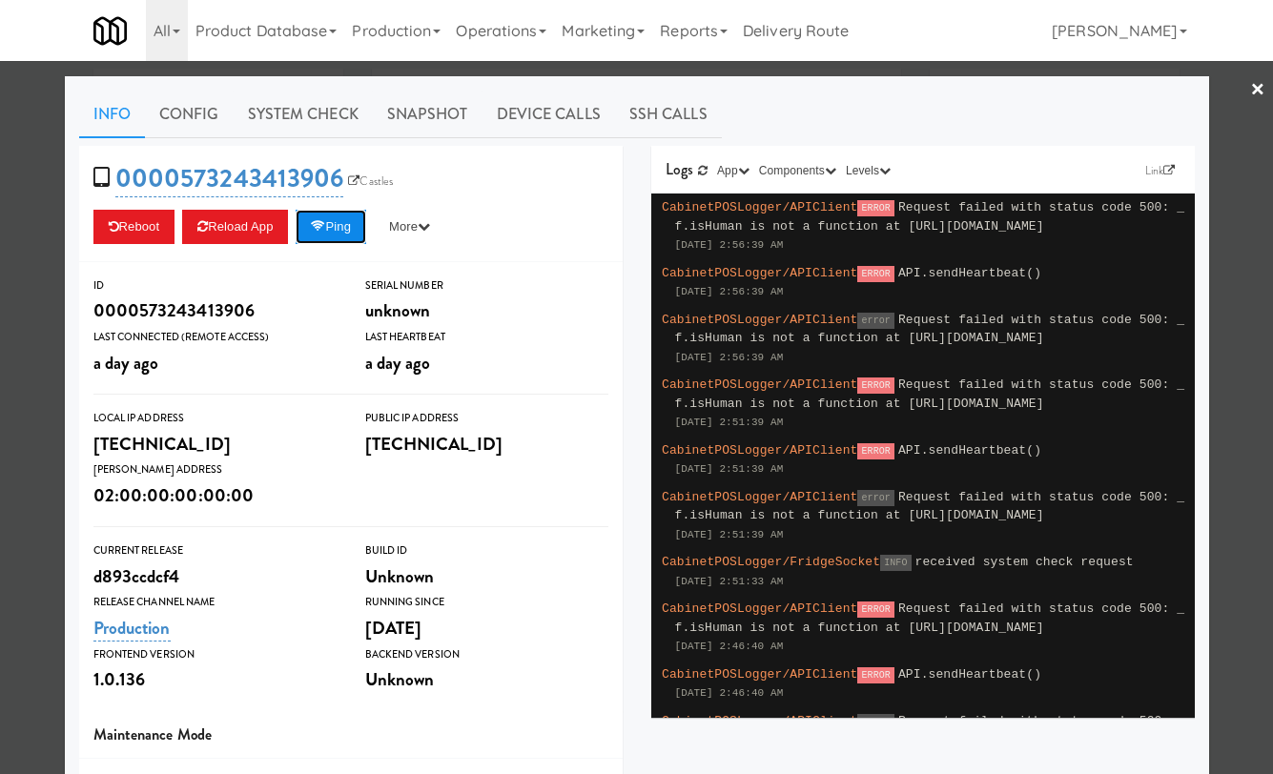
click at [356, 224] on button "Ping" at bounding box center [331, 227] width 71 height 34
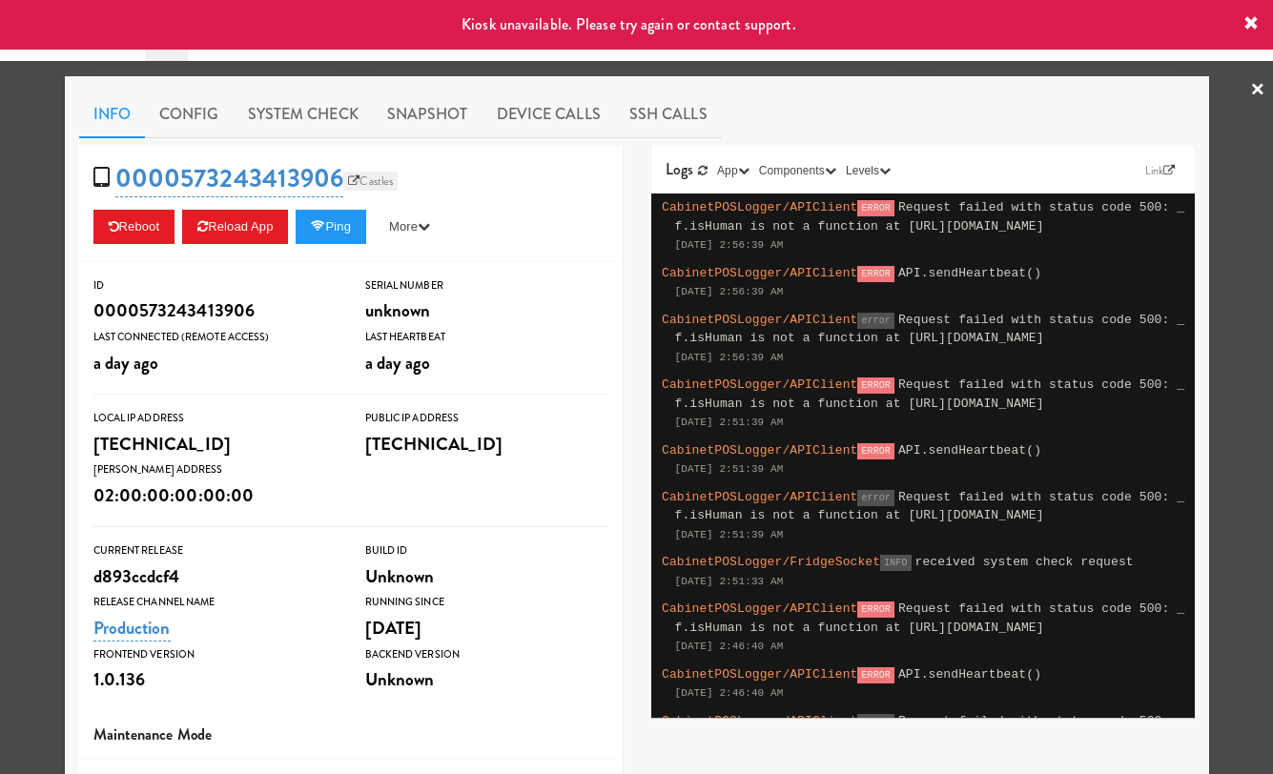
click at [370, 187] on link "Castles" at bounding box center [370, 181] width 54 height 19
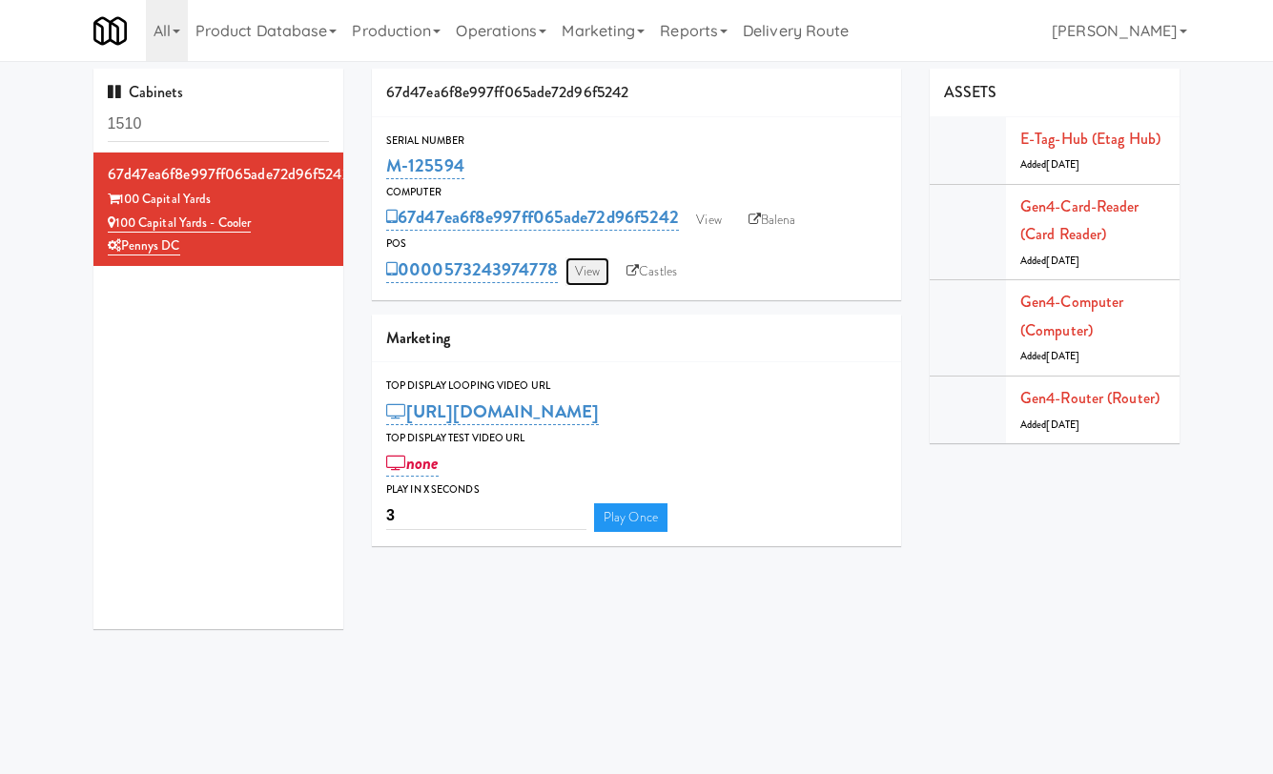
click at [598, 259] on link "View" at bounding box center [587, 271] width 44 height 29
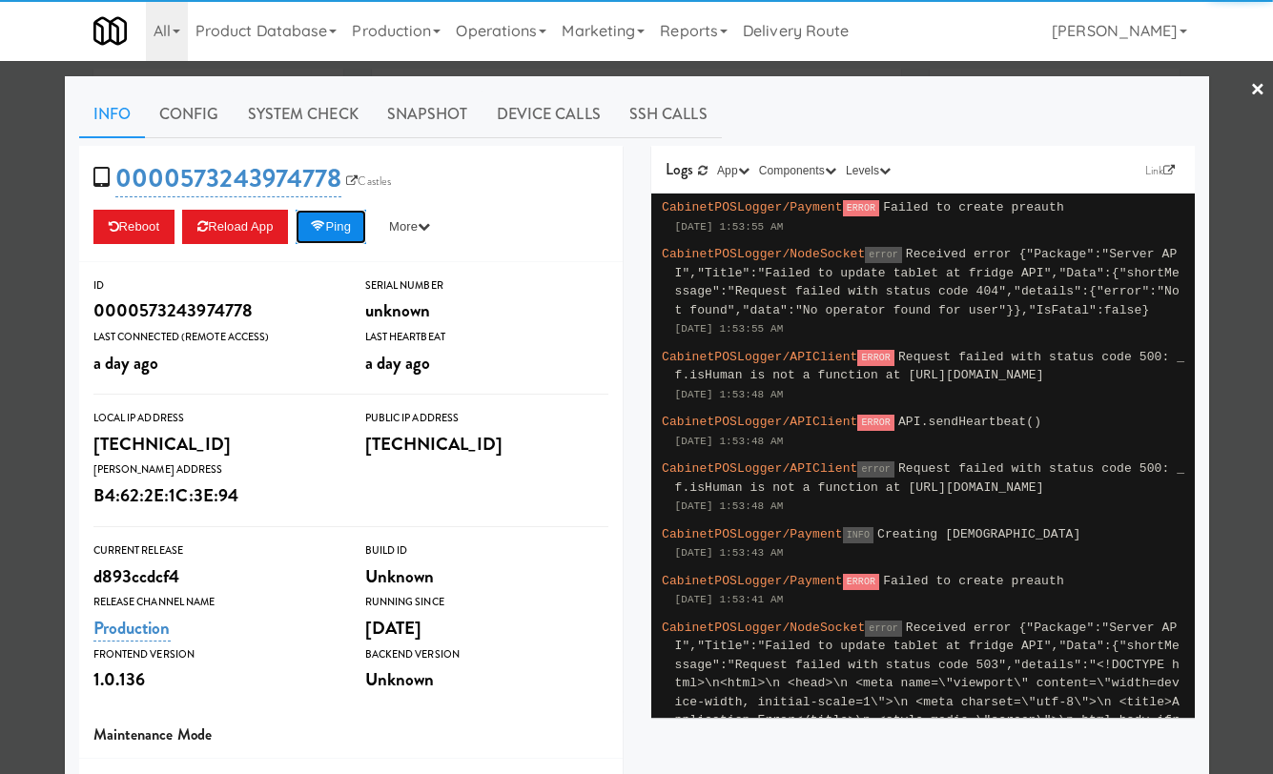
click at [358, 213] on button "Ping" at bounding box center [331, 227] width 71 height 34
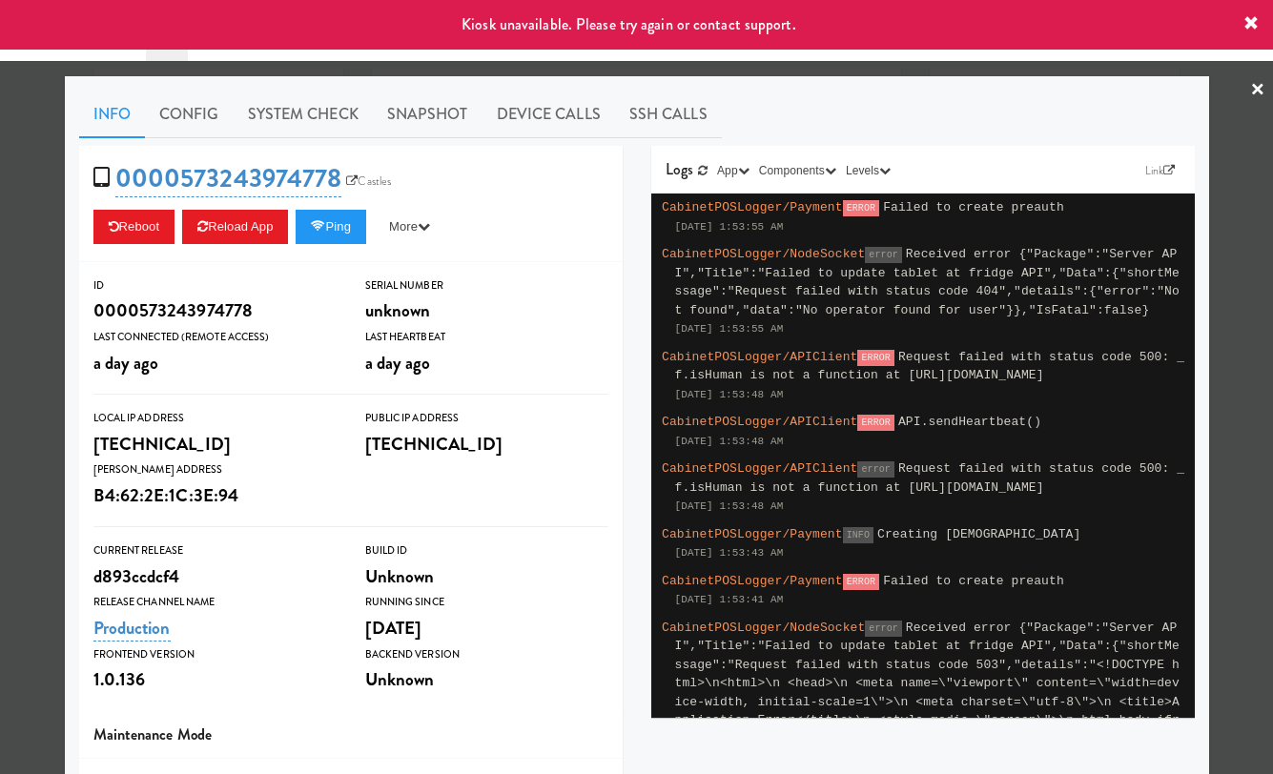
click at [368, 192] on span "0000573243974778 Castles" at bounding box center [248, 178] width 311 height 36
click at [370, 188] on link "Castles" at bounding box center [368, 181] width 54 height 19
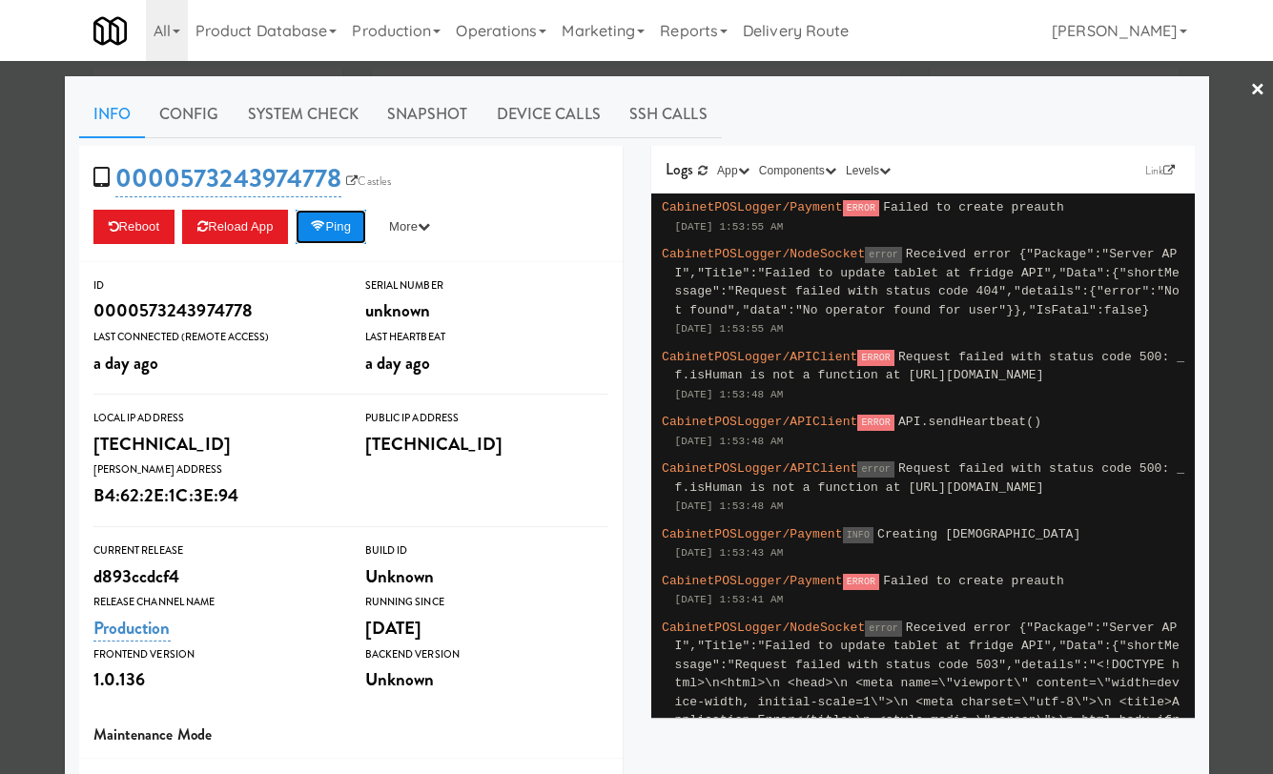
click at [346, 229] on button "Ping" at bounding box center [331, 227] width 71 height 34
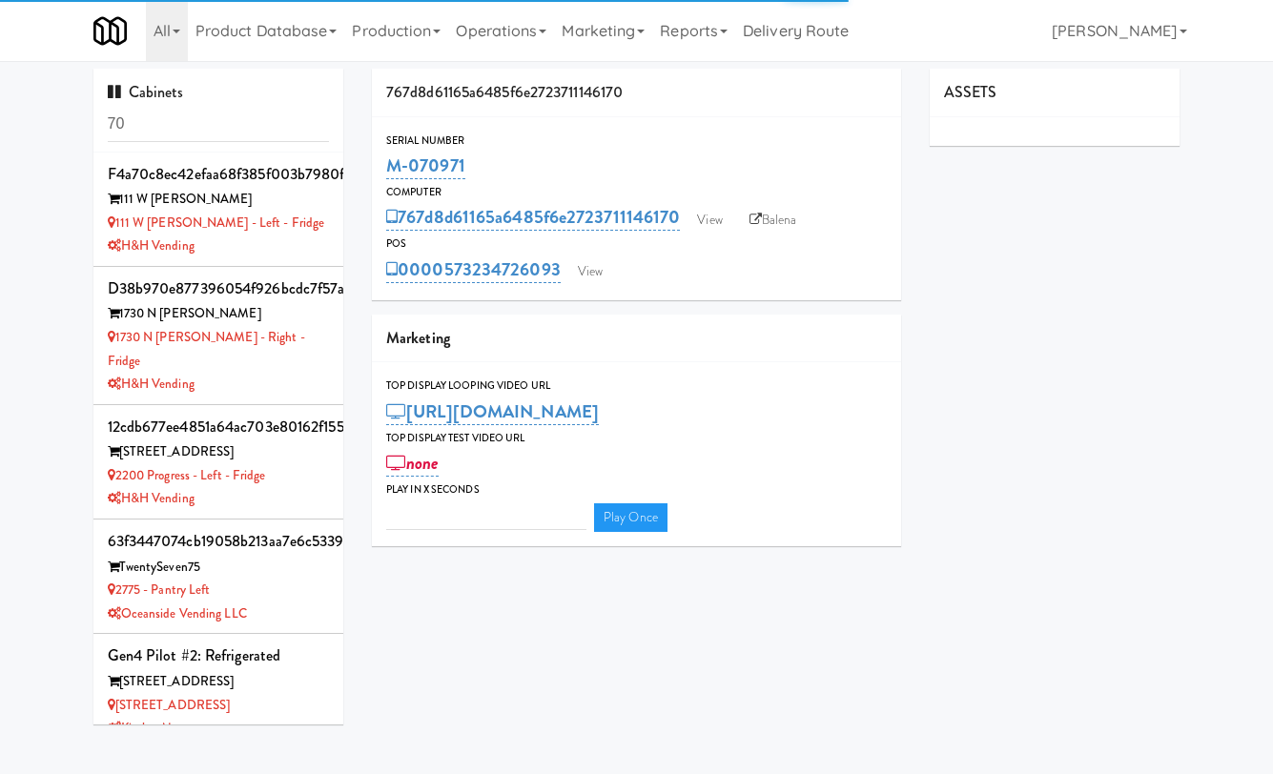
type input "3"
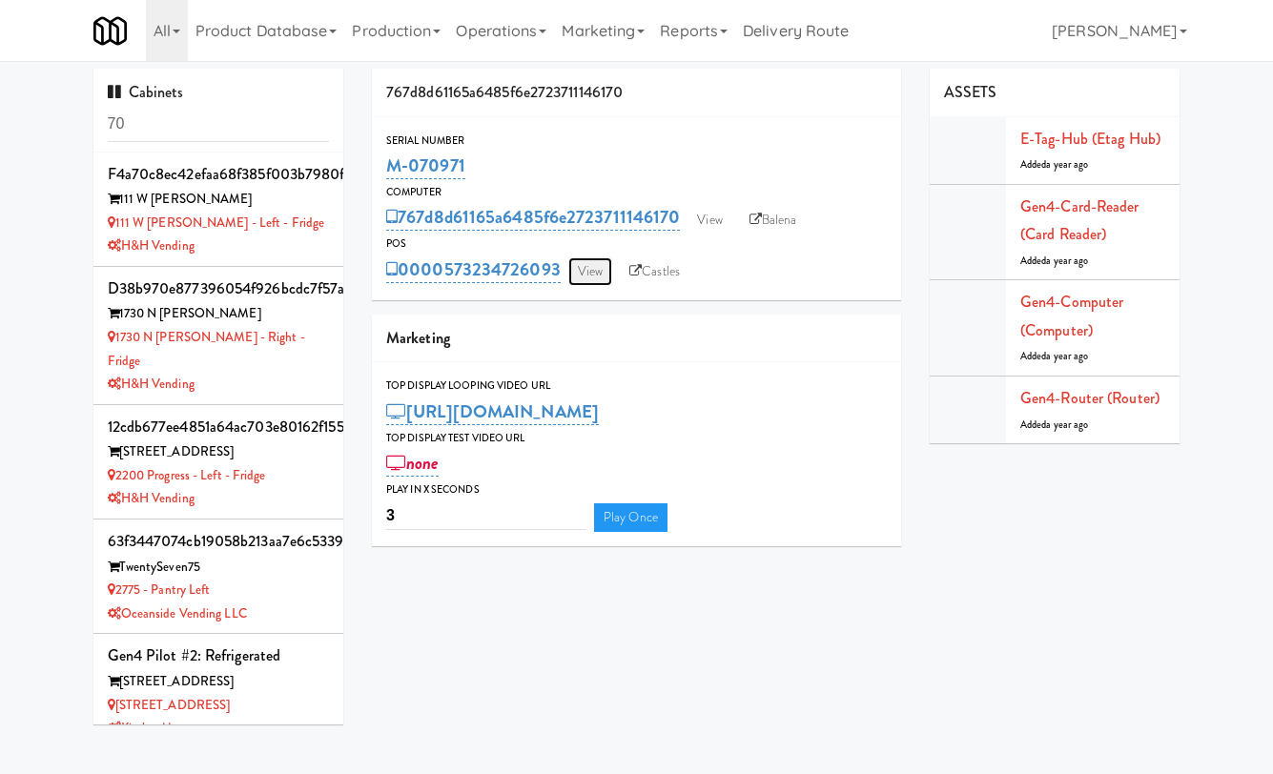
click at [596, 266] on link "View" at bounding box center [590, 271] width 44 height 29
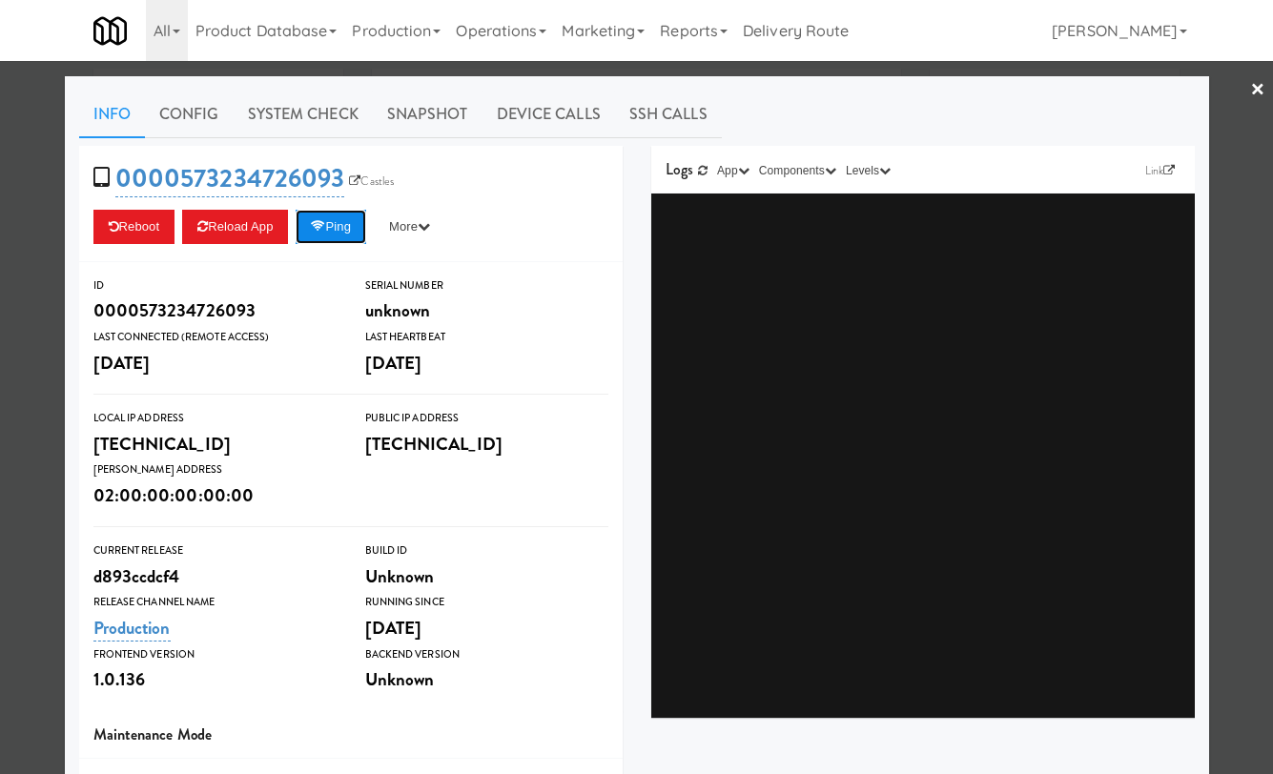
click at [349, 228] on button "Ping" at bounding box center [331, 227] width 71 height 34
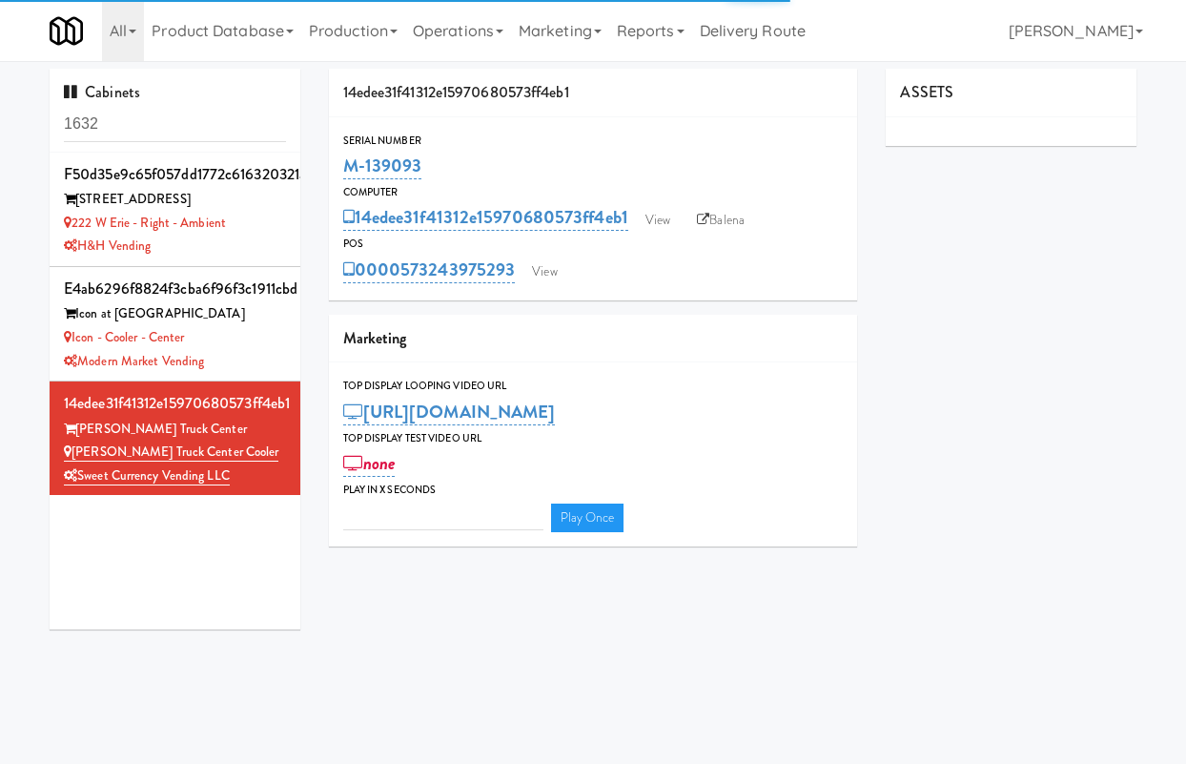
type input "3"
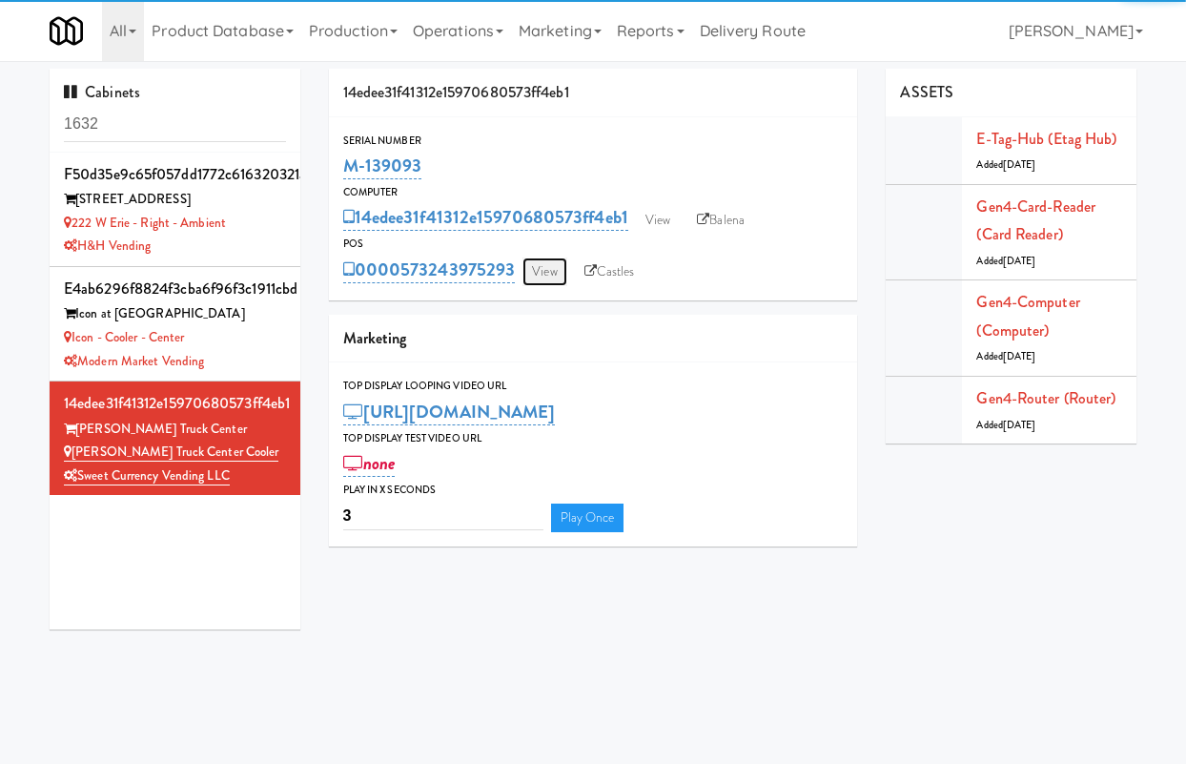
click at [544, 277] on link "View" at bounding box center [545, 271] width 44 height 29
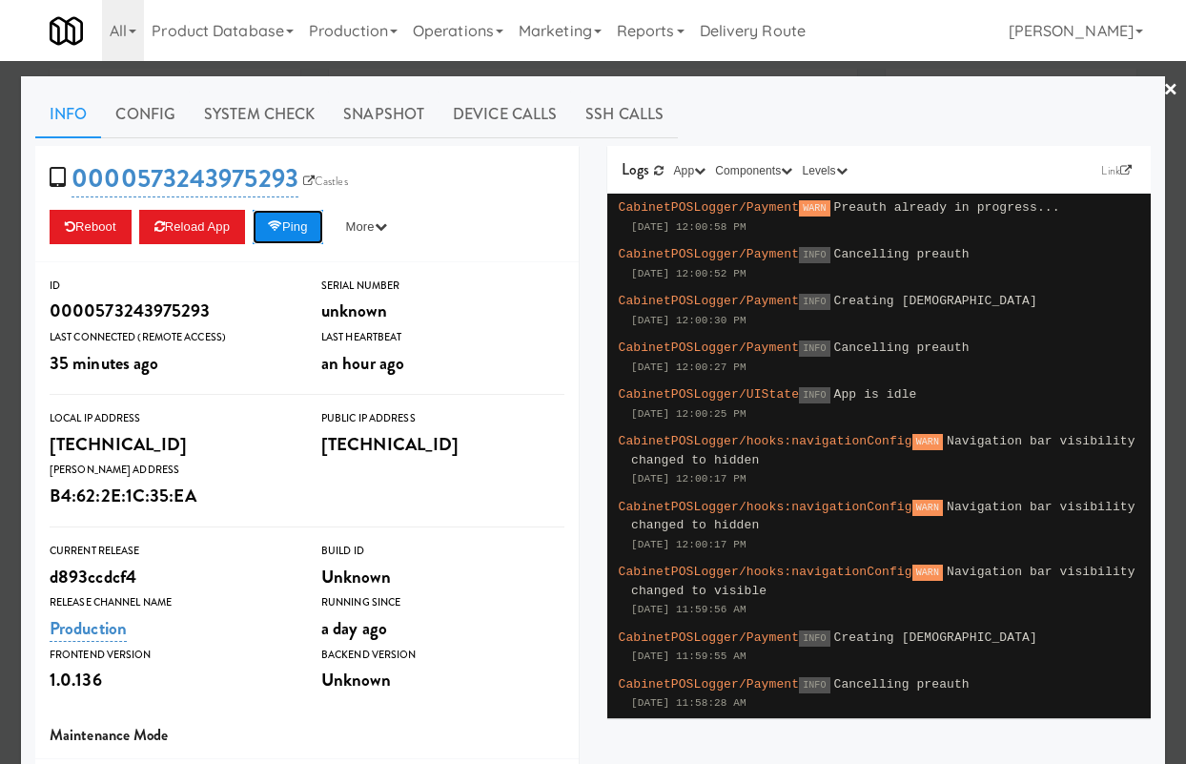
click at [319, 234] on button "Ping" at bounding box center [288, 227] width 71 height 34
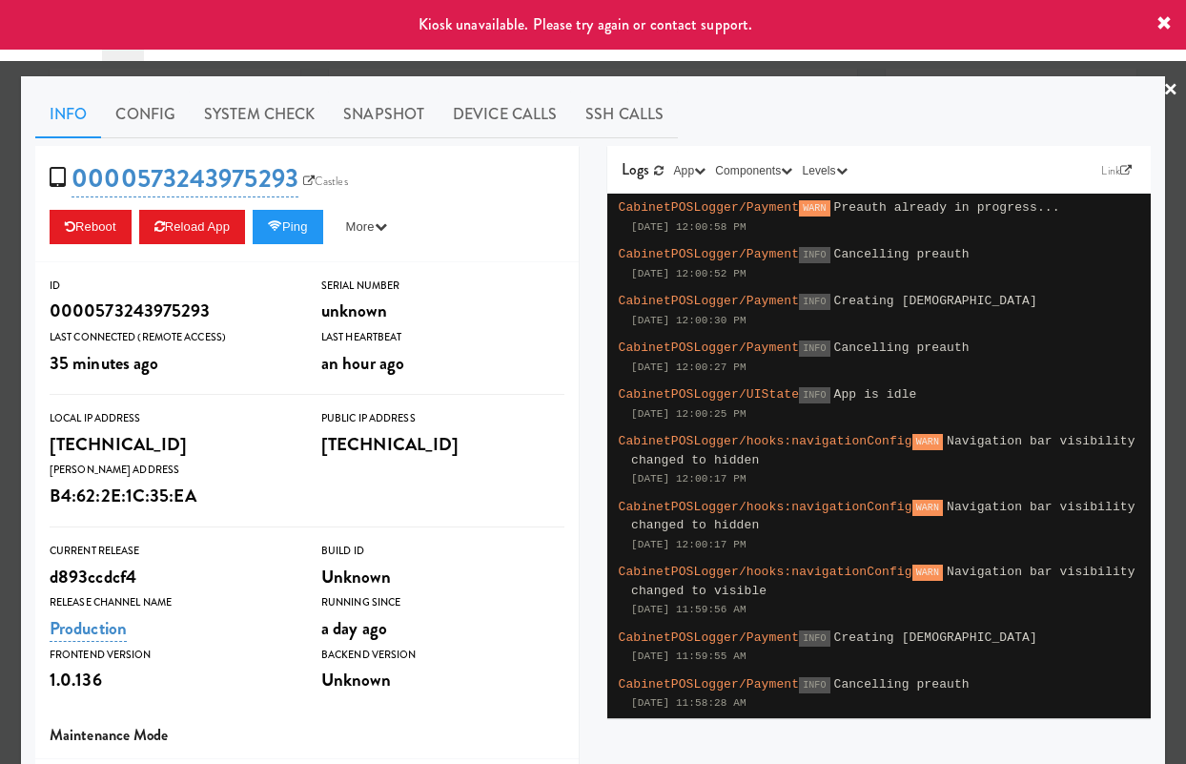
click at [423, 67] on div at bounding box center [593, 382] width 1186 height 764
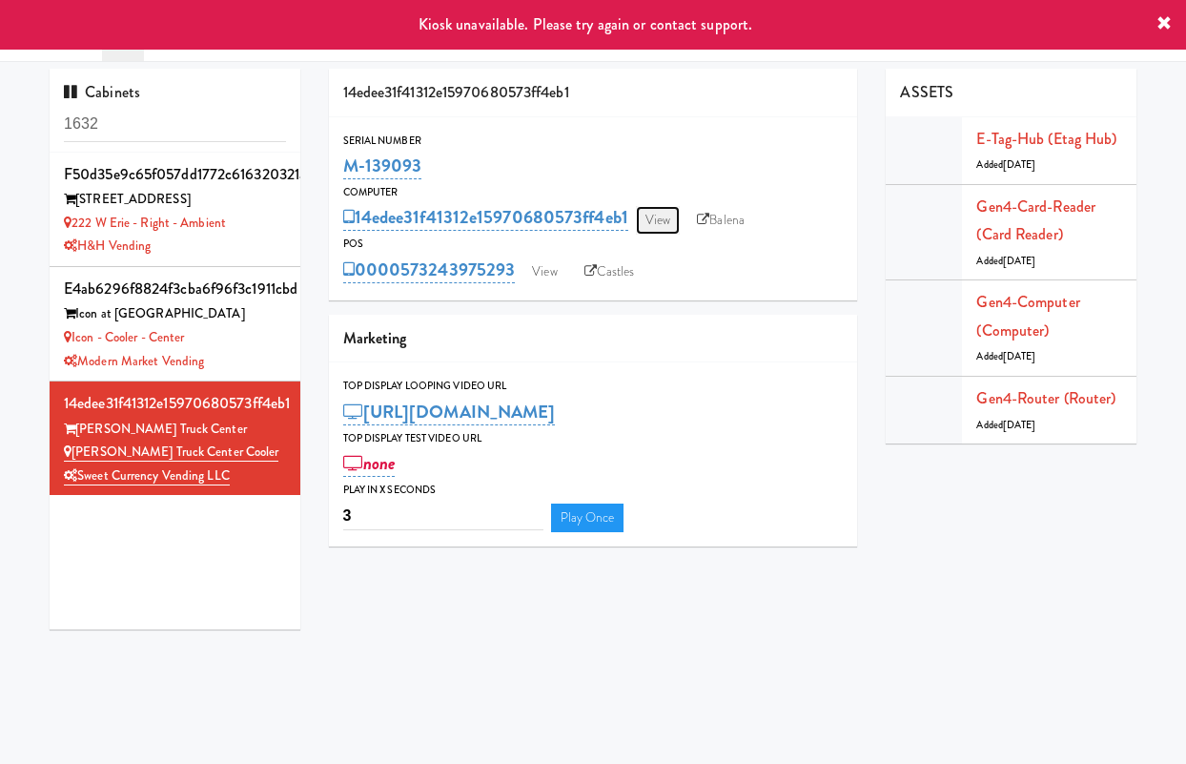
click at [655, 219] on link "View" at bounding box center [658, 220] width 44 height 29
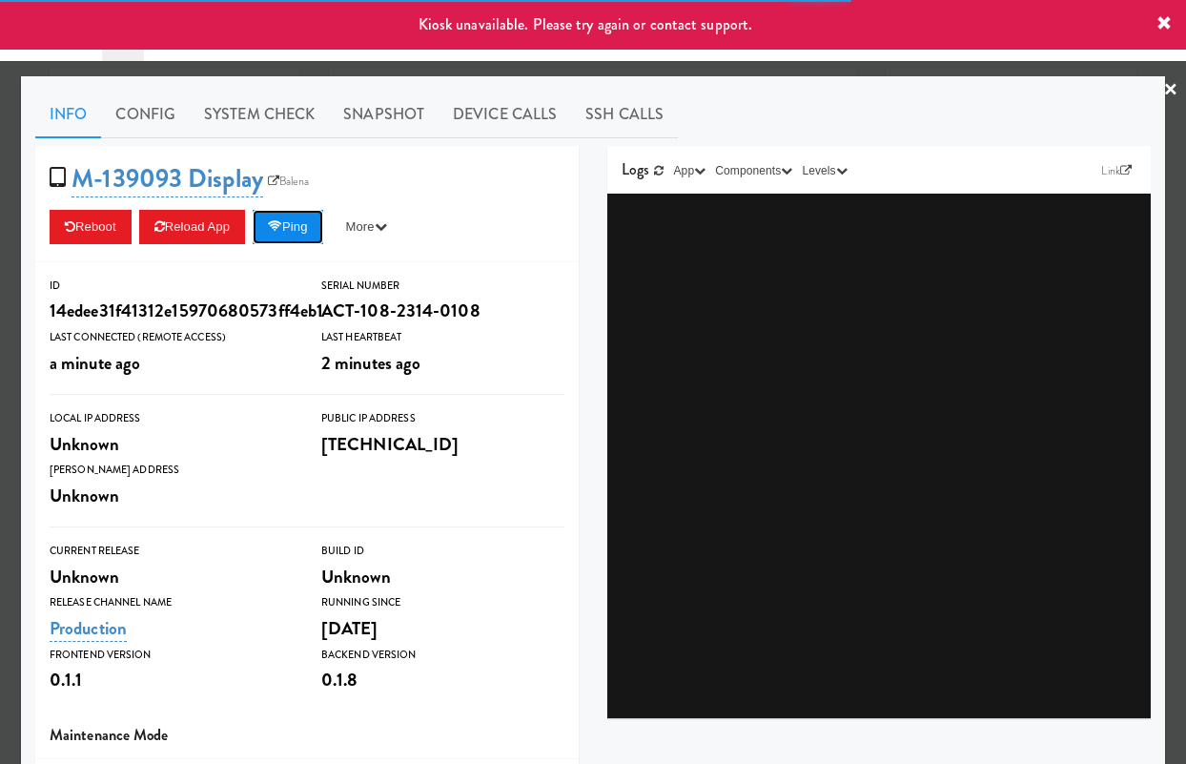
click at [321, 231] on button "Ping" at bounding box center [288, 227] width 71 height 34
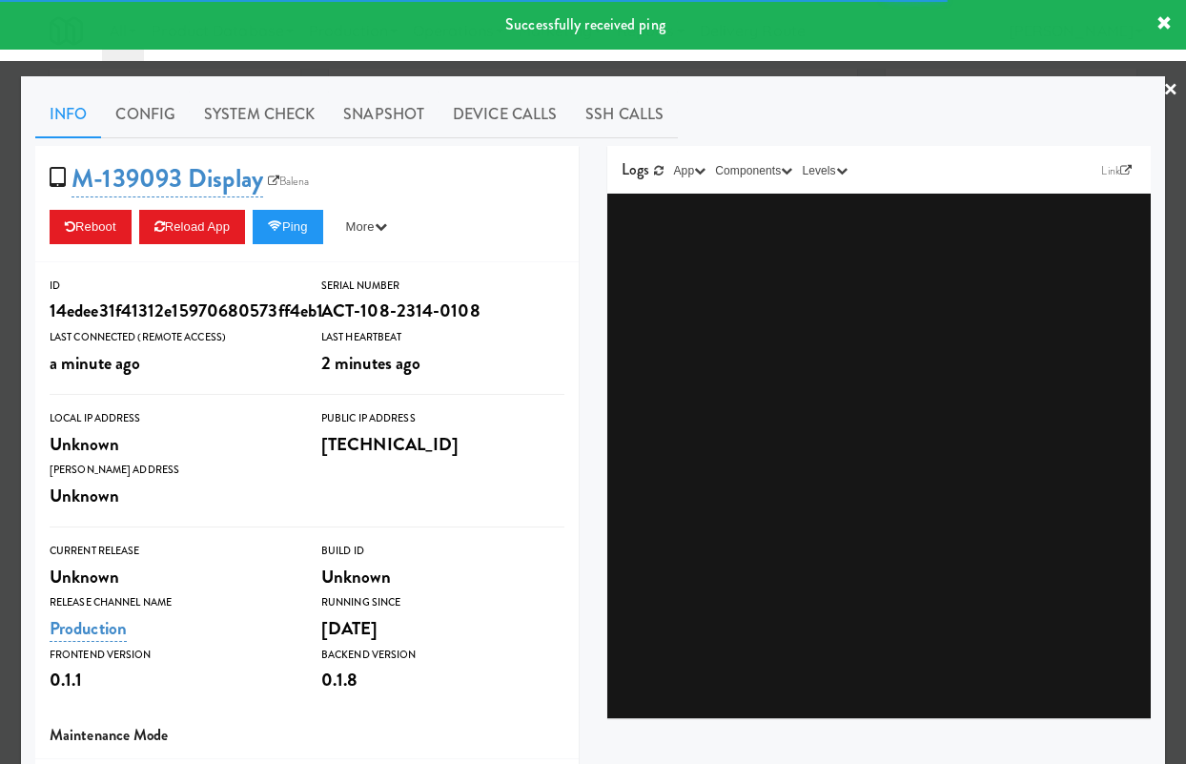
click at [1167, 18] on icon at bounding box center [1164, 23] width 15 height 15
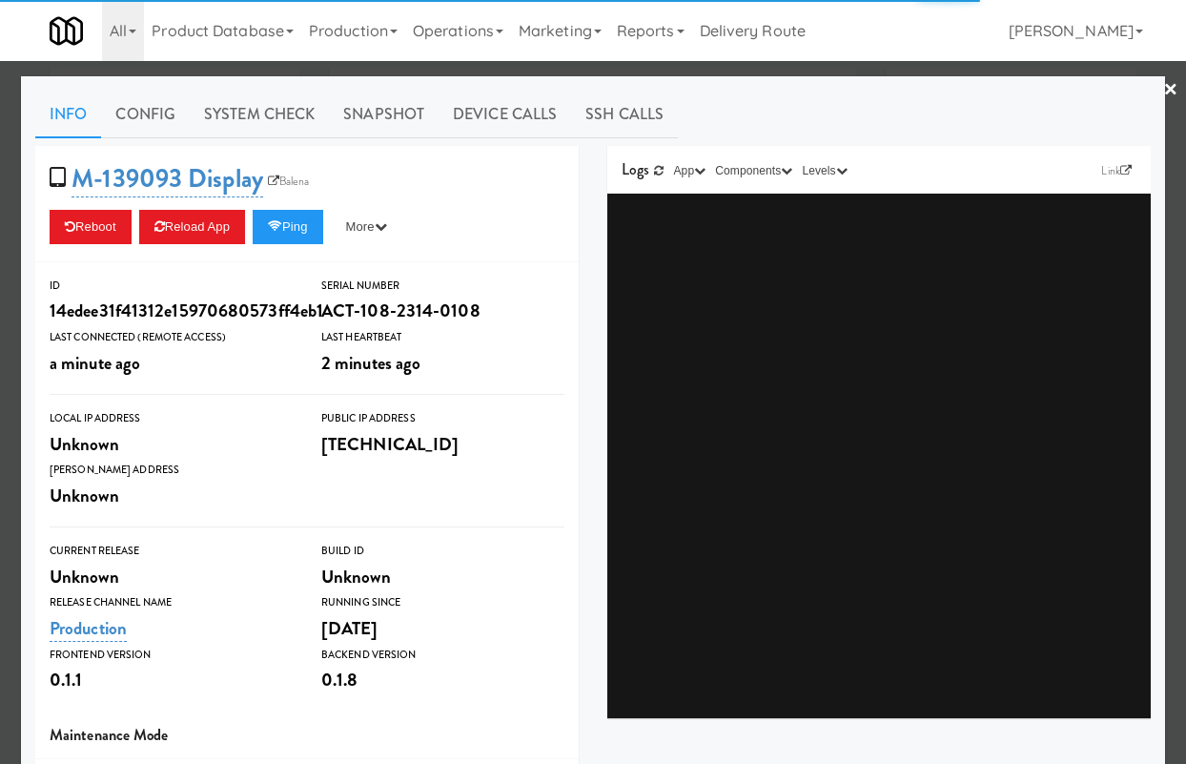
click at [1172, 76] on link "×" at bounding box center [1170, 90] width 15 height 59
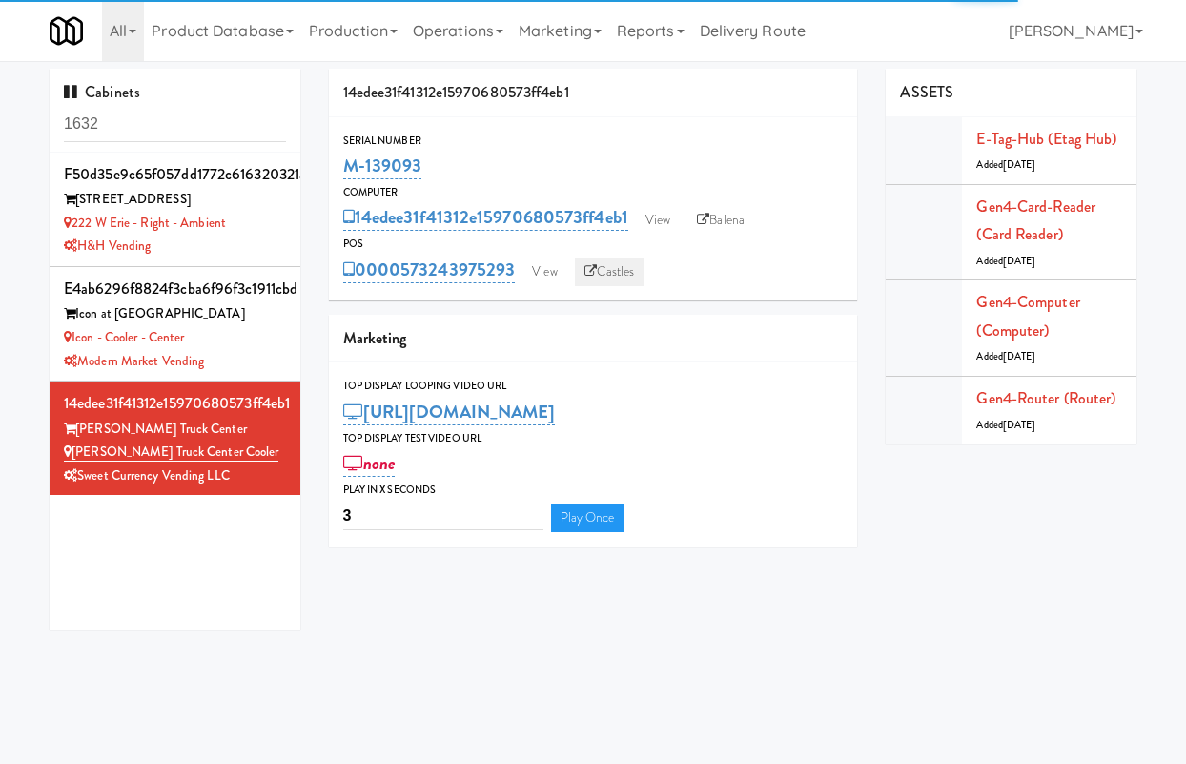
click at [623, 270] on link "Castles" at bounding box center [610, 271] width 70 height 29
